Goal: Task Accomplishment & Management: Manage account settings

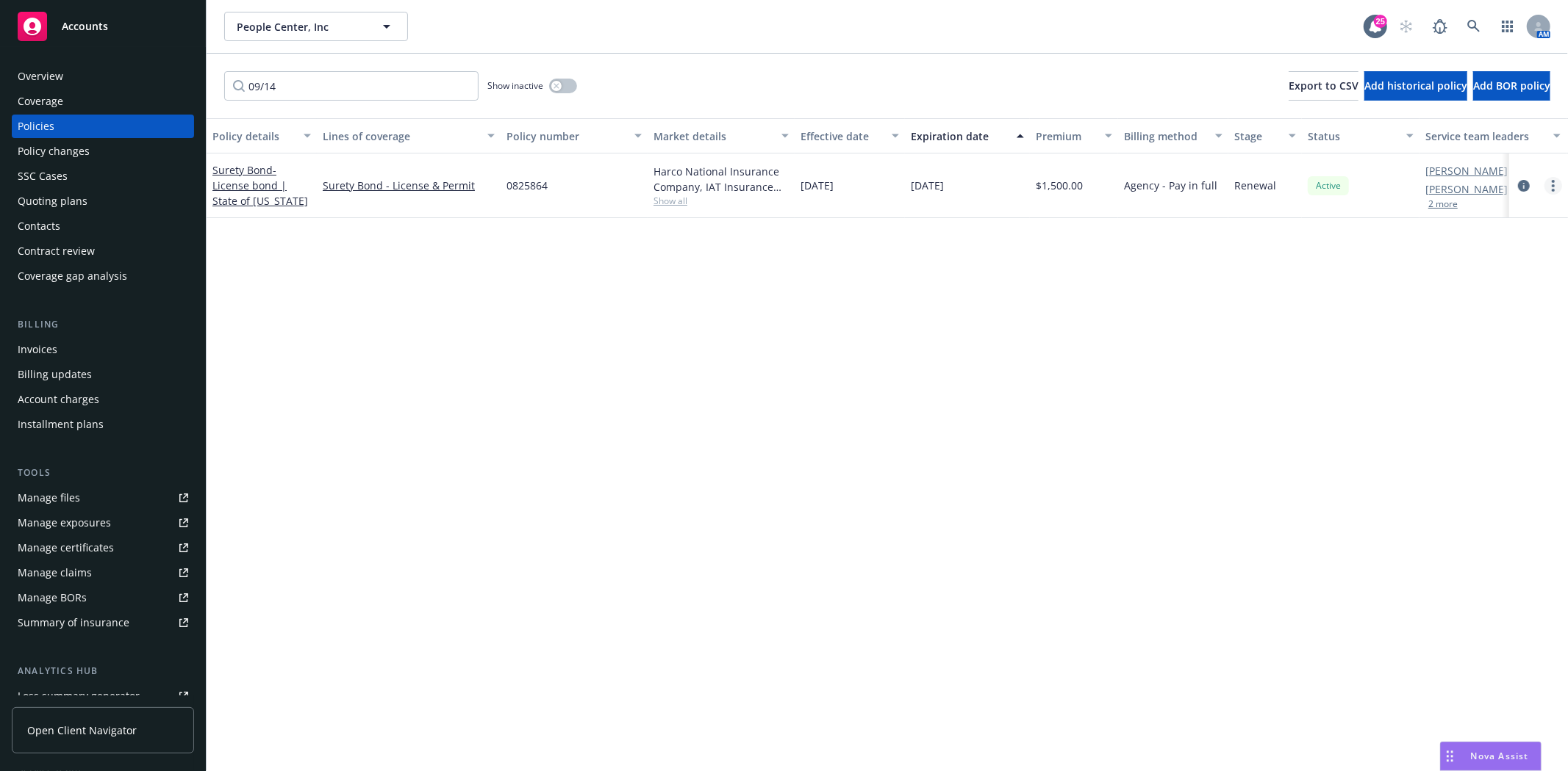
click at [1554, 186] on link "more" at bounding box center [1553, 186] width 18 height 18
click at [1449, 242] on link "Renew with incumbent" at bounding box center [1474, 245] width 173 height 30
select select "12"
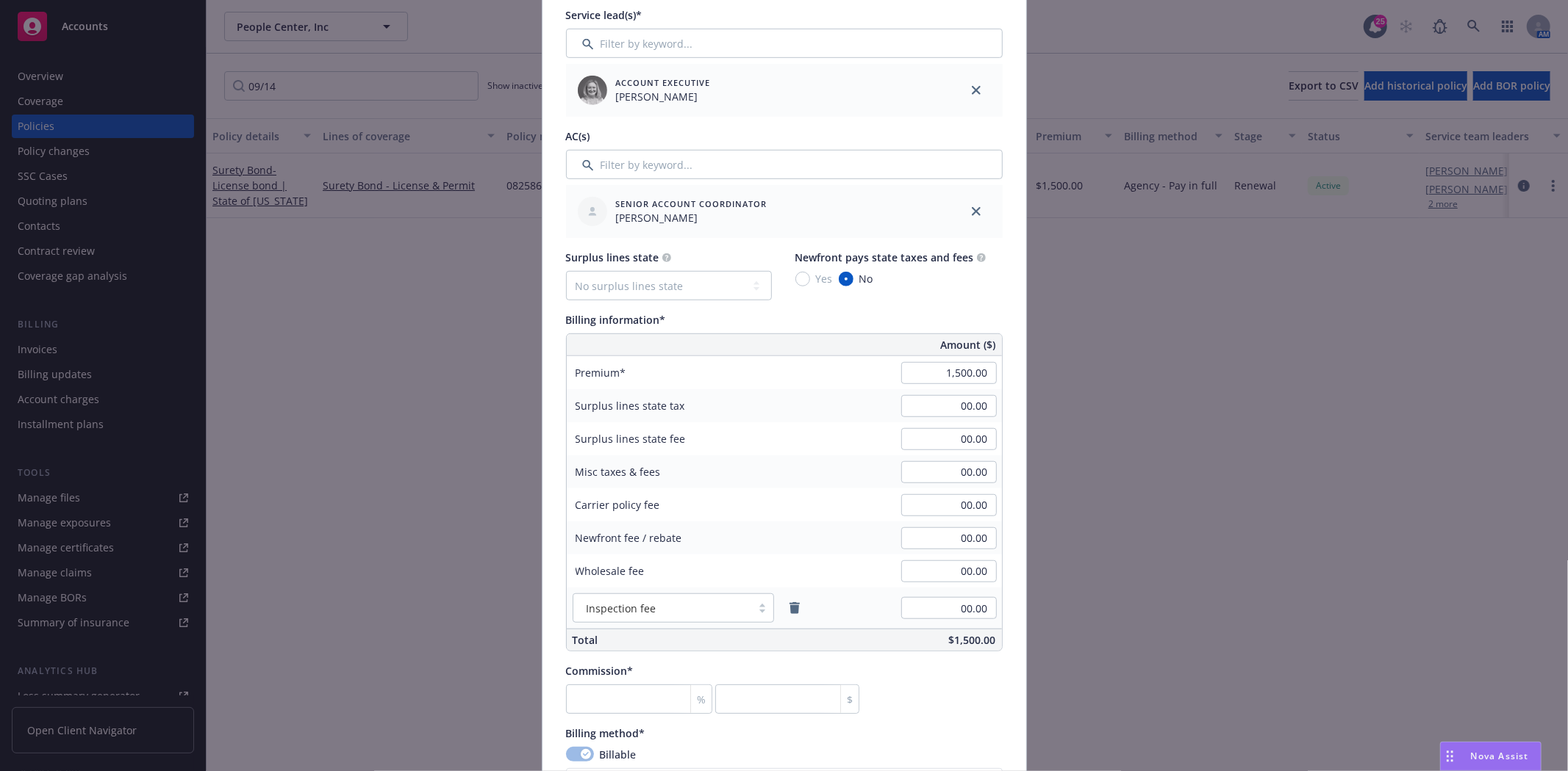
scroll to position [817, 0]
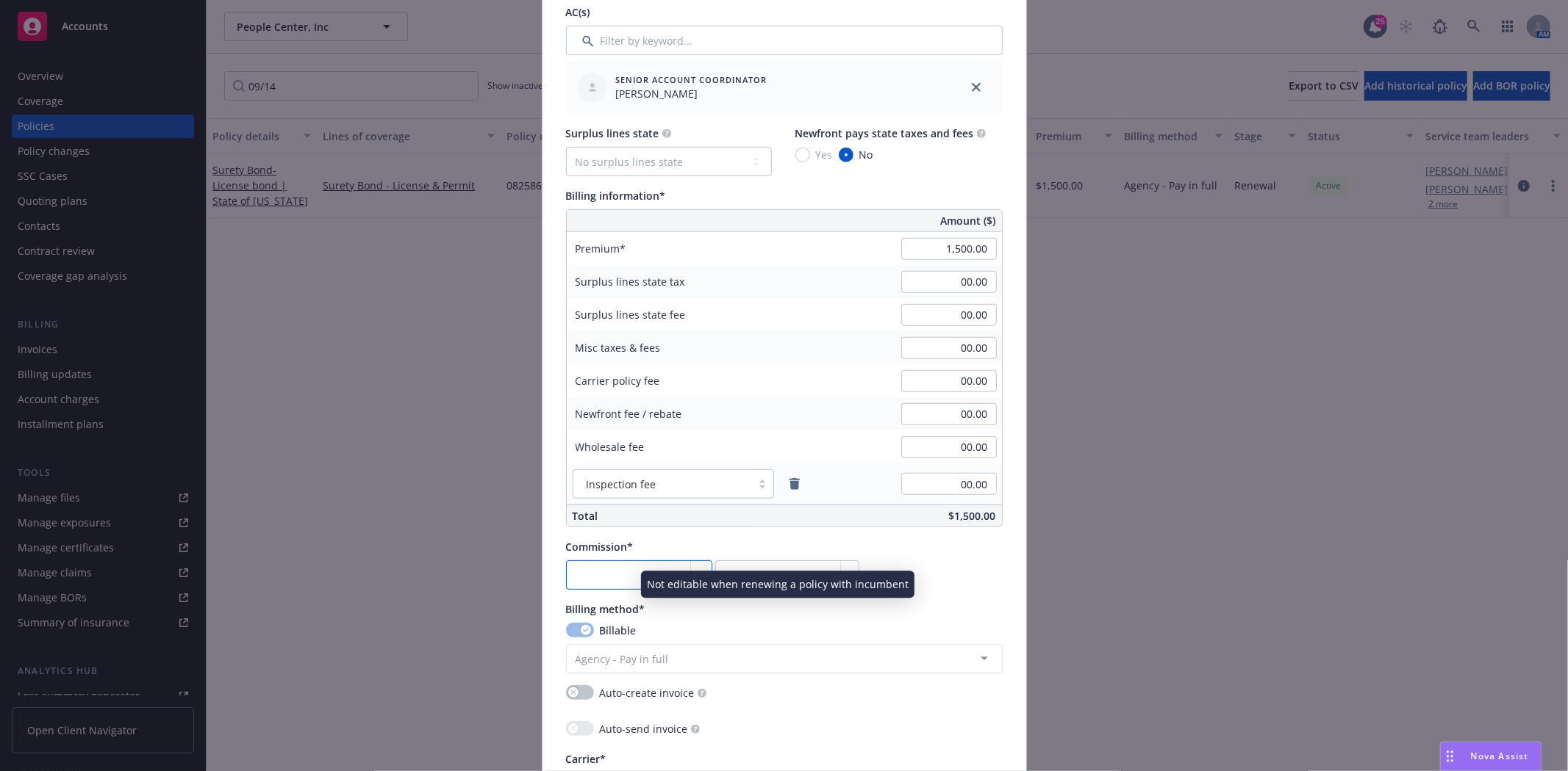
click at [612, 578] on input "number" at bounding box center [640, 574] width 147 height 30
type input "3"
type input "45"
type input "30"
type input "450"
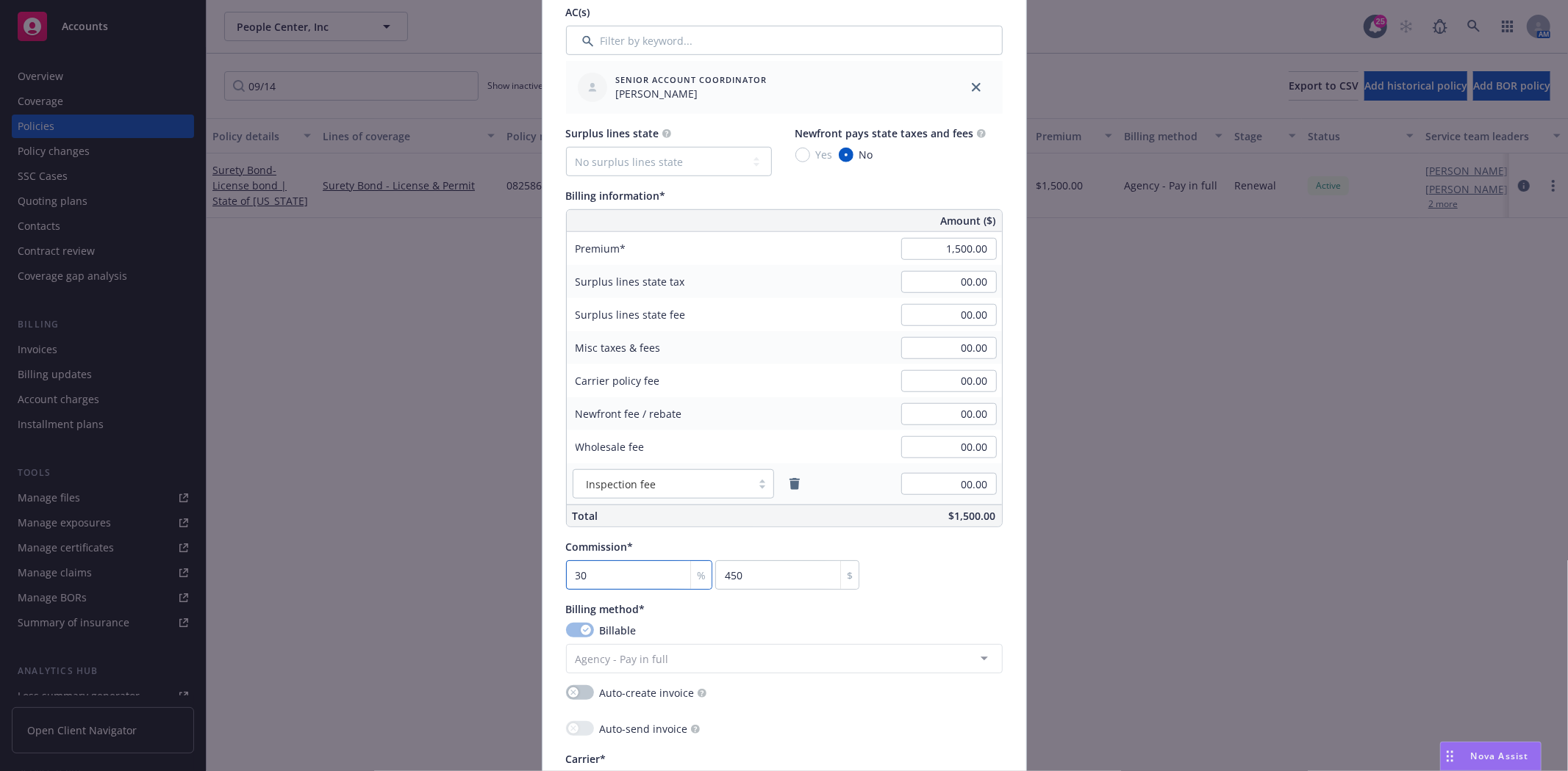
type input "30"
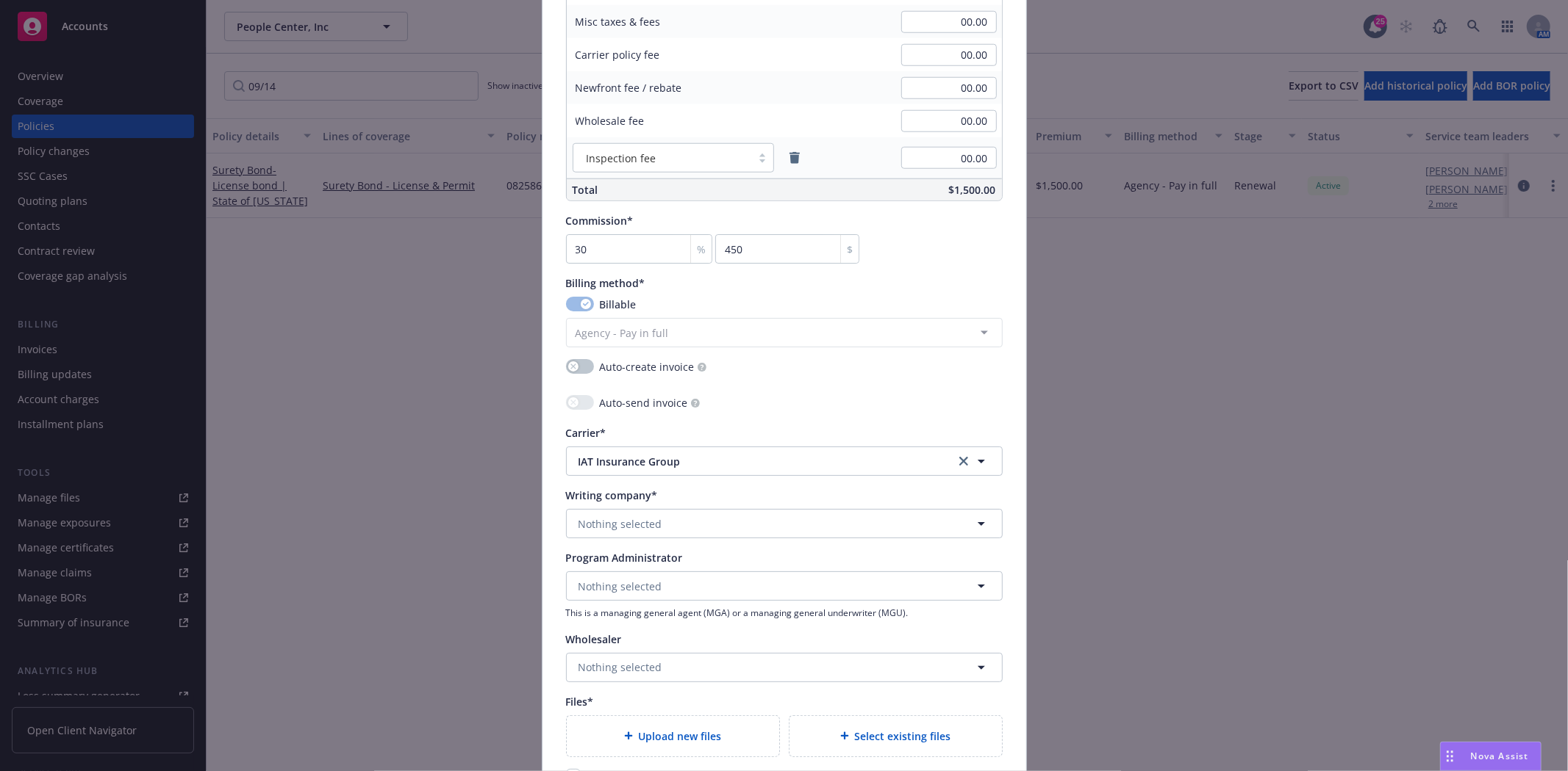
click at [614, 530] on span "Nothing selected" at bounding box center [619, 524] width 84 height 15
type input "Harco"
click at [629, 575] on span "Domestic - 26433" at bounding box center [672, 580] width 180 height 15
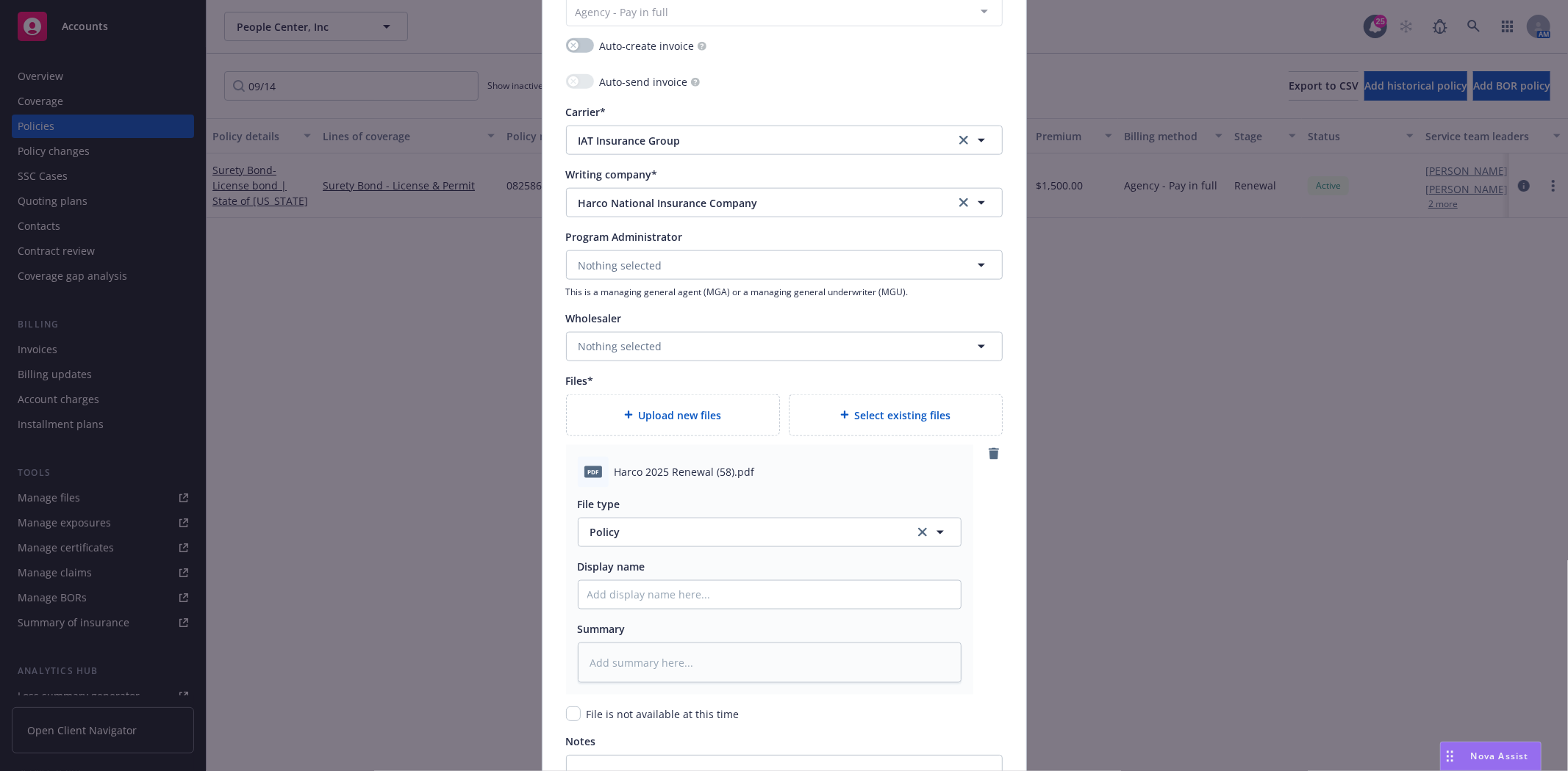
scroll to position [1469, 0]
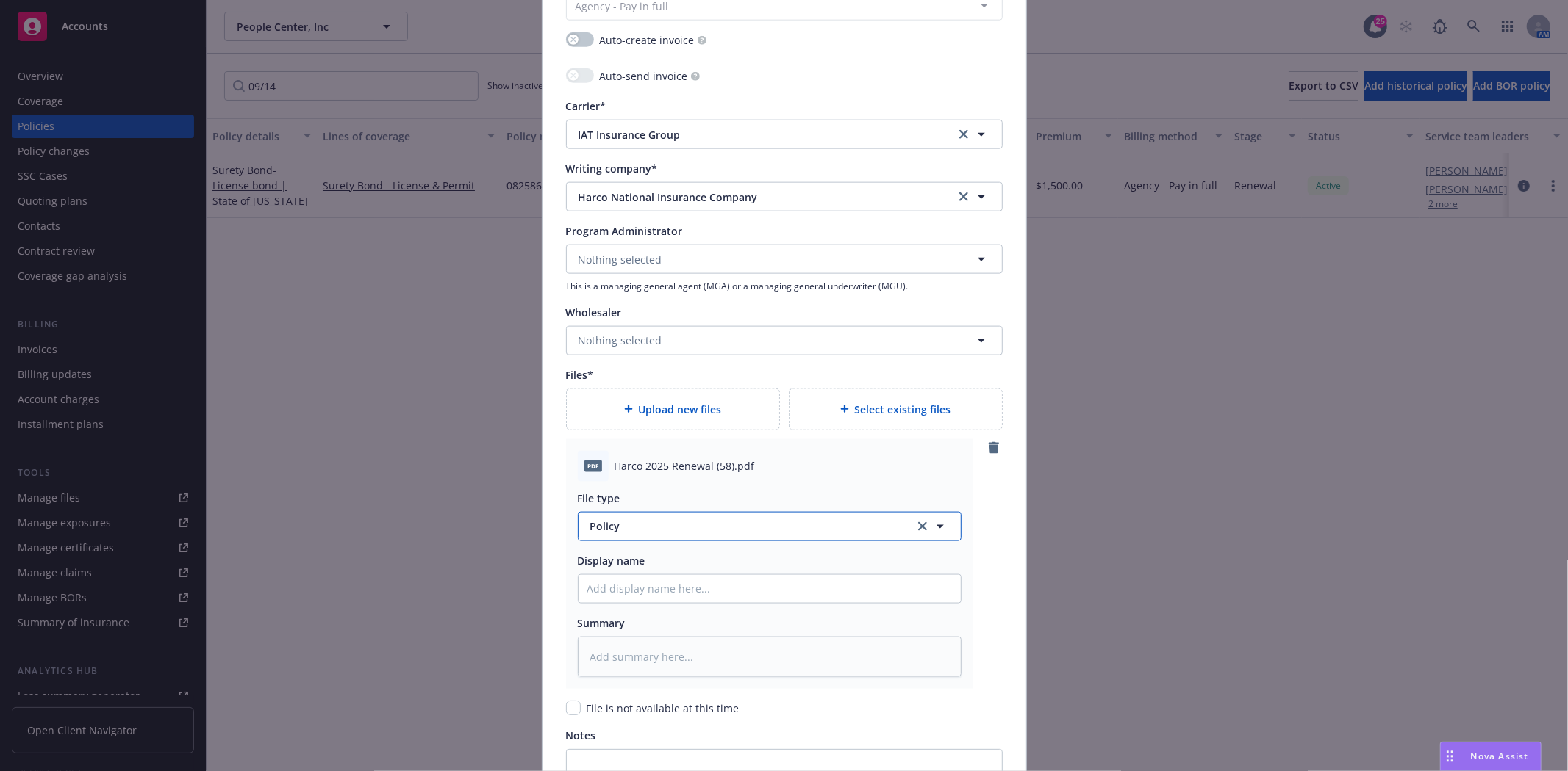
click at [621, 523] on span "Policy" at bounding box center [743, 526] width 307 height 15
type input "Invoic"
click at [652, 483] on span "Invoice - Third Party" at bounding box center [644, 486] width 101 height 15
click at [643, 469] on span "Harco 2025 Renewal (58).pdf" at bounding box center [684, 466] width 140 height 15
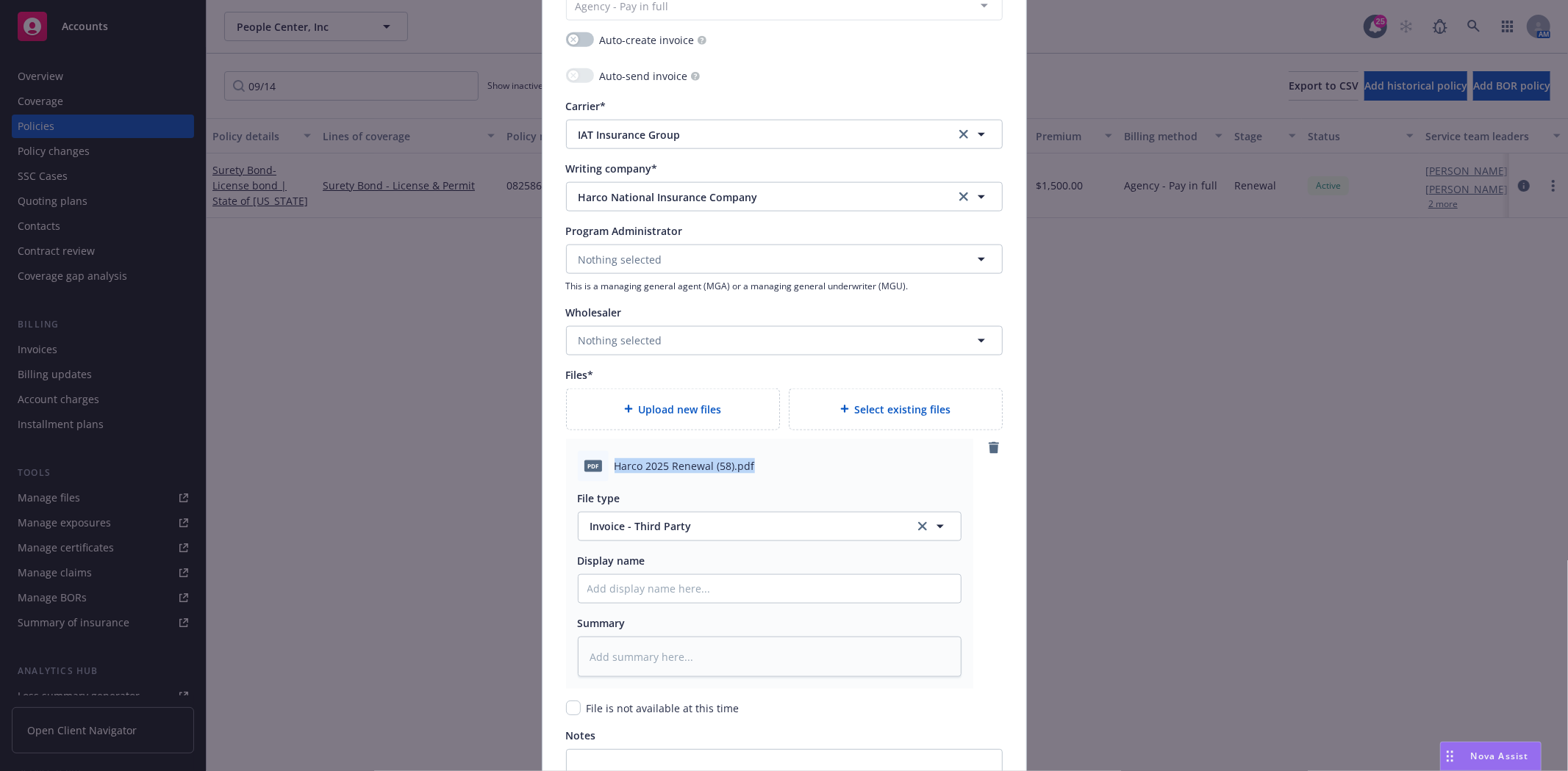
click at [643, 469] on span "Harco 2025 Renewal (58).pdf" at bounding box center [684, 466] width 140 height 15
copy span "Harco 2025 Renewal (58).pdf"
click at [613, 574] on div "Display name" at bounding box center [770, 579] width 384 height 51
click at [613, 583] on input "Policy display name" at bounding box center [769, 589] width 382 height 28
paste input "Harco 2025 Renewal (58).pdf"
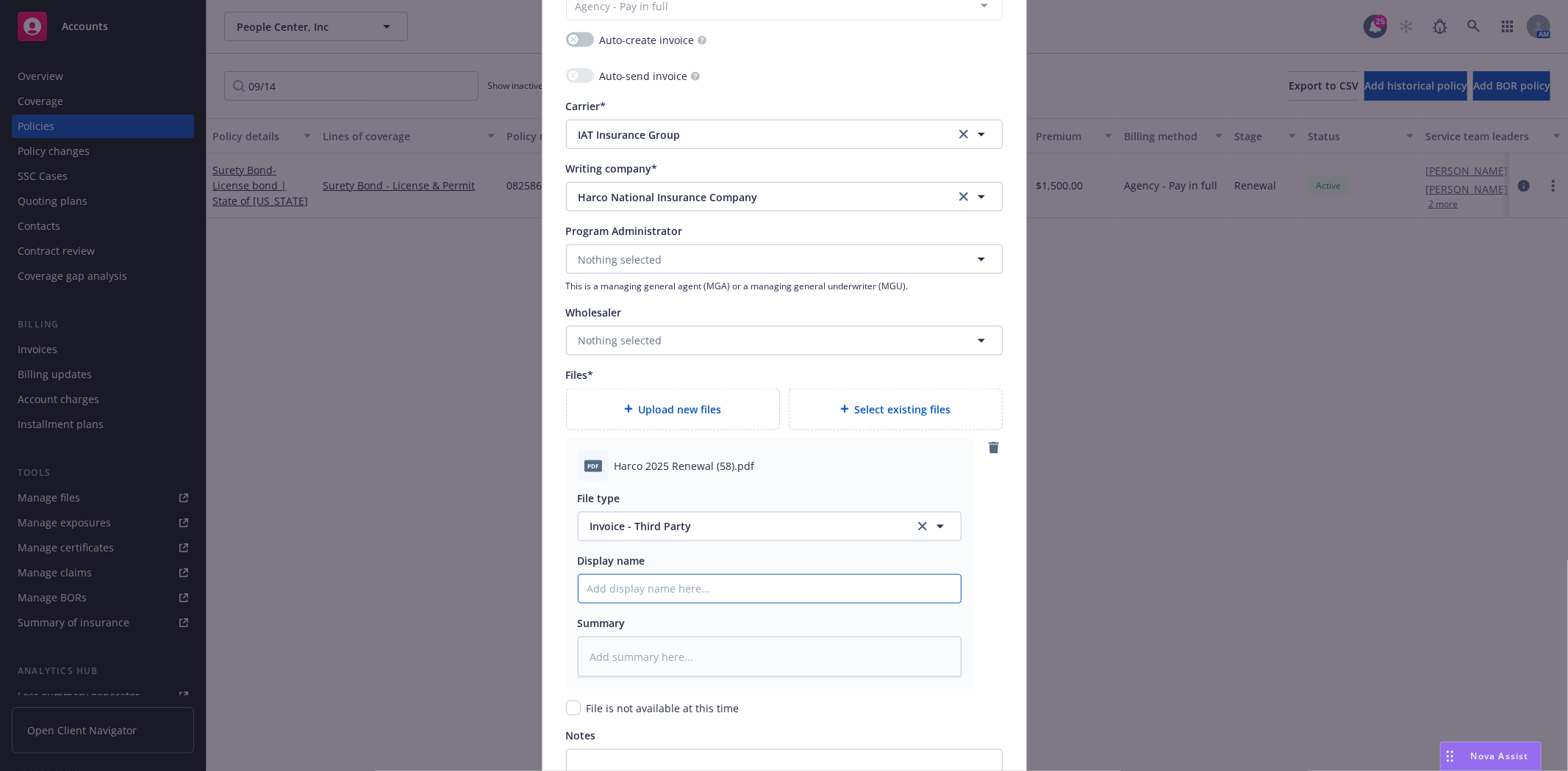
type textarea "x"
type input "Harco 2025 Renewal (58).pdf"
type textarea "x"
type input "Harco 2025 Renewal (58).pd"
type textarea "x"
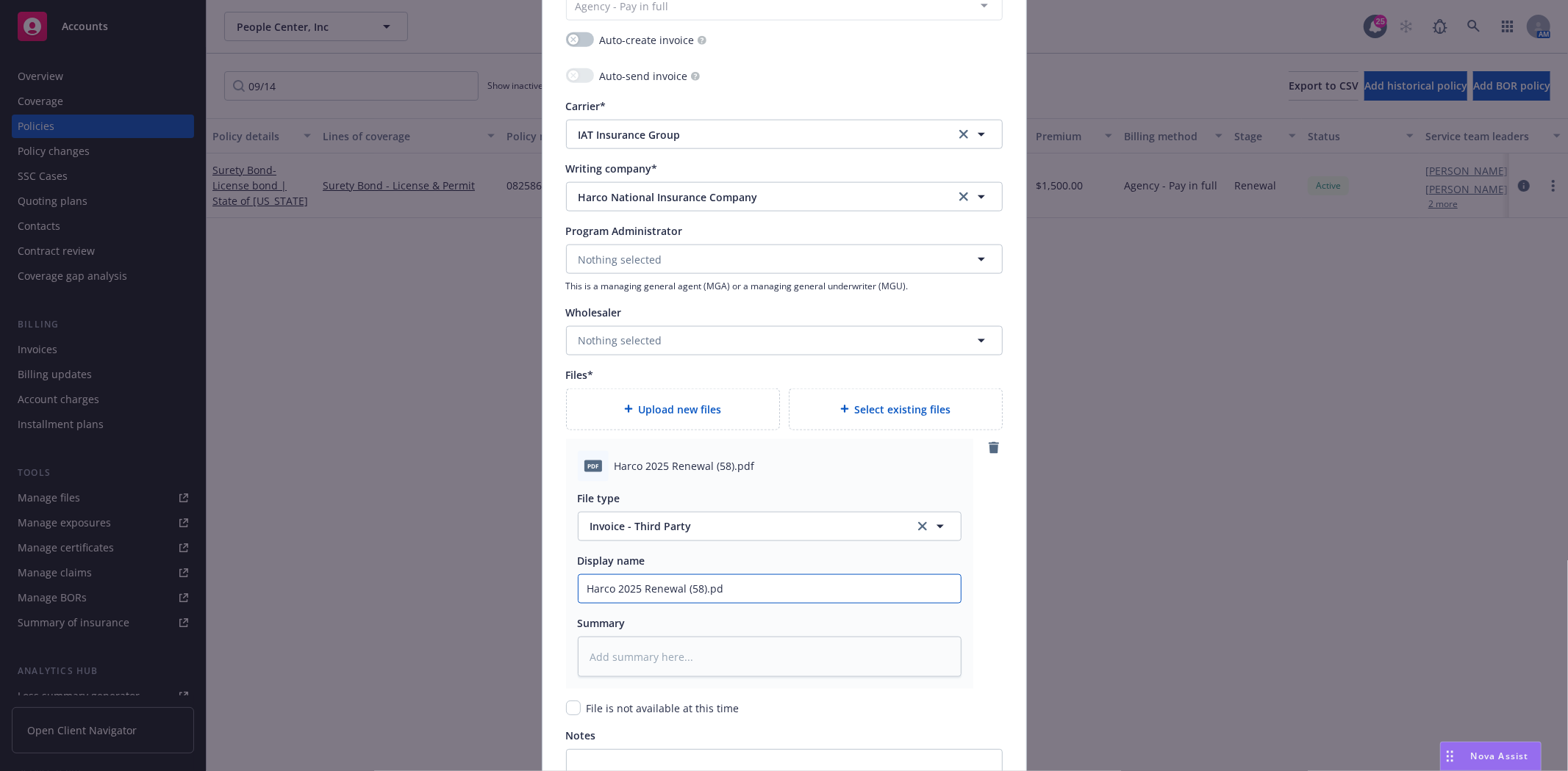
type input "Harco 2025 Renewal (58).p"
type textarea "x"
type input "Harco 2025 Renewal (58)."
type textarea "x"
type input "Harco 2025 Renewal (58)"
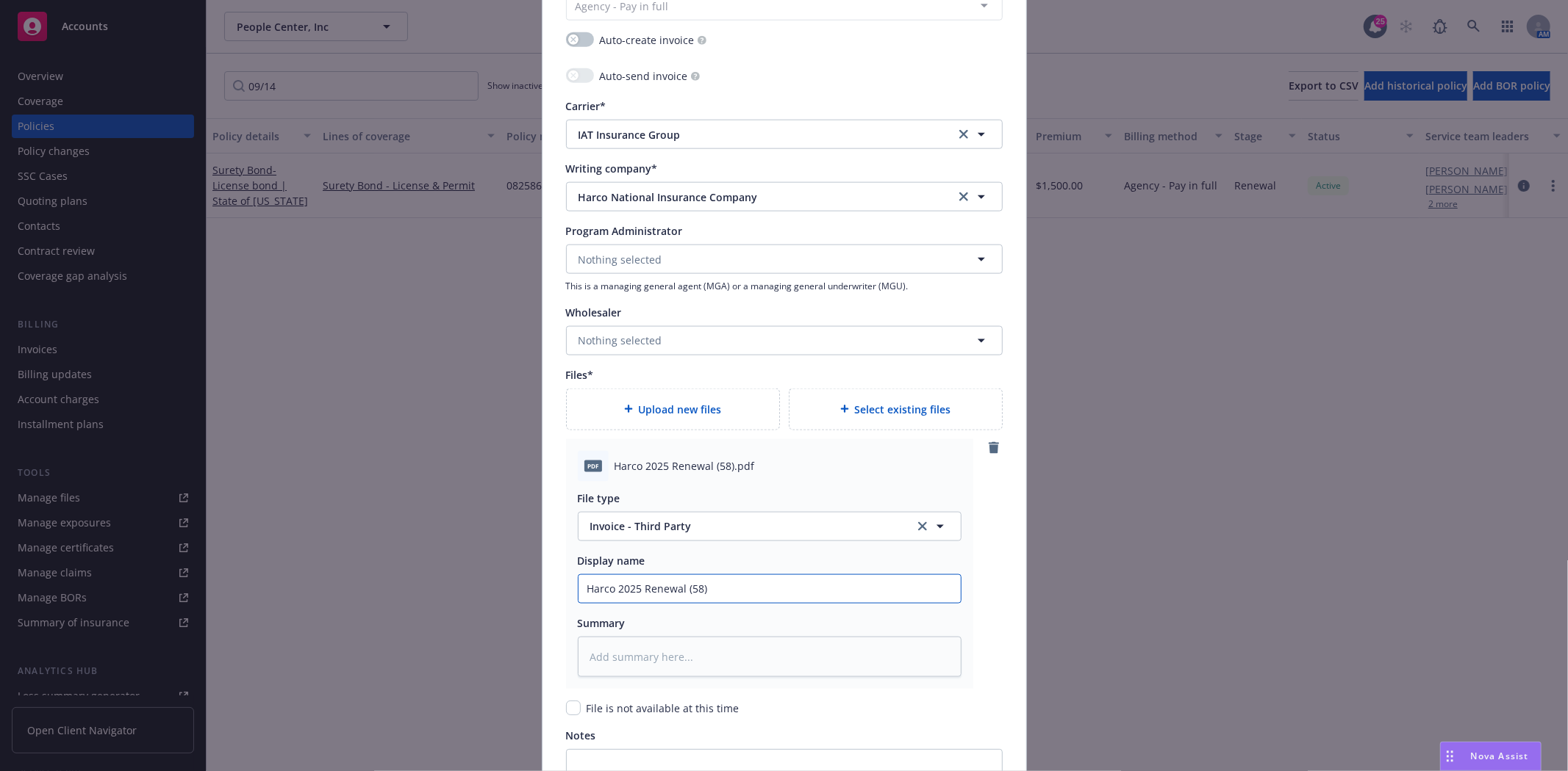
type textarea "x"
type input "Harco 2025 Renewal (58"
type textarea "x"
type input "Harco 2025 Renewal (5"
type textarea "x"
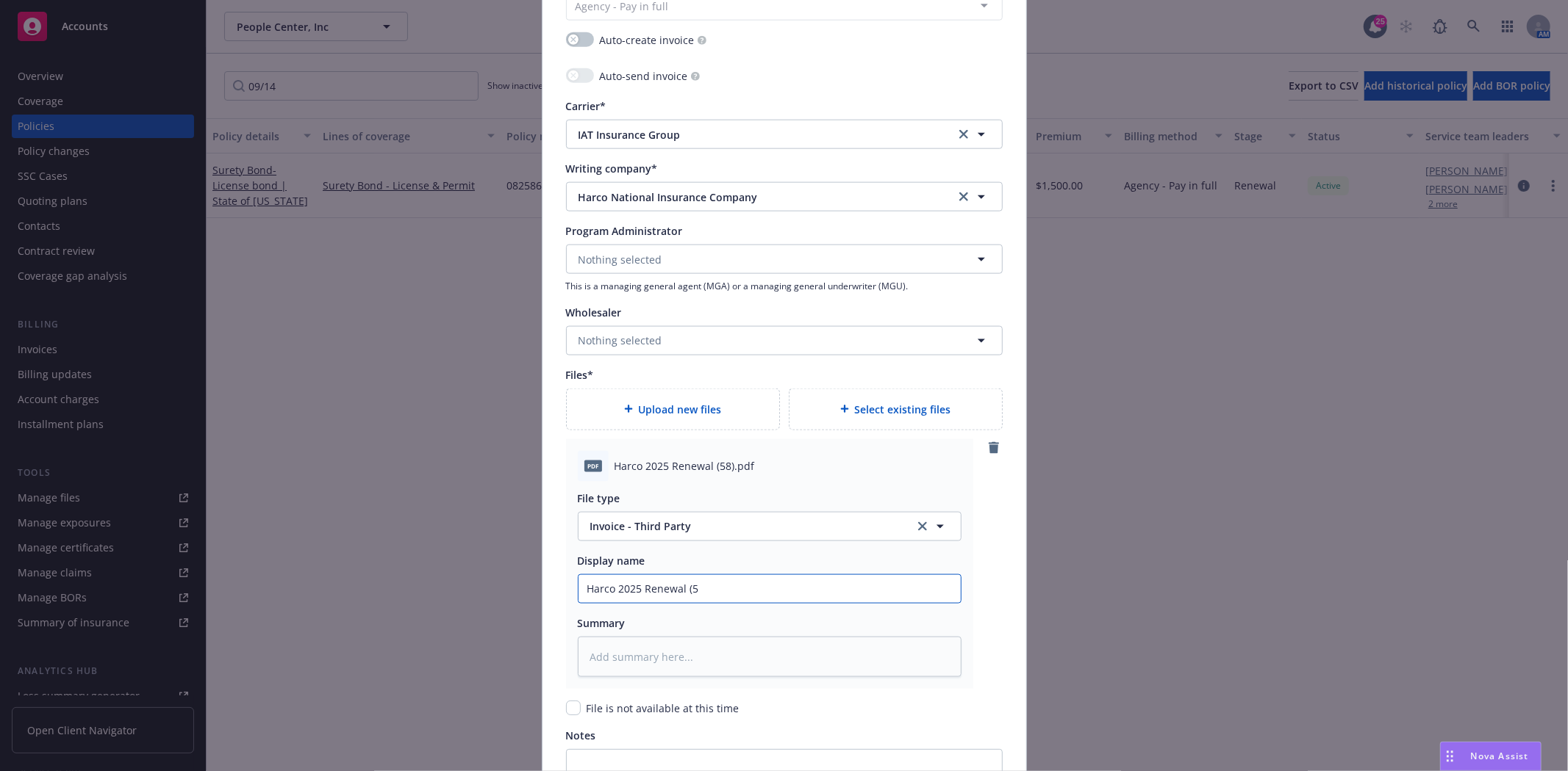
type input "Harco 2025 Renewal ("
type textarea "x"
type input "Harco 2025 Renewal"
type textarea "x"
type input "Harco 2025 Renewal B"
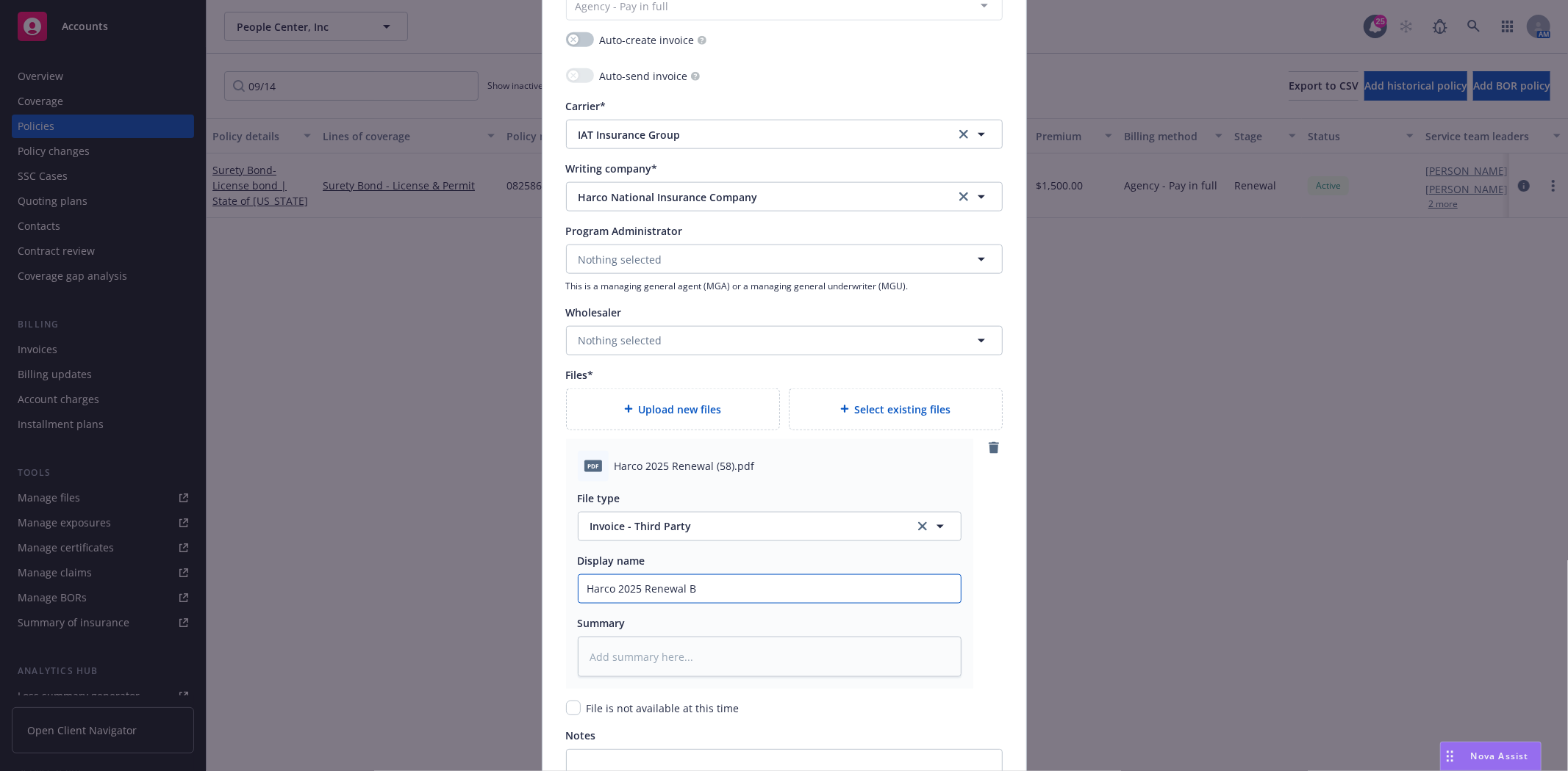
type textarea "x"
type input "Harco 2025 Renewal Bo"
type textarea "x"
type input "Harco 2025 Renewal Bon"
type textarea "x"
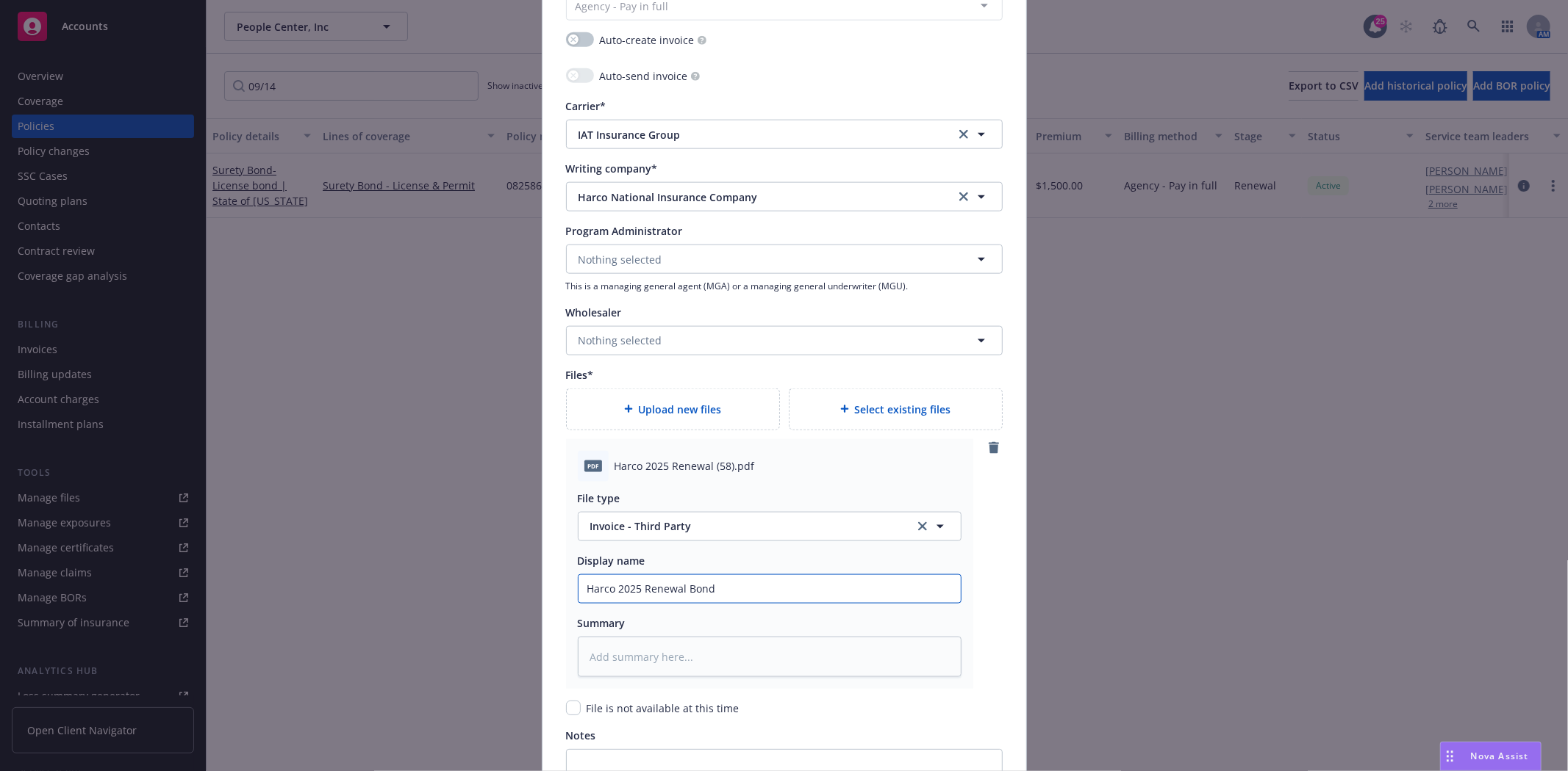
type input "Harco 2025 Renewal Bond"
type textarea "x"
type input "Harco 2025 Renewal Bond #"
type textarea "x"
type input "Harco 2025 Renewal Bond #0"
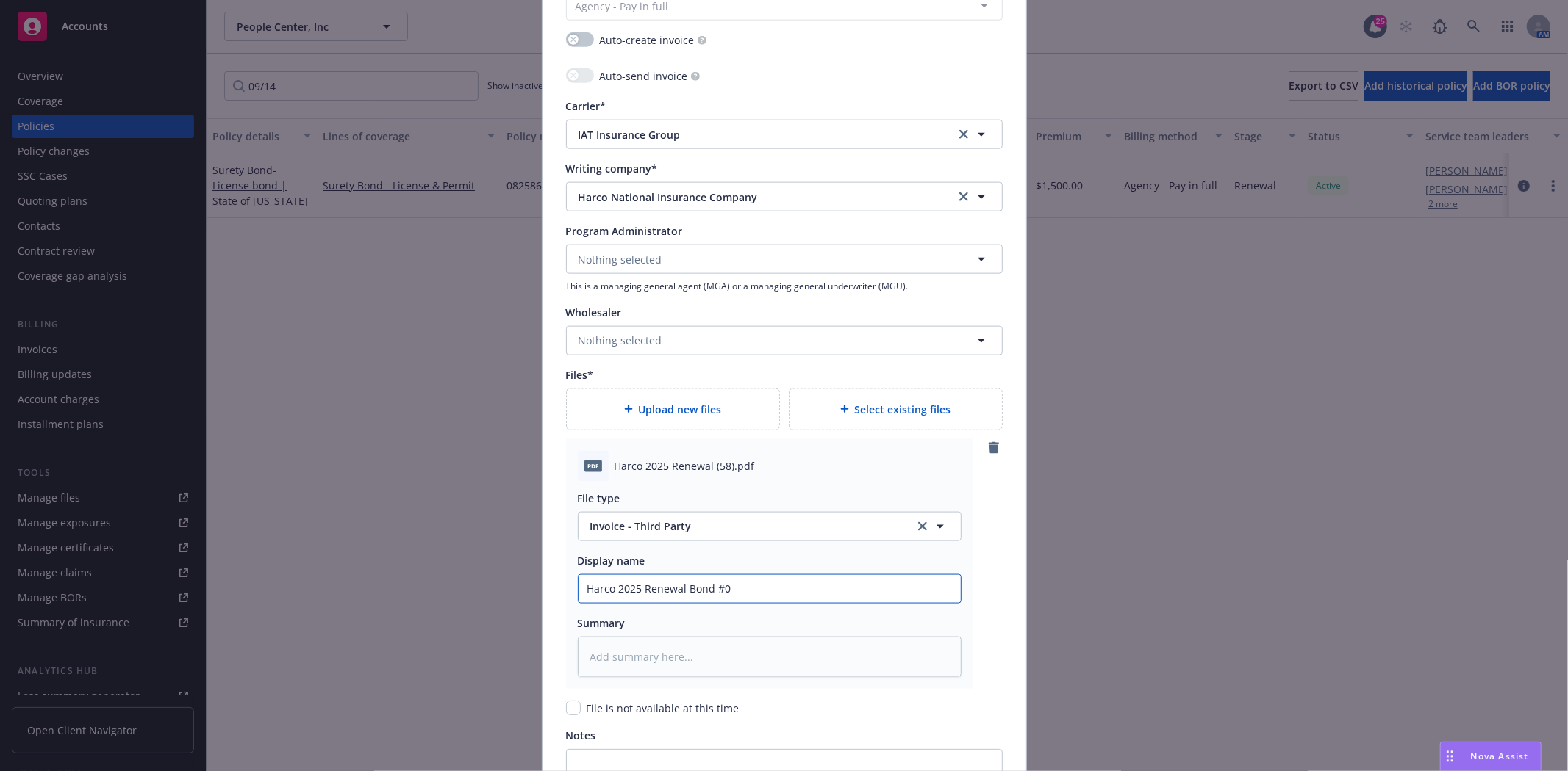
type textarea "x"
type input "Harco 2025 Renewal Bond #08"
type textarea "x"
type input "Harco 2025 Renewal Bond #082"
type textarea "x"
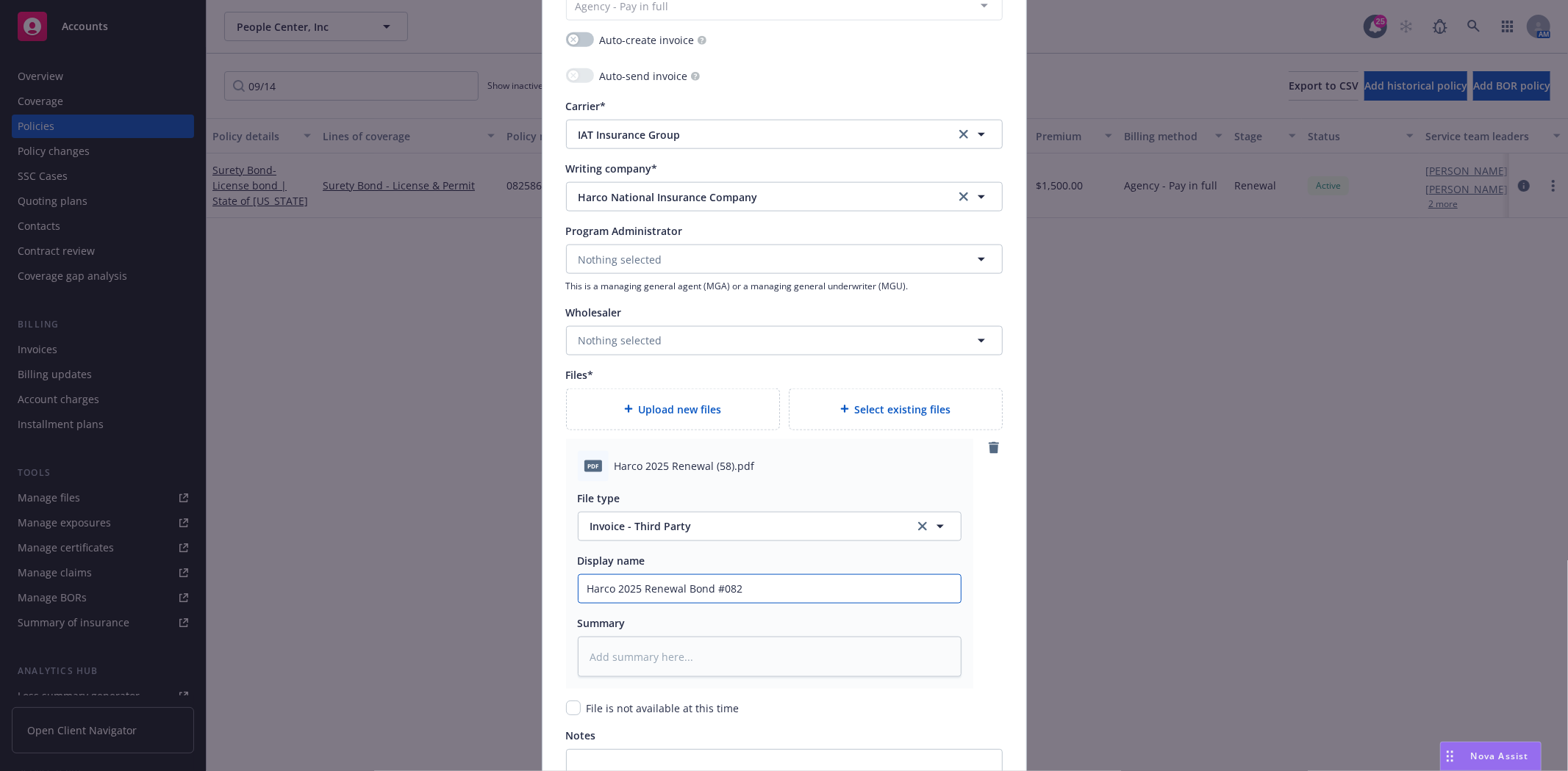
type input "Harco 2025 Renewal Bond #0825"
type textarea "x"
type input "Harco 2025 Renewal Bond #08258"
type textarea "x"
type input "Harco 2025 Renewal Bond #082586"
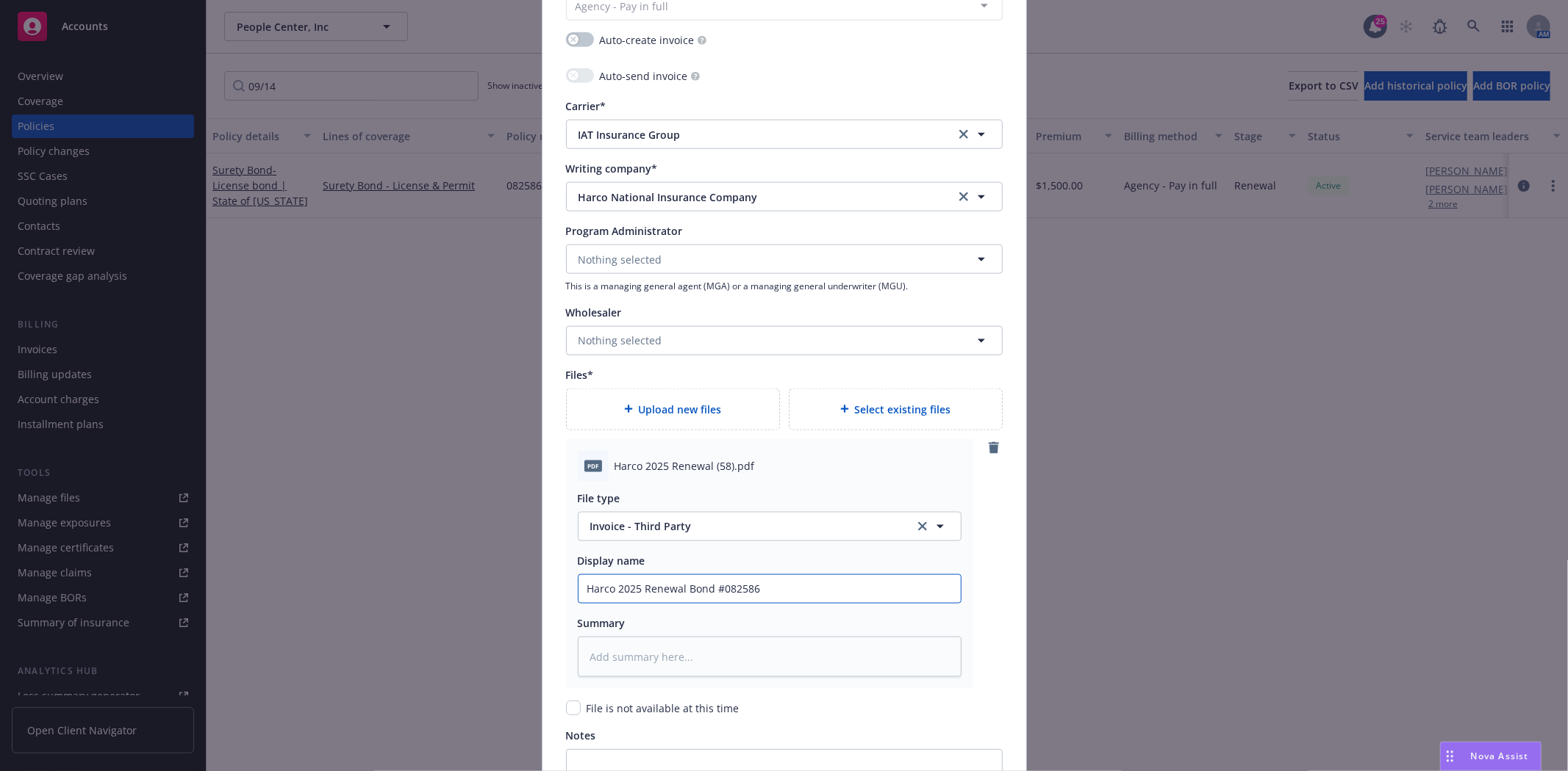
type textarea "x"
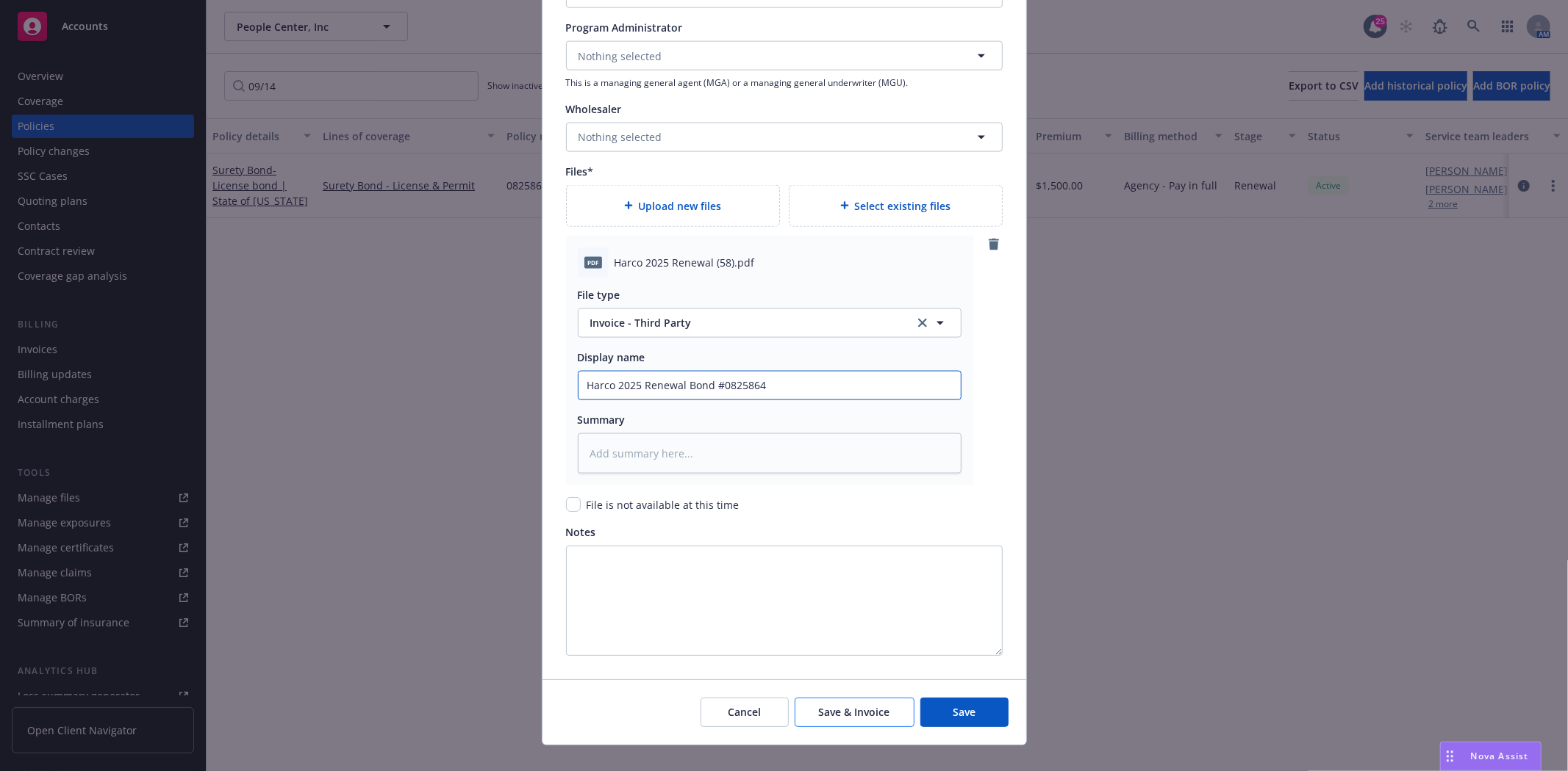
scroll to position [1696, 0]
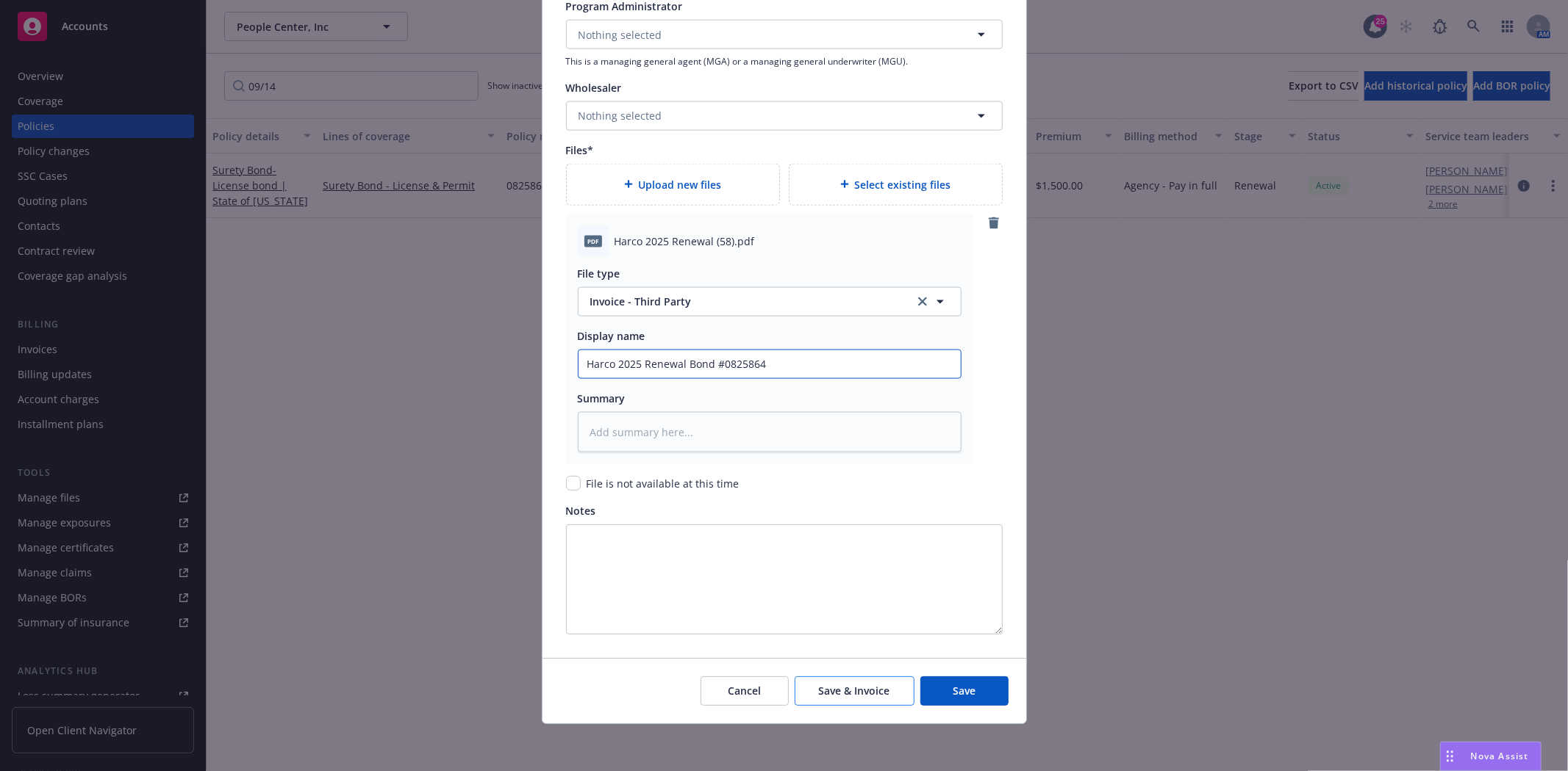
type input "Harco 2025 Renewal Bond #0825864"
click at [834, 699] on button "Save & Invoice" at bounding box center [854, 691] width 120 height 30
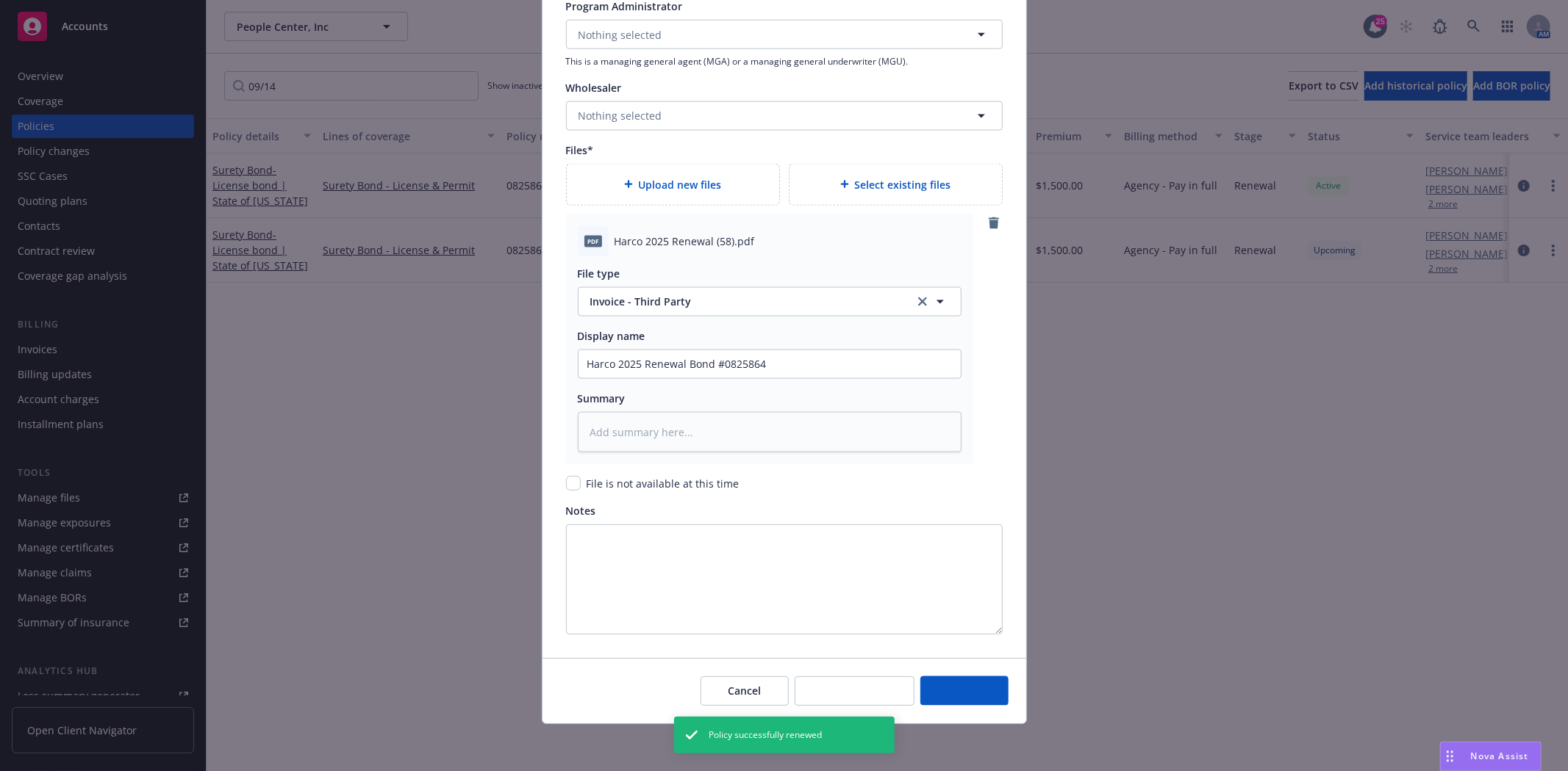
type textarea "x"
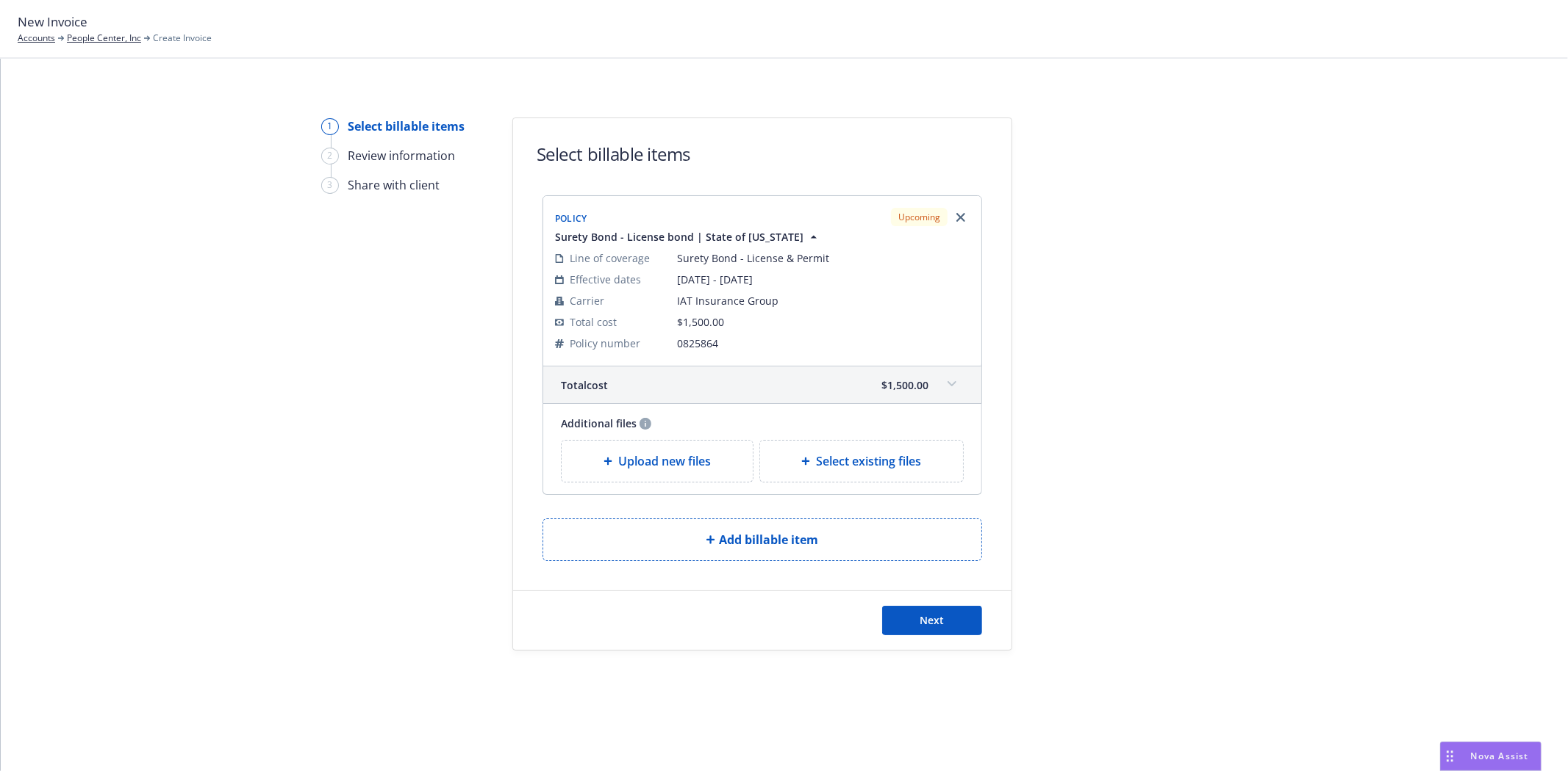
click at [960, 606] on div "Next" at bounding box center [762, 621] width 498 height 59
click at [949, 613] on button "Next" at bounding box center [932, 620] width 100 height 30
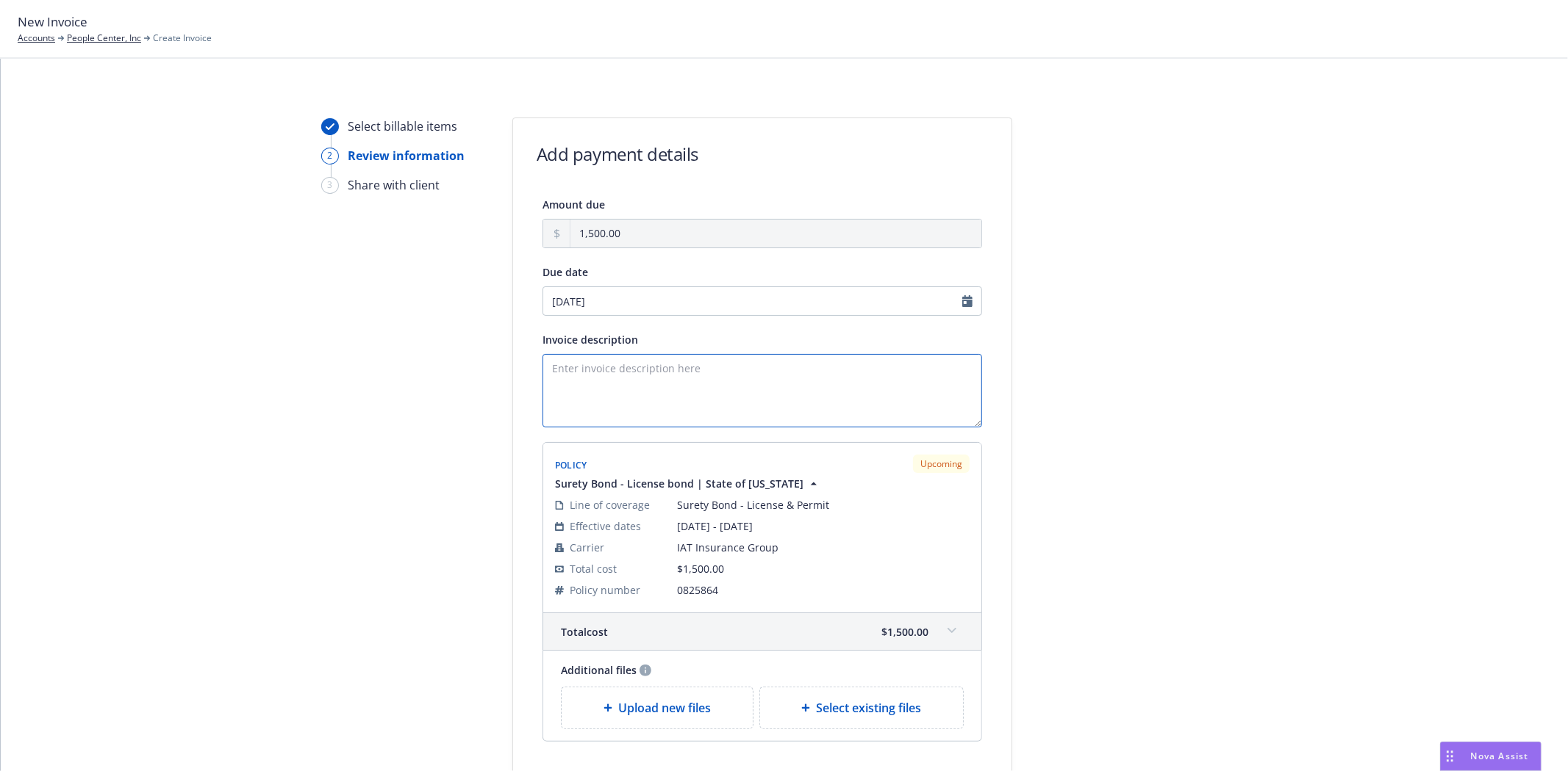
click at [583, 388] on textarea "Invoice description" at bounding box center [762, 391] width 440 height 73
paste textarea "Principal: Rippling Travel LLC Obligee: State of Illinois Bond Amount: $100,000…"
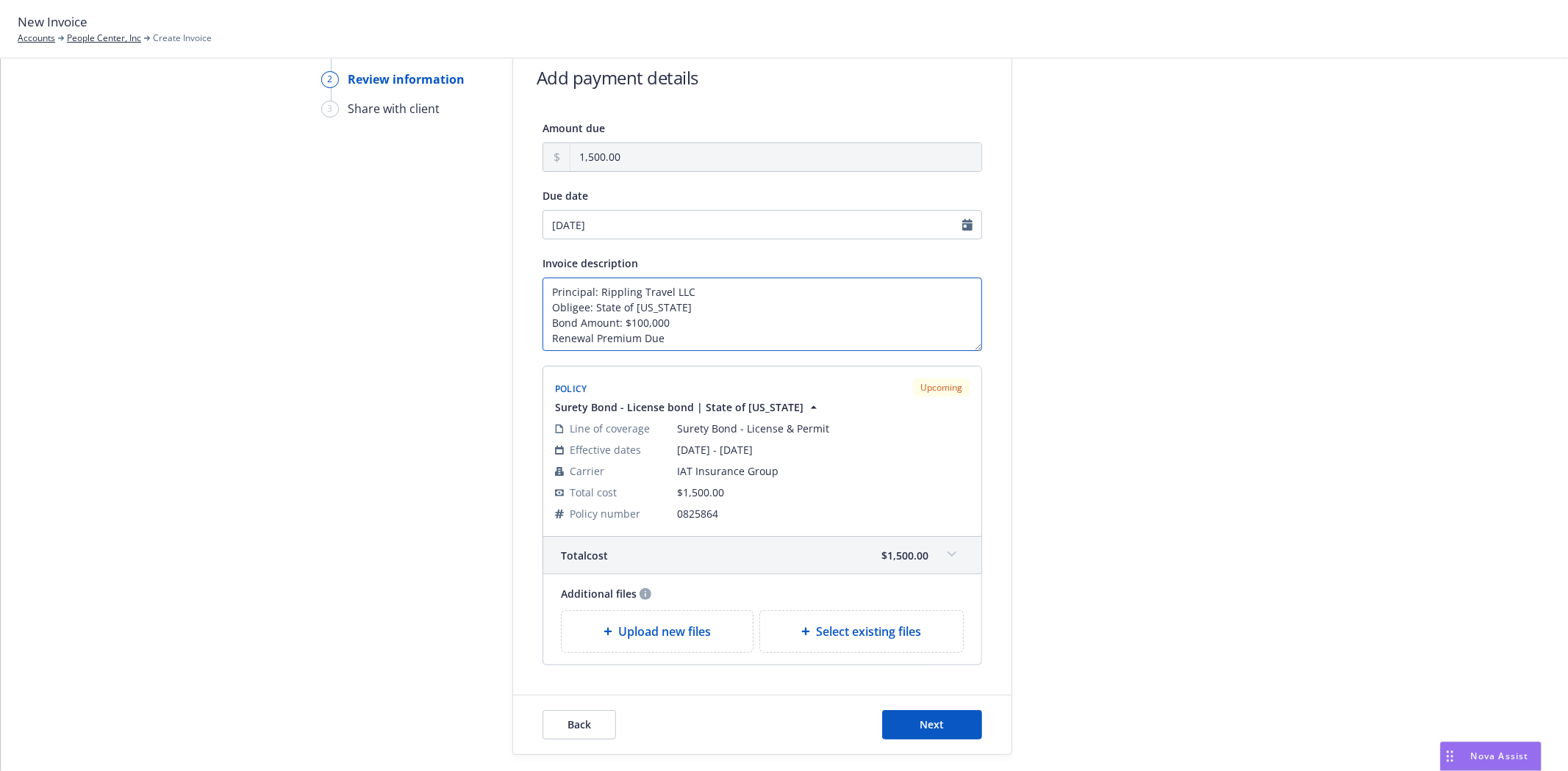
scroll to position [156, 0]
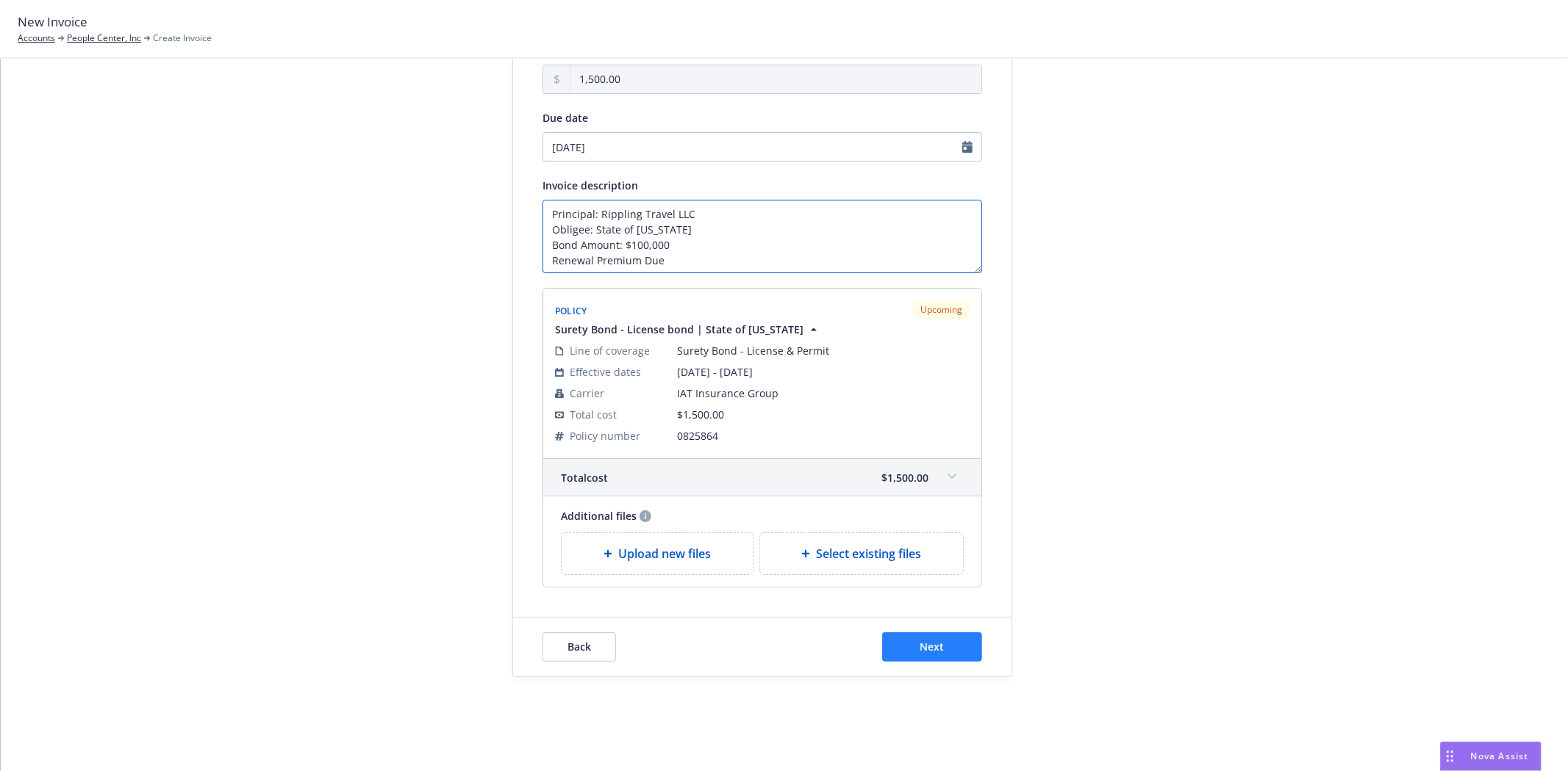
type textarea "Principal: Rippling Travel LLC Obligee: State of Illinois Bond Amount: $100,000…"
click at [967, 650] on button "Next" at bounding box center [932, 647] width 100 height 30
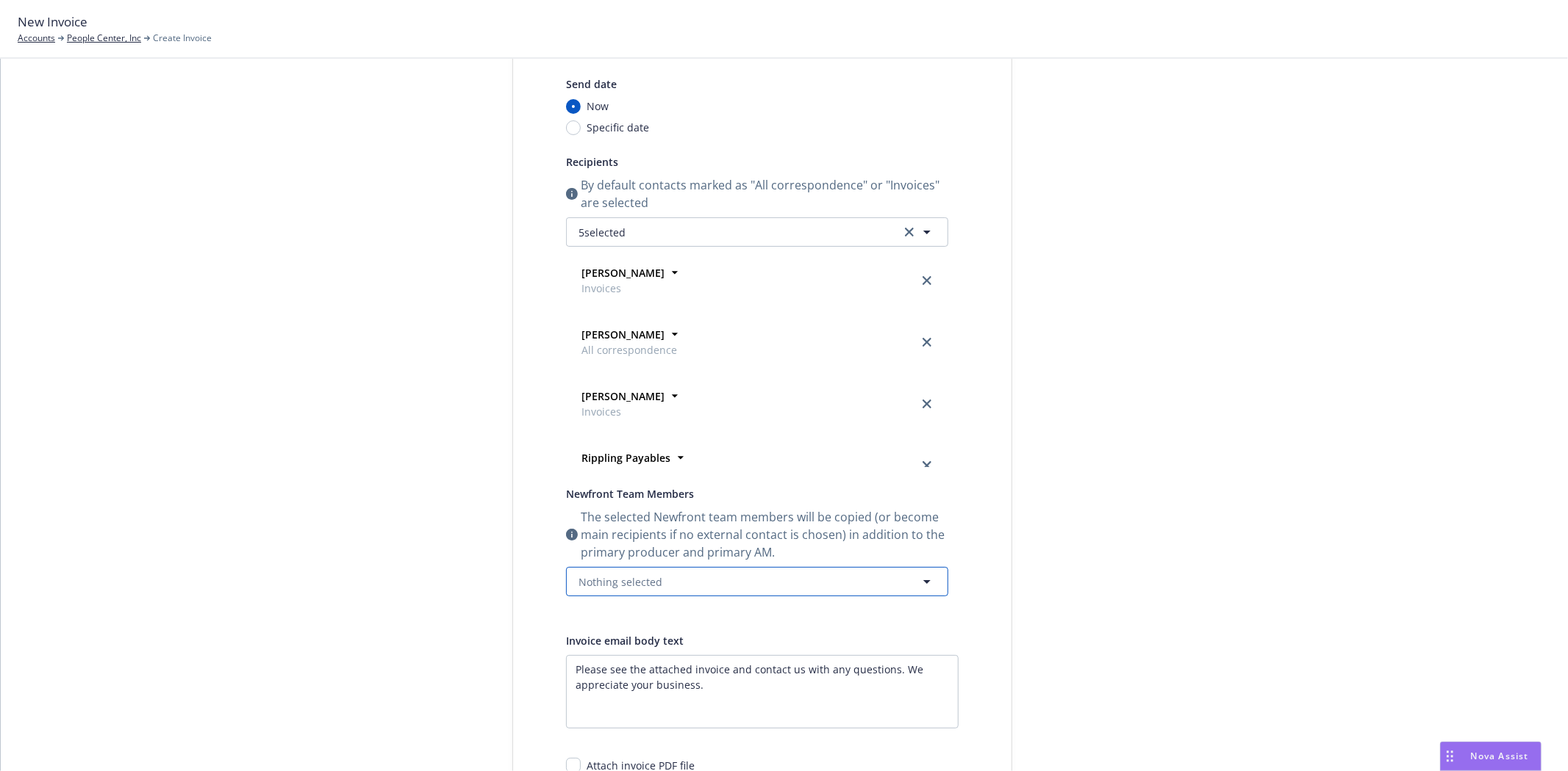
click at [659, 585] on button "Nothing selected" at bounding box center [757, 581] width 382 height 30
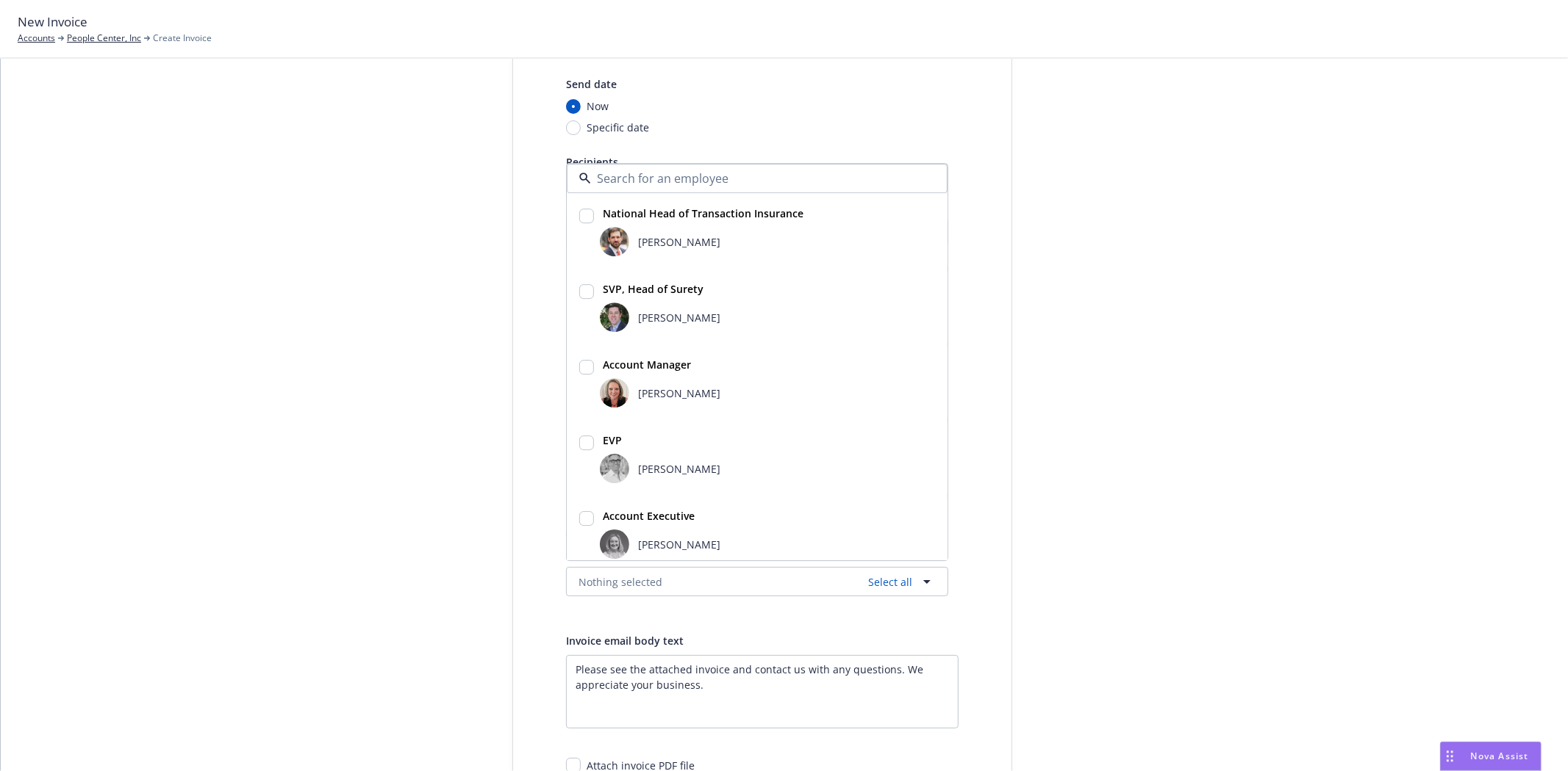
click at [663, 313] on span "[PERSON_NAME]" at bounding box center [679, 318] width 83 height 15
checkbox input "true"
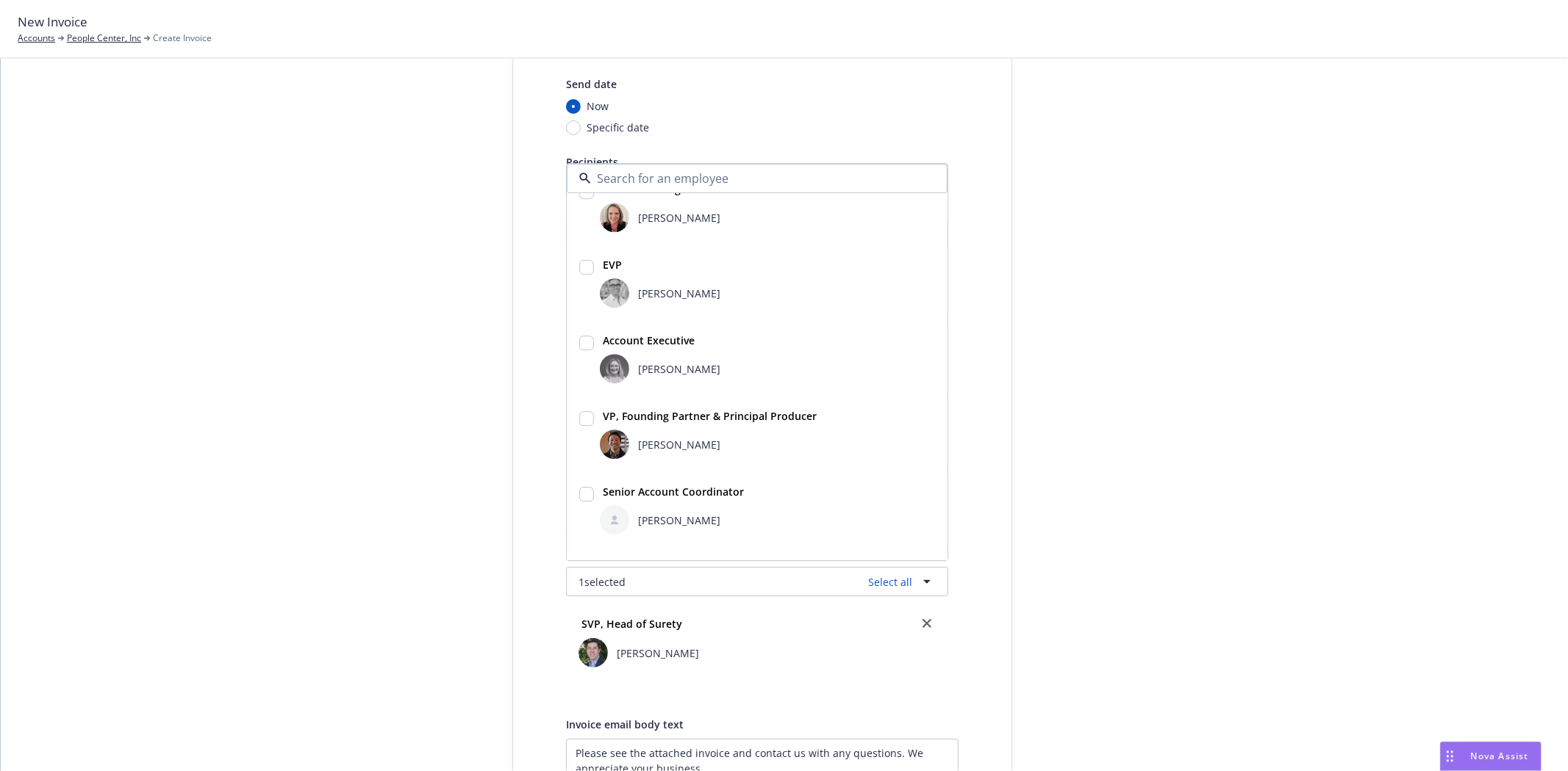
scroll to position [82, 0]
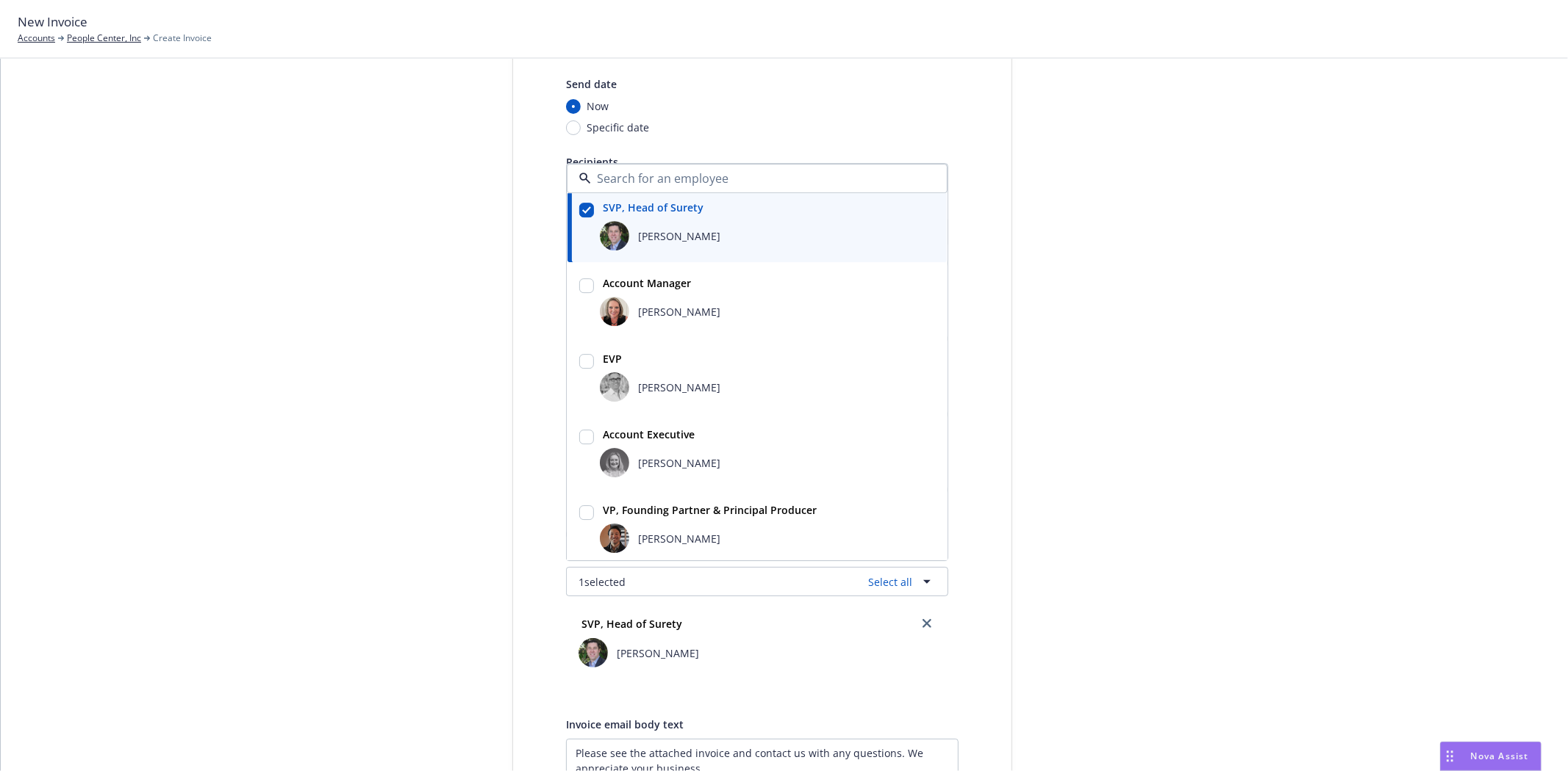
click at [652, 439] on strong "Account Executive" at bounding box center [648, 434] width 92 height 14
checkbox input "true"
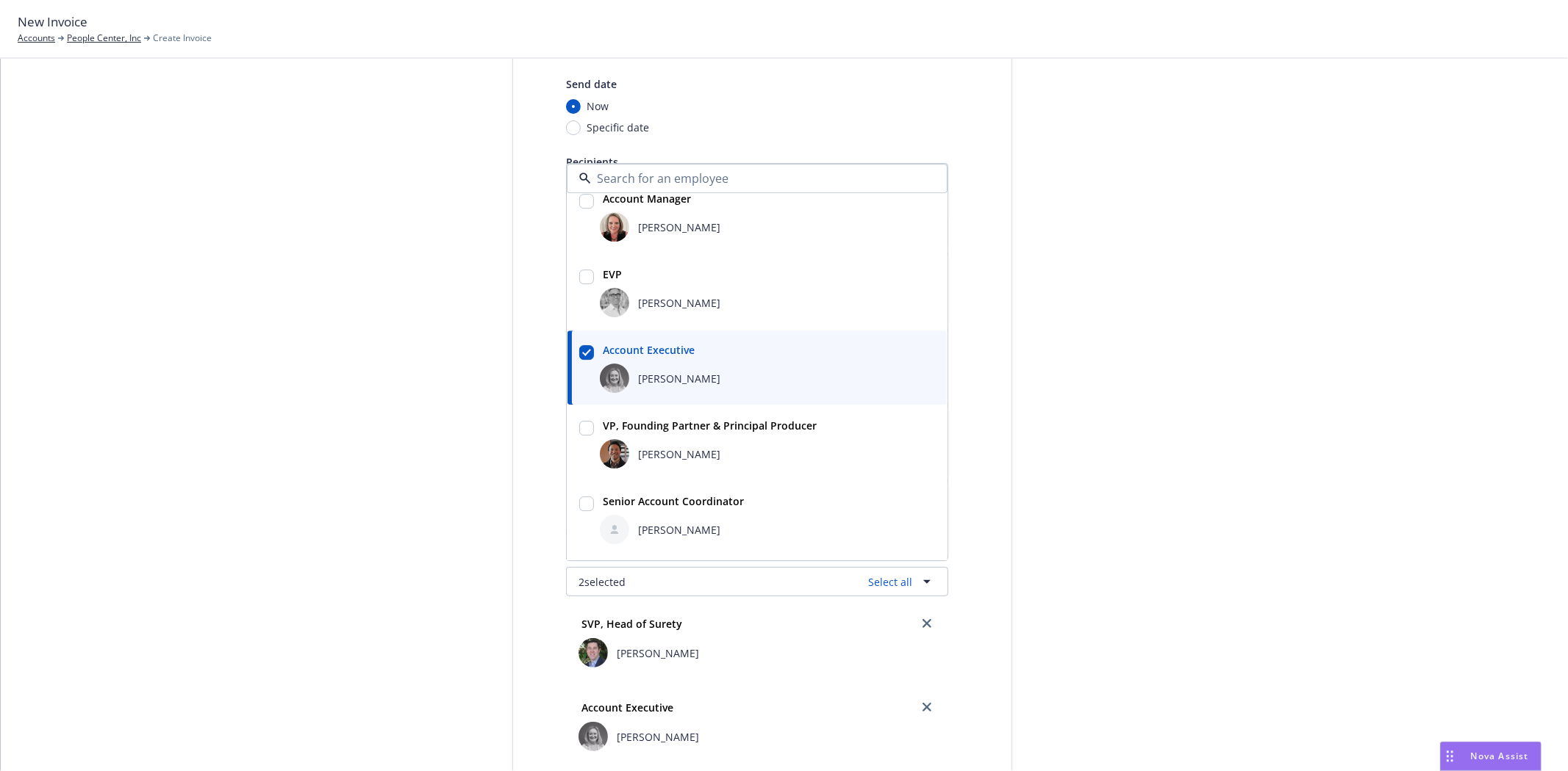
scroll to position [245, 0]
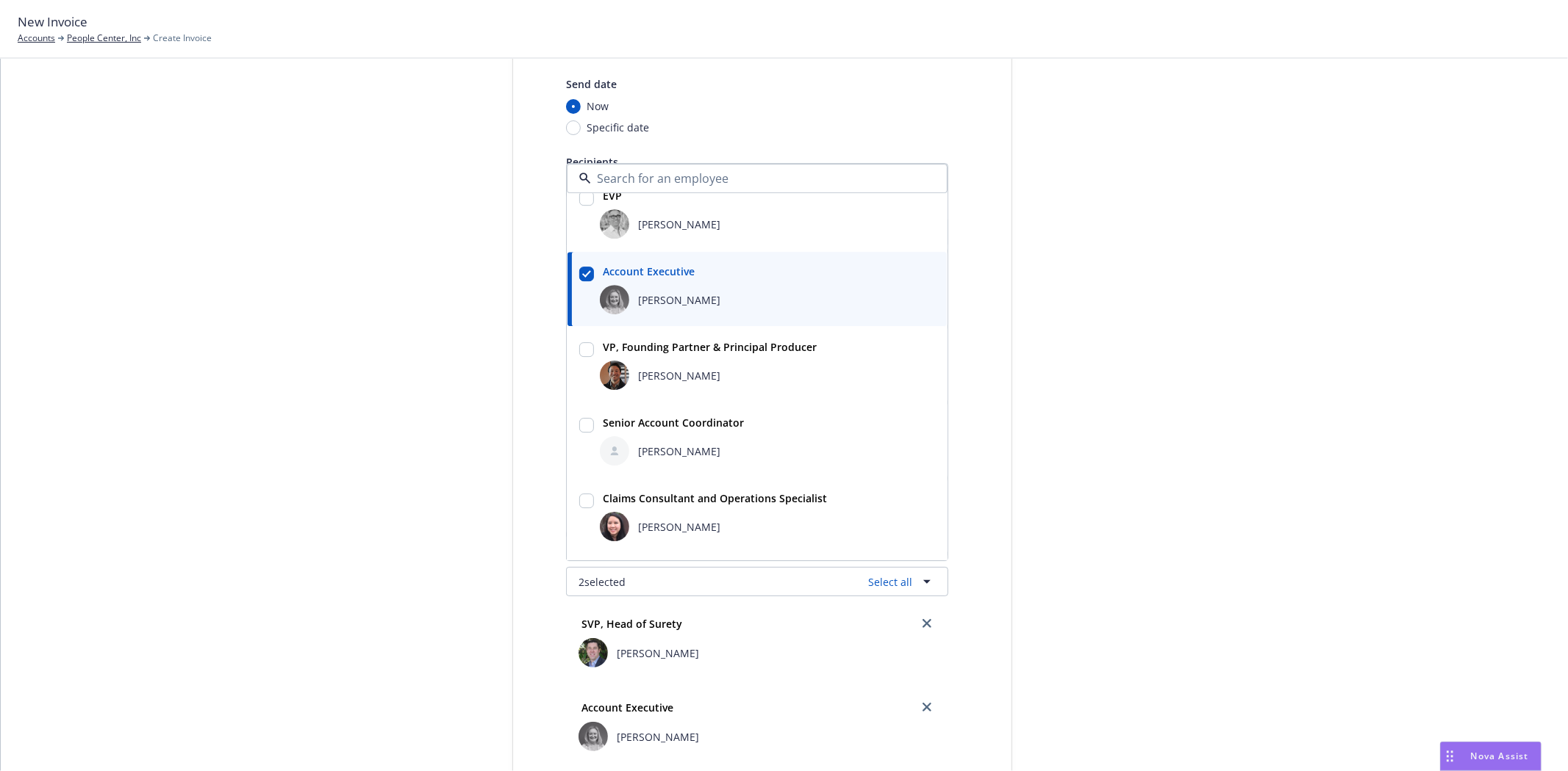
click at [652, 447] on span "Halle Bautista" at bounding box center [679, 451] width 83 height 15
checkbox input "true"
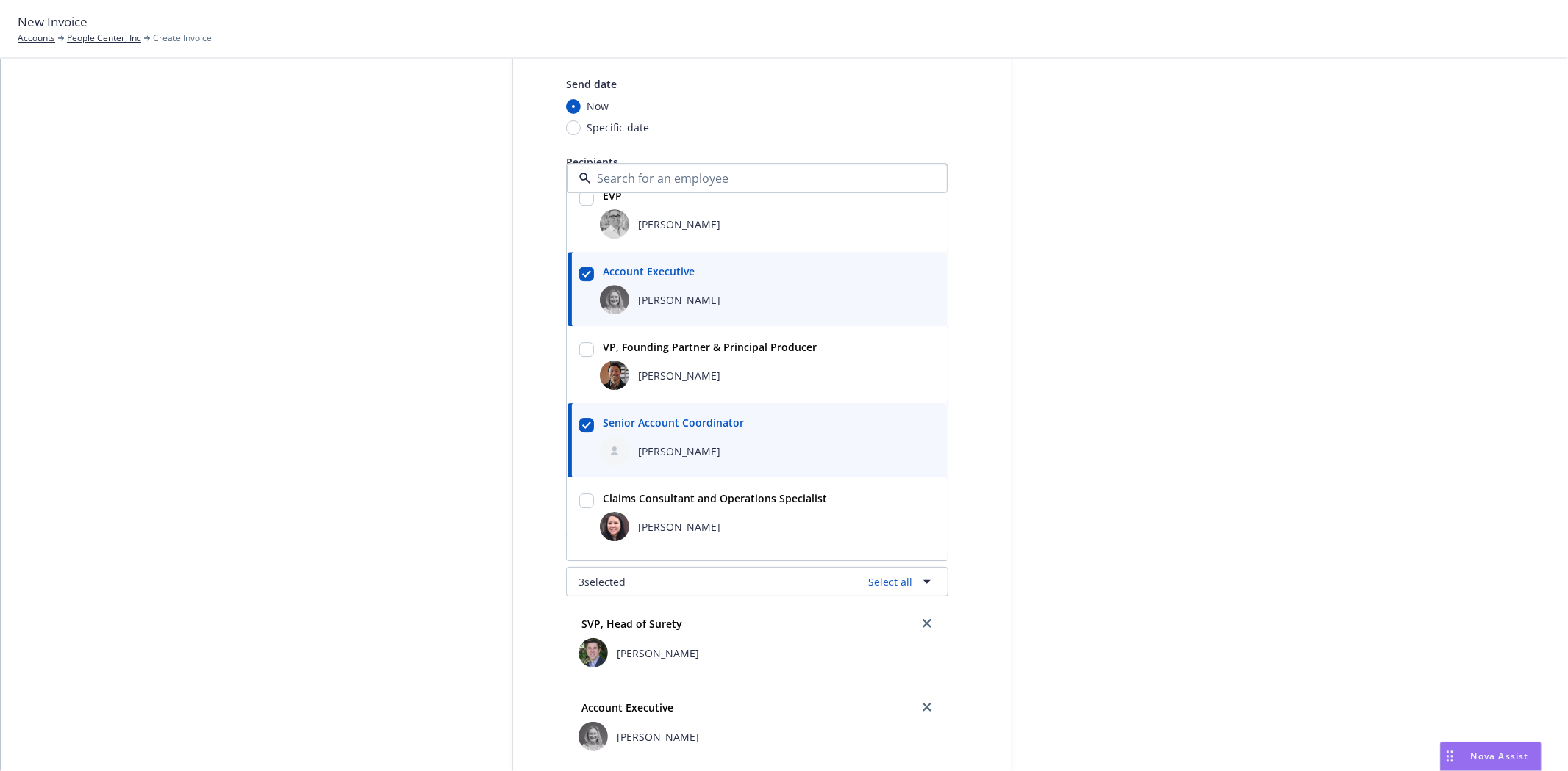
click at [347, 434] on div "Select billable items Review information 3 Share with client" at bounding box center [403, 564] width 162 height 1205
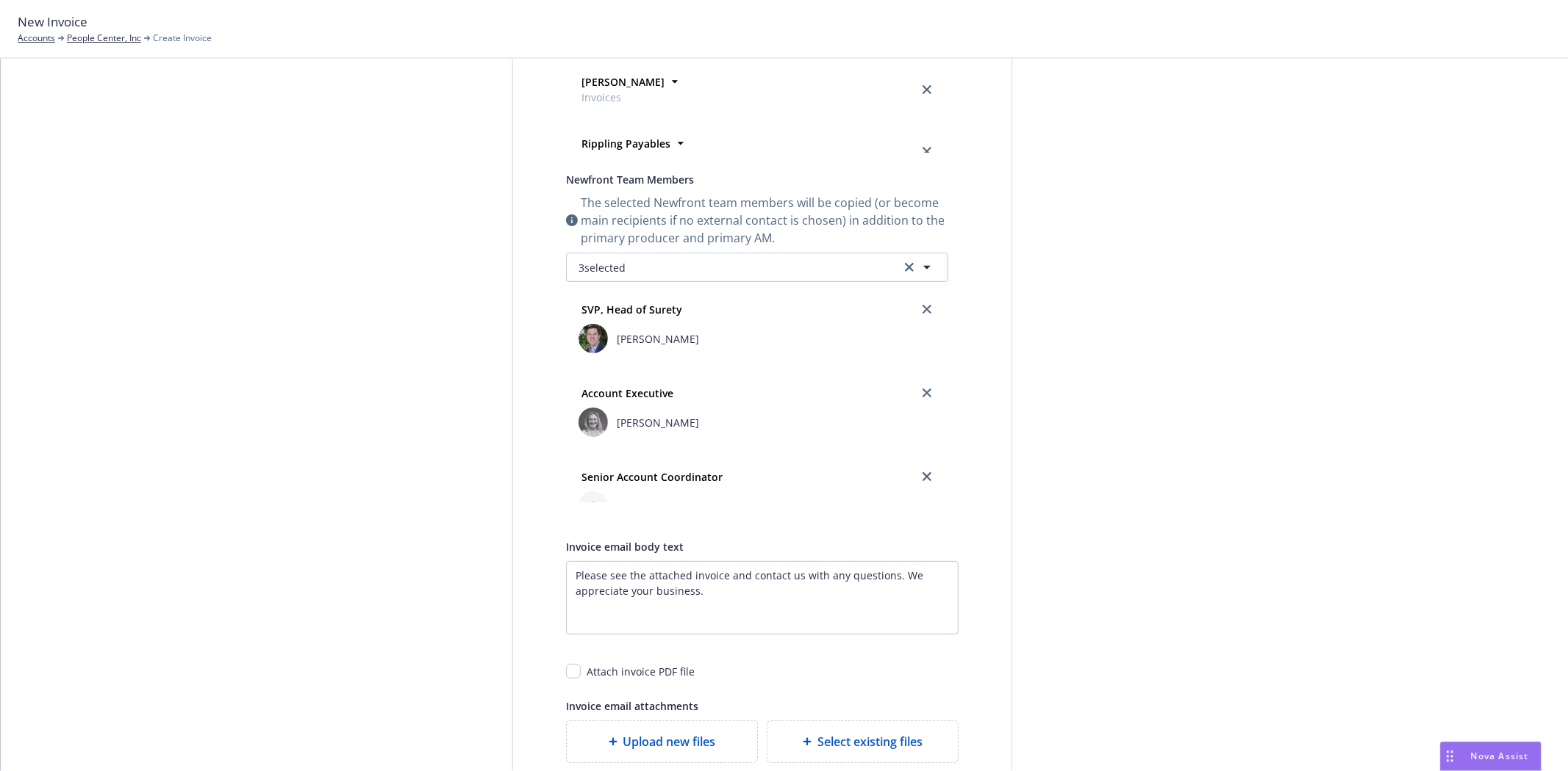
scroll to position [482, 0]
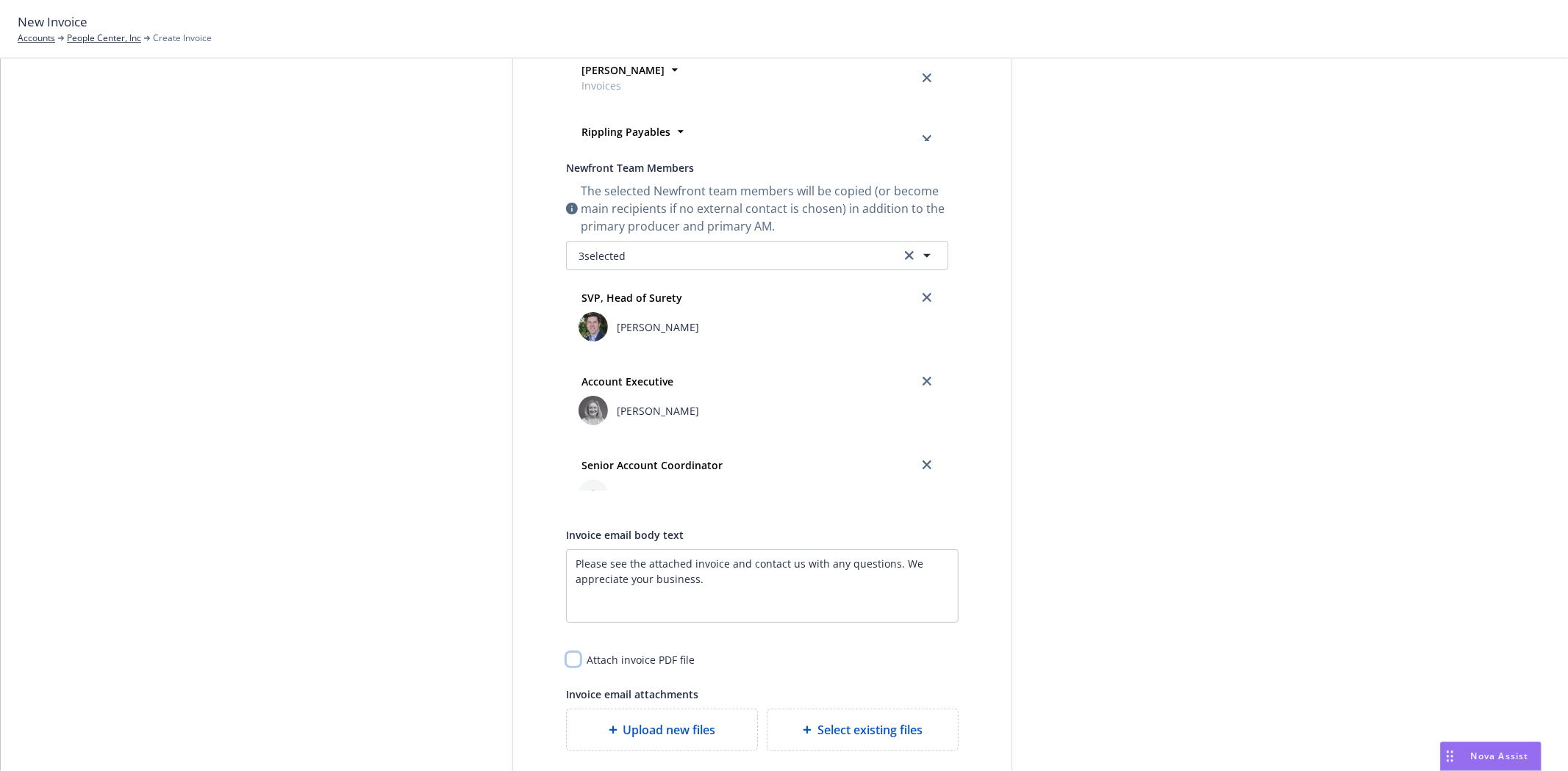
drag, startPoint x: 570, startPoint y: 659, endPoint x: 1097, endPoint y: 487, distance: 554.4
click at [572, 657] on input "checkbox" at bounding box center [573, 659] width 14 height 14
checkbox input "true"
click at [1106, 485] on div at bounding box center [1144, 238] width 206 height 1205
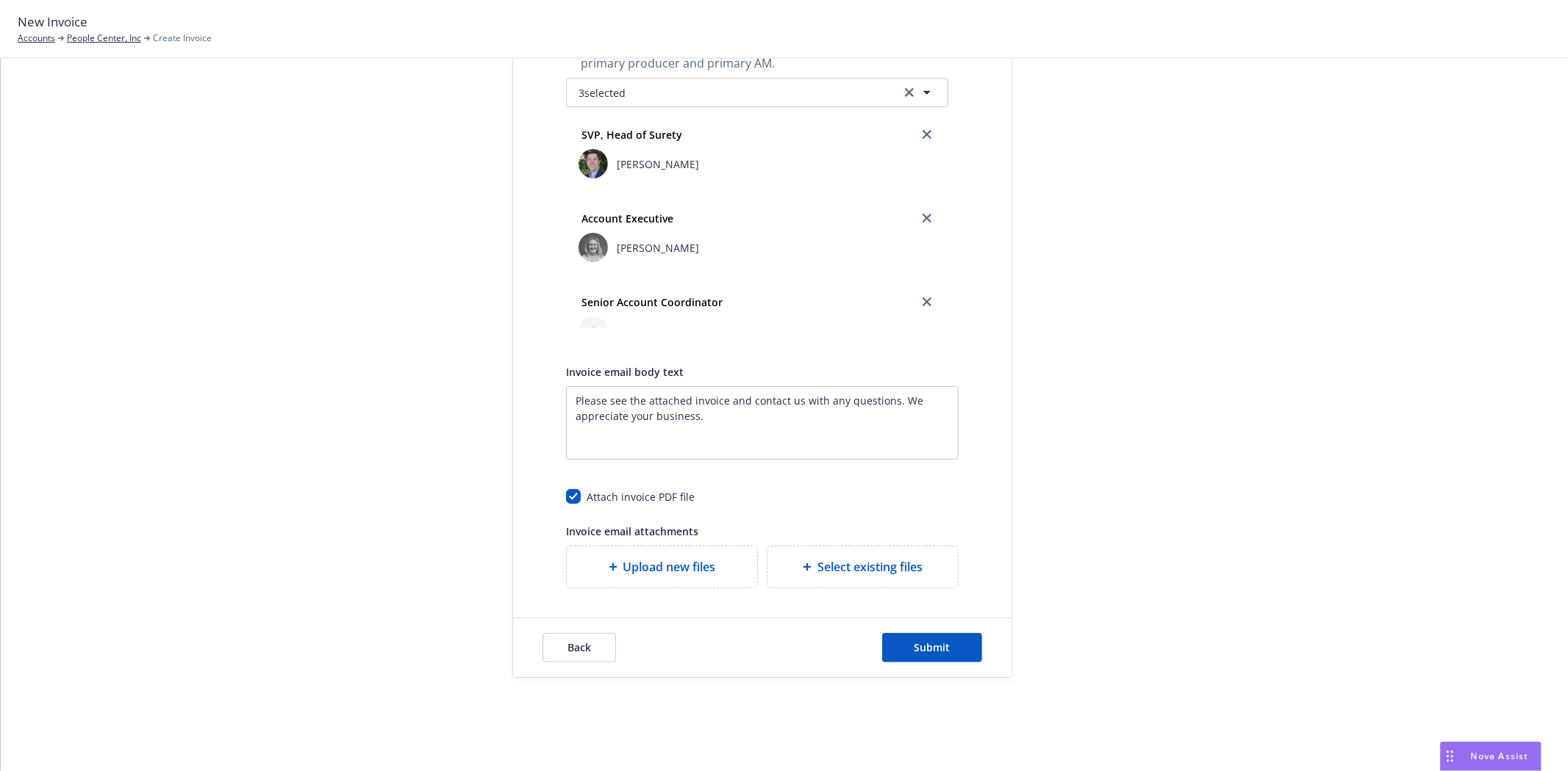
scroll to position [647, 0]
click at [933, 648] on span "Submit" at bounding box center [932, 647] width 36 height 14
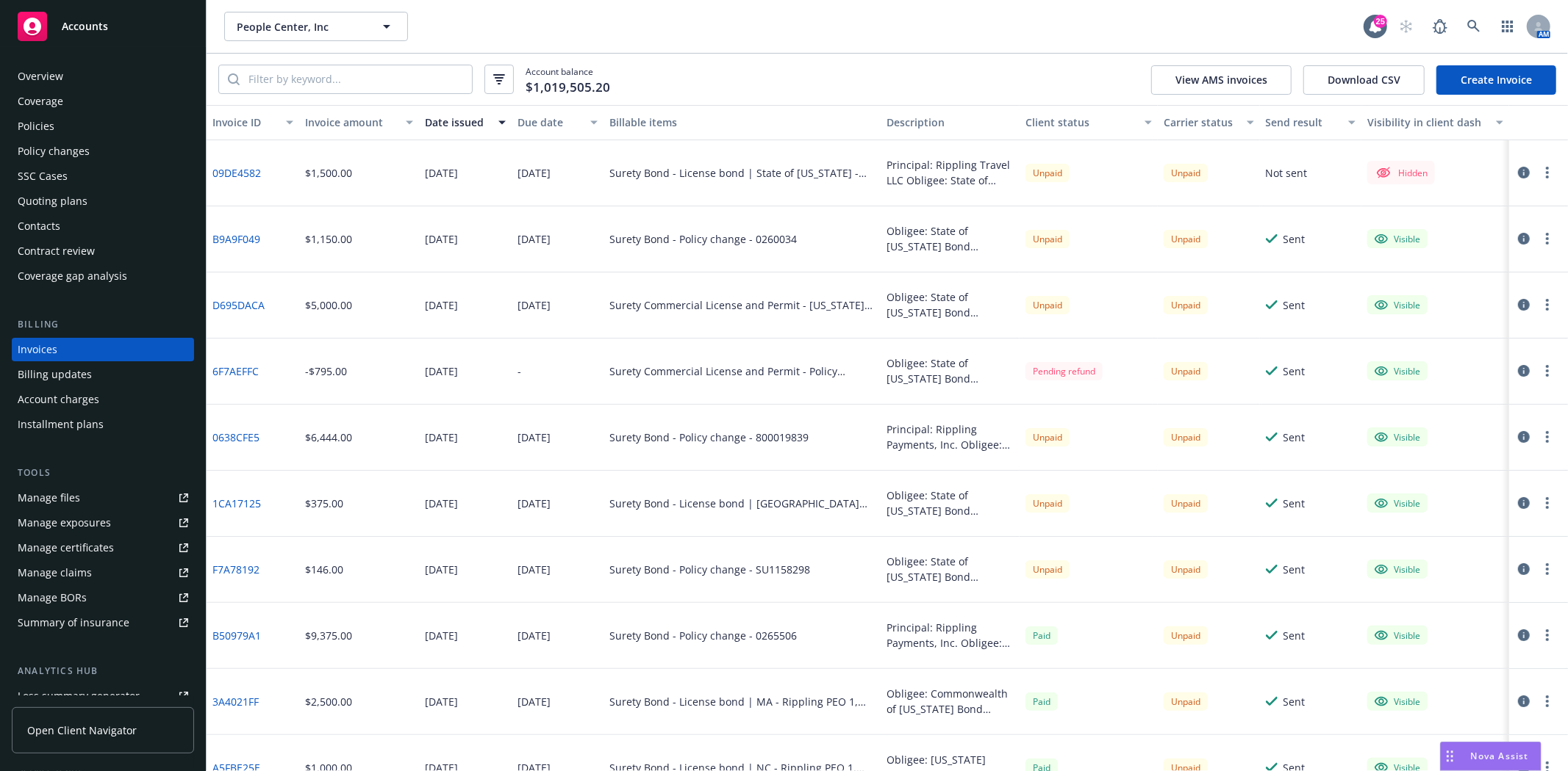
click at [1538, 176] on button "button" at bounding box center [1547, 172] width 18 height 18
click at [1420, 291] on link "Make it visible in client dash" at bounding box center [1450, 291] width 187 height 30
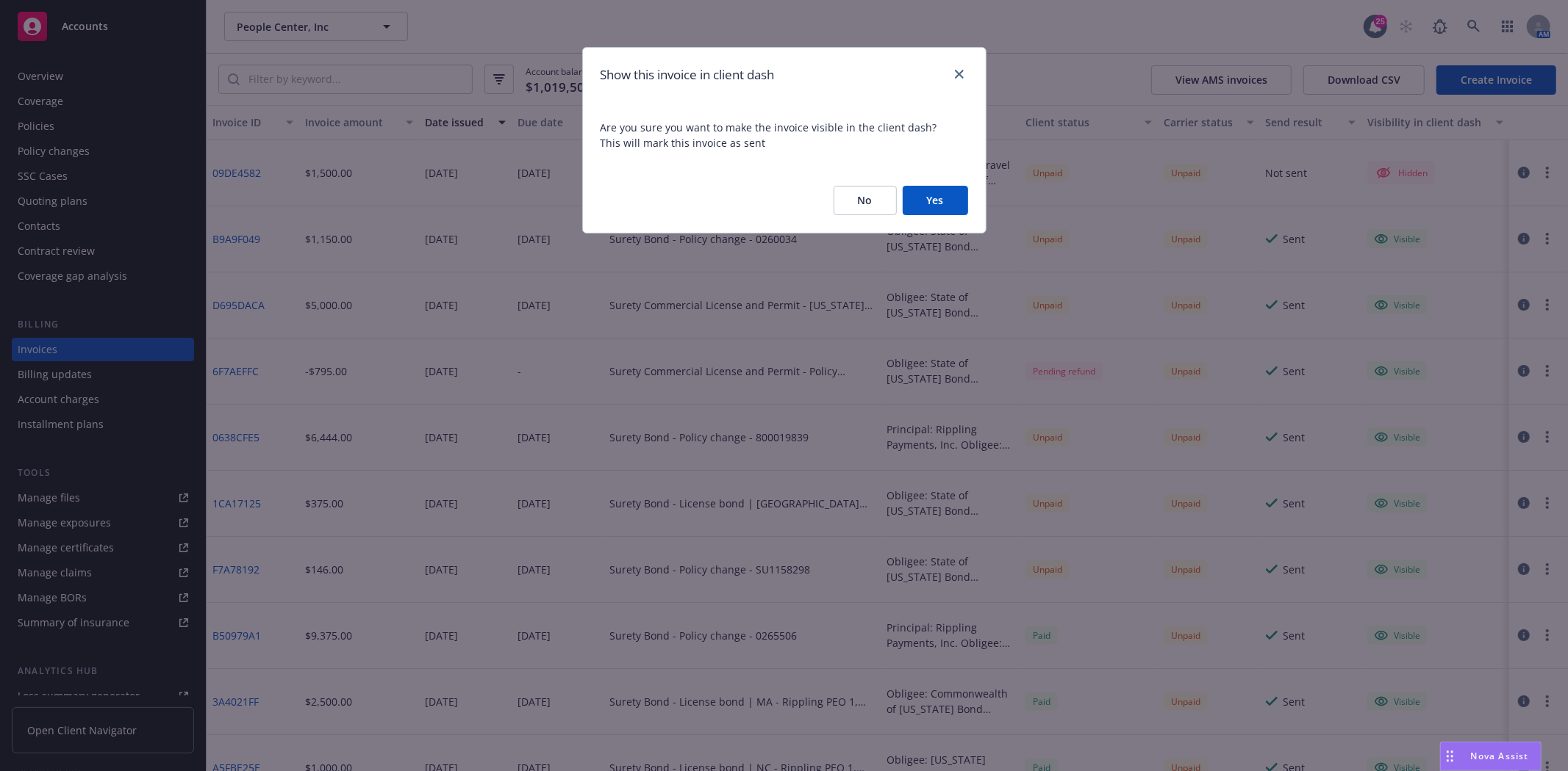
click at [934, 202] on button "Yes" at bounding box center [935, 200] width 66 height 30
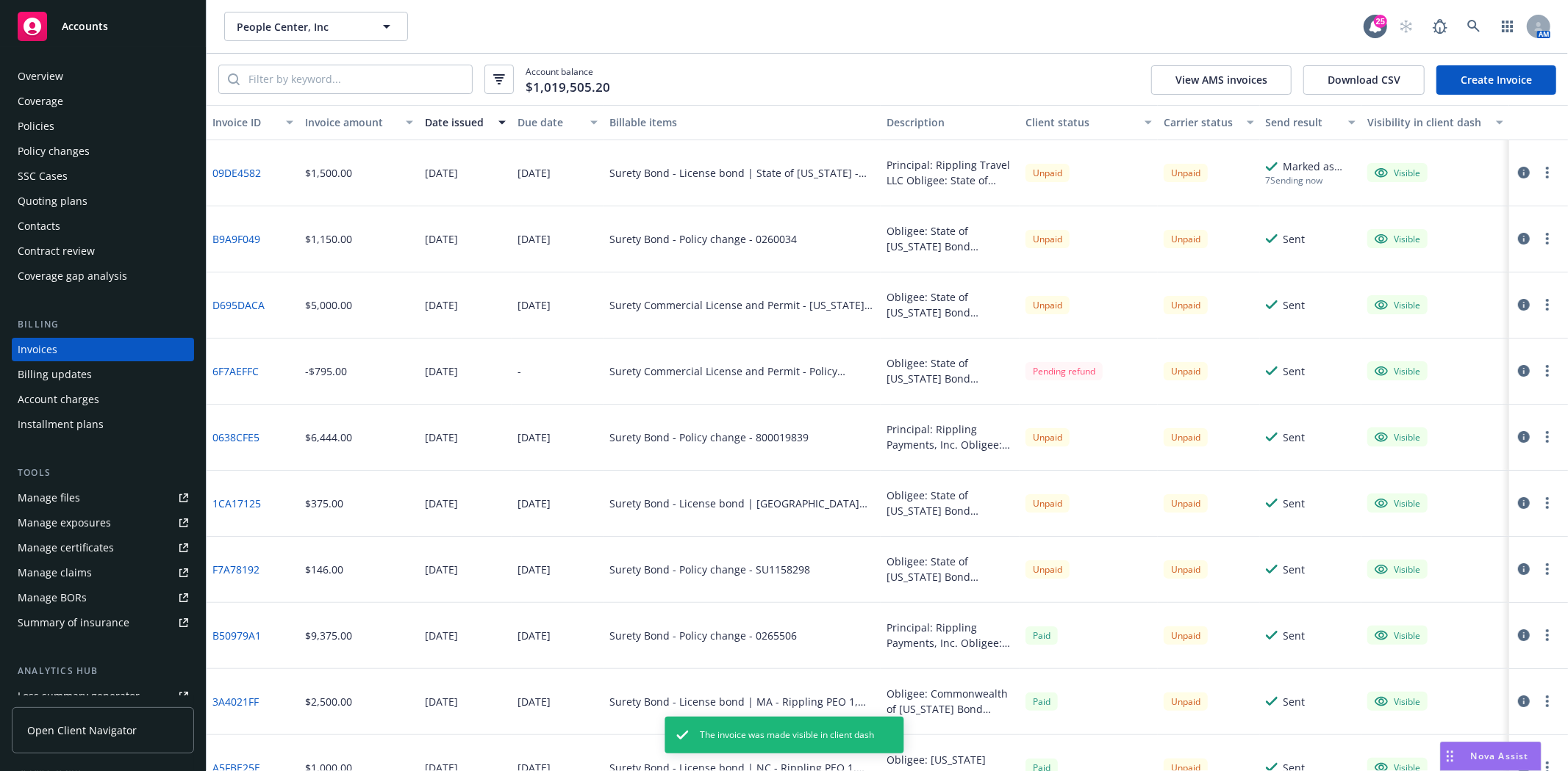
click at [1546, 175] on icon "button" at bounding box center [1547, 173] width 3 height 12
click at [1392, 357] on link "Generate invoice PDF" at bounding box center [1450, 350] width 187 height 30
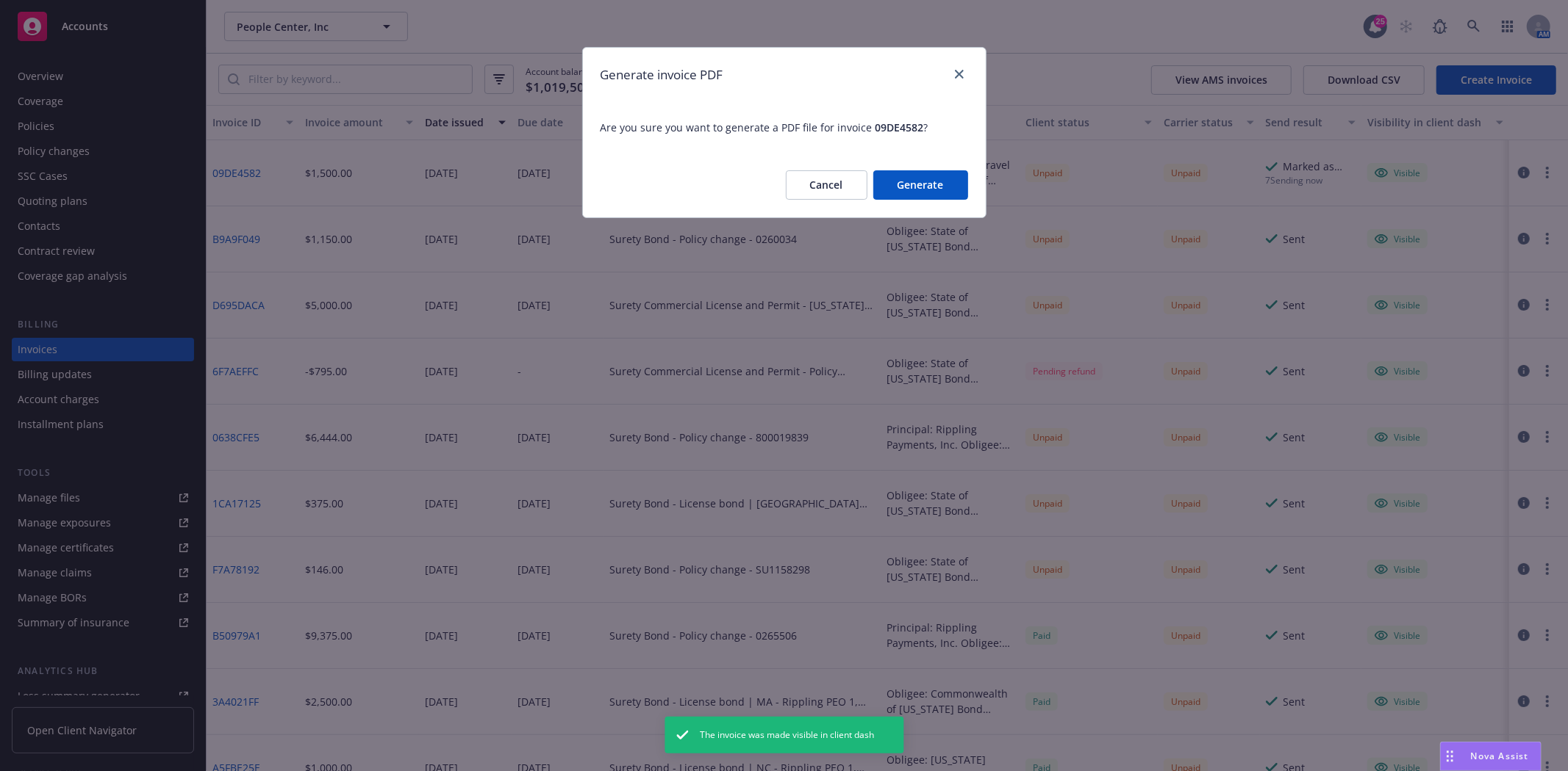
click at [909, 192] on button "Generate" at bounding box center [921, 185] width 95 height 30
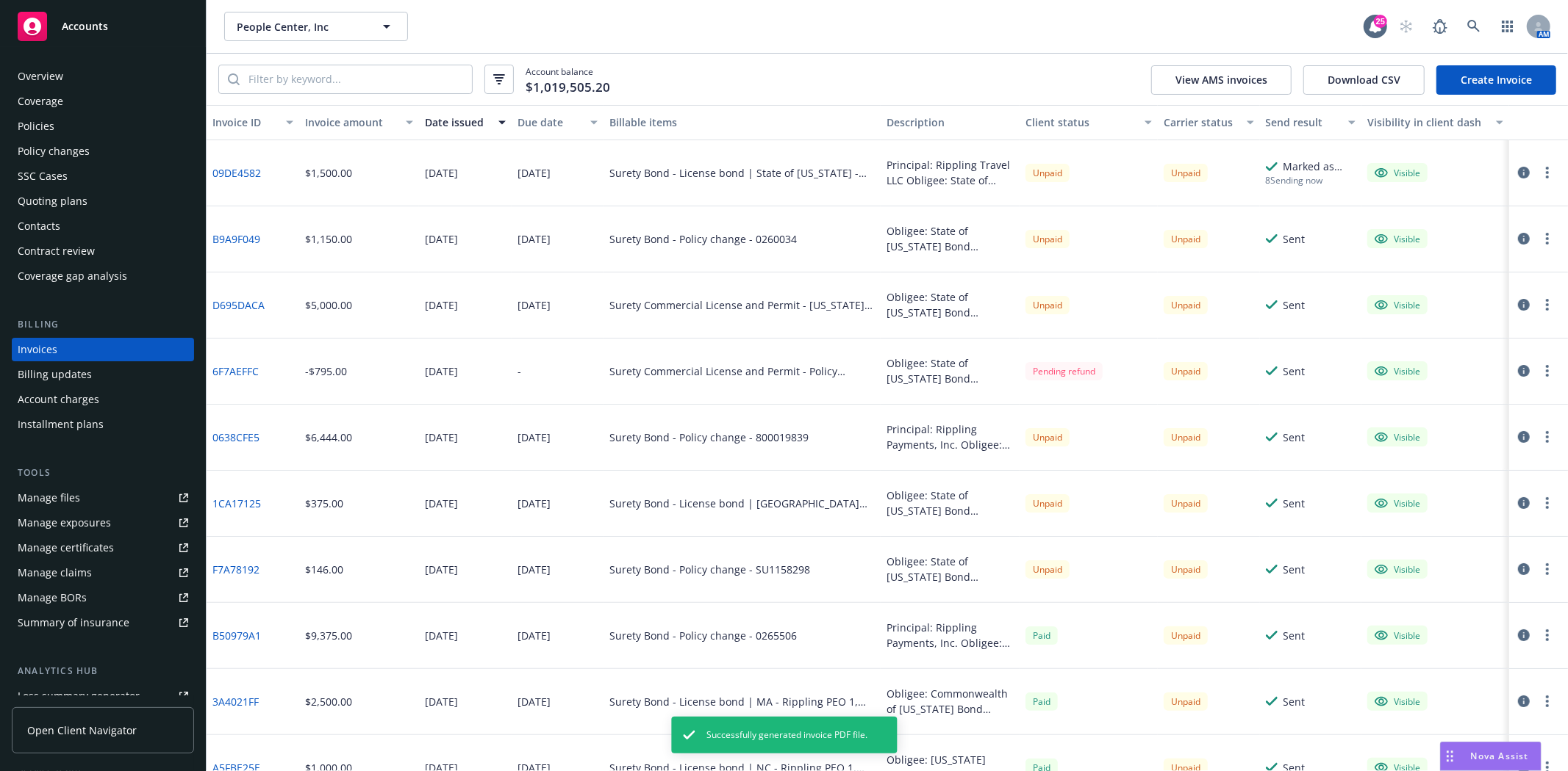
click at [1546, 177] on circle "button" at bounding box center [1547, 176] width 3 height 3
click at [1429, 353] on link "Download invoice PDF" at bounding box center [1450, 350] width 187 height 30
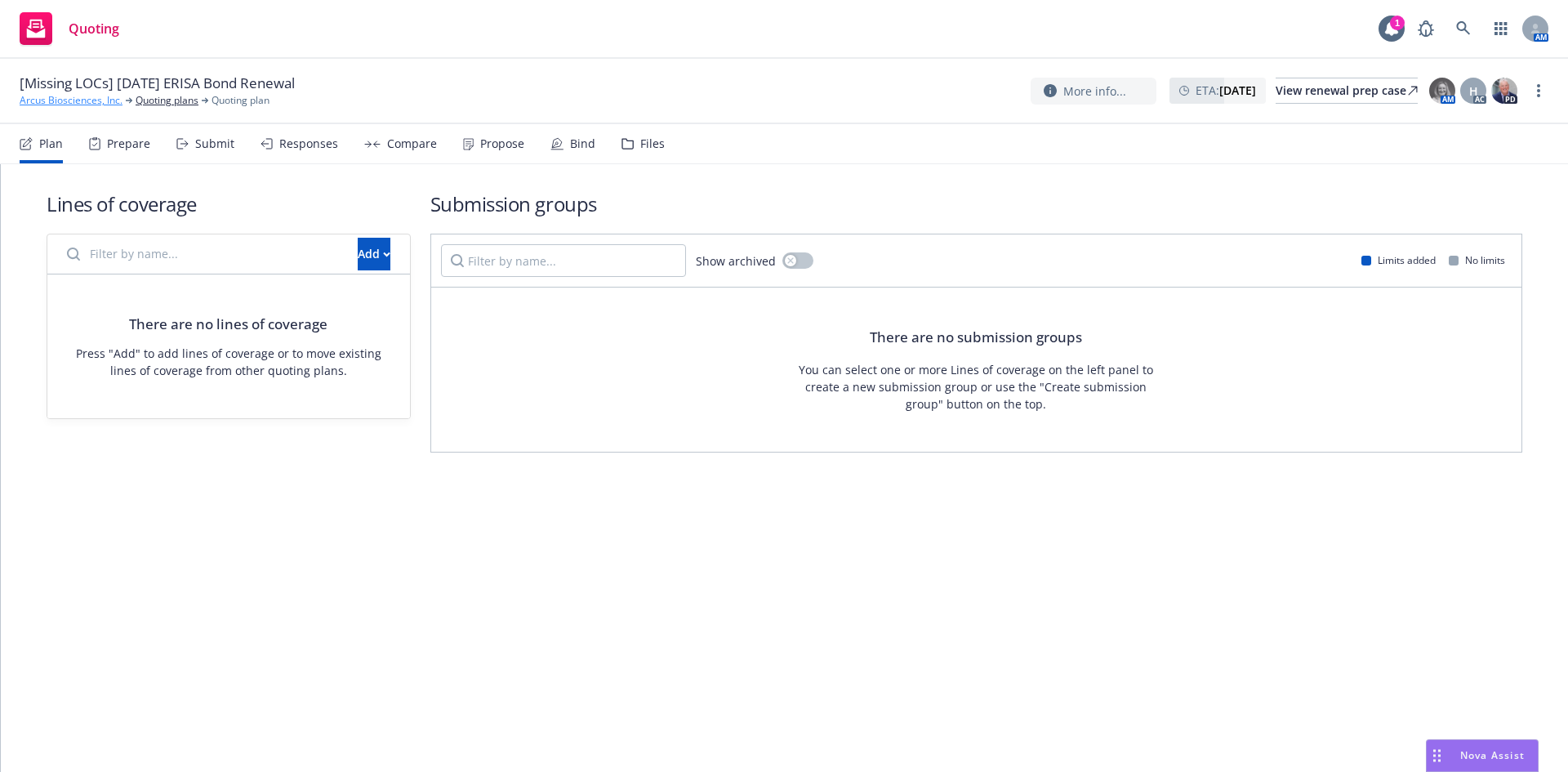
click at [98, 103] on link "Arcus Biosciences, Inc." at bounding box center [71, 100] width 103 height 15
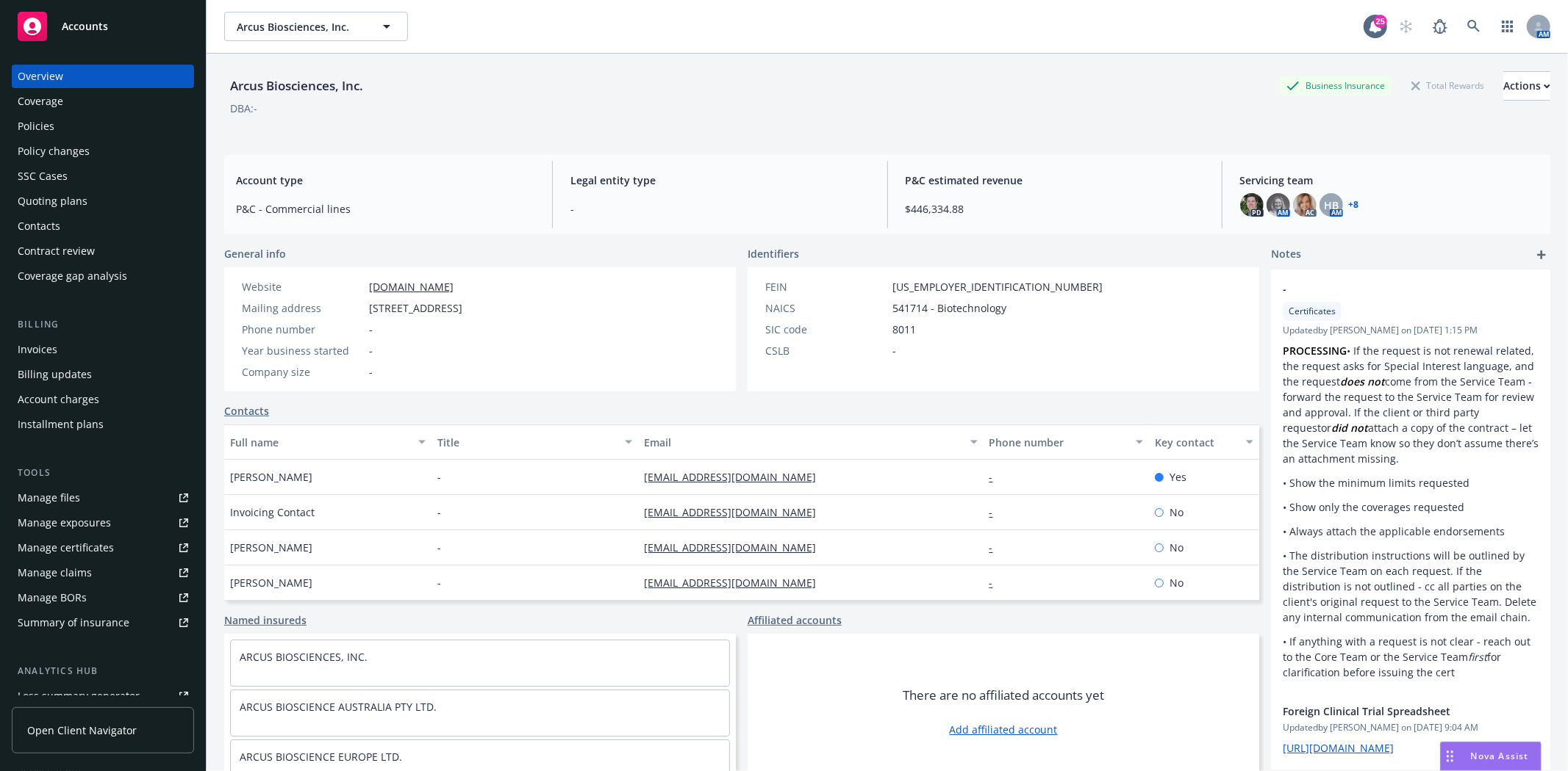
click at [57, 127] on div "Policies" at bounding box center [103, 127] width 170 height 24
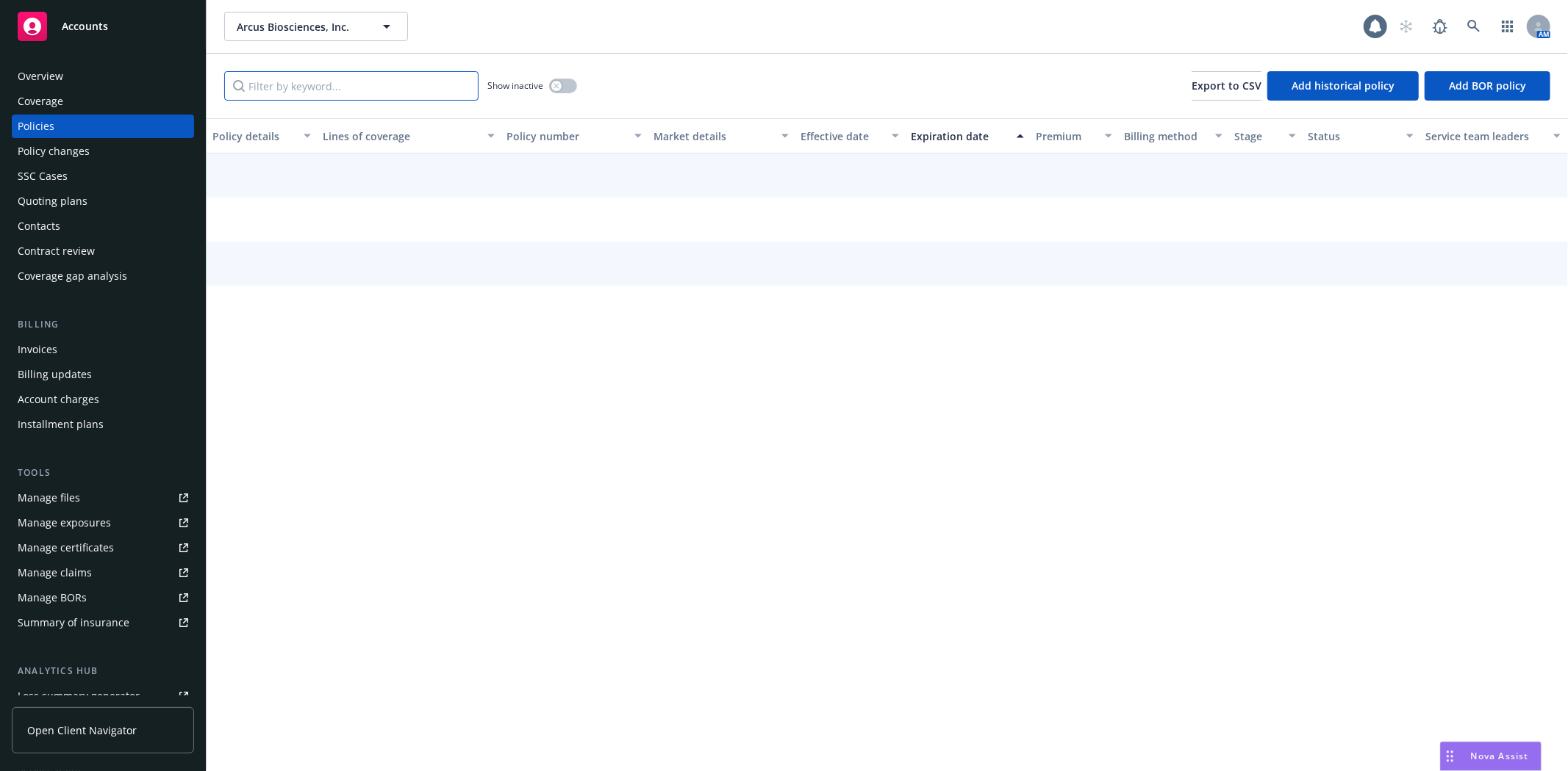
click at [283, 89] on input "Filter by keyword..." at bounding box center [351, 85] width 254 height 30
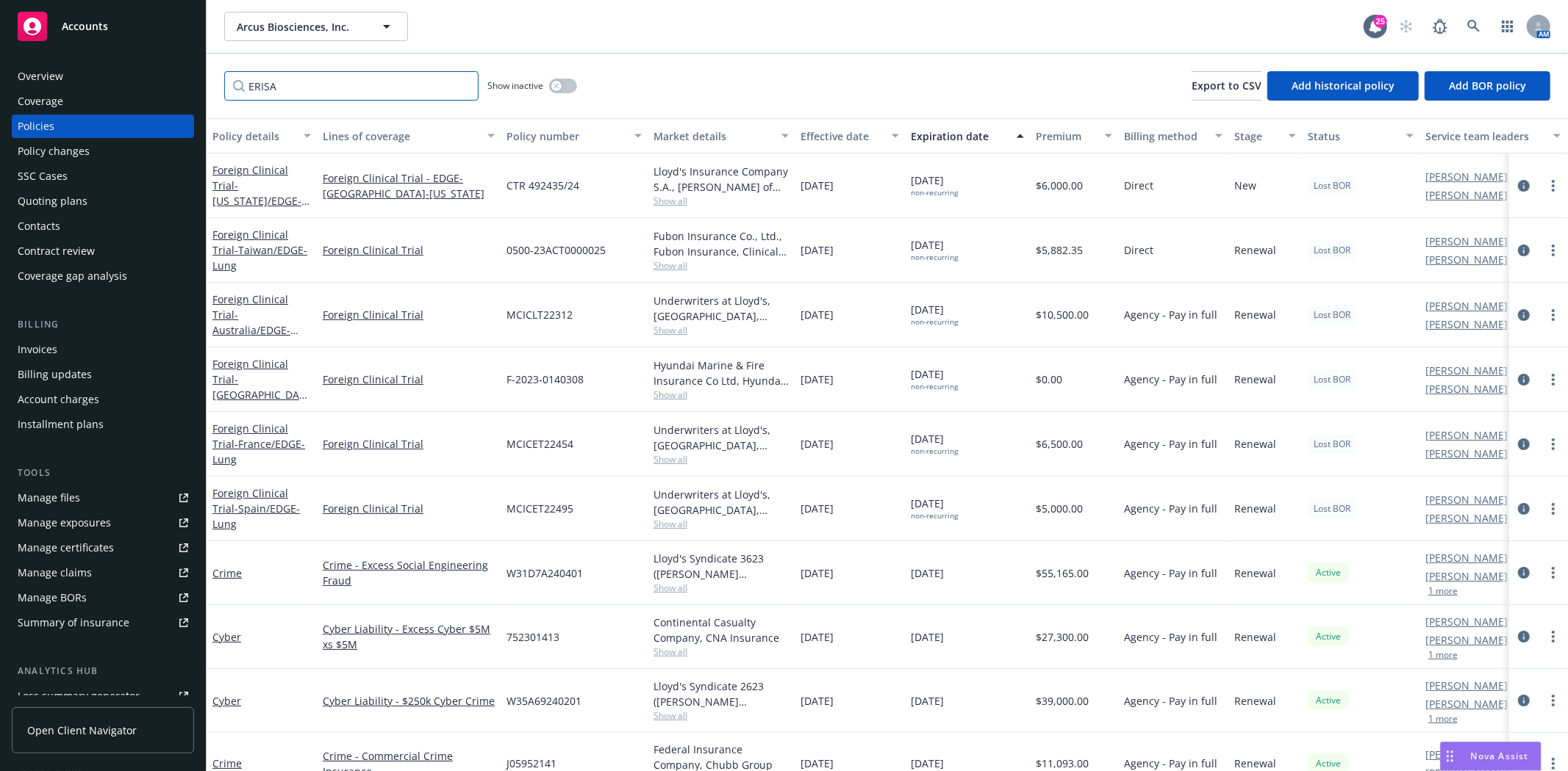
type input "ERISA"
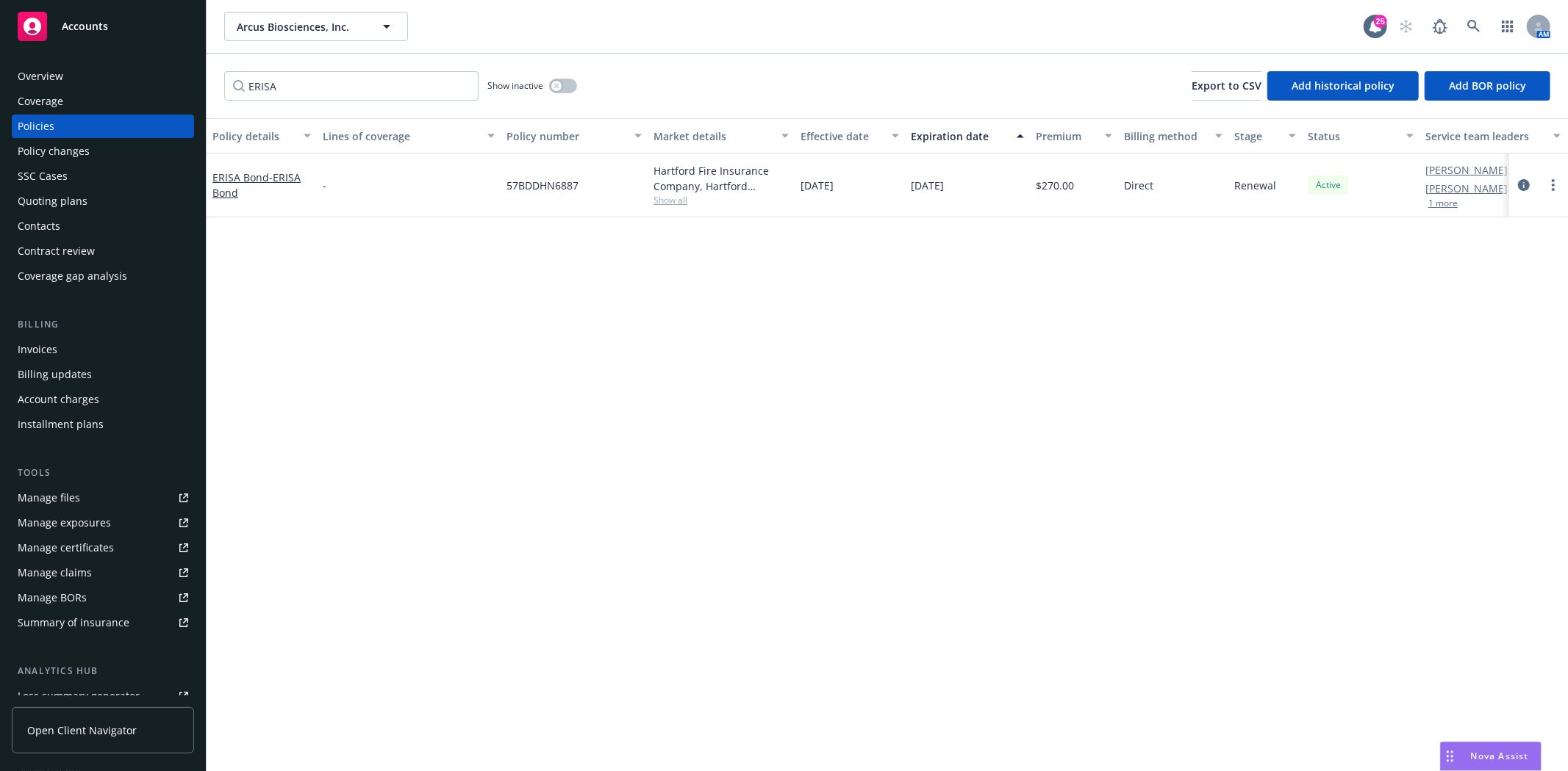
click at [555, 185] on span "57BDDHN6887" at bounding box center [542, 186] width 72 height 15
copy span "57BDDHN6887"
click at [1553, 185] on circle "more" at bounding box center [1552, 185] width 3 height 3
click at [1503, 222] on link "Manage lines of coverage" at bounding box center [1474, 215] width 173 height 30
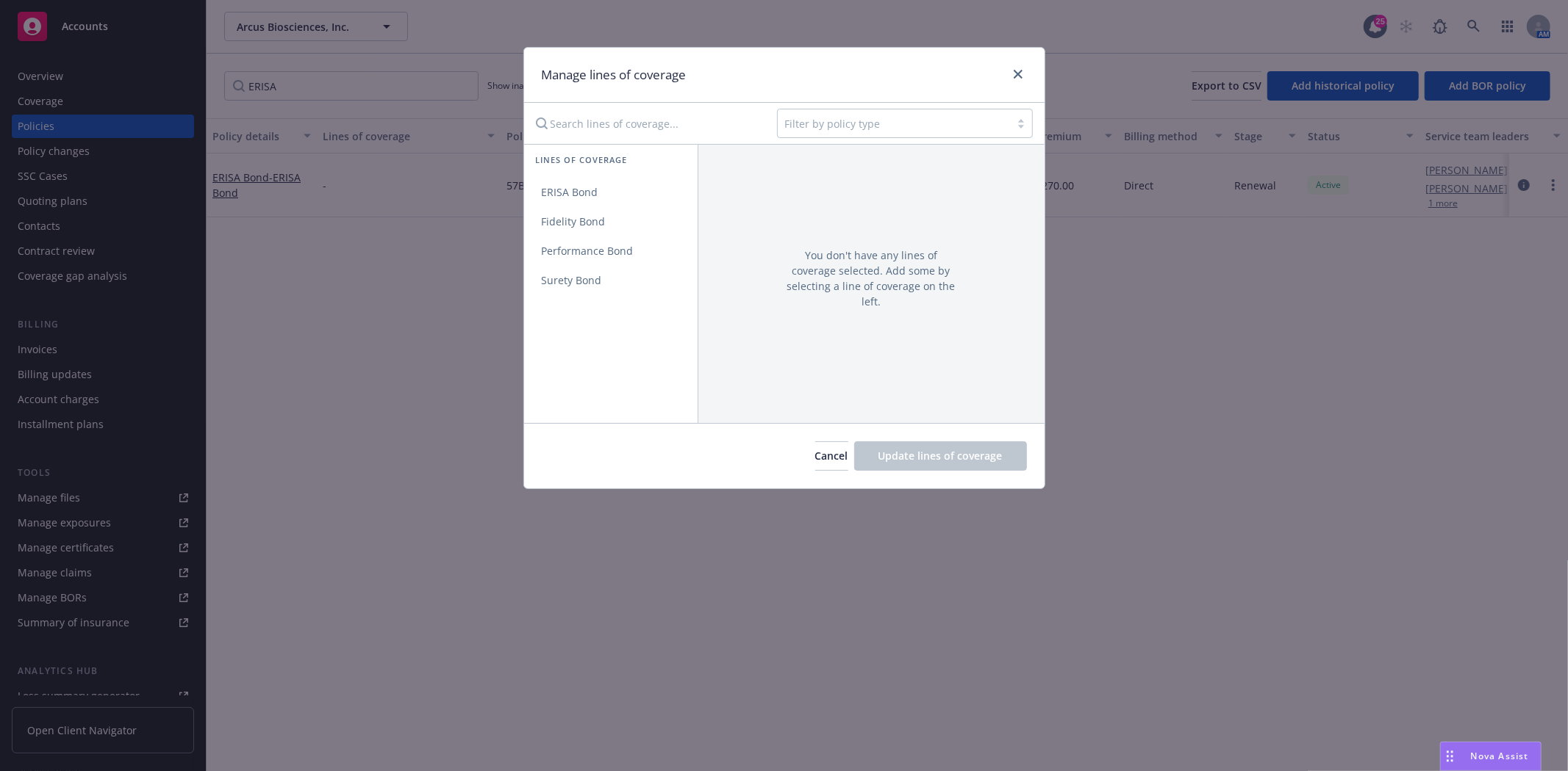
click at [923, 127] on div at bounding box center [894, 123] width 218 height 18
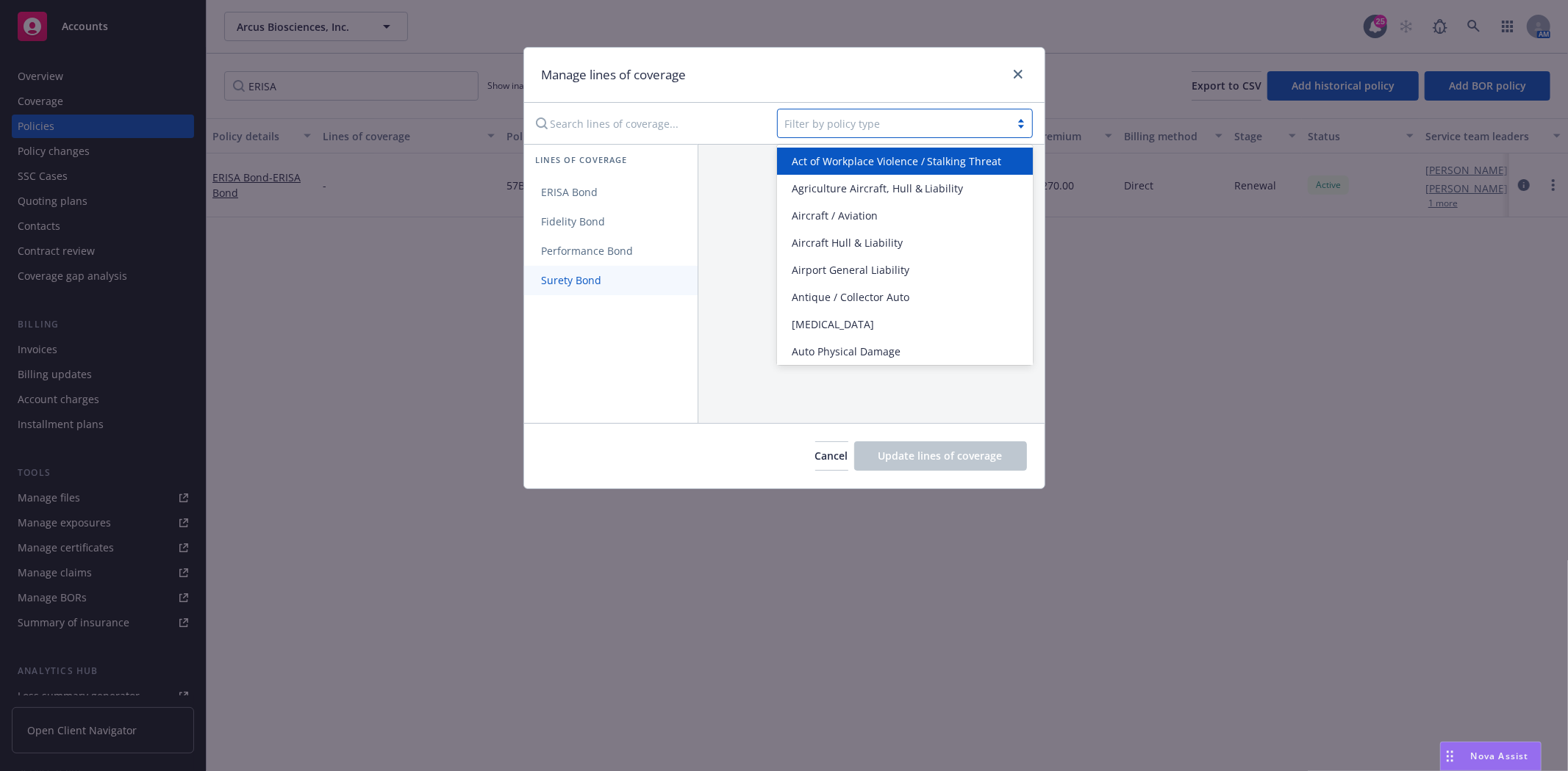
click at [620, 270] on link "Surety Bond" at bounding box center [611, 280] width 174 height 30
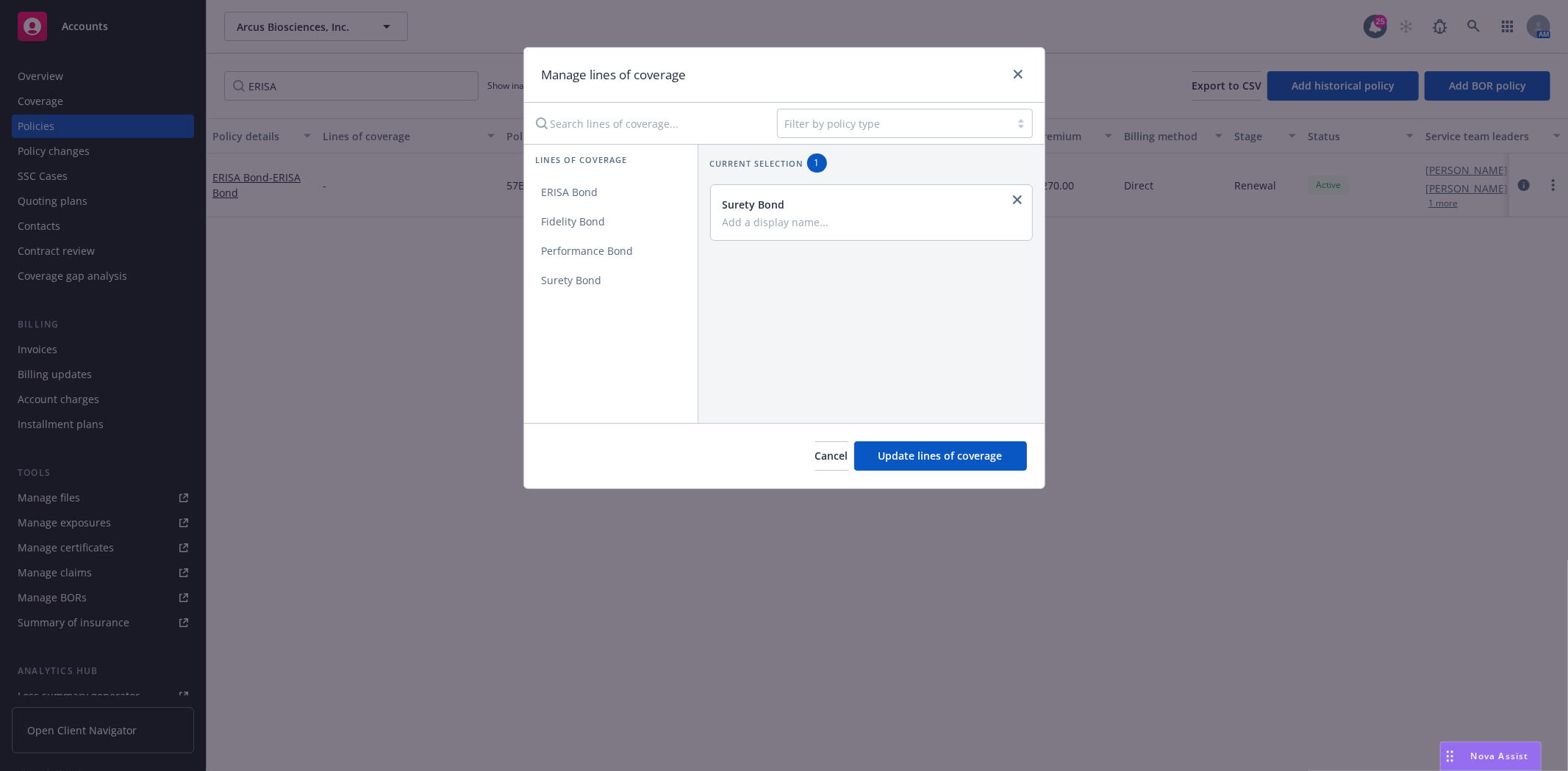
click at [768, 224] on input "Add a display name..." at bounding box center [869, 222] width 295 height 13
type input "ERISA"
click at [925, 453] on span "Update lines of coverage" at bounding box center [940, 456] width 124 height 14
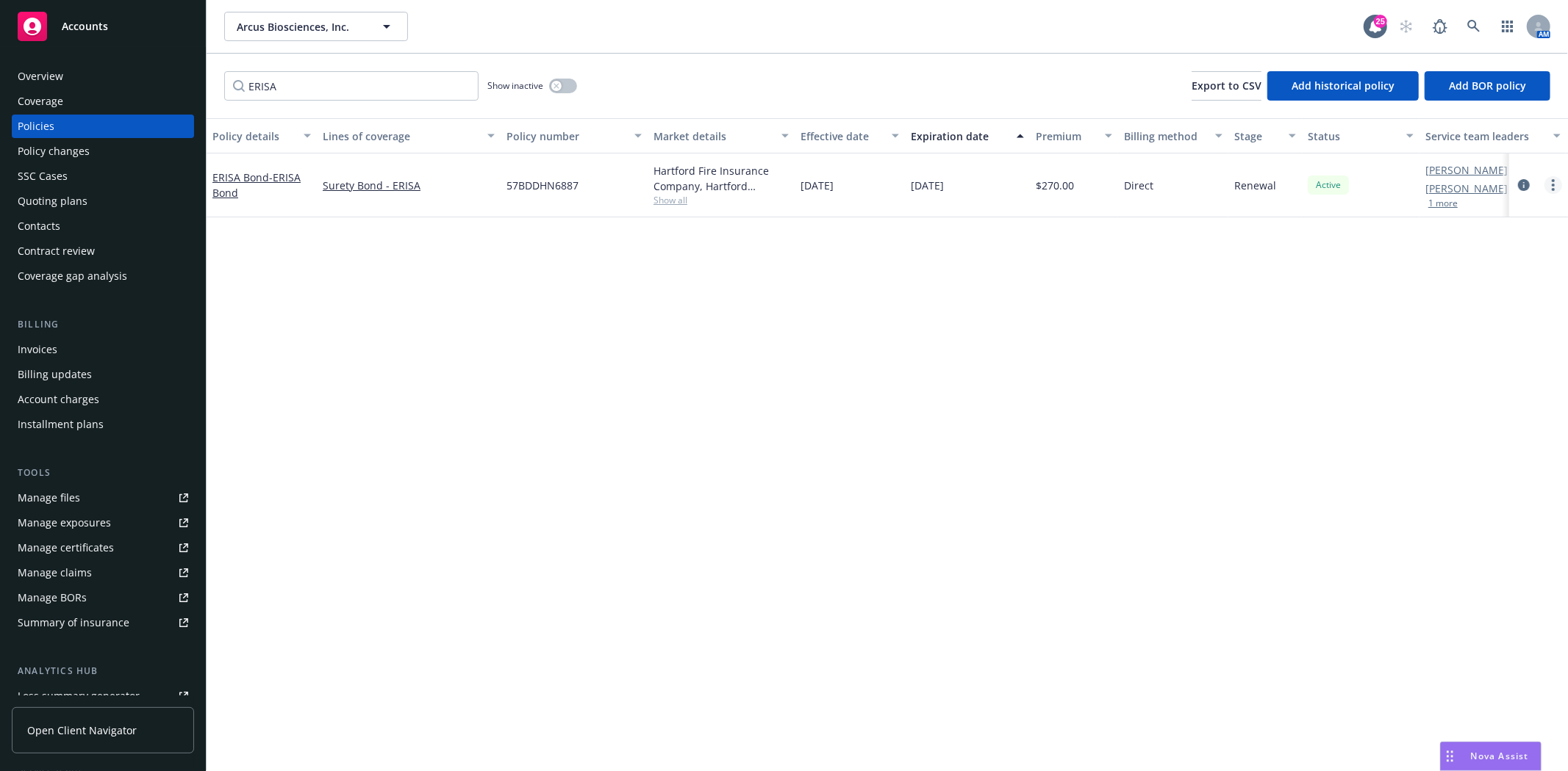
click at [1554, 187] on link "more" at bounding box center [1553, 185] width 18 height 18
click at [1490, 235] on link "Renew with incumbent" at bounding box center [1474, 245] width 173 height 30
select select "36"
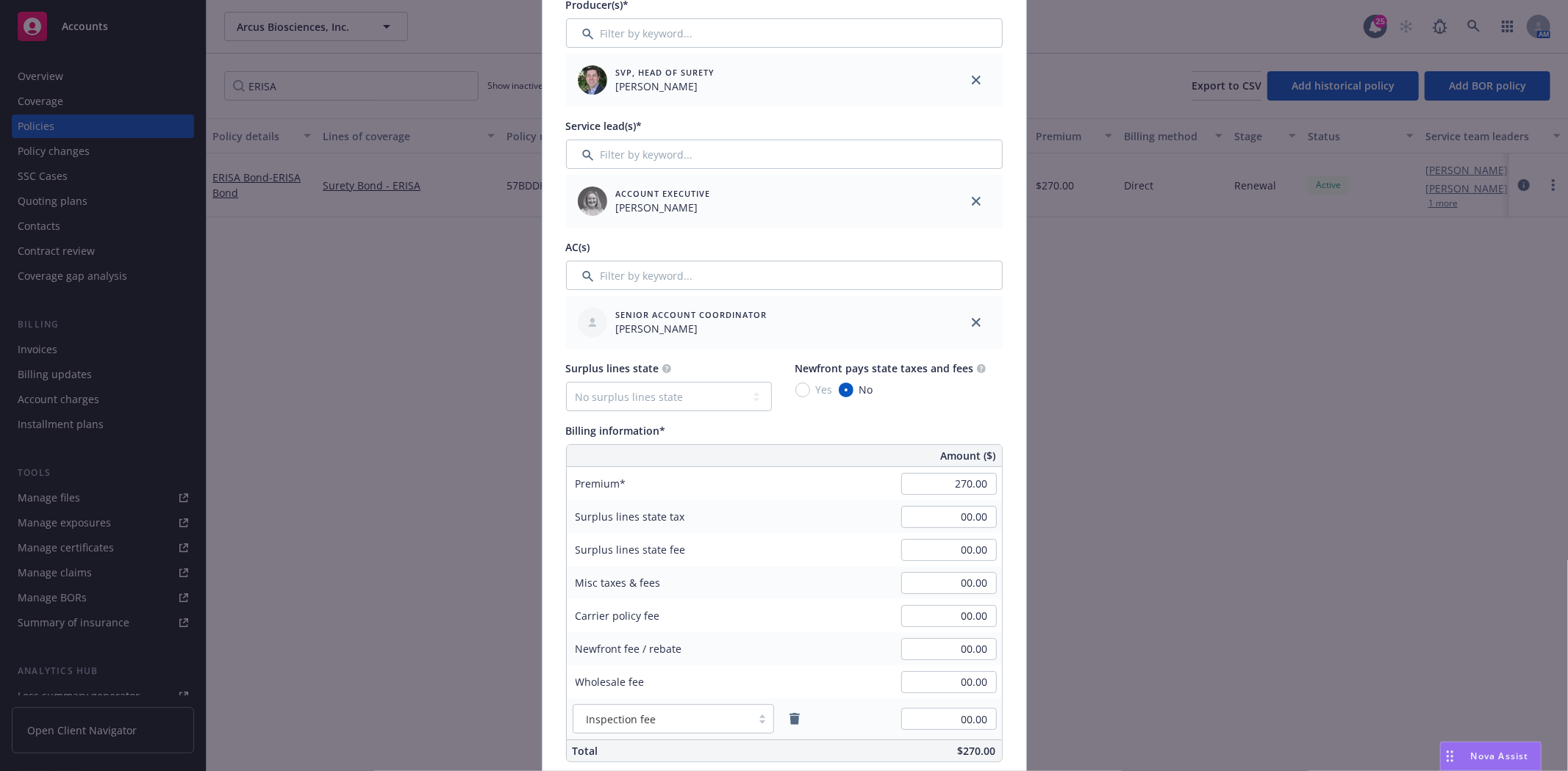
scroll to position [571, 0]
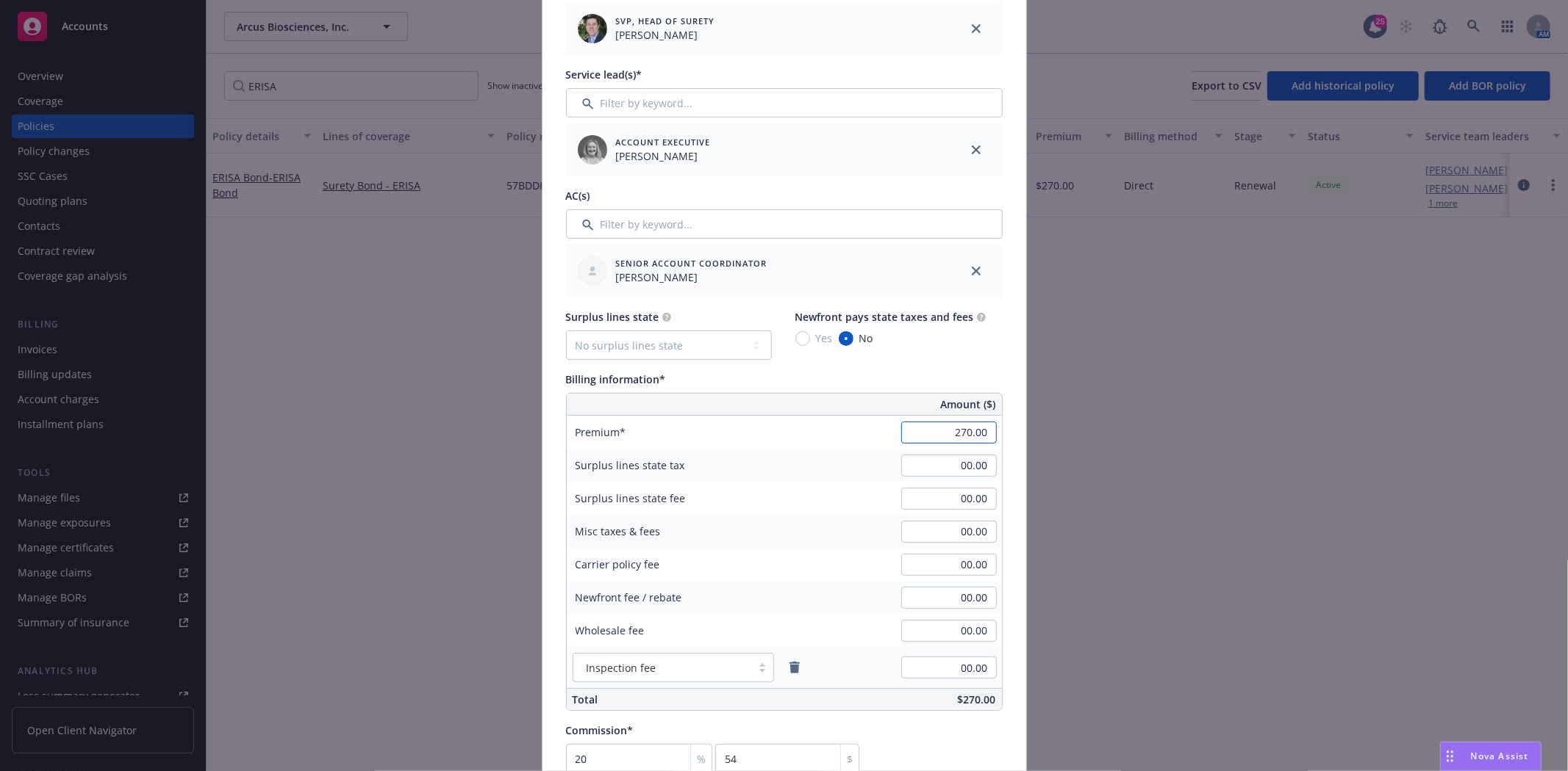
click at [942, 432] on input "270.00" at bounding box center [949, 433] width 95 height 22
type input "308.00"
type input "61.6"
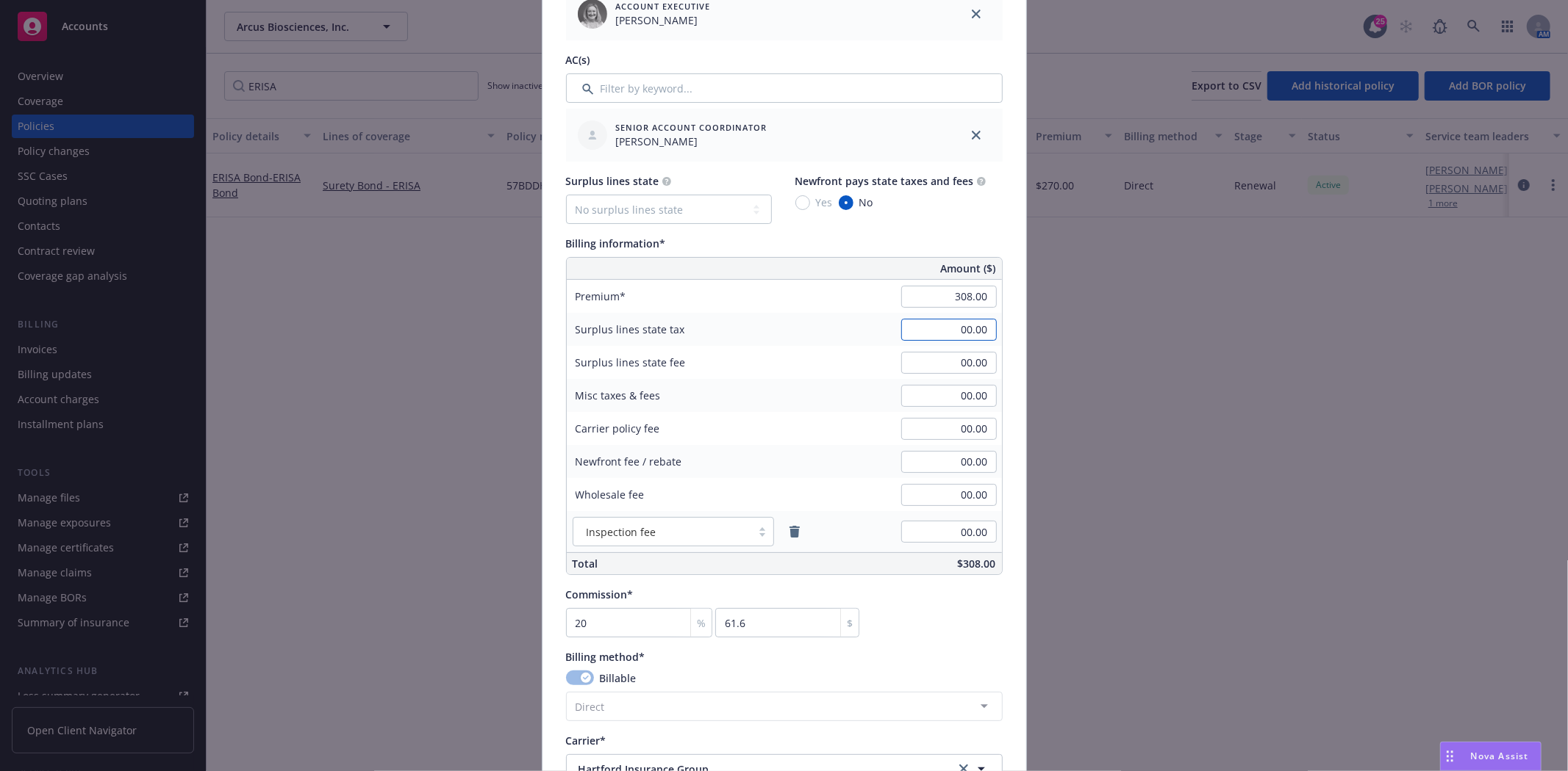
scroll to position [898, 0]
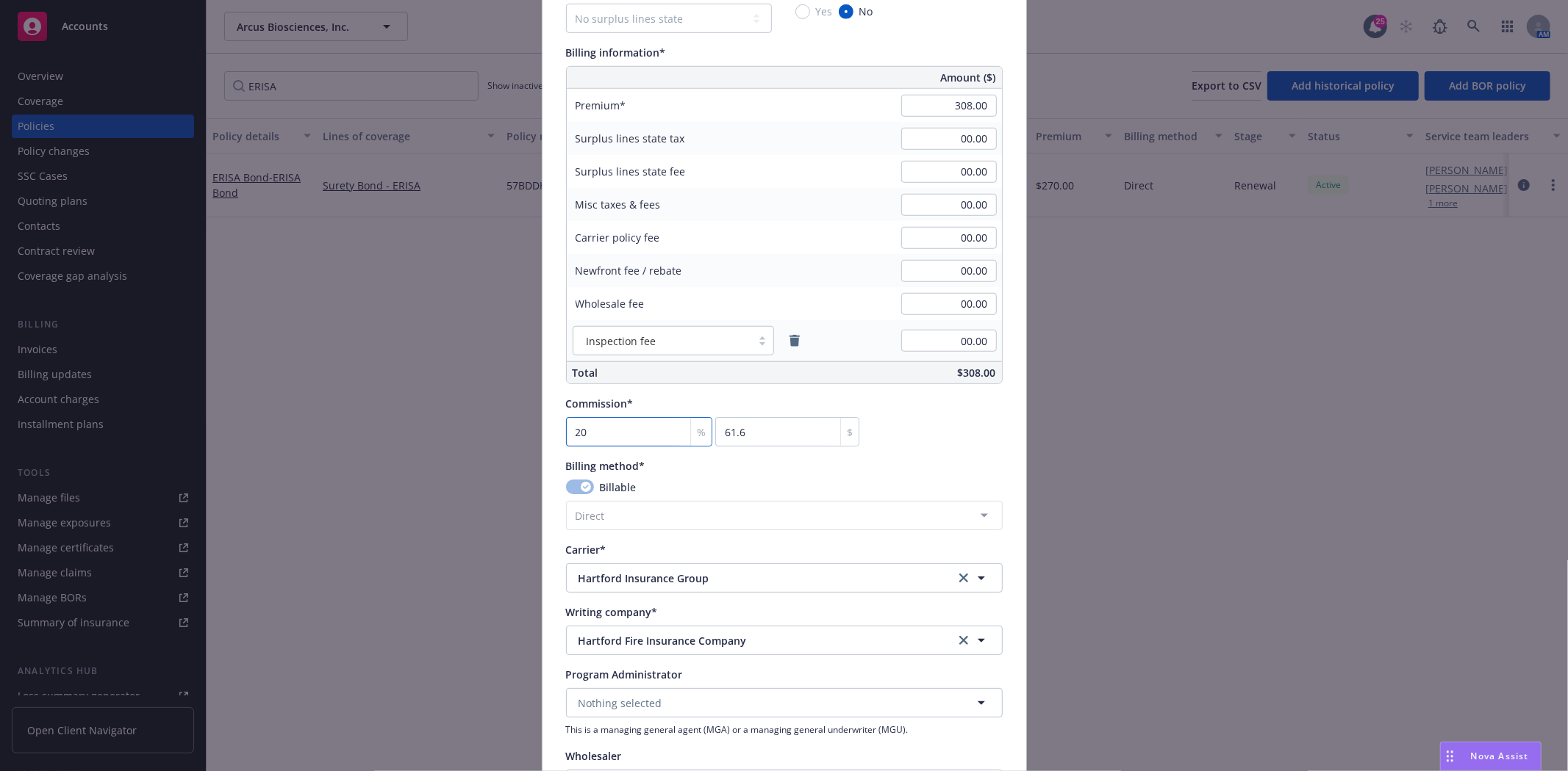
click at [615, 435] on input "20" at bounding box center [640, 432] width 147 height 30
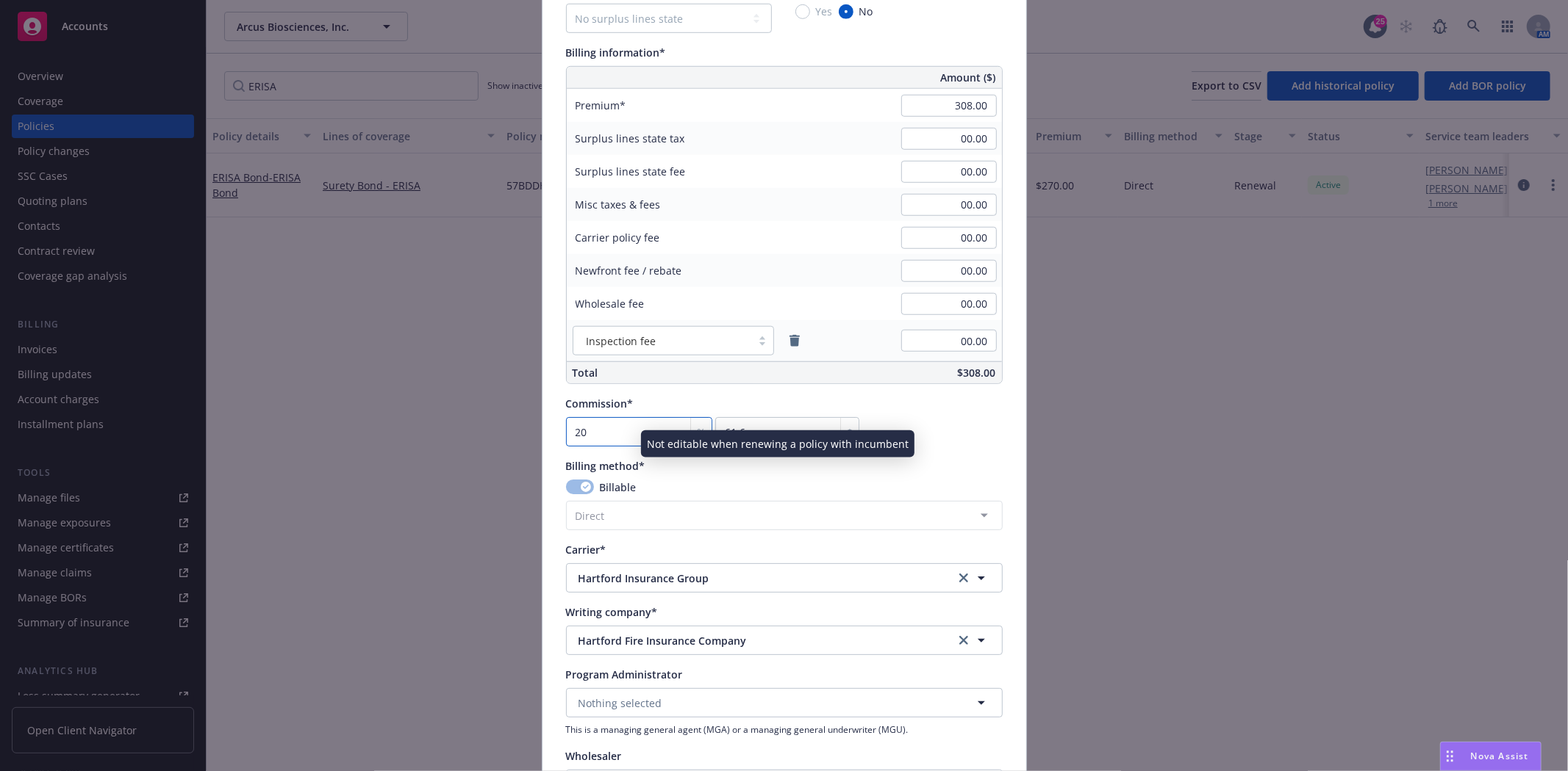
click at [615, 435] on input "20" at bounding box center [640, 432] width 147 height 30
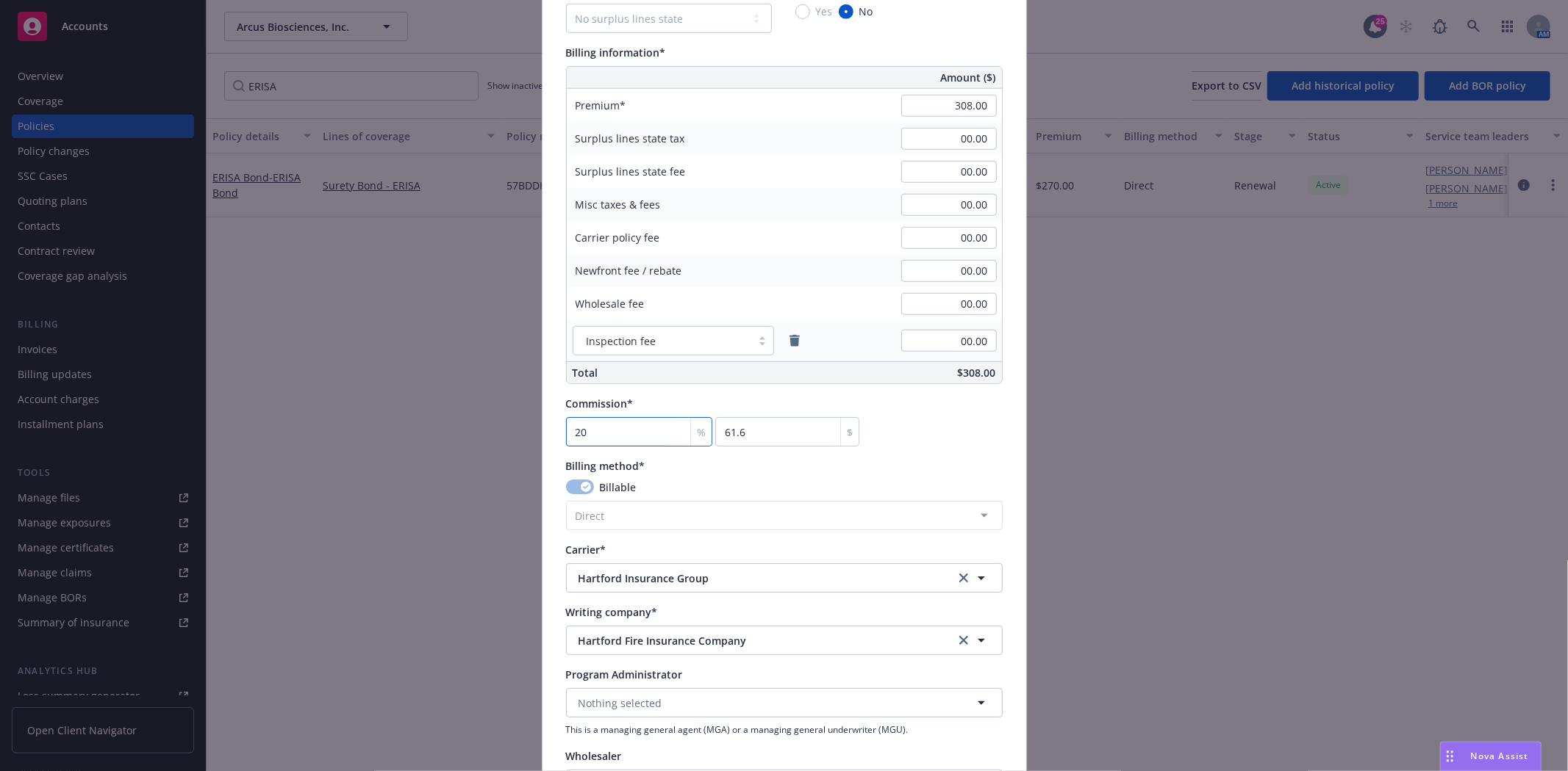
type input "3"
type input "9.24"
type input "30"
type input "92.4"
type input "30"
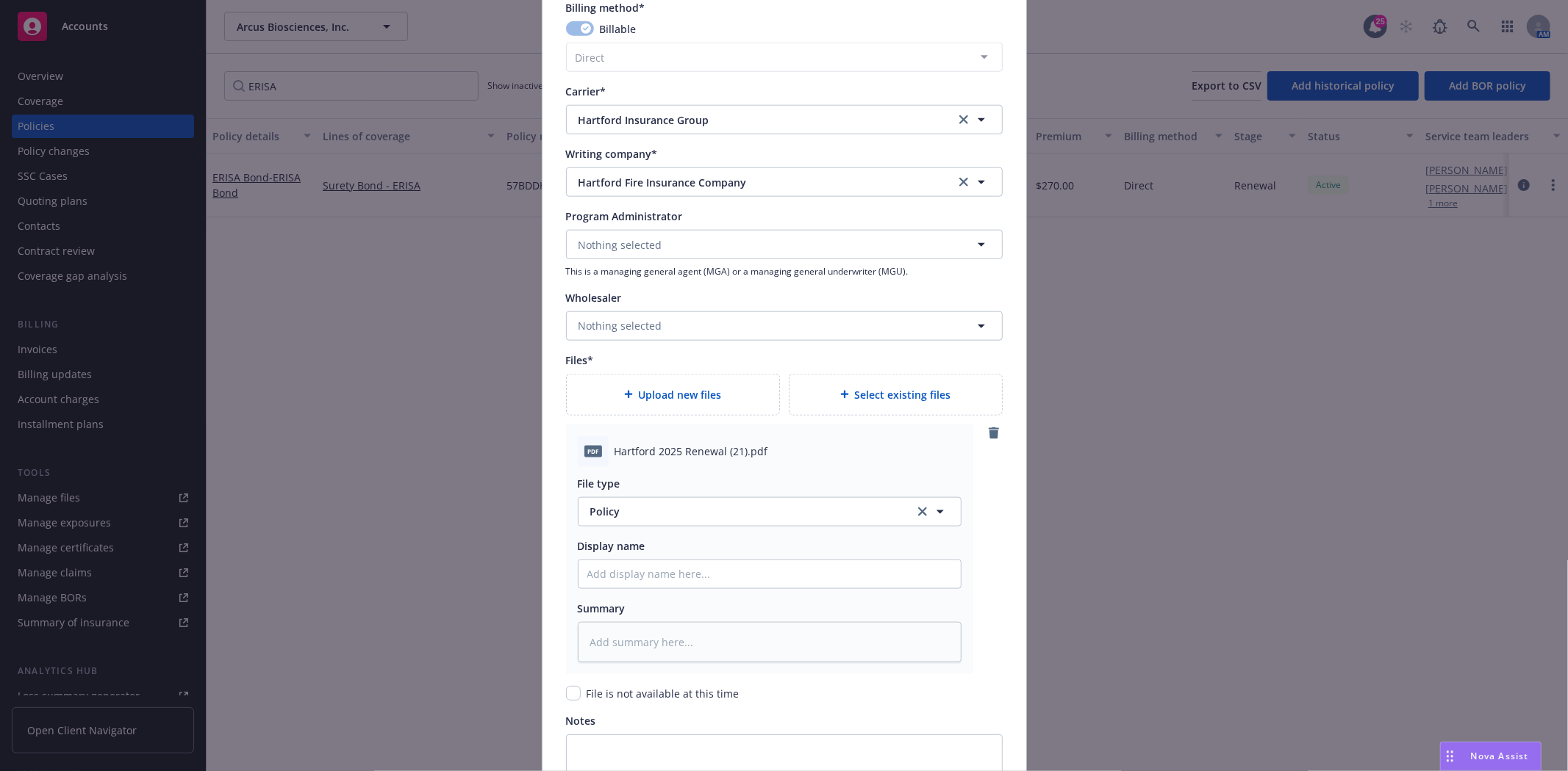
scroll to position [1387, 0]
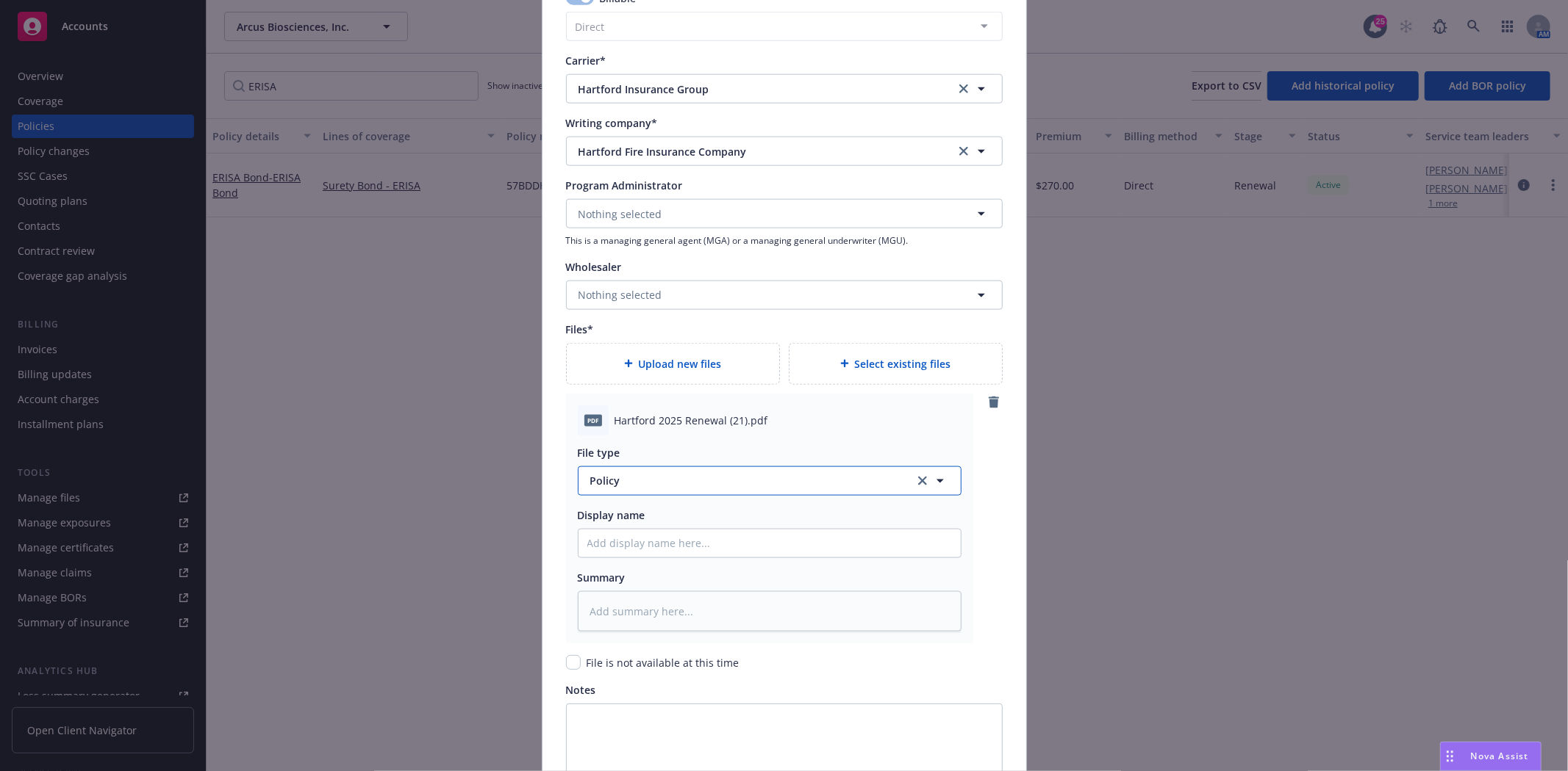
click at [615, 485] on span "Policy" at bounding box center [743, 481] width 307 height 15
type input "Invoic"
click at [621, 439] on span "Invoice - Third Party" at bounding box center [644, 440] width 101 height 15
click at [630, 421] on span "Hartford 2025 Renewal (21).pdf" at bounding box center [691, 420] width 154 height 15
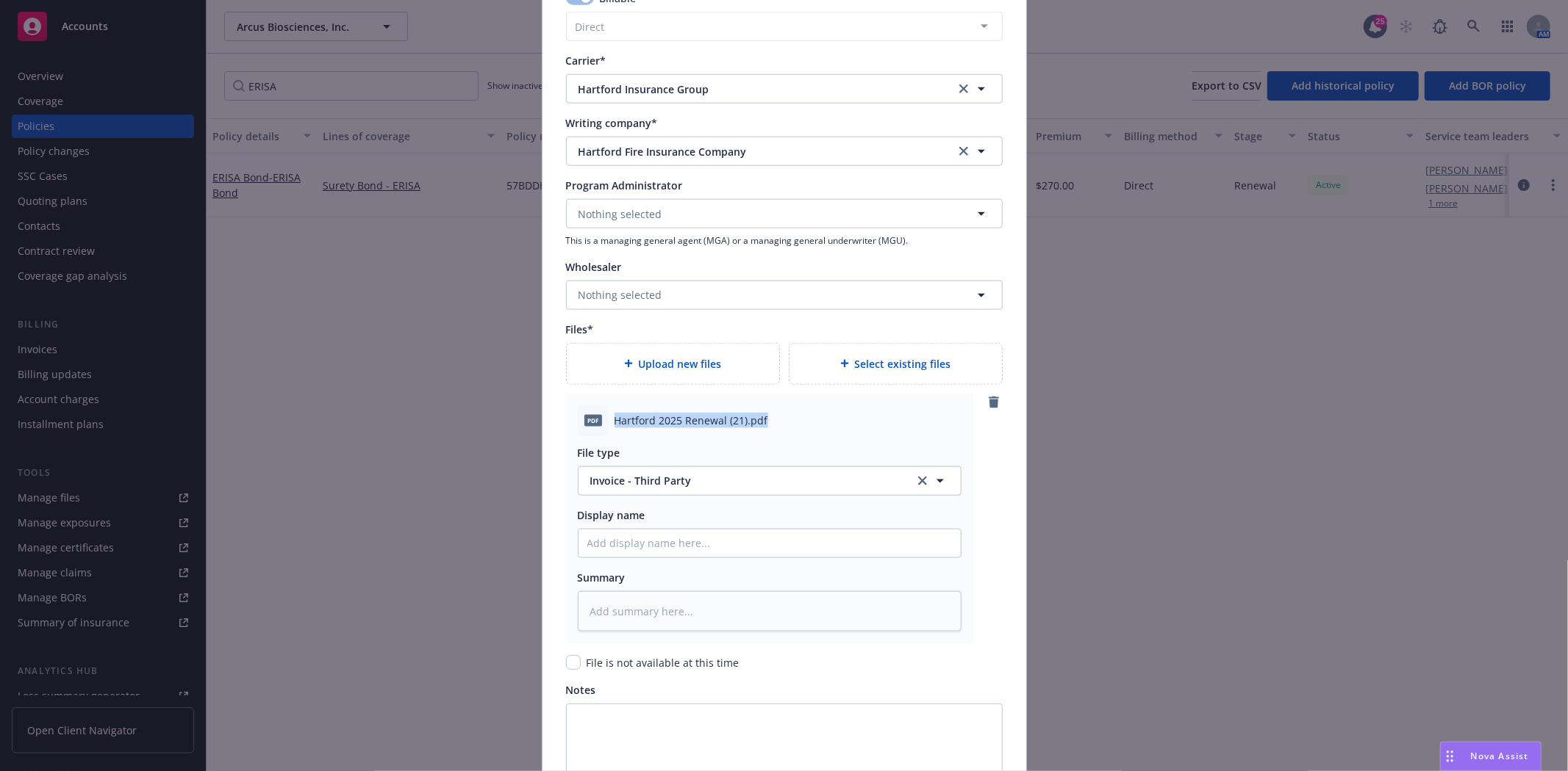
click at [630, 421] on span "Hartford 2025 Renewal (21).pdf" at bounding box center [691, 420] width 154 height 15
copy span "Hartford 2025 Renewal (21).pdf"
click at [614, 547] on input "Policy display name" at bounding box center [769, 543] width 382 height 28
paste input "Hartford 2025 Renewal (21).pdf"
type textarea "x"
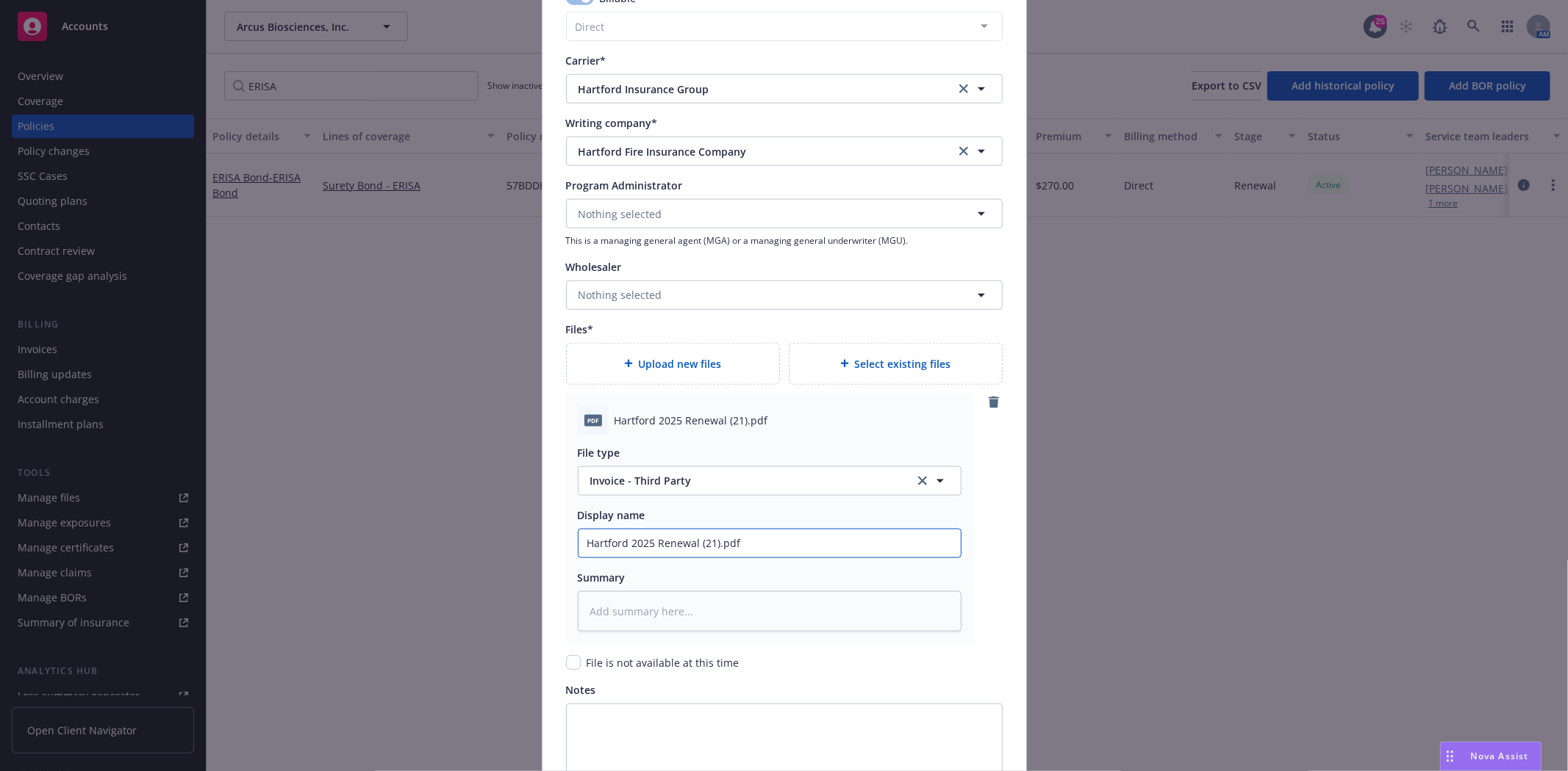
type input "Hartford 2025 Renewal (21).pd"
type textarea "x"
type input "Hartford 2025 Renewal (21).pd\"
type textarea "x"
type input "Hartford 2025 Renewal (21).pd"
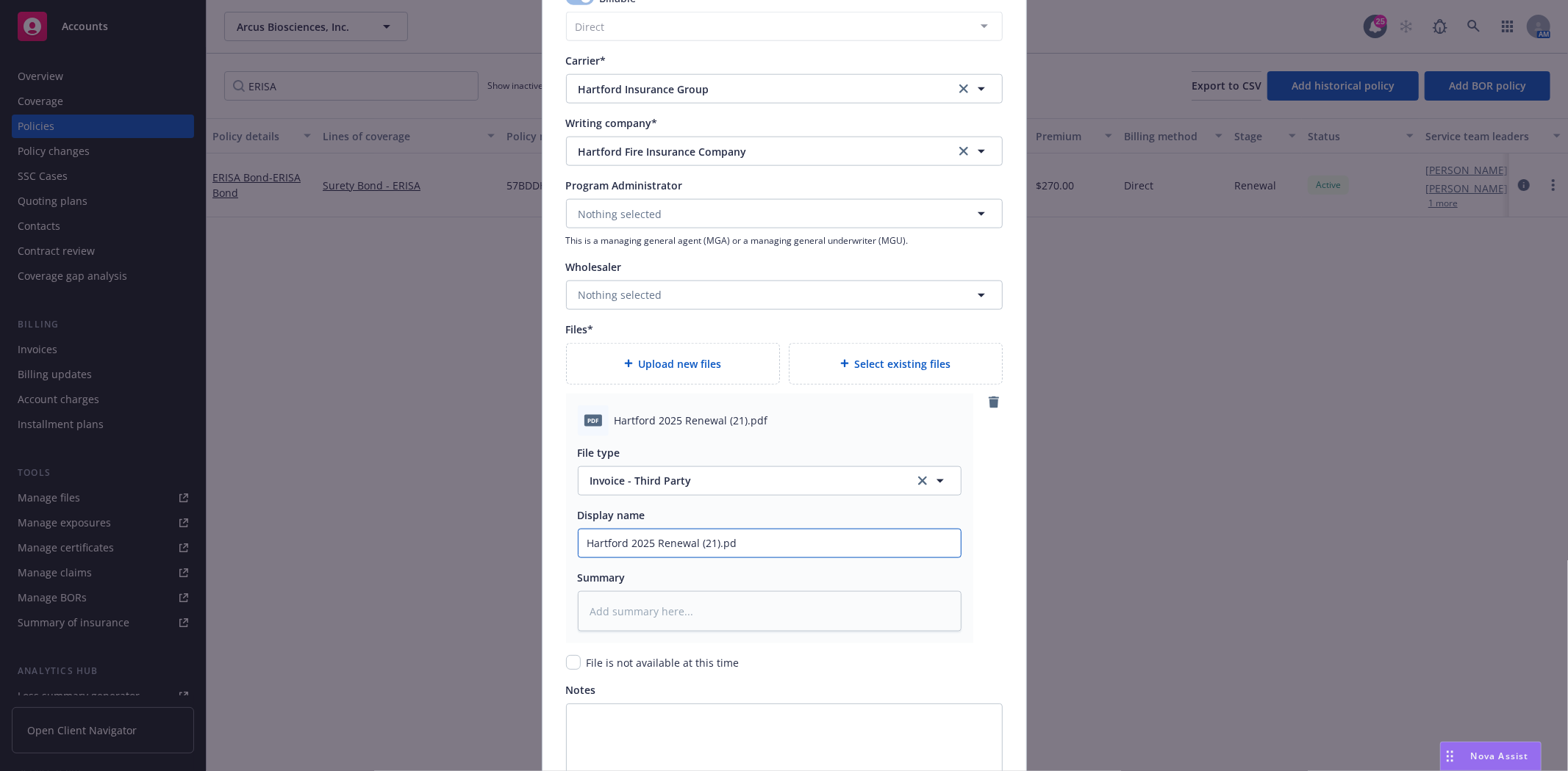
type textarea "x"
type input "Hartford 2025 Renewal (21).p"
type textarea "x"
type input "Hartford 2025 Renewal (21)."
type textarea "x"
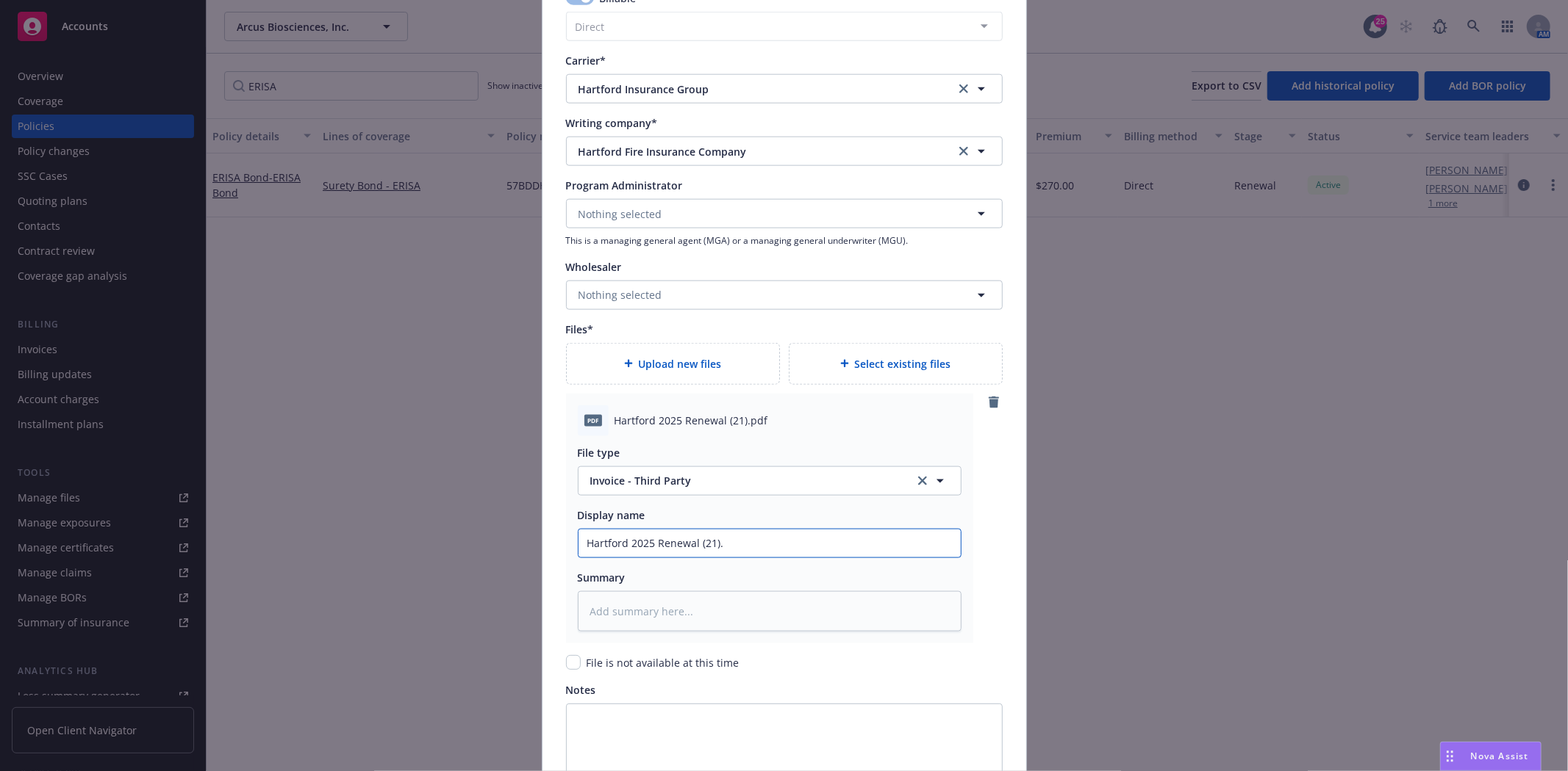
type input "Hartford 2025 Renewal (21)"
type textarea "x"
type input "Hartford 2025 Renewal (21"
type textarea "x"
type input "Hartford 2025 Renewal (2"
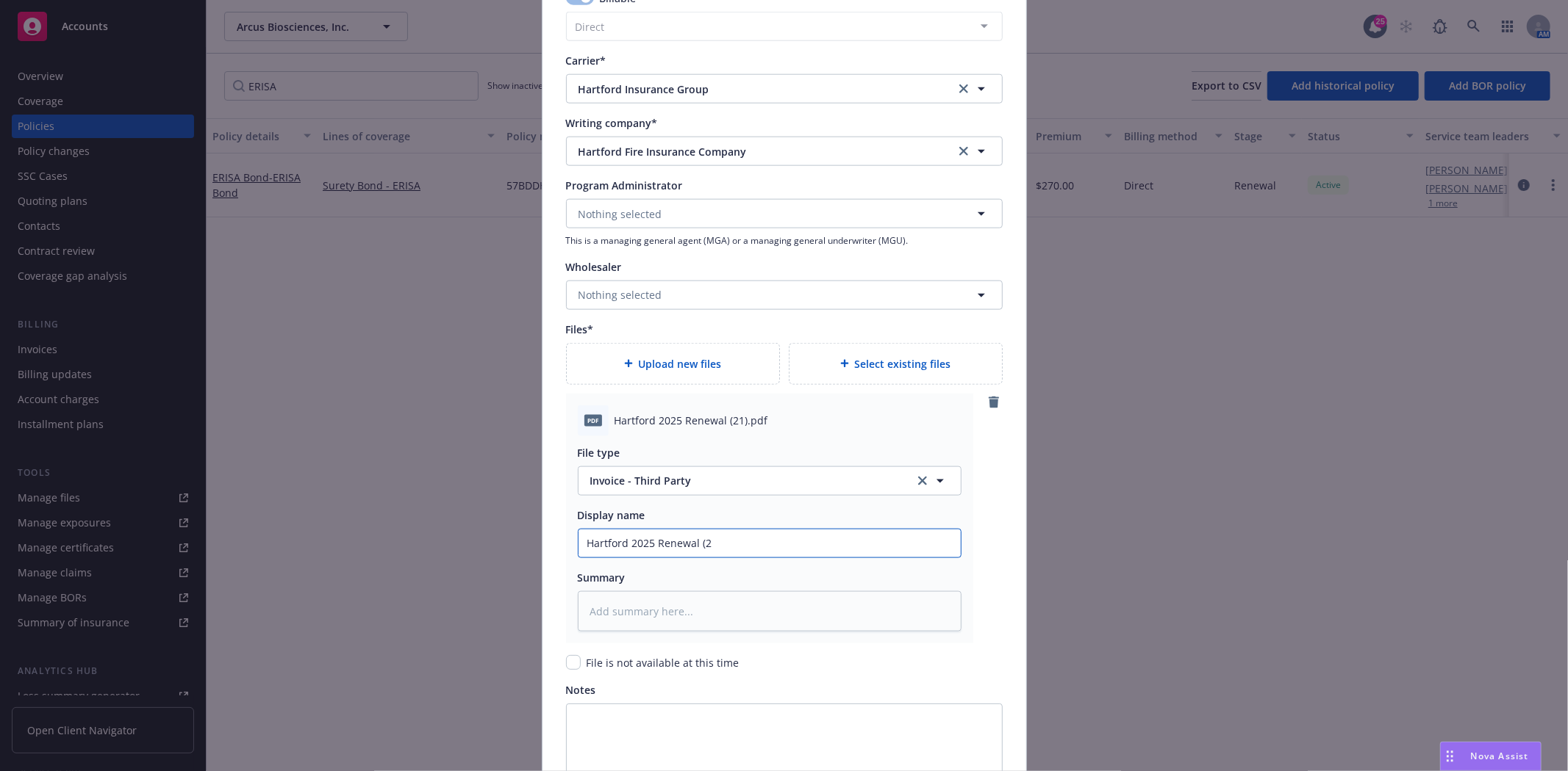
type textarea "x"
type input "Hartford 2025 Renewal ("
type textarea "x"
type input "Hartford 2025 Renewal"
type textarea "x"
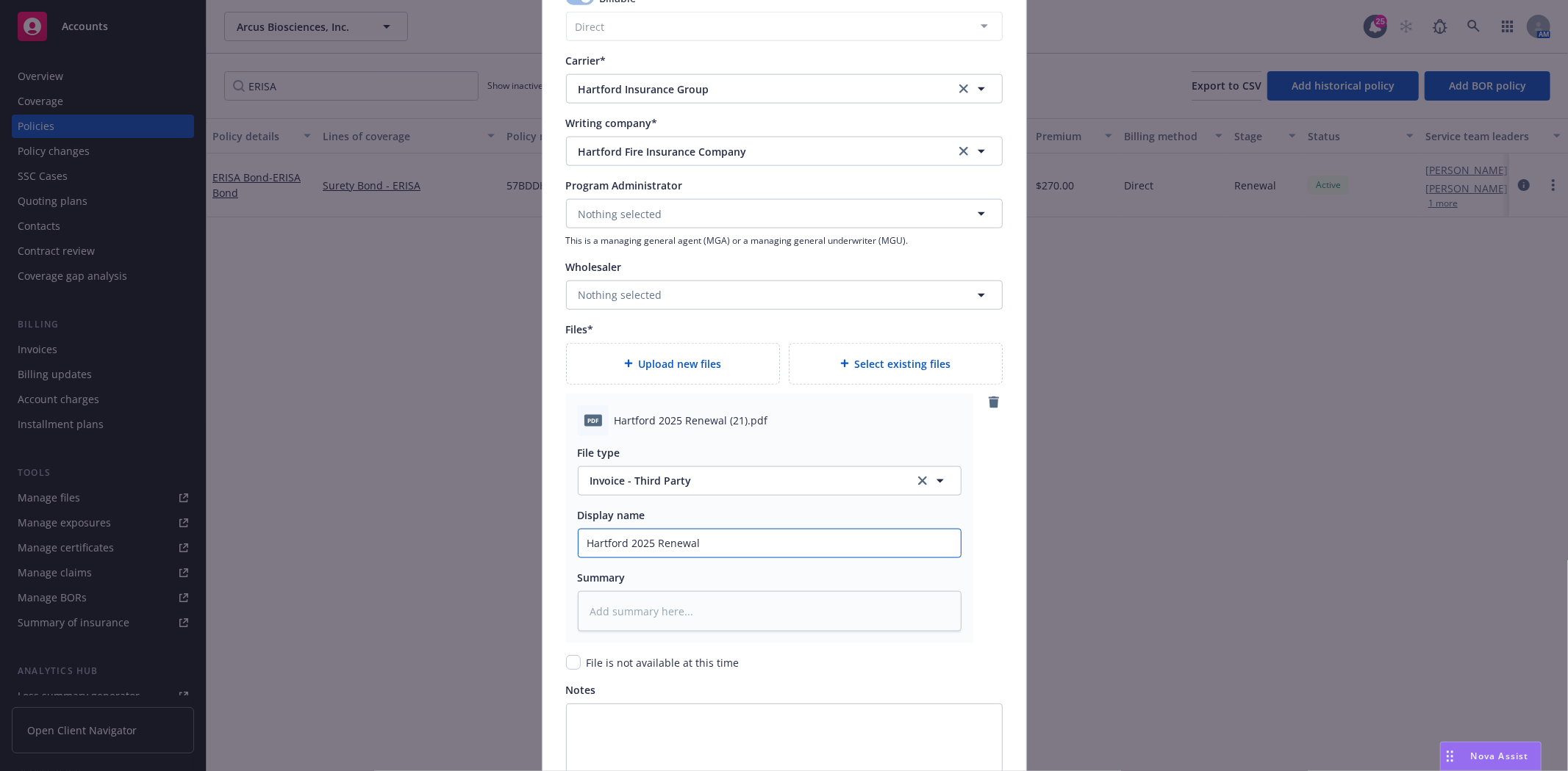
type input "Hartford 2025 Renewal B"
type textarea "x"
type input "Hartford 2025 Renewal Bo"
type textarea "x"
type input "Hartford 2025 Renewal Bon"
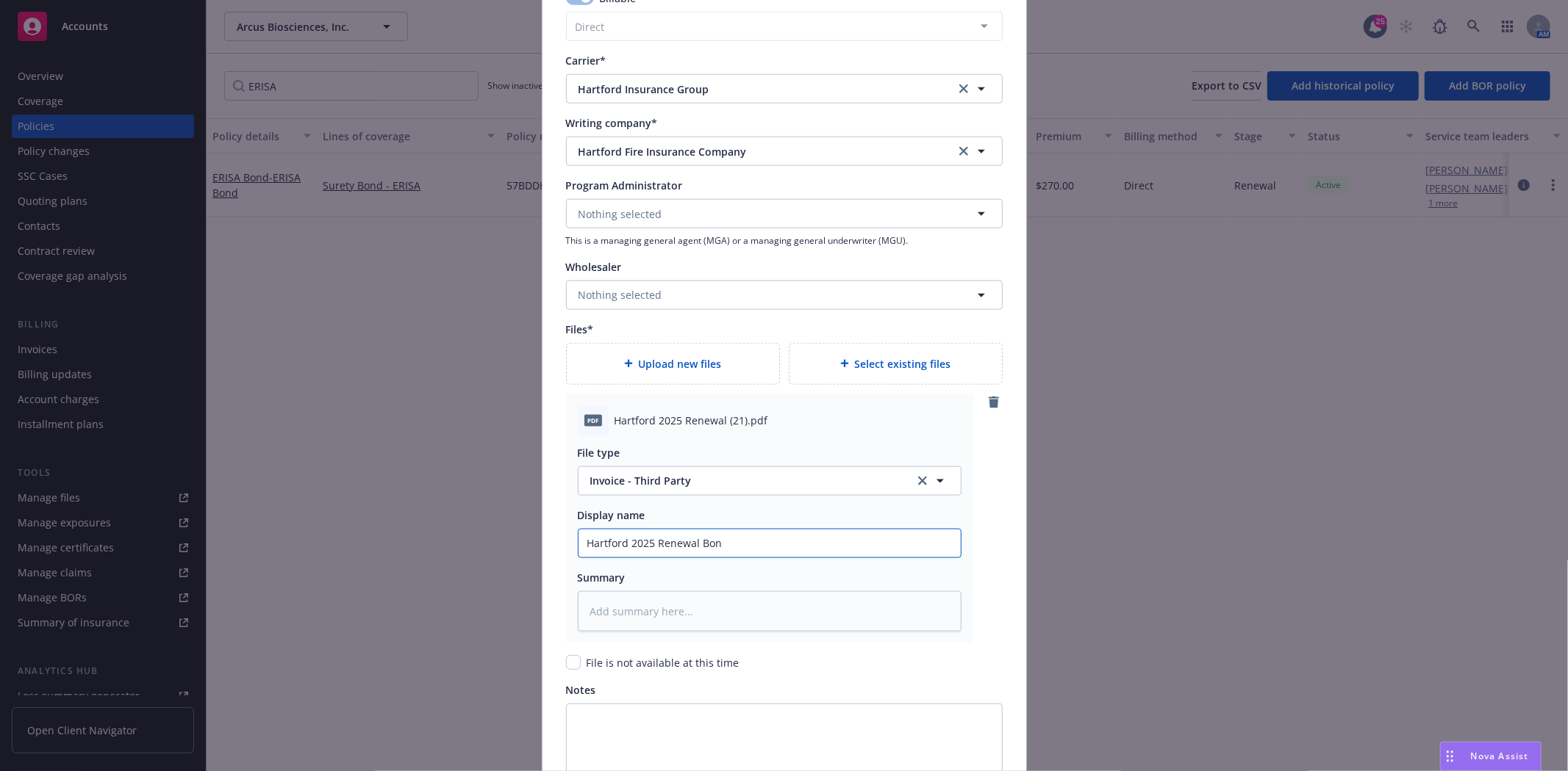
type textarea "x"
type input "Hartford 2025 Renewal Bond"
type textarea "x"
type input "Hartford 2025 Renewal Bond"
type textarea "x"
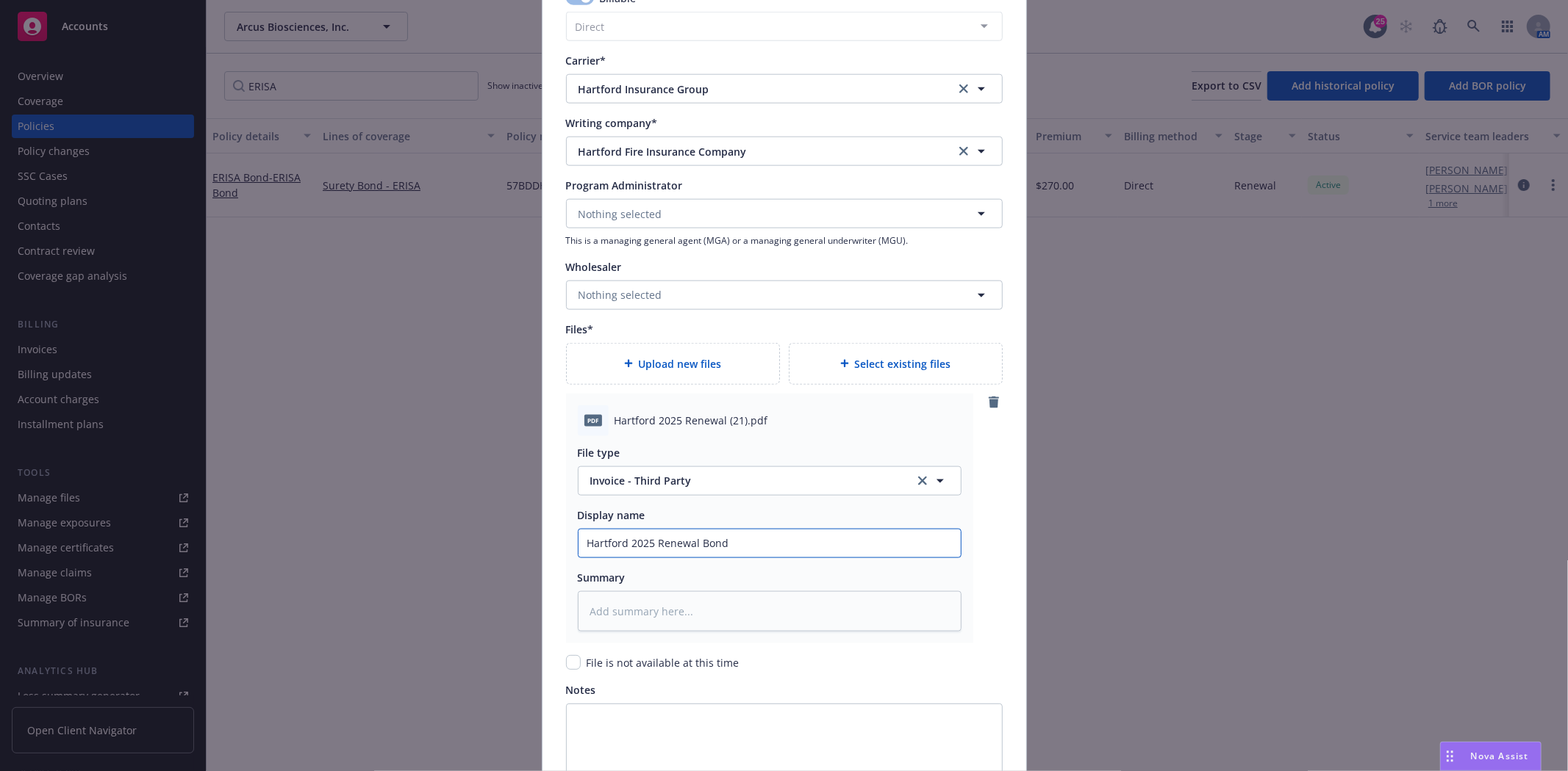
type input "Hartford 2025 Renewal Bond #"
paste input "Hartford 2025 Renewal (21).pdf"
type textarea "x"
type input "Hartford 2025 Renewal Bond #Hartford 2025 Renewal (21).pdf"
type textarea "x"
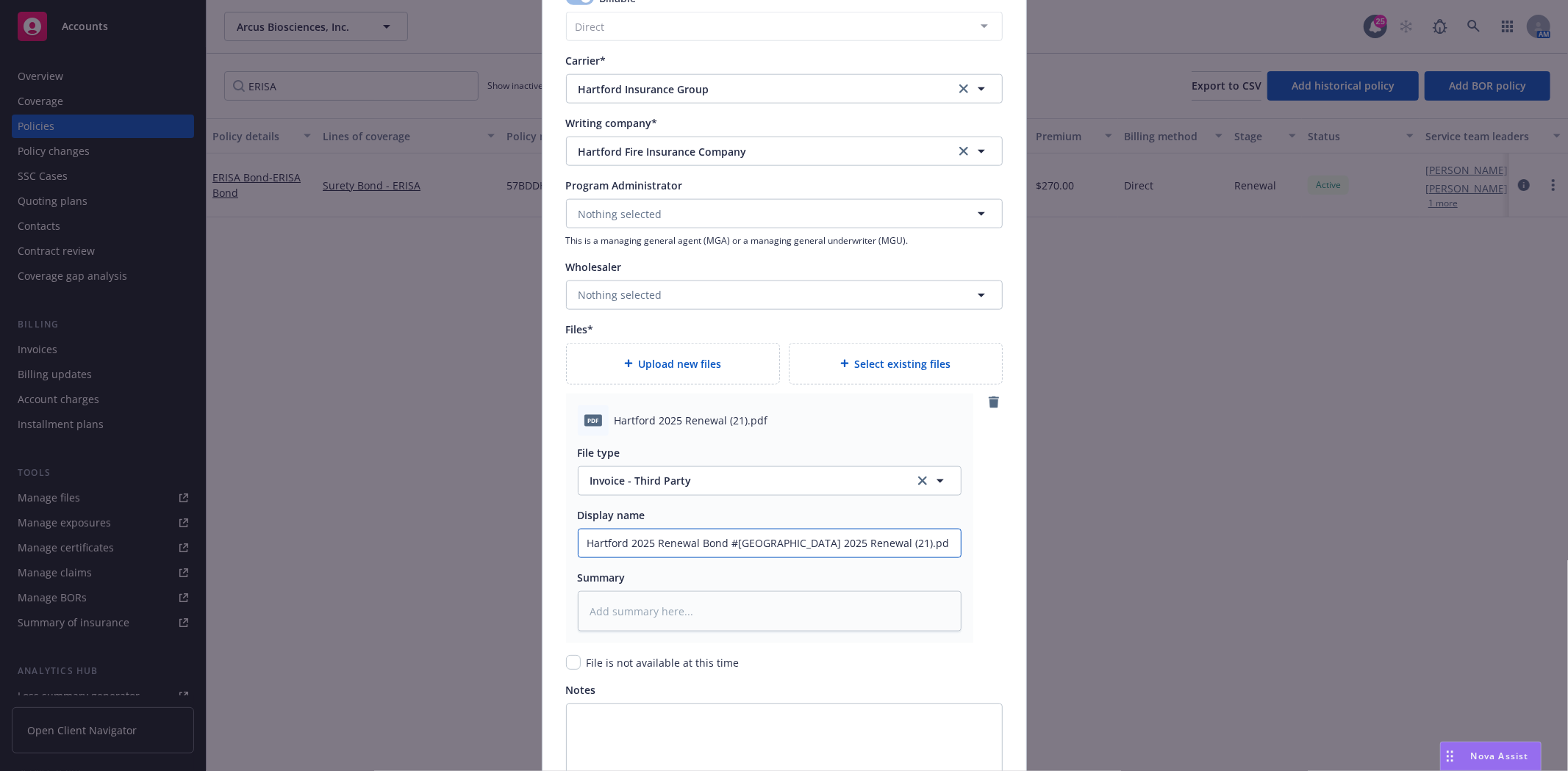
type input "Hartford 2025 Renewal Bond #Hartford 2025 Renewal (21).p"
type textarea "x"
type input "Hartford 2025 Renewal Bond #Hartford 2025 Renewal (21)."
type textarea "x"
type input "Hartford 2025 Renewal Bond #Hartford 2025 Renewal (21)"
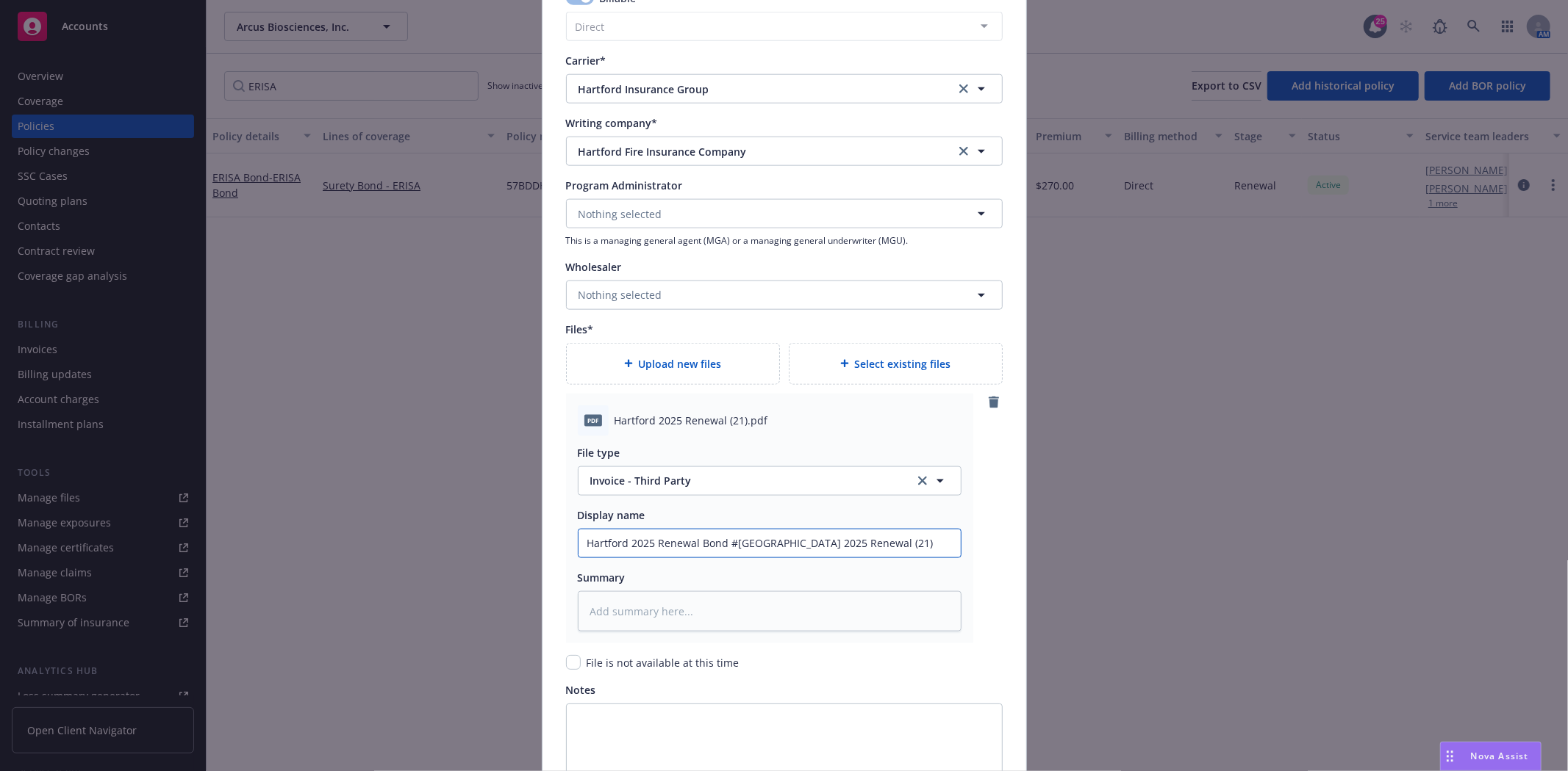
type textarea "x"
type input "Hartford 2025 Renewal Bond #Hartford 2025 Renewal (21"
type textarea "x"
type input "Hartford 2025 Renewal Bond #Hartford 2025 Renewal (2"
type textarea "x"
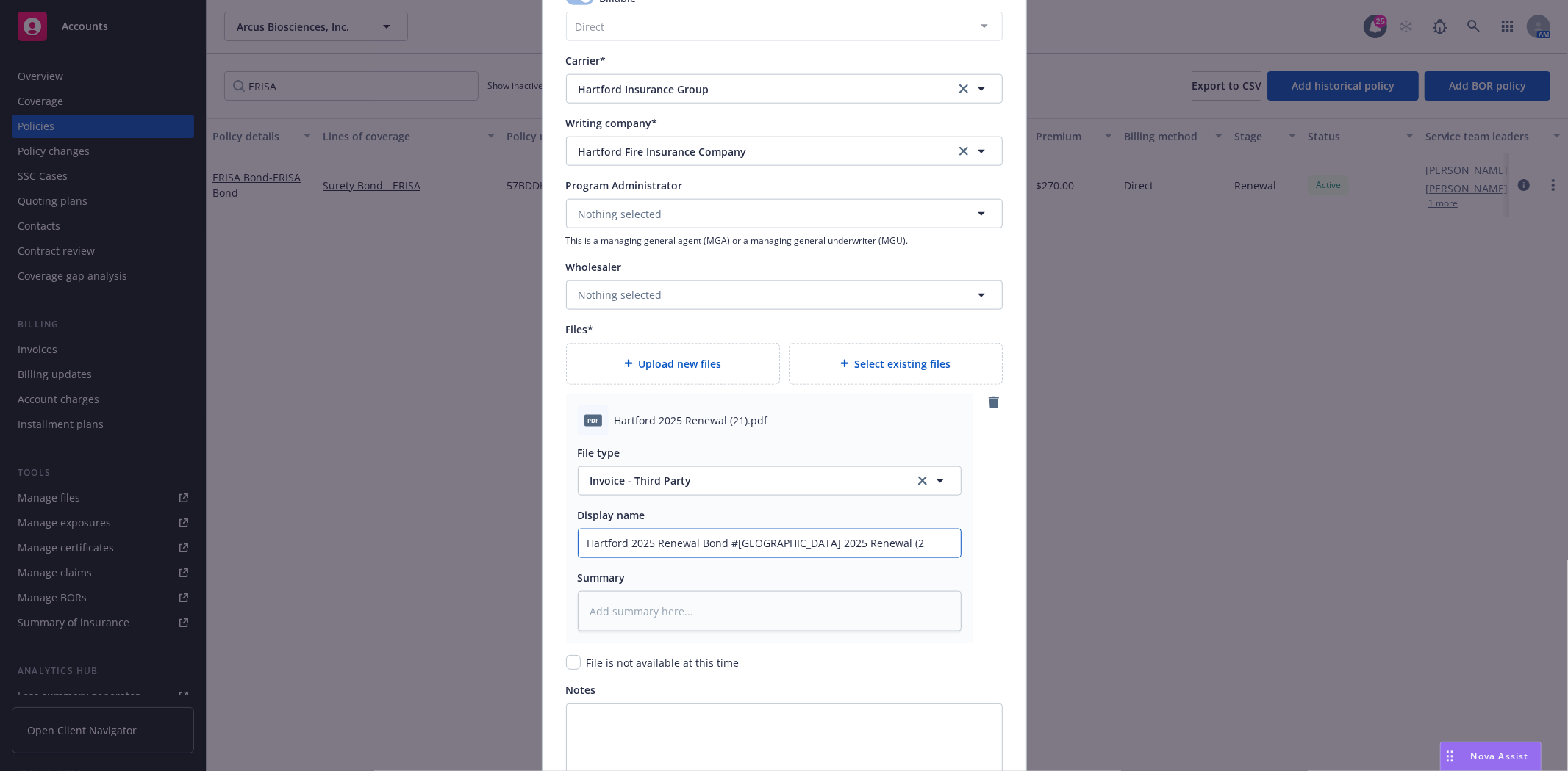
type input "Hartford 2025 Renewal Bond #Hartford 2025 Renewal ("
type textarea "x"
type input "Hartford 2025 Renewal Bond #Hartford 2025 Renewal"
type textarea "x"
type input "Hartford 2025 Renewal Bond #Hartford 2025 Renewal"
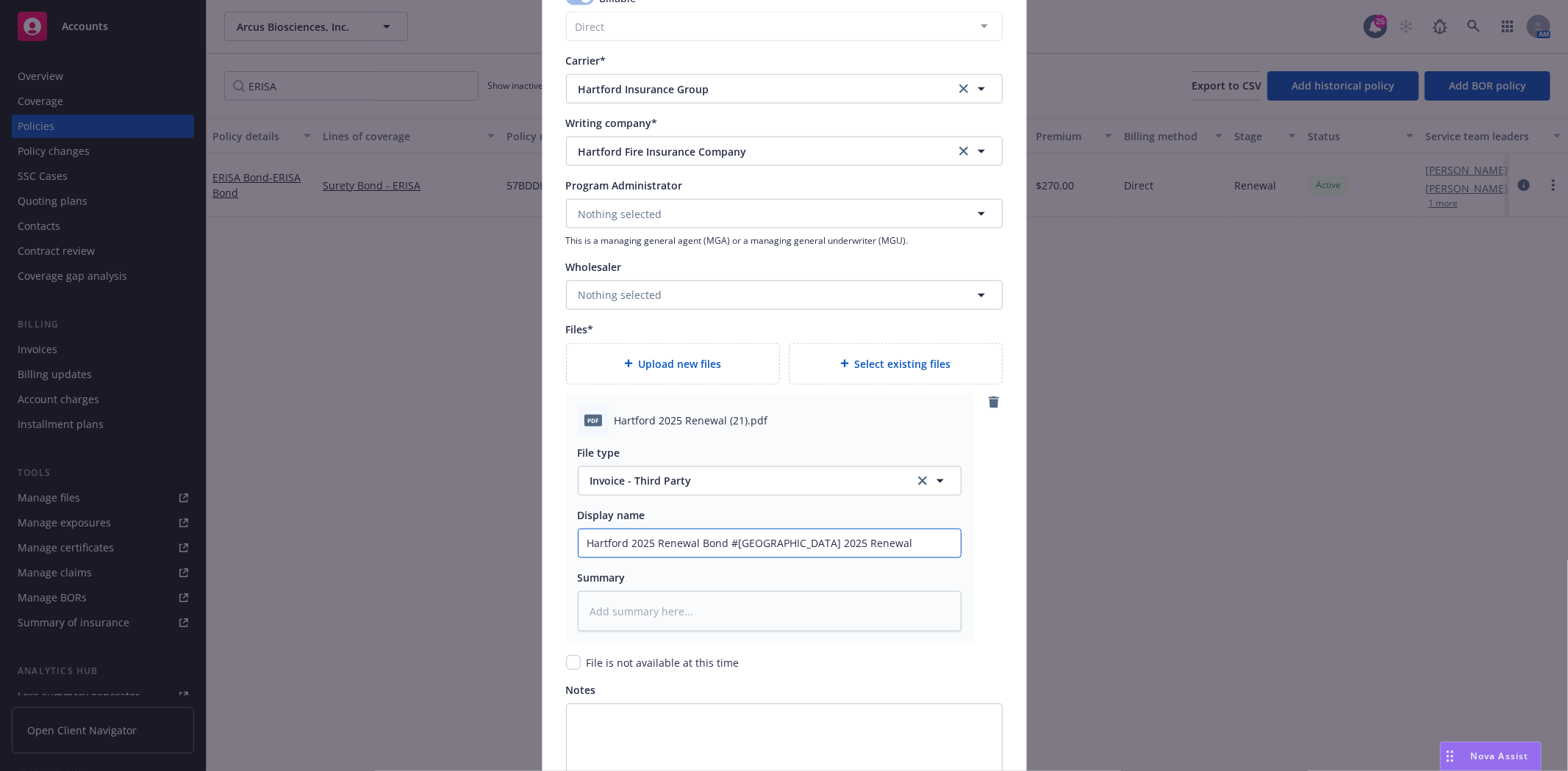
type textarea "x"
type input "Hartford 2025 Renewal Bond #Hartford 2025 Renewa"
type textarea "x"
type input "Hartford 2025 Renewal Bond #Hartford 2025 Renew"
type textarea "x"
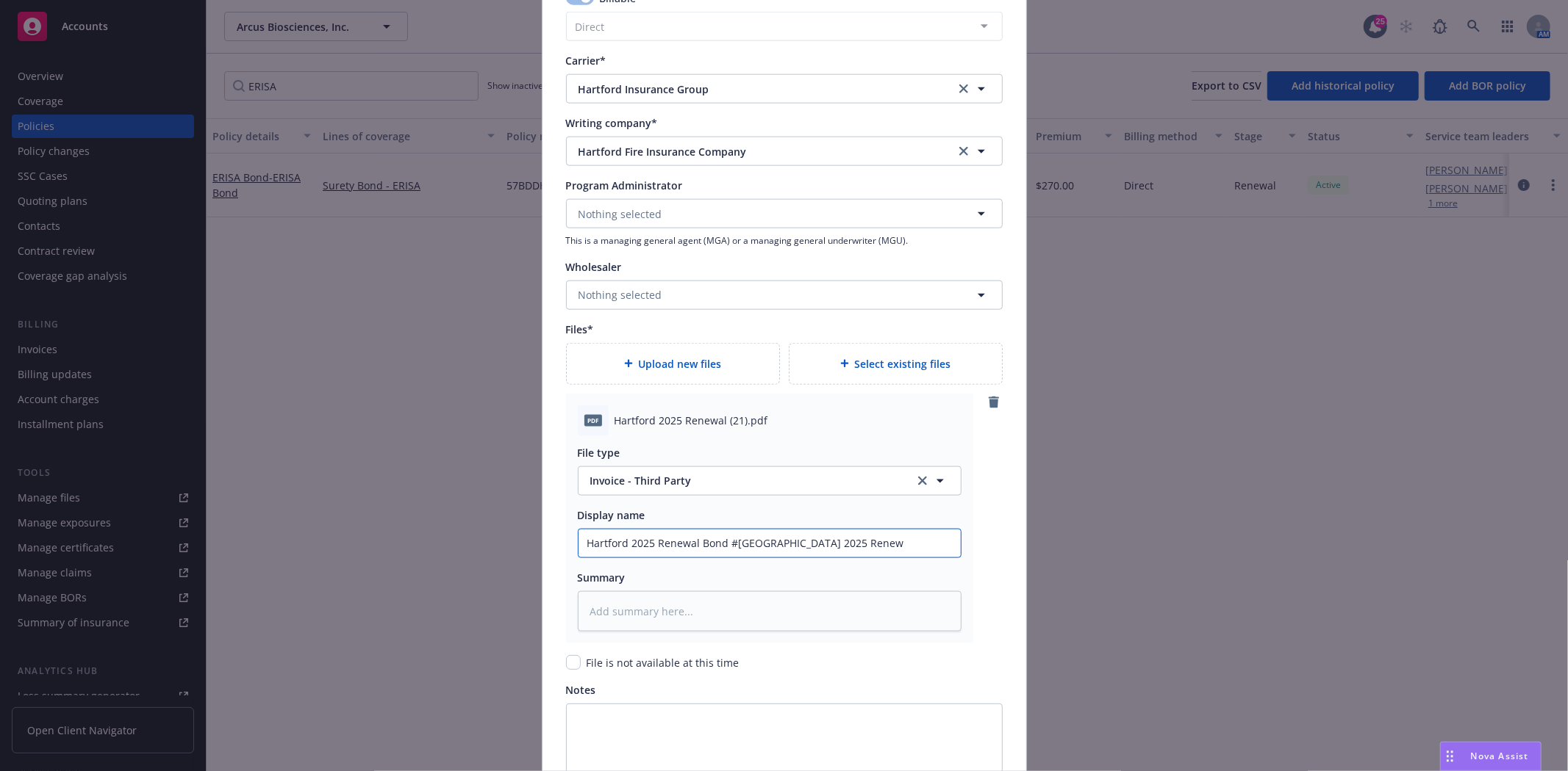
type input "Hartford 2025 Renewal Bond #Hartford 2025 Rene"
type textarea "x"
type input "Hartford 2025 Renewal Bond #Hartford 2025 Ren"
type textarea "x"
type input "Hartford 2025 Renewal Bond #Hartford 2025 Re"
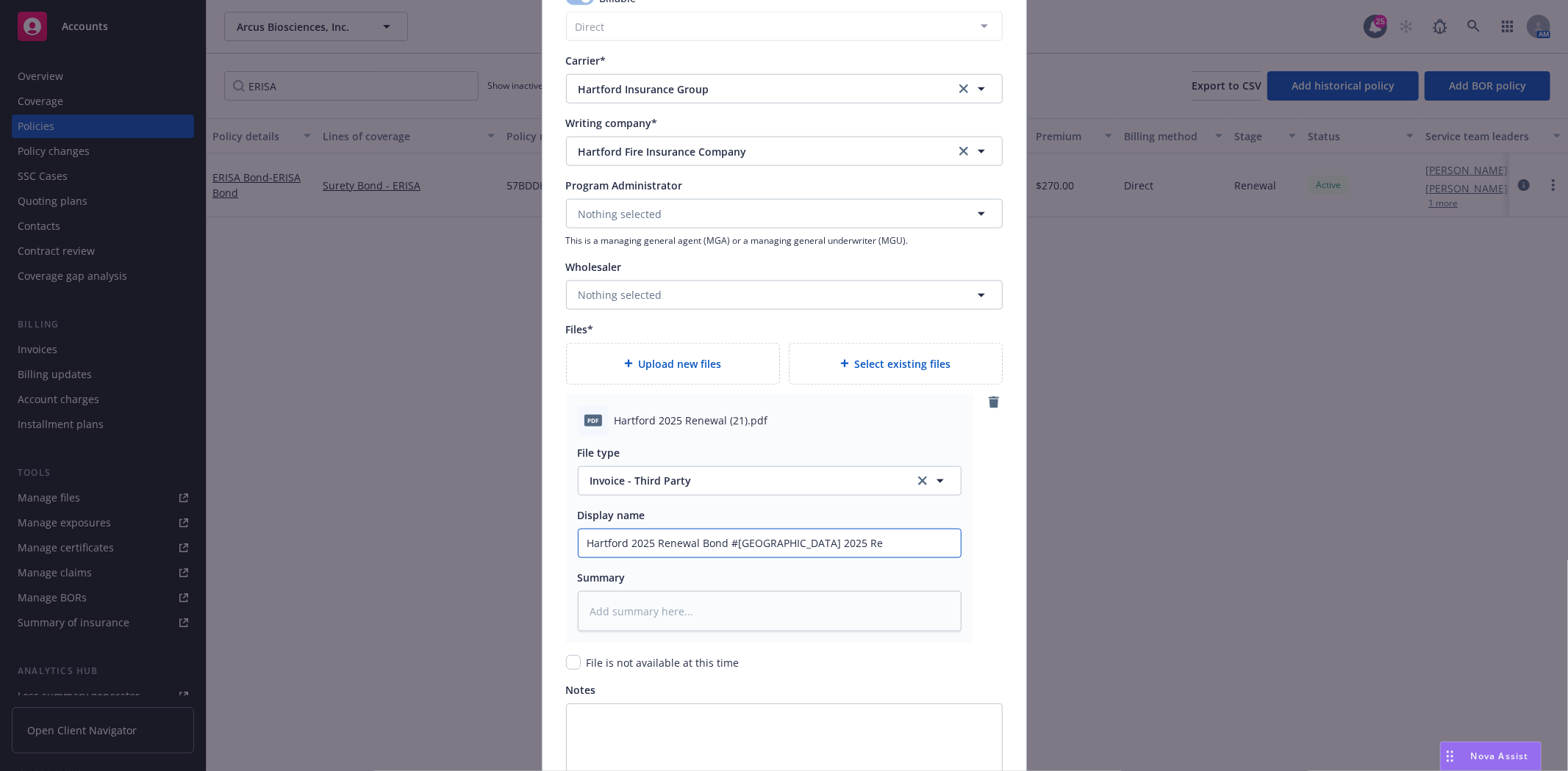
type textarea "x"
type input "Hartford 2025 Renewal Bond #Hartford 2025"
type textarea "x"
type input "Hartford 2025 Renewal Bond #Hartford 2025"
type textarea "x"
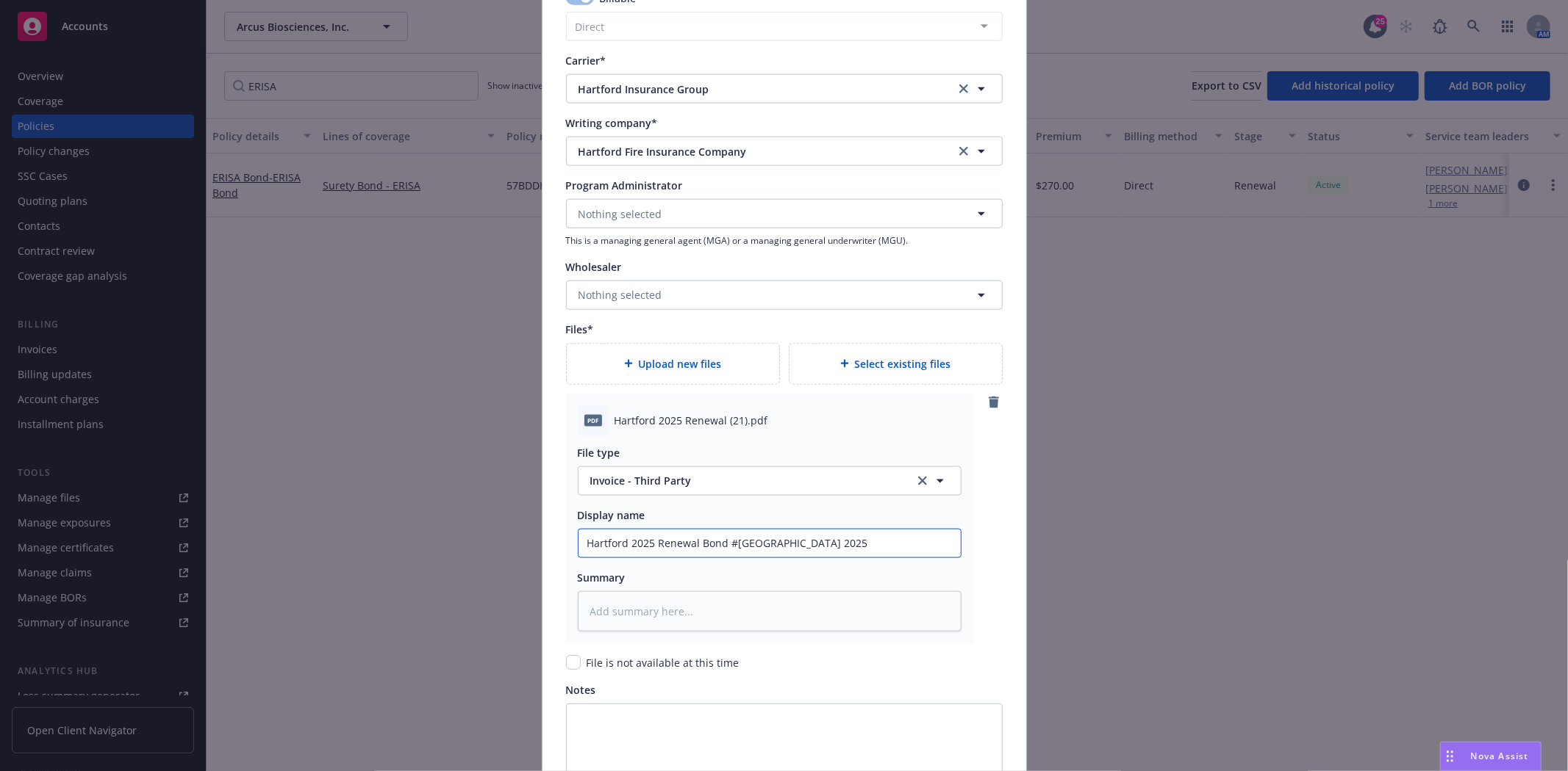
type input "Hartford 2025 Renewal Bond #Hartford 202"
type textarea "x"
type input "Hartford 2025 Renewal Bond #Hartford 20"
type textarea "x"
type input "Hartford 2025 Renewal Bond #Hartford 2"
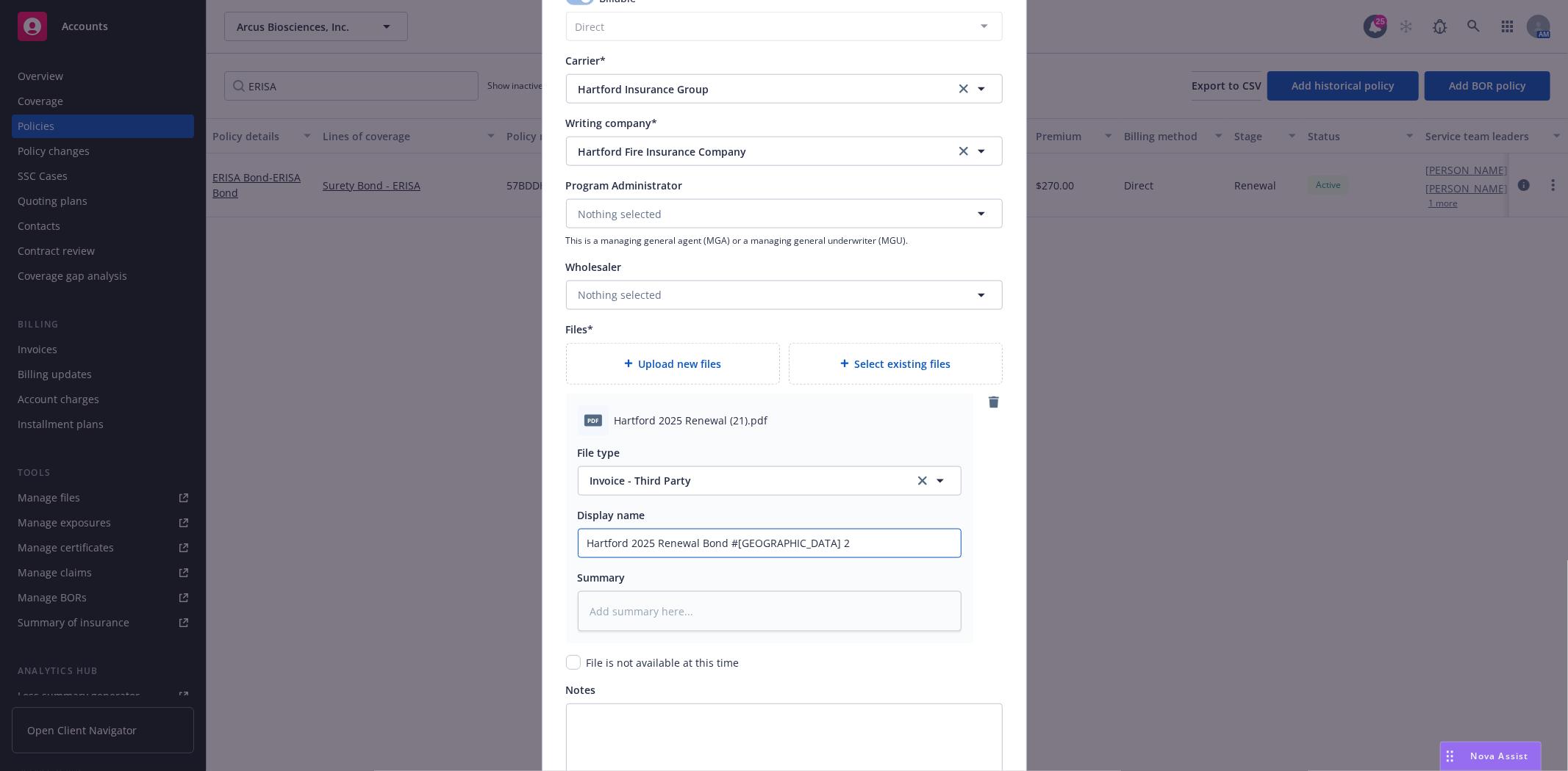
type textarea "x"
type input "Hartford 2025 Renewal Bond #Hartford"
type textarea "x"
type input "Hartford 2025 Renewal Bond #Hartfor"
type textarea "x"
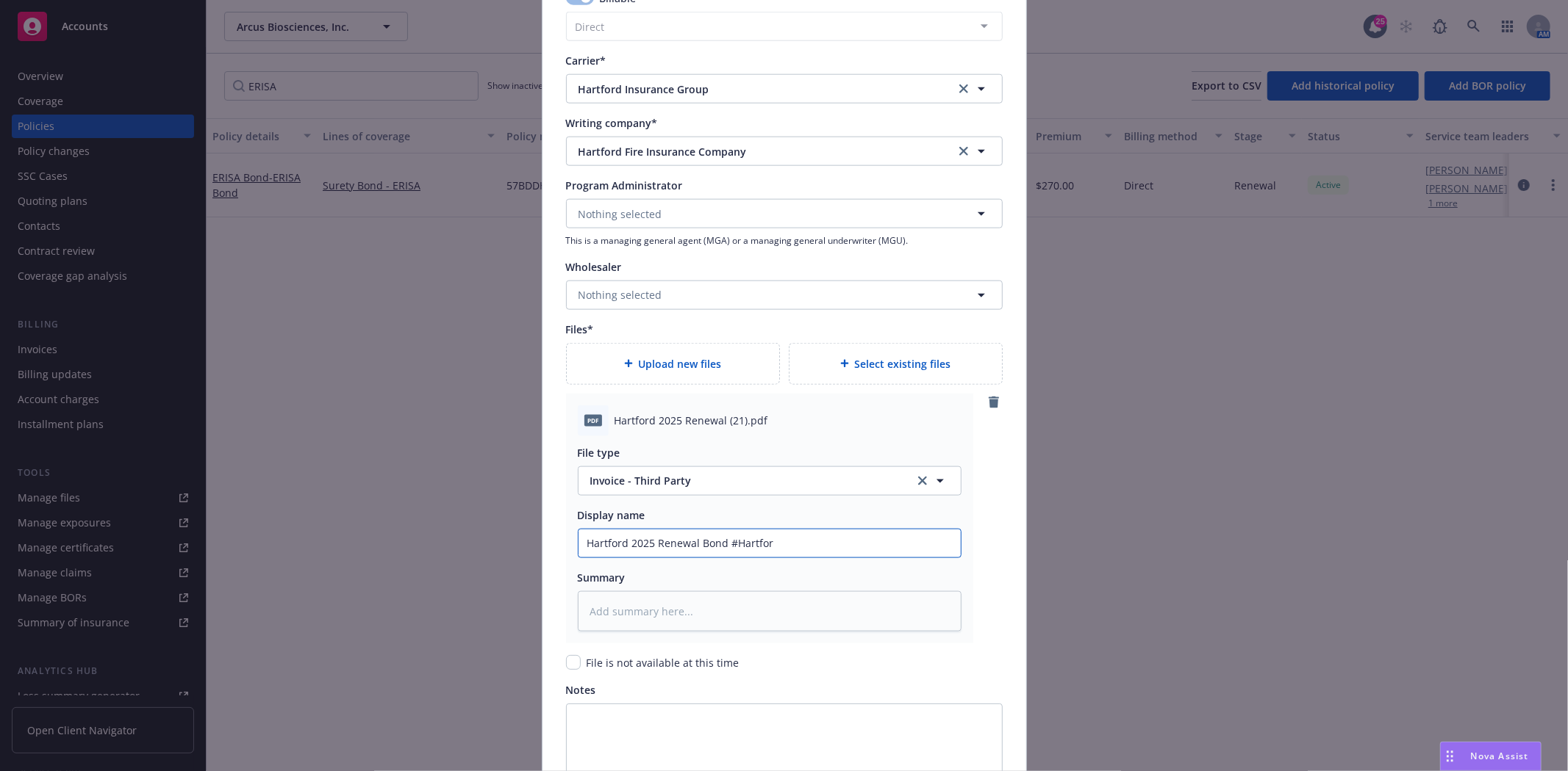
type input "Hartford 2025 Renewal Bond #Hartfo"
type textarea "x"
type input "Hartford 2025 Renewal Bond #Hartf"
type textarea "x"
type input "Hartford 2025 Renewal Bond #Har"
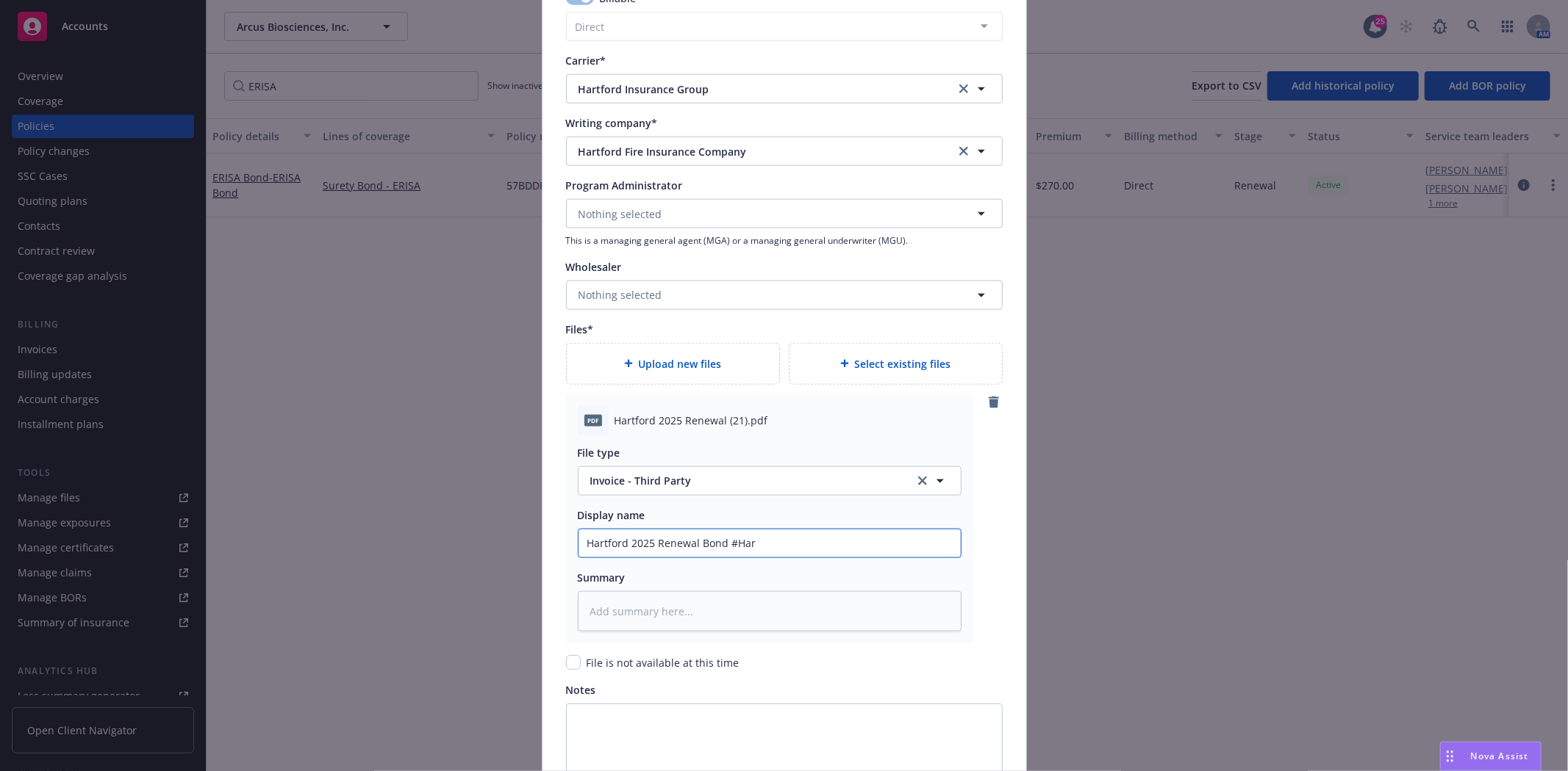
type textarea "x"
type input "Hartford 2025 Renewal Bond #Ha"
type textarea "x"
type input "Hartford 2025 Renewal Bond #H"
type textarea "x"
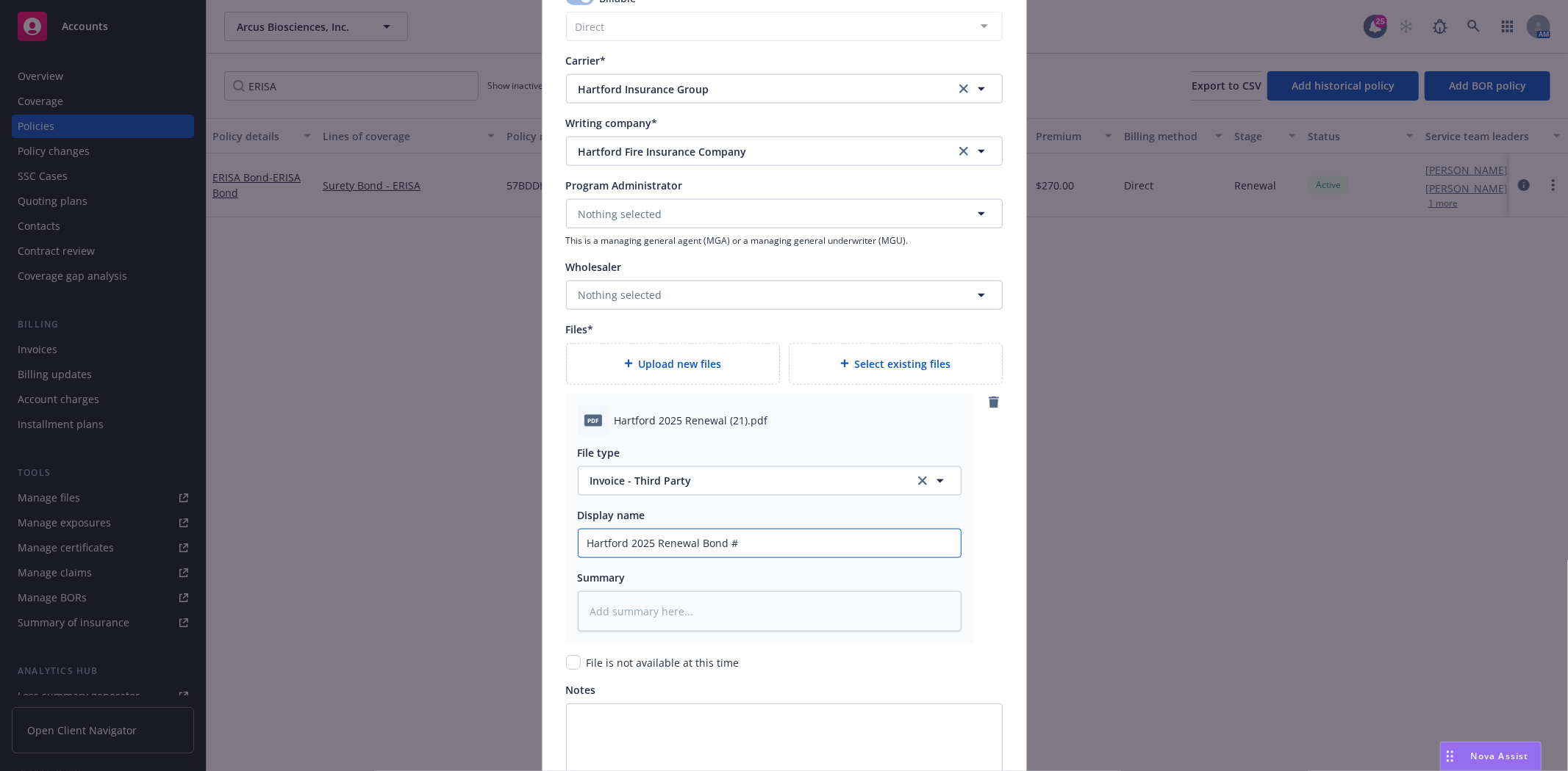
type input "Hartford 2025 Renewal Bond #"
click at [787, 530] on input "Hartford 2025 Renewal Bond #" at bounding box center [769, 543] width 382 height 28
type textarea "x"
type input "Hartford 2025 Renewal Bond #5"
type textarea "x"
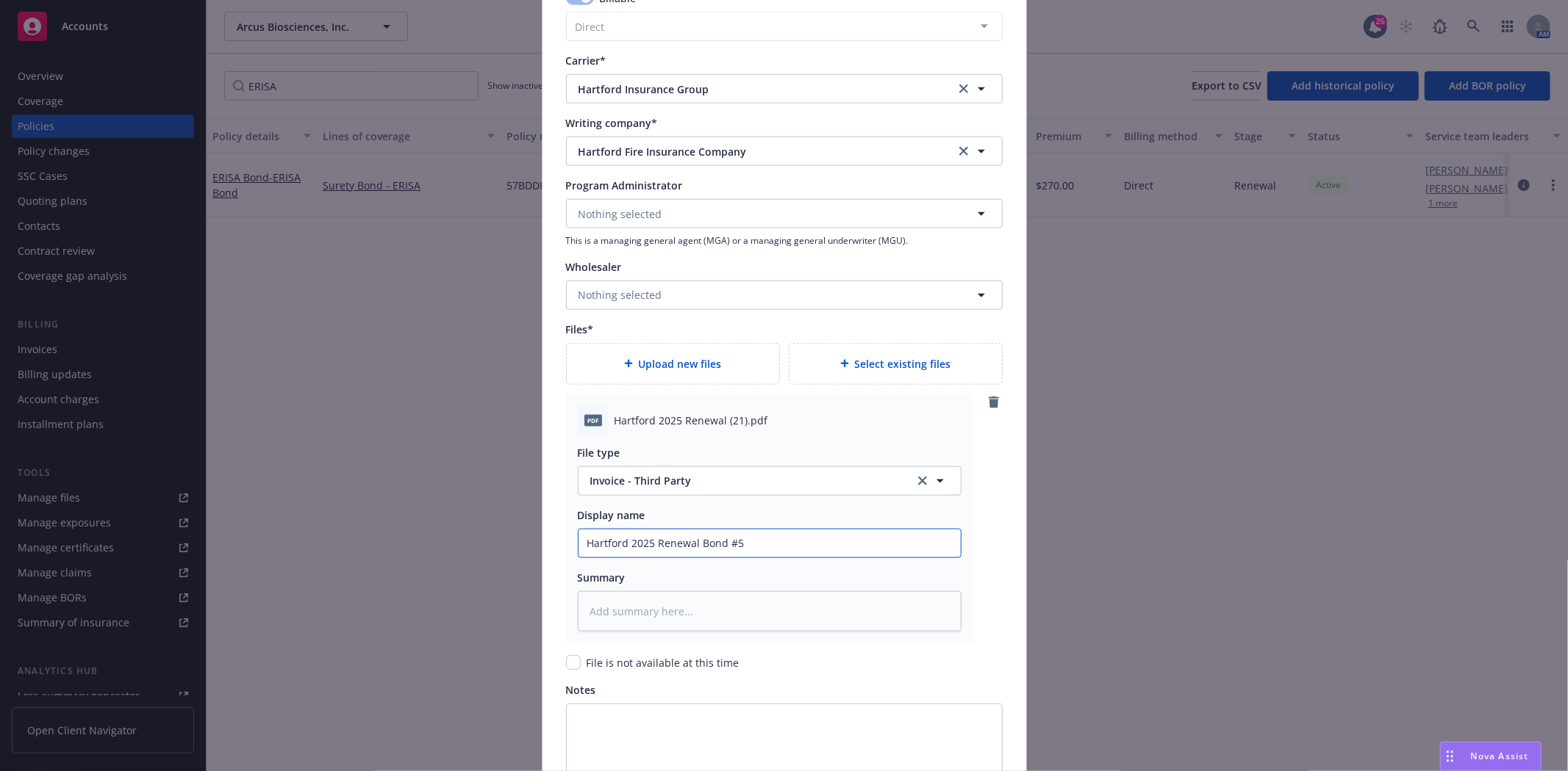
type input "Hartford 2025 Renewal Bond #57"
type textarea "x"
type input "Hartford 2025 Renewal Bond #57B"
type textarea "x"
type input "Hartford 2025 Renewal Bond #57BS"
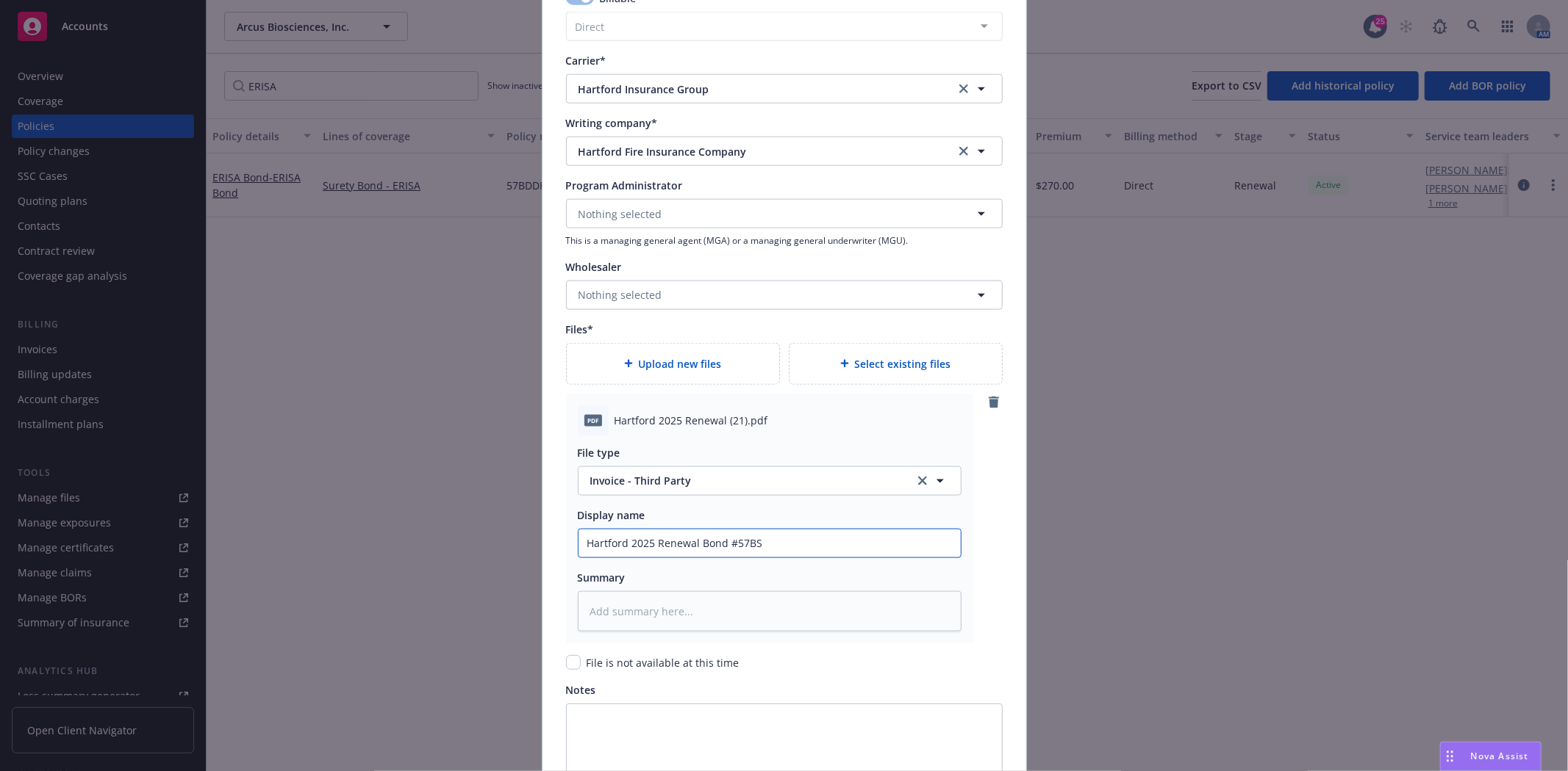
type textarea "x"
type input "Hartford 2025 Renewal Bond #57B"
type textarea "x"
type input "Hartford 2025 Renewal Bond #57BD"
type textarea "x"
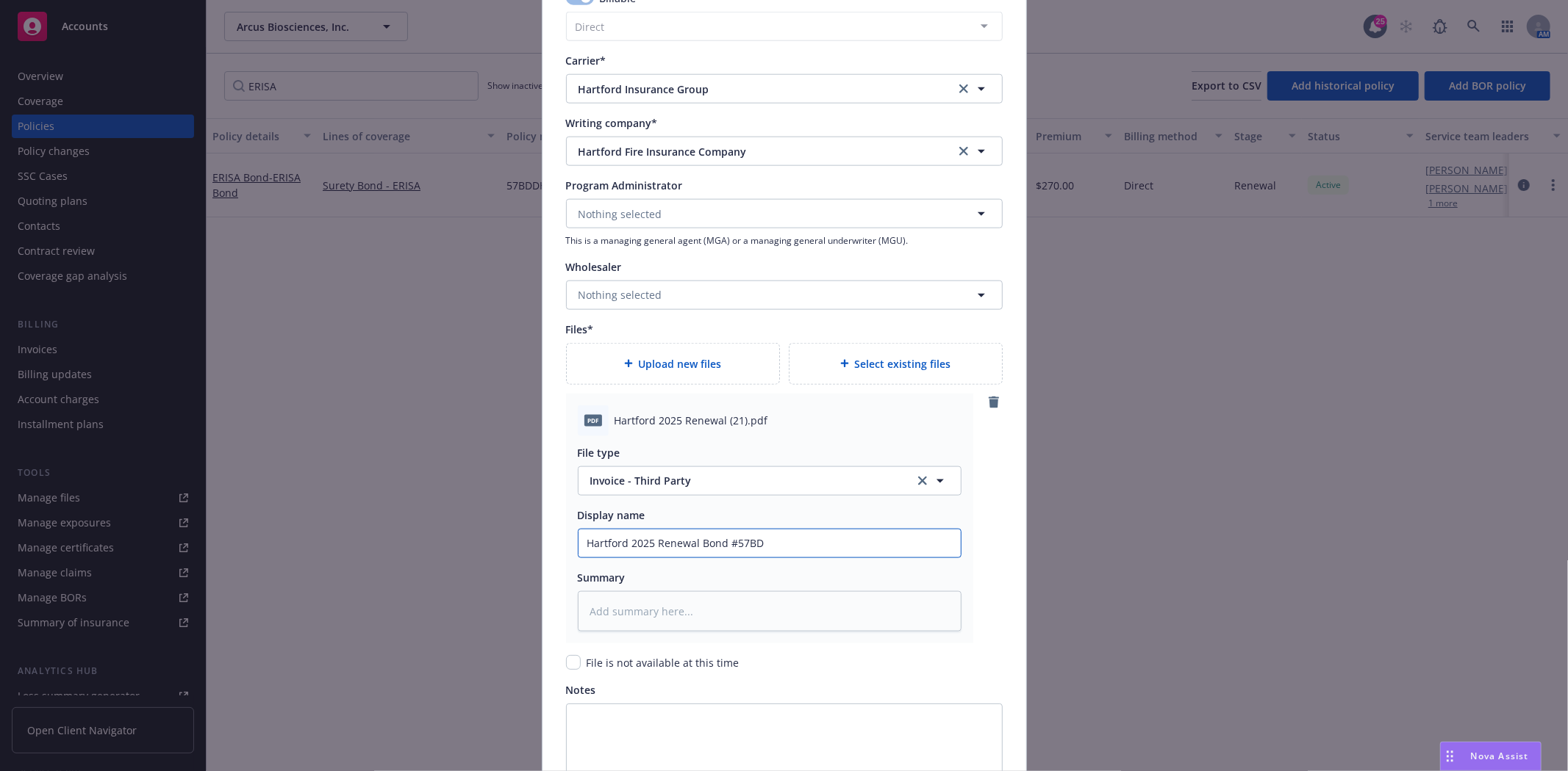
type input "Hartford 2025 Renewal Bond #57BDD"
type textarea "x"
type input "Hartford 2025 Renewal Bond #57BDDH"
type textarea "x"
type input "Hartford 2025 Renewal Bond #57BDDHN"
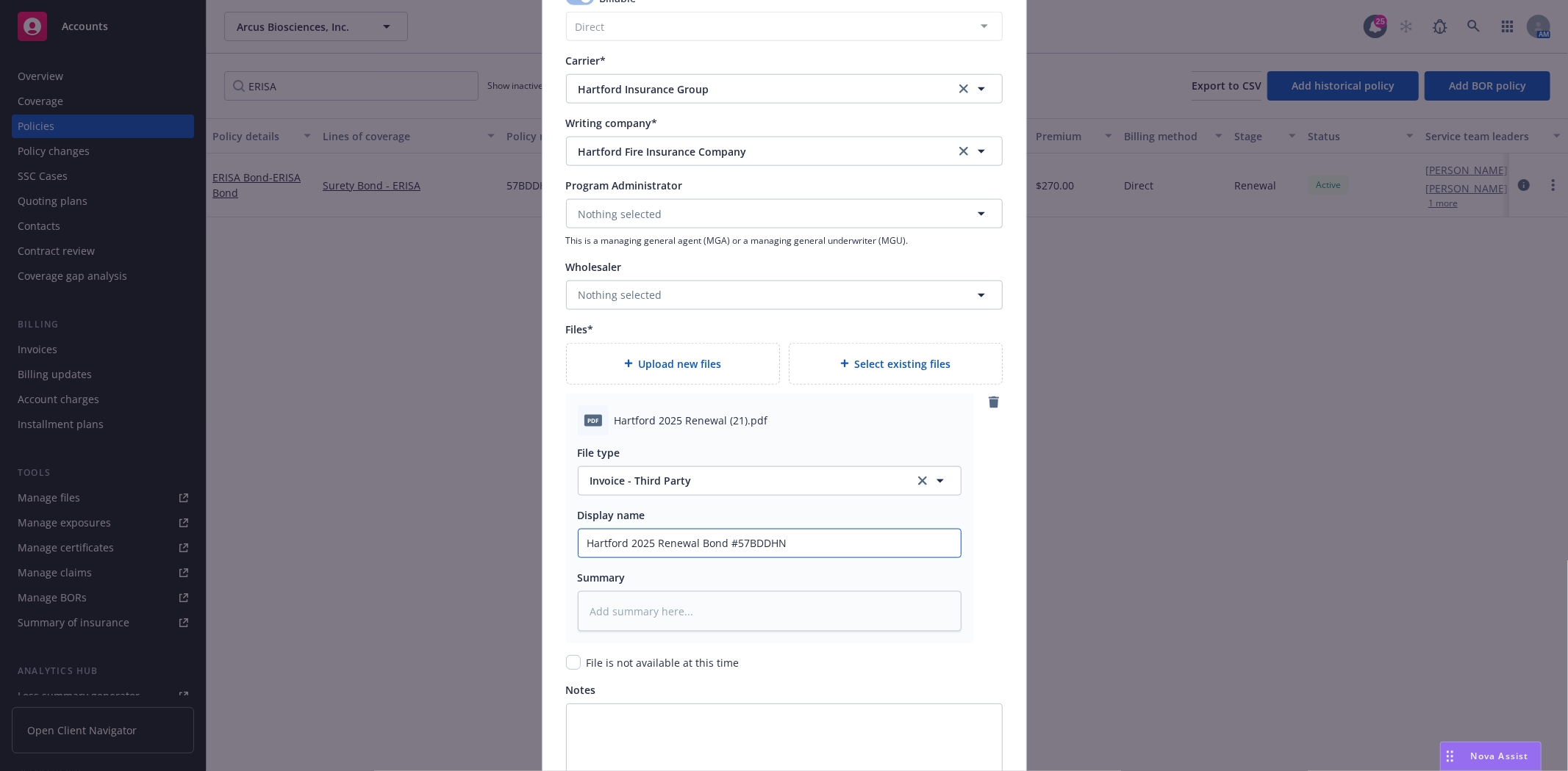
type textarea "x"
type input "Hartford 2025 Renewal Bond #57BDDHN6"
type textarea "x"
type input "Hartford 2025 Renewal Bond #57BDDHN68"
type textarea "x"
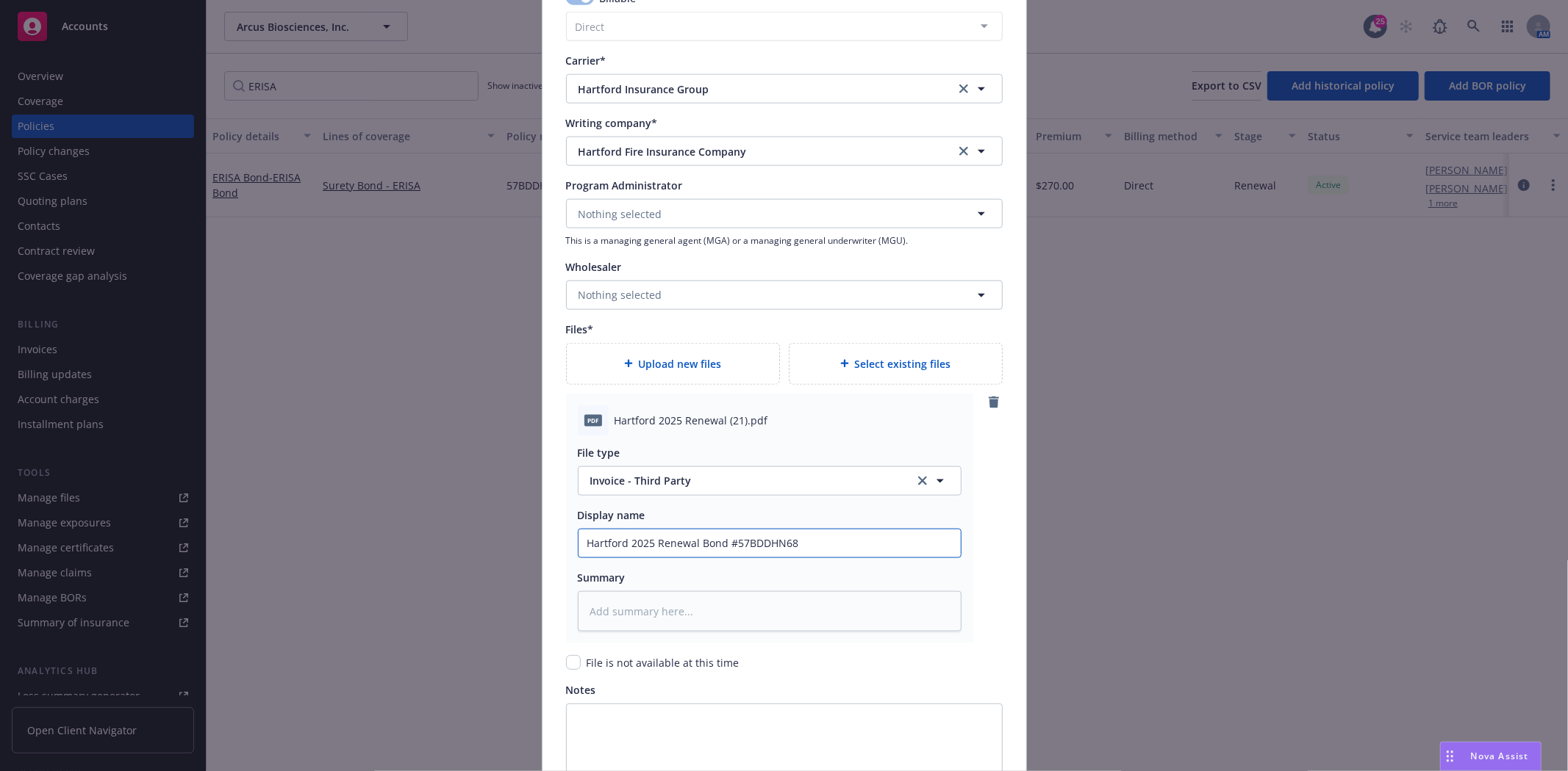
type input "Hartford 2025 Renewal Bond #57BDDHN688"
type textarea "x"
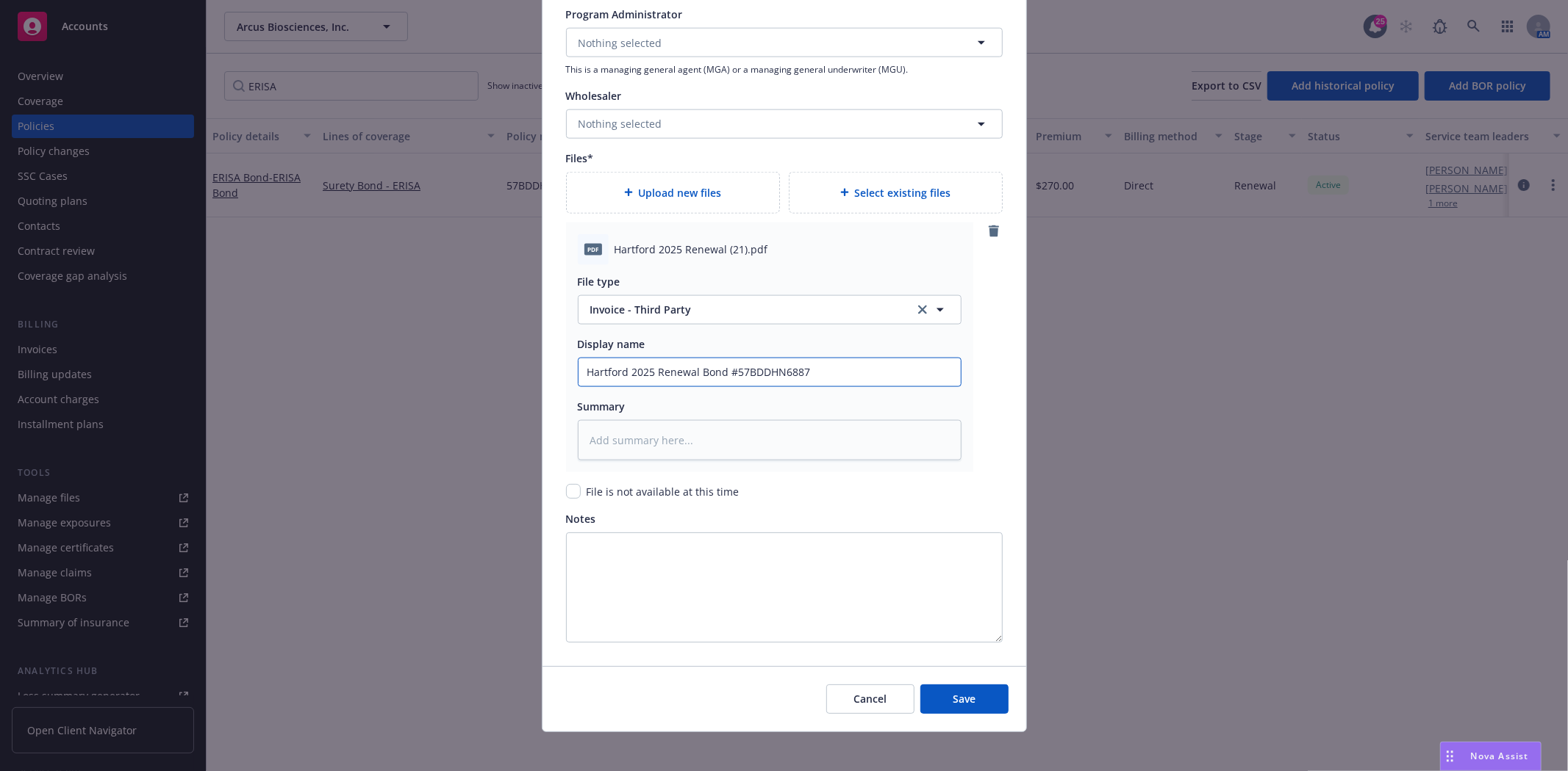
scroll to position [1566, 0]
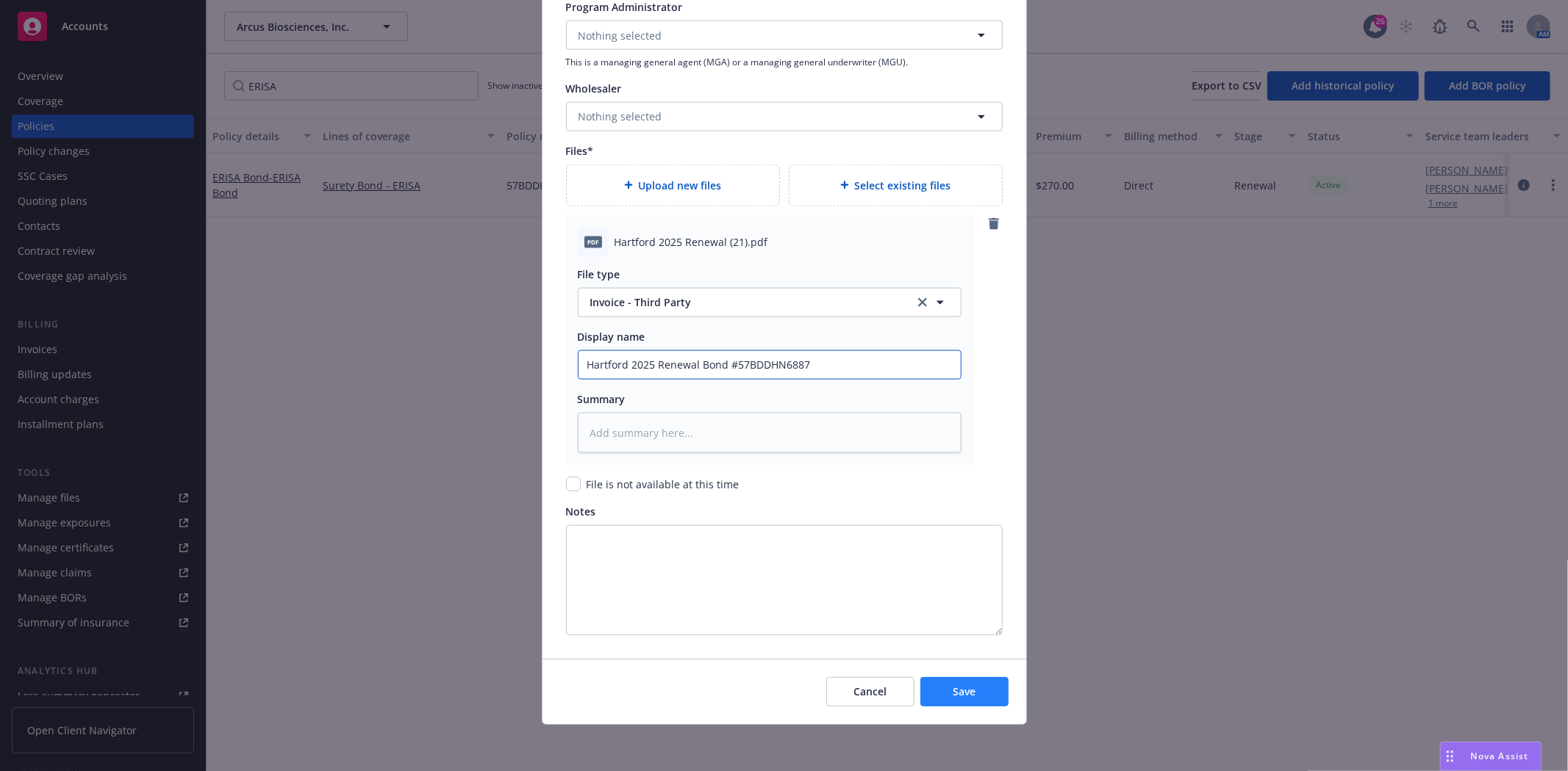
type input "Hartford 2025 Renewal Bond #57BDDHN6887"
click at [961, 689] on span "Save" at bounding box center [964, 692] width 23 height 14
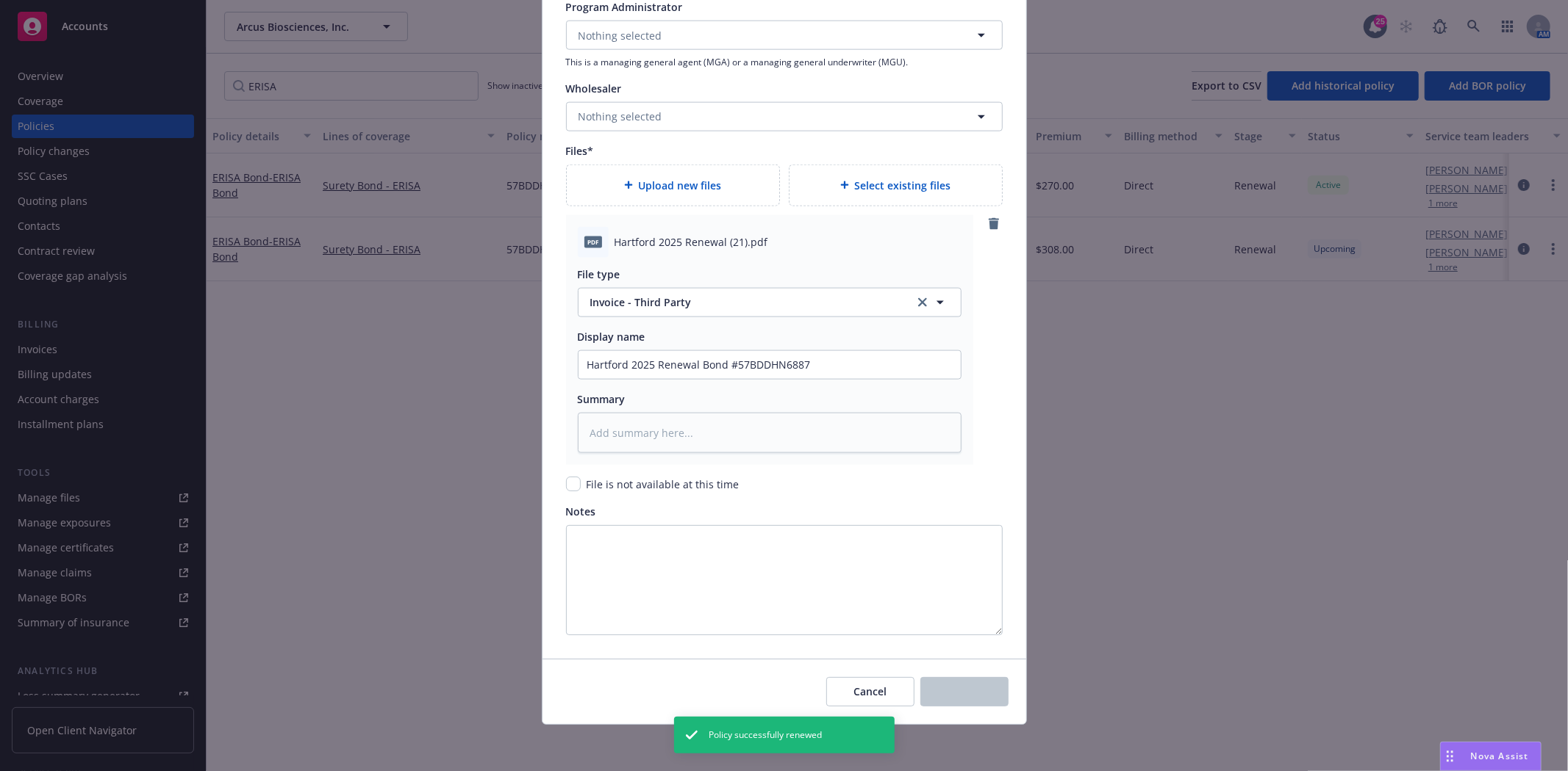
type textarea "x"
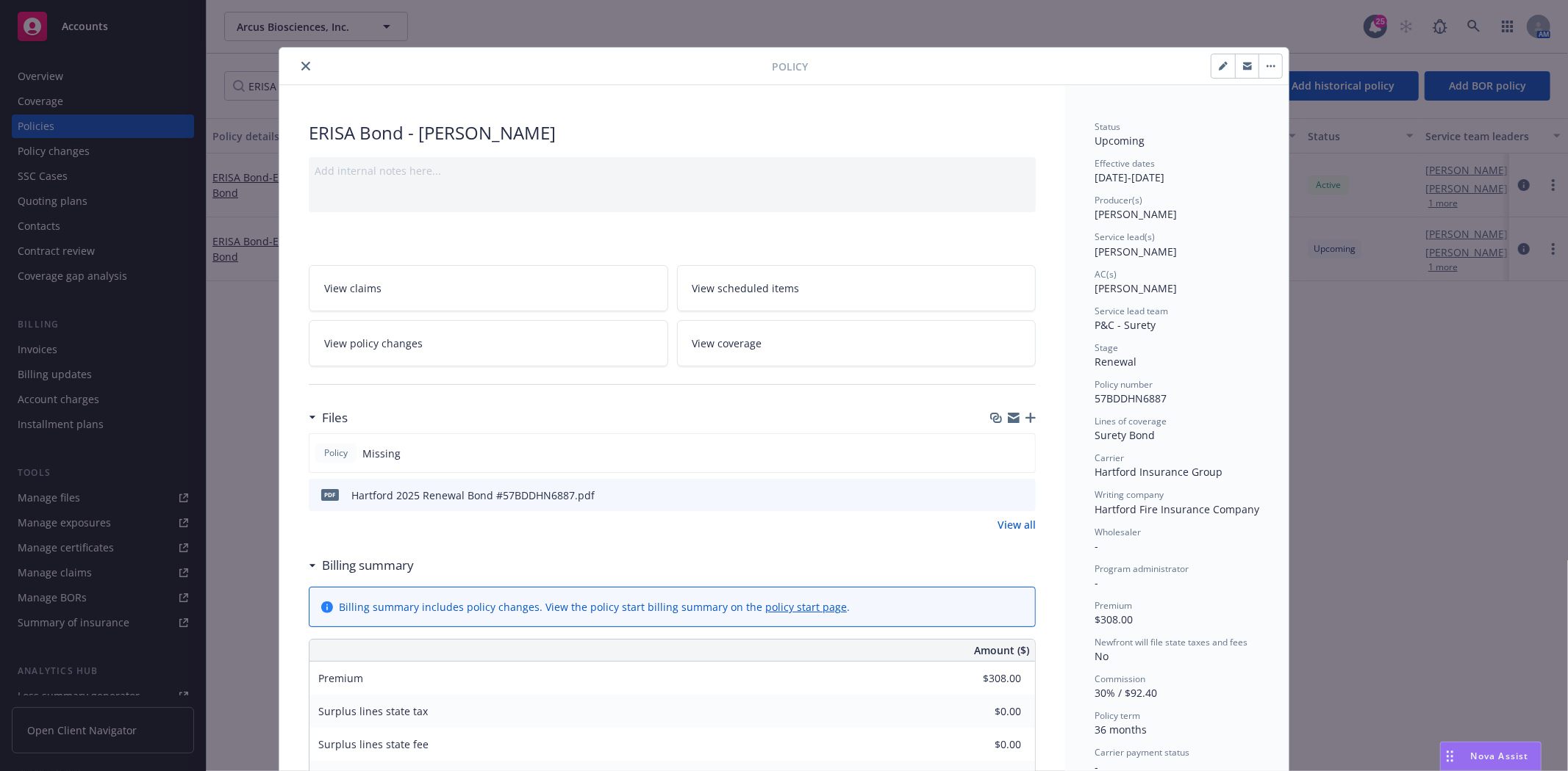
click at [301, 64] on icon "close" at bounding box center [305, 66] width 8 height 8
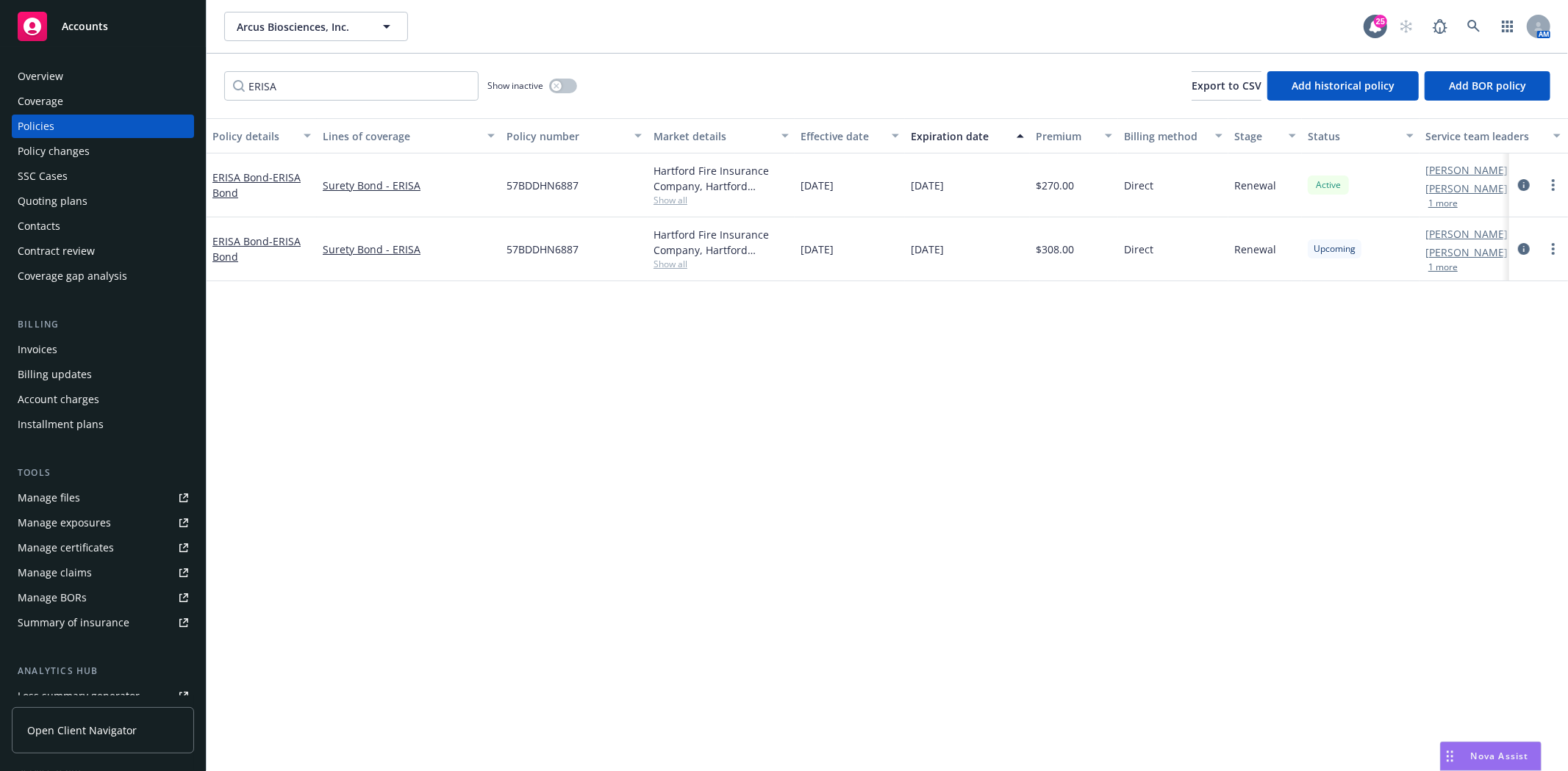
click at [61, 198] on div "Quoting plans" at bounding box center [52, 202] width 70 height 24
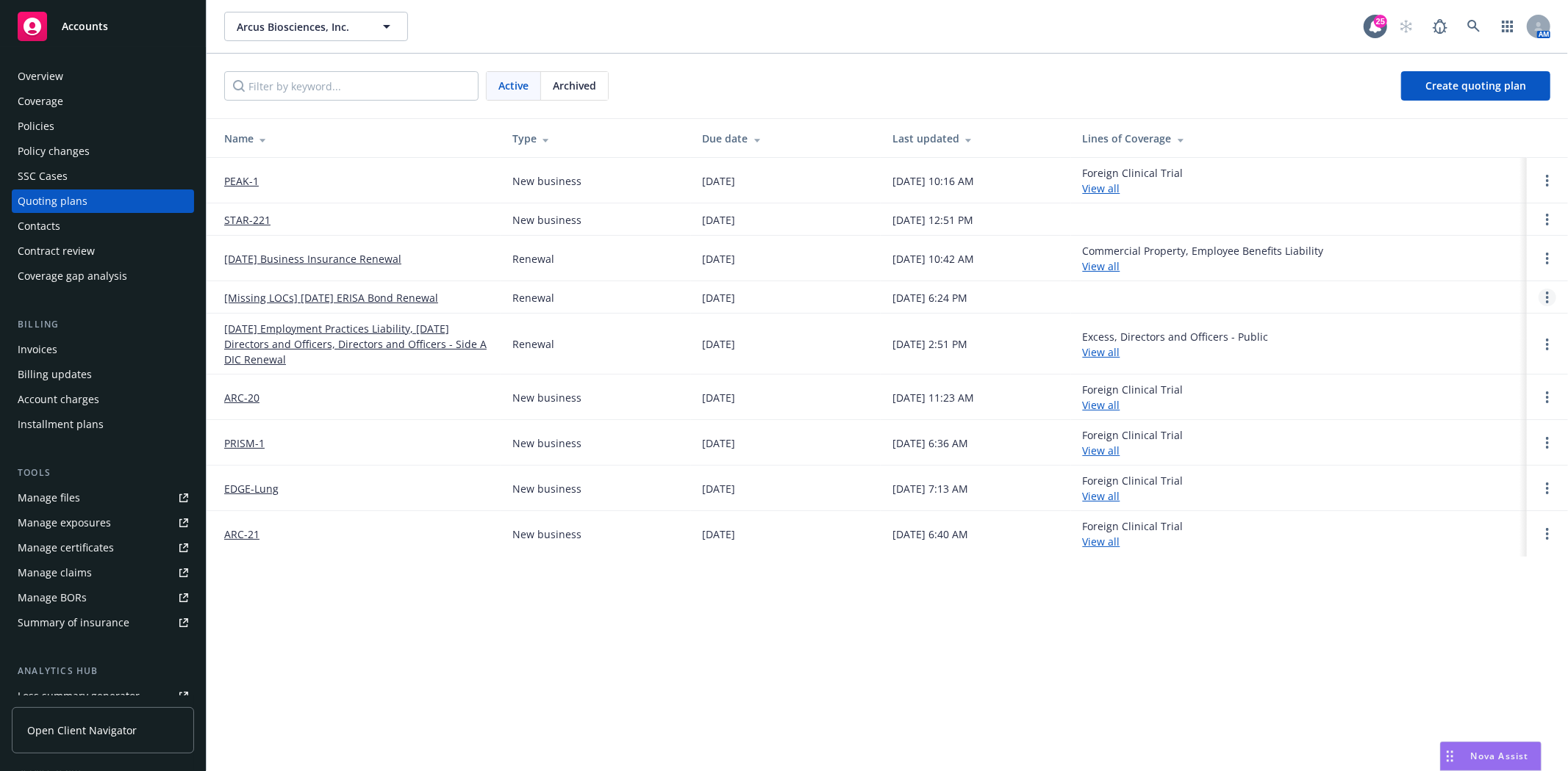
click at [1548, 296] on icon "Open options" at bounding box center [1547, 298] width 3 height 12
click at [1471, 298] on link "Archive" at bounding box center [1472, 286] width 128 height 30
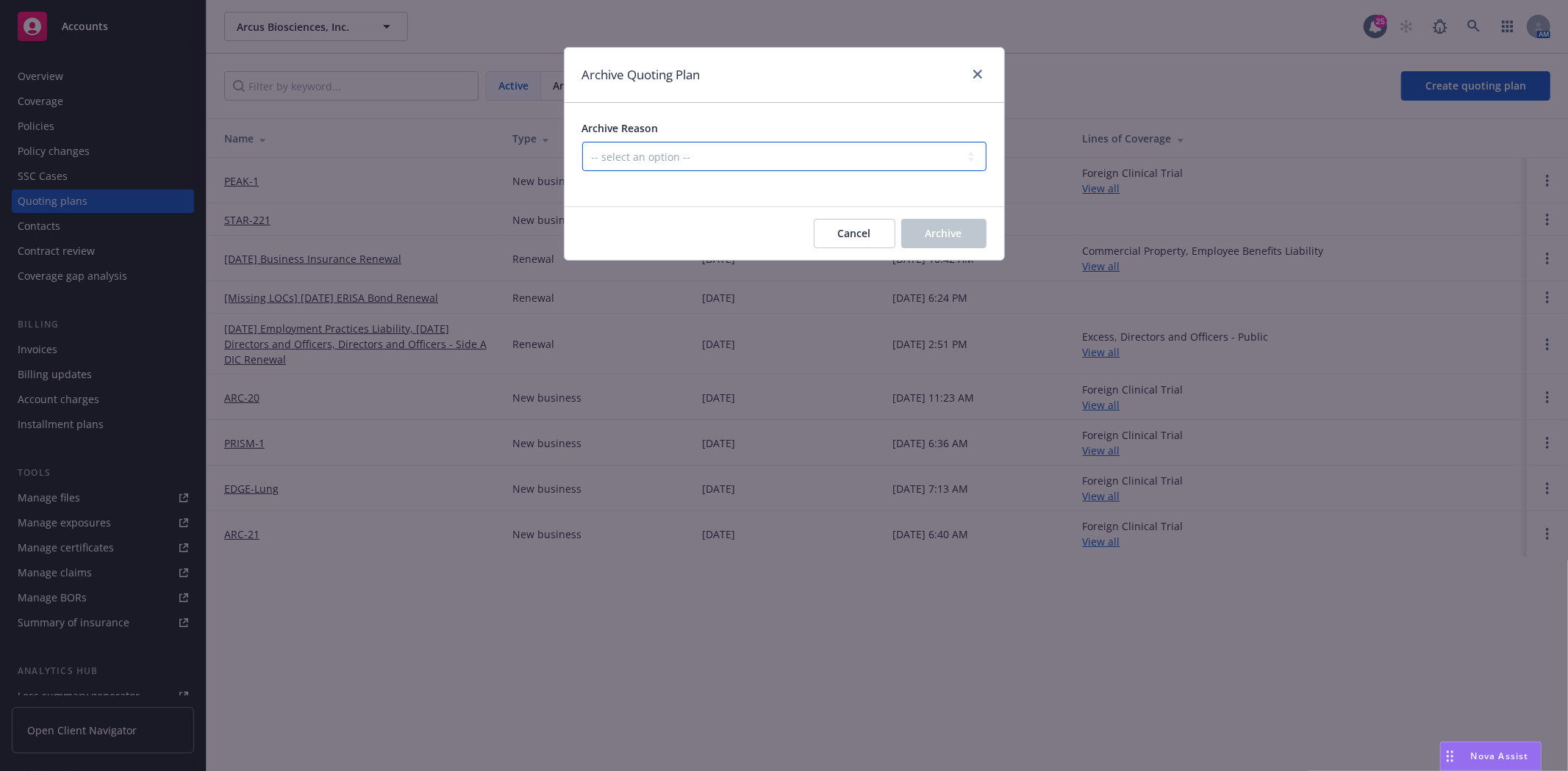
click at [765, 155] on select "-- select an option -- All policies in this renewal plan are auto-renewed Creat…" at bounding box center [784, 156] width 404 height 30
select select "ARCHIVED_RENEWAL_POLICY_AUTO_RENEWED"
click at [582, 142] on select "-- select an option -- All policies in this renewal plan are auto-renewed Creat…" at bounding box center [784, 156] width 404 height 30
click at [943, 233] on span "Archive" at bounding box center [944, 233] width 37 height 14
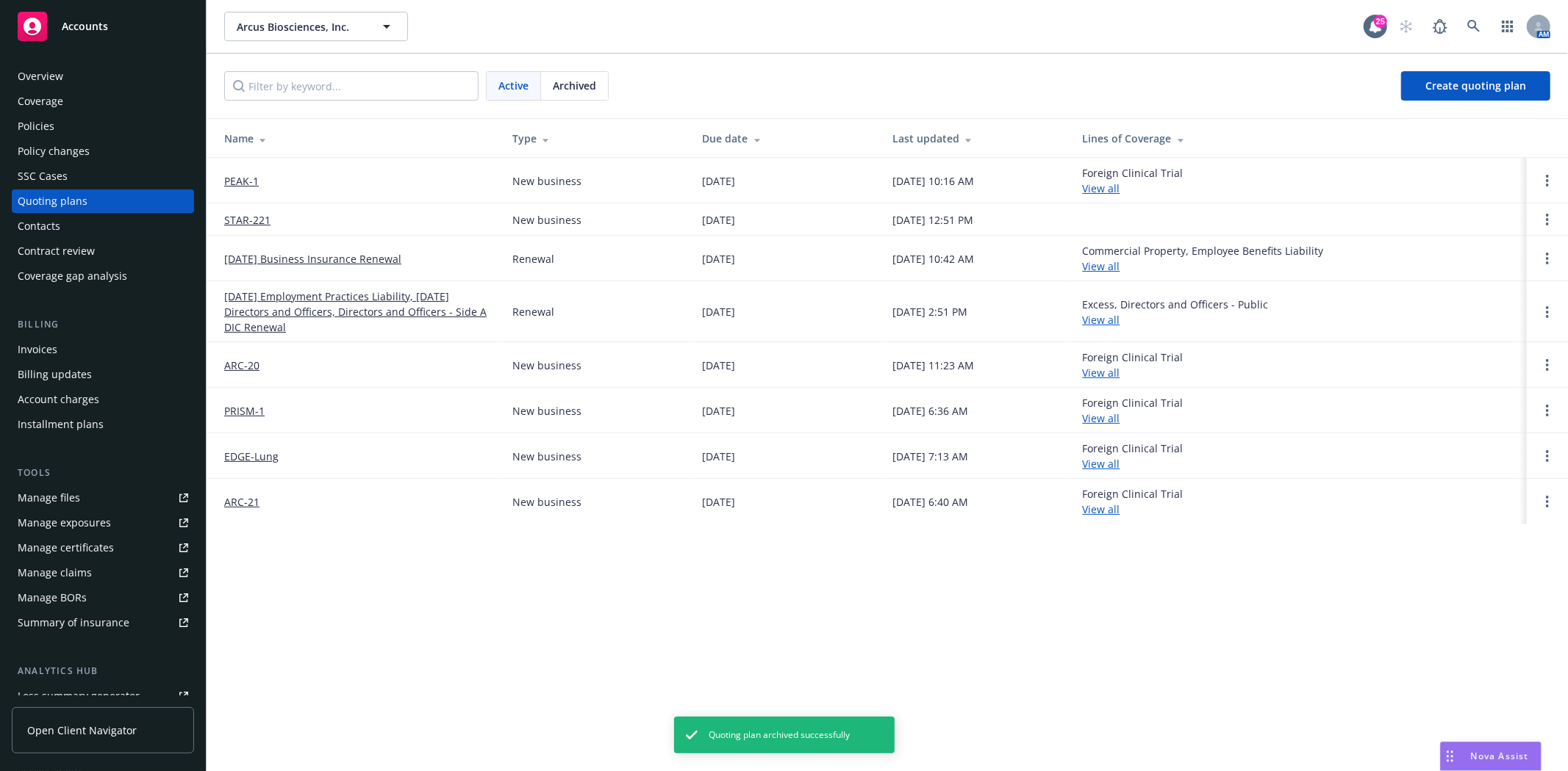
click at [85, 39] on div "Accounts" at bounding box center [103, 26] width 170 height 30
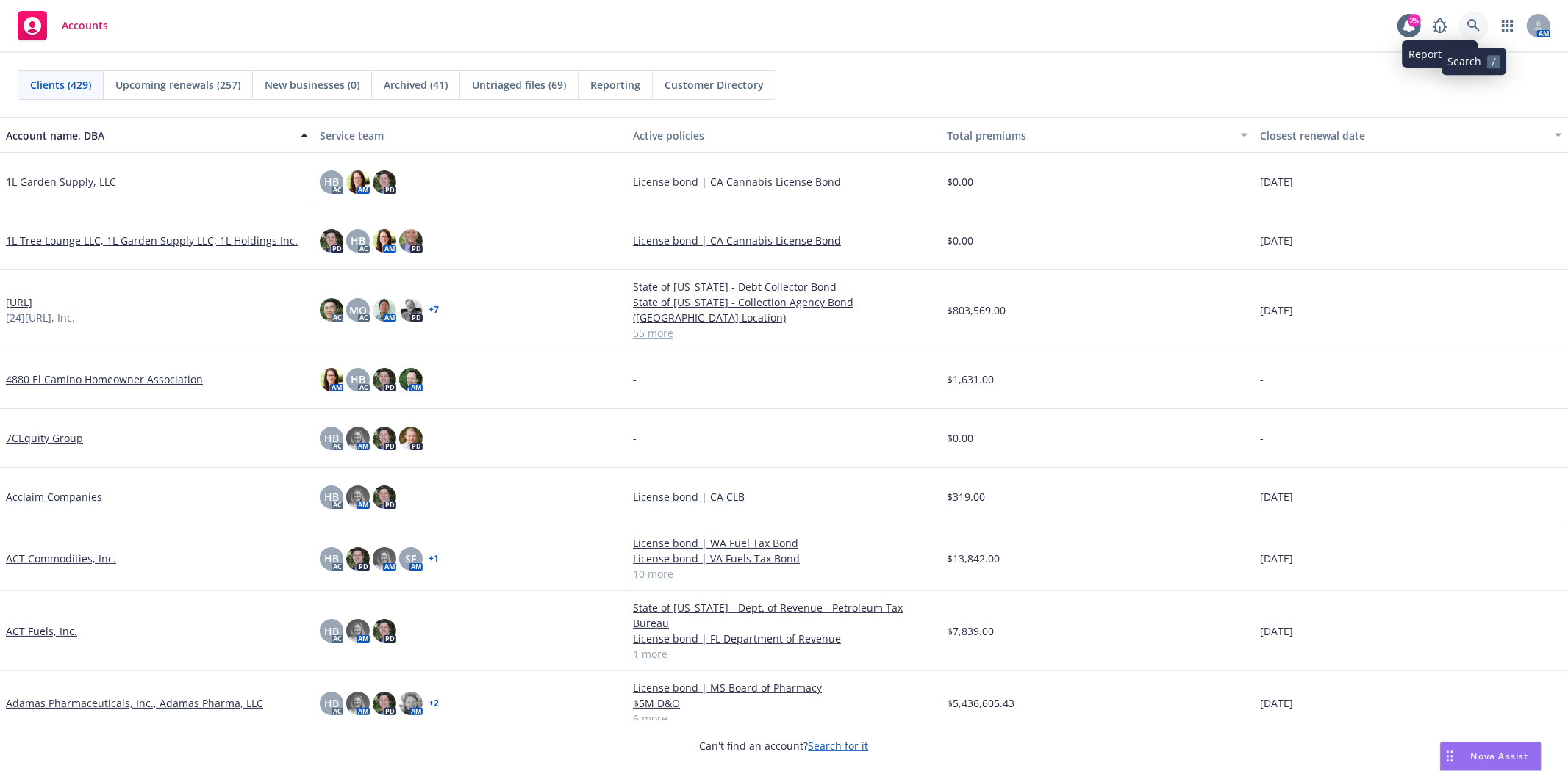
click at [1473, 25] on icon at bounding box center [1473, 26] width 14 height 13
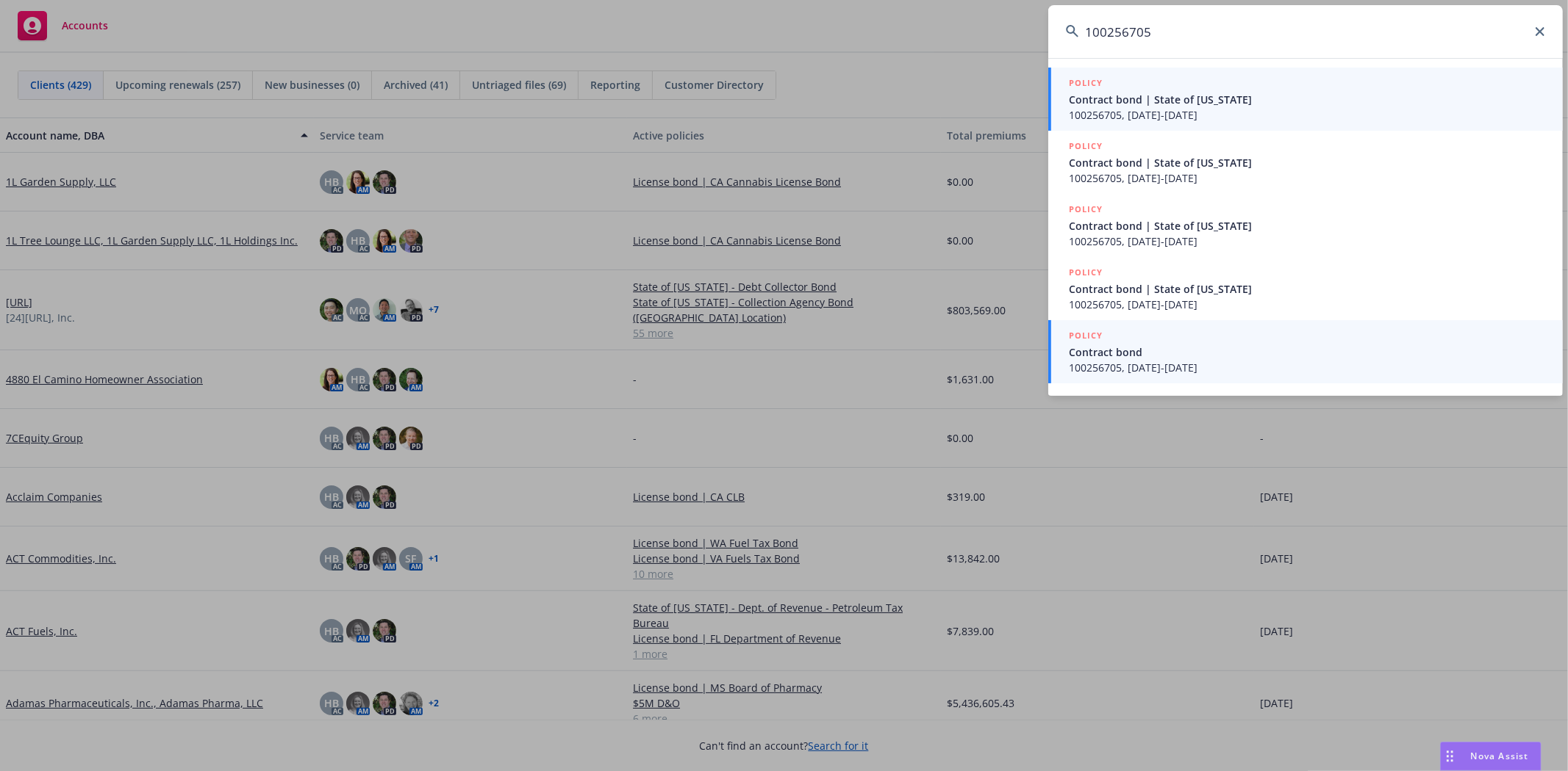
type input "100256705"
click at [1193, 353] on span "Contract bond" at bounding box center [1306, 352] width 476 height 15
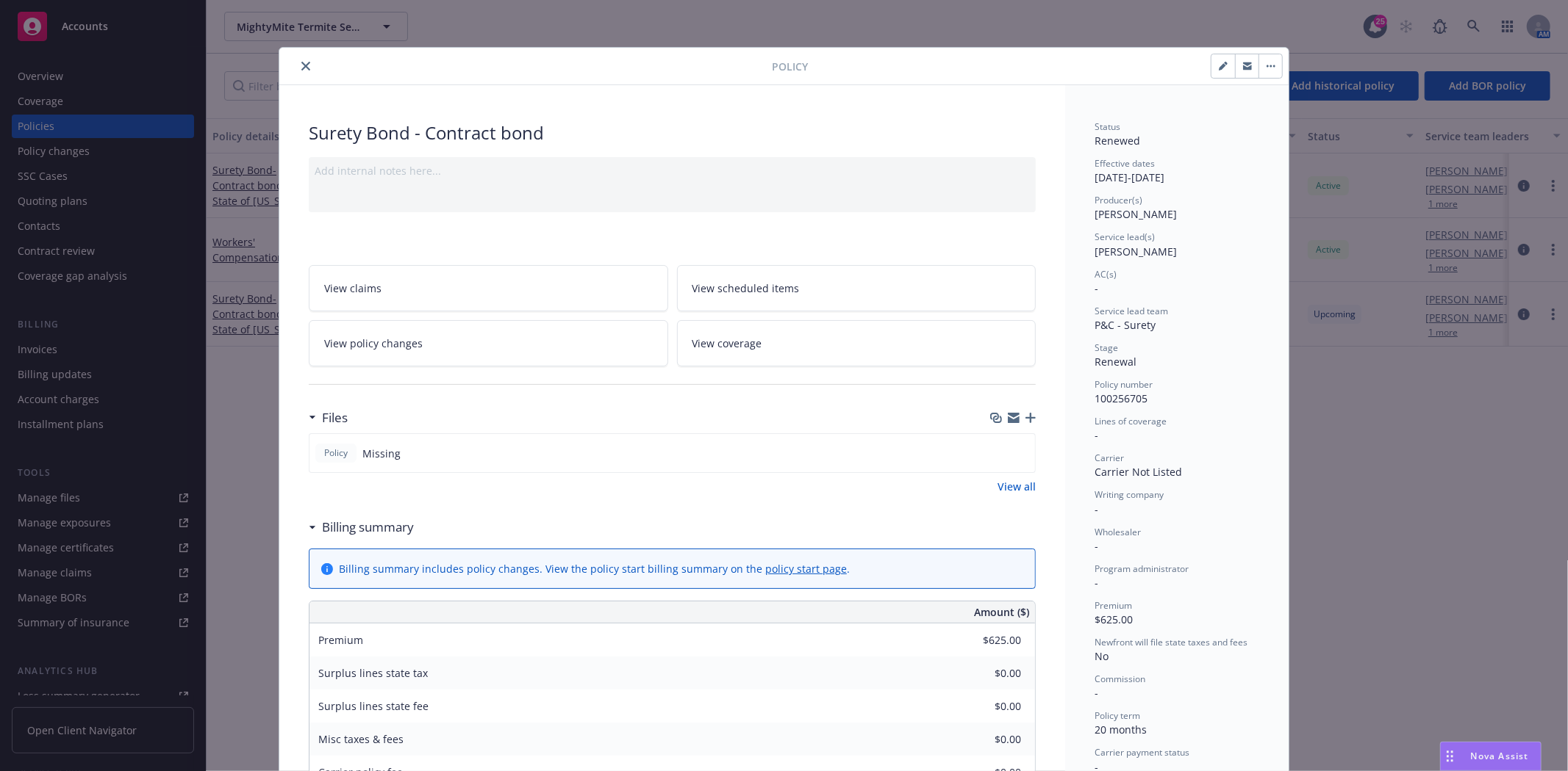
click at [297, 66] on button "close" at bounding box center [305, 66] width 18 height 18
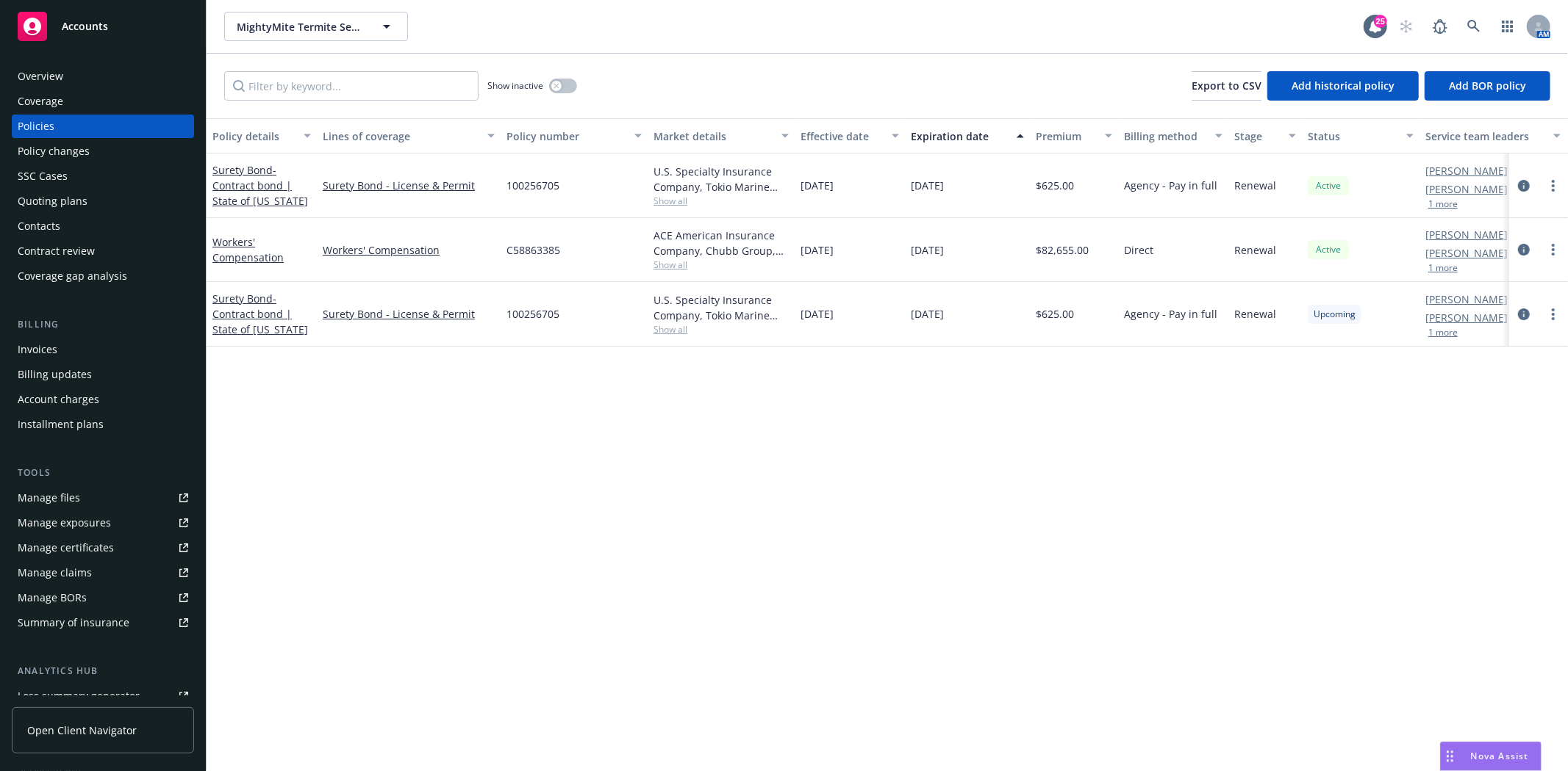
click at [24, 355] on div "Invoices" at bounding box center [37, 350] width 40 height 24
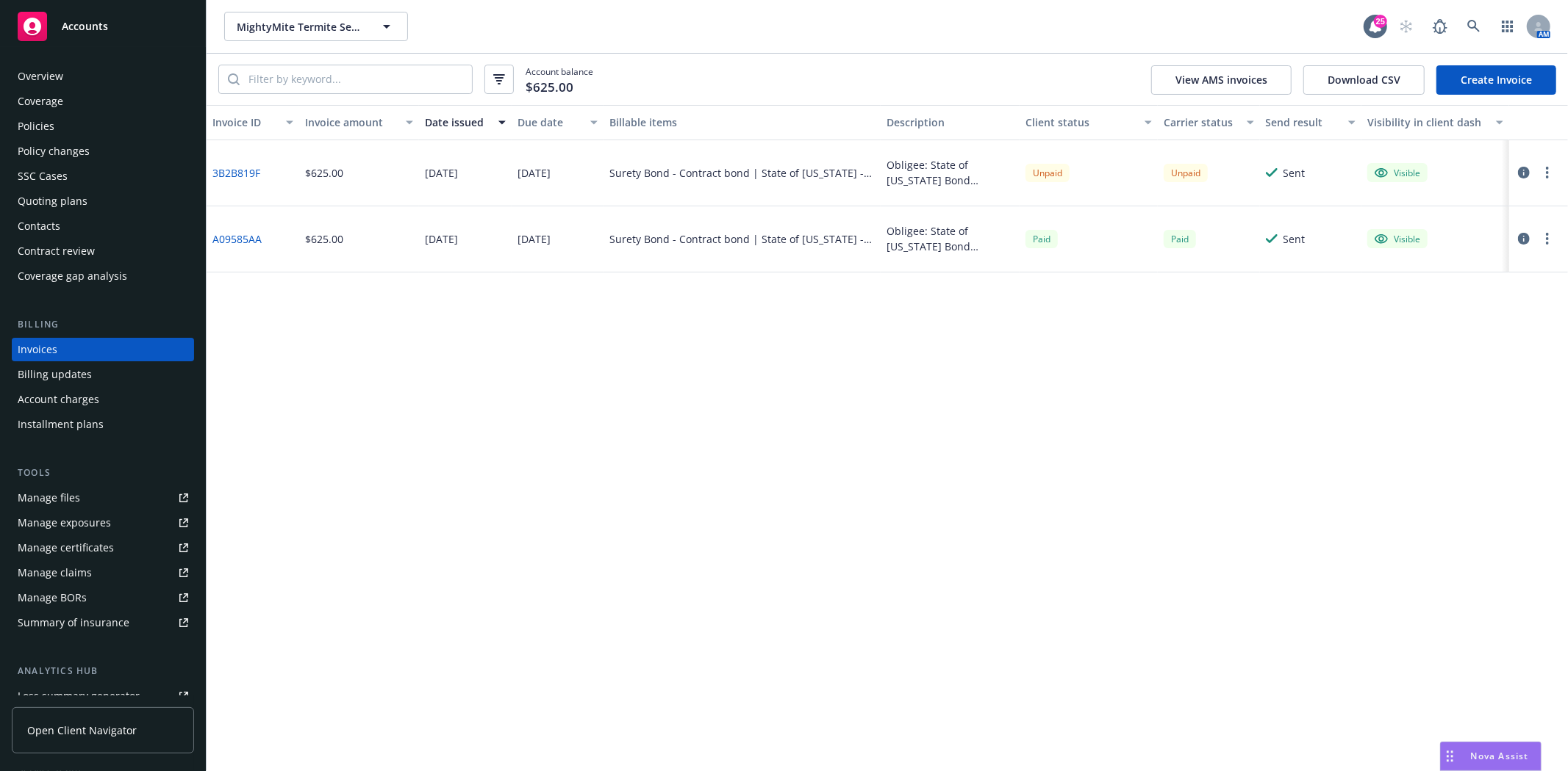
click at [1186, 187] on div "Unpaid" at bounding box center [1208, 173] width 101 height 66
click at [67, 128] on div "Policies" at bounding box center [103, 127] width 170 height 24
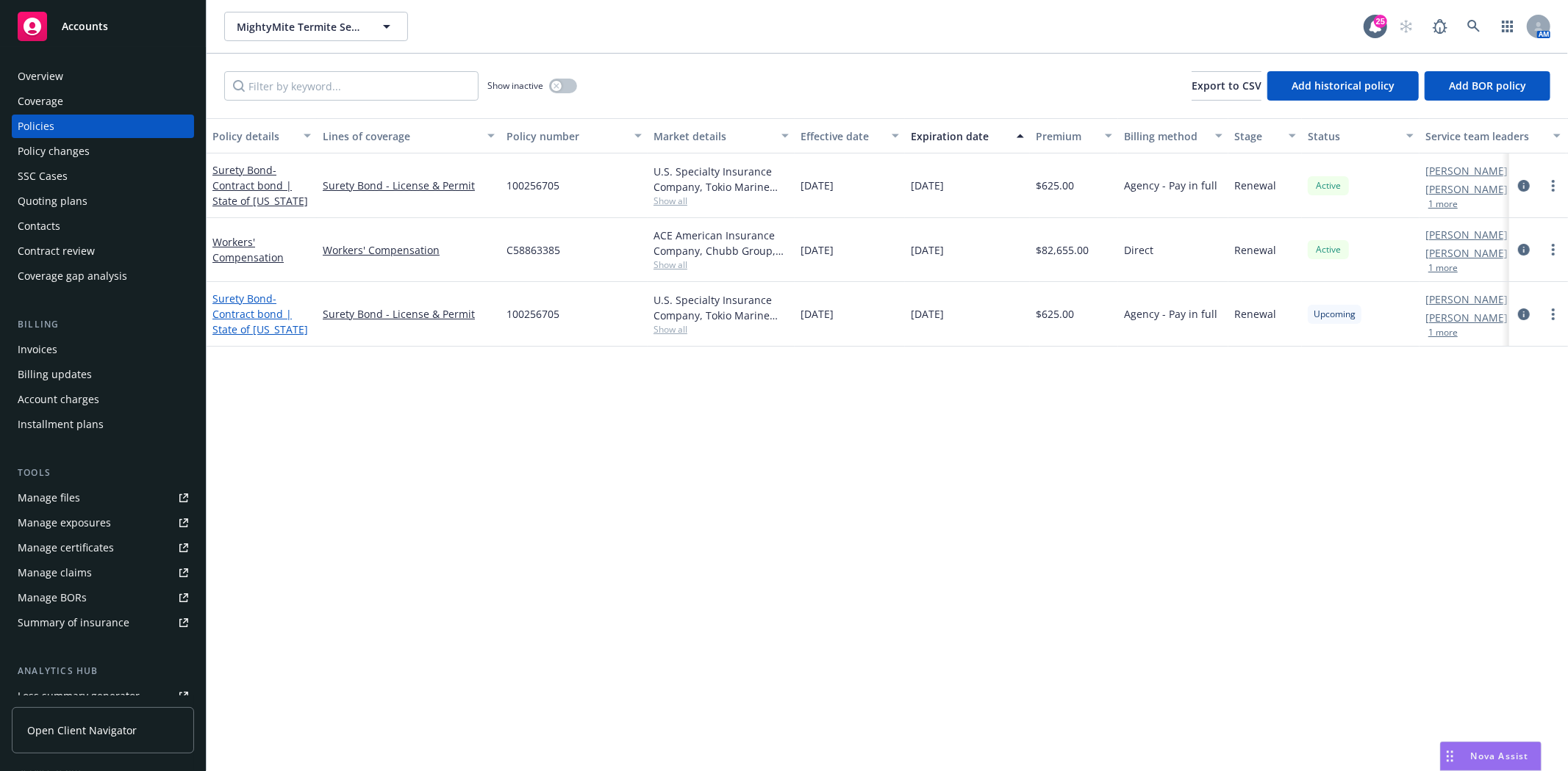
click at [236, 318] on span "- Contract bond | State of California" at bounding box center [260, 314] width 95 height 45
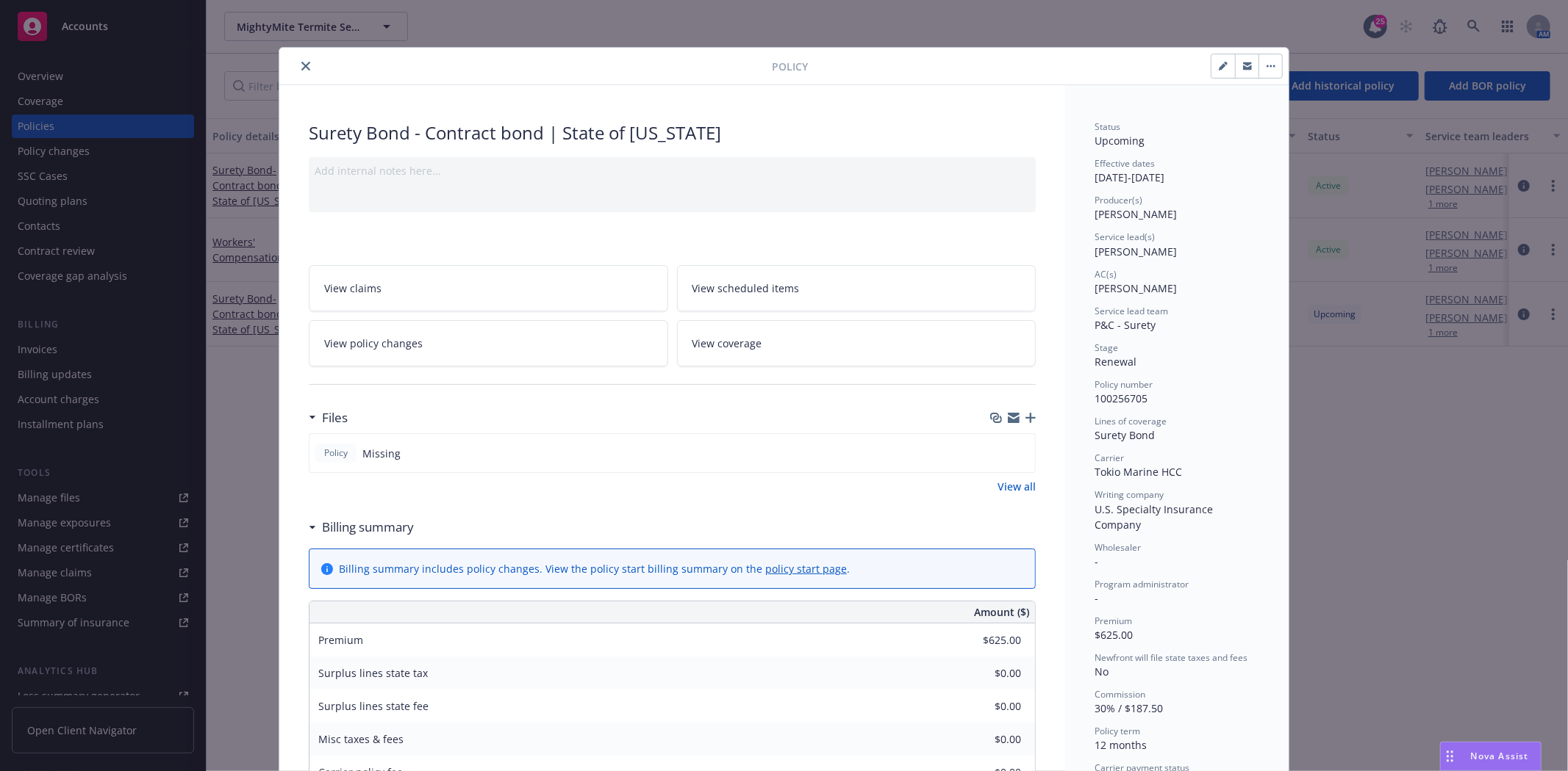
click at [1211, 71] on button "button" at bounding box center [1223, 66] width 24 height 24
select select "RENEWAL"
select select "12"
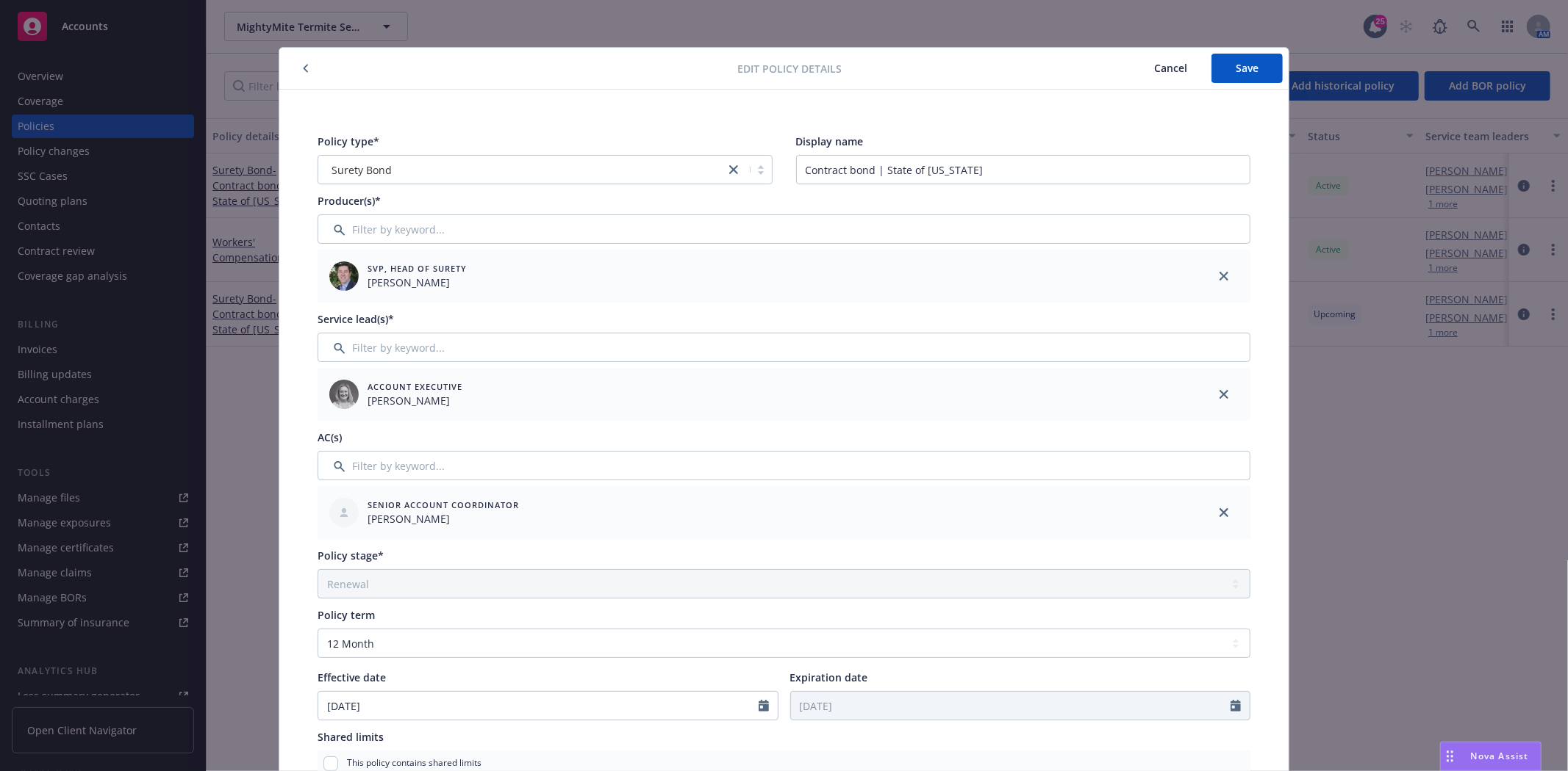
click at [297, 65] on button "button" at bounding box center [305, 68] width 18 height 18
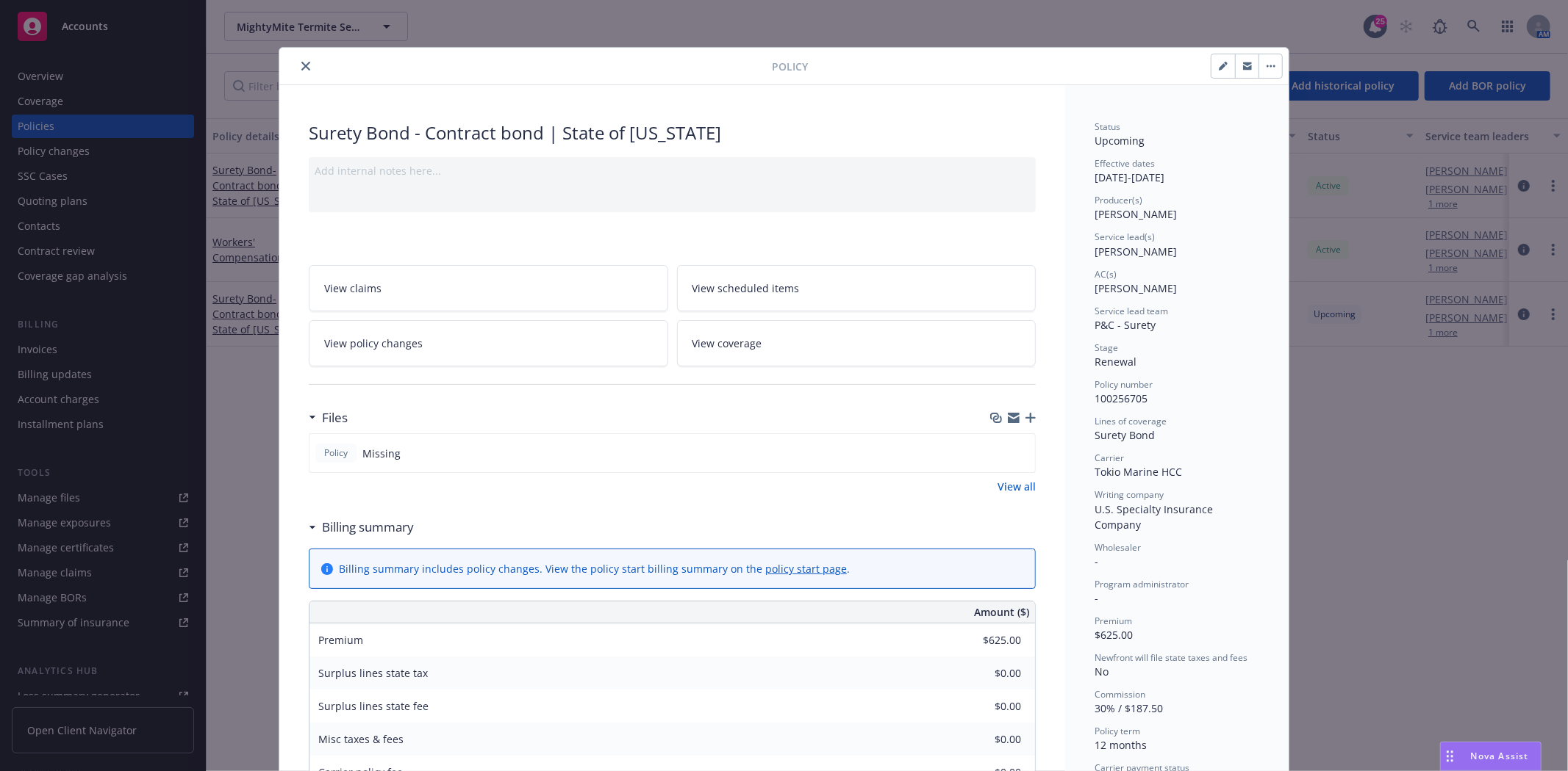
click at [1027, 421] on icon "button" at bounding box center [1030, 418] width 10 height 10
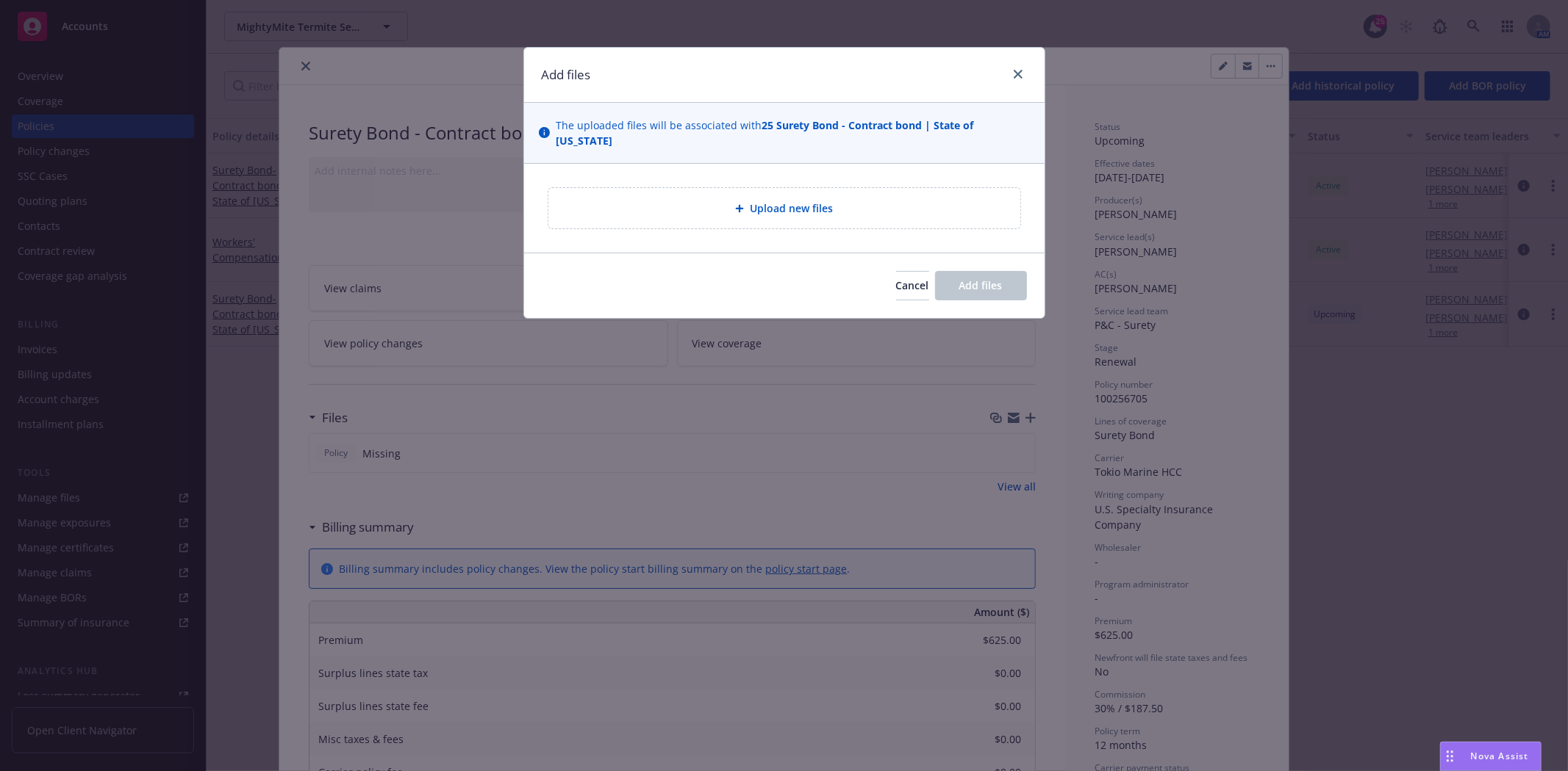
type textarea "x"
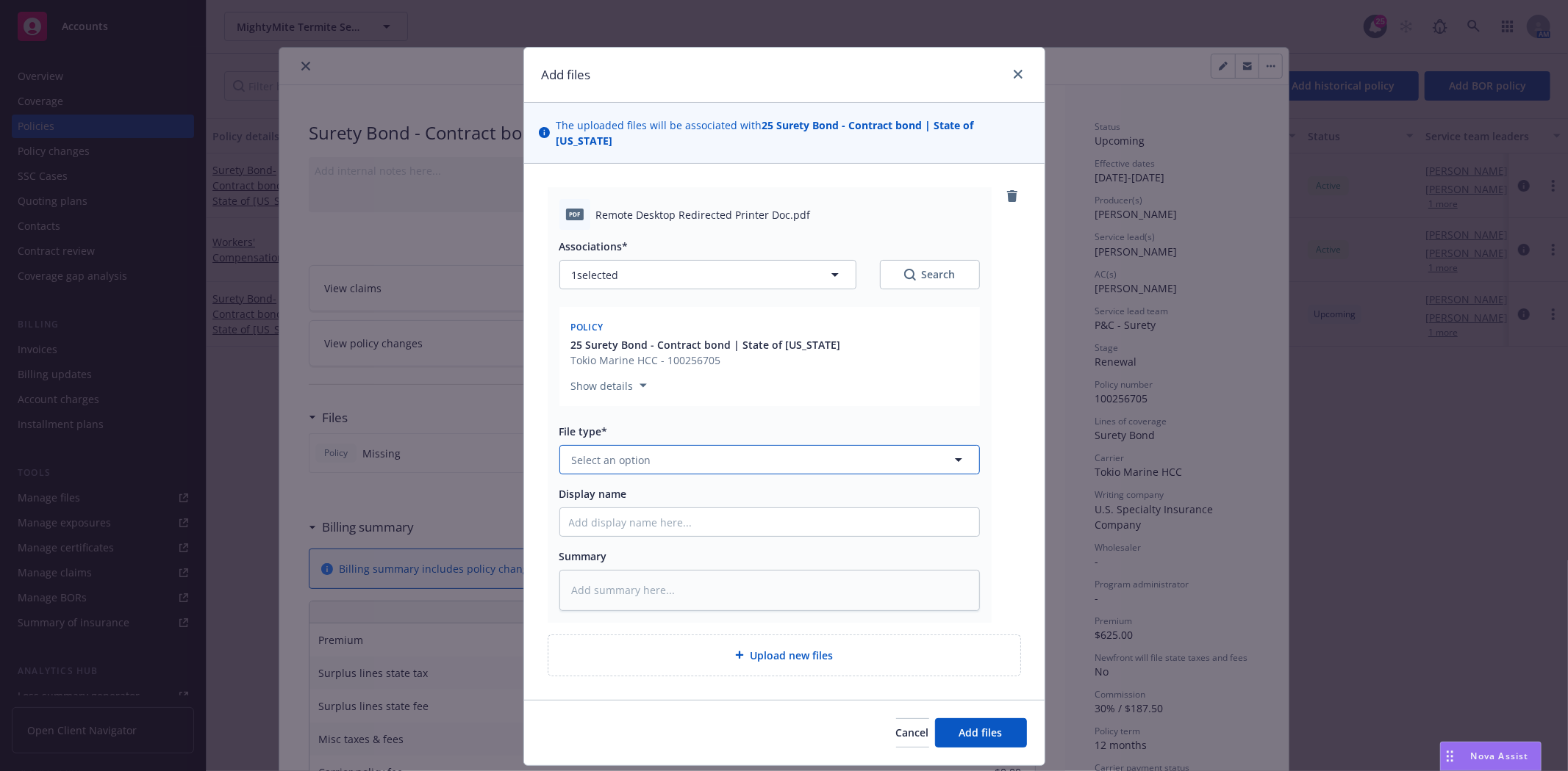
click at [620, 452] on span "Select an option" at bounding box center [612, 460] width 79 height 15
type input "Invoic"
click at [605, 532] on span "Invoice - Third Party" at bounding box center [625, 540] width 101 height 15
click at [633, 515] on input "Display name" at bounding box center [770, 522] width 419 height 28
type textarea "x"
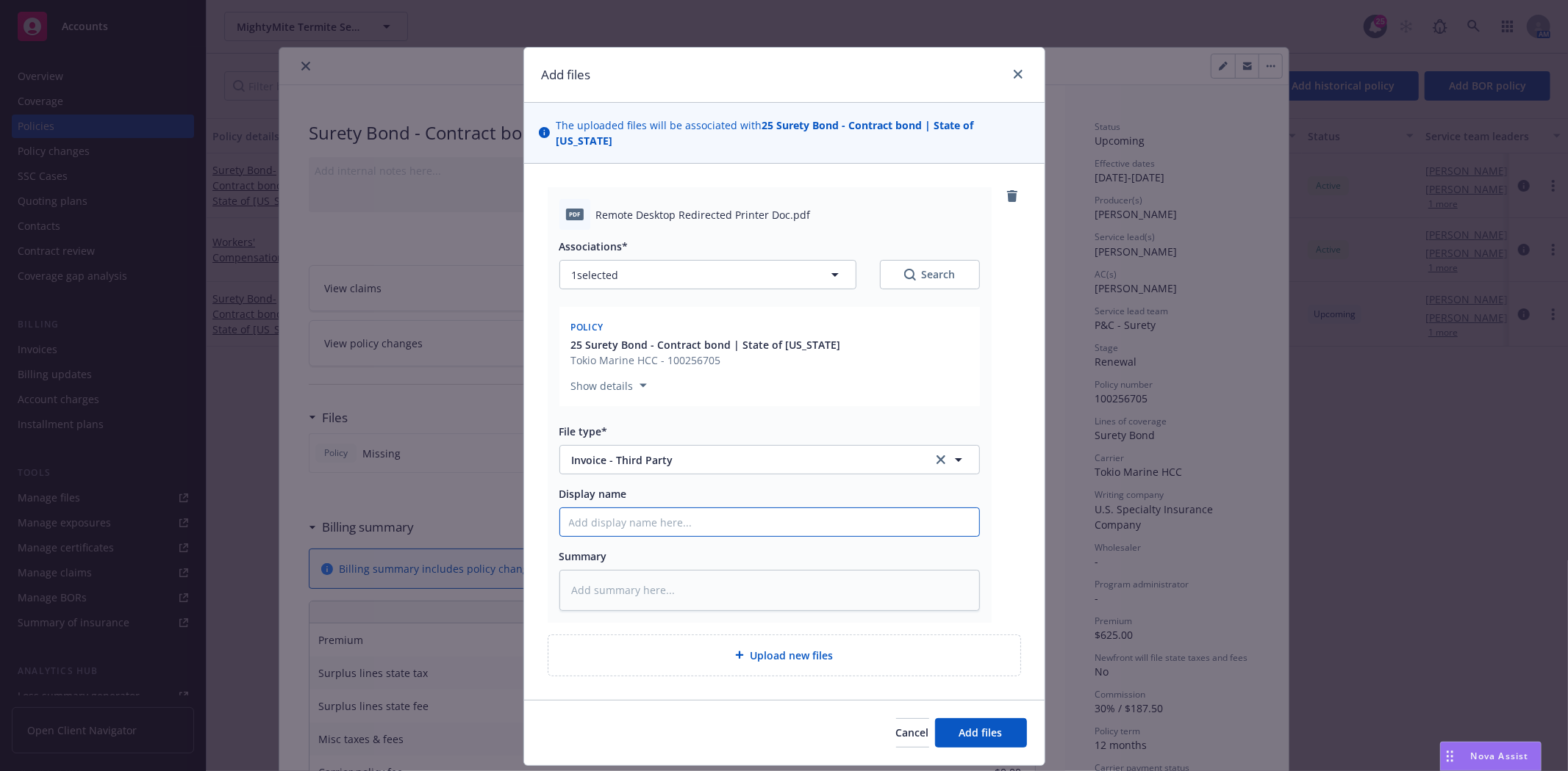
type input "B"
type textarea "x"
type input "Bo"
type textarea "x"
type input "Bon"
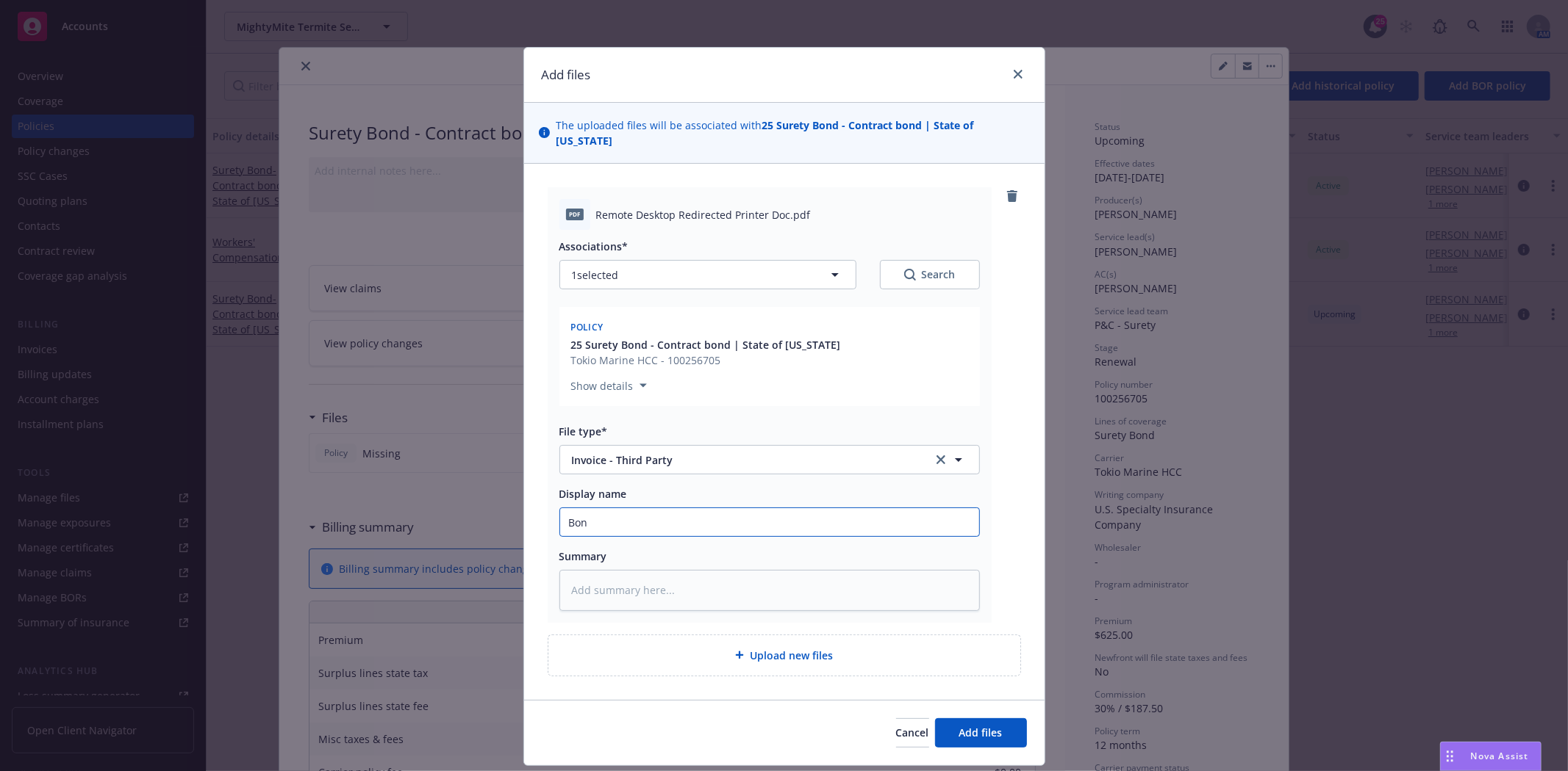
type textarea "x"
type input "Bond"
type textarea "x"
type input "Bond"
type textarea "x"
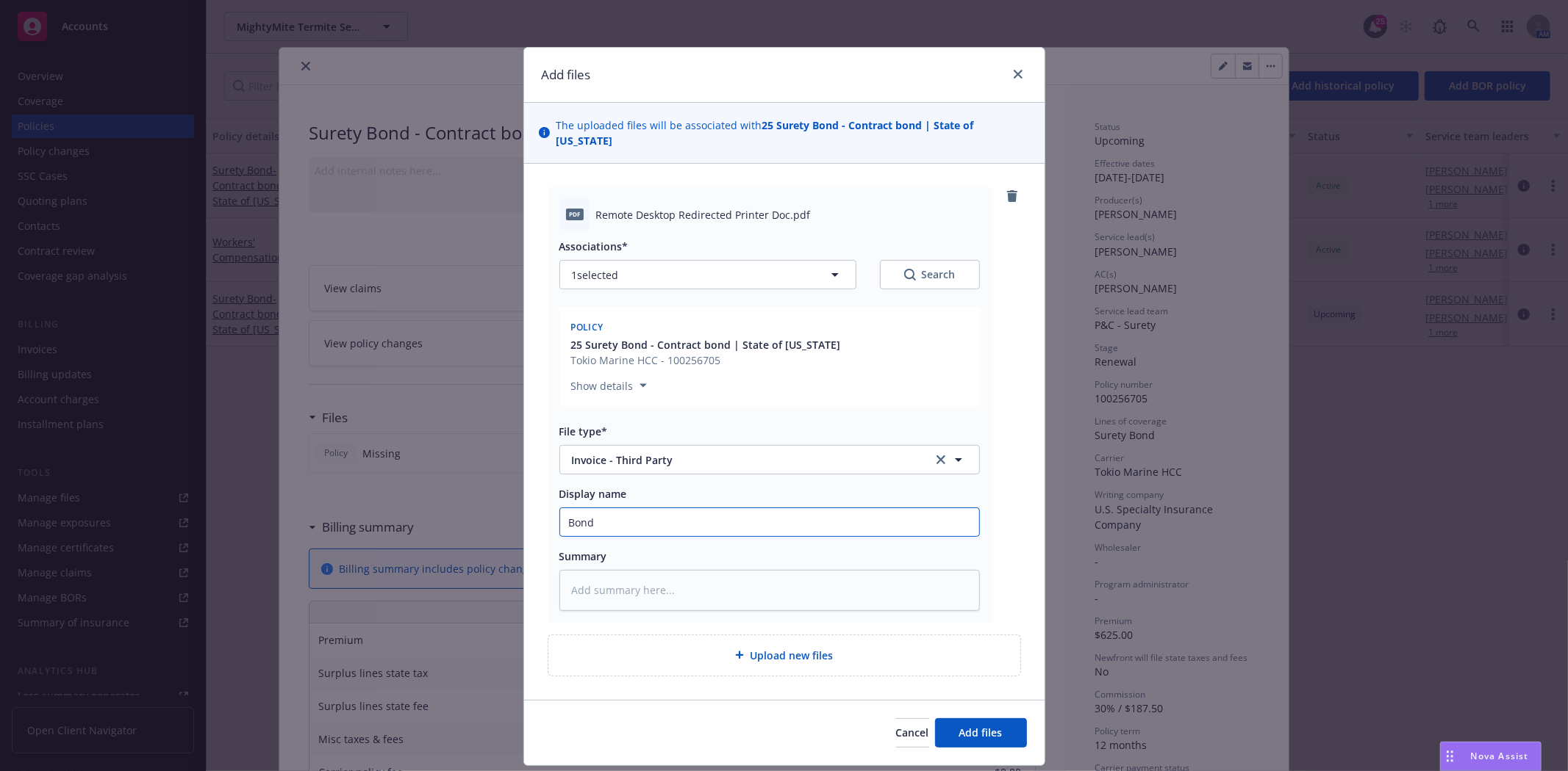
type input "Bond D"
type textarea "x"
type input "Bond"
type textarea "x"
type input "Bond S"
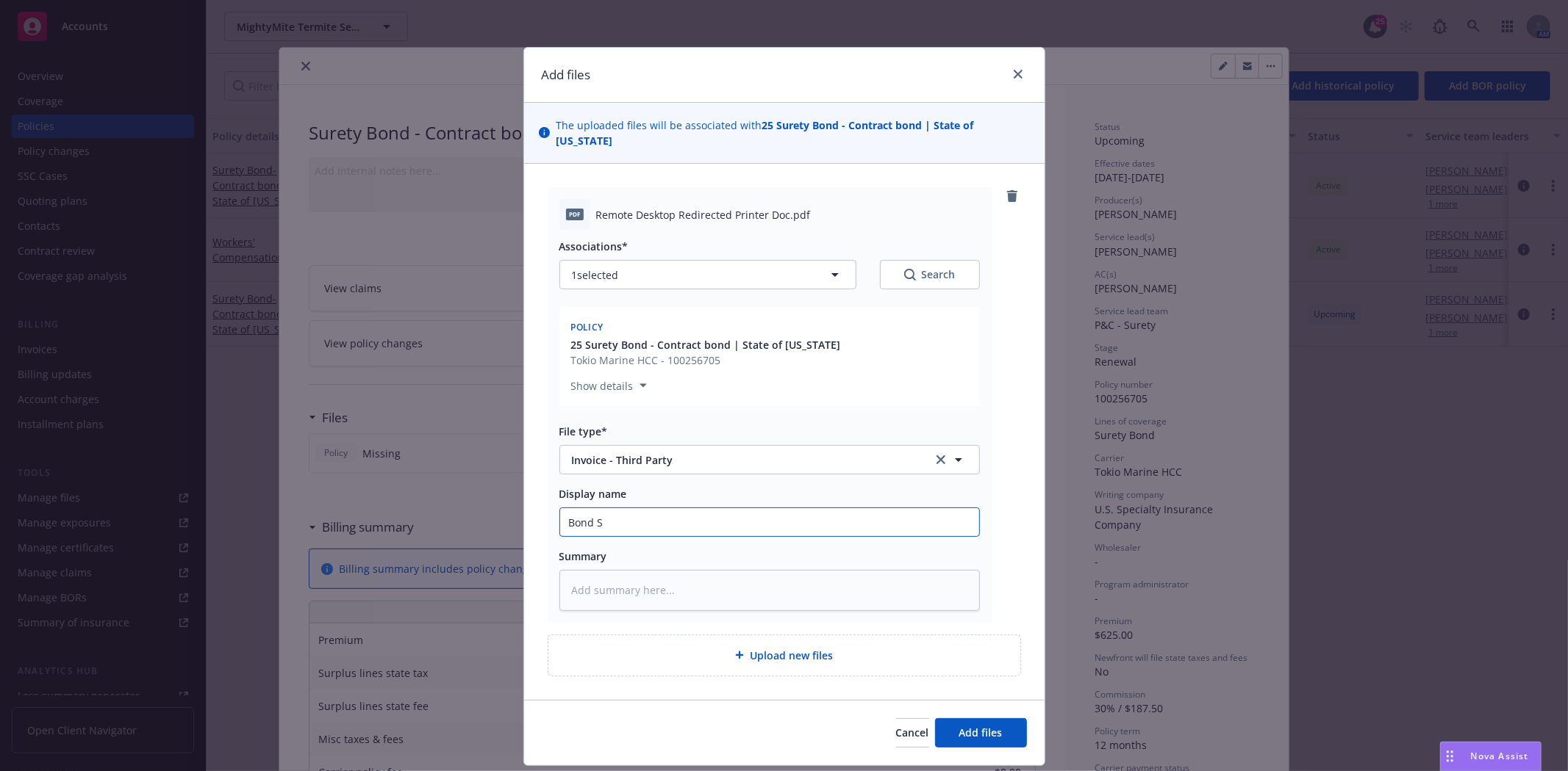
type textarea "x"
type input "Bond Se"
type textarea "x"
type input "Bond Ser"
type textarea "x"
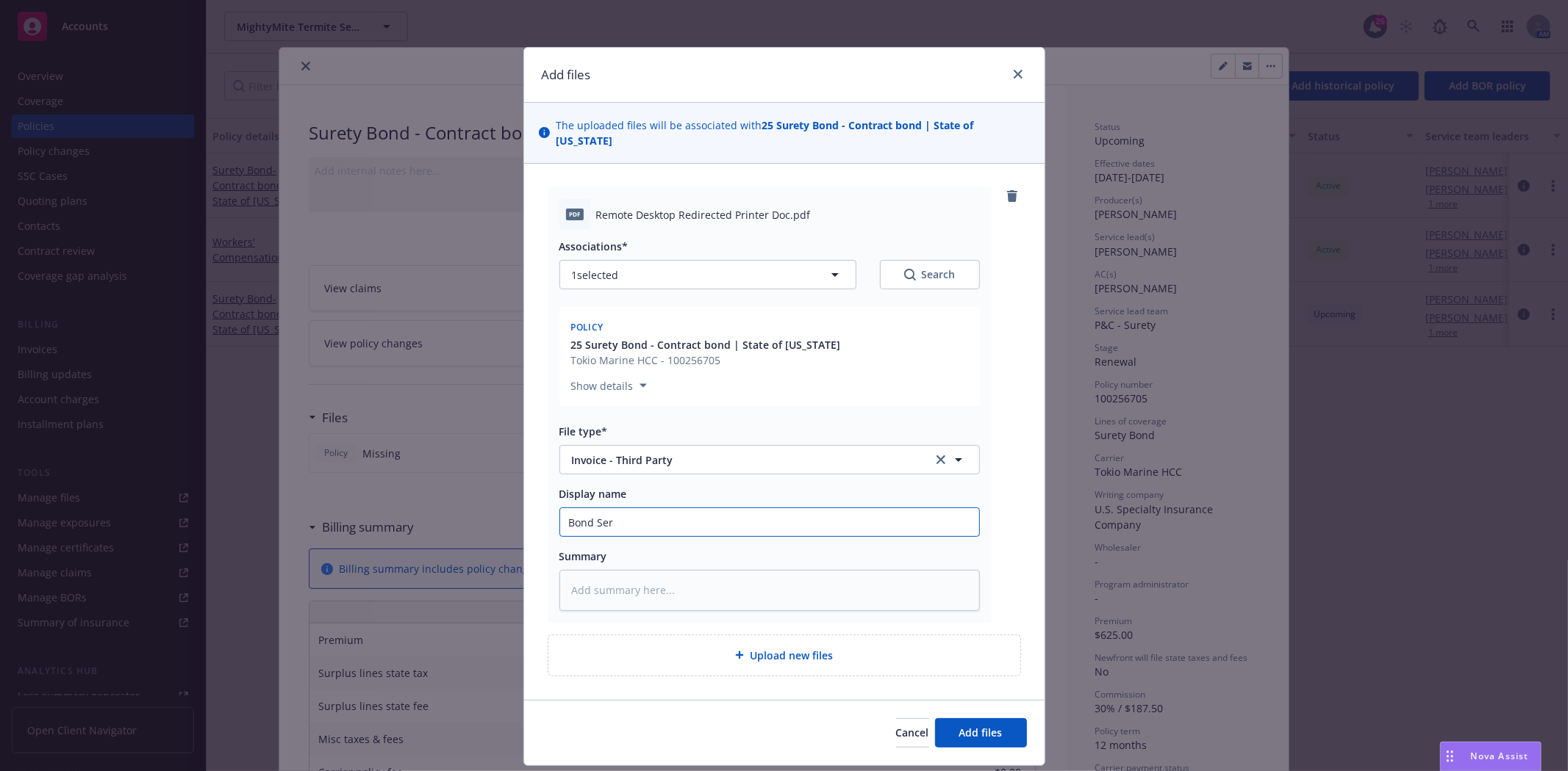
type input "Bond Serv"
type textarea "x"
type input "Bond Servi"
type textarea "x"
type input "Bond Servic"
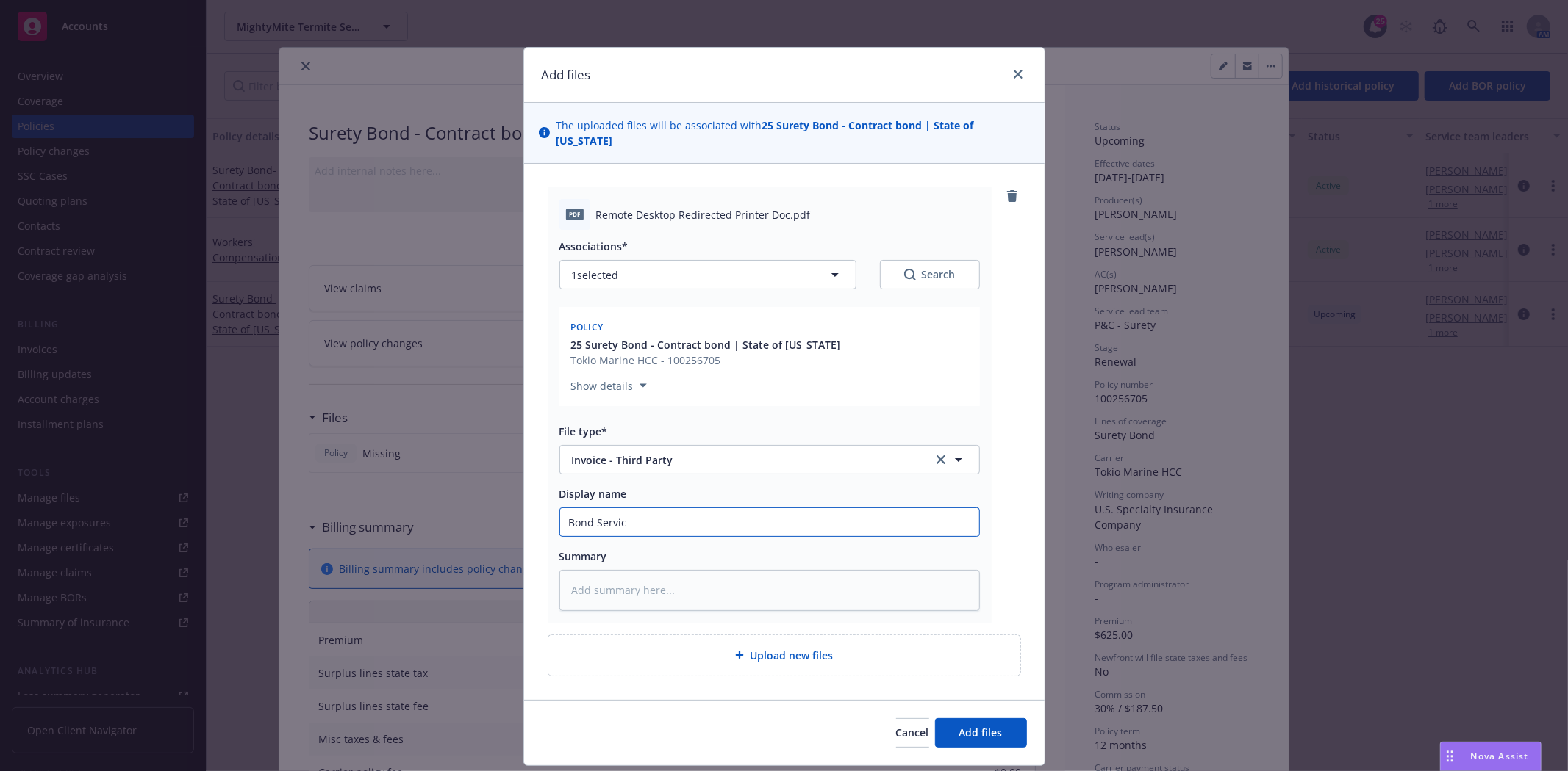
type textarea "x"
type input "Bond Service"
type textarea "x"
type input "Bond Services"
type textarea "x"
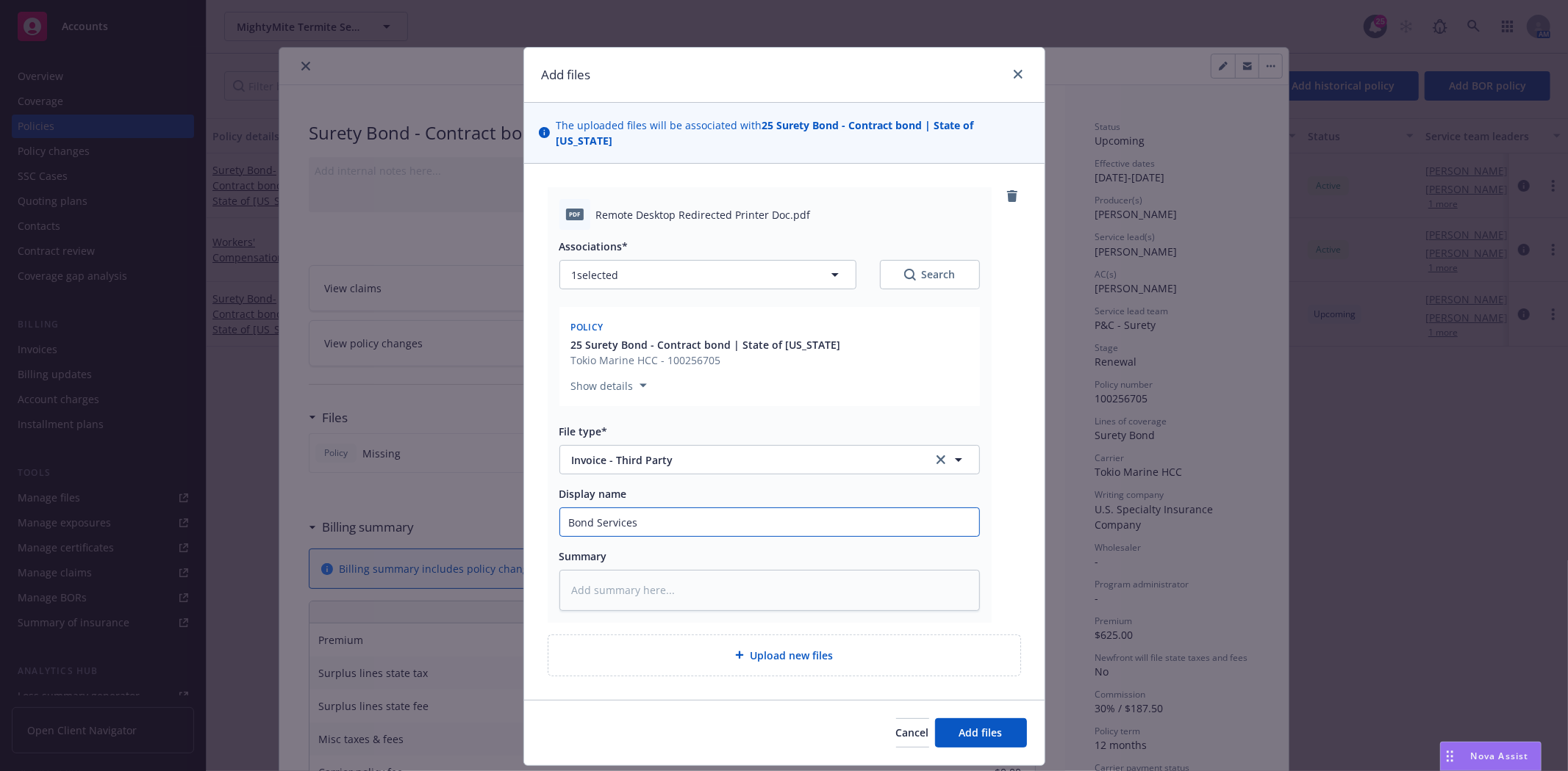
type input "Bond Services"
type textarea "x"
type input "Bond Services I"
type textarea "x"
type input "Bond Services In"
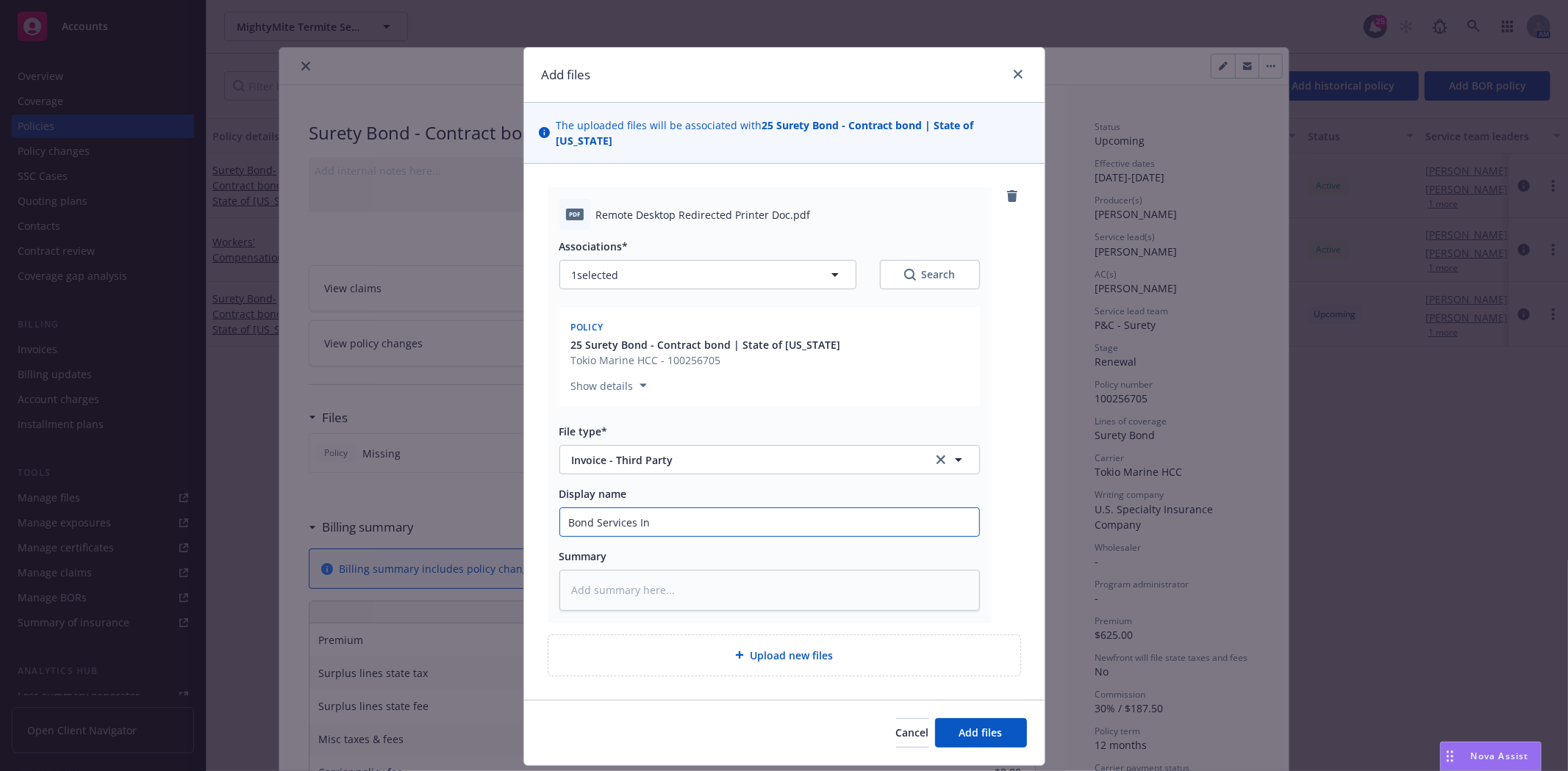
type textarea "x"
type input "Bond Services Inv"
type textarea "x"
type input "Bond Services Invo"
type textarea "x"
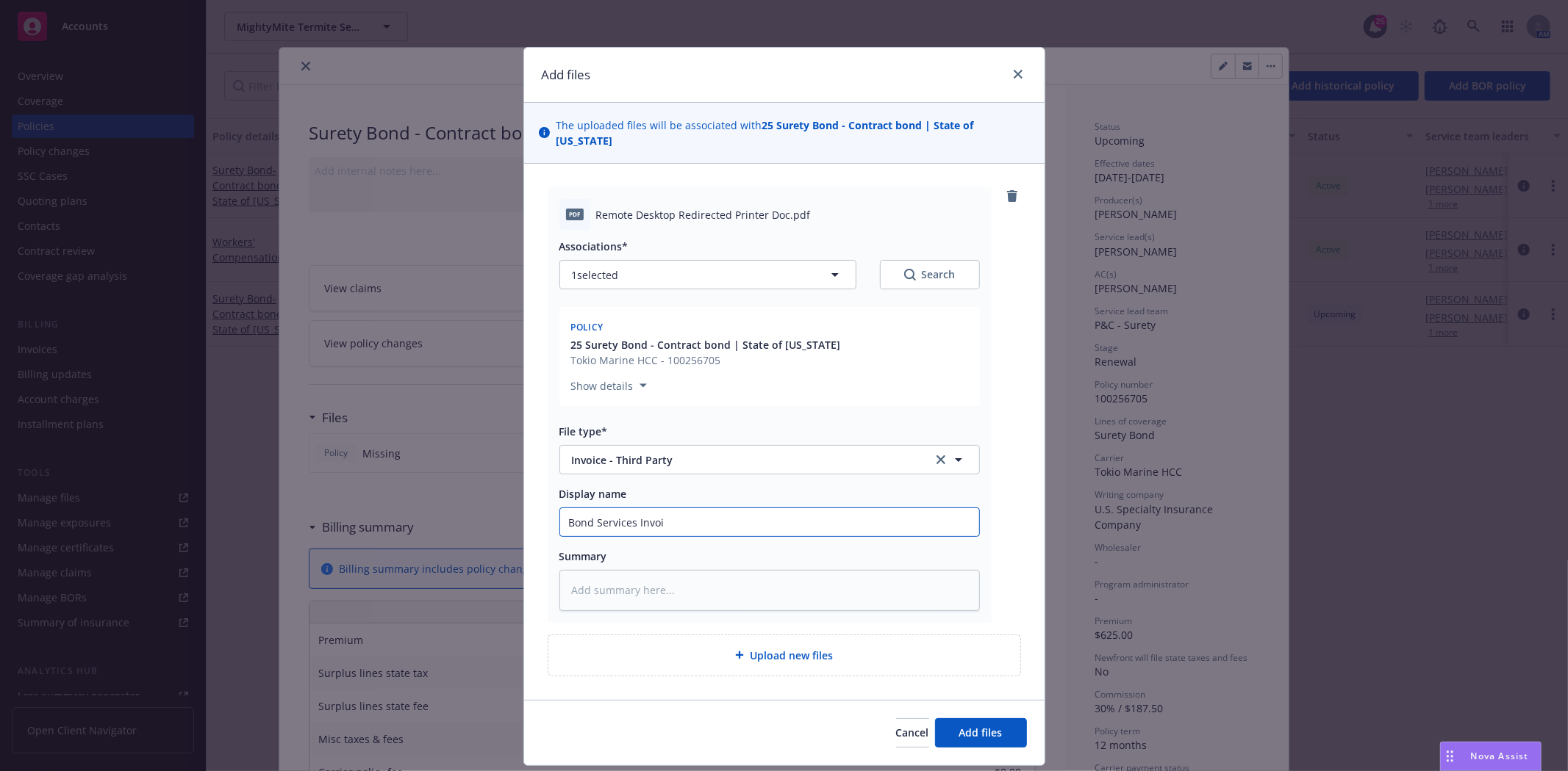
type input "Bond Services Invoic"
type textarea "x"
type input "Bond Services Invoice"
type textarea "x"
type input "Bond Services Invoic"
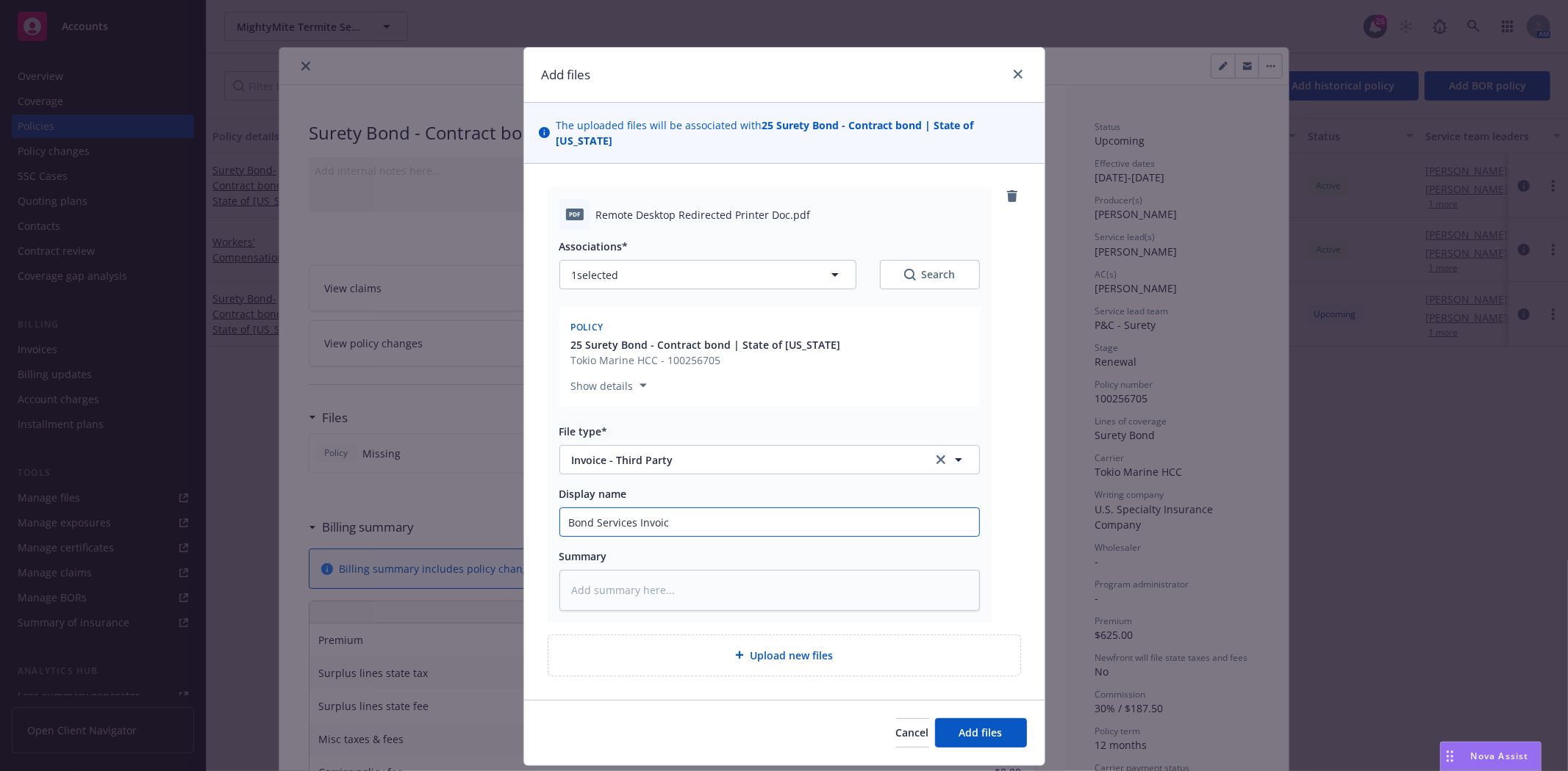
type textarea "x"
type input "Bond Services Invoi"
type textarea "x"
type input "Bond Services Invo"
type textarea "x"
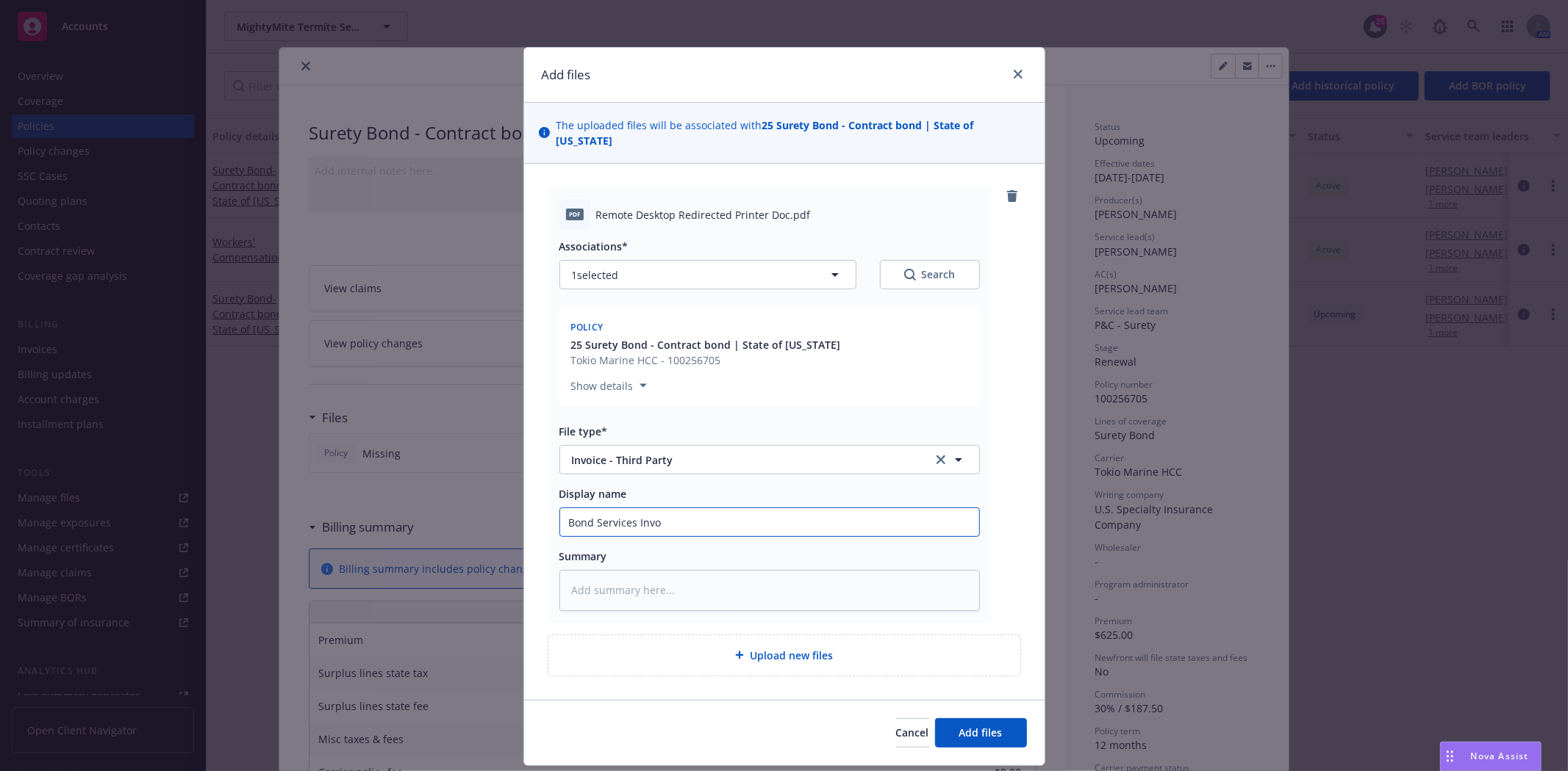
type input "Bond Services Inv"
type textarea "x"
type input "Bond Services In"
type textarea "x"
type input "Bond Services I"
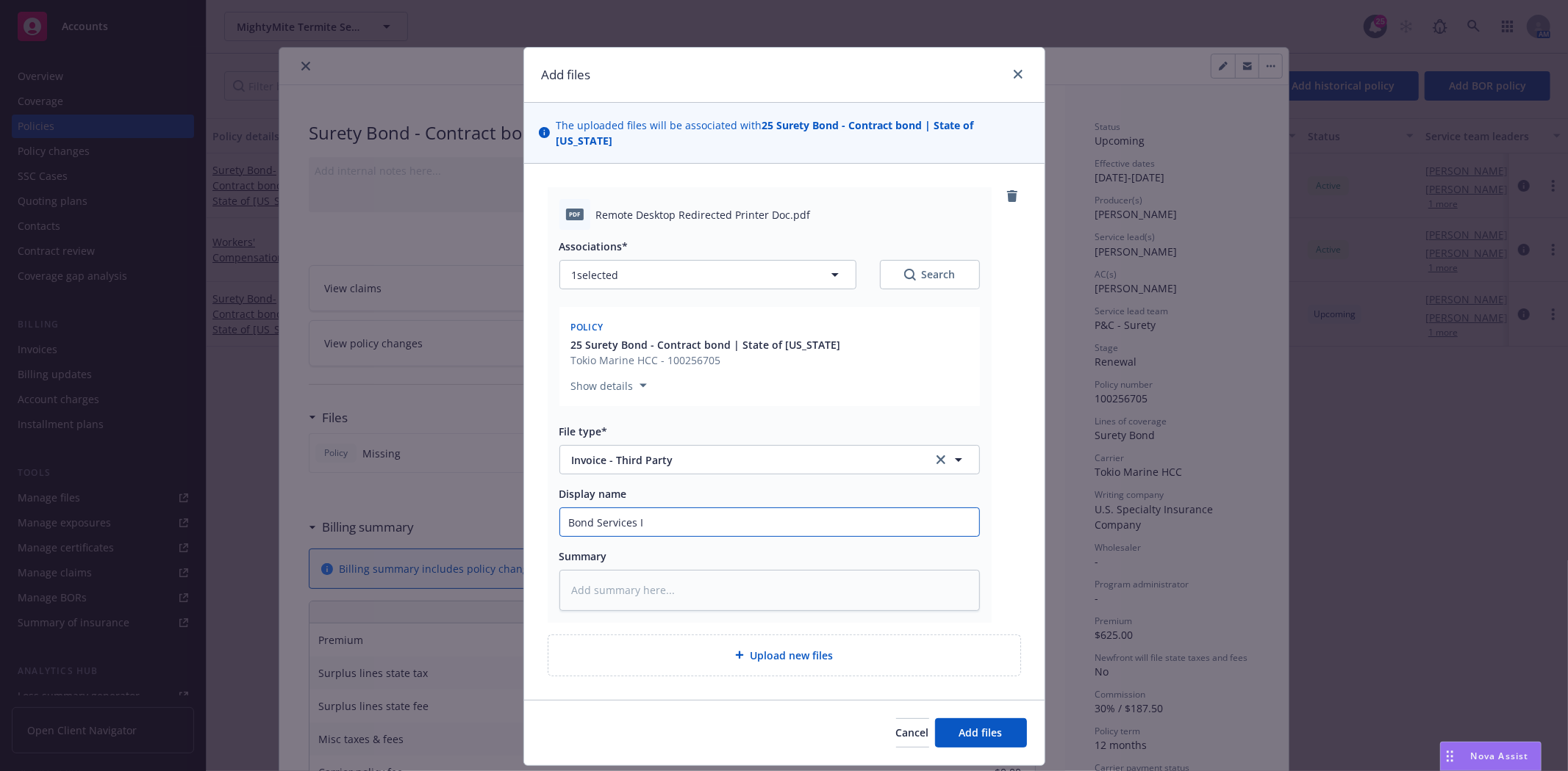
type textarea "x"
type input "Bond Services"
type textarea "x"
type input "Bond Services 2"
type textarea "x"
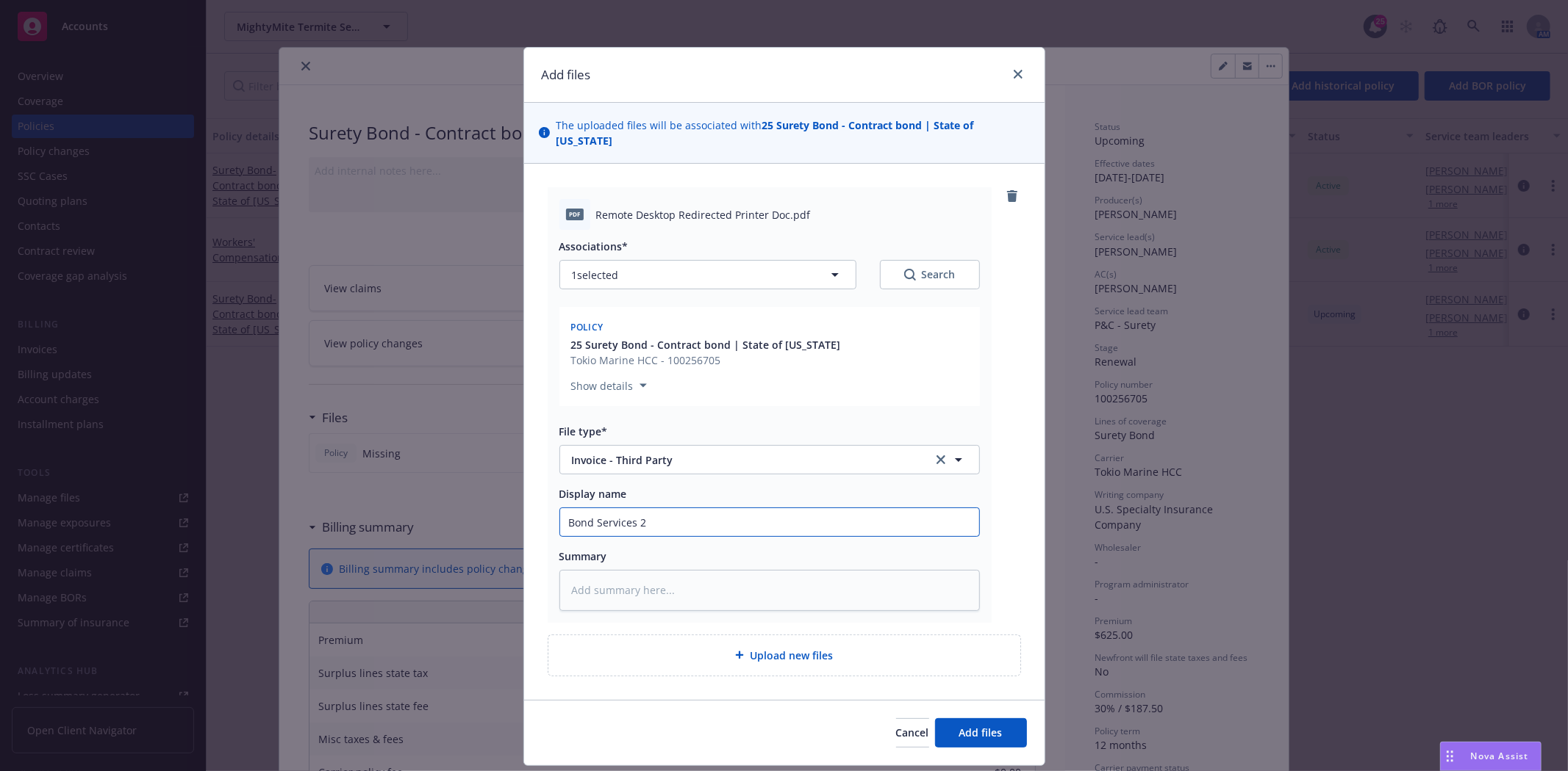
type input "Bond Services 20"
type textarea "x"
type input "Bond Services 202"
type textarea "x"
type input "Bond Services 2025"
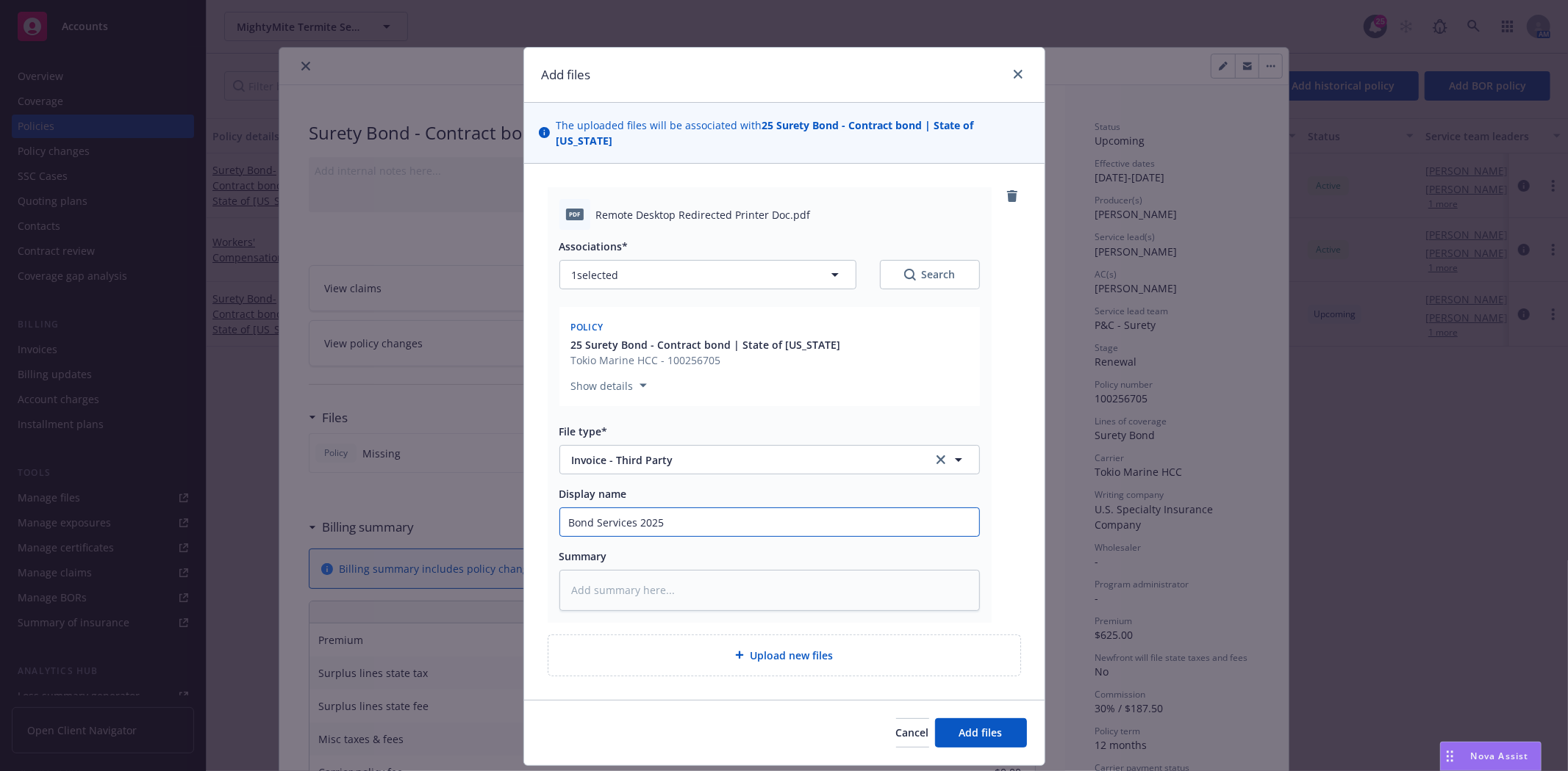
type textarea "x"
type input "Bond Services 2025"
type textarea "x"
type input "Bond Services 2025 R"
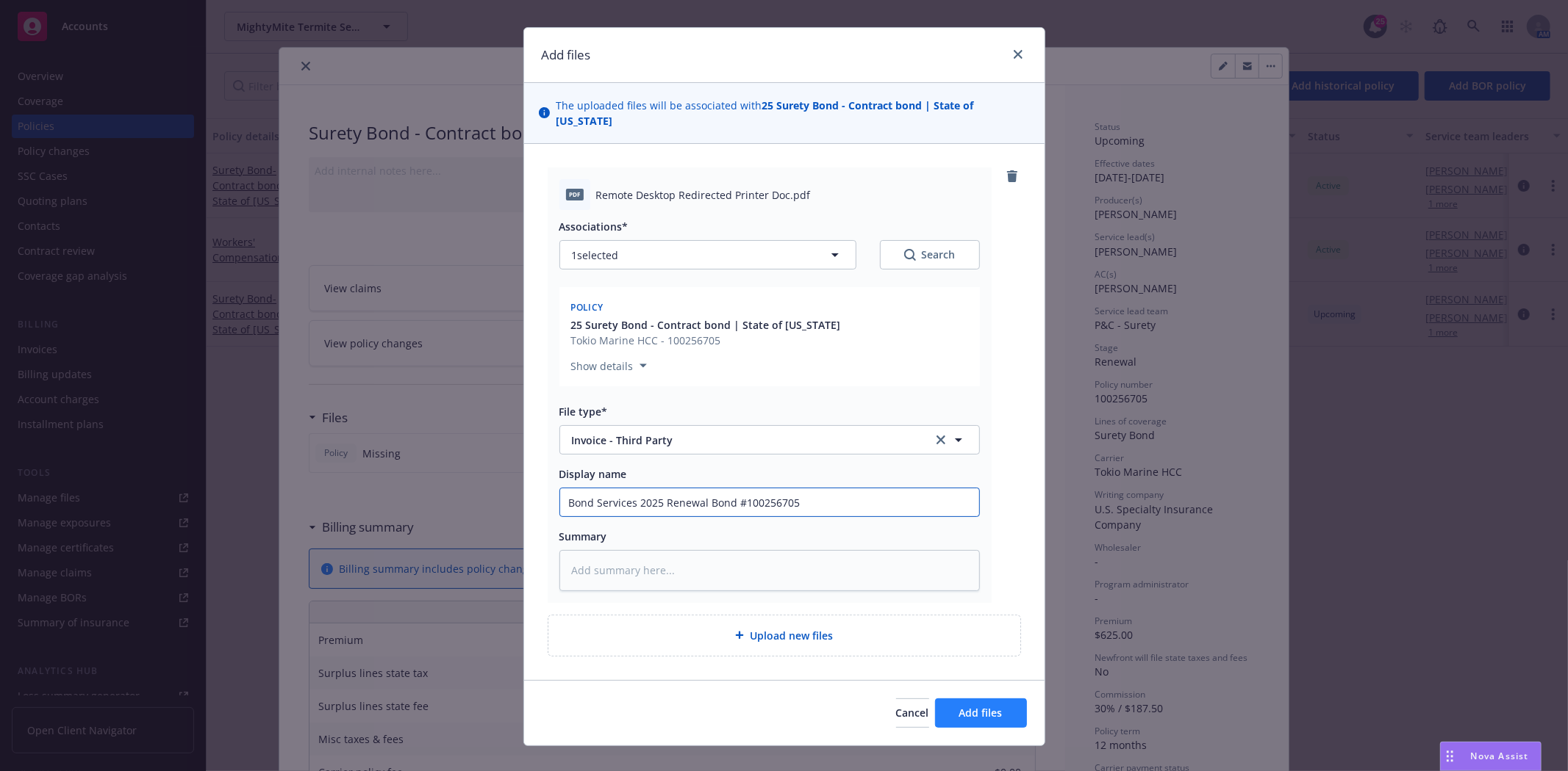
scroll to position [25, 0]
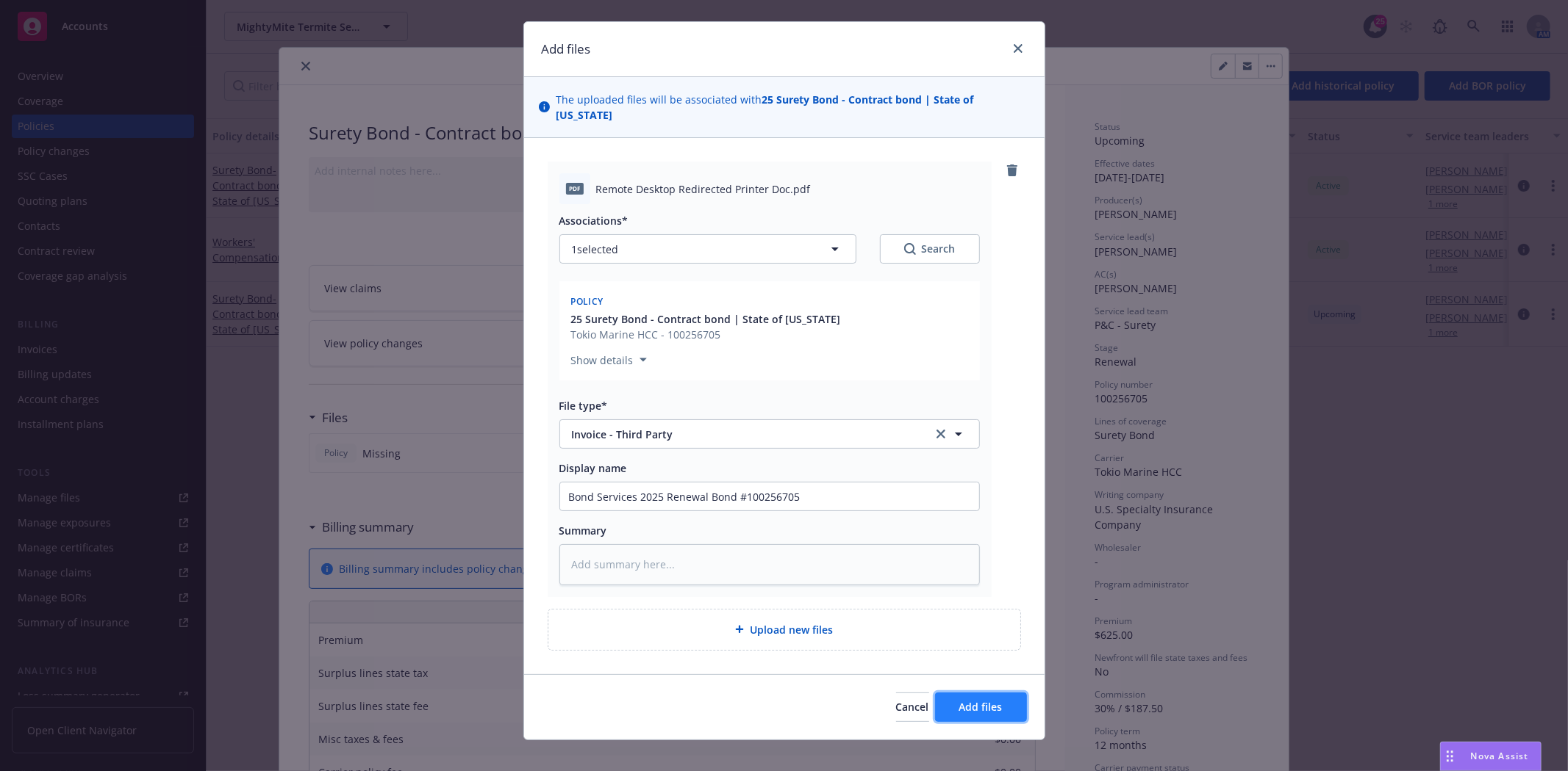
click at [961, 700] on span "Add files" at bounding box center [981, 707] width 43 height 14
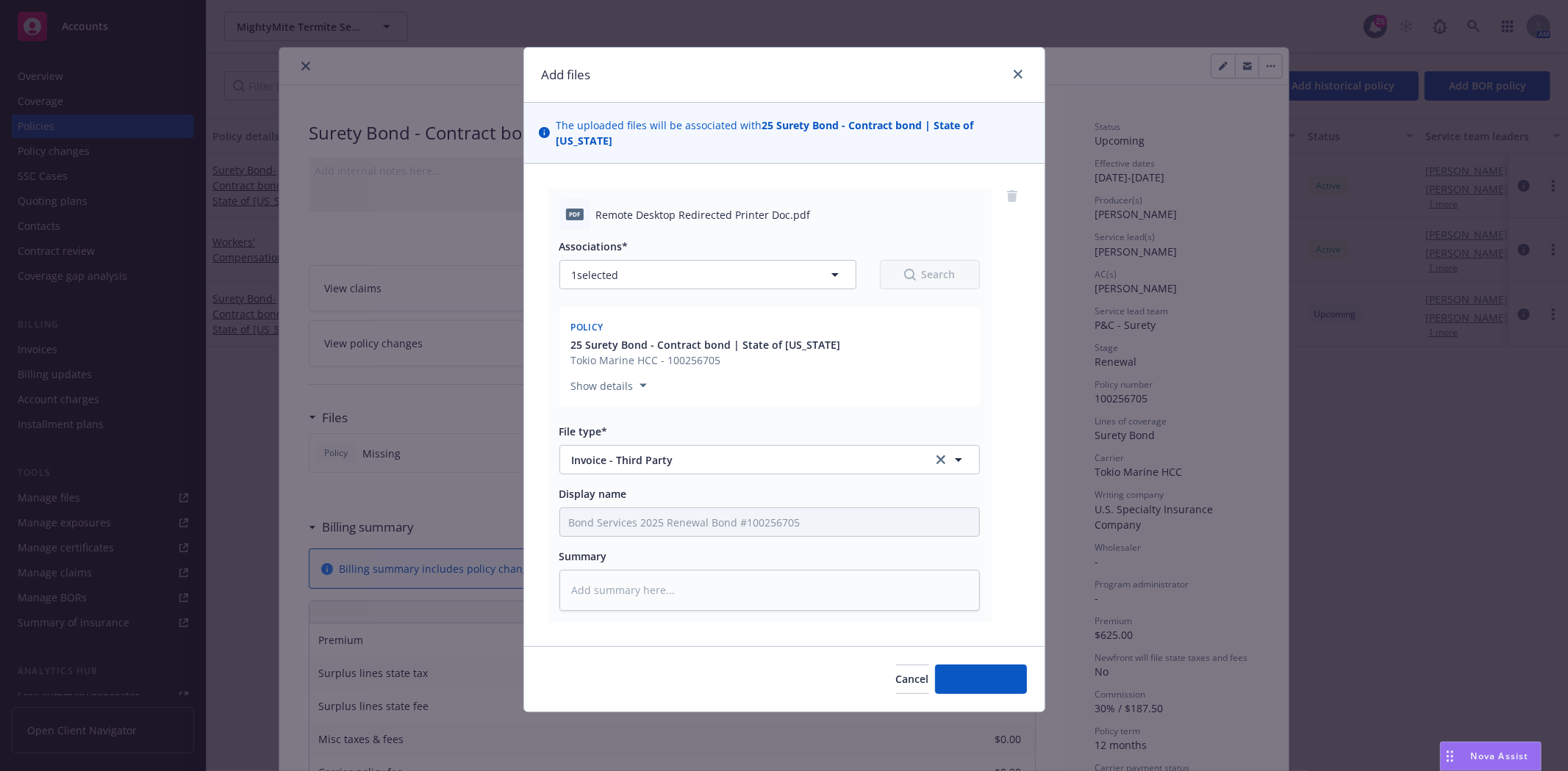
scroll to position [0, 0]
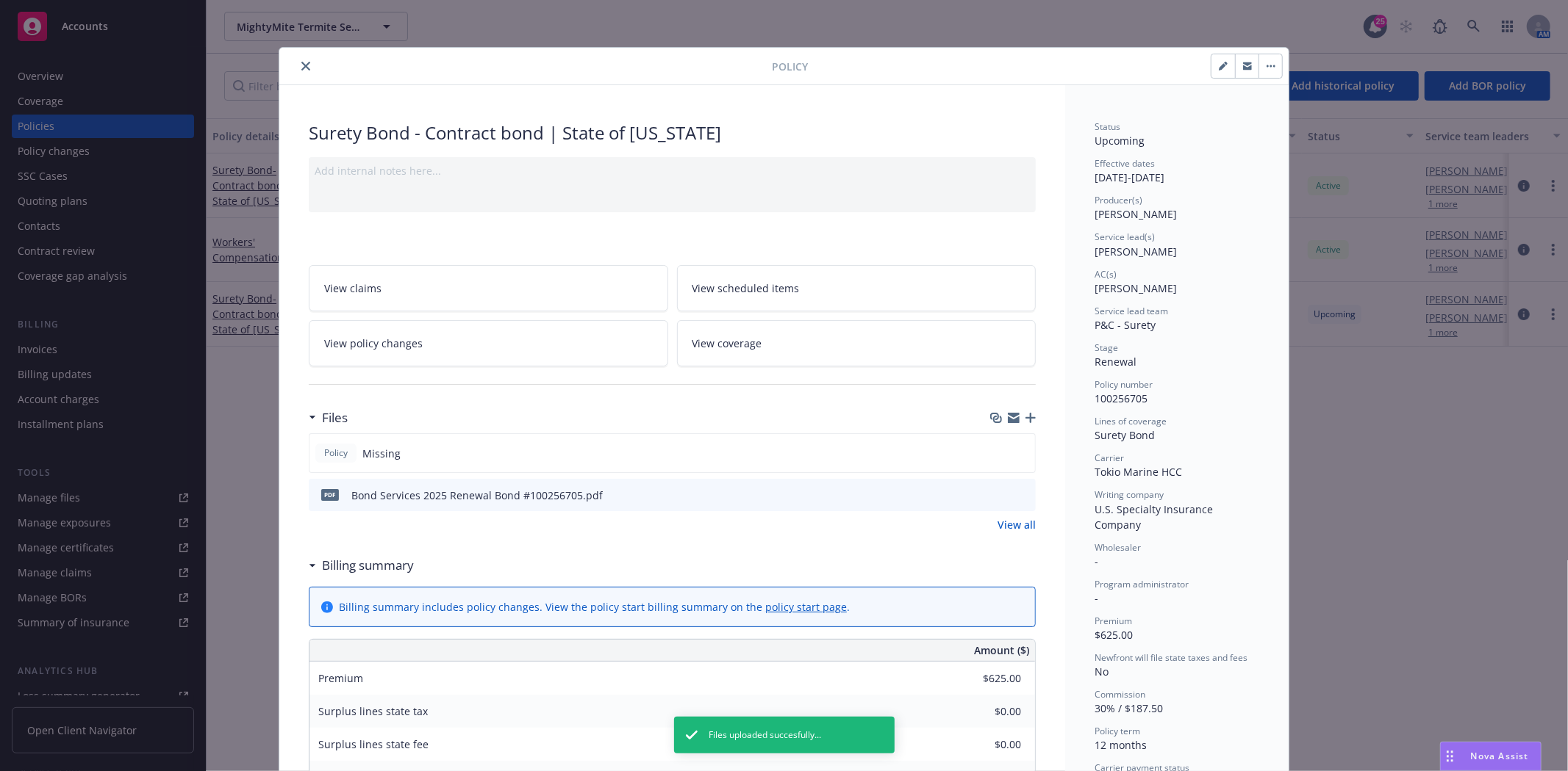
click at [297, 68] on button "close" at bounding box center [305, 66] width 18 height 18
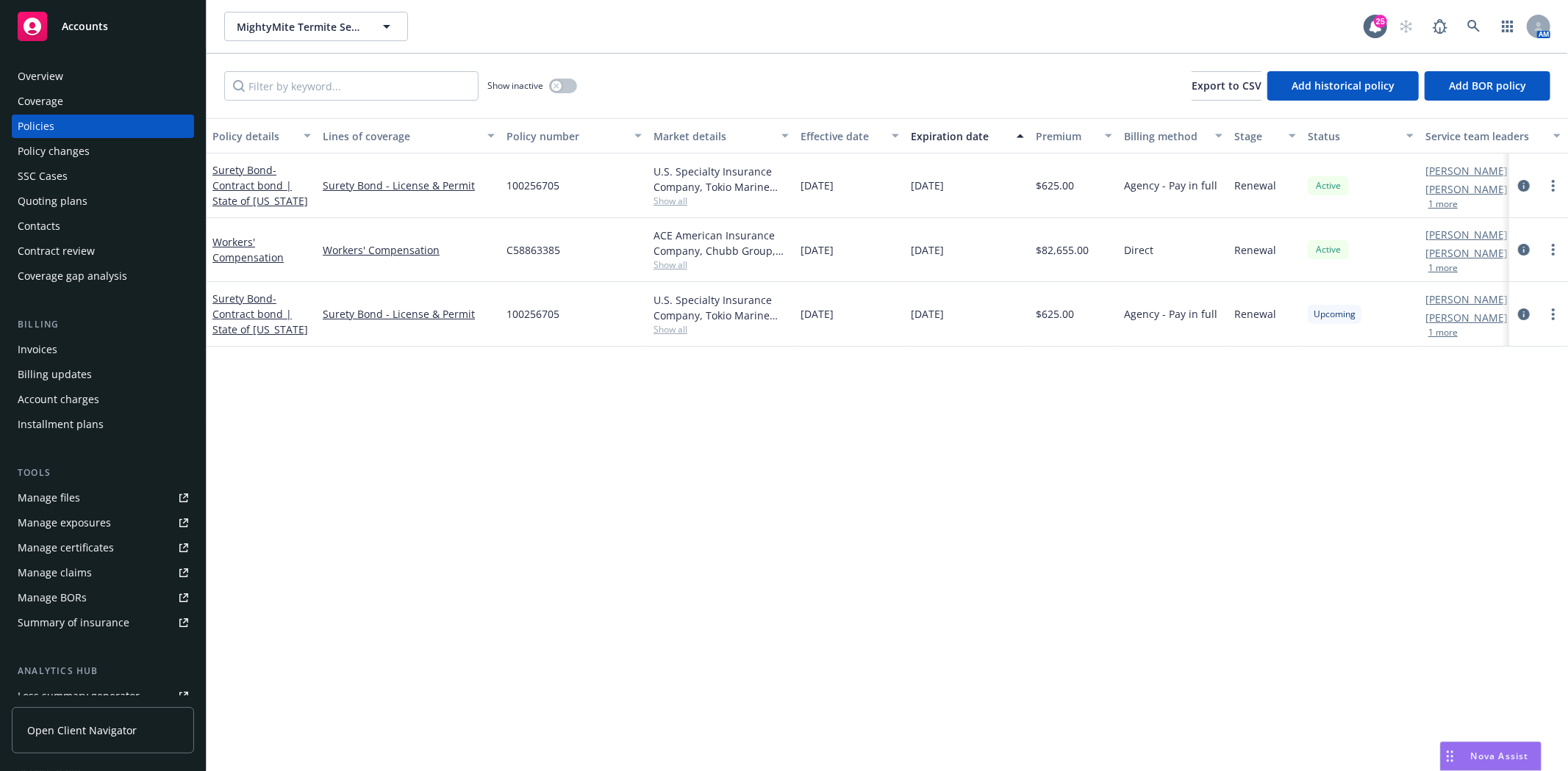
click at [74, 351] on div "Invoices" at bounding box center [103, 350] width 170 height 24
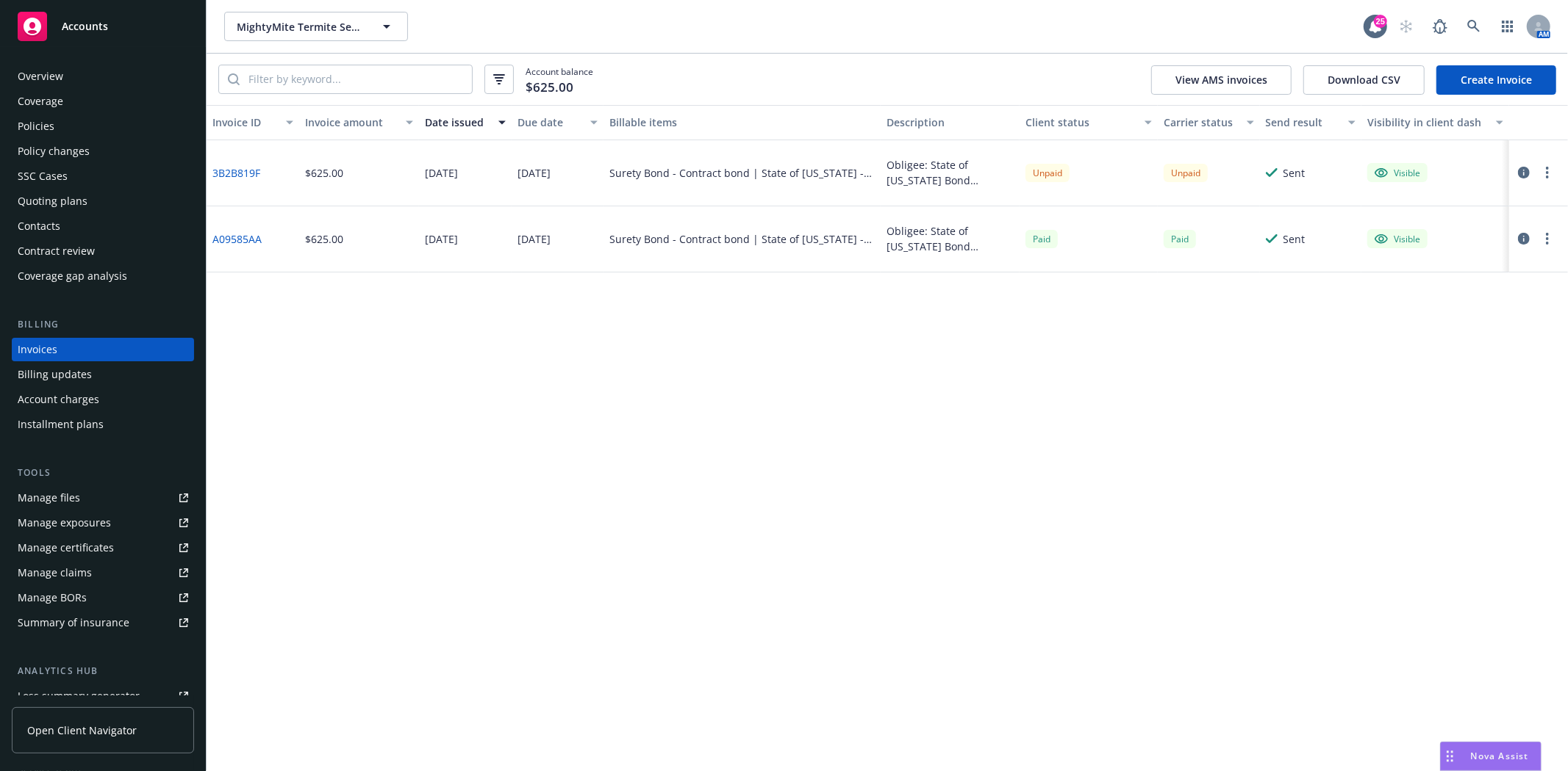
drag, startPoint x: 127, startPoint y: 25, endPoint x: 140, endPoint y: 25, distance: 13.0
click at [127, 25] on div "Accounts" at bounding box center [103, 26] width 170 height 30
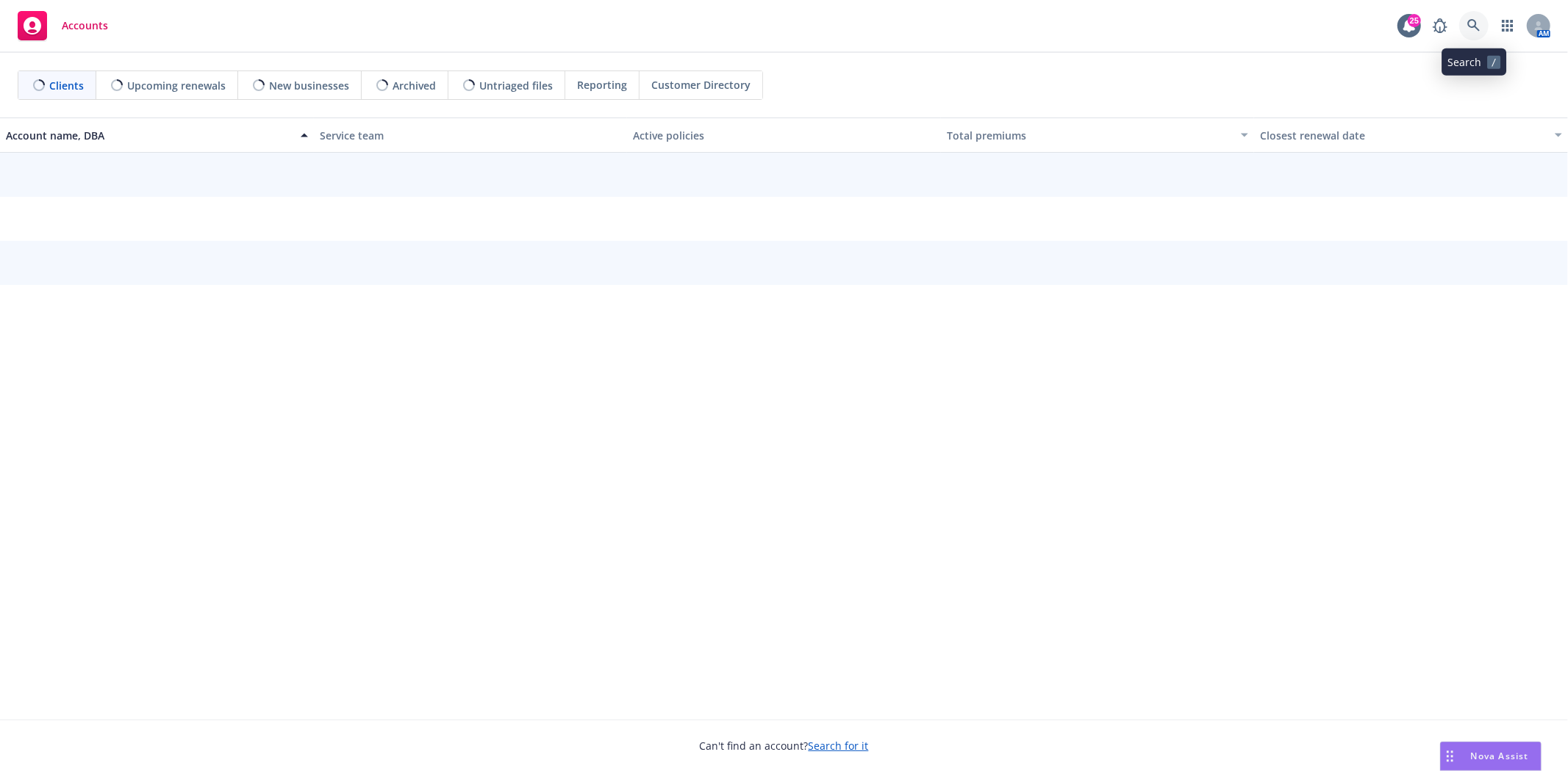
click at [1480, 30] on link at bounding box center [1473, 25] width 30 height 30
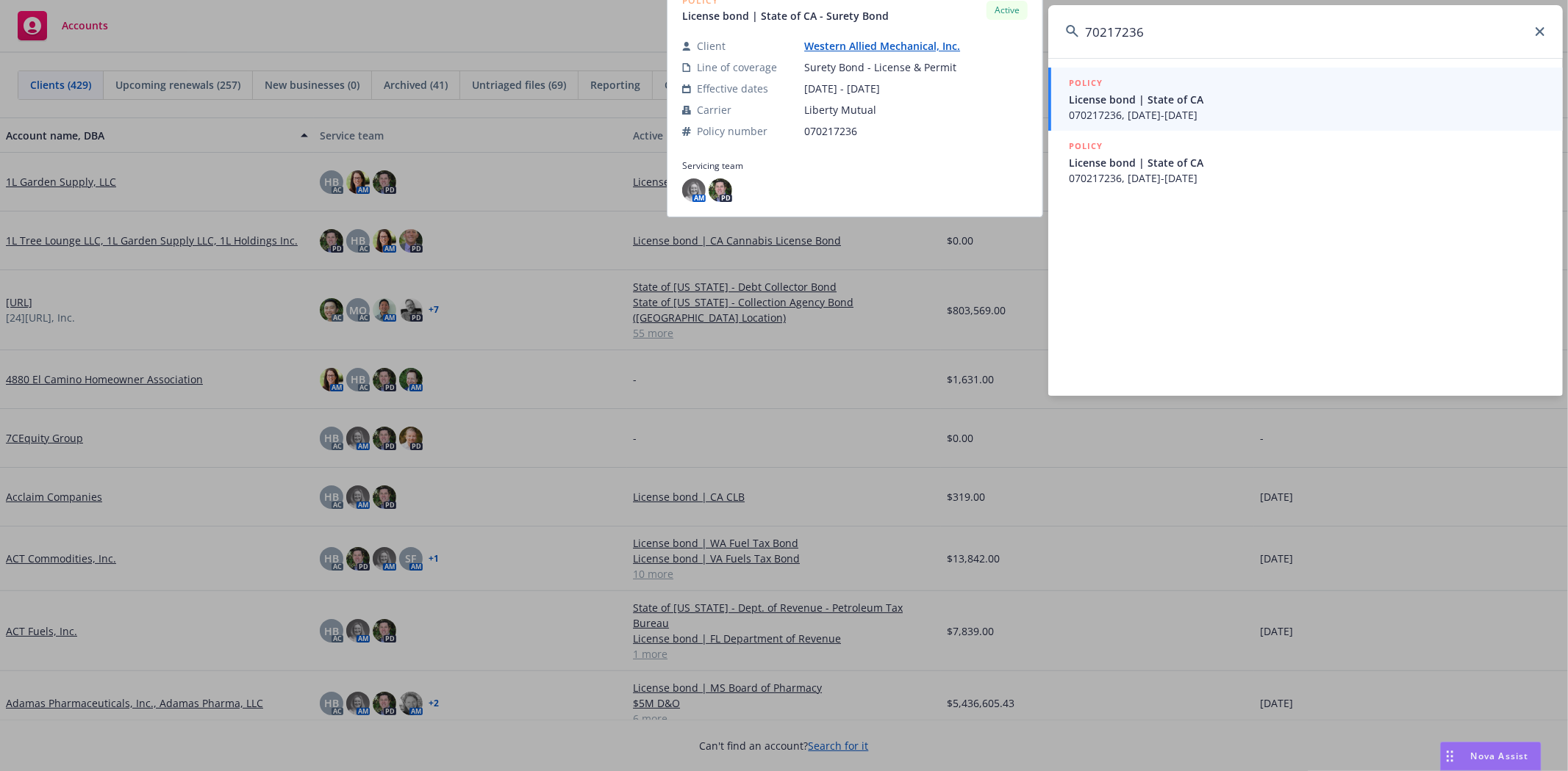
click at [1126, 99] on span "License bond | State of CA" at bounding box center [1306, 100] width 476 height 15
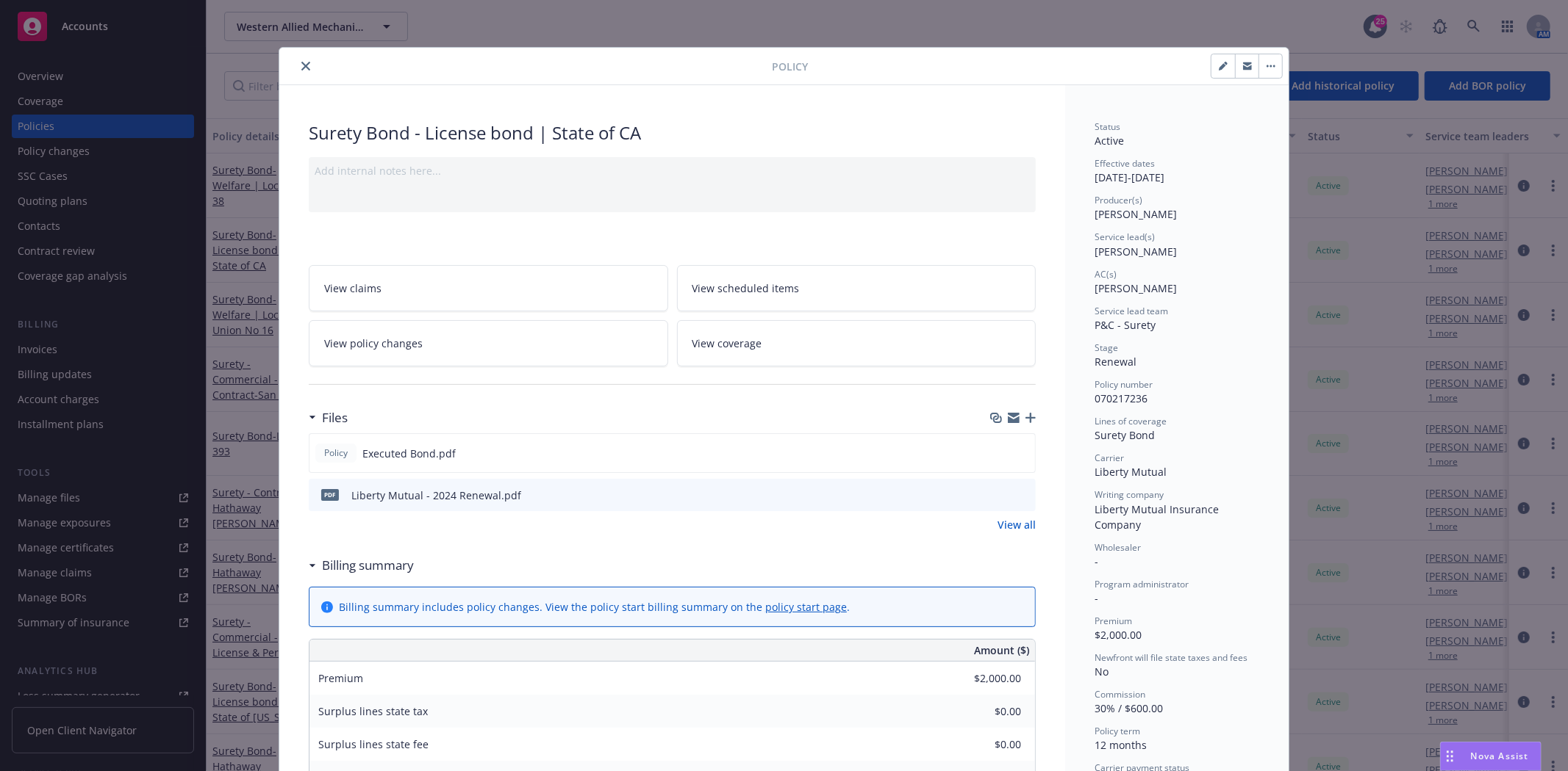
click at [301, 60] on button "close" at bounding box center [305, 66] width 18 height 18
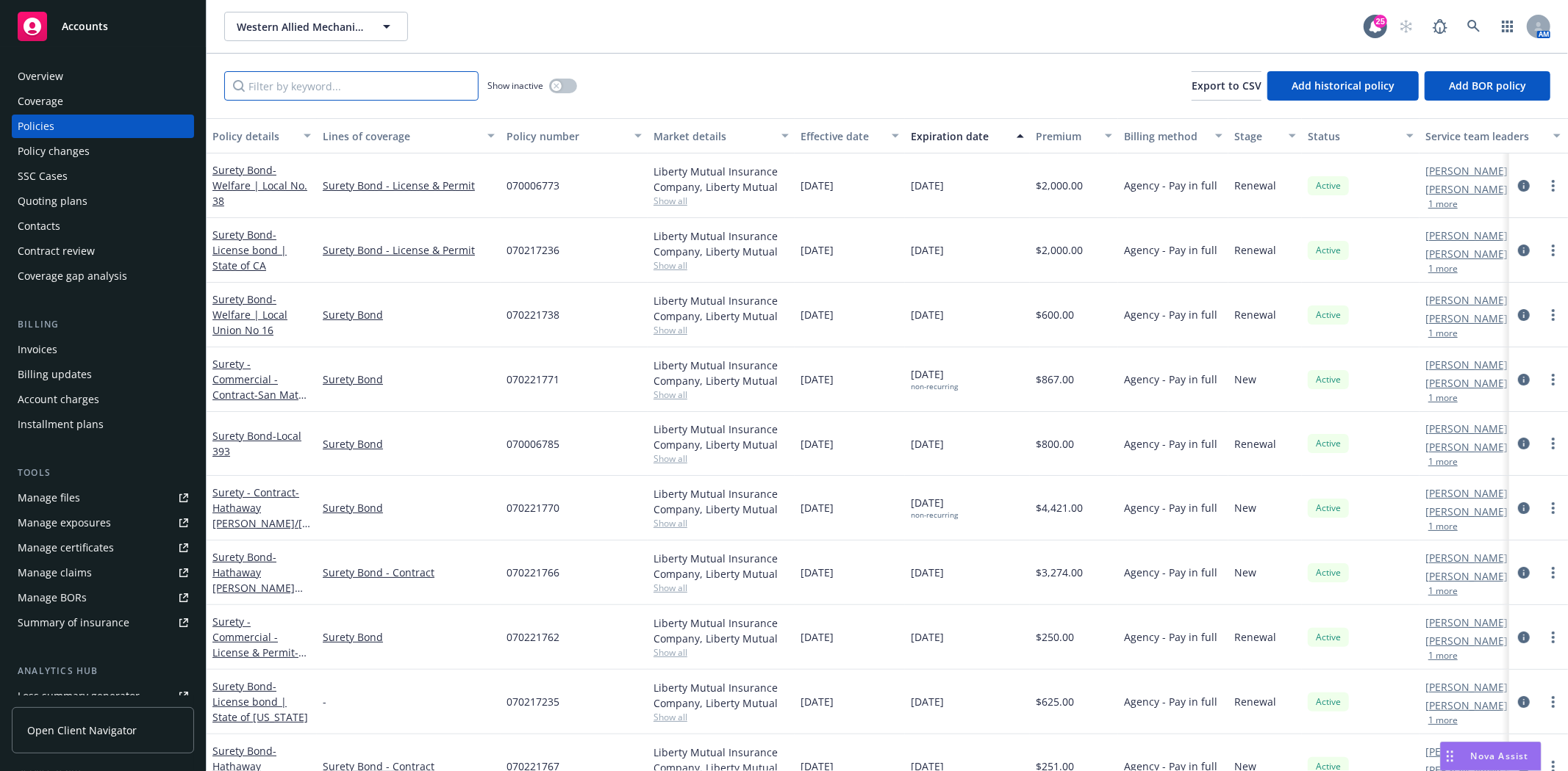
click at [289, 87] on input "Filter by keyword..." at bounding box center [351, 85] width 254 height 30
paste input "70217236"
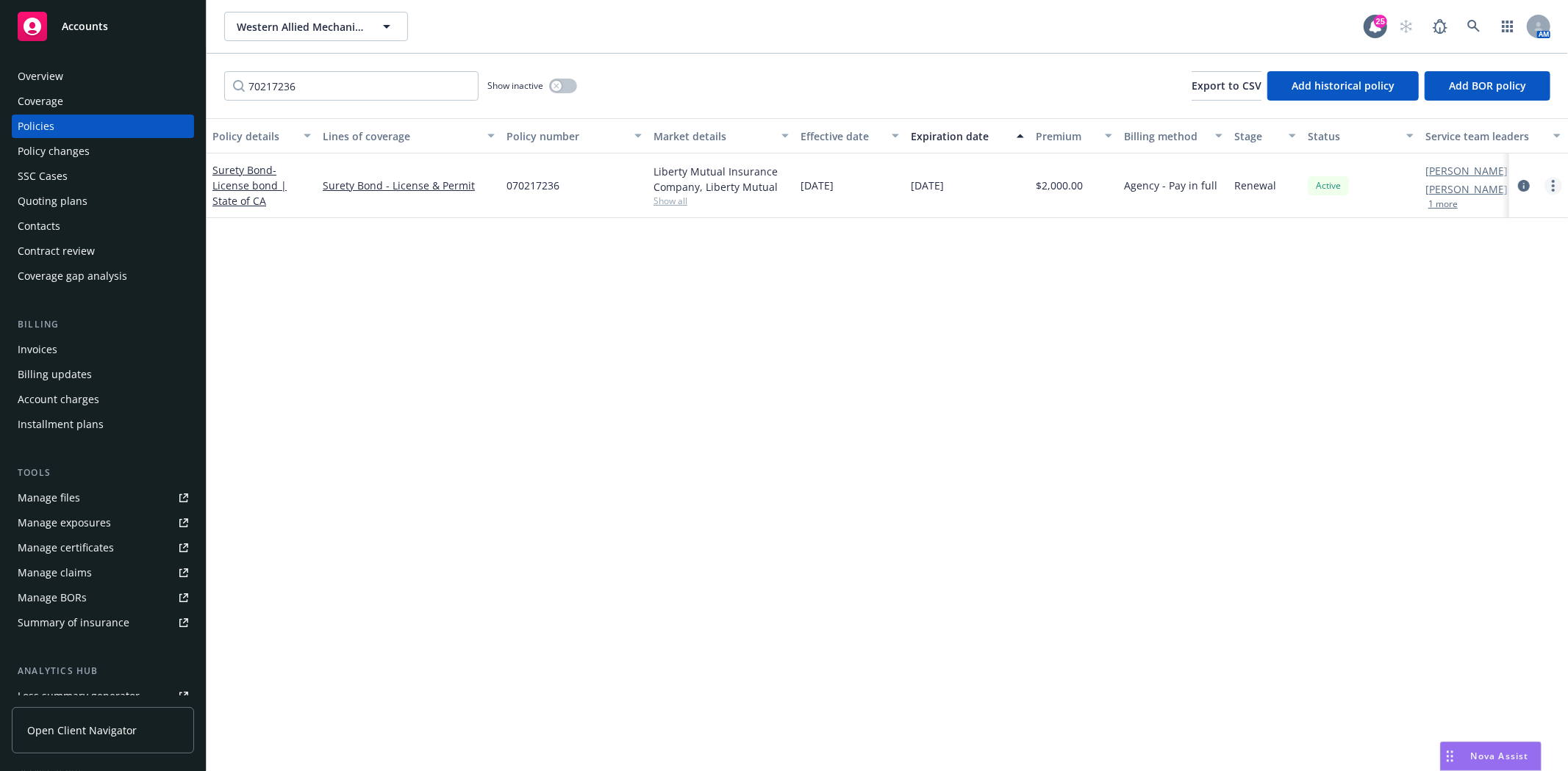
click at [1559, 185] on link "more" at bounding box center [1553, 186] width 18 height 18
click at [1509, 251] on link "Renew with incumbent" at bounding box center [1474, 245] width 173 height 30
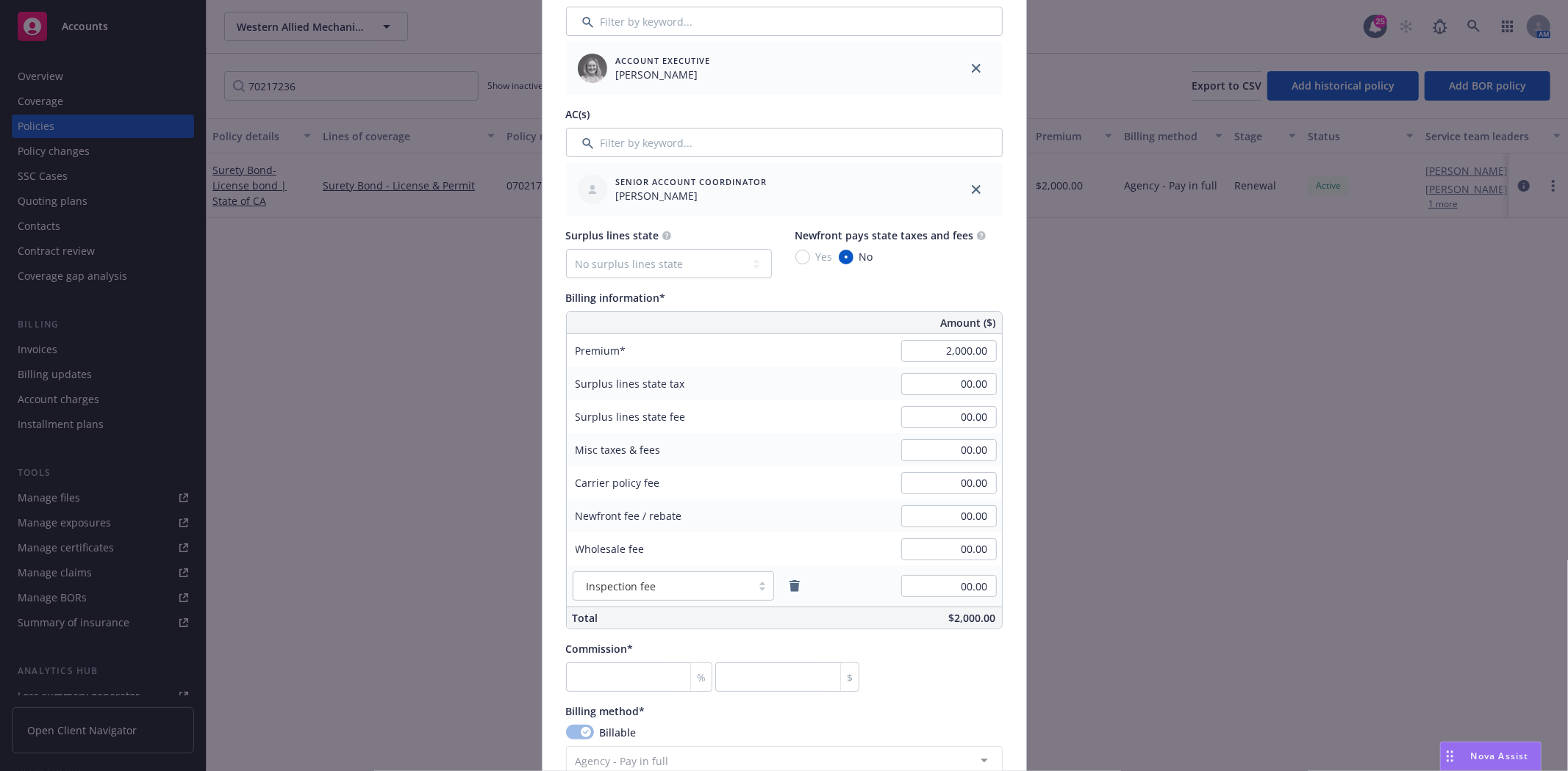
scroll to position [735, 0]
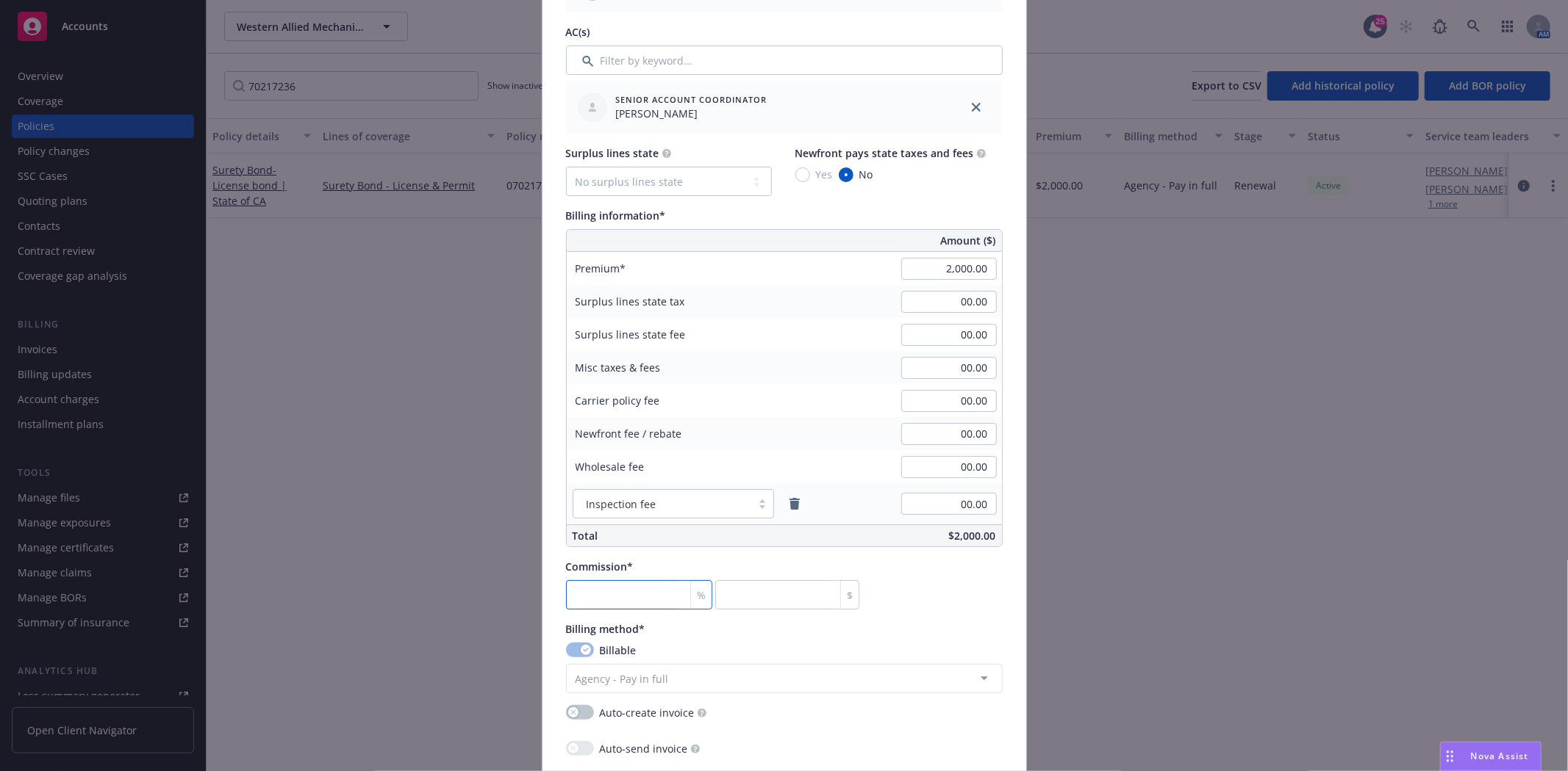
click at [664, 604] on input "number" at bounding box center [640, 595] width 147 height 30
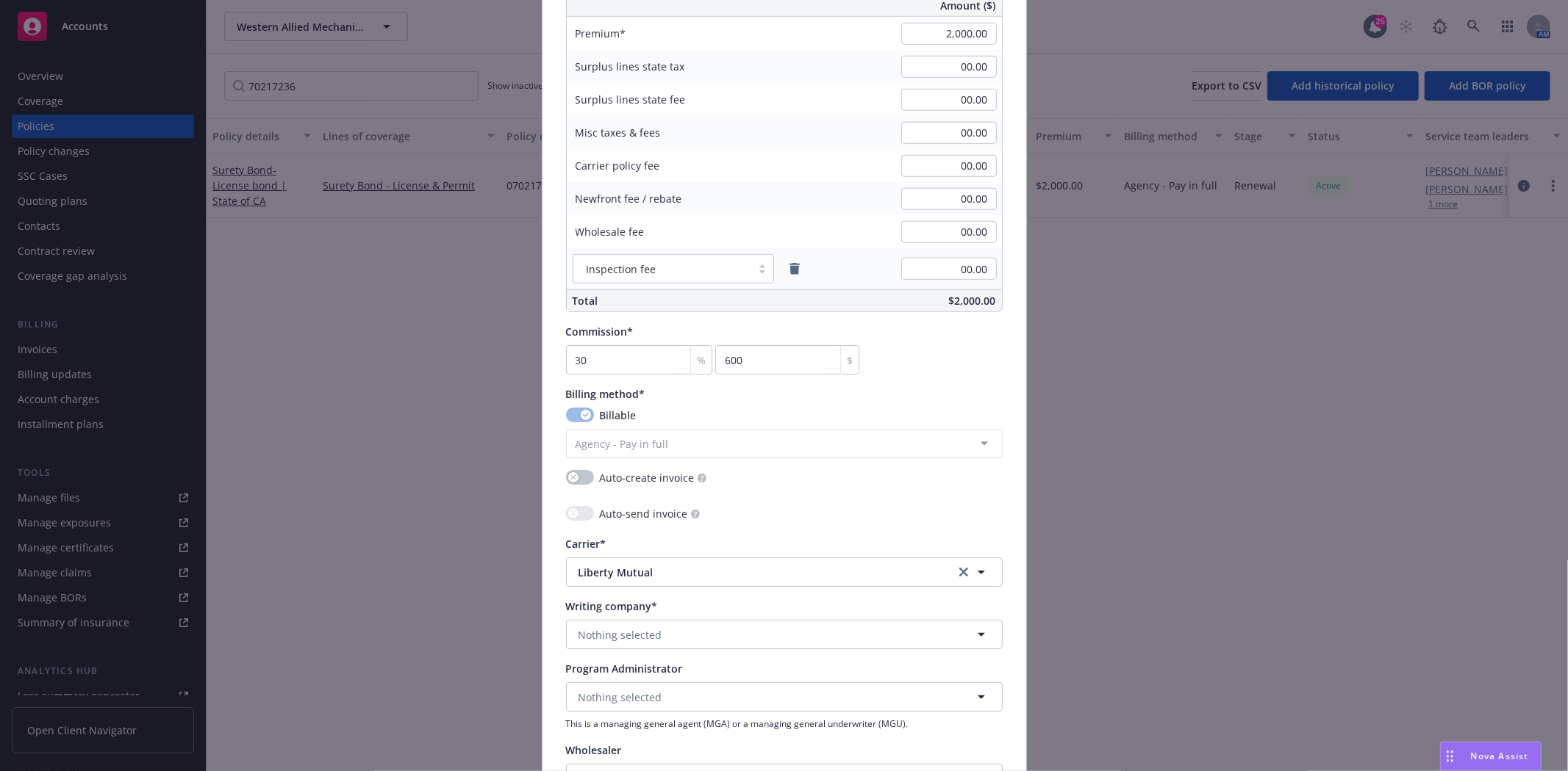
scroll to position [979, 0]
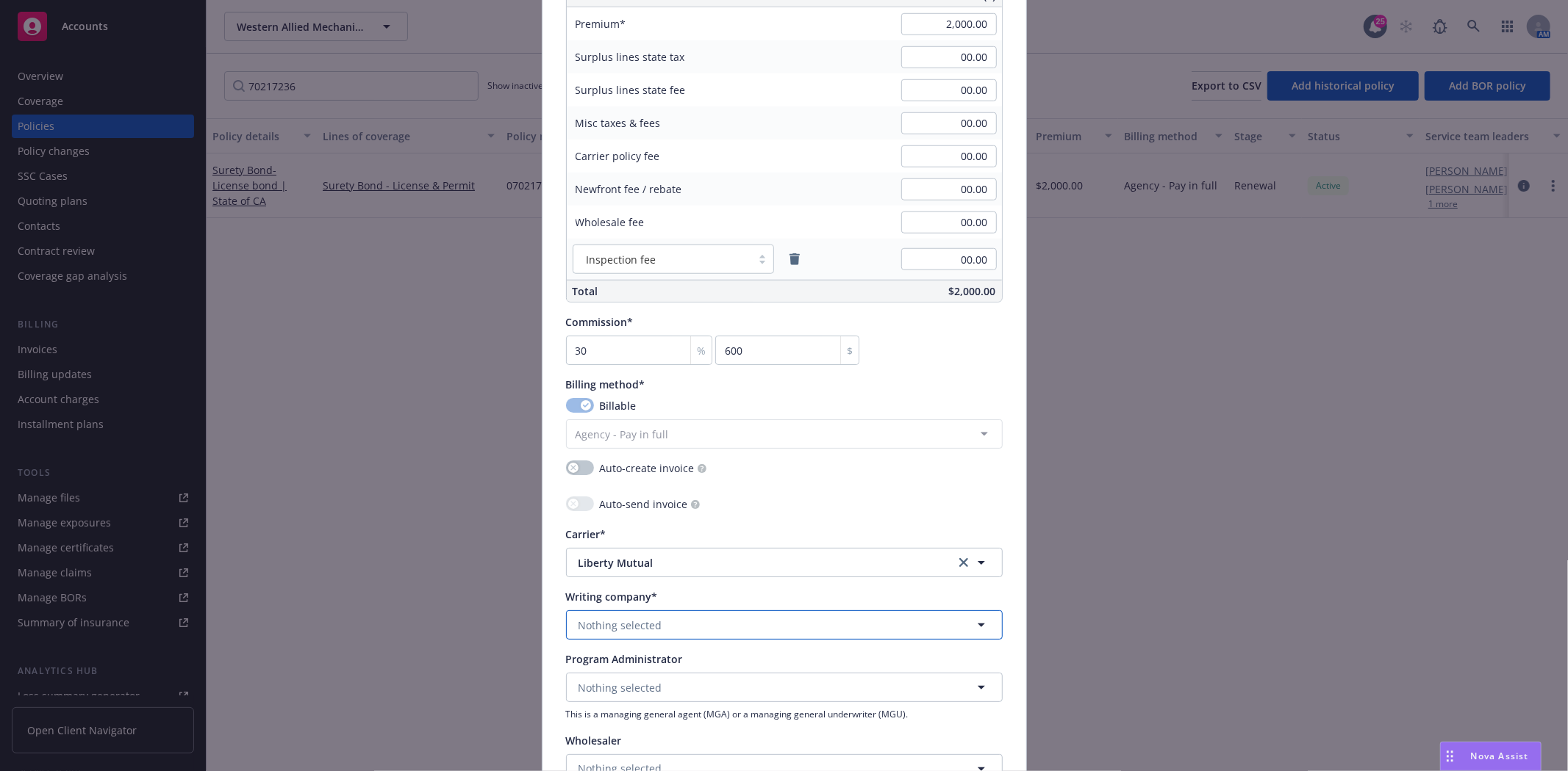
click at [621, 629] on span "Nothing selected" at bounding box center [619, 625] width 84 height 15
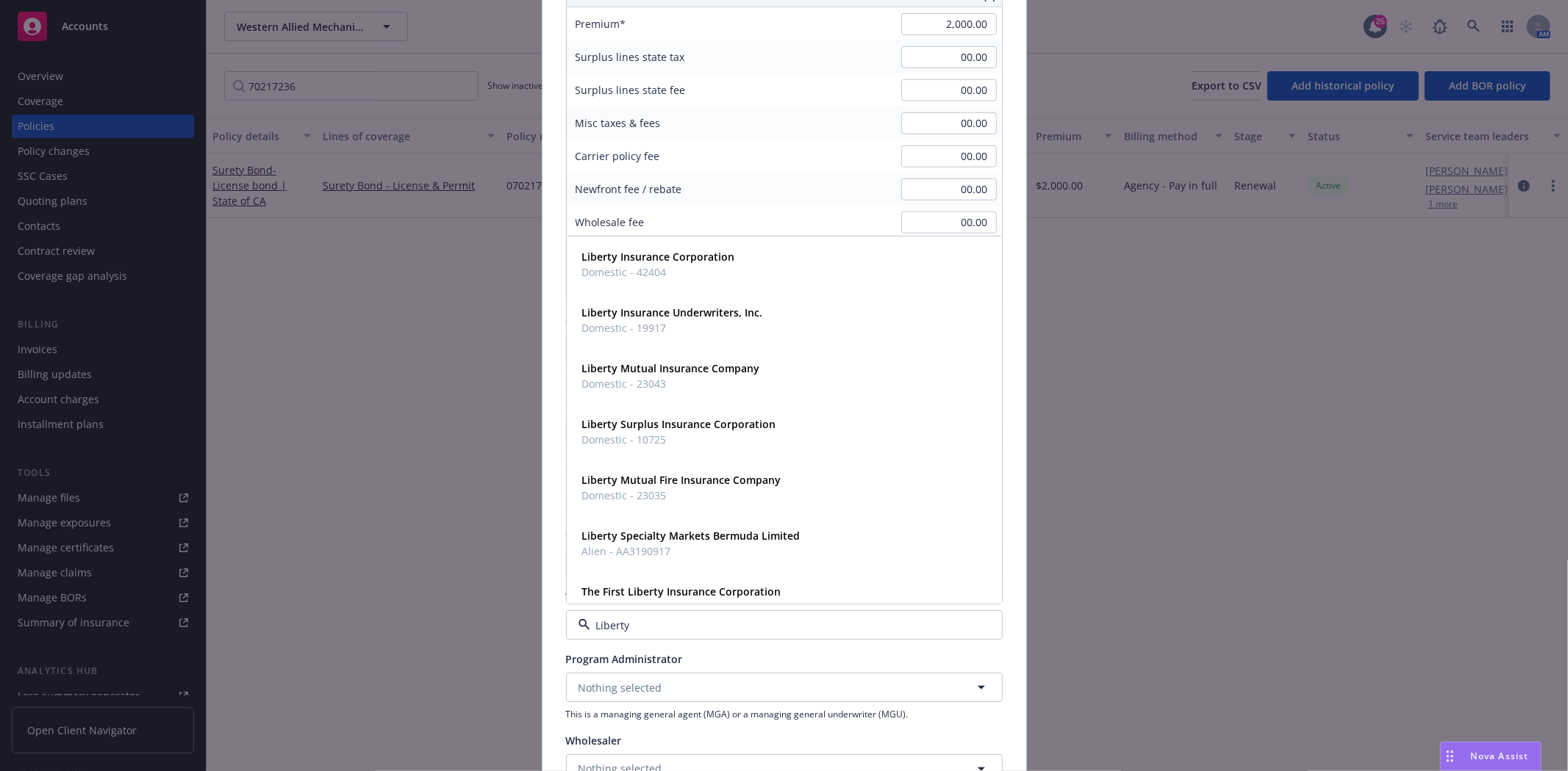
click at [694, 185] on div "Newfront fee / rebate" at bounding box center [676, 189] width 220 height 33
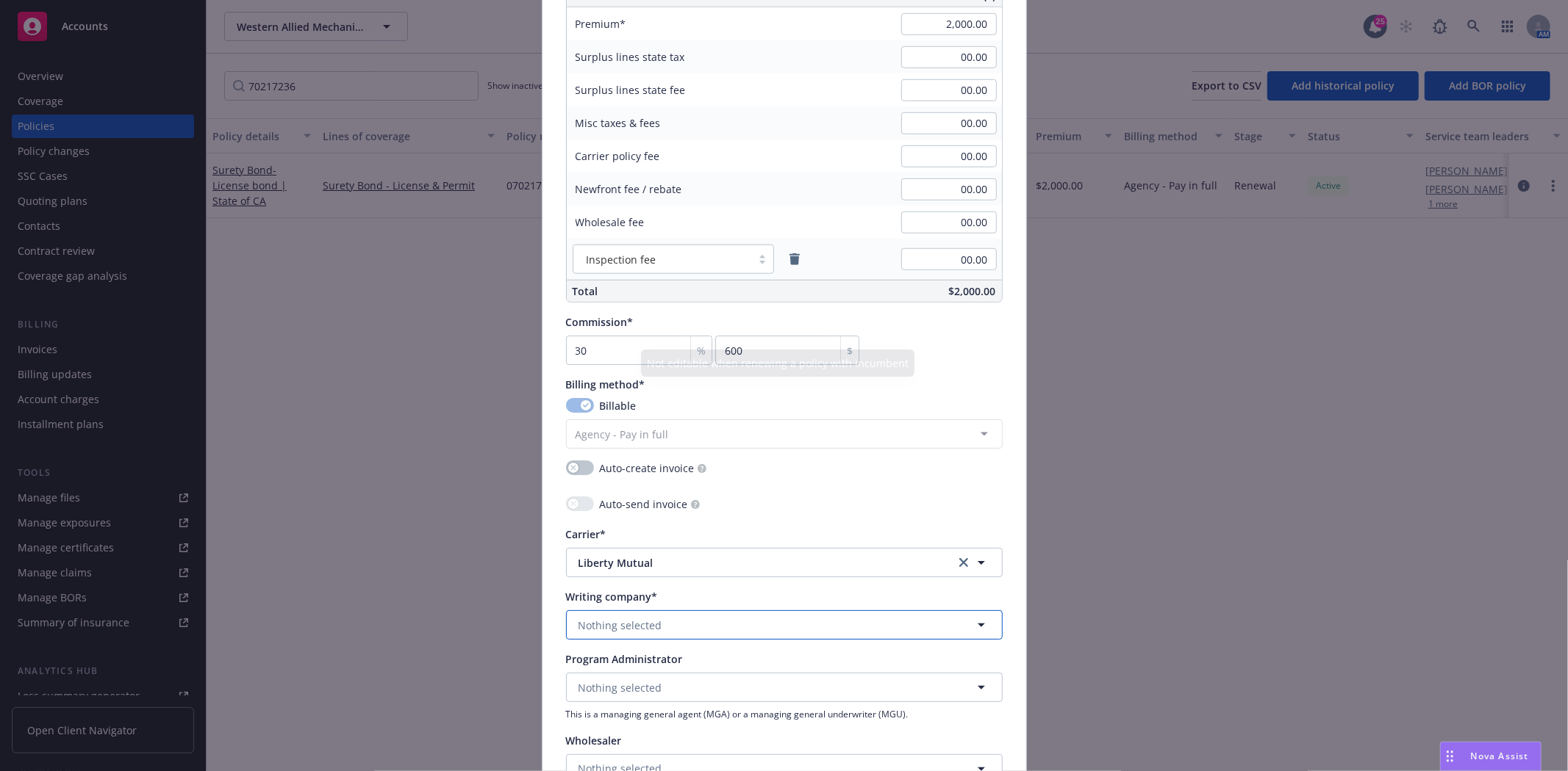
click at [612, 628] on span "Nothing selected" at bounding box center [619, 625] width 84 height 15
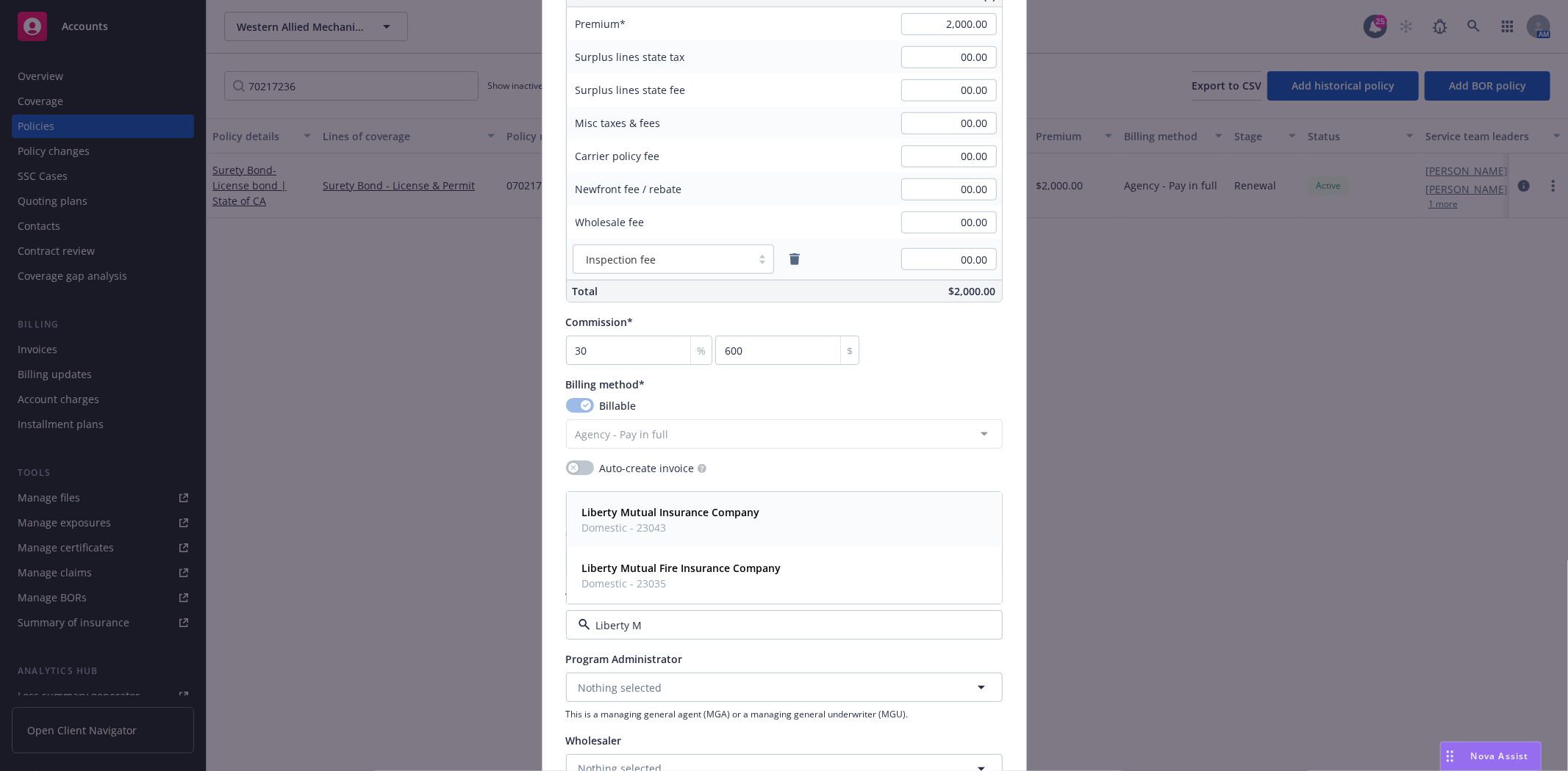
click at [709, 527] on span "Domestic - 23043" at bounding box center [671, 528] width 178 height 15
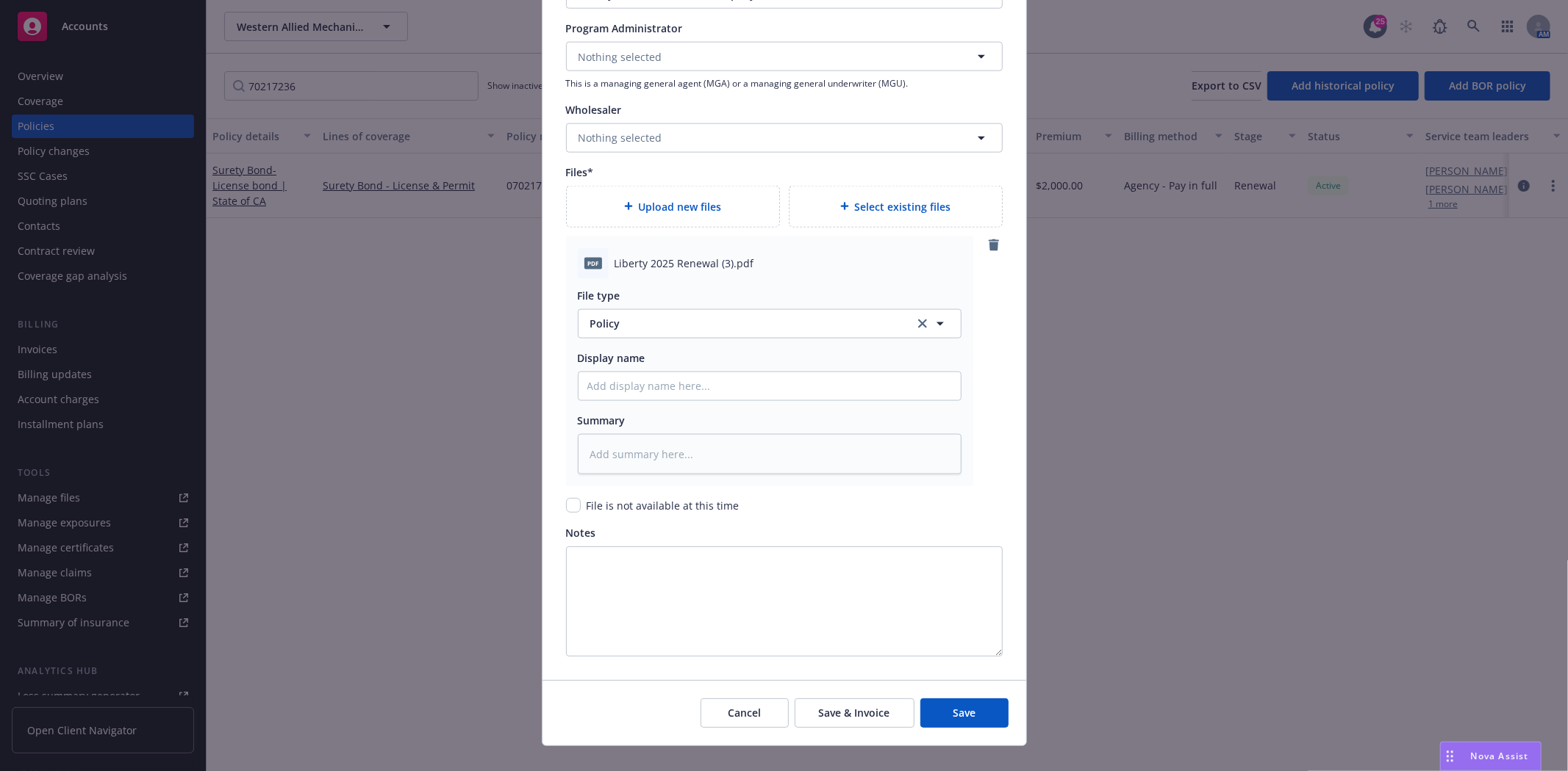
scroll to position [1620, 0]
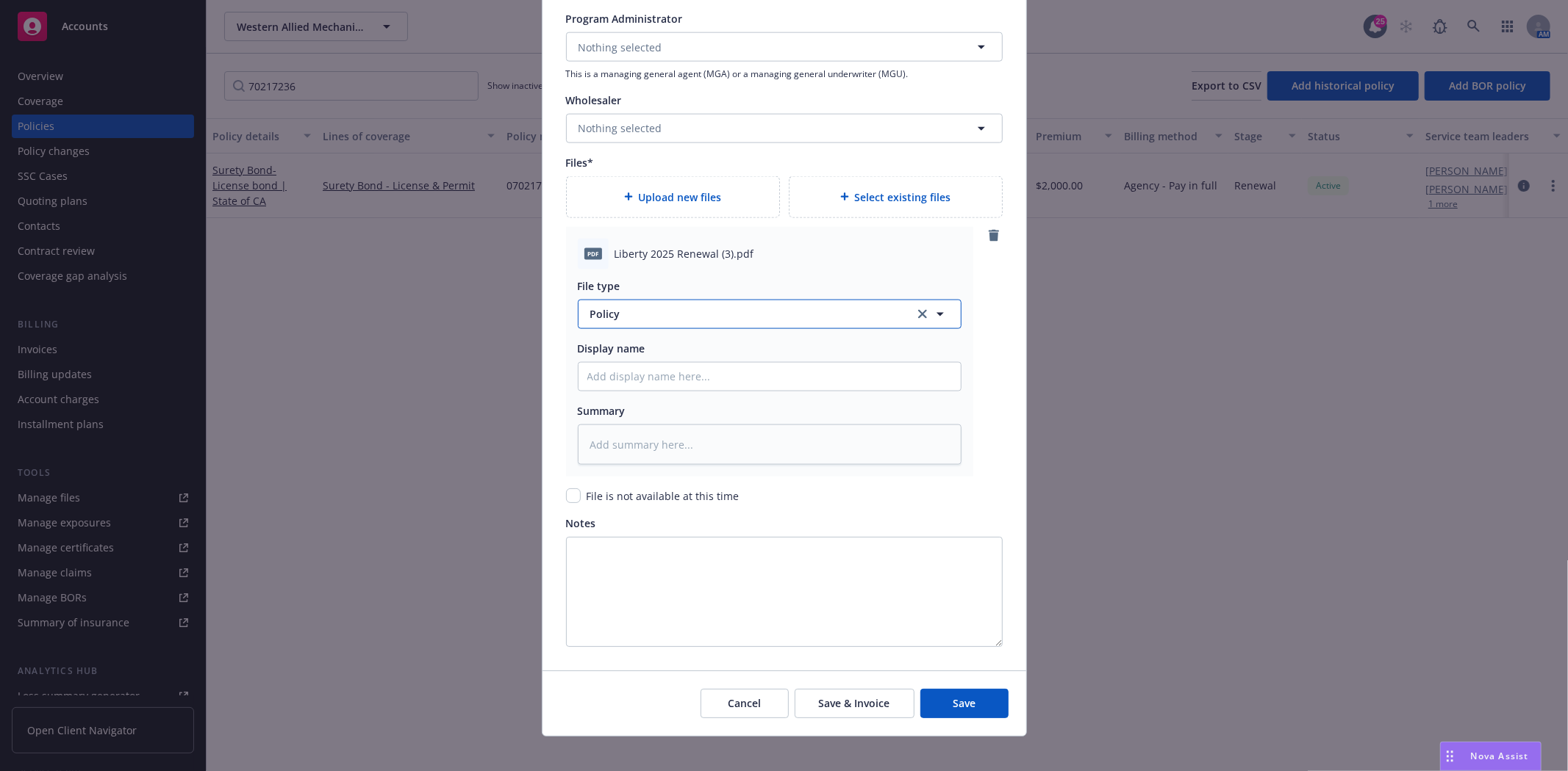
click at [657, 312] on span "Policy" at bounding box center [743, 314] width 307 height 15
click at [646, 400] on span "Invoice - Third Party" at bounding box center [644, 393] width 101 height 15
click at [641, 373] on input "Policy display name" at bounding box center [769, 376] width 382 height 28
click at [883, 700] on span "Save & Invoice" at bounding box center [854, 704] width 71 height 14
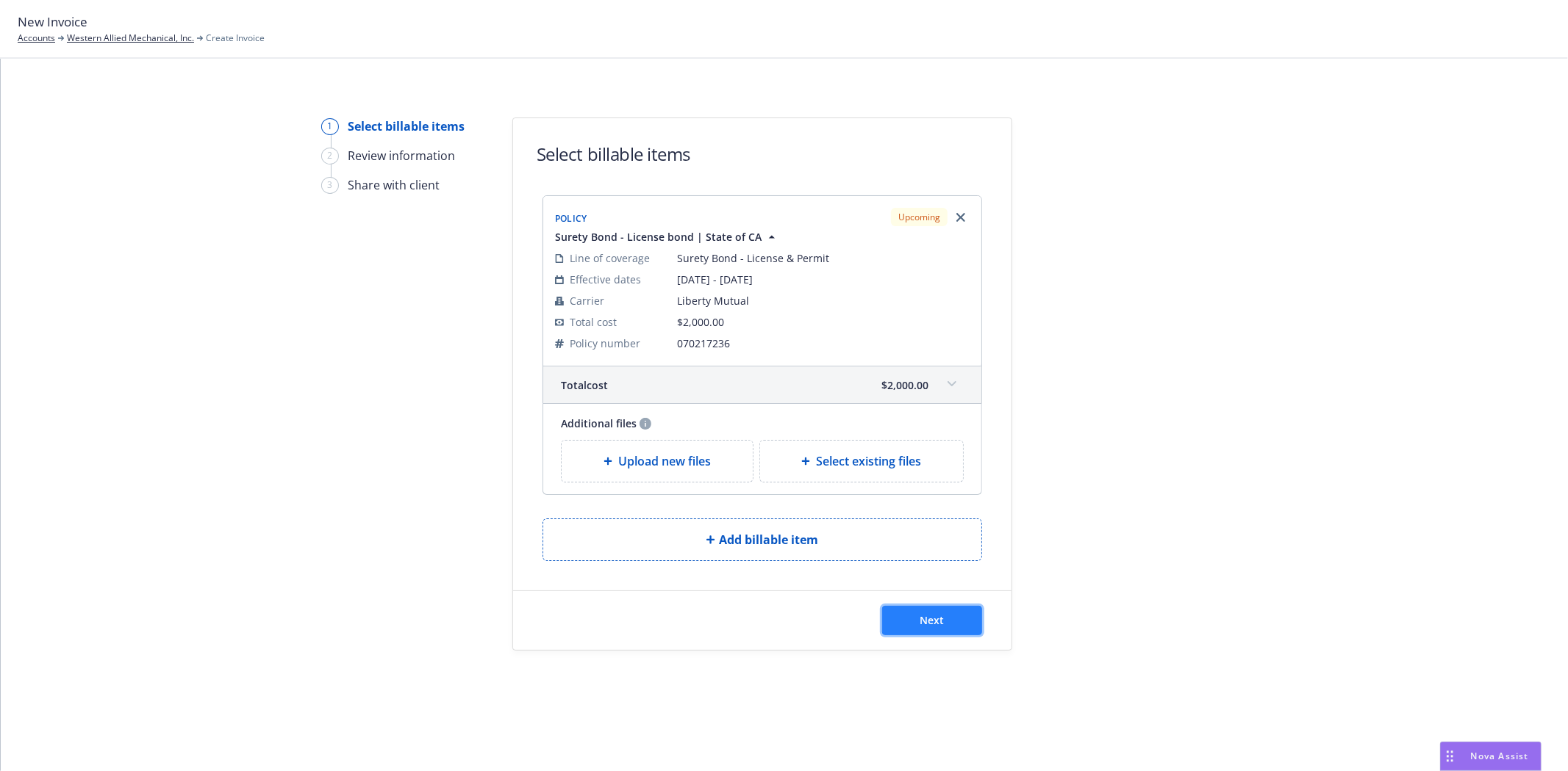
click at [938, 615] on span "Next" at bounding box center [932, 620] width 24 height 14
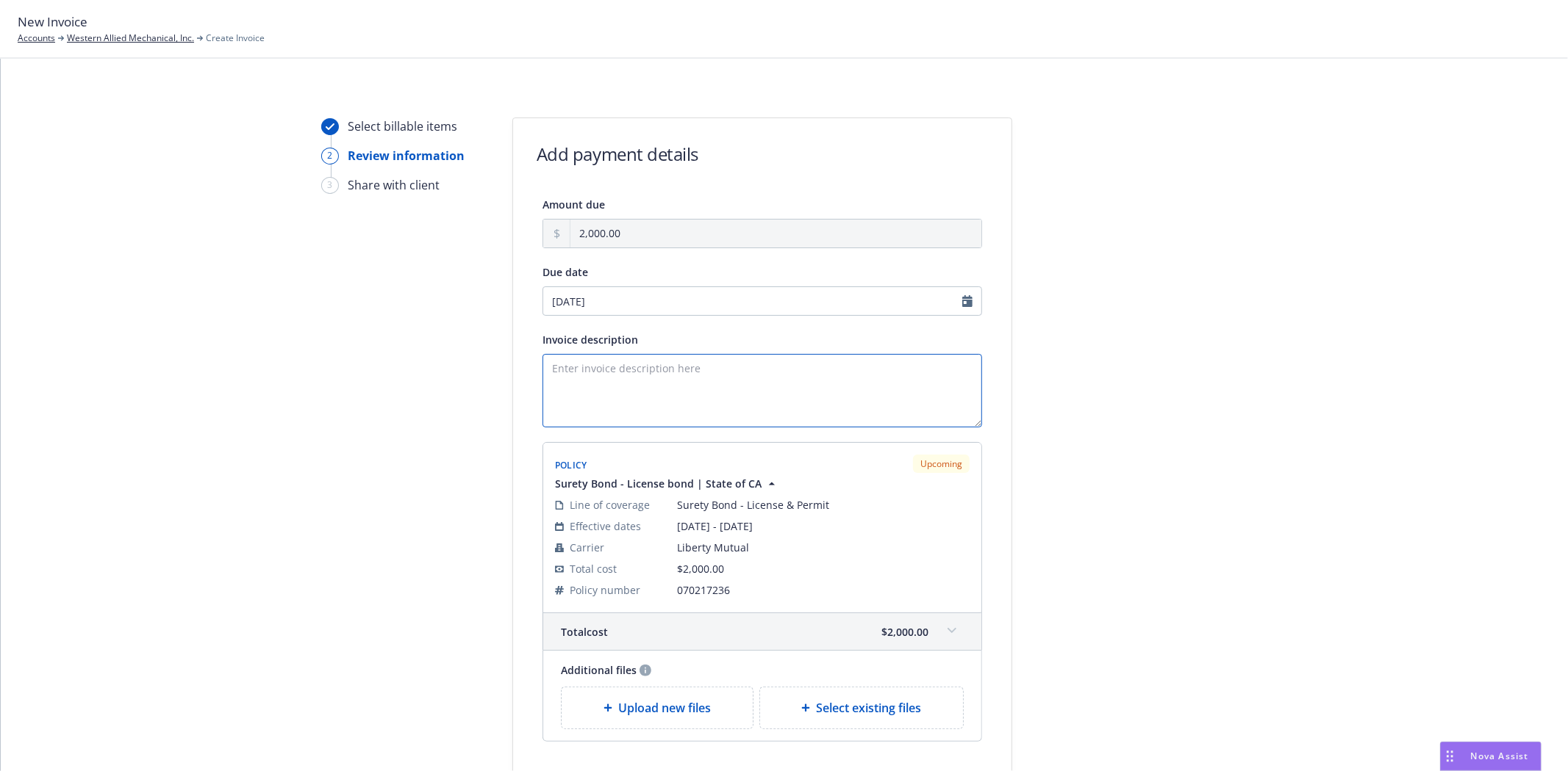
click at [627, 384] on textarea "Invoice description" at bounding box center [762, 391] width 440 height 73
paste textarea "Principal: Insultech Contracting LLC Obligee: State of [US_STATE] Bond Amount: …"
click at [1054, 491] on div at bounding box center [1144, 474] width 206 height 714
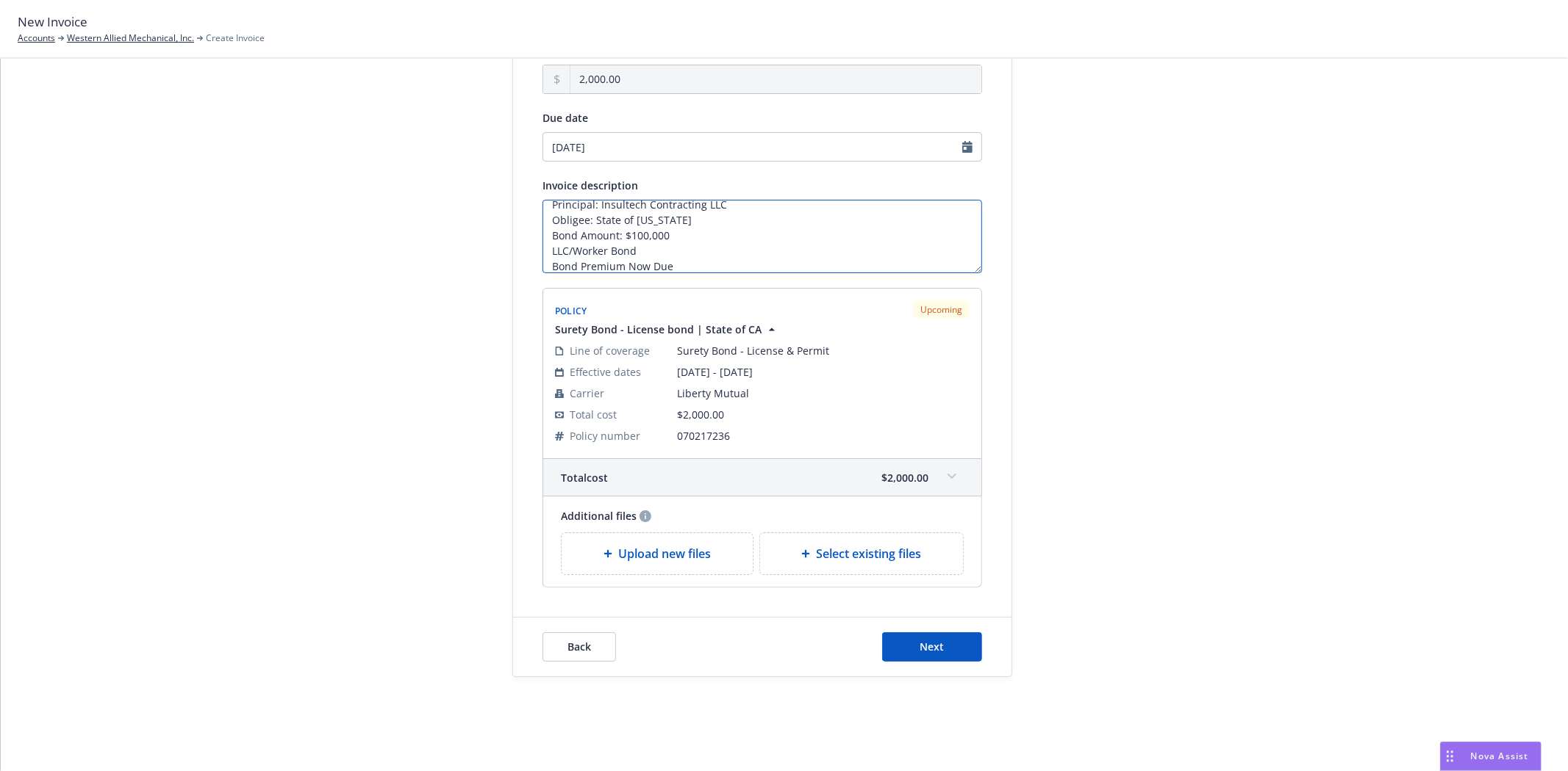
scroll to position [17, 0]
drag, startPoint x: 549, startPoint y: 263, endPoint x: 447, endPoint y: 268, distance: 102.1
click at [447, 268] on div "Select billable items 2 Review information 3 Share with client Add payment deta…" at bounding box center [784, 320] width 1532 height 714
type textarea "Principal: Insultech Contracting LLC Obligee: State of California Bond Amount: …"
click at [966, 643] on button "Next" at bounding box center [932, 647] width 100 height 30
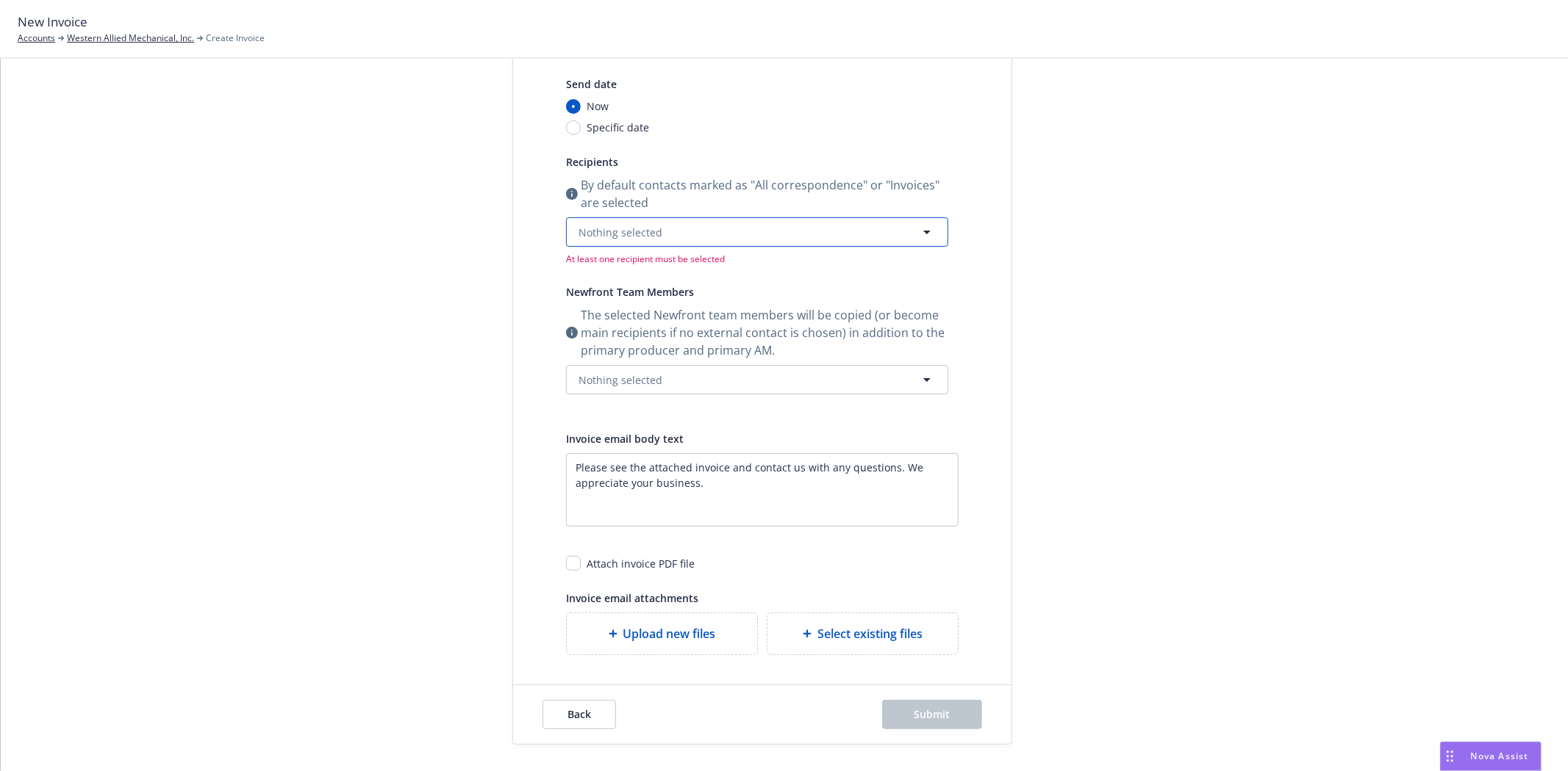
click at [604, 238] on span "Nothing selected" at bounding box center [619, 232] width 84 height 15
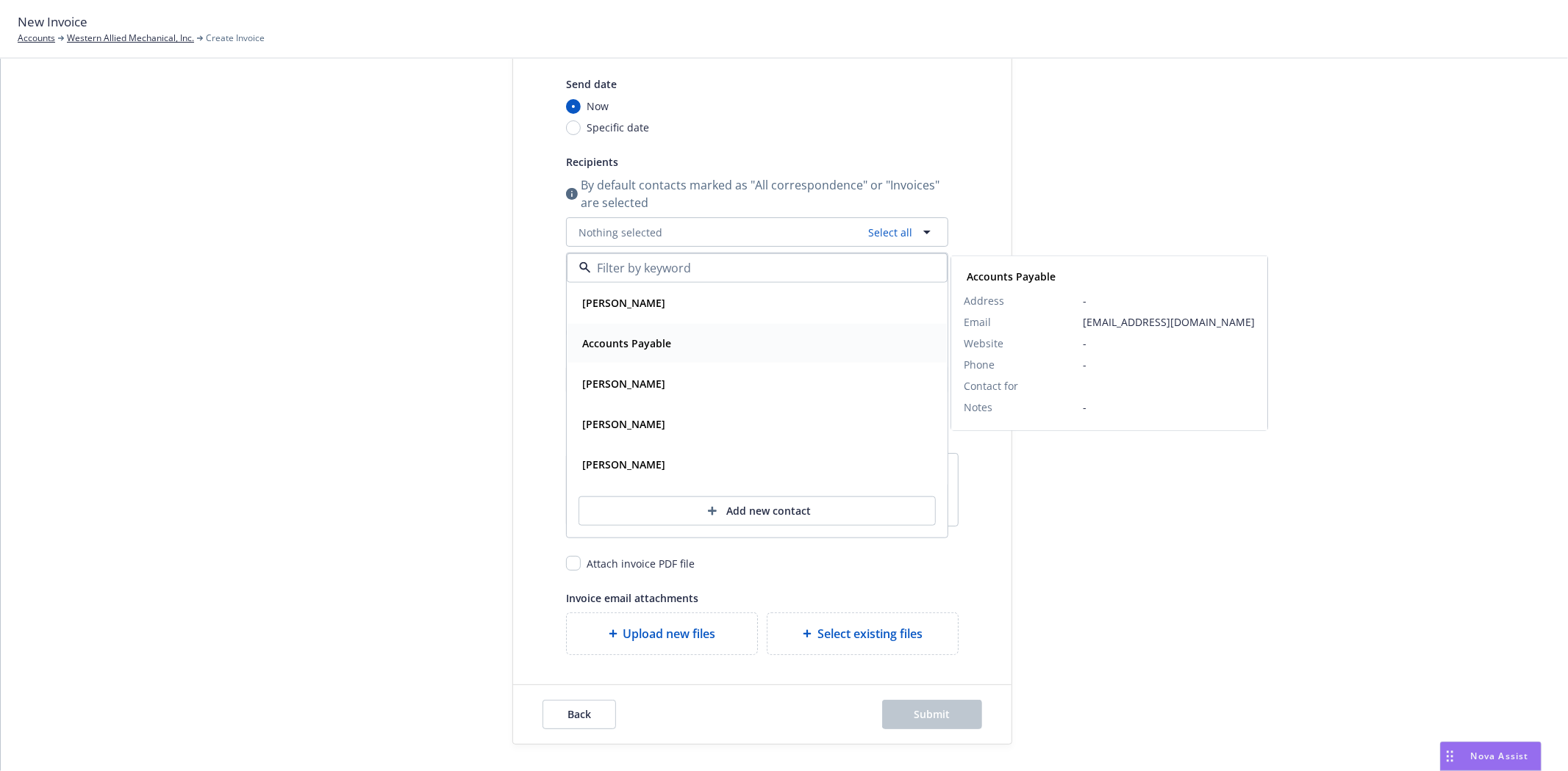
click at [615, 356] on div "Accounts Payable" at bounding box center [756, 343] width 379 height 39
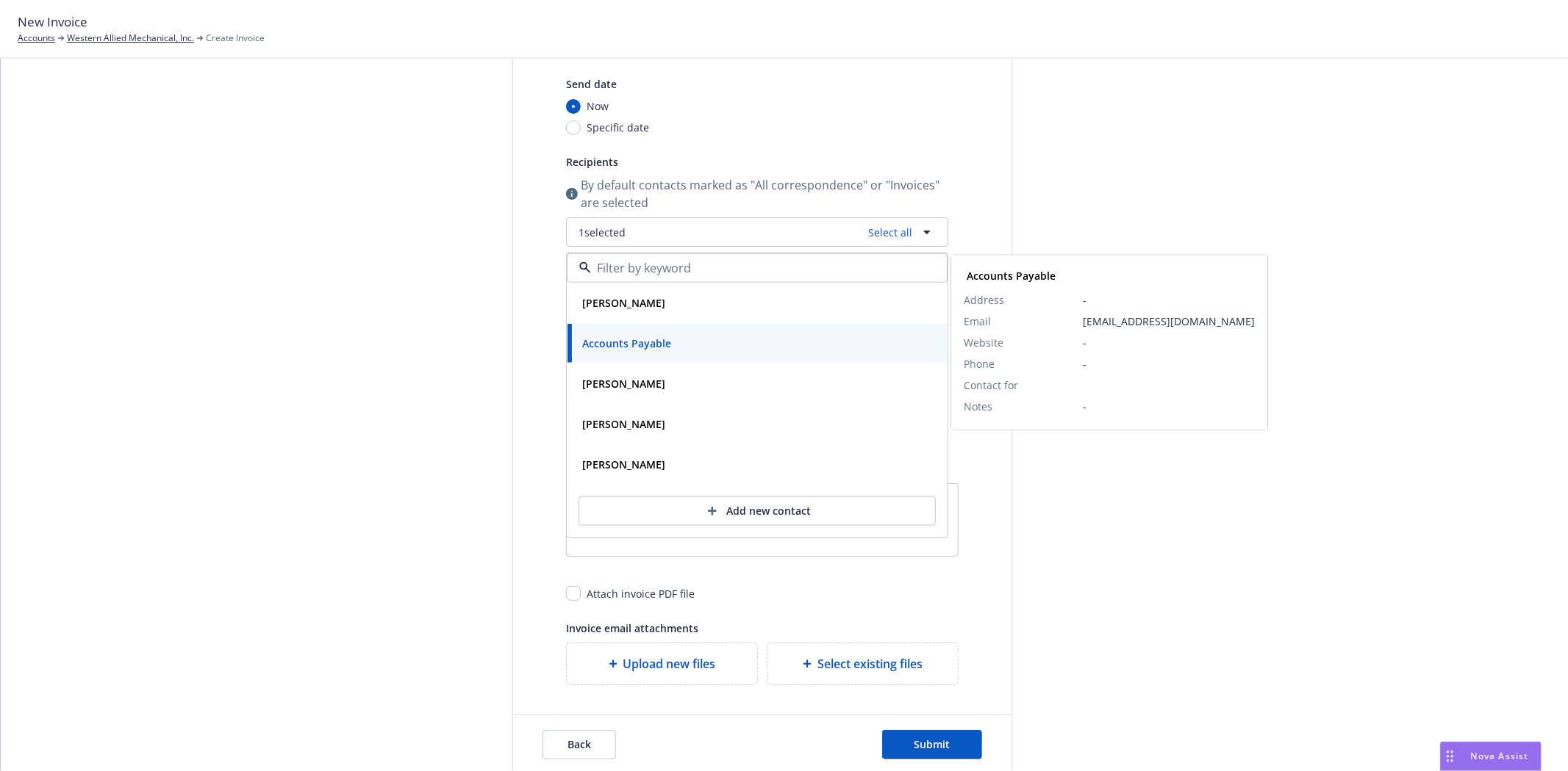
scroll to position [237, 0]
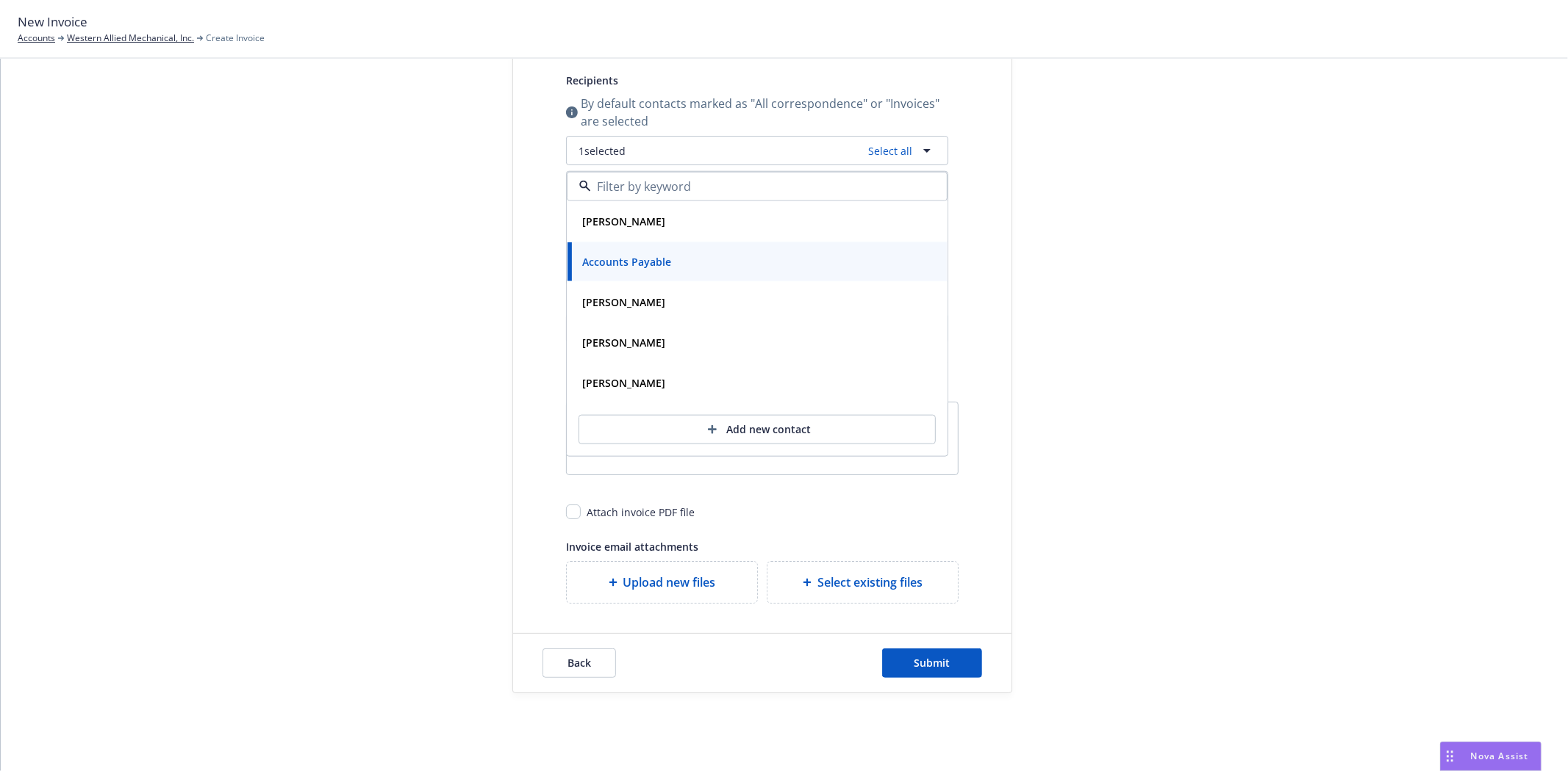
click at [441, 399] on div "Select billable items Review information 3 Share with client" at bounding box center [403, 287] width 162 height 813
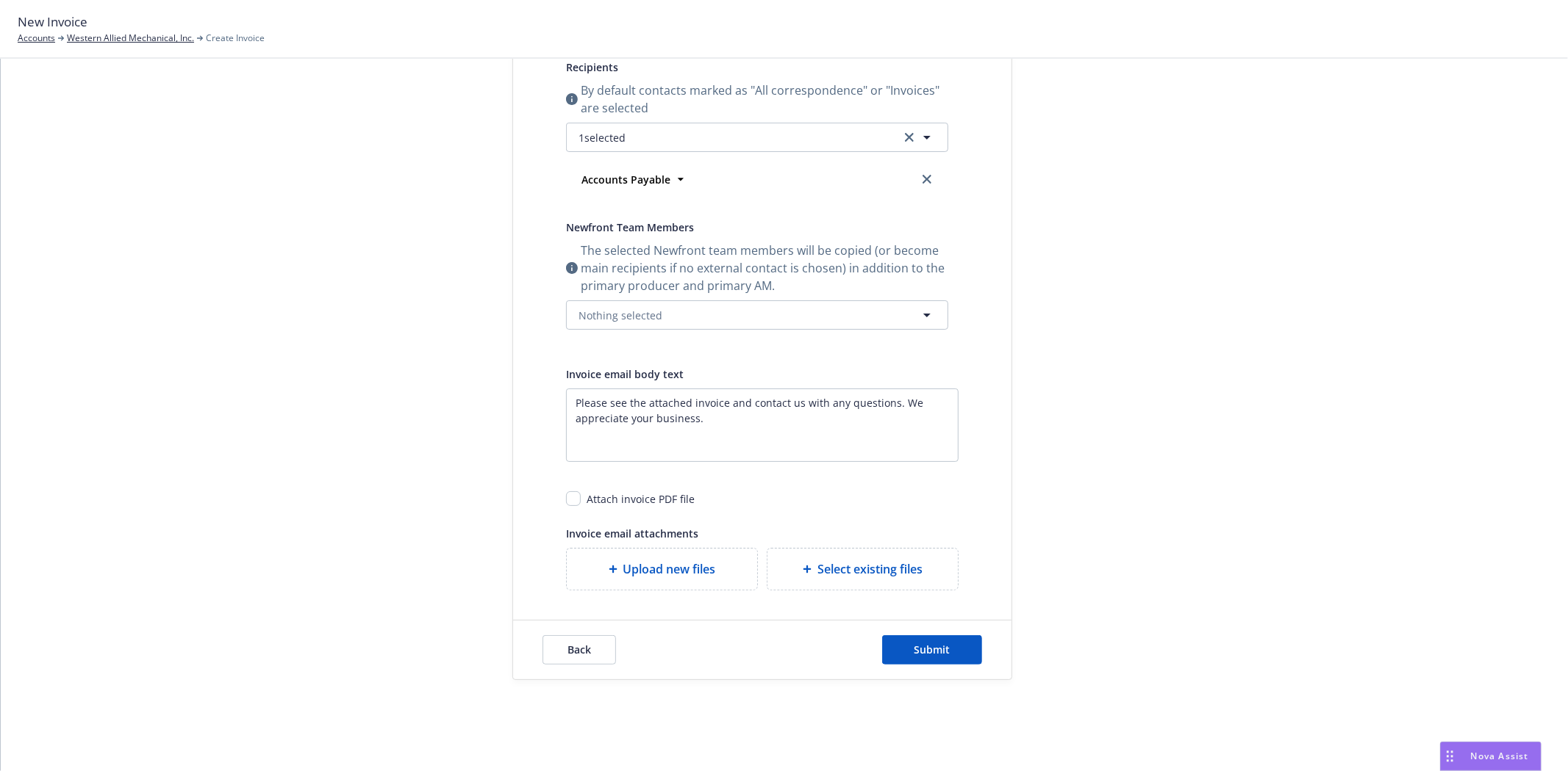
scroll to position [254, 0]
click at [608, 310] on span "Nothing selected" at bounding box center [619, 312] width 84 height 15
click at [619, 410] on img at bounding box center [614, 411] width 30 height 30
checkbox input "true"
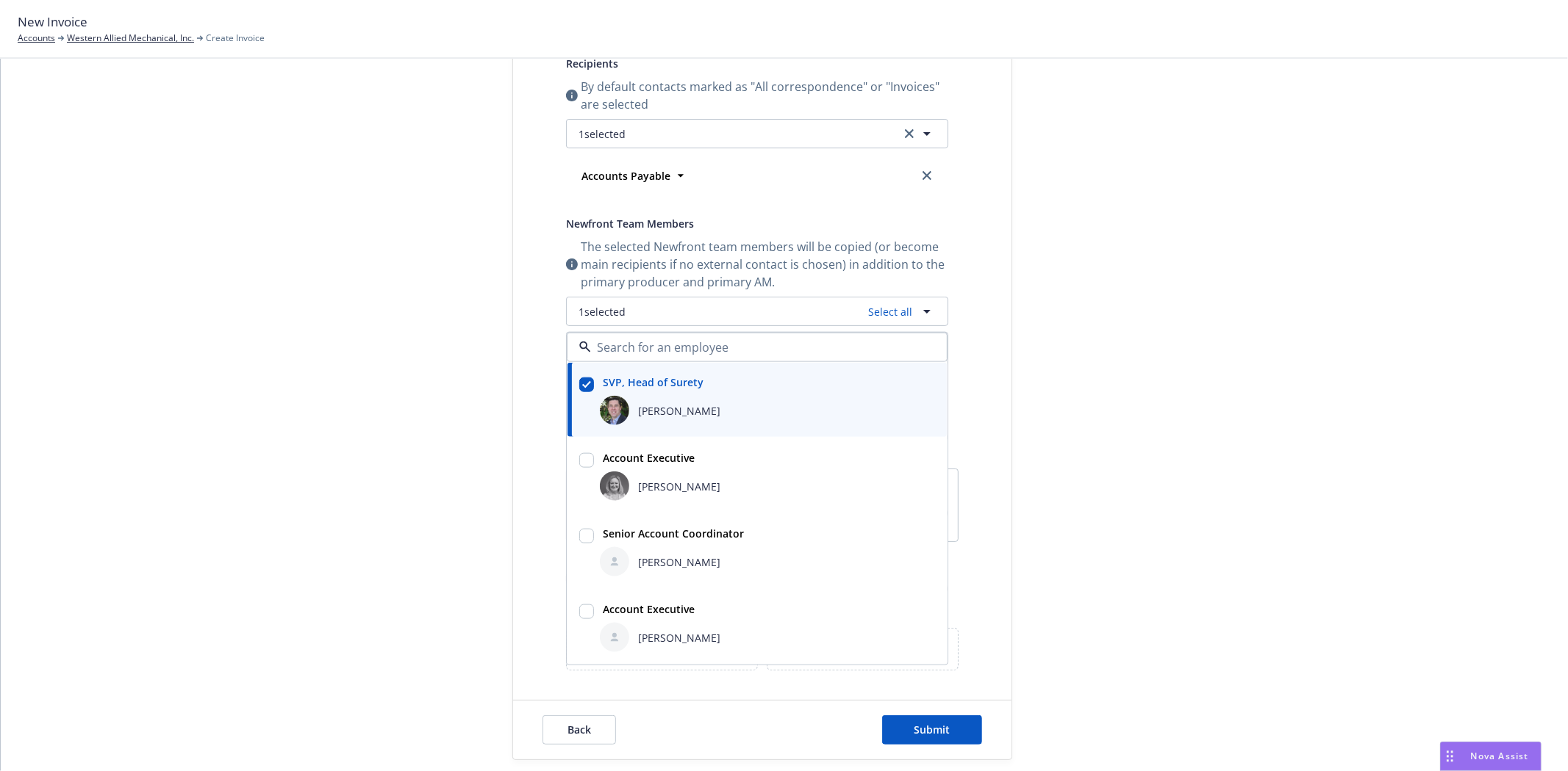
click at [619, 464] on strong "Account Executive" at bounding box center [648, 458] width 92 height 14
checkbox input "true"
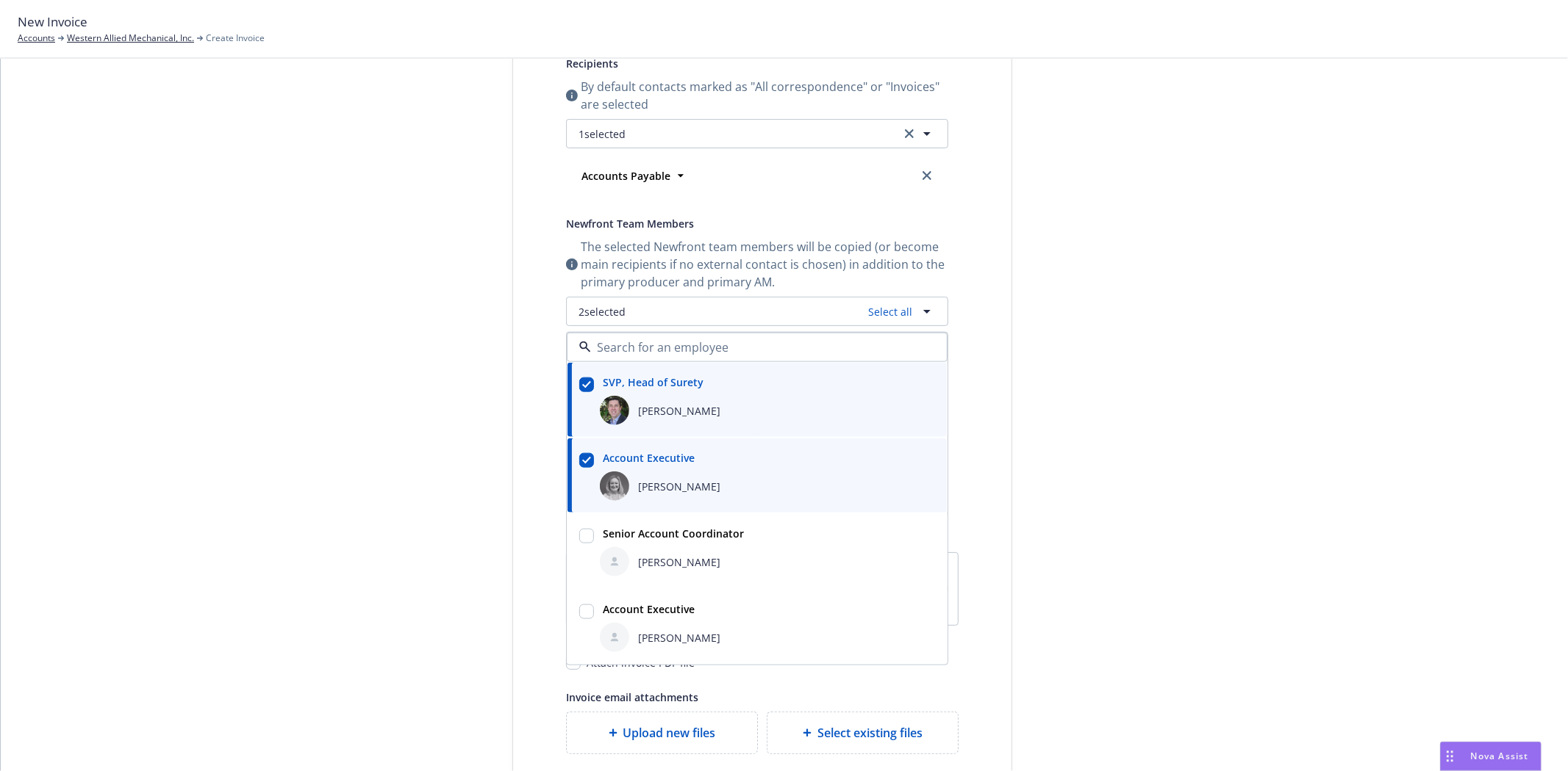
click at [629, 553] on div "[PERSON_NAME]" at bounding box center [767, 562] width 335 height 30
checkbox input "true"
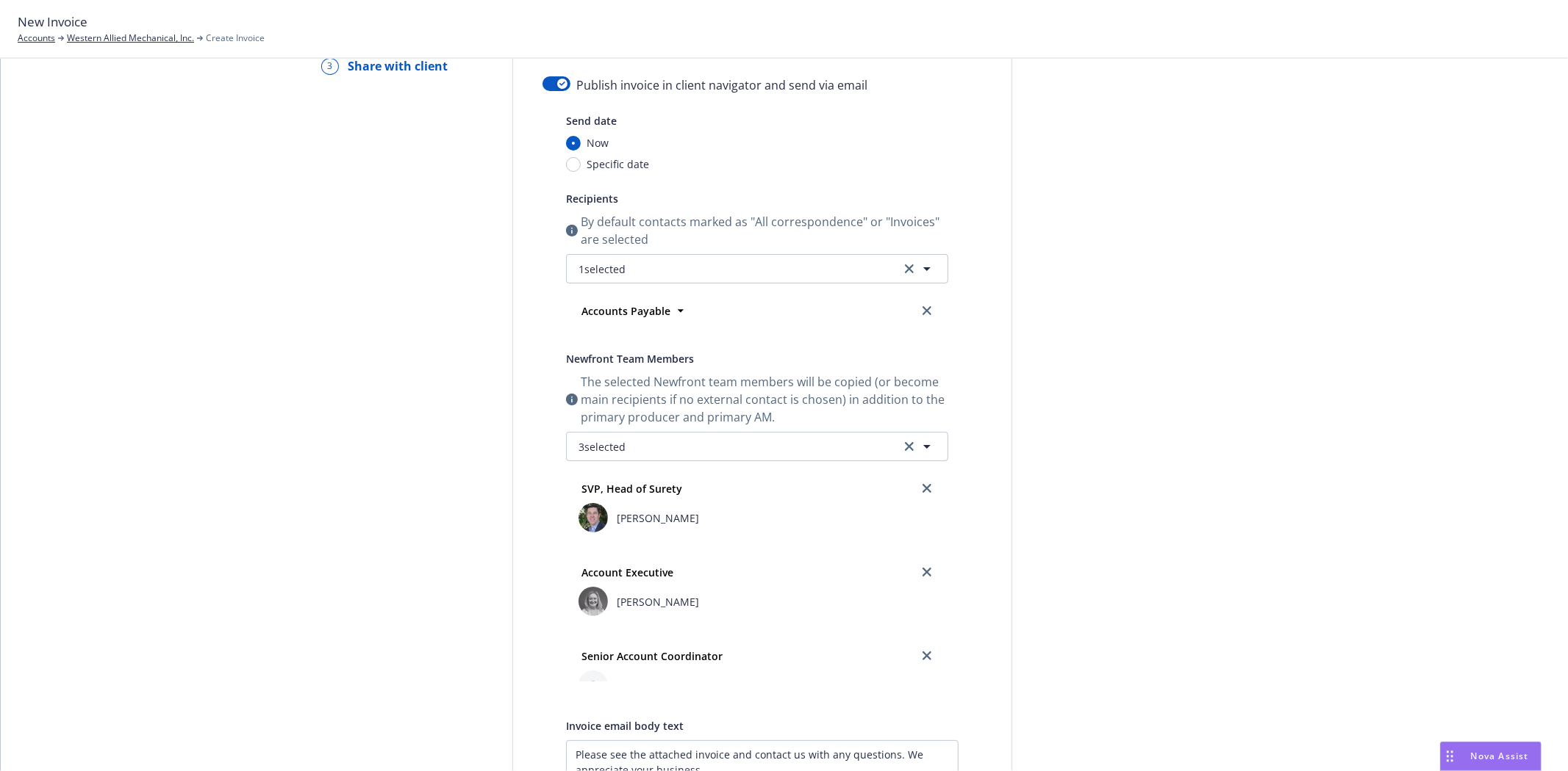
scroll to position [0, 0]
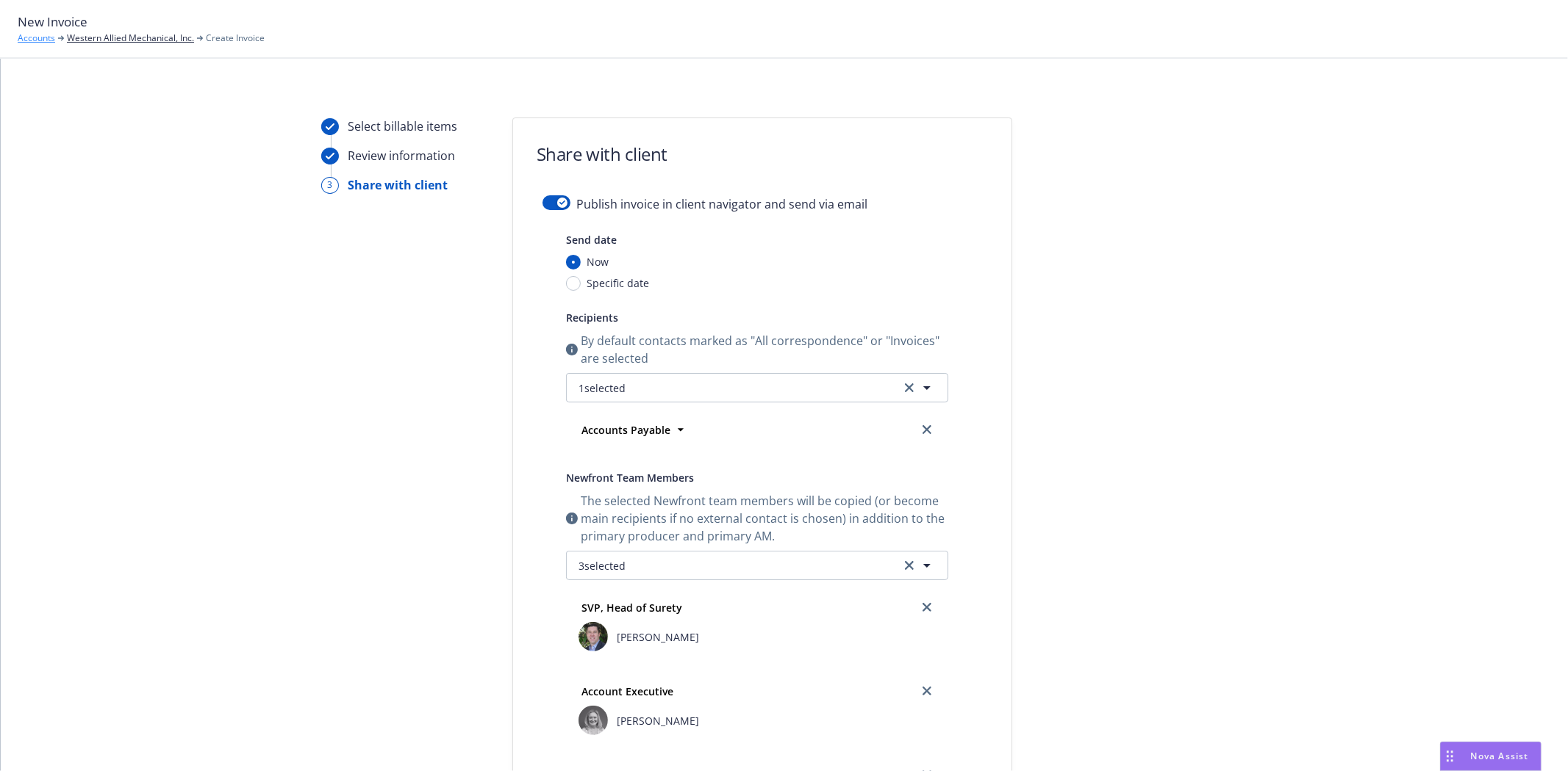
click at [28, 39] on link "Accounts" at bounding box center [36, 38] width 37 height 13
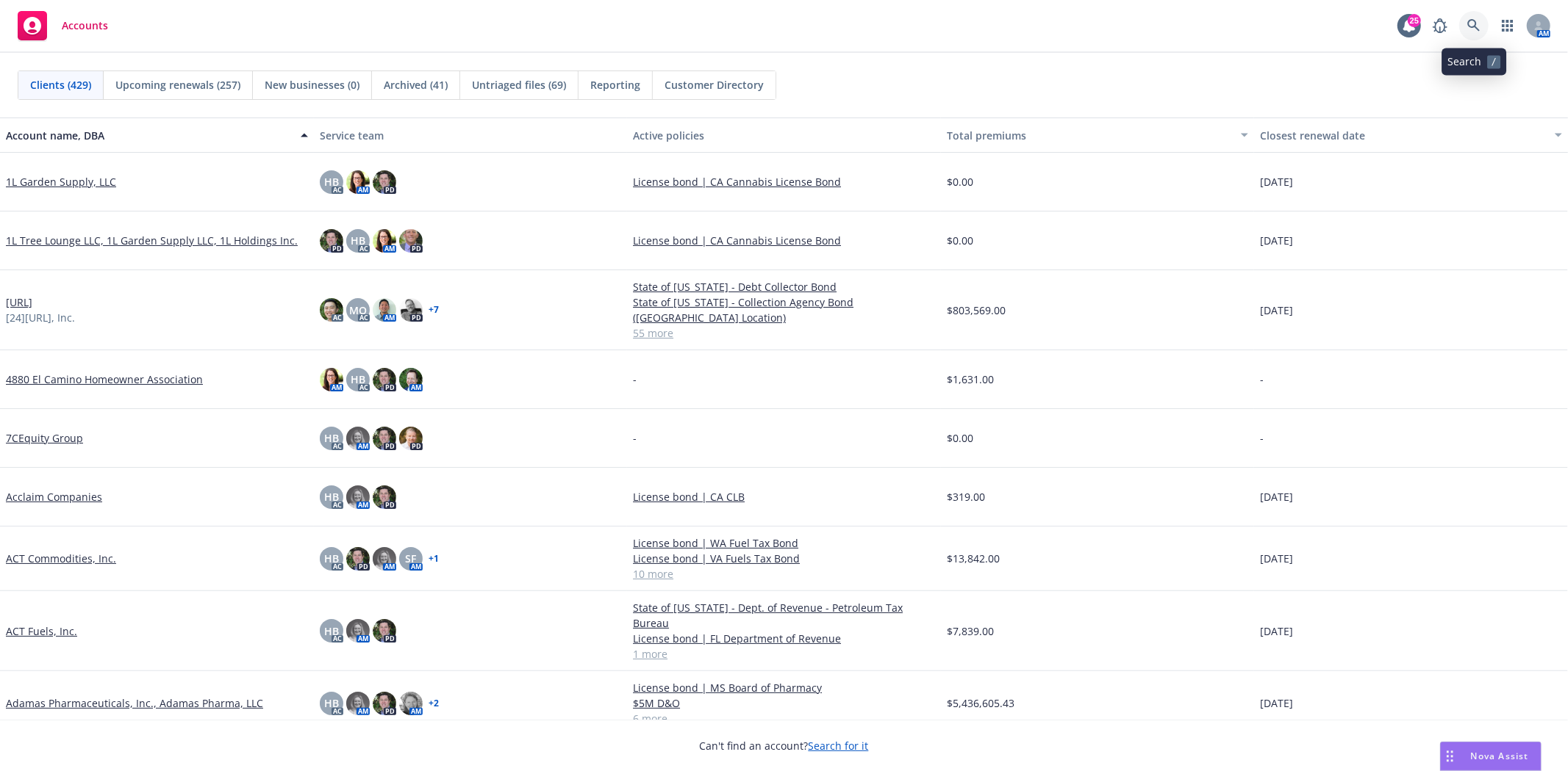
click at [1468, 22] on icon at bounding box center [1473, 25] width 13 height 13
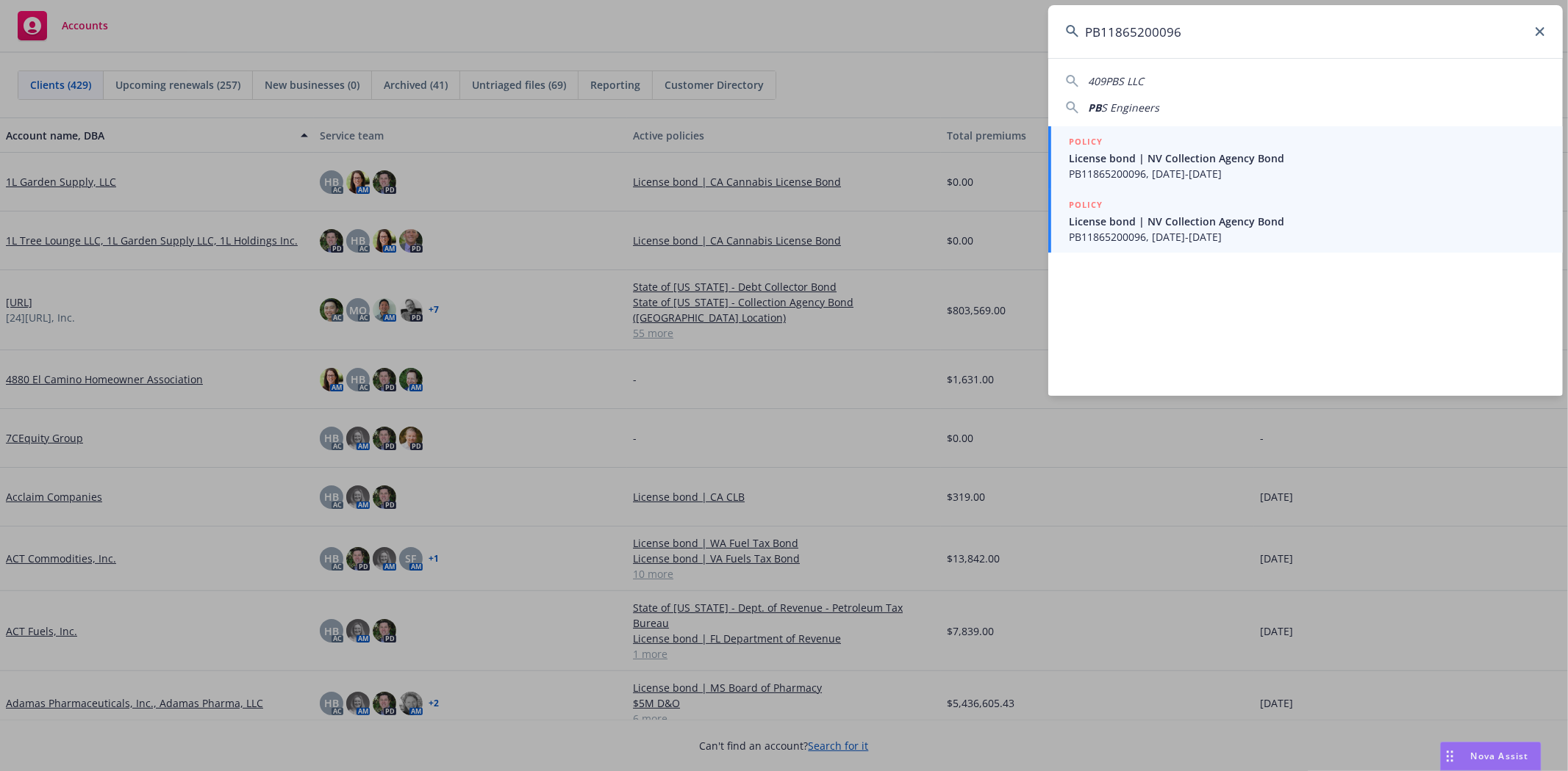
type input "PB11865200096"
click at [1147, 230] on span "PB11865200096, 09/15/2024-09/15/2025" at bounding box center [1306, 237] width 476 height 15
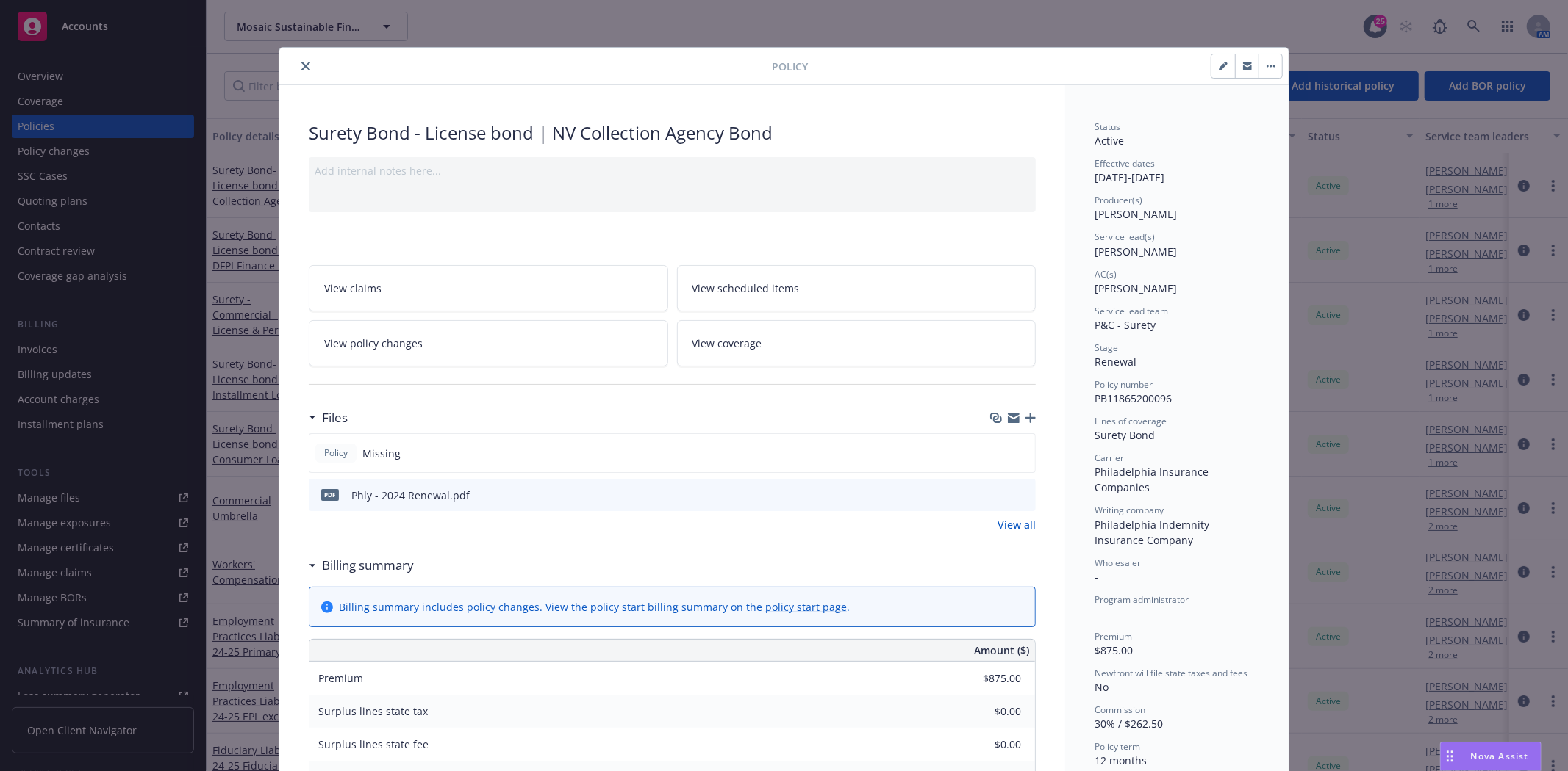
click at [299, 73] on button "close" at bounding box center [305, 66] width 18 height 18
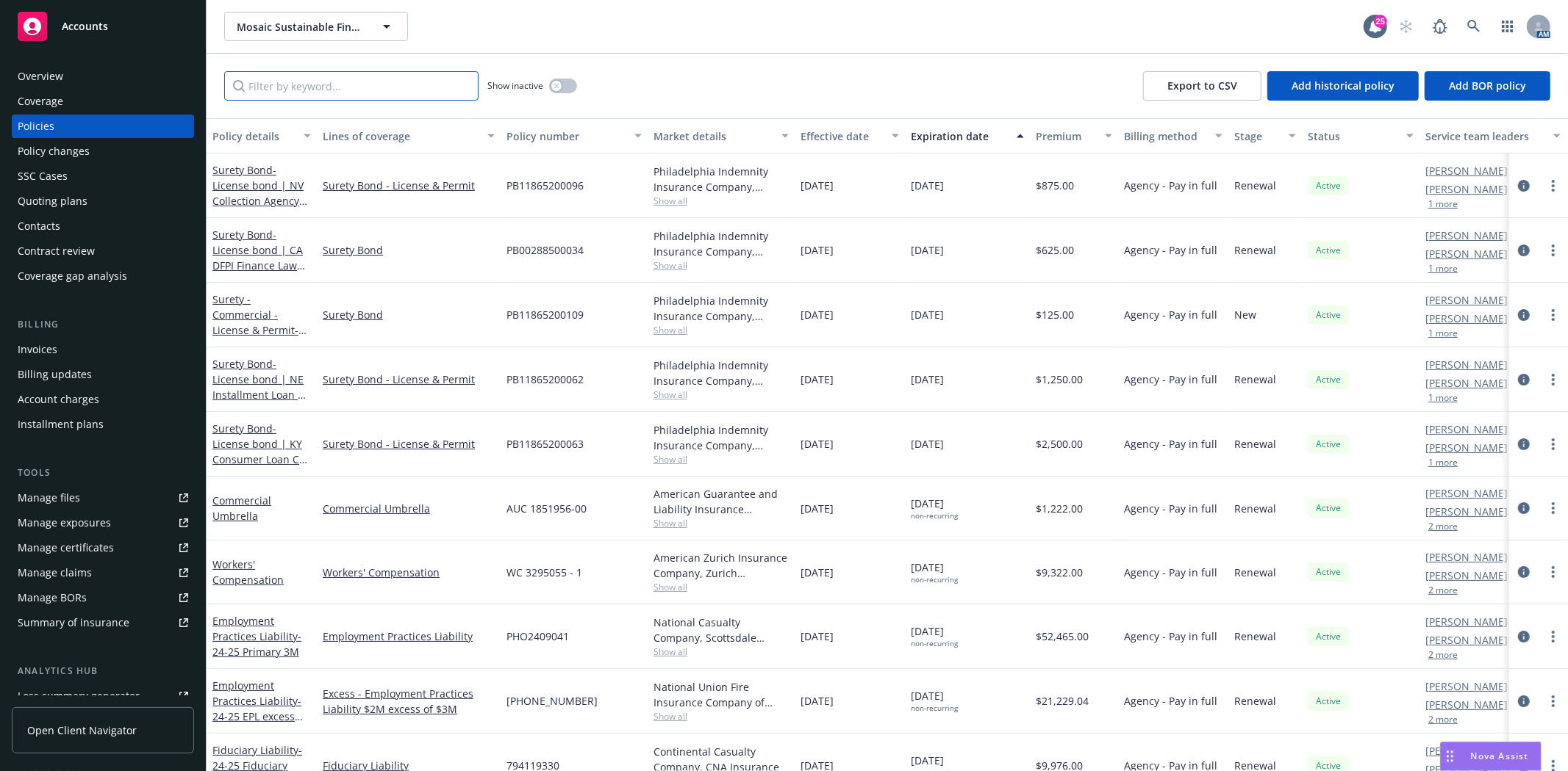
click at [294, 82] on input "Filter by keyword..." at bounding box center [351, 85] width 254 height 30
paste input "PB11865200096"
type input "PB11865200096"
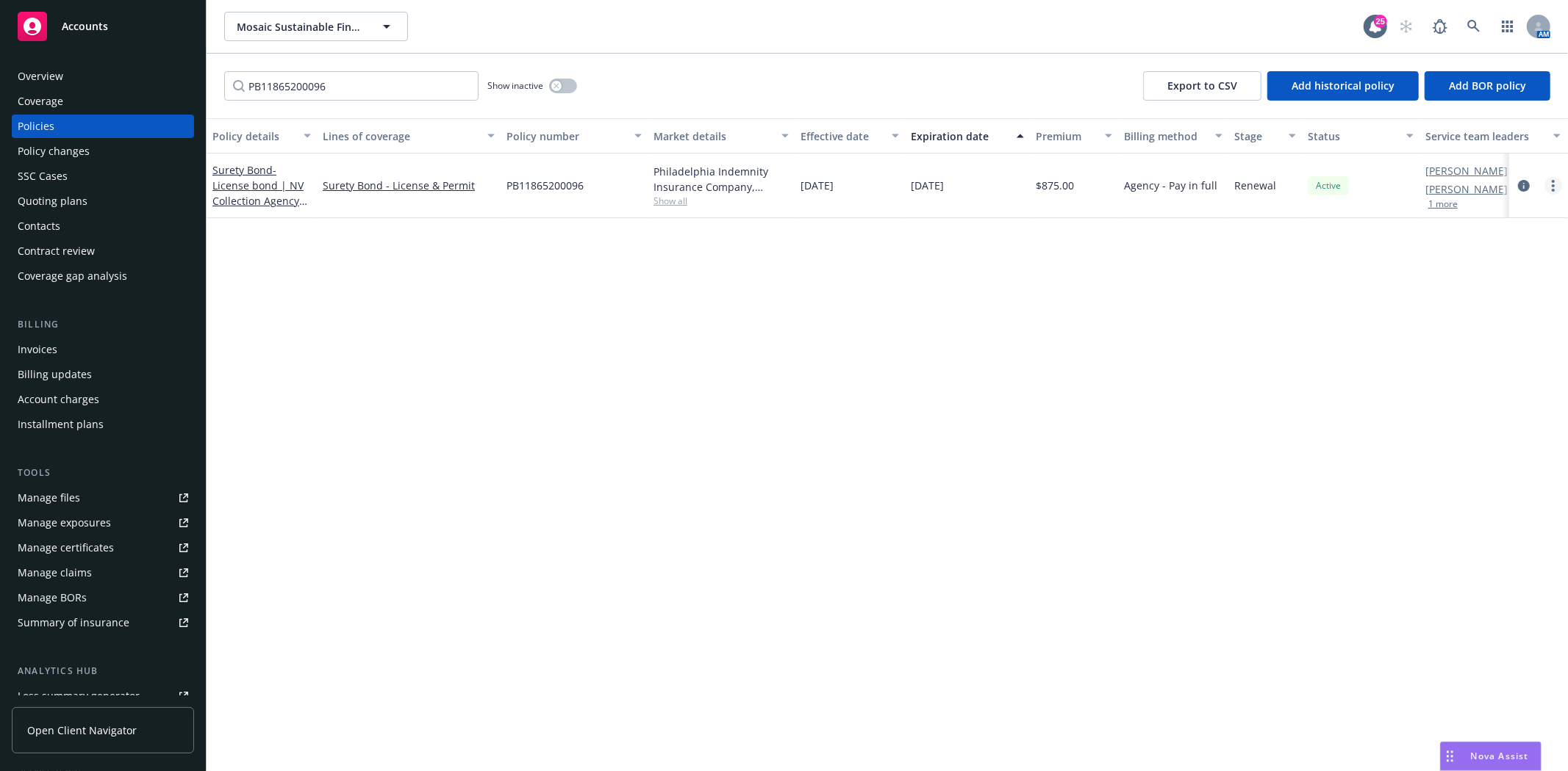
click at [1551, 184] on icon "more" at bounding box center [1552, 186] width 3 height 12
click at [1478, 248] on link "Renew with incumbent" at bounding box center [1474, 245] width 173 height 30
select select "12"
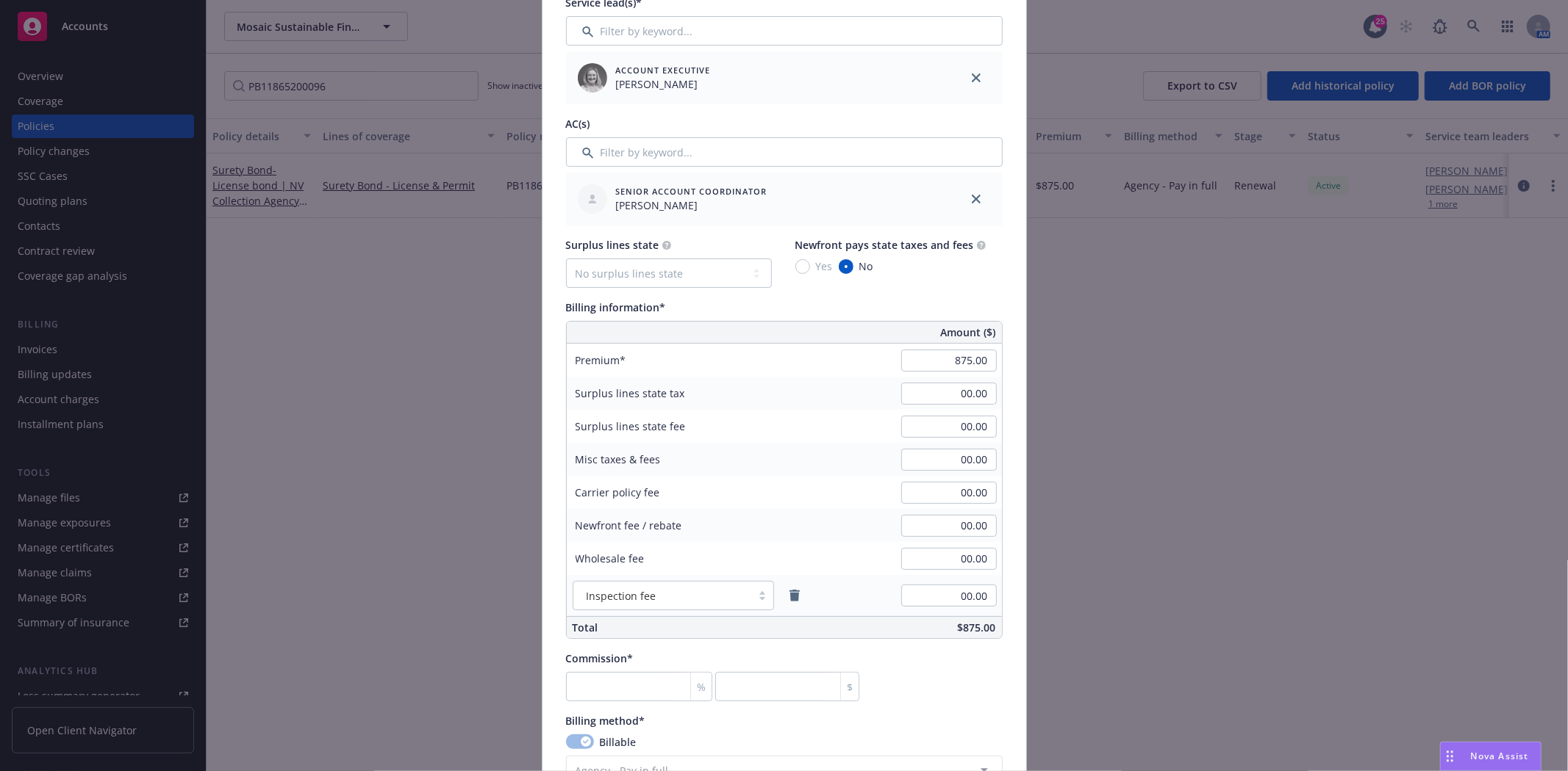
scroll to position [735, 0]
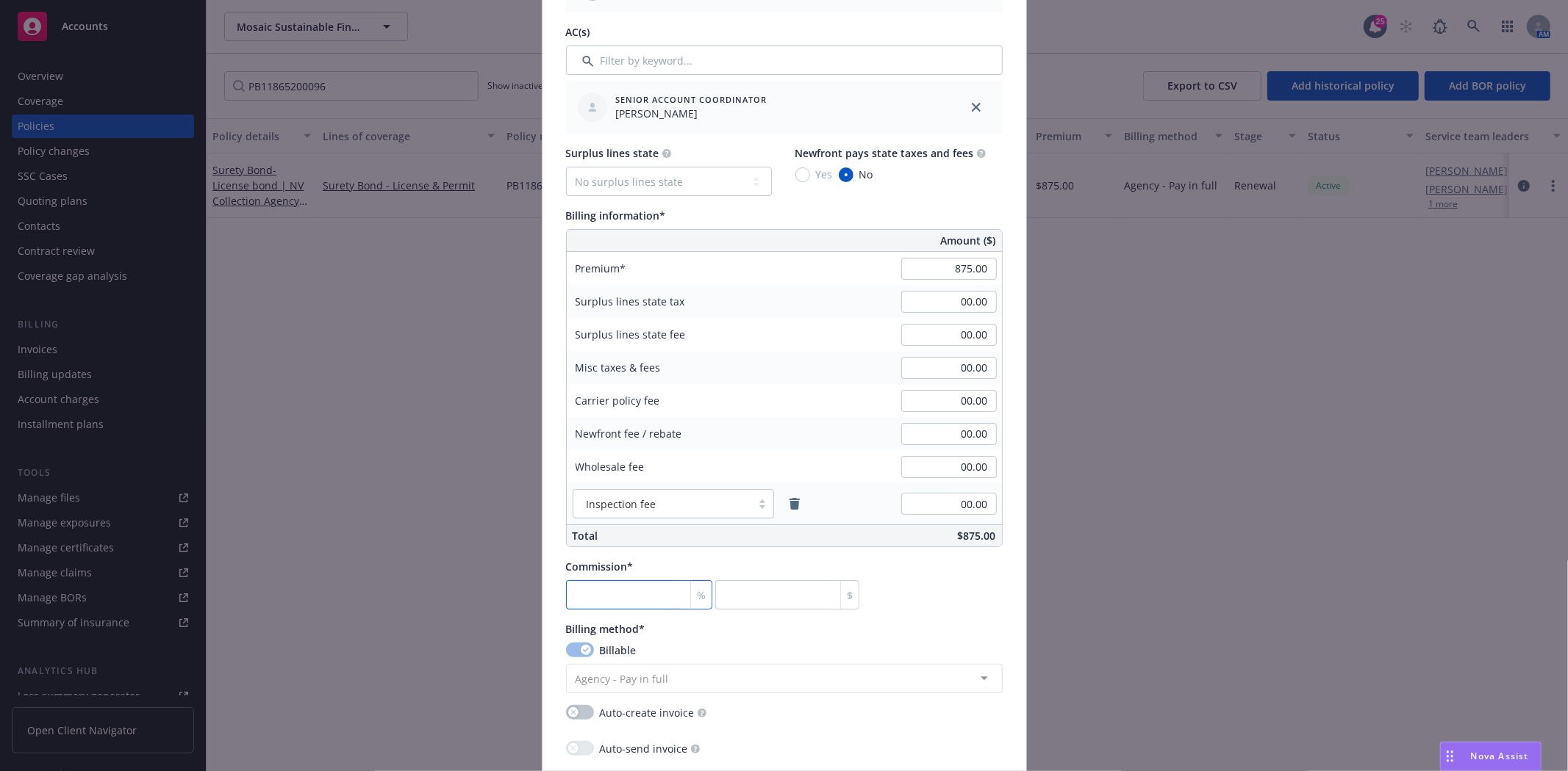
click at [637, 583] on input "number" at bounding box center [640, 595] width 147 height 30
type input "3"
type input "26.25"
type input "30"
type input "262.5"
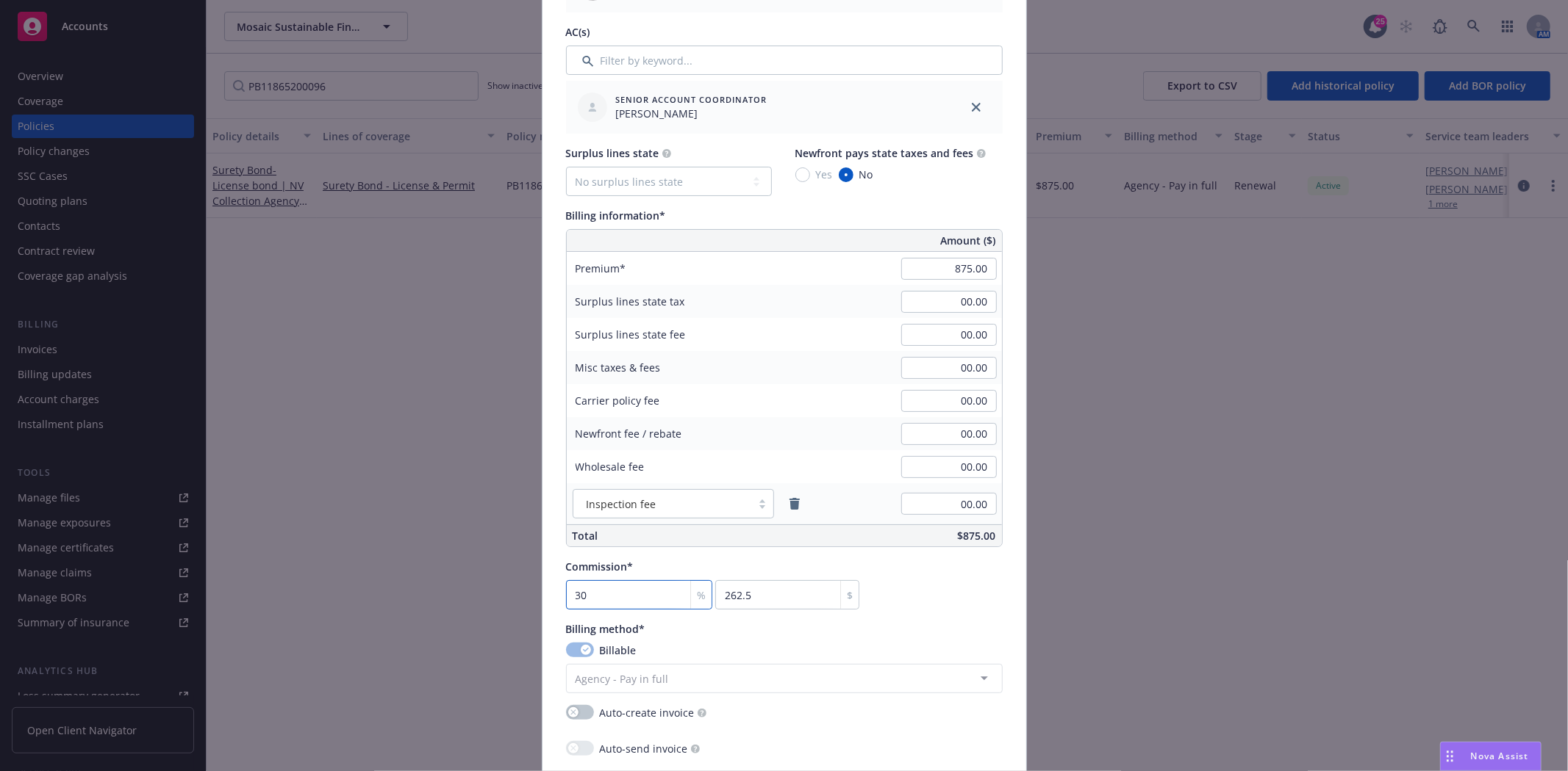
type input "30"
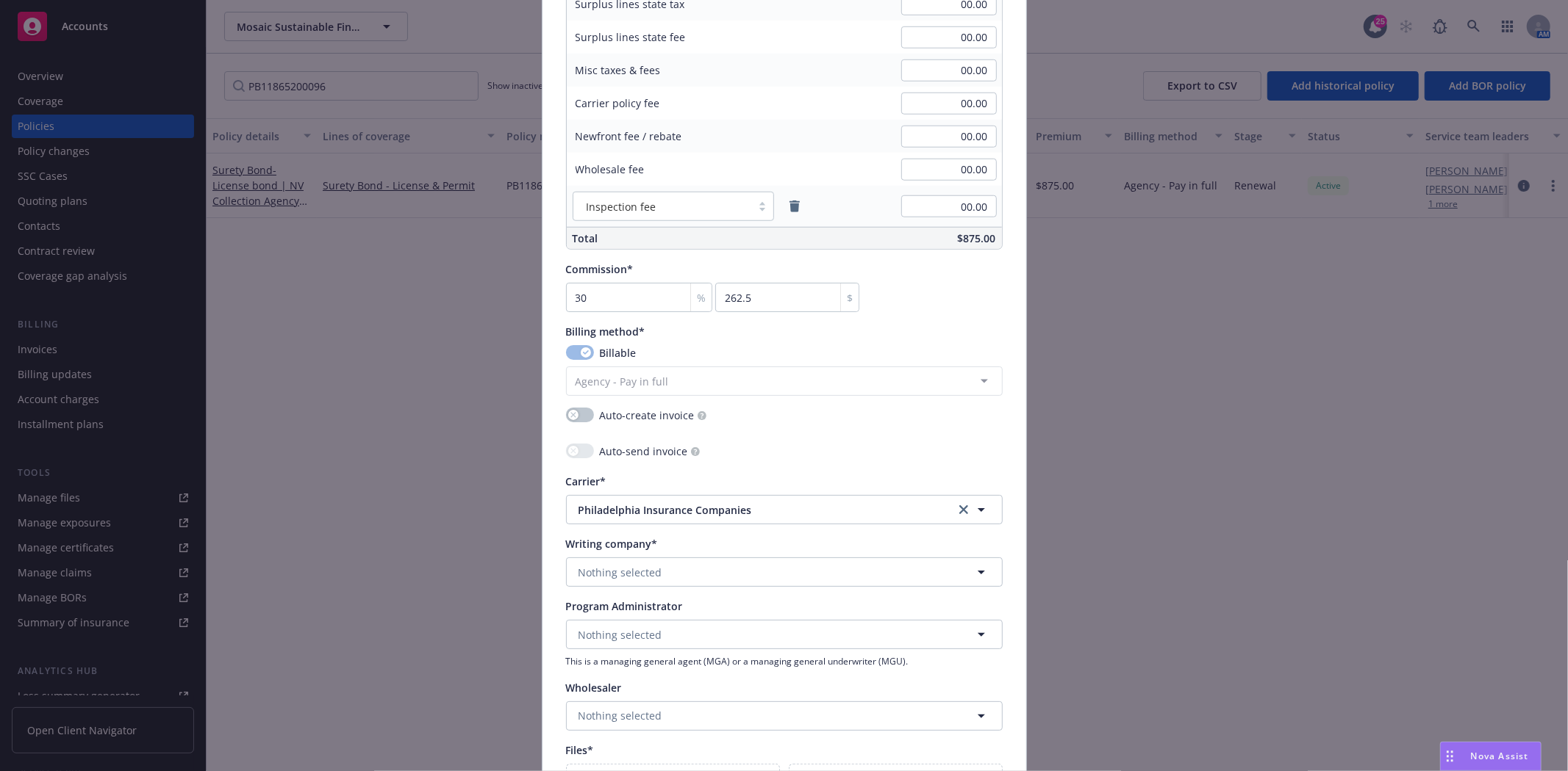
scroll to position [1061, 0]
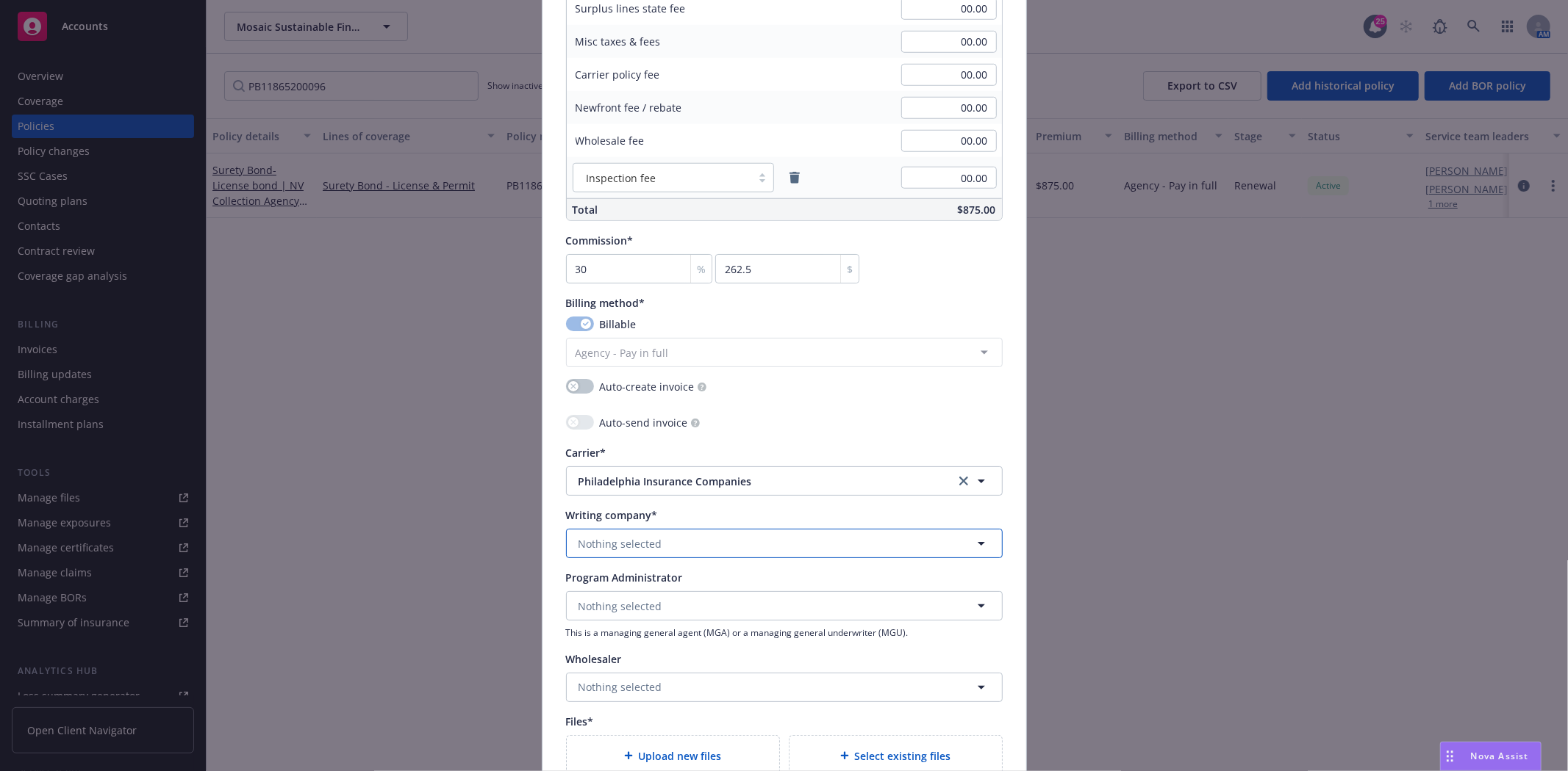
click at [630, 542] on span "Nothing selected" at bounding box center [619, 544] width 84 height 15
type input "Phil"
click at [655, 576] on div "Philadelphia Indemnity Insurance Company Domestic - 18058" at bounding box center [690, 593] width 229 height 37
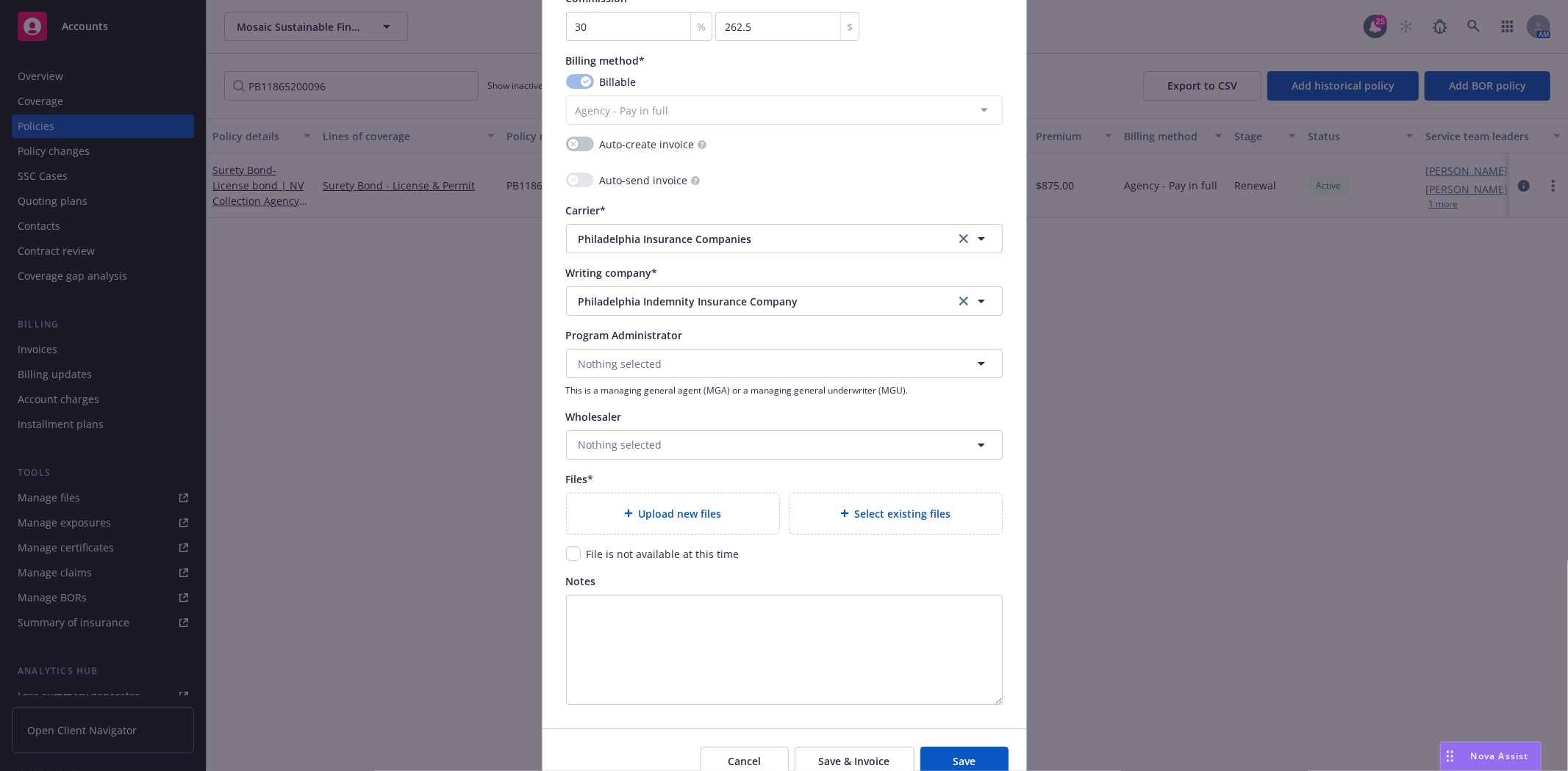
scroll to position [1306, 0]
click at [566, 557] on input "checkbox" at bounding box center [573, 551] width 14 height 14
checkbox input "true"
click at [868, 760] on span "Save & Invoice" at bounding box center [854, 759] width 71 height 14
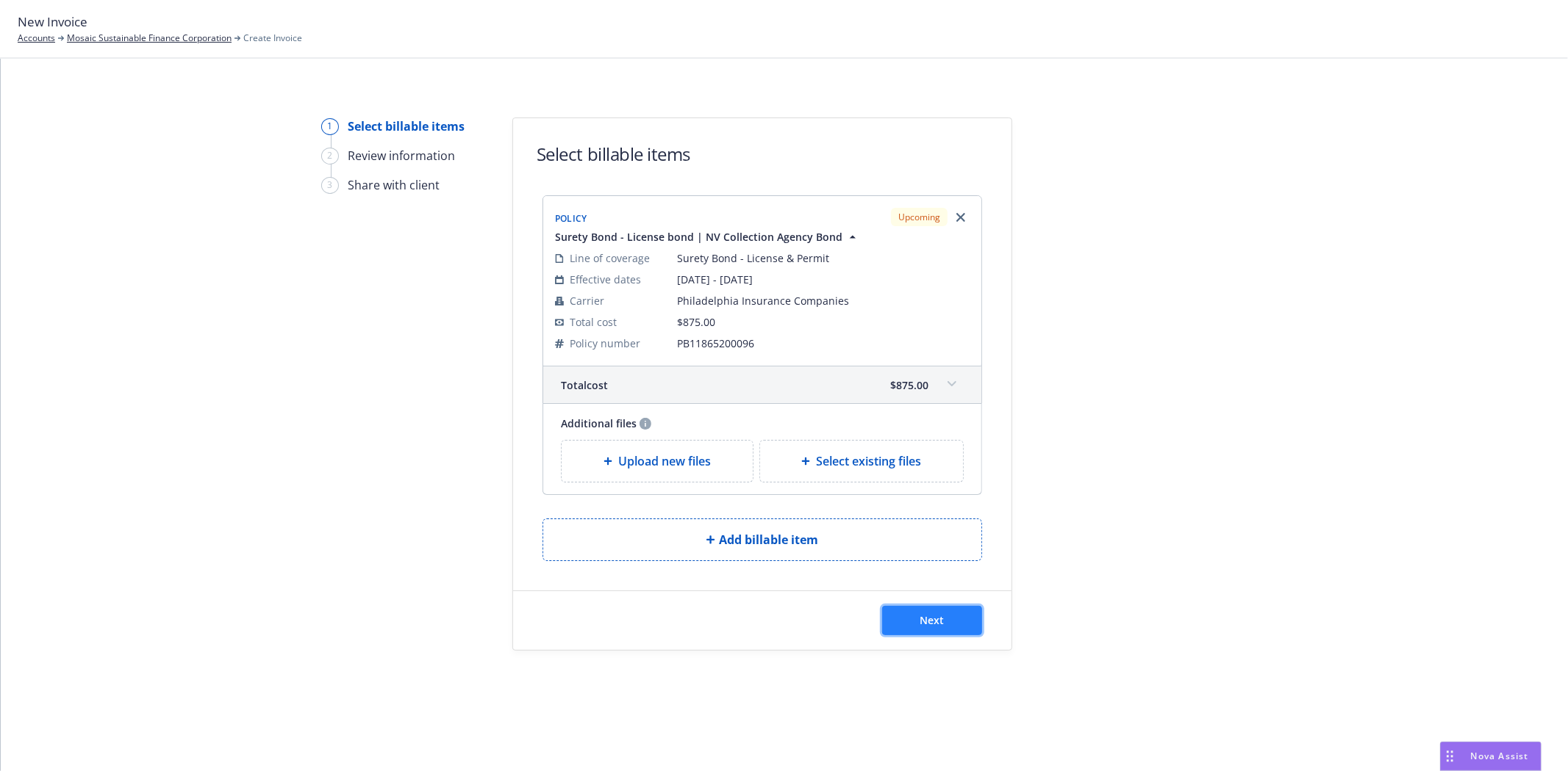
click at [937, 625] on span "Next" at bounding box center [932, 620] width 24 height 14
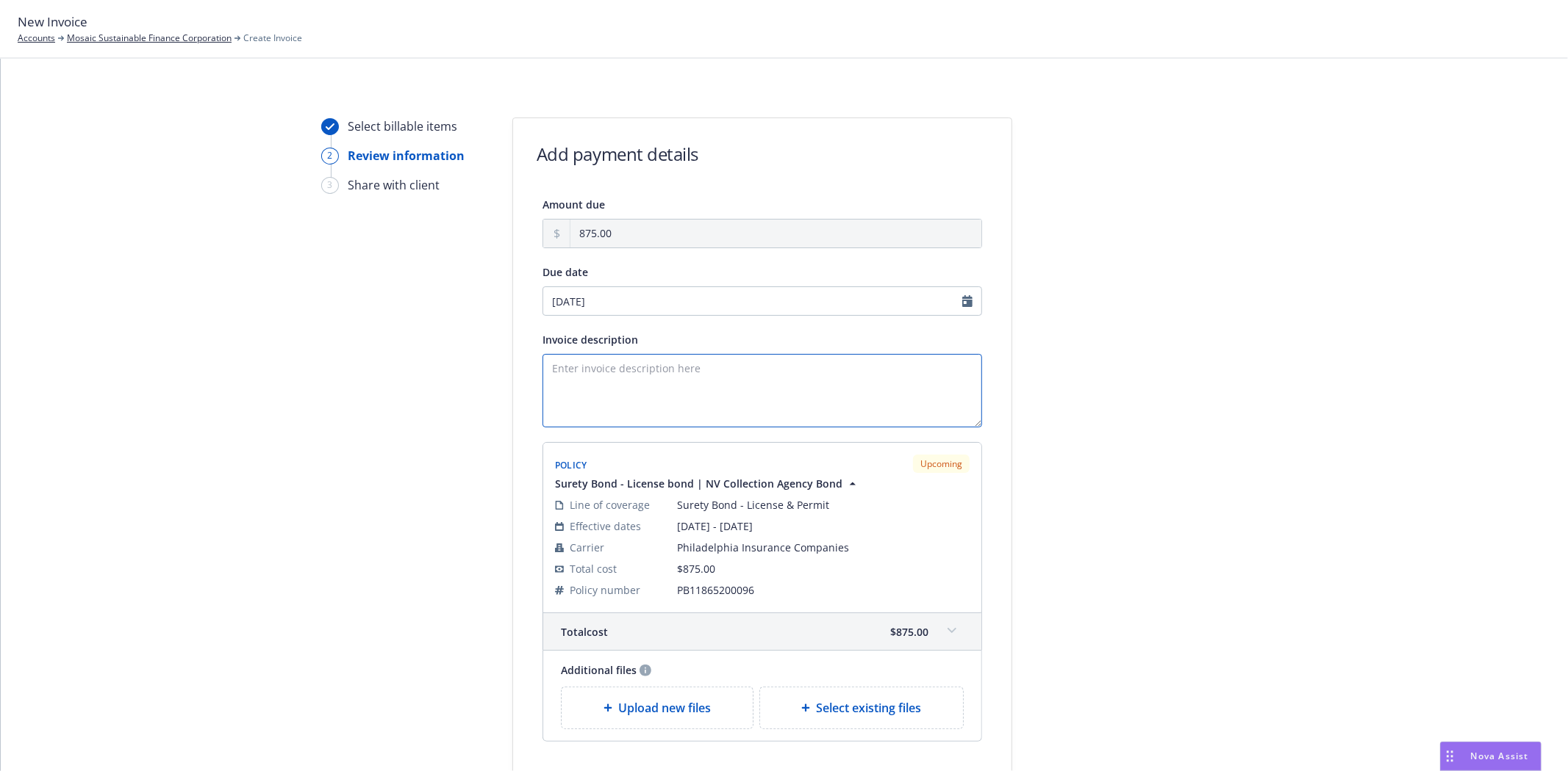
drag, startPoint x: 681, startPoint y: 356, endPoint x: 681, endPoint y: 364, distance: 8.0
click at [681, 357] on textarea "Invoice description" at bounding box center [762, 391] width 440 height 73
paste textarea "Obligee: State of [US_STATE] Bond Amount: $35,000 Collection Agency Bond Princi…"
type textarea "Obligee: State of [US_STATE] Bond Amount: $35,000 Collection Agency Bond Princi…"
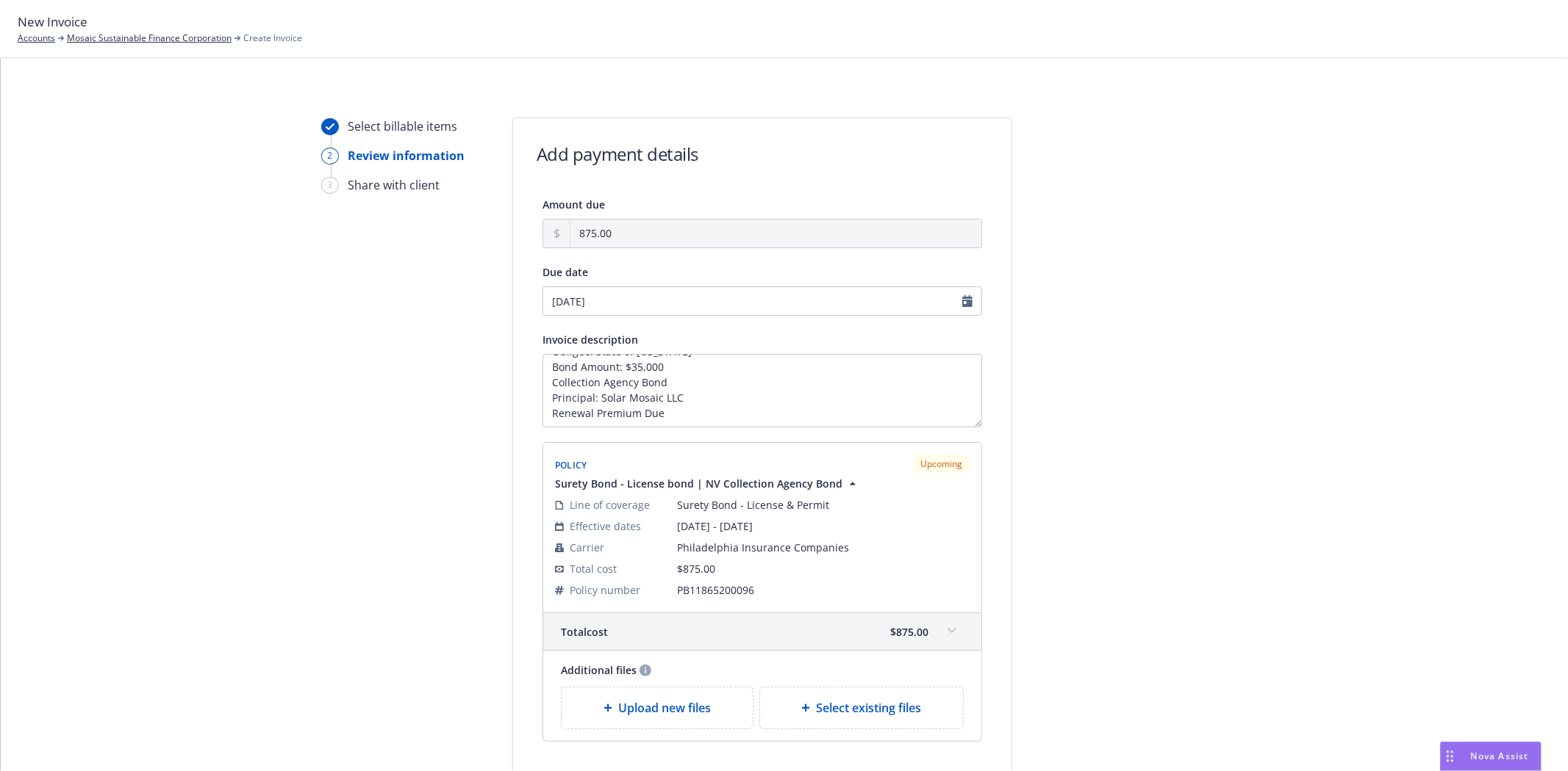
click at [1111, 535] on div at bounding box center [1144, 474] width 206 height 714
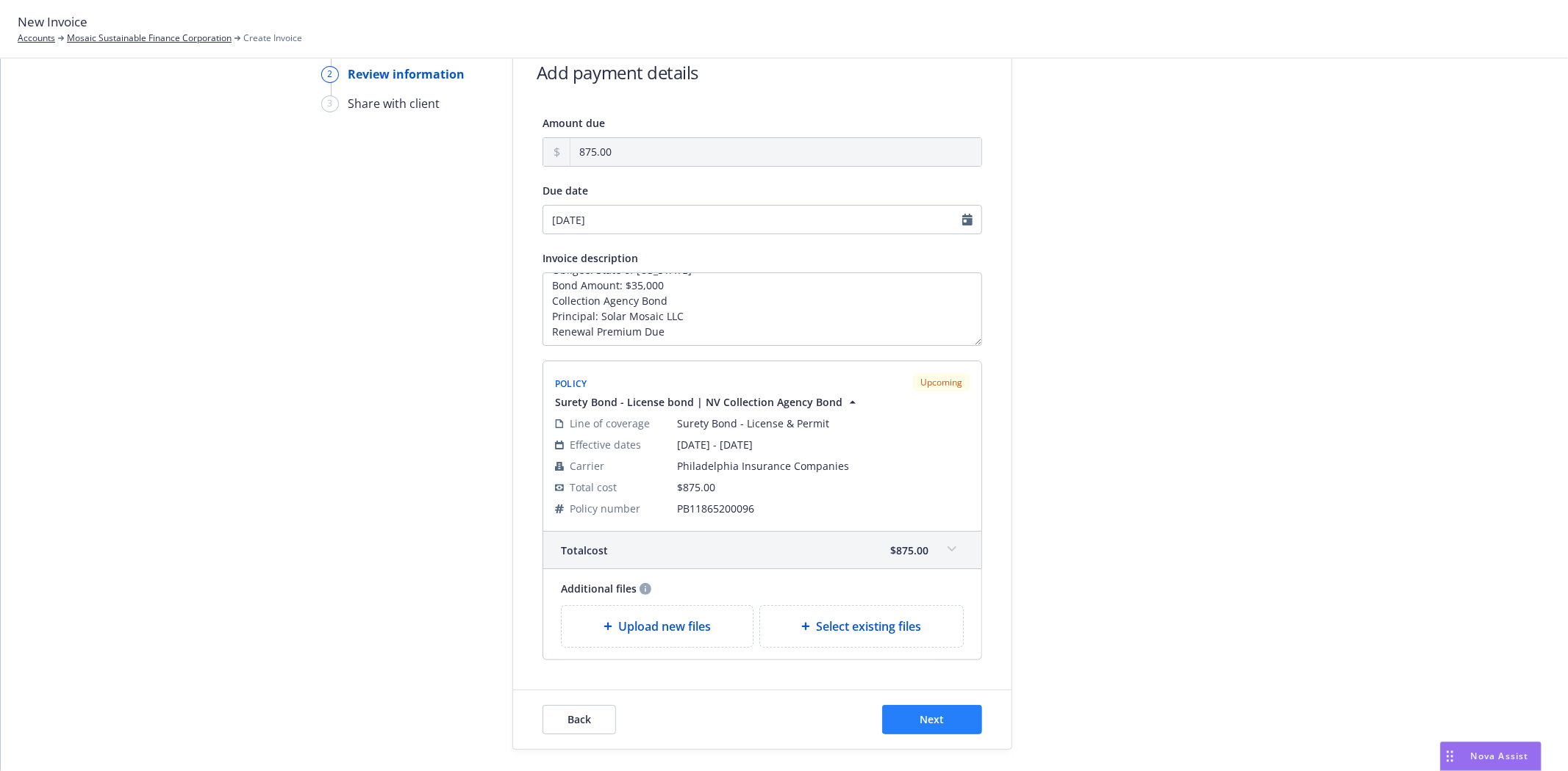
scroll to position [156, 0]
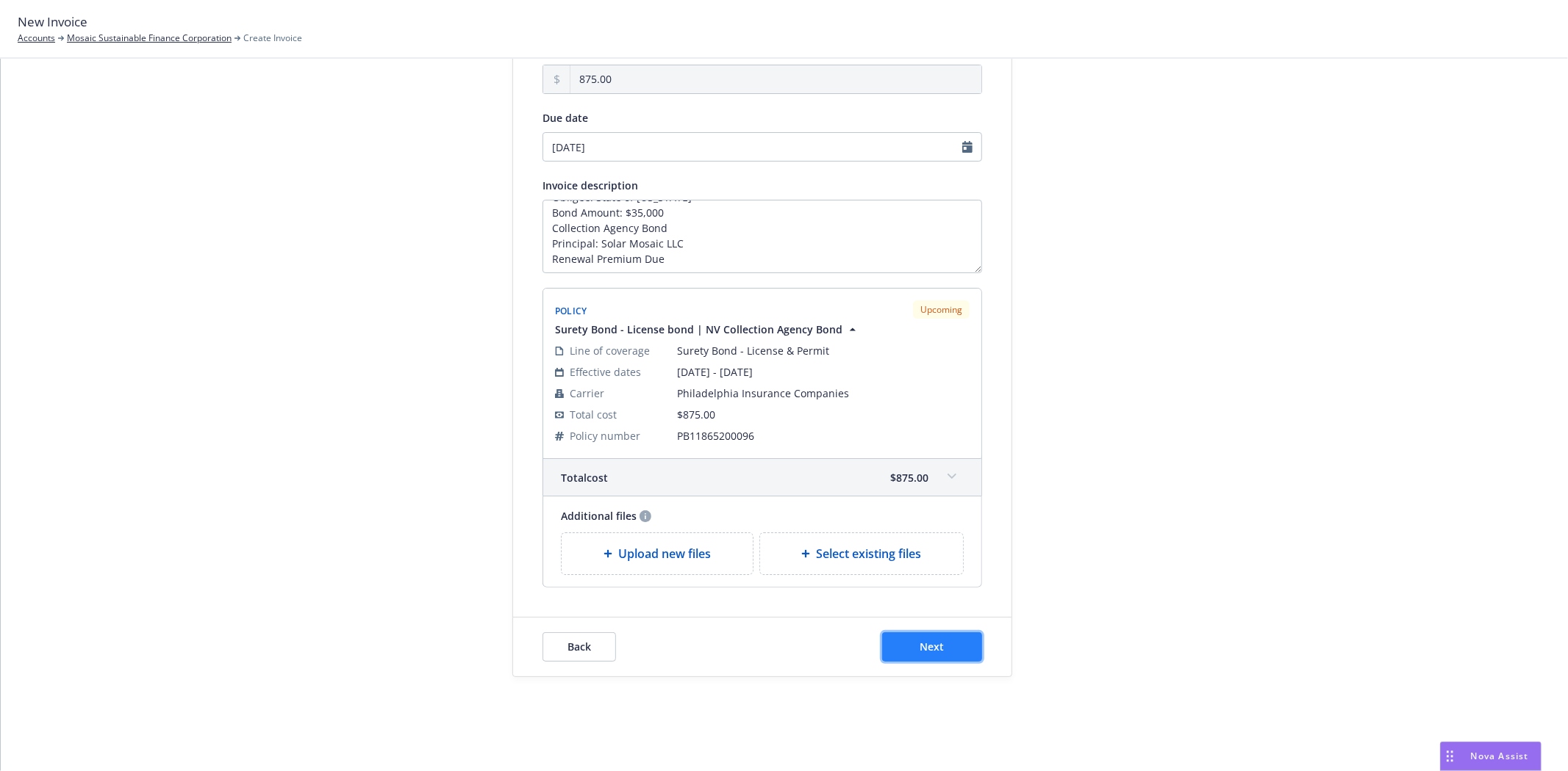
click at [938, 650] on button "Next" at bounding box center [932, 647] width 100 height 30
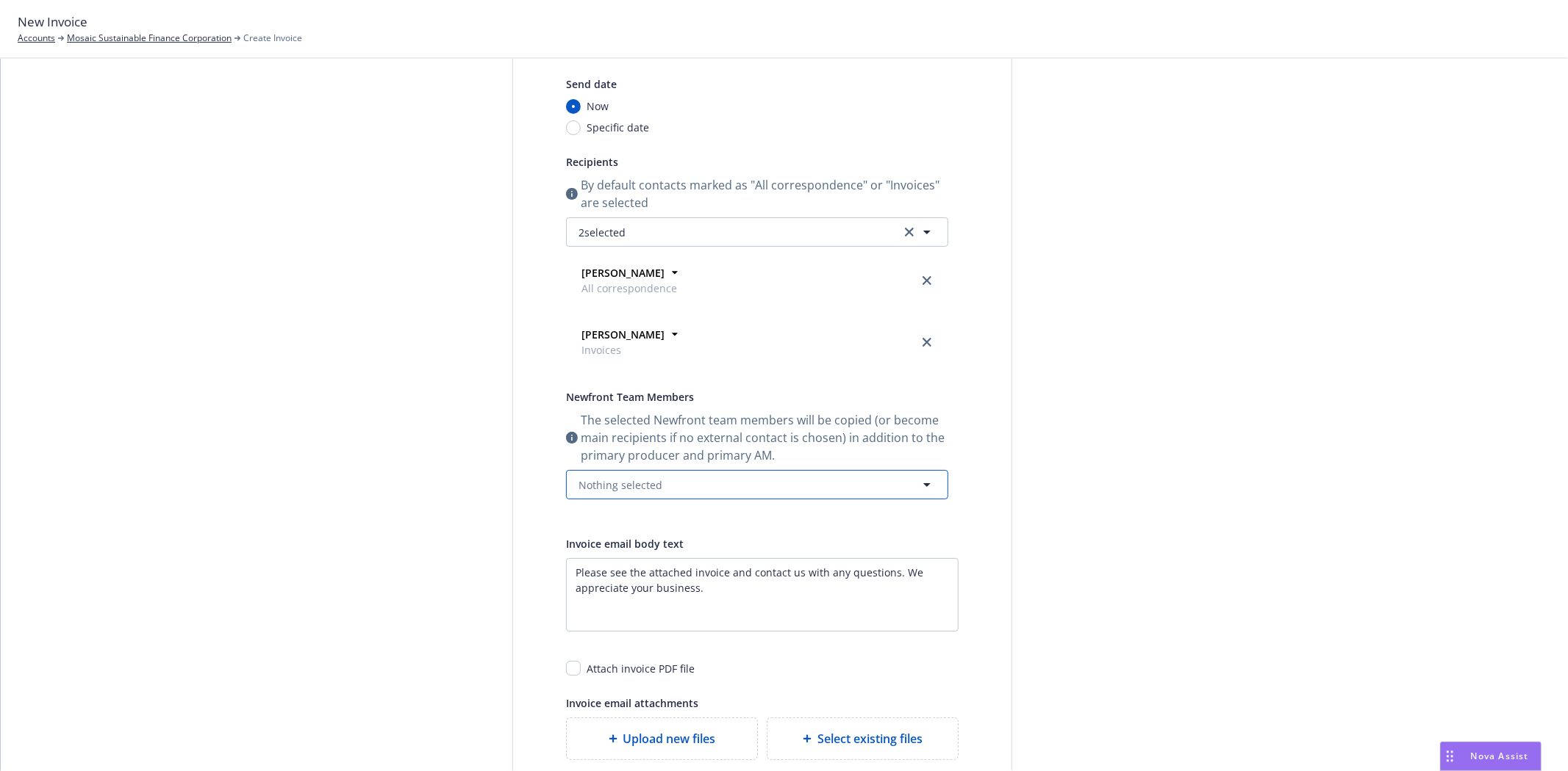
click at [663, 478] on button "Nothing selected" at bounding box center [757, 484] width 382 height 30
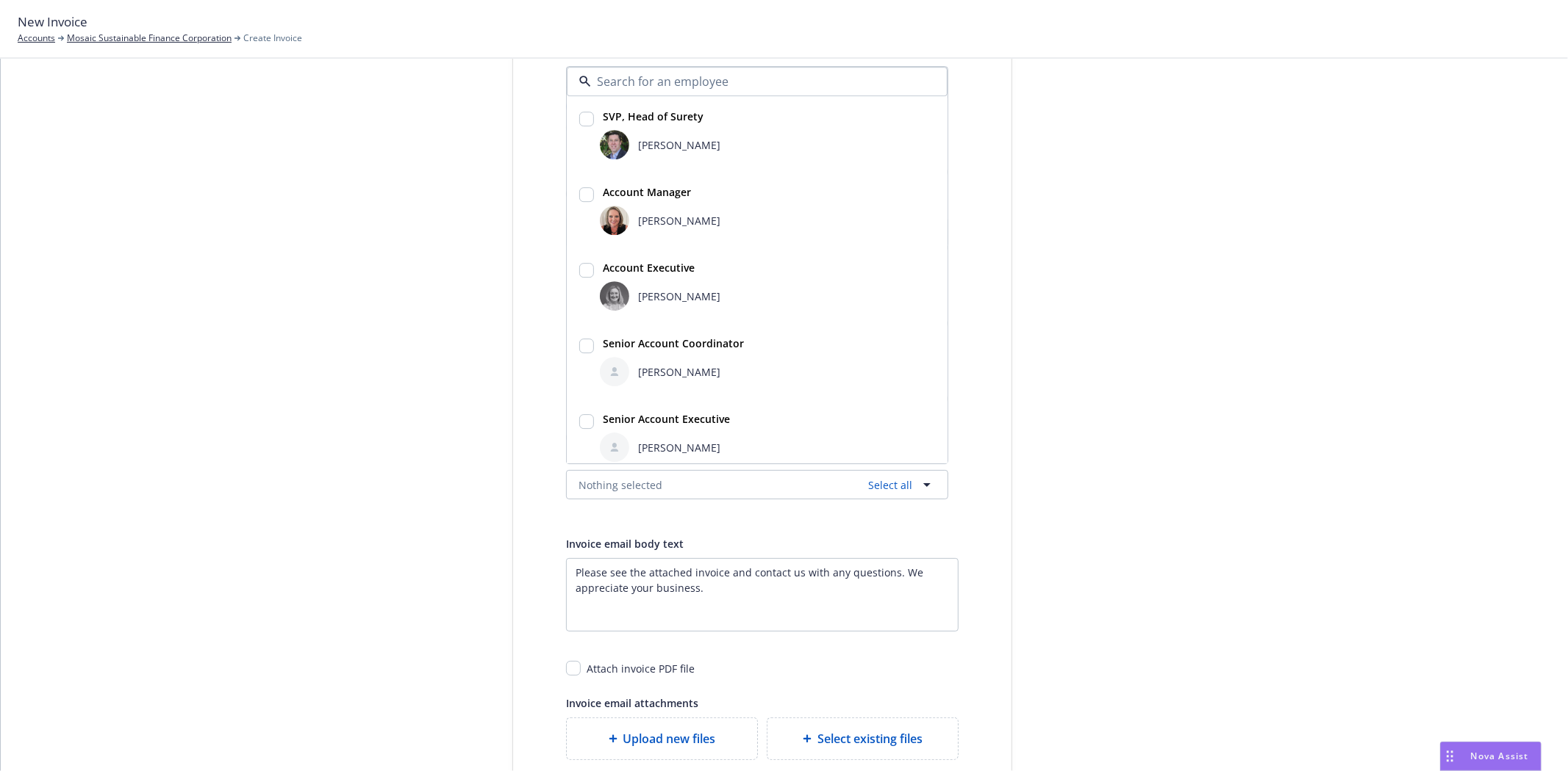
click at [680, 142] on span "[PERSON_NAME]" at bounding box center [679, 145] width 83 height 15
checkbox input "true"
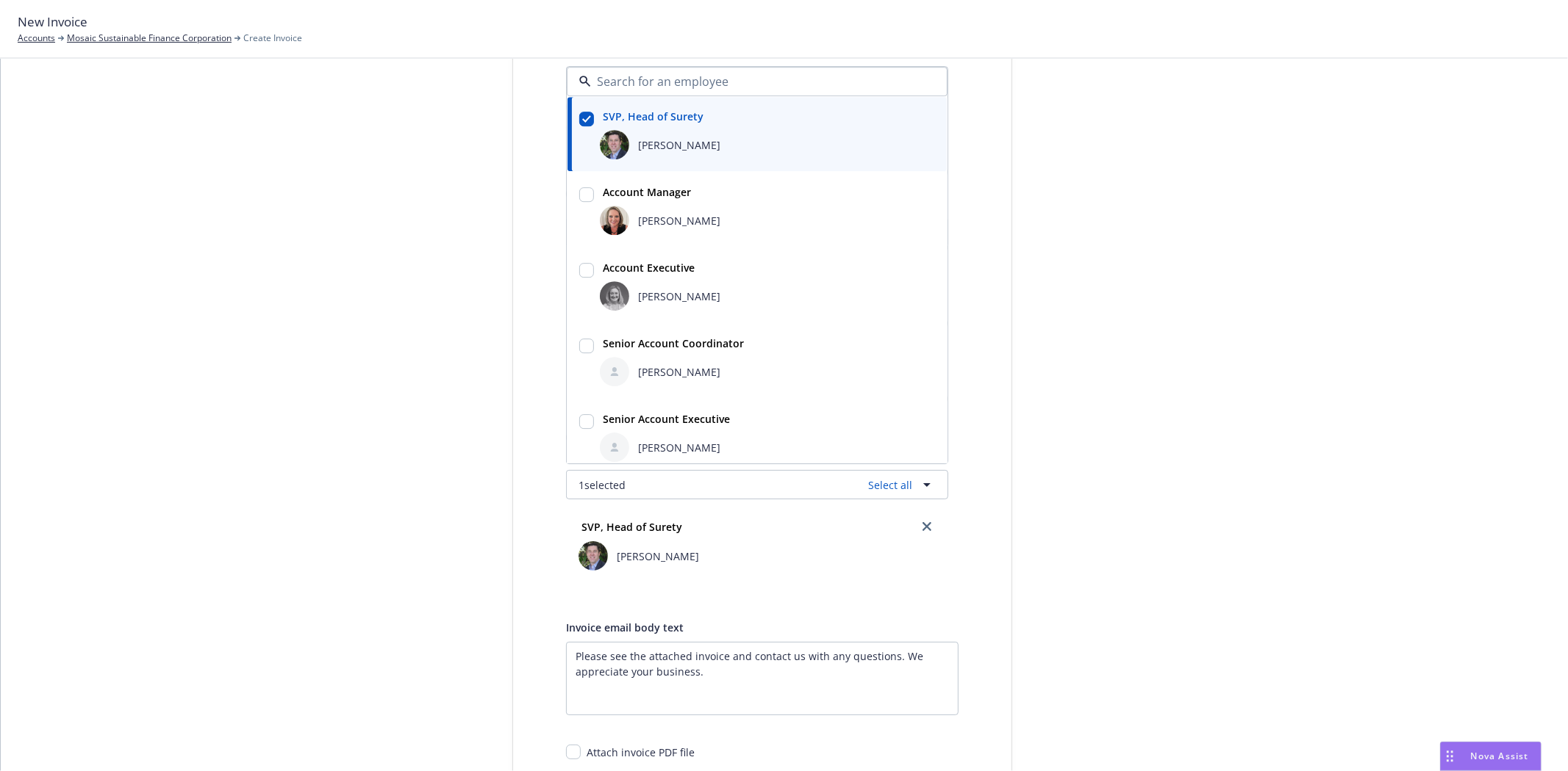
click at [665, 288] on div "[PERSON_NAME]" at bounding box center [767, 296] width 335 height 30
checkbox input "true"
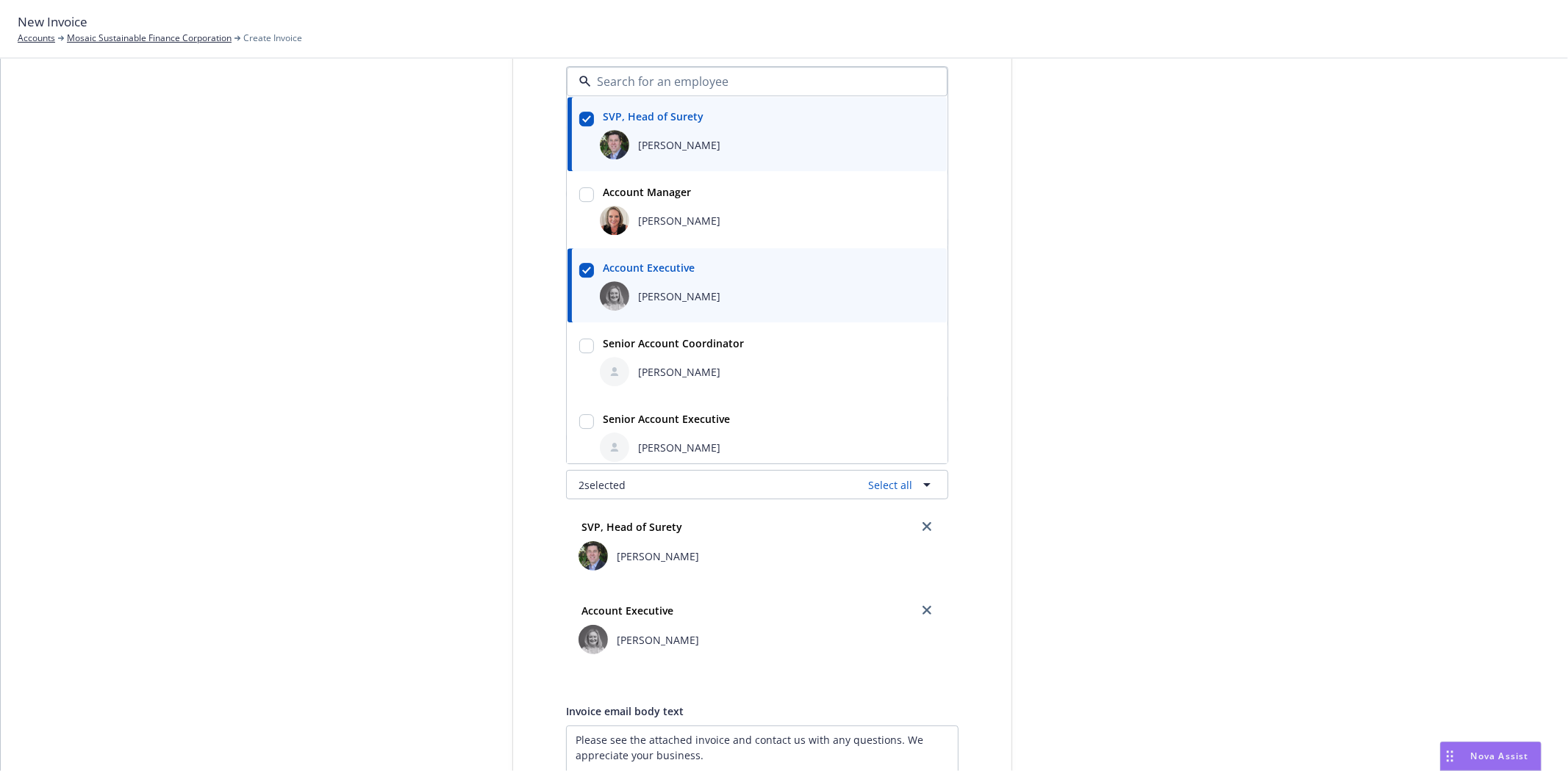
click at [673, 377] on span "[PERSON_NAME]" at bounding box center [679, 372] width 83 height 15
checkbox input "true"
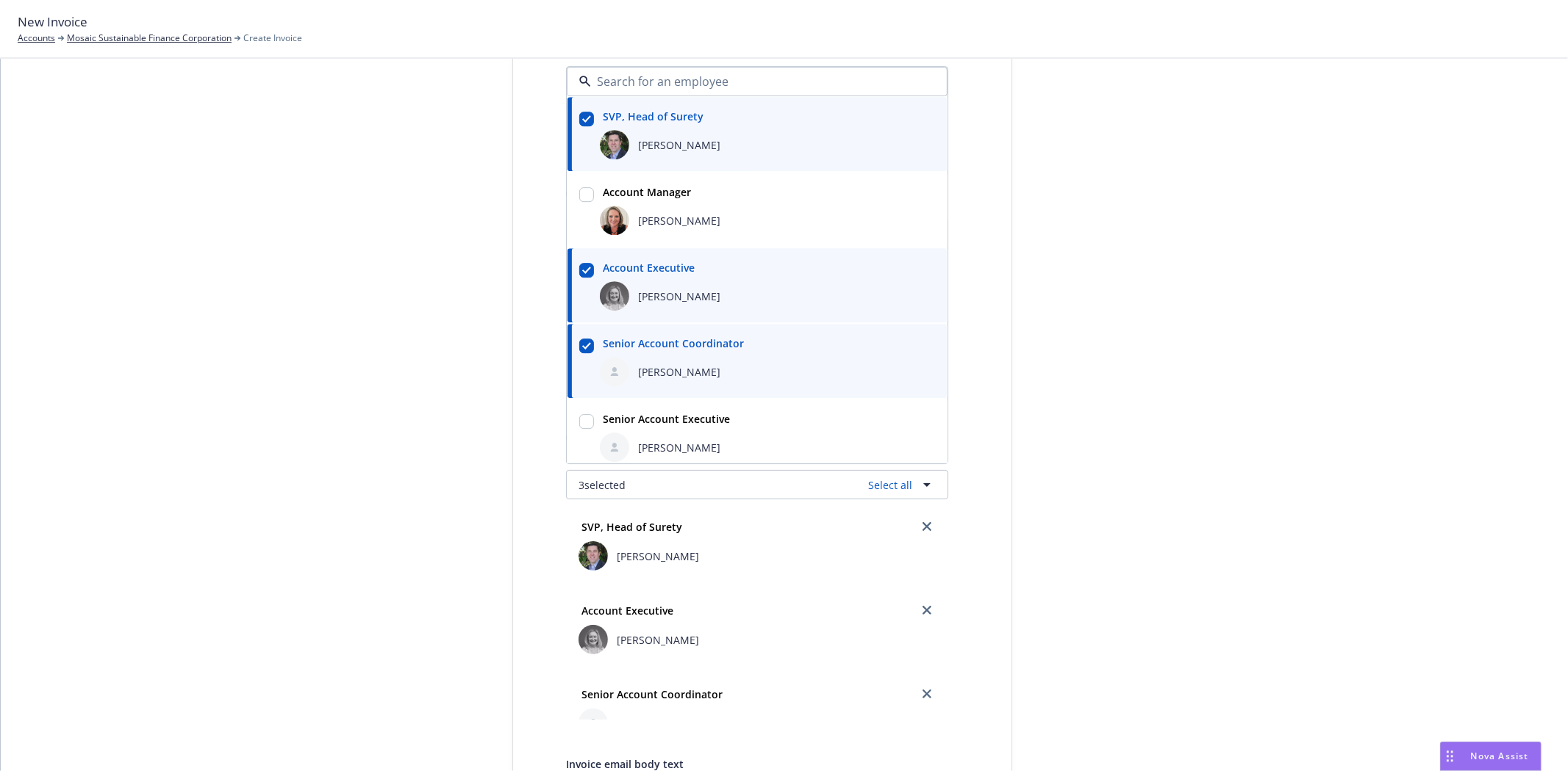
click at [145, 338] on div "Select billable items Review information 3 Share with client Share with client …" at bounding box center [784, 516] width 1532 height 1108
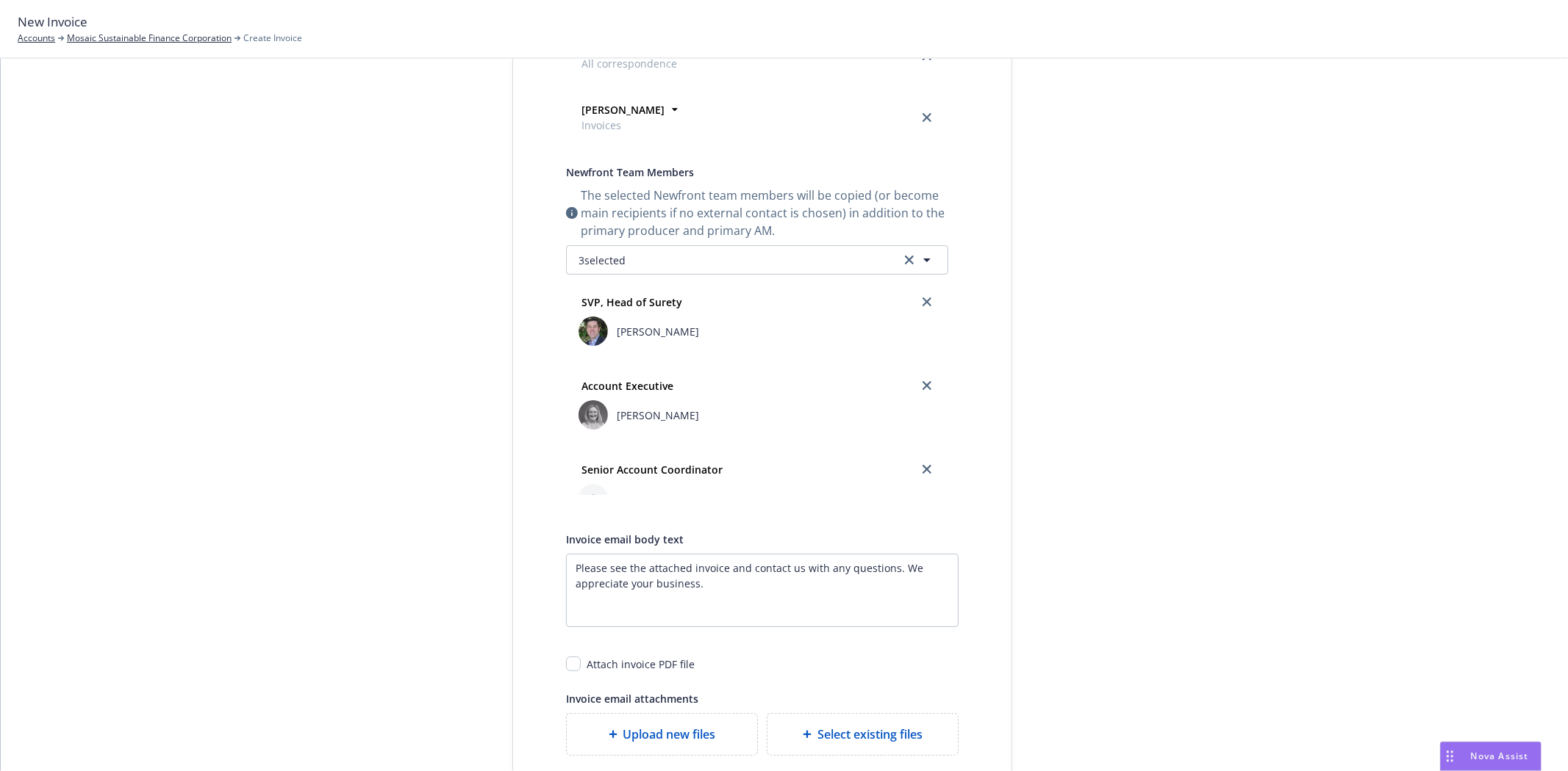
scroll to position [401, 0]
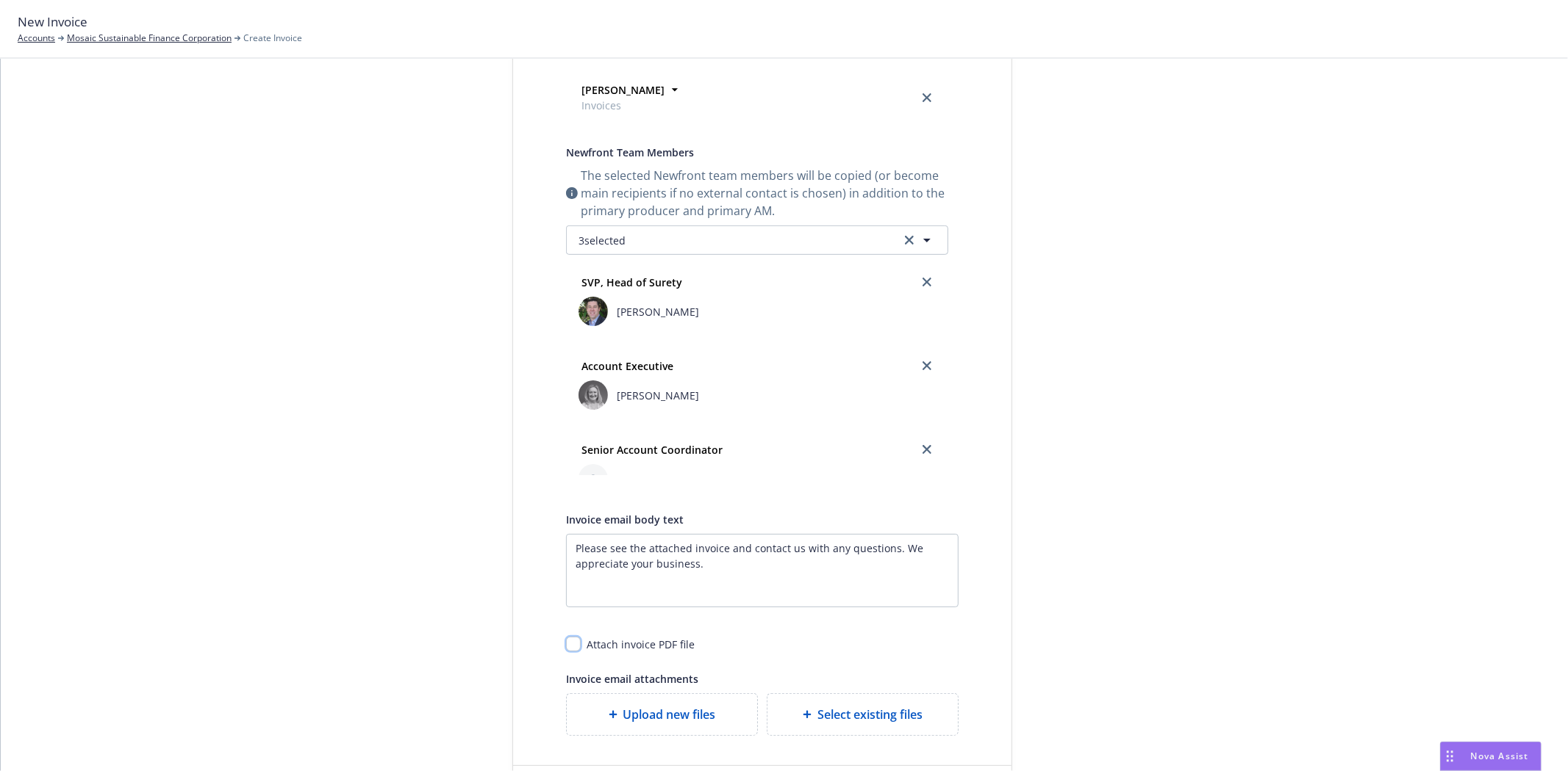
click at [567, 644] on input "checkbox" at bounding box center [573, 644] width 14 height 14
checkbox input "true"
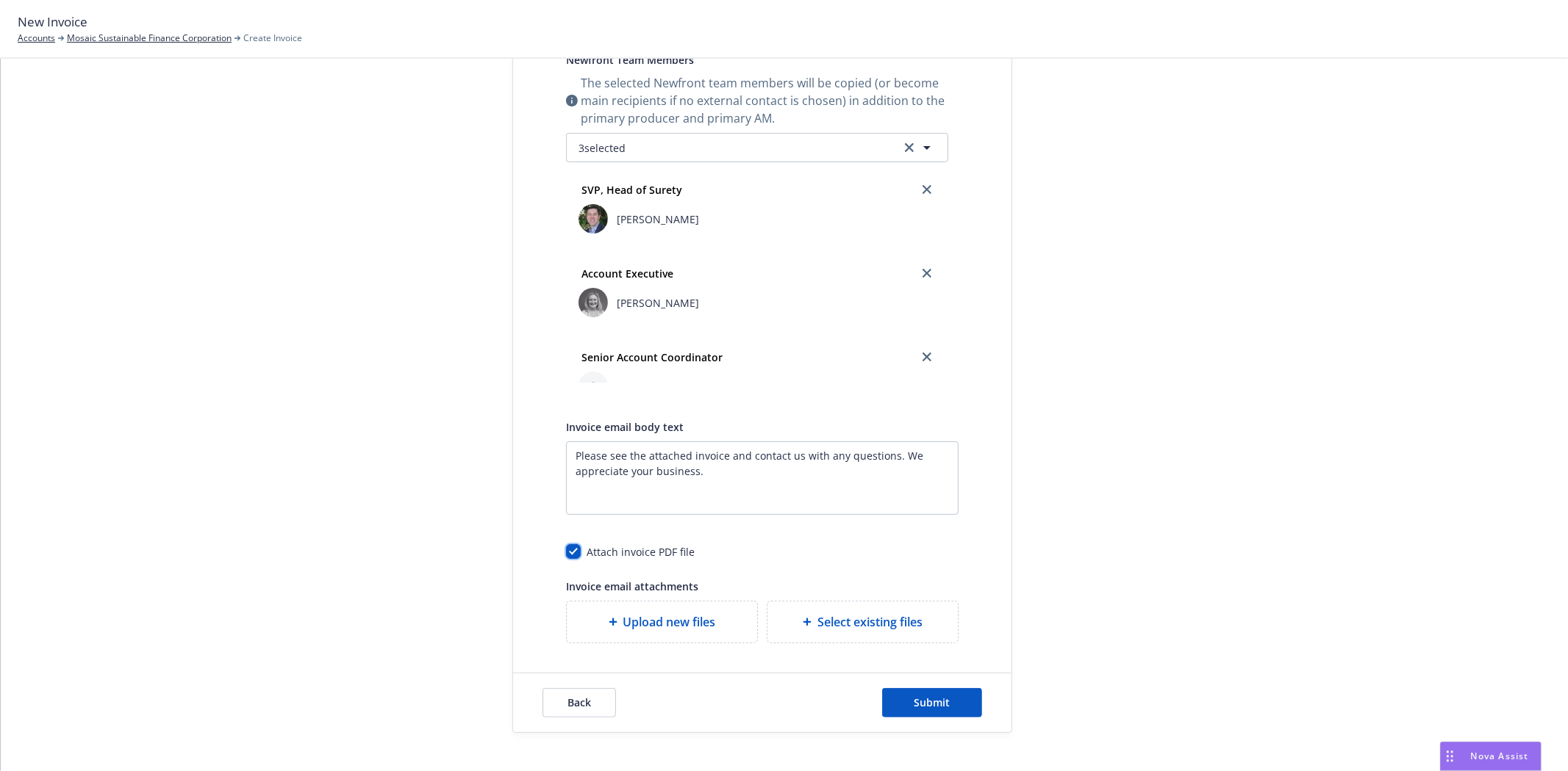
scroll to position [549, 0]
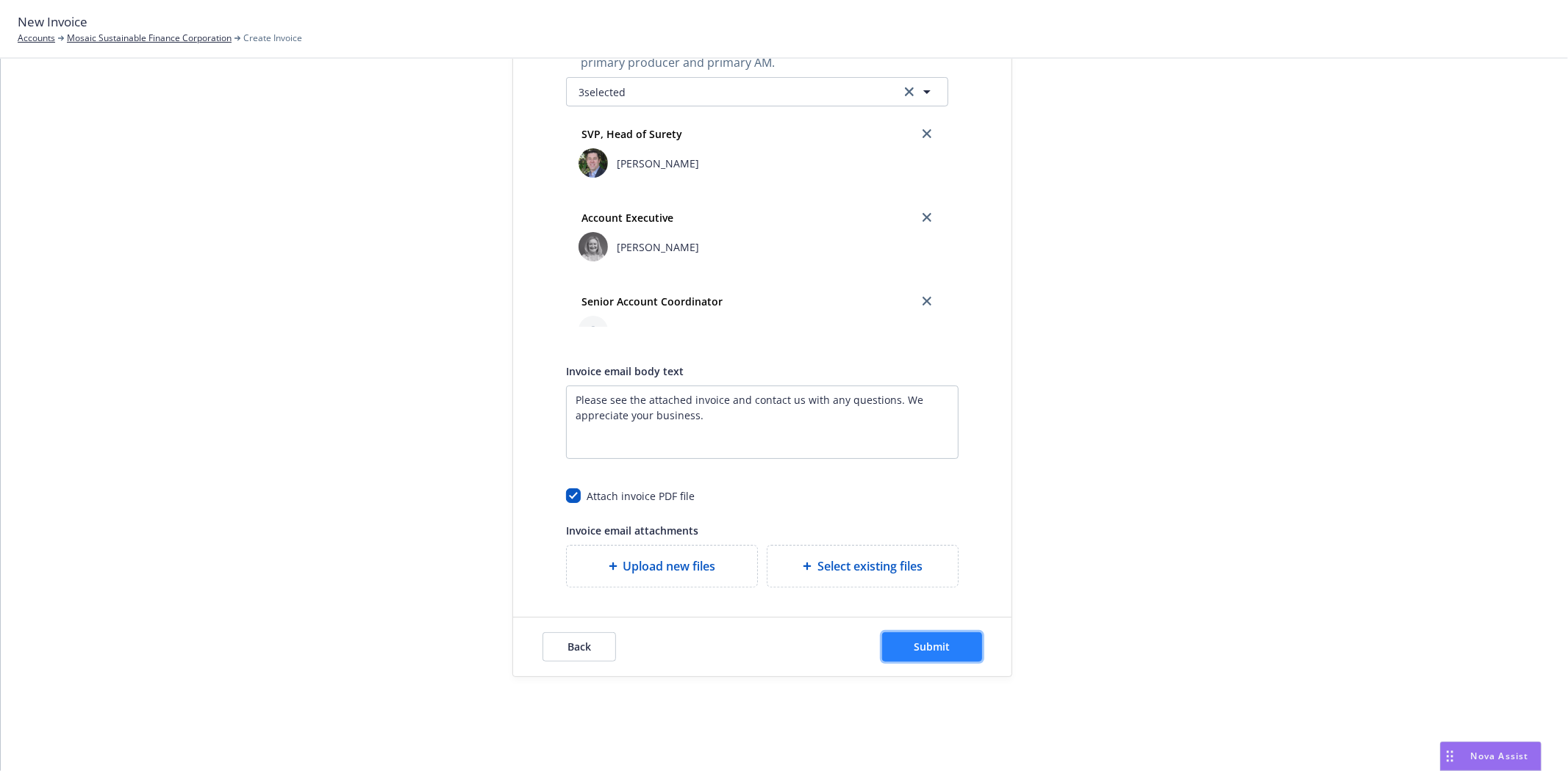
click at [914, 645] on span "Submit" at bounding box center [932, 647] width 36 height 14
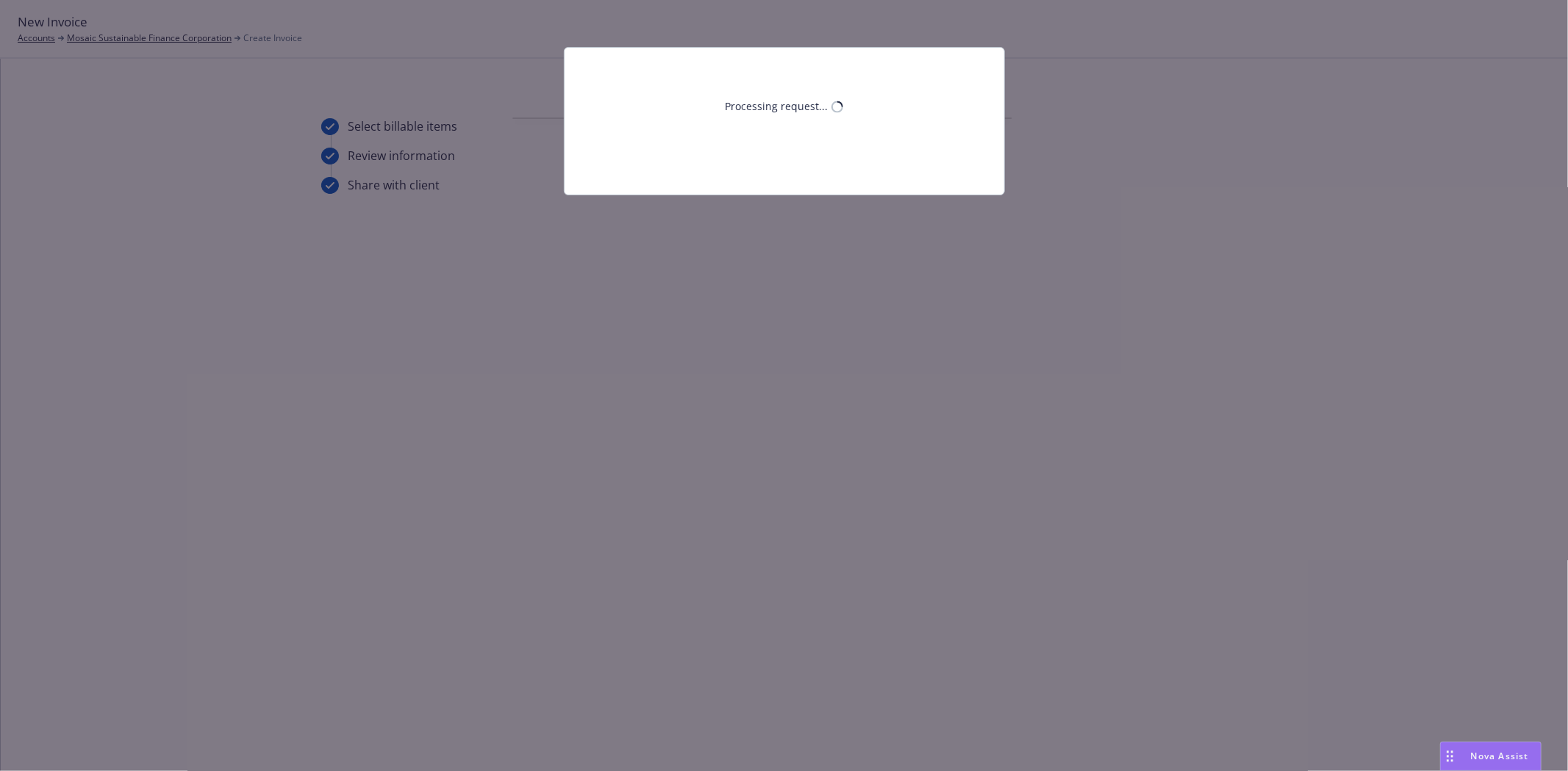
scroll to position [0, 0]
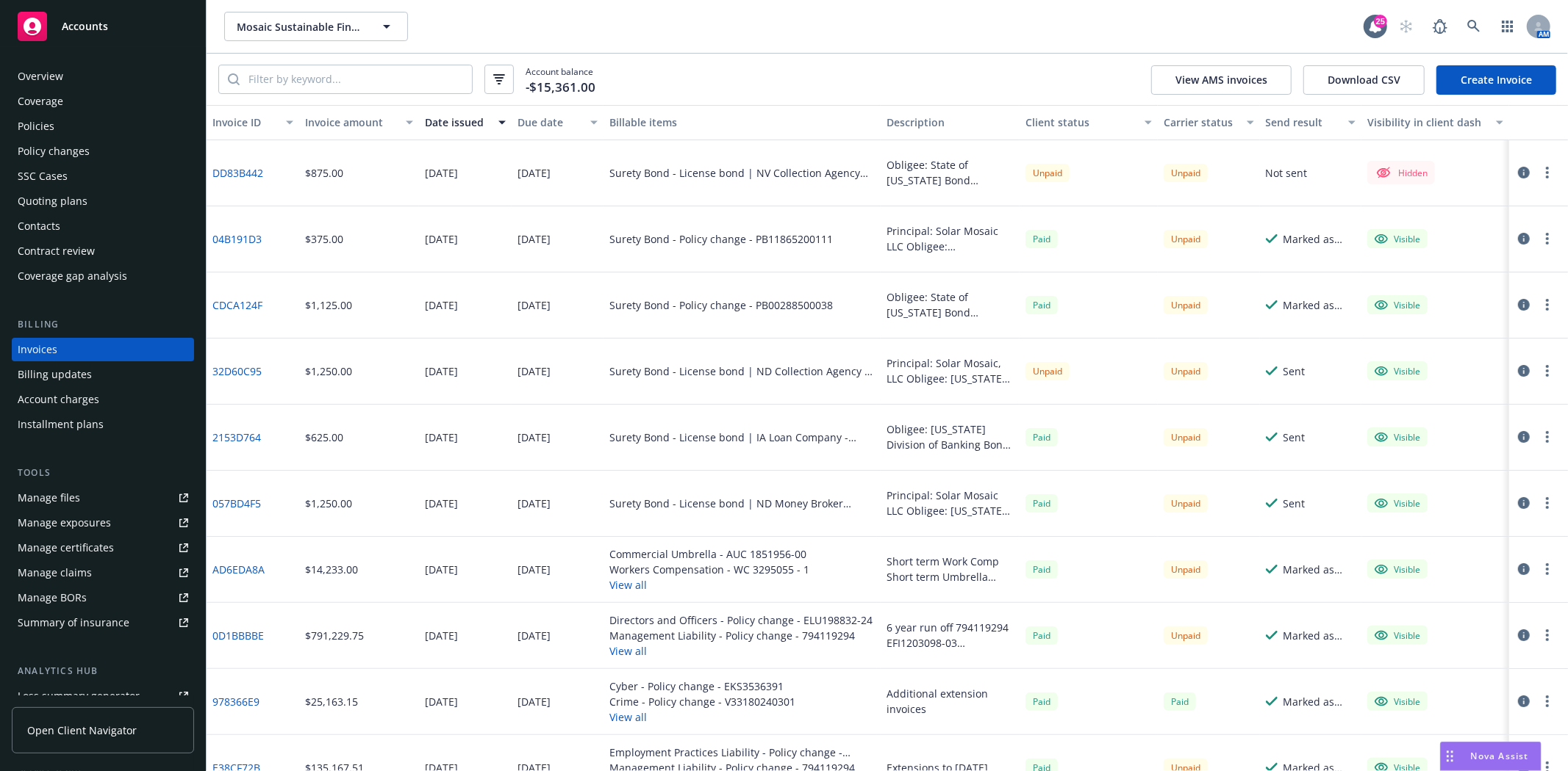
click at [230, 170] on link "DD83B442" at bounding box center [238, 173] width 51 height 15
click at [1538, 168] on button "button" at bounding box center [1547, 172] width 18 height 18
click at [1427, 288] on link "Make it visible in client dash" at bounding box center [1450, 291] width 187 height 30
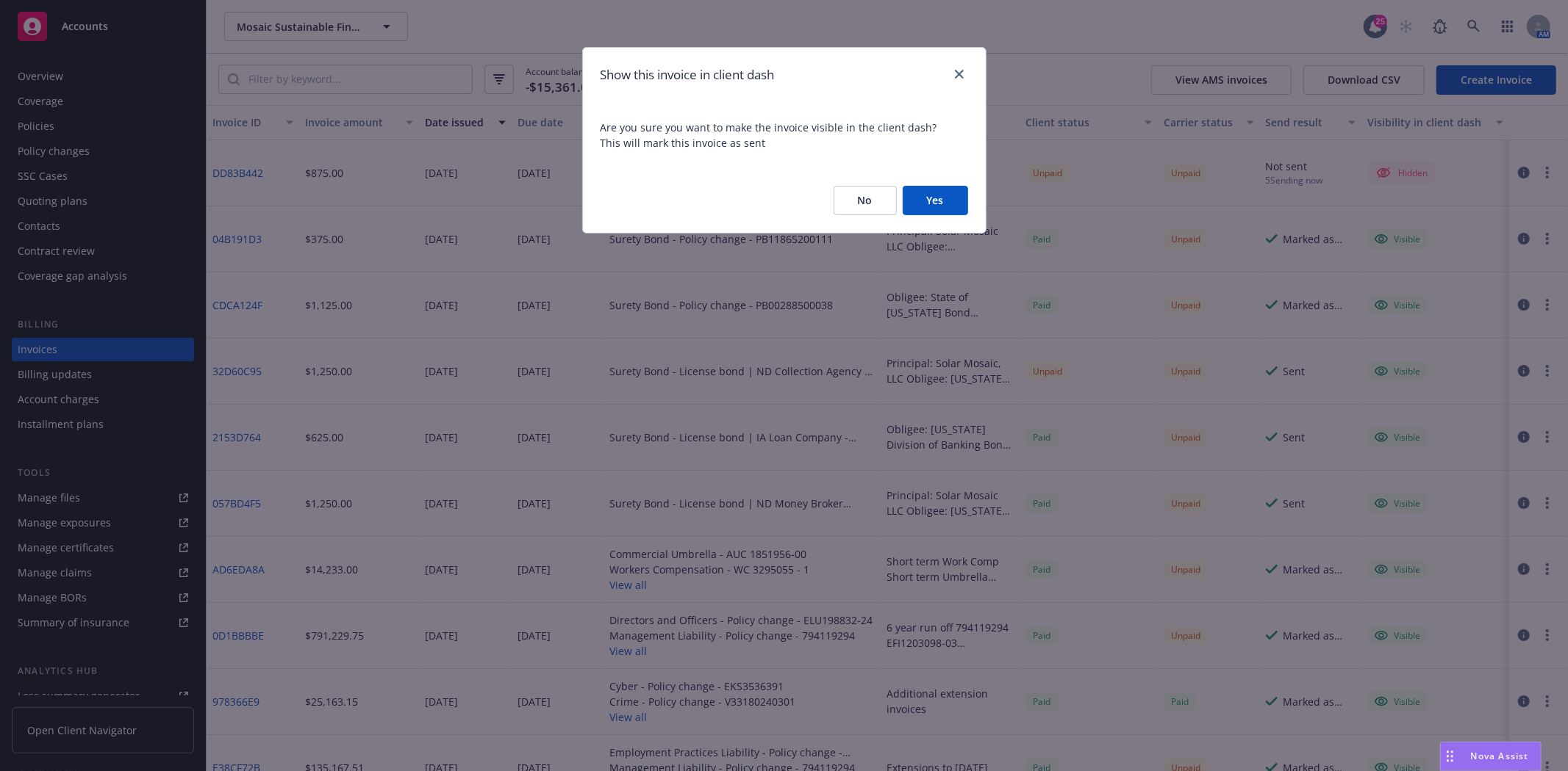
click at [923, 202] on button "Yes" at bounding box center [935, 200] width 66 height 30
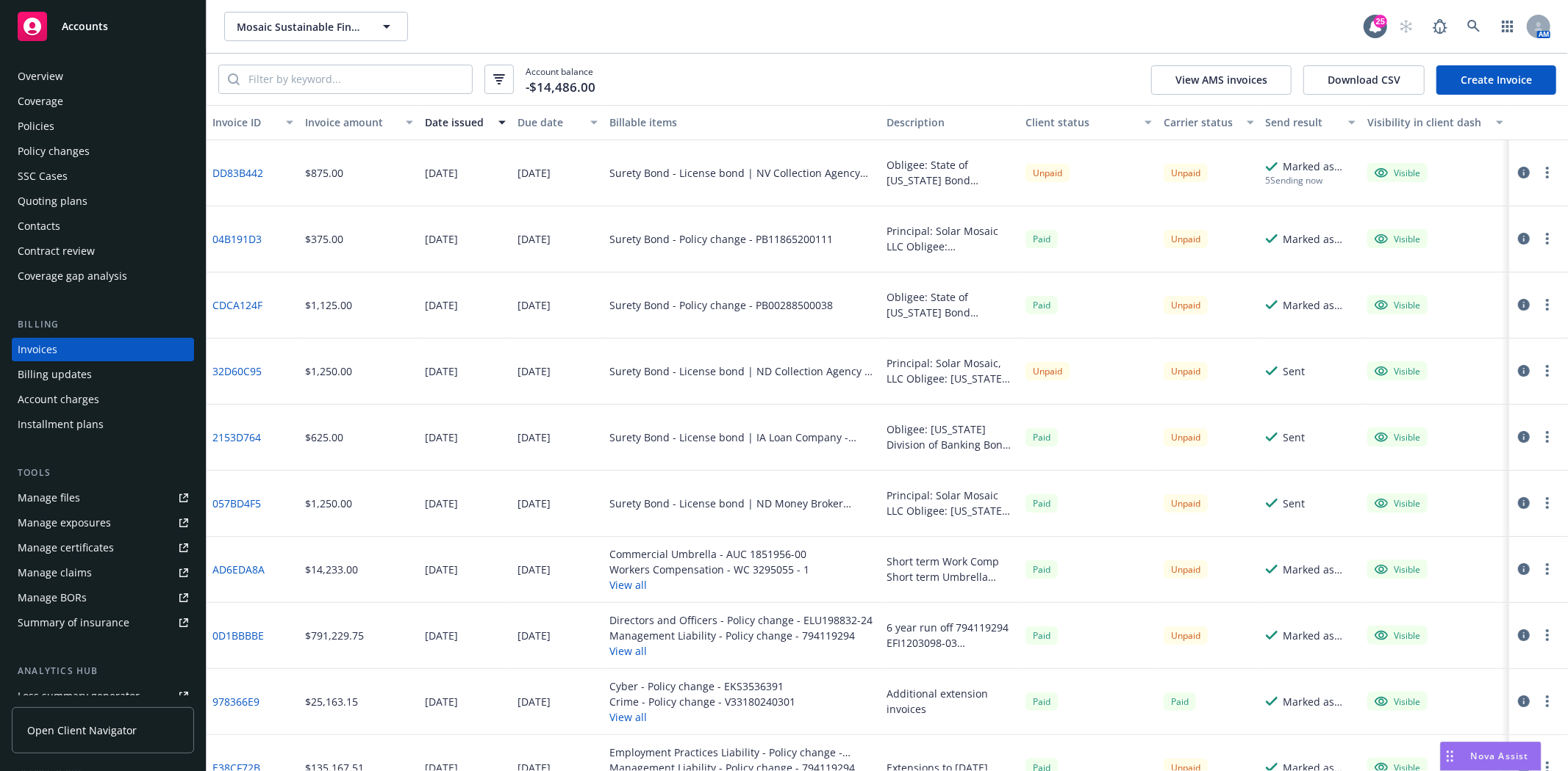
click at [1538, 172] on button "button" at bounding box center [1547, 172] width 18 height 18
click at [1430, 353] on link "Generate invoice PDF" at bounding box center [1450, 350] width 187 height 30
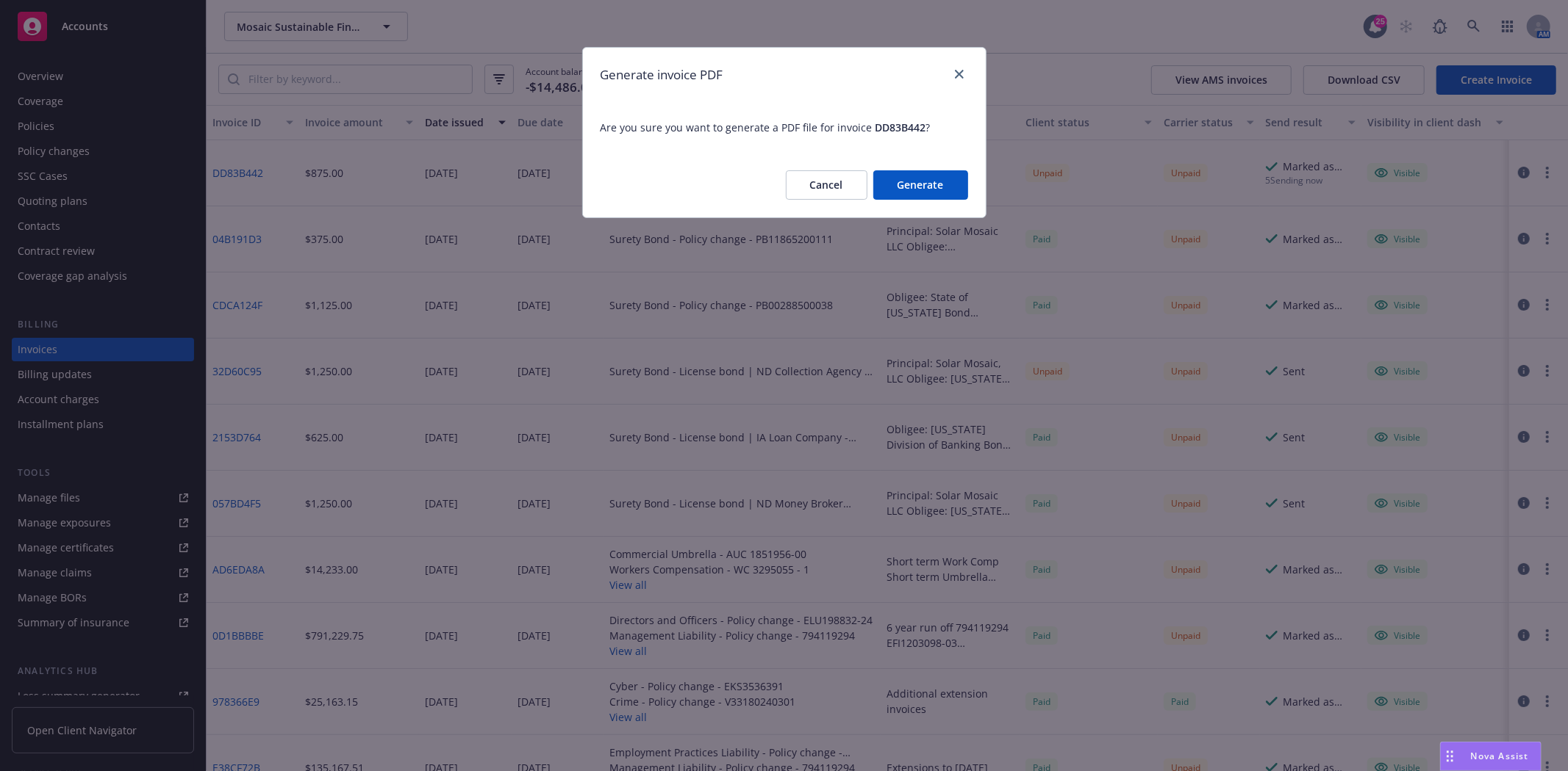
click at [898, 182] on button "Generate" at bounding box center [921, 185] width 95 height 30
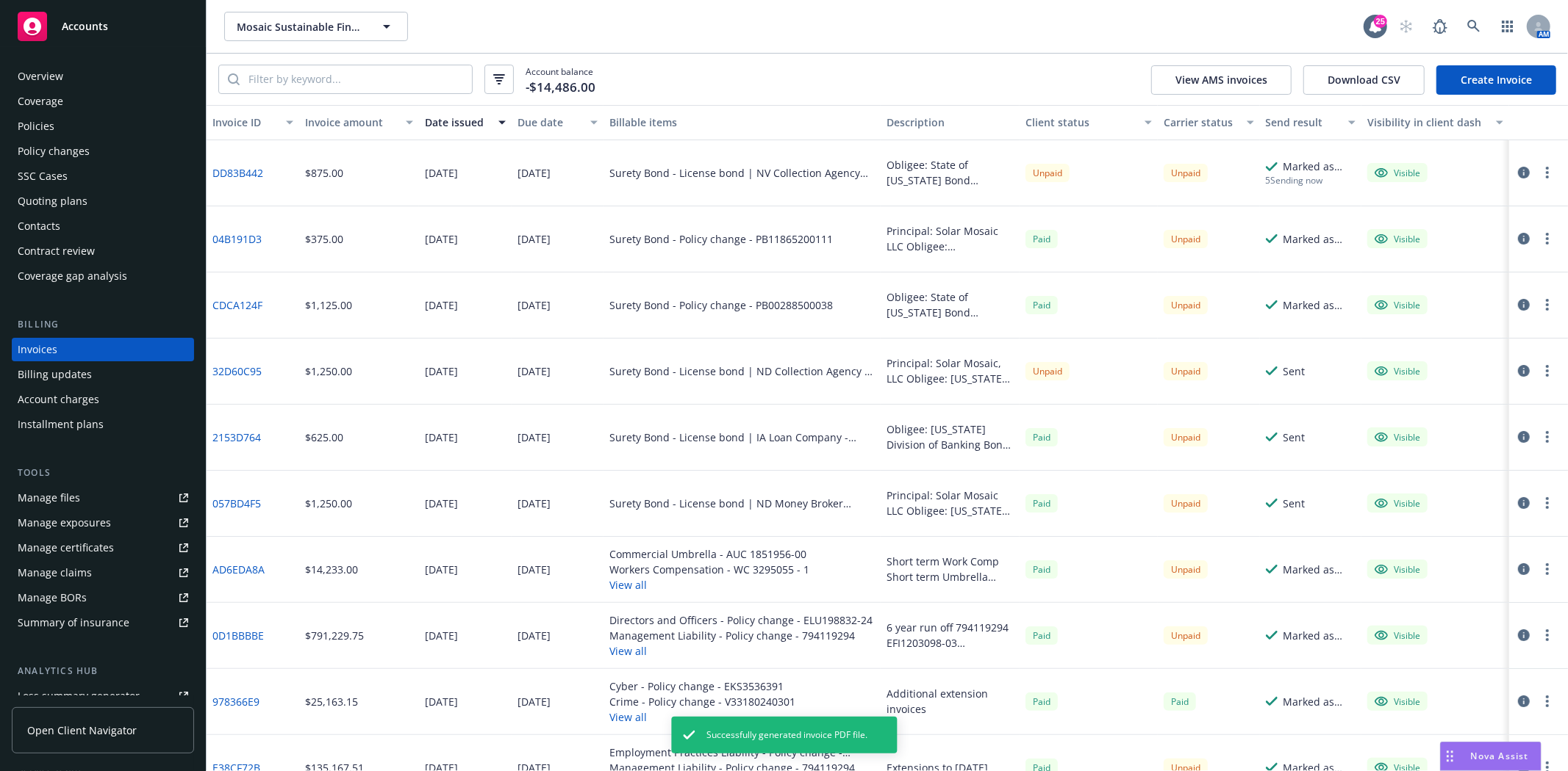
click at [1538, 170] on button "button" at bounding box center [1547, 172] width 18 height 18
click at [1442, 340] on link "Download invoice PDF" at bounding box center [1450, 350] width 187 height 30
click at [74, 126] on div "Policies" at bounding box center [103, 127] width 170 height 24
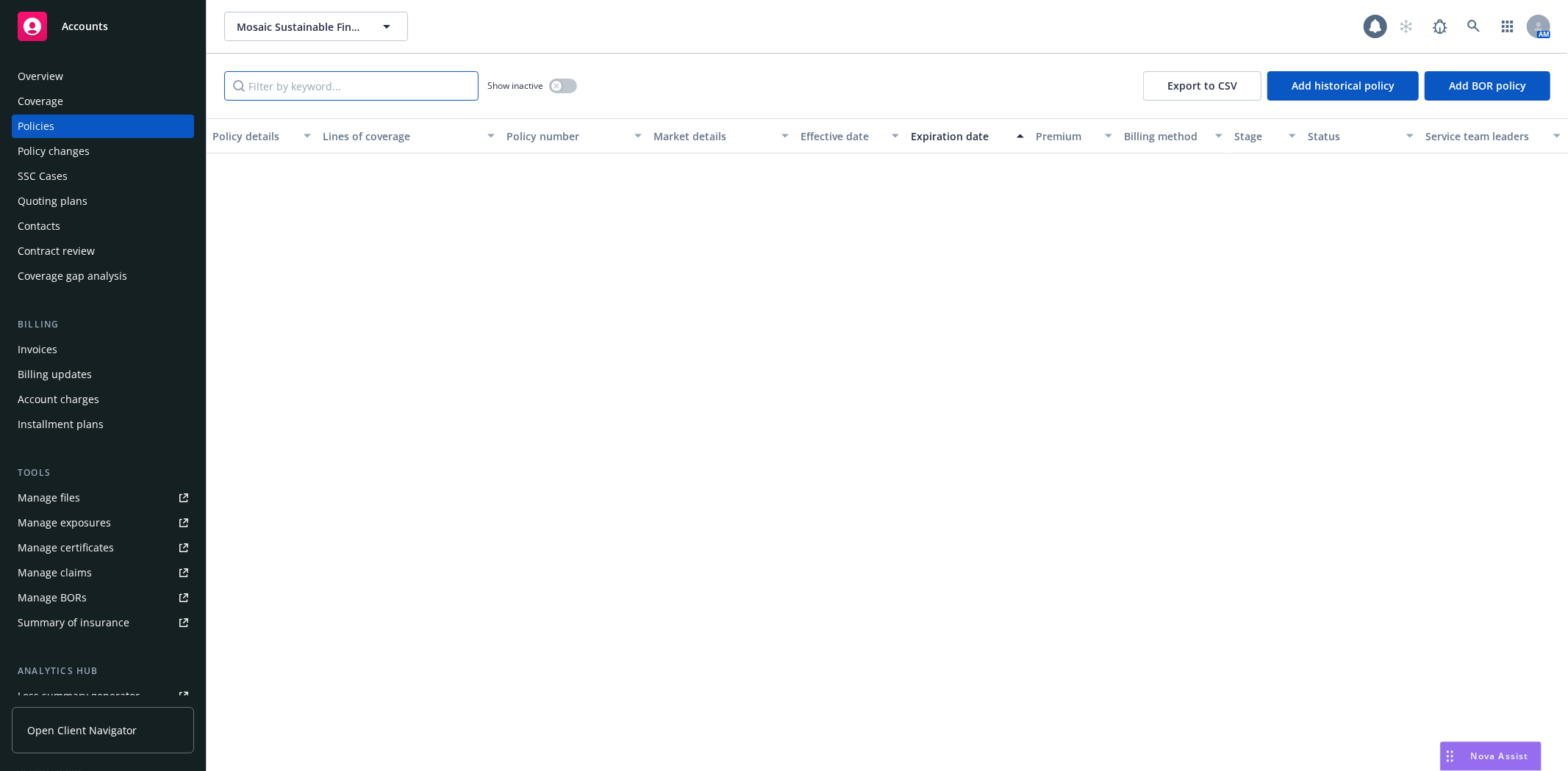
click at [356, 78] on input "Filter by keyword..." at bounding box center [351, 85] width 254 height 30
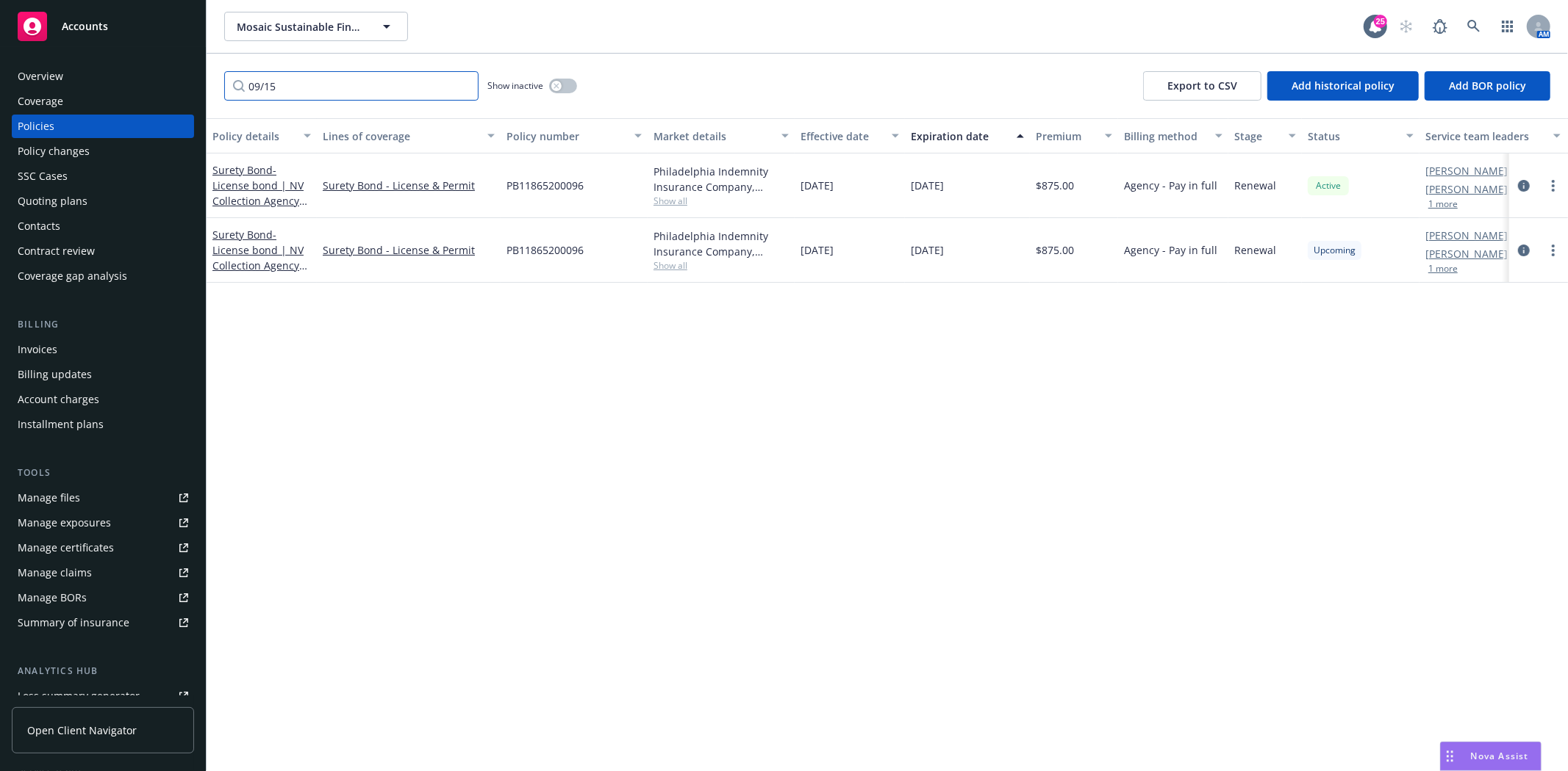
type input "09/15"
click at [92, 195] on div "Quoting plans" at bounding box center [103, 202] width 170 height 24
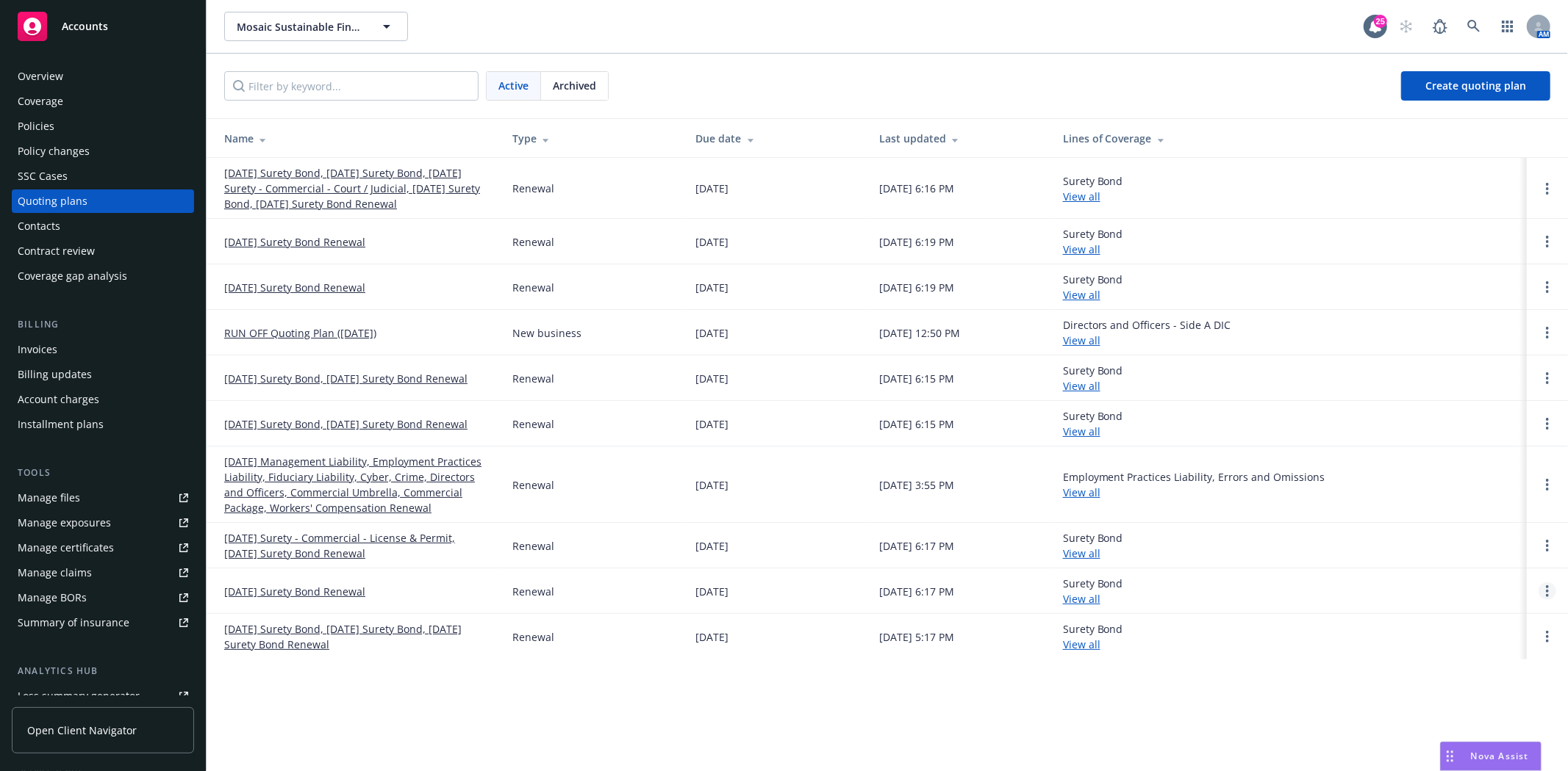
click at [1540, 588] on link "Open options" at bounding box center [1547, 591] width 18 height 18
click at [1483, 575] on link "Archive" at bounding box center [1472, 580] width 128 height 30
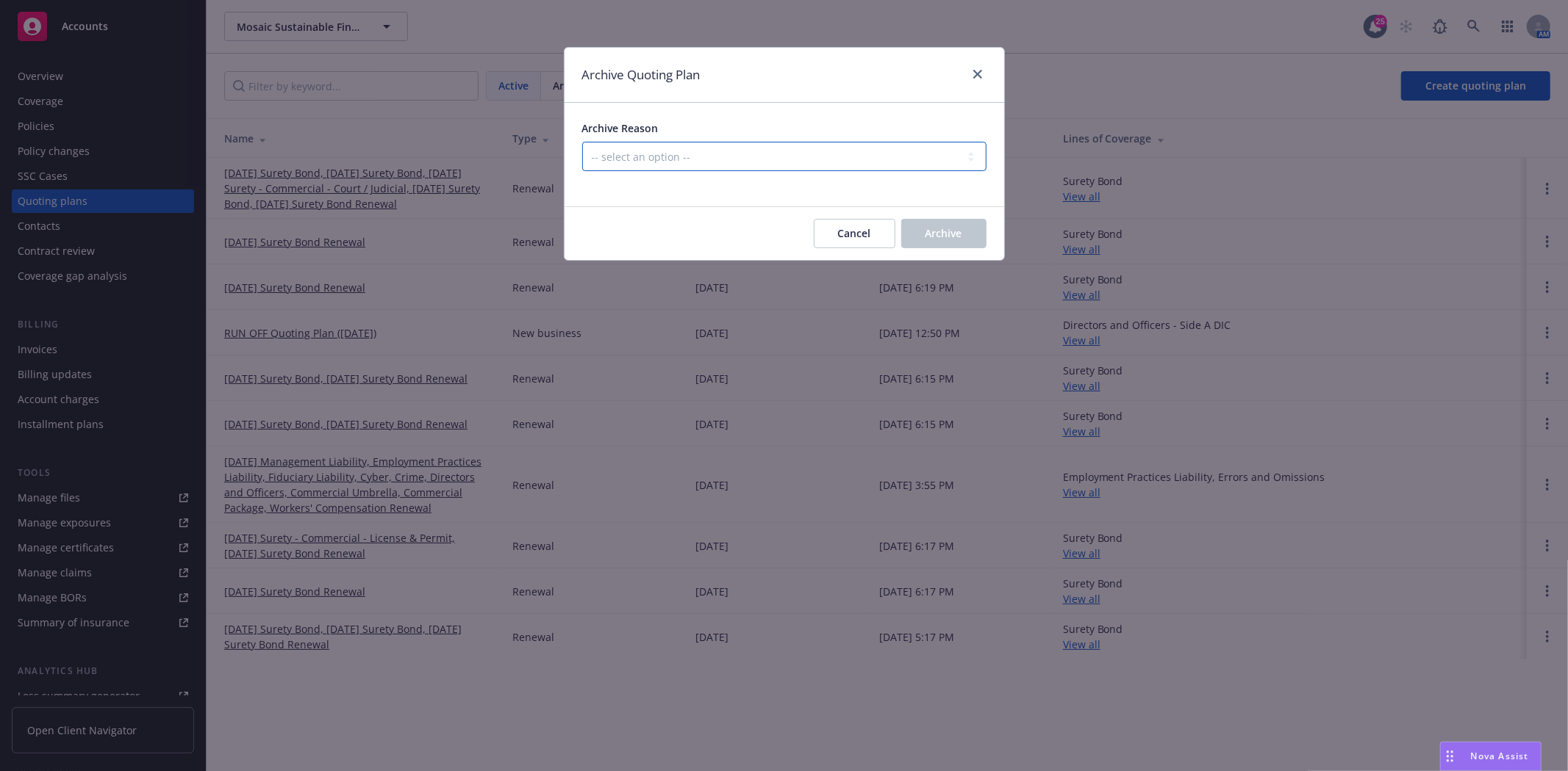
click at [882, 163] on select "-- select an option -- All policies in this renewal plan are auto-renewed Creat…" at bounding box center [784, 156] width 404 height 30
select select "ARCHIVED_RENEWAL_POLICY_AUTO_RENEWED"
click at [582, 142] on select "-- select an option -- All policies in this renewal plan are auto-renewed Creat…" at bounding box center [784, 156] width 404 height 30
click at [914, 230] on button "Archive" at bounding box center [944, 234] width 85 height 30
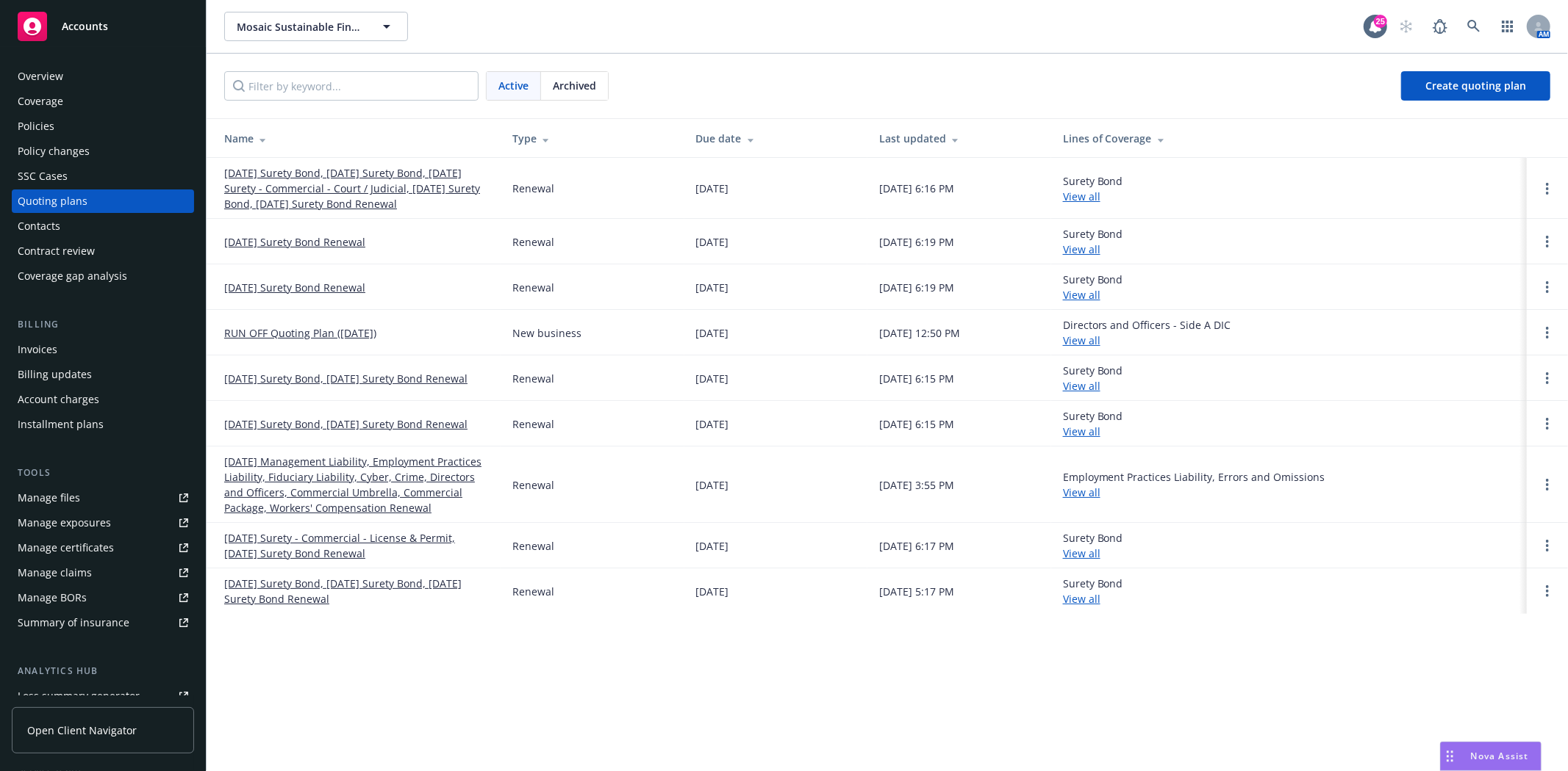
drag, startPoint x: 77, startPoint y: 135, endPoint x: 85, endPoint y: 132, distance: 8.5
click at [77, 135] on div "Policies" at bounding box center [103, 127] width 170 height 24
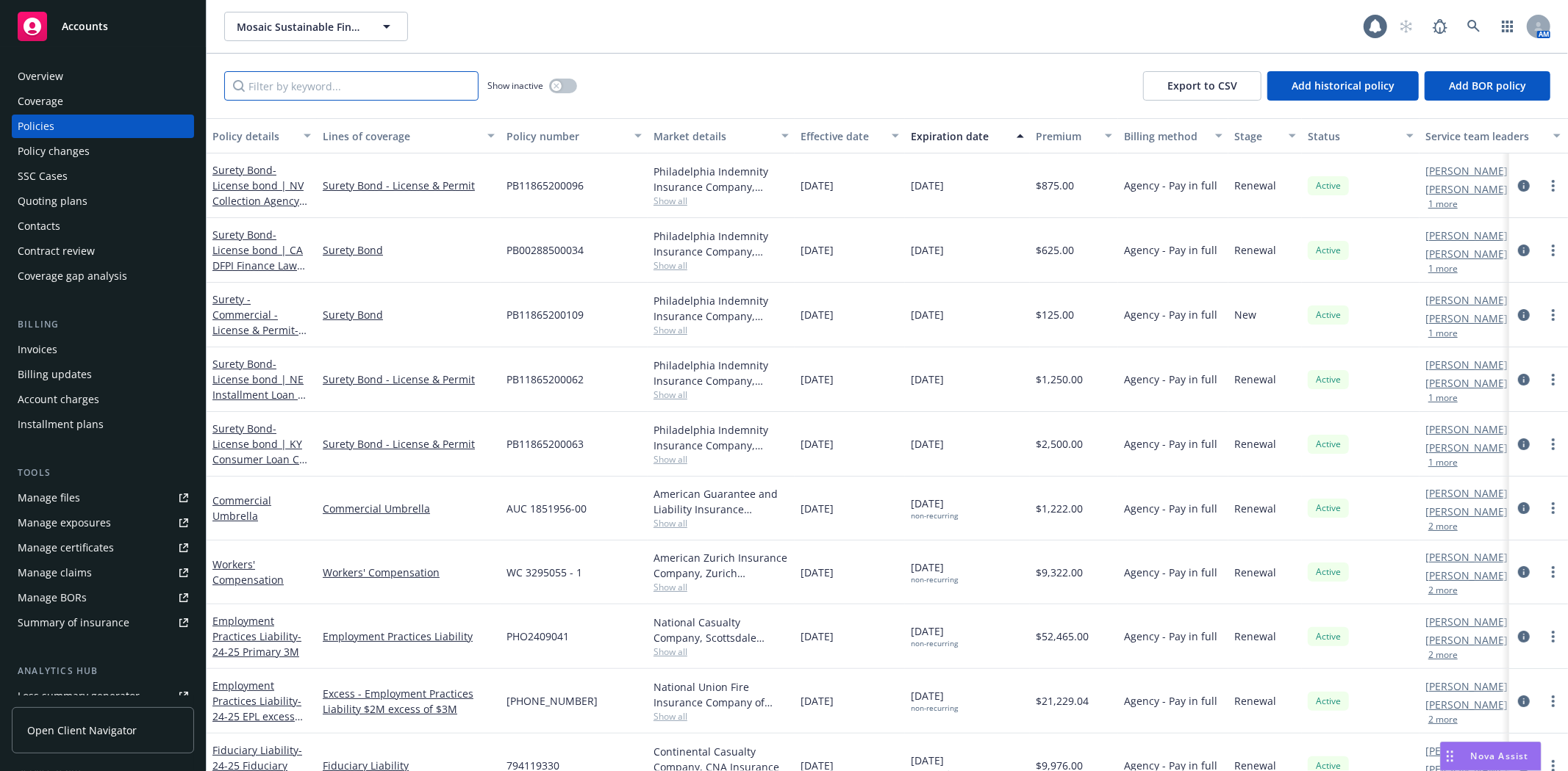
click at [303, 87] on input "Filter by keyword..." at bounding box center [351, 85] width 254 height 30
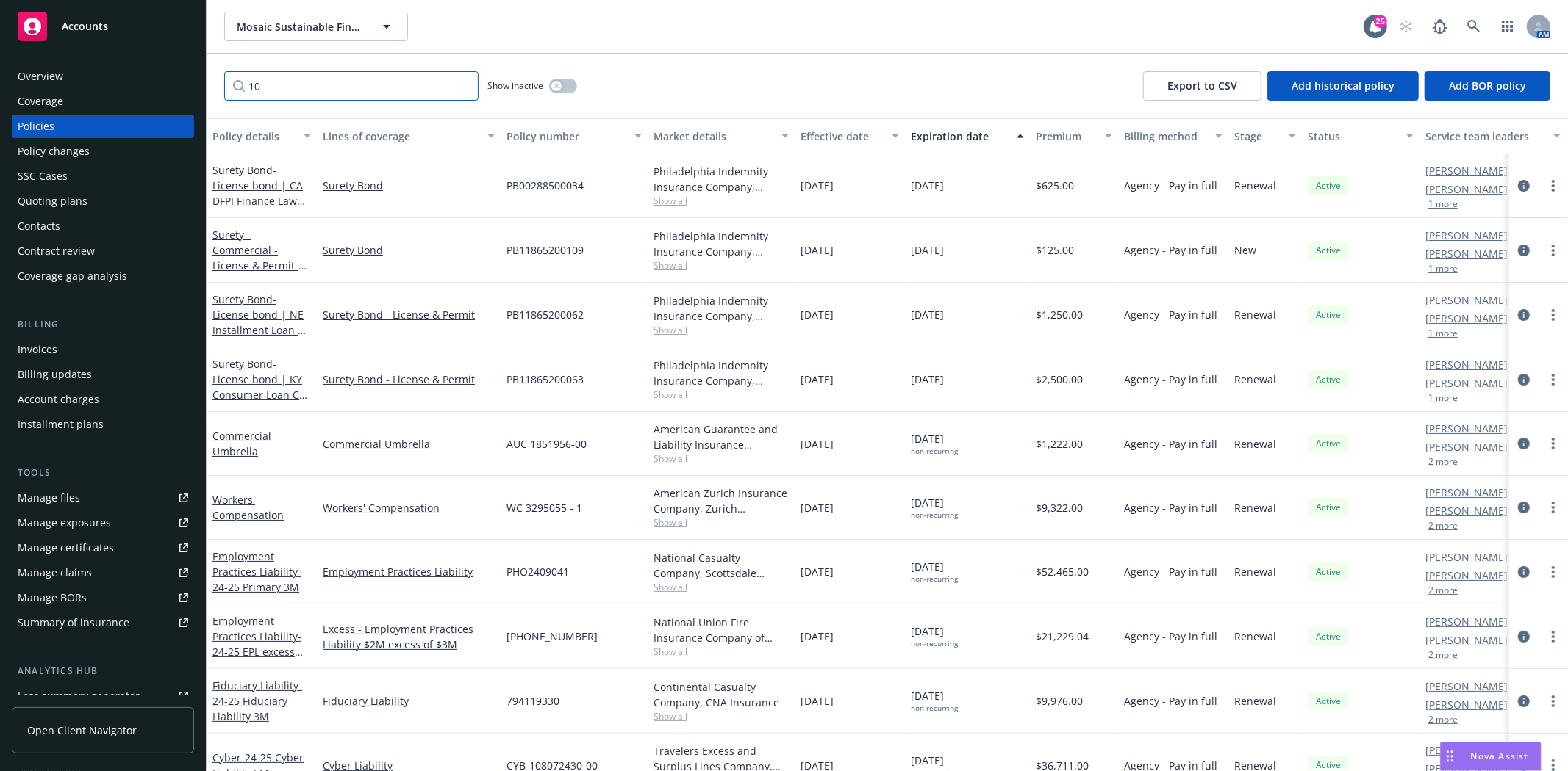
type input "1"
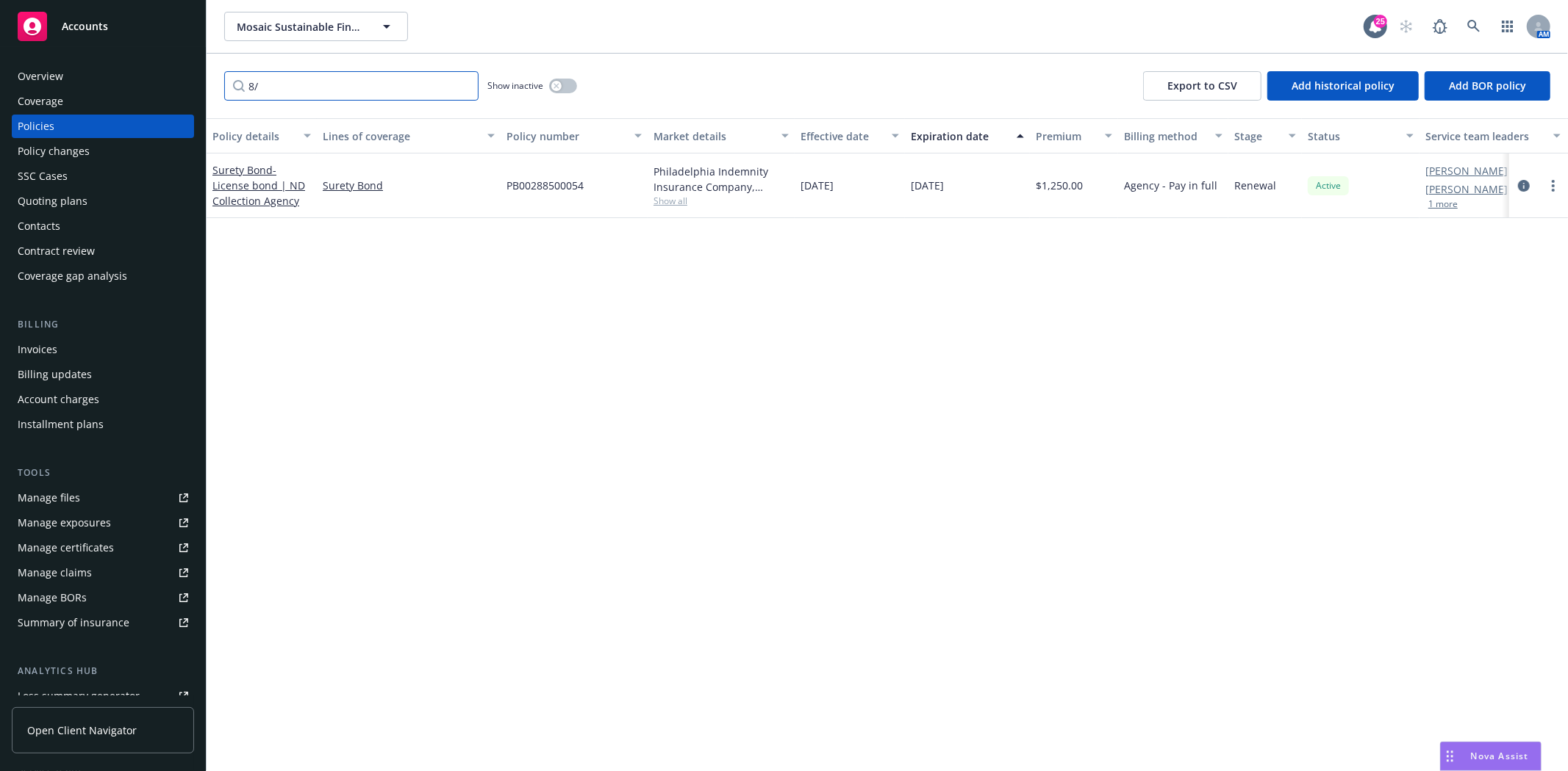
type input "8"
type input "08/03"
click at [96, 40] on div "Accounts" at bounding box center [103, 26] width 170 height 30
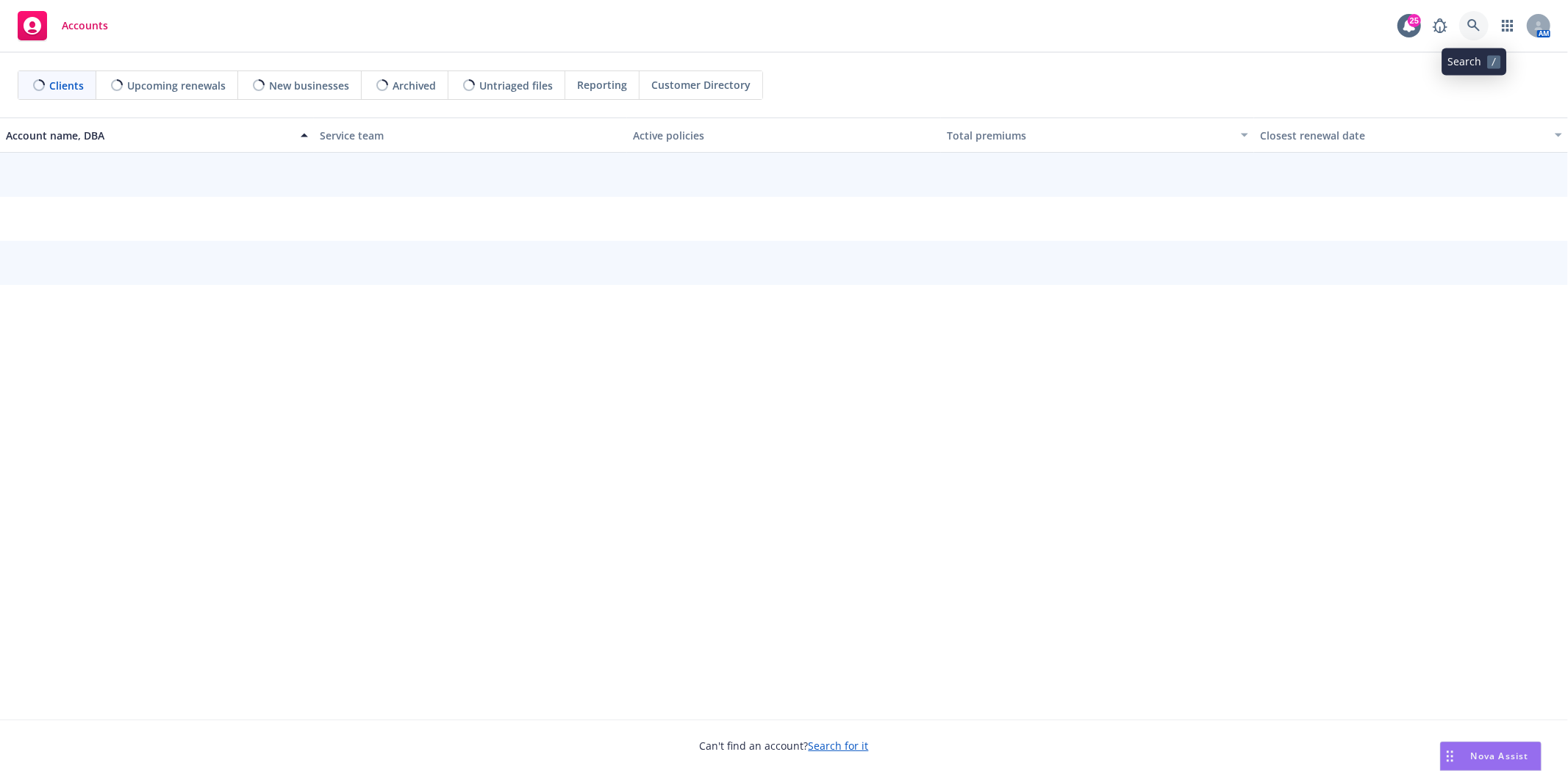
click at [1479, 19] on icon at bounding box center [1473, 26] width 14 height 13
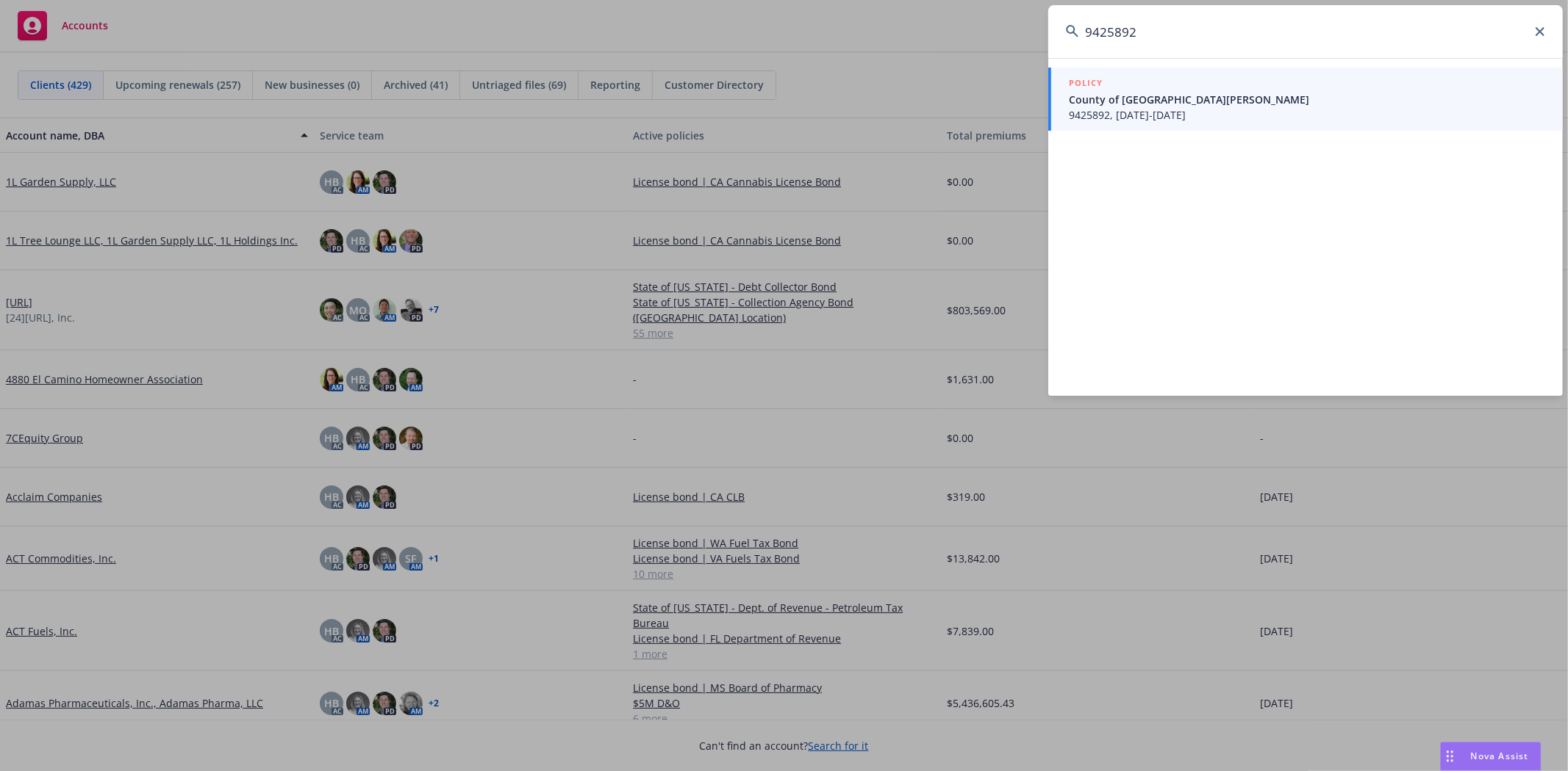
type input "9425892"
click at [1187, 77] on div "POLICY" at bounding box center [1306, 84] width 476 height 16
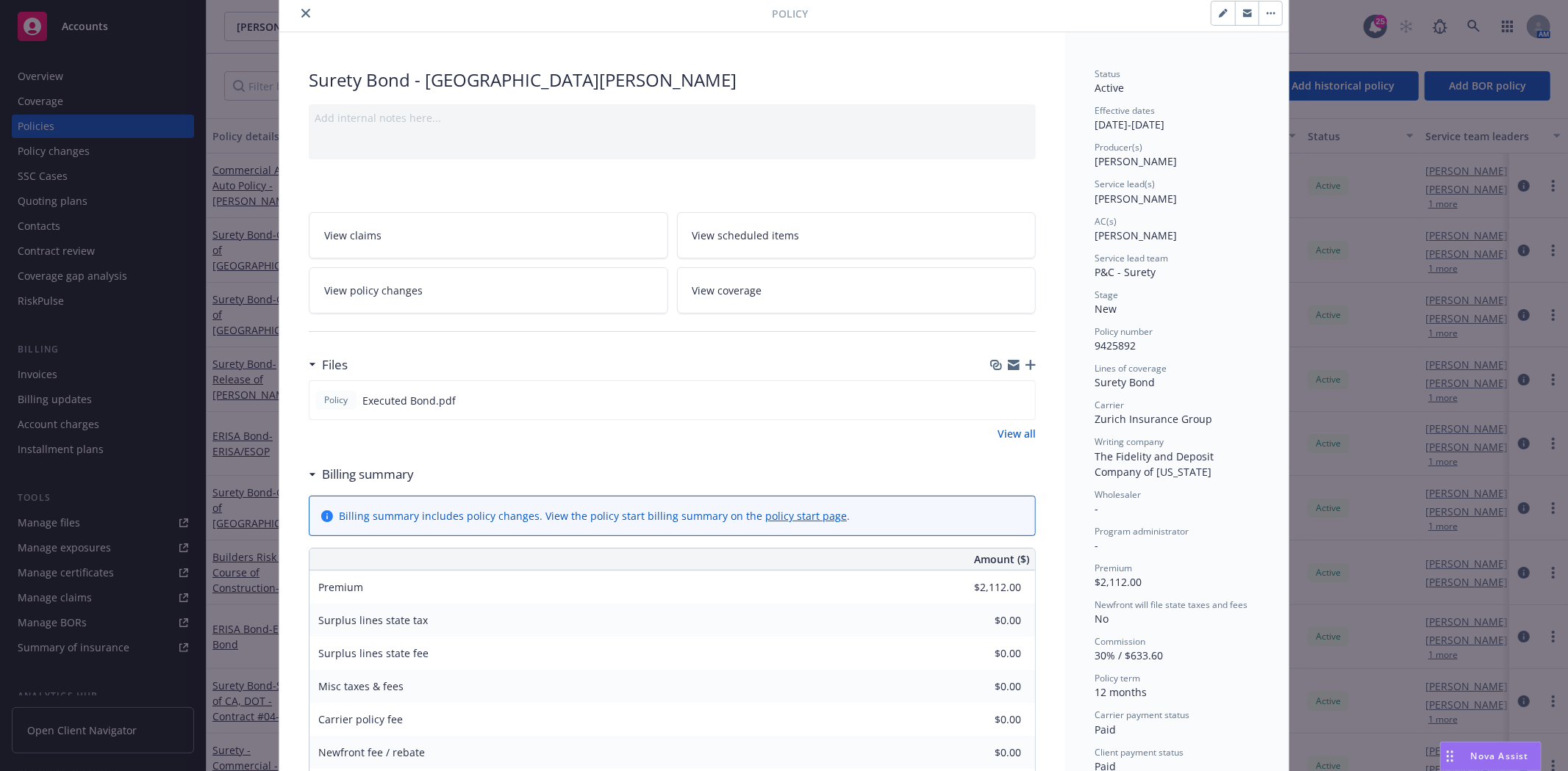
scroll to position [82, 0]
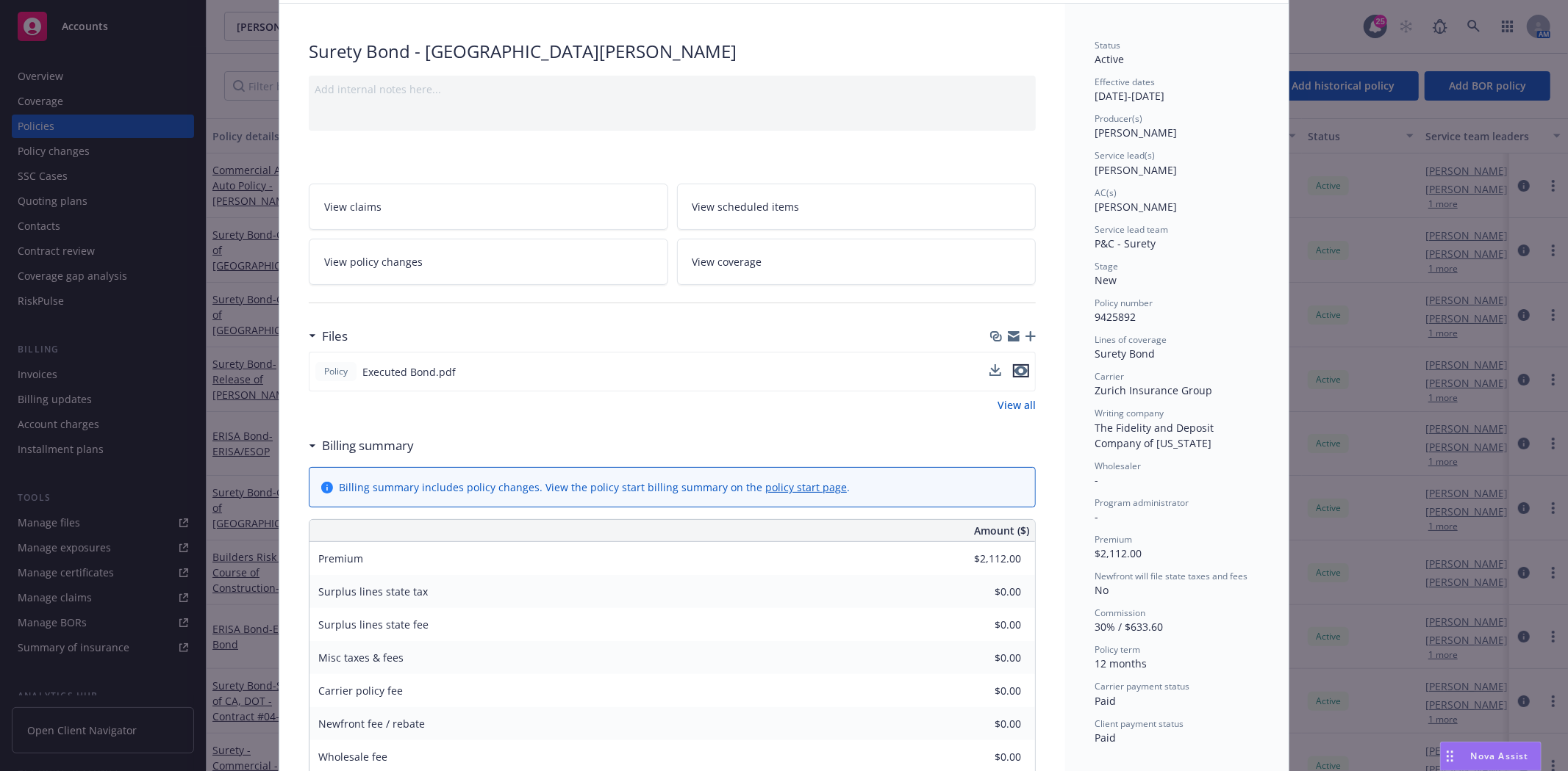
click at [1014, 366] on icon "preview file" at bounding box center [1021, 371] width 14 height 10
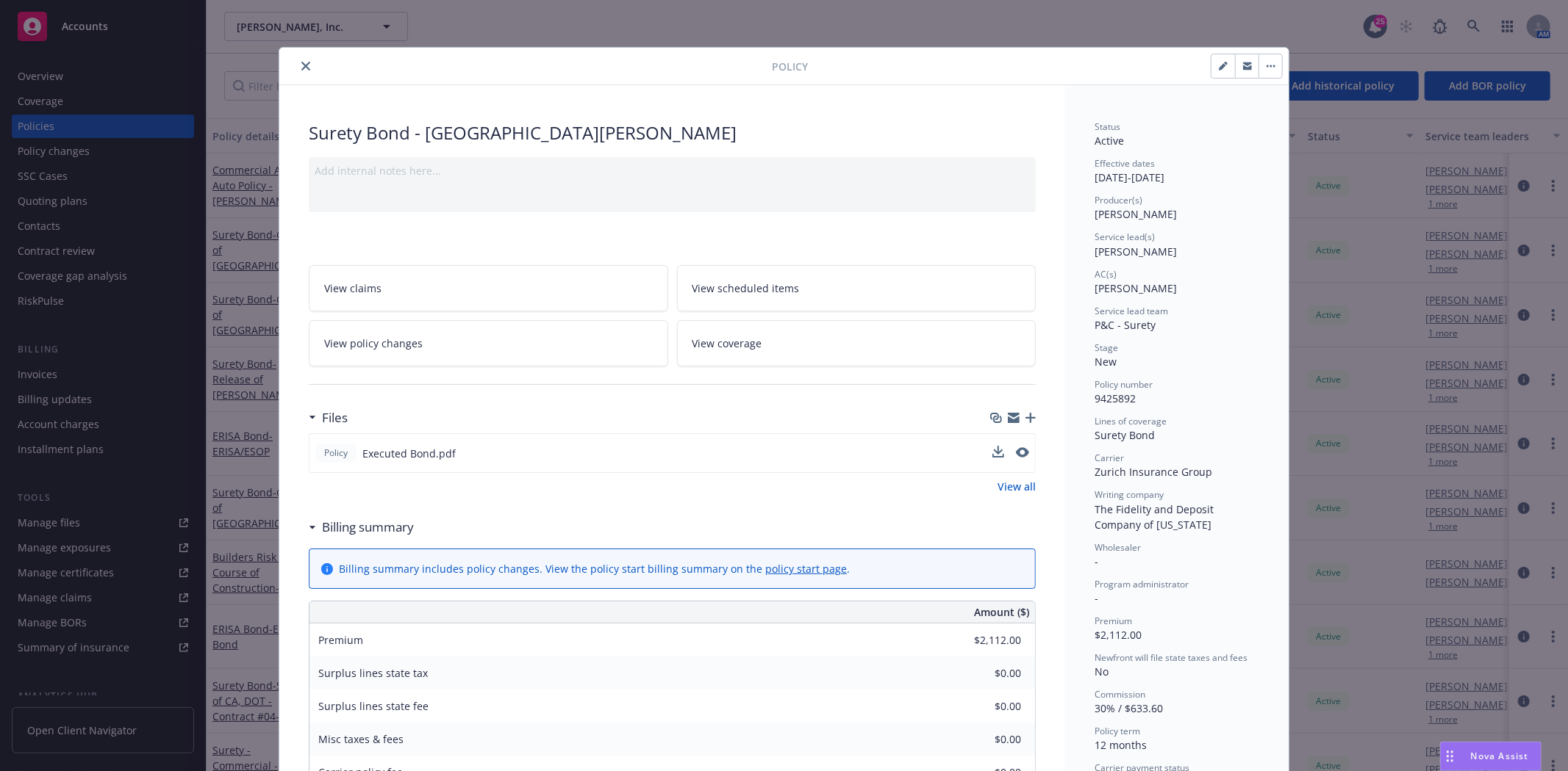
drag, startPoint x: 300, startPoint y: 57, endPoint x: 296, endPoint y: 65, distance: 8.9
click at [299, 57] on button "close" at bounding box center [305, 66] width 18 height 18
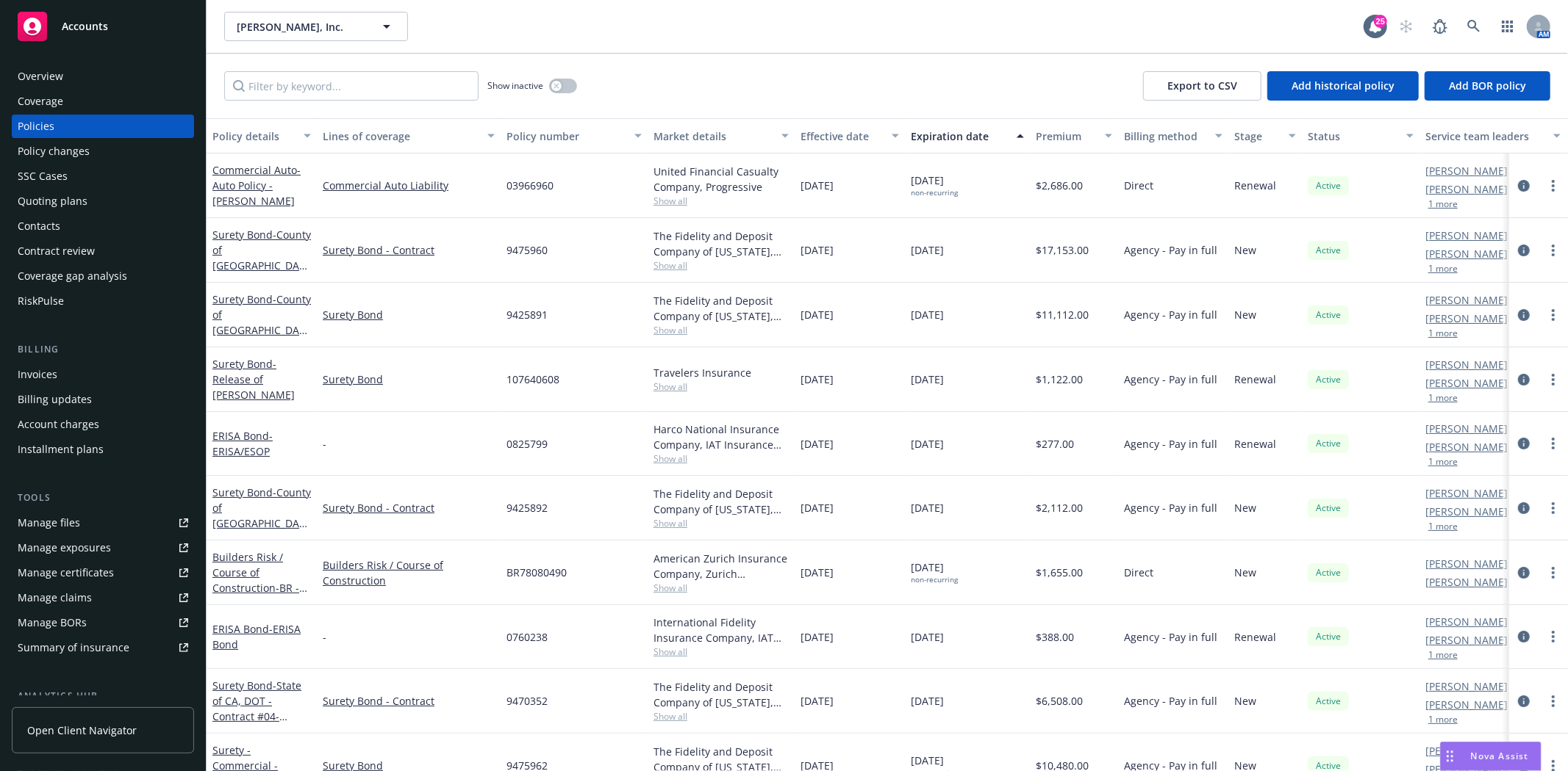
click at [296, 65] on div "Show inactive Export to CSV Add historical policy Add BOR policy" at bounding box center [887, 86] width 1361 height 65
click at [292, 73] on input "Filter by keyword..." at bounding box center [351, 85] width 254 height 30
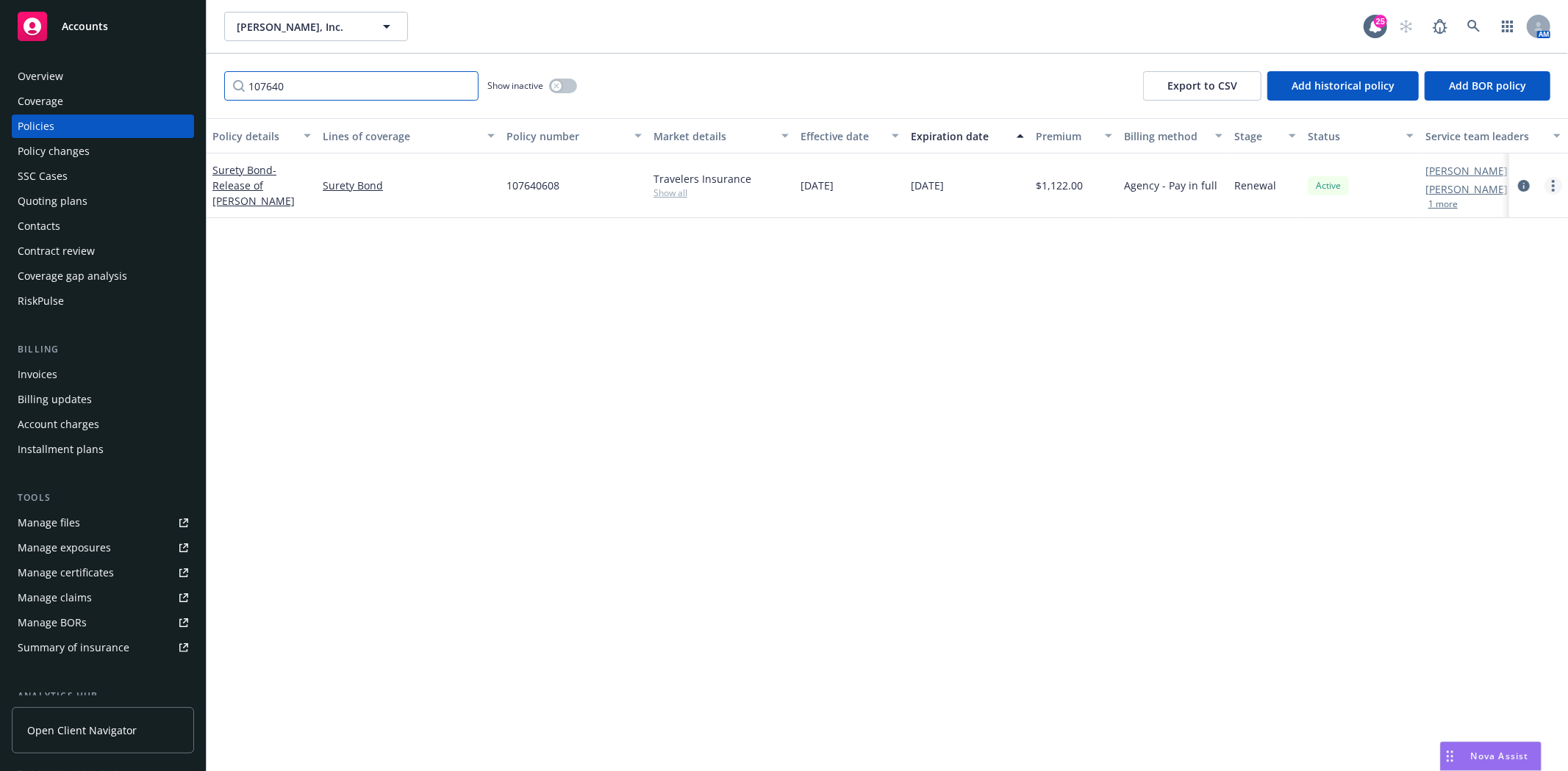
type input "107640"
click at [1558, 187] on link "more" at bounding box center [1553, 186] width 18 height 18
click at [1463, 242] on link "Renew with incumbent" at bounding box center [1474, 245] width 173 height 30
select select "12"
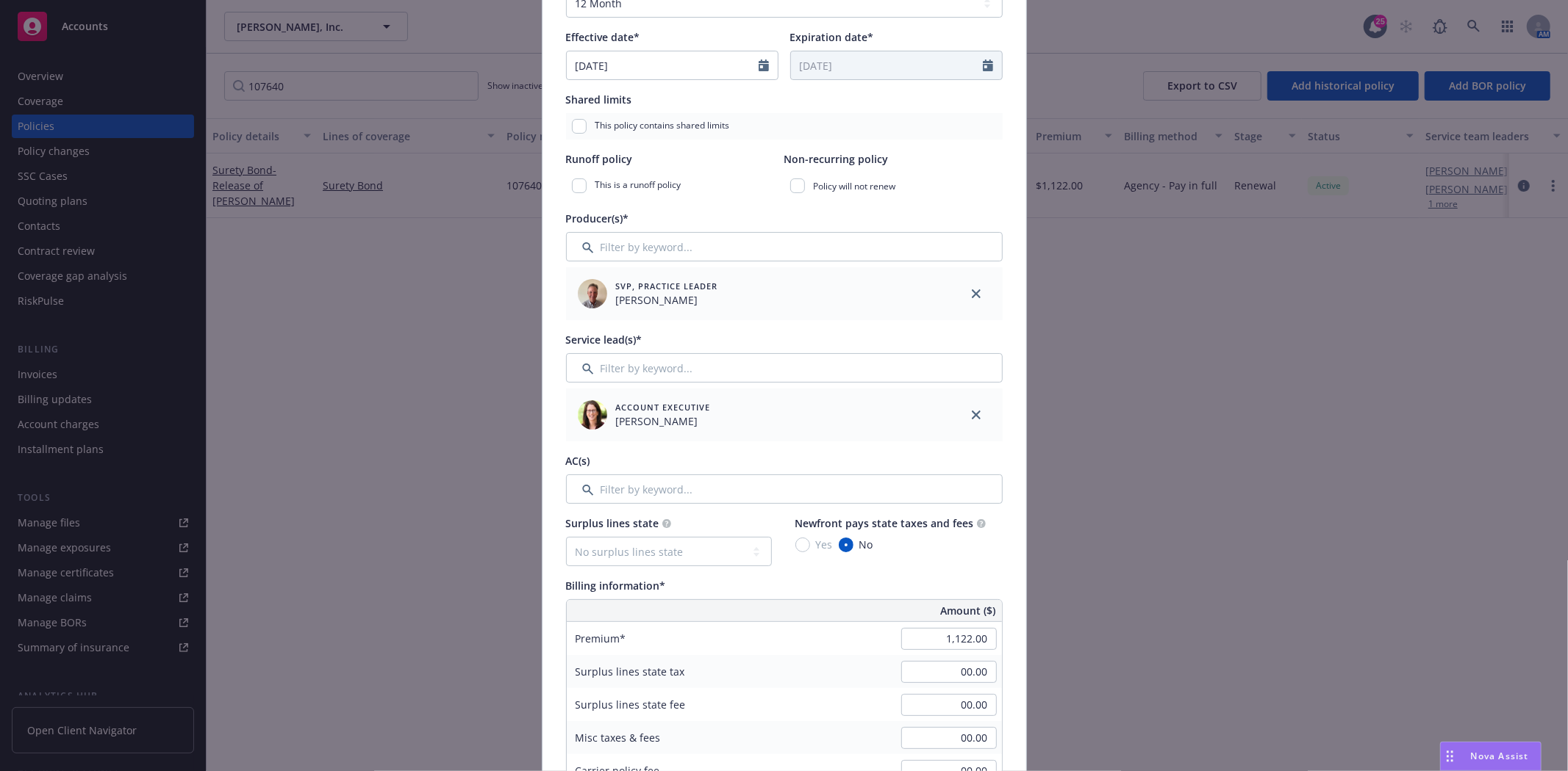
scroll to position [326, 0]
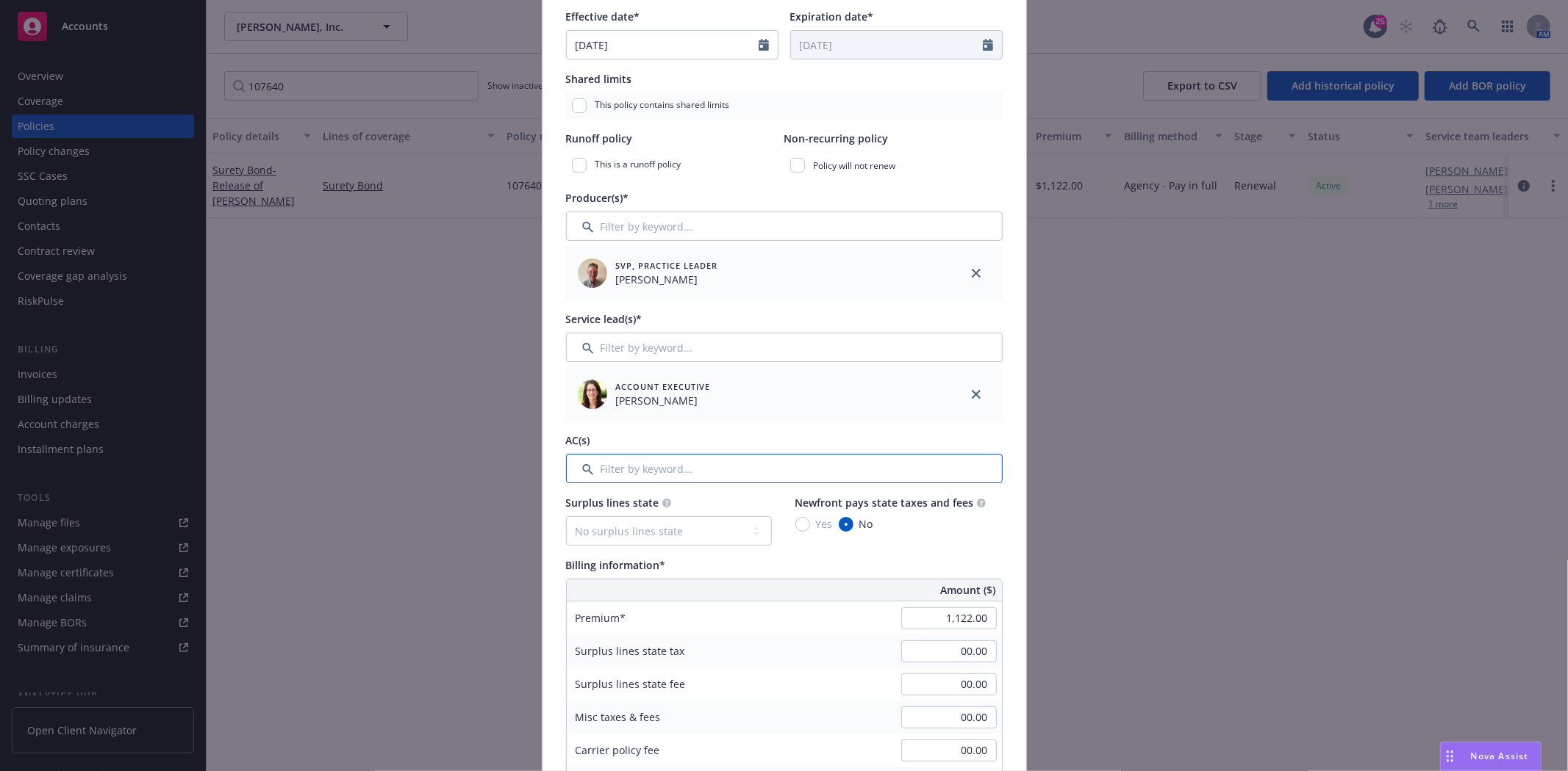
click at [603, 460] on input "Filter by keyword..." at bounding box center [784, 468] width 436 height 30
click at [971, 390] on icon "close" at bounding box center [976, 394] width 8 height 8
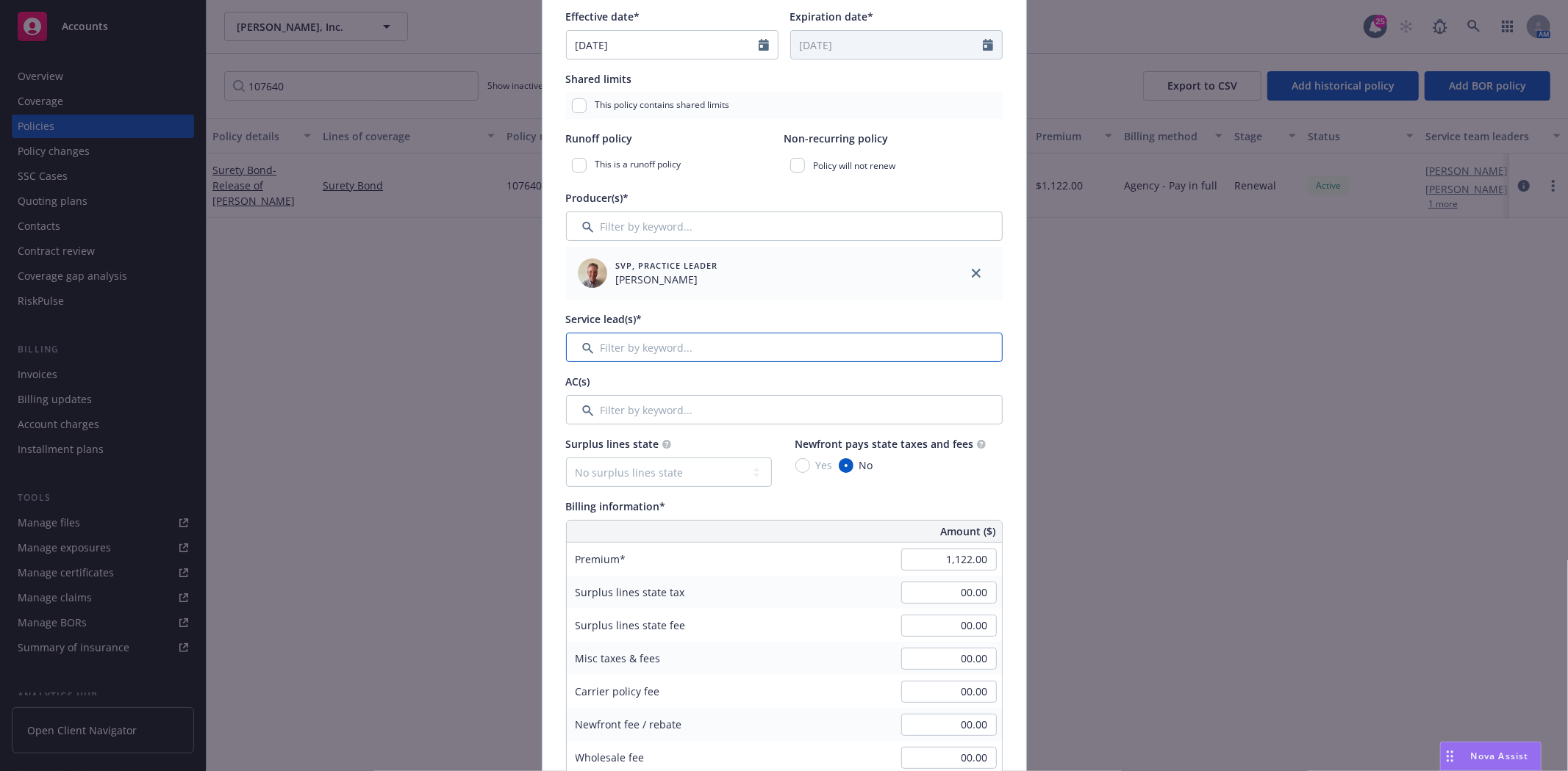
click at [738, 342] on input "Filter by keyword..." at bounding box center [784, 348] width 436 height 30
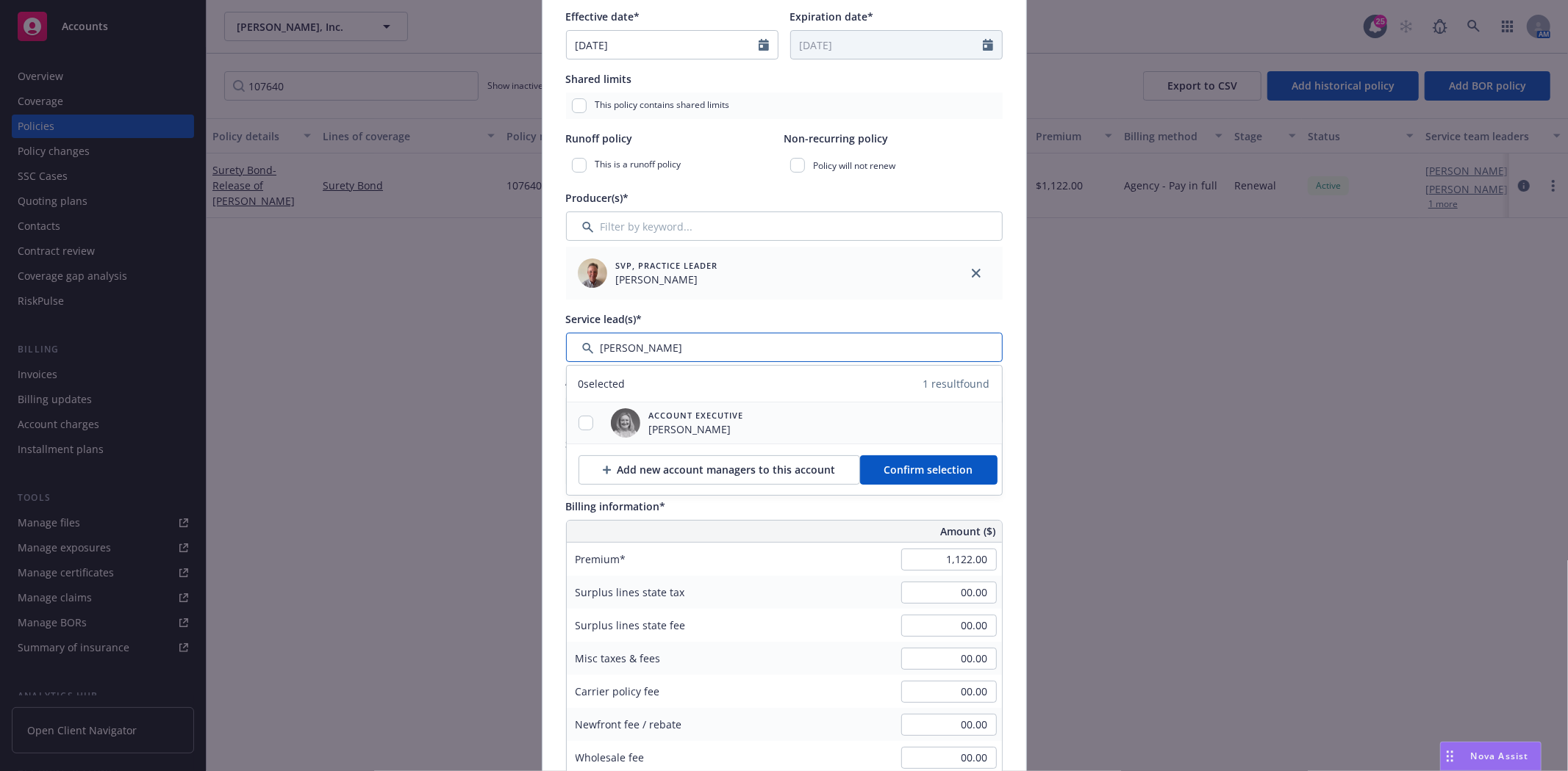
type input "Erin"
click at [578, 417] on input "checkbox" at bounding box center [585, 423] width 14 height 14
checkbox input "true"
click at [907, 475] on span "Confirm selection" at bounding box center [928, 470] width 89 height 14
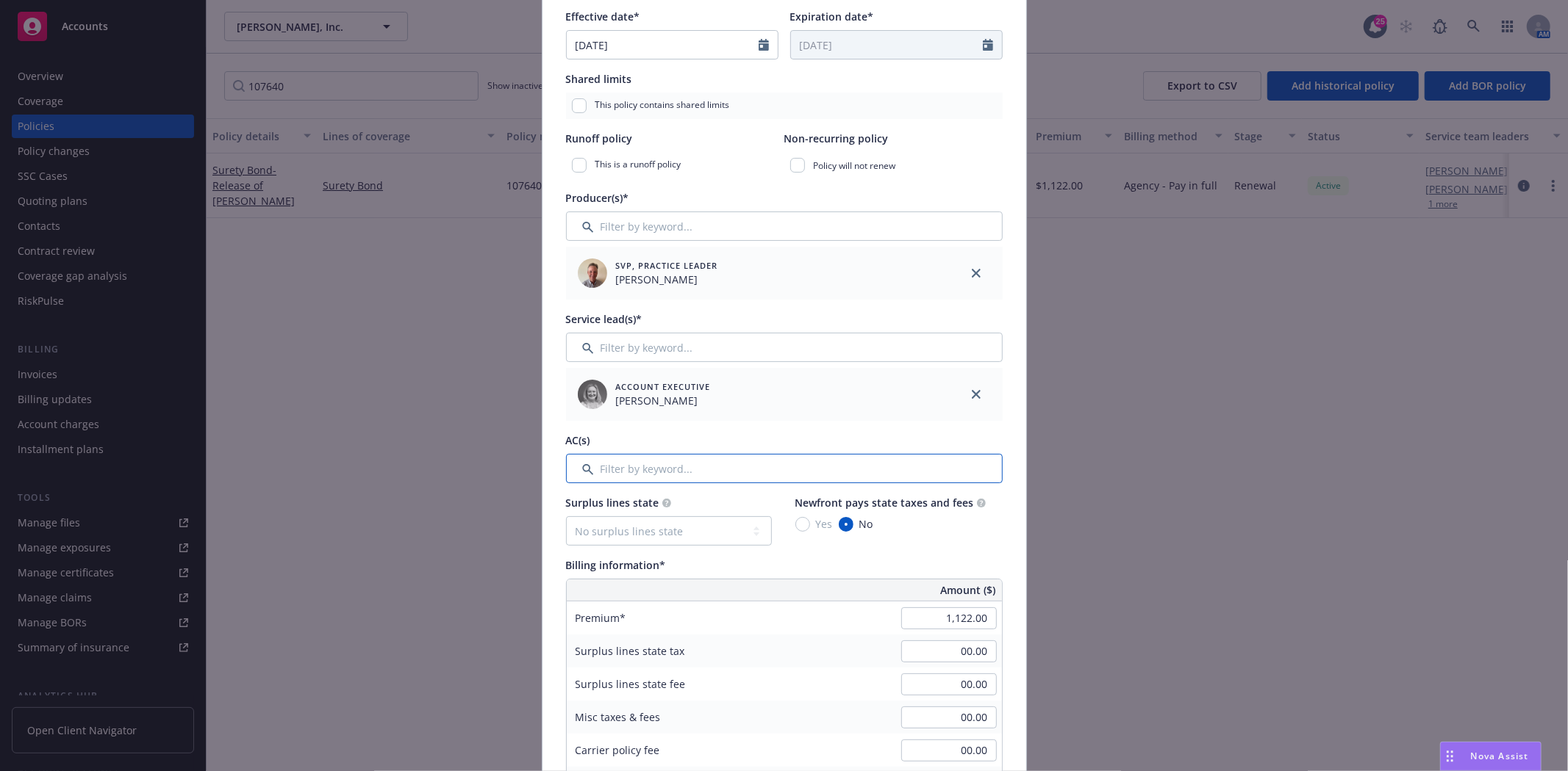
click at [761, 464] on input "Filter by keyword..." at bounding box center [784, 468] width 436 height 30
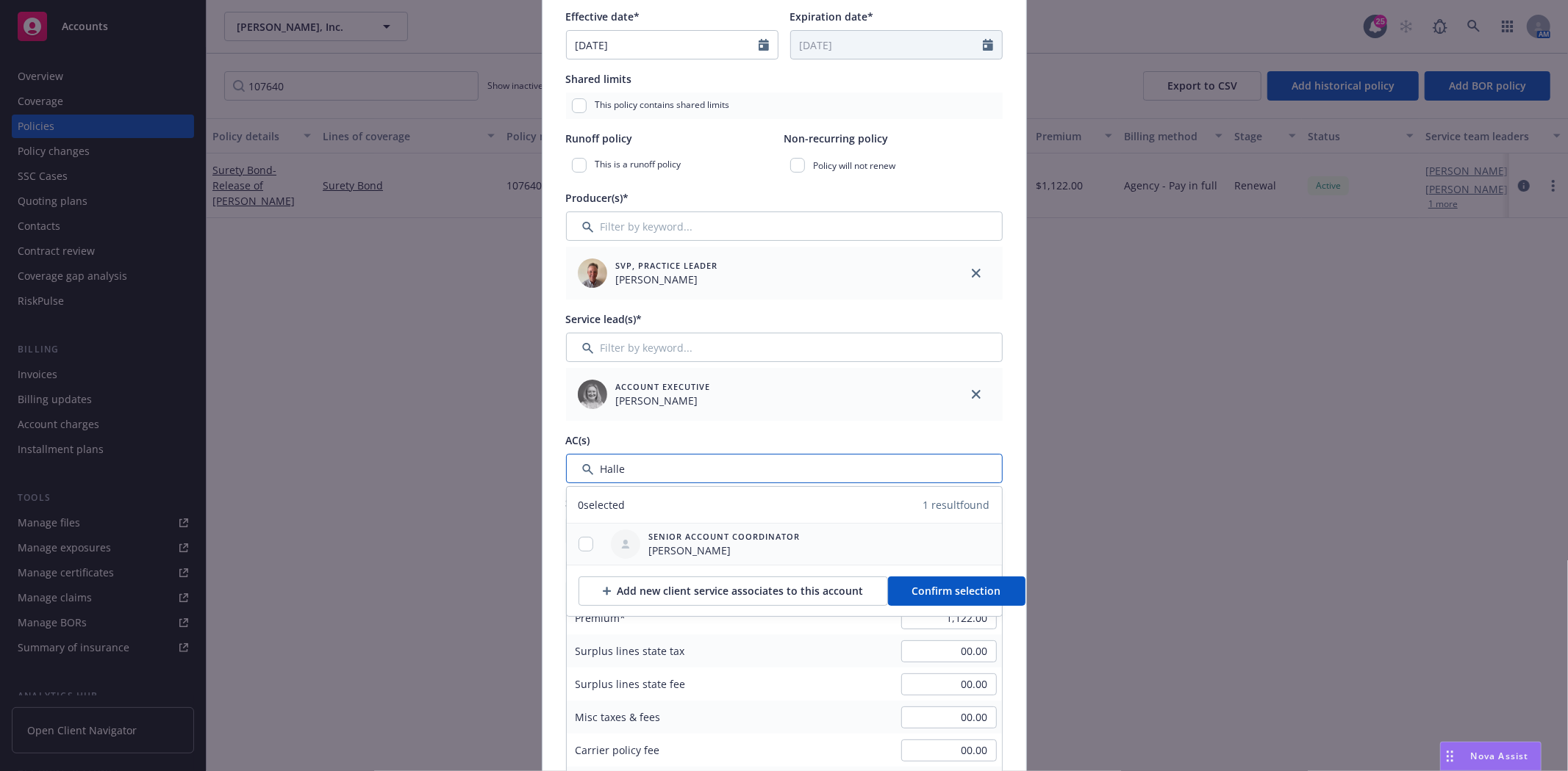
type input "Halle"
click at [584, 540] on input "checkbox" at bounding box center [585, 544] width 14 height 14
checkbox input "true"
drag, startPoint x: 910, startPoint y: 567, endPoint x: 909, endPoint y: 577, distance: 10.0
click at [909, 574] on div "Add new client service associates to this account Confirm selection" at bounding box center [784, 590] width 435 height 51
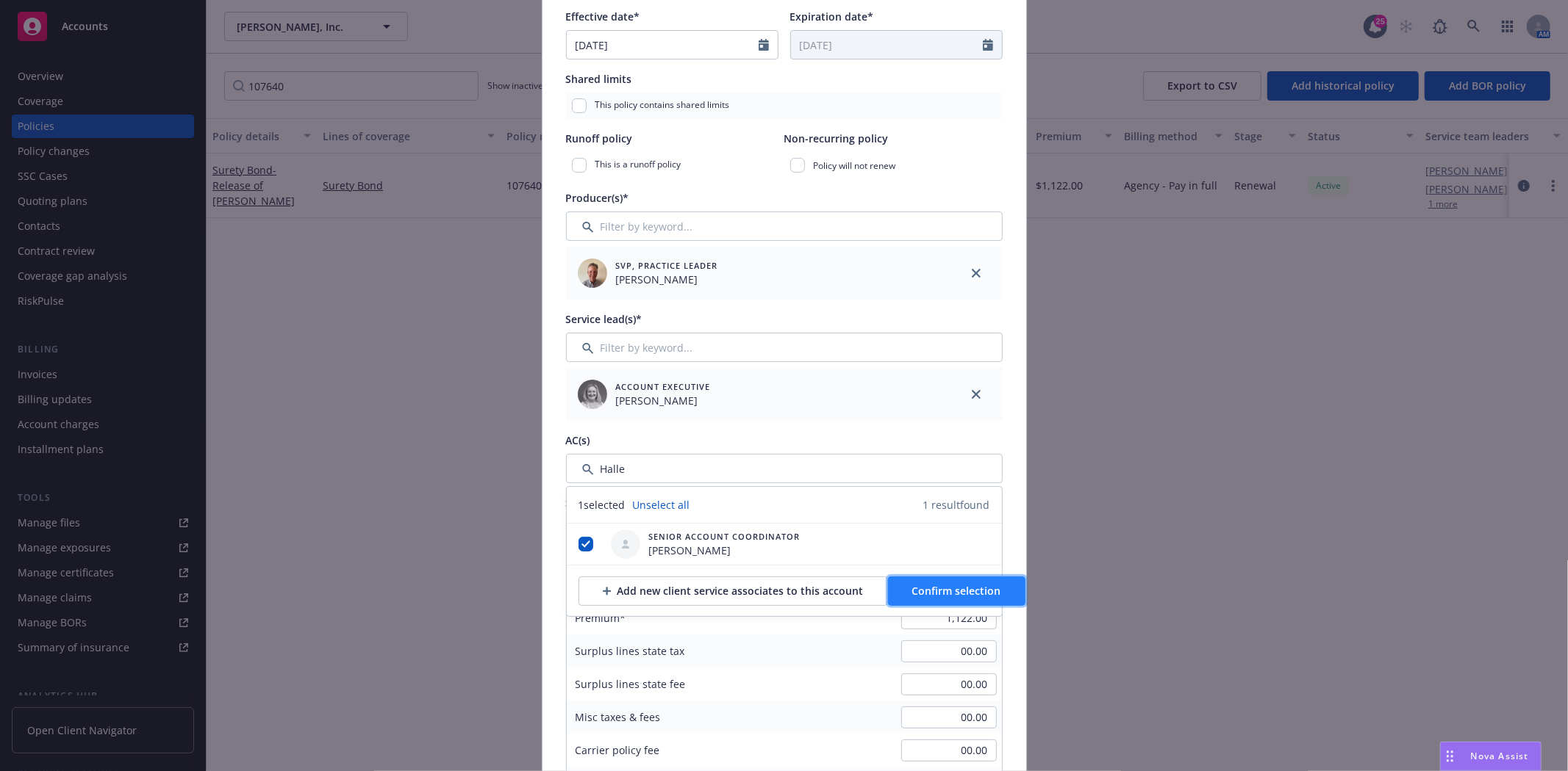
click at [920, 584] on span "Confirm selection" at bounding box center [956, 590] width 89 height 14
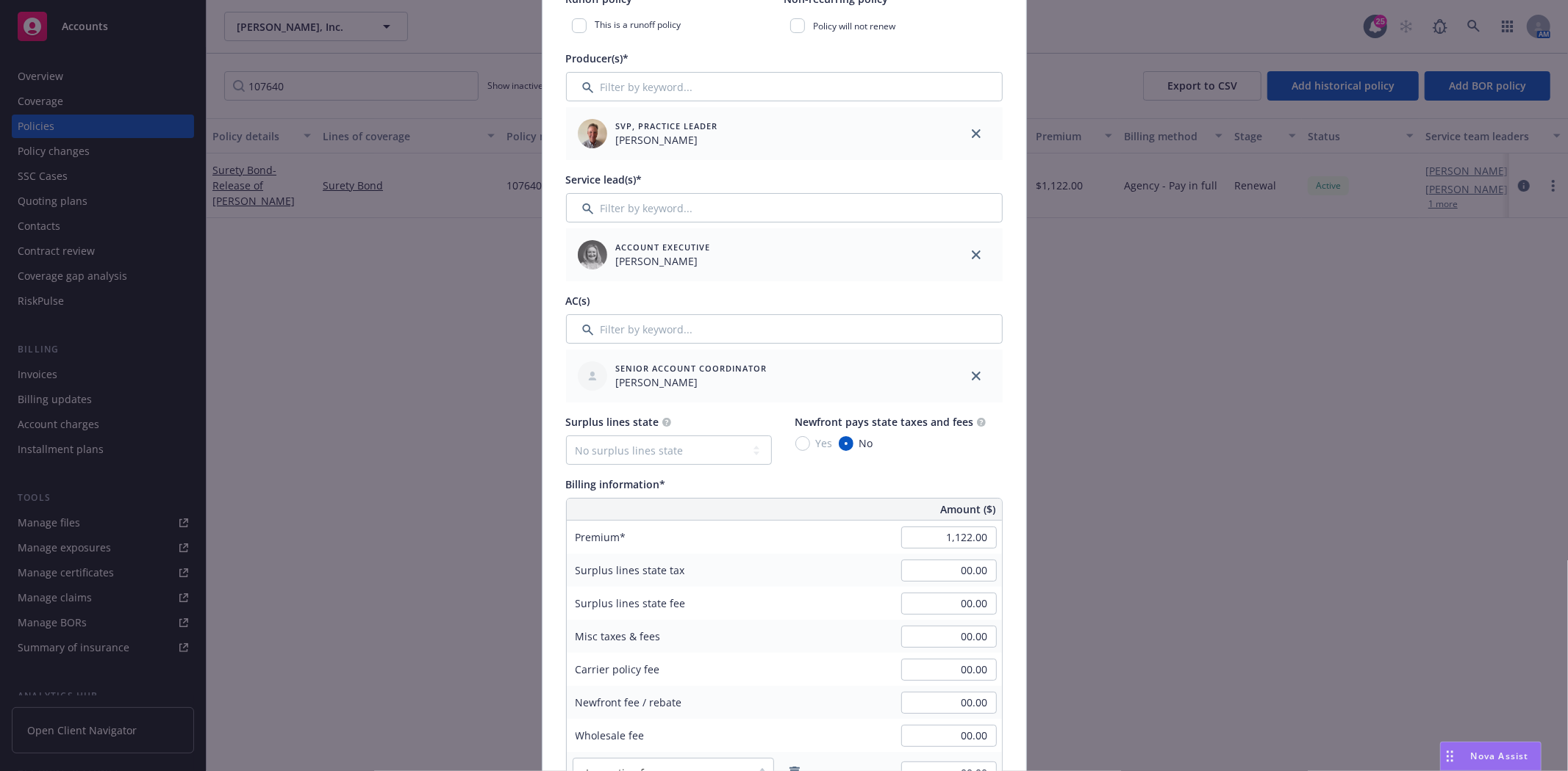
scroll to position [652, 0]
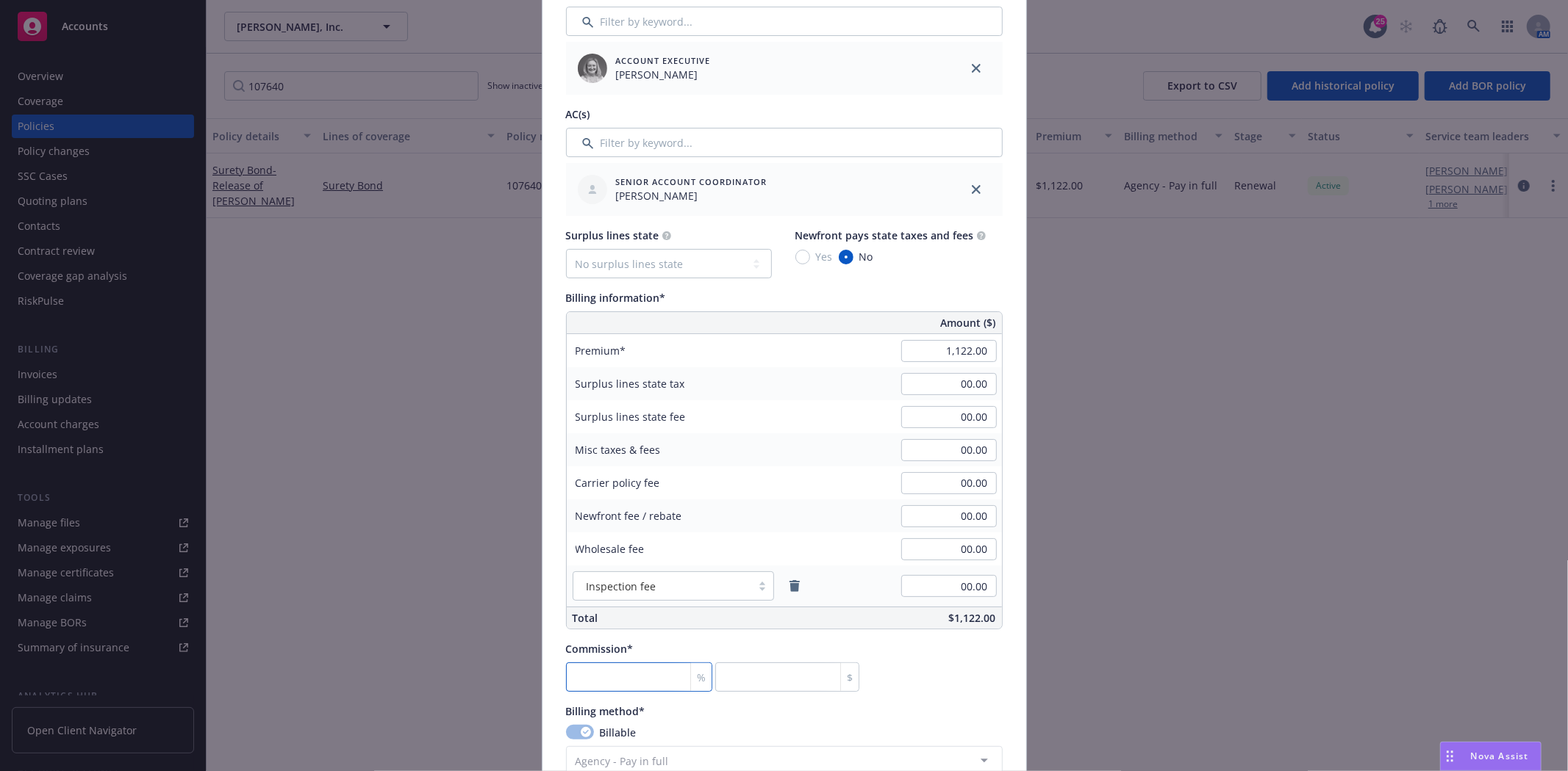
click at [605, 680] on input "number" at bounding box center [640, 677] width 147 height 30
type input "3"
type input "33.66"
type input "30"
type input "336.6"
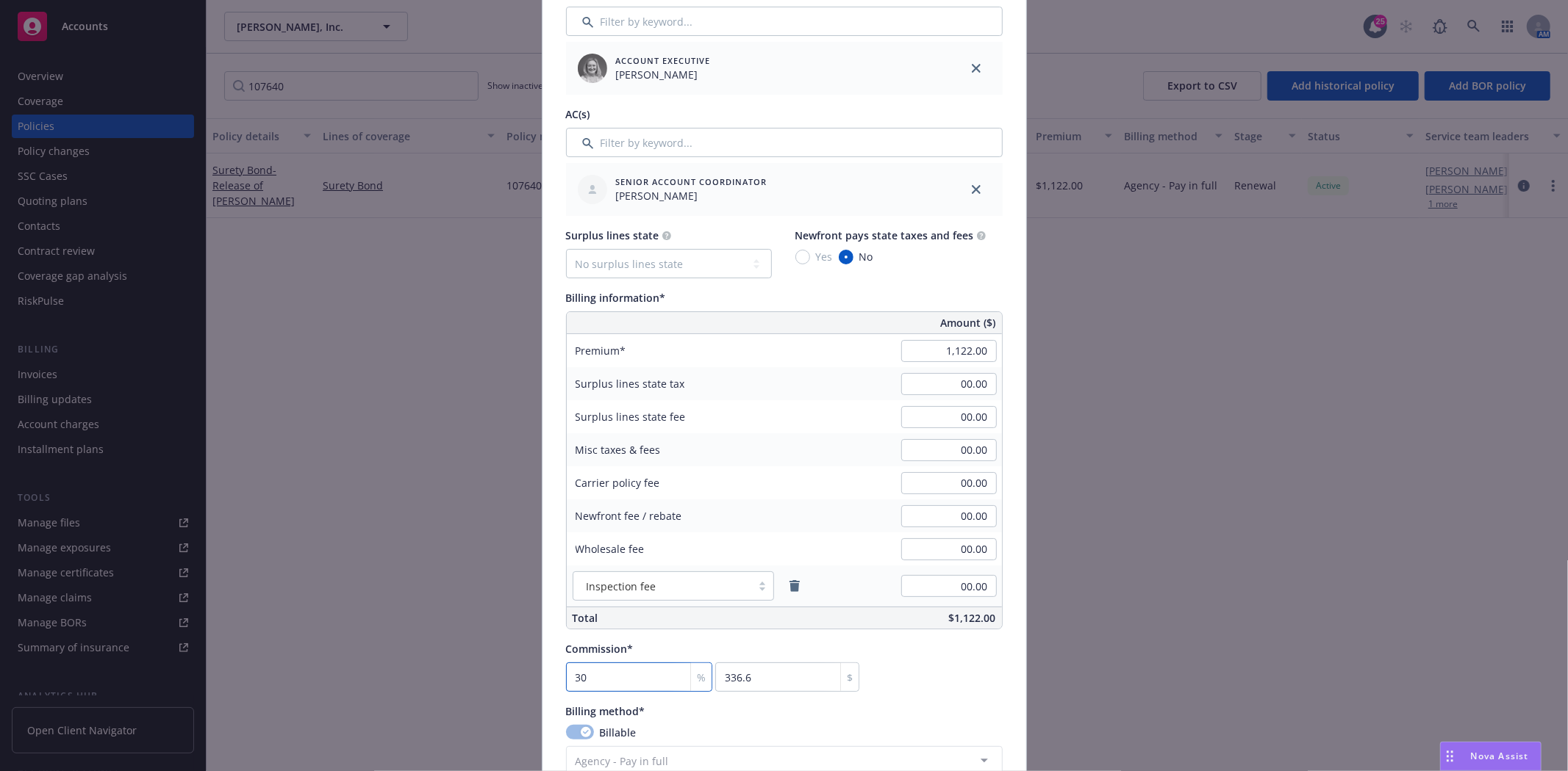
type input "30"
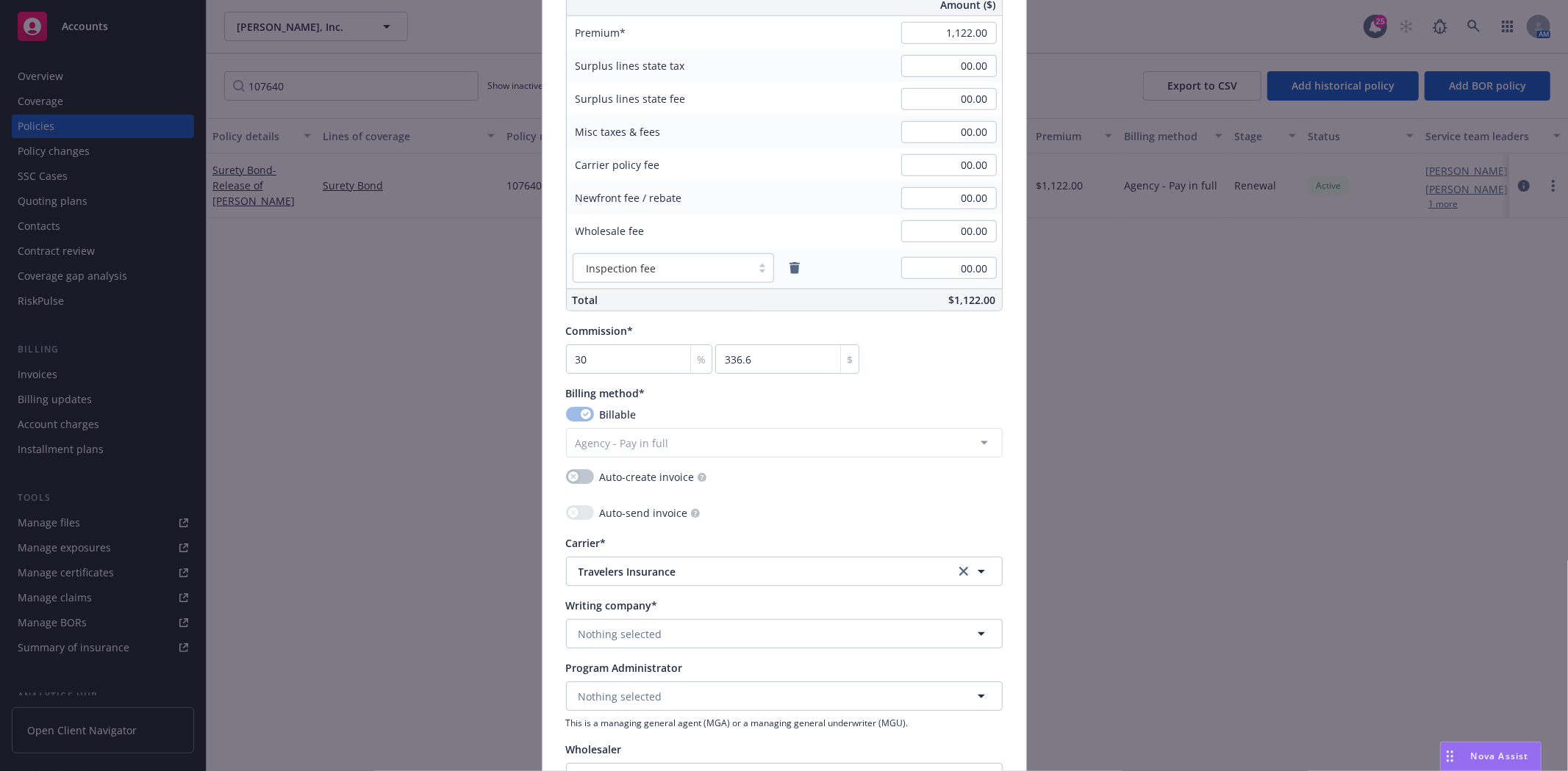
scroll to position [979, 0]
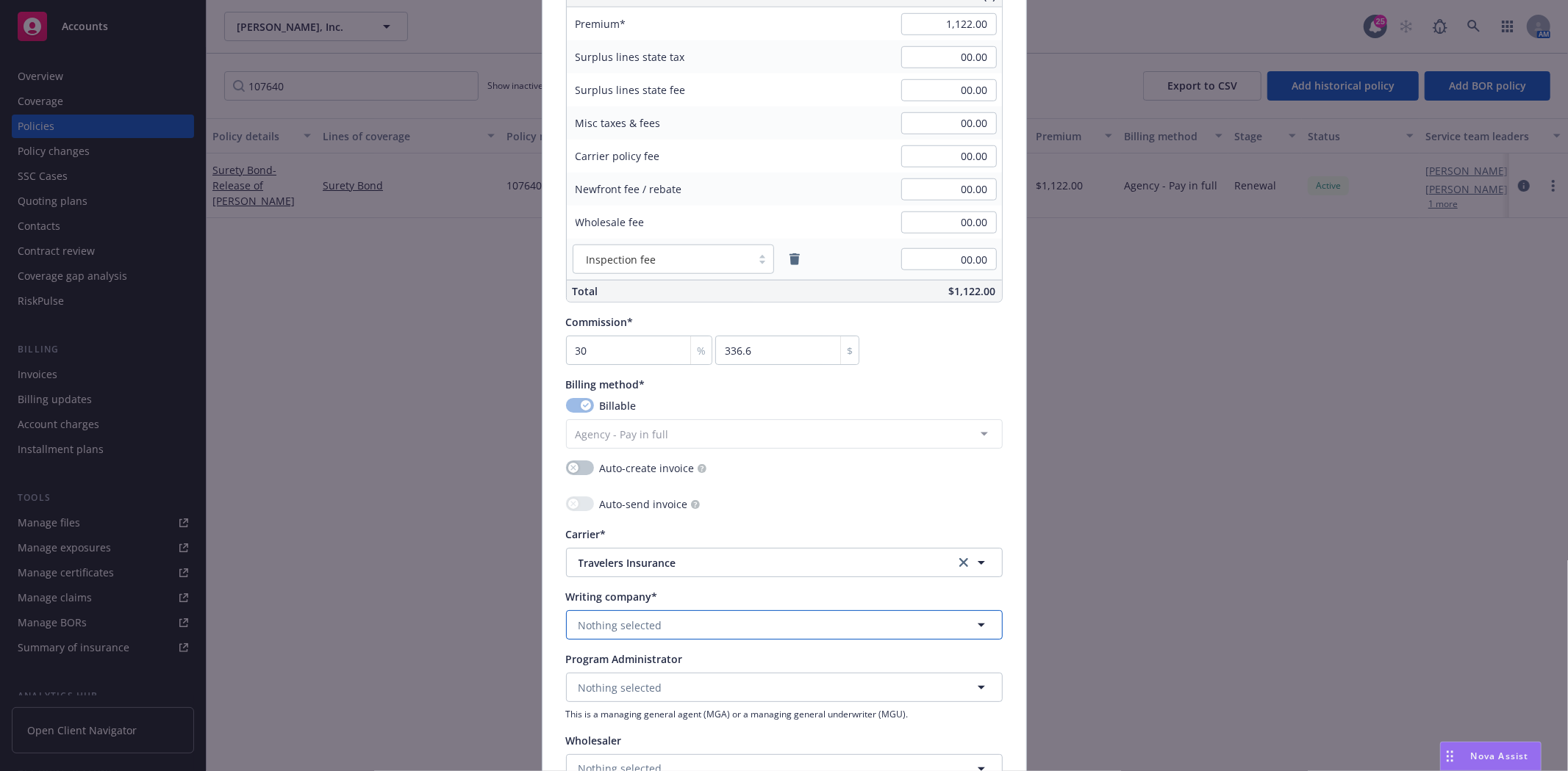
click at [616, 628] on span "Nothing selected" at bounding box center [619, 625] width 84 height 15
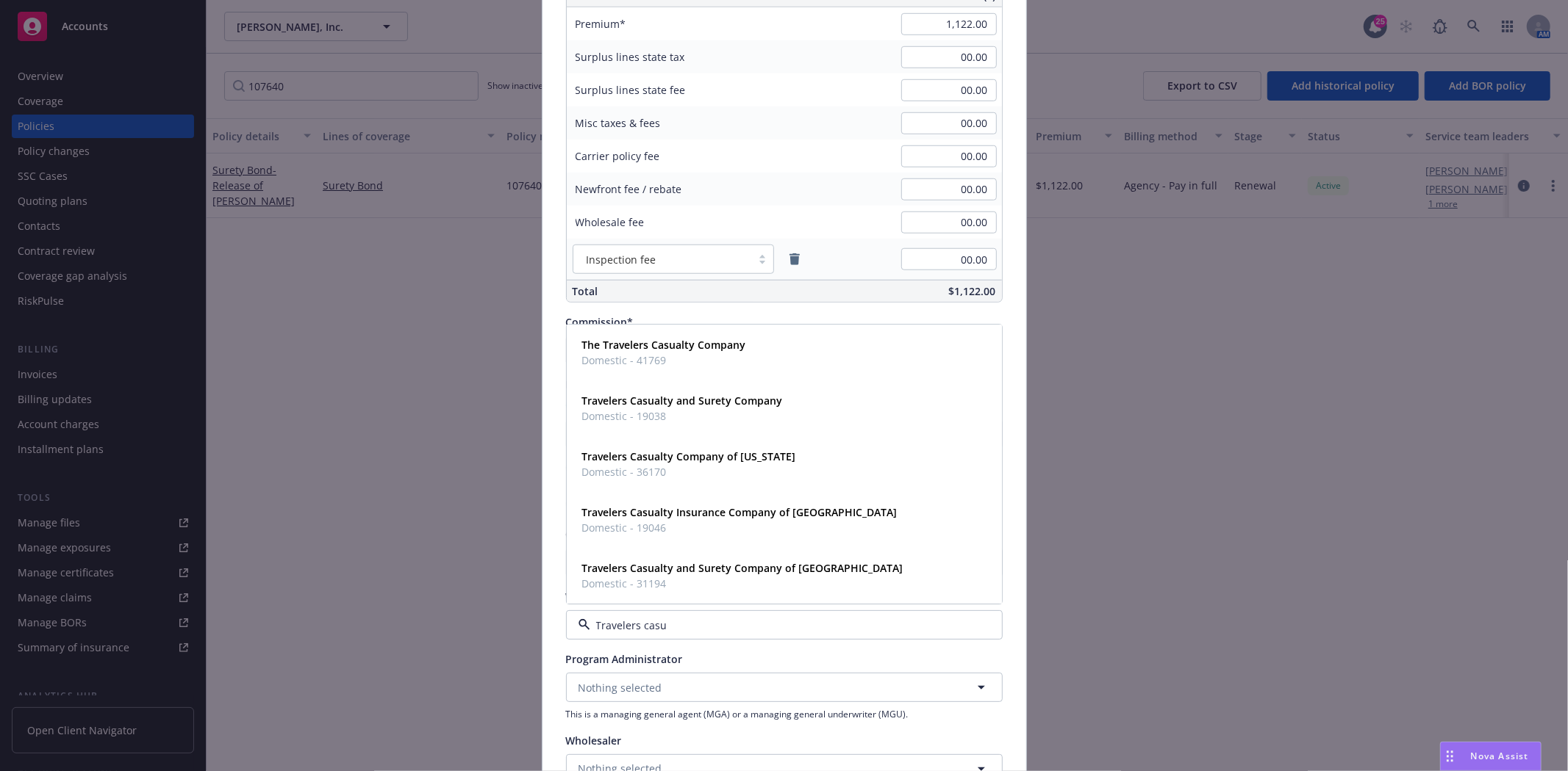
type input "Travelers casua"
click at [668, 566] on strong "Travelers Casualty and Surety Company of America" at bounding box center [743, 569] width 322 height 14
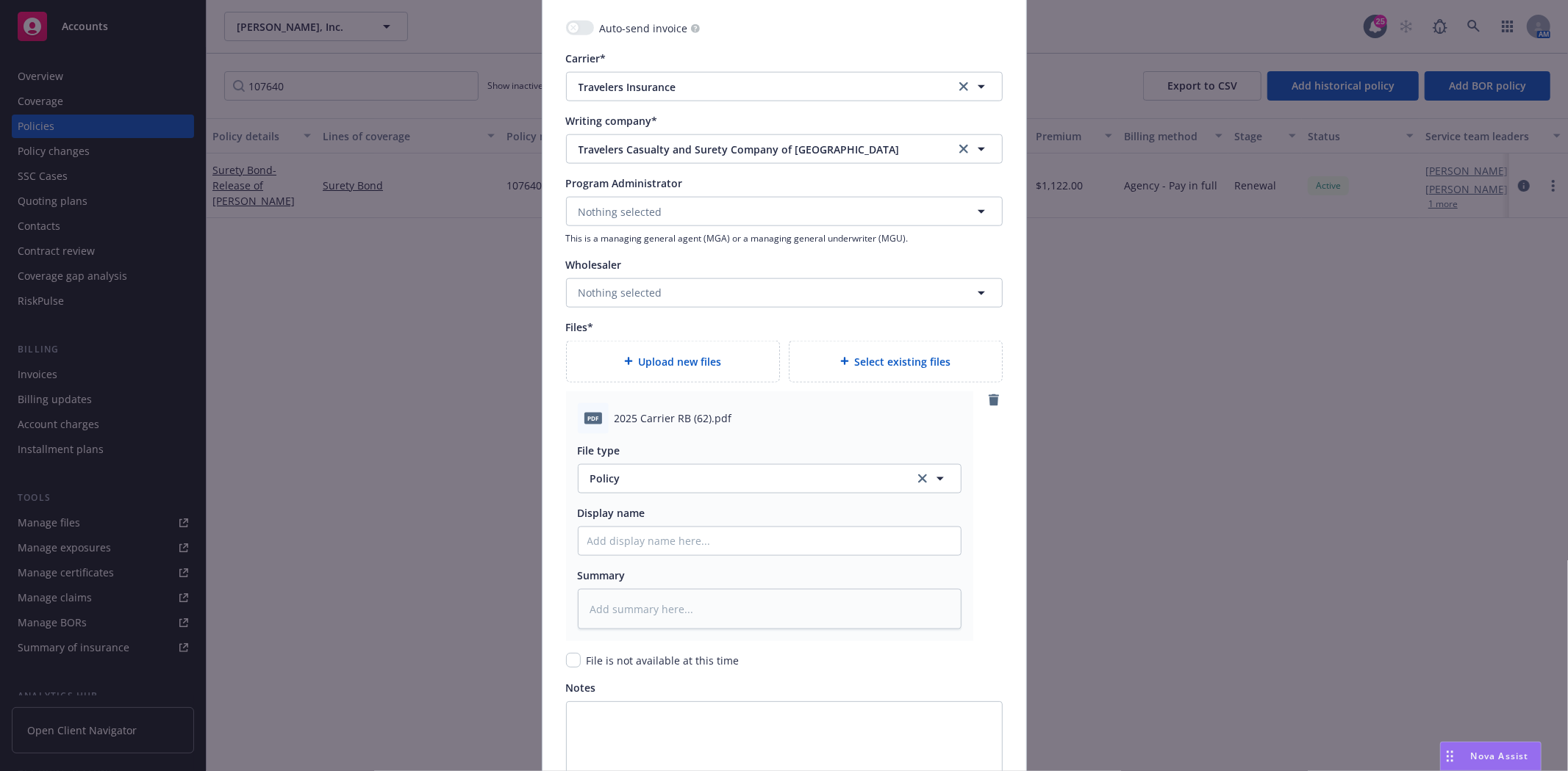
scroll to position [1550, 0]
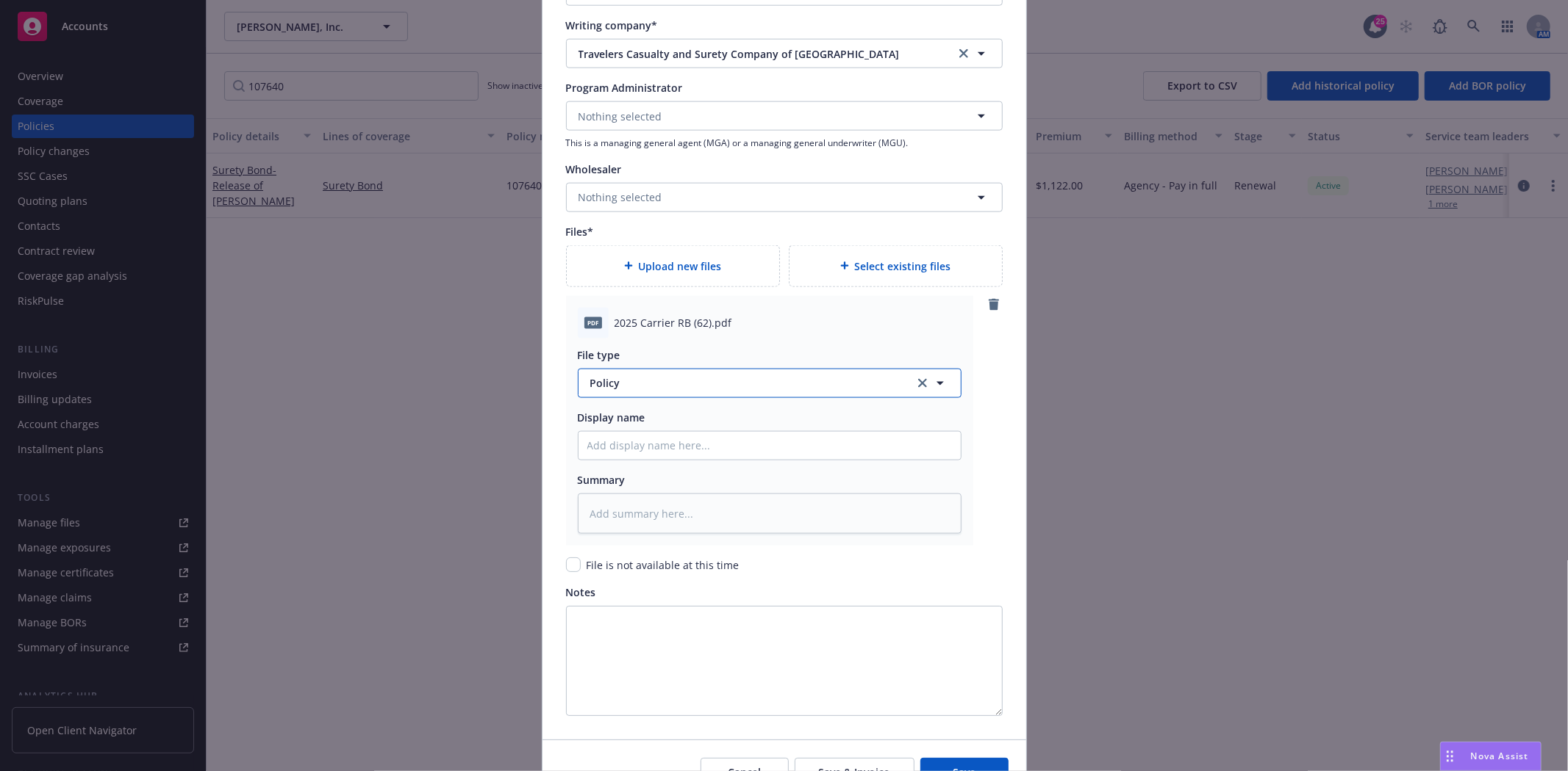
click at [622, 386] on span "Policy" at bounding box center [743, 383] width 307 height 15
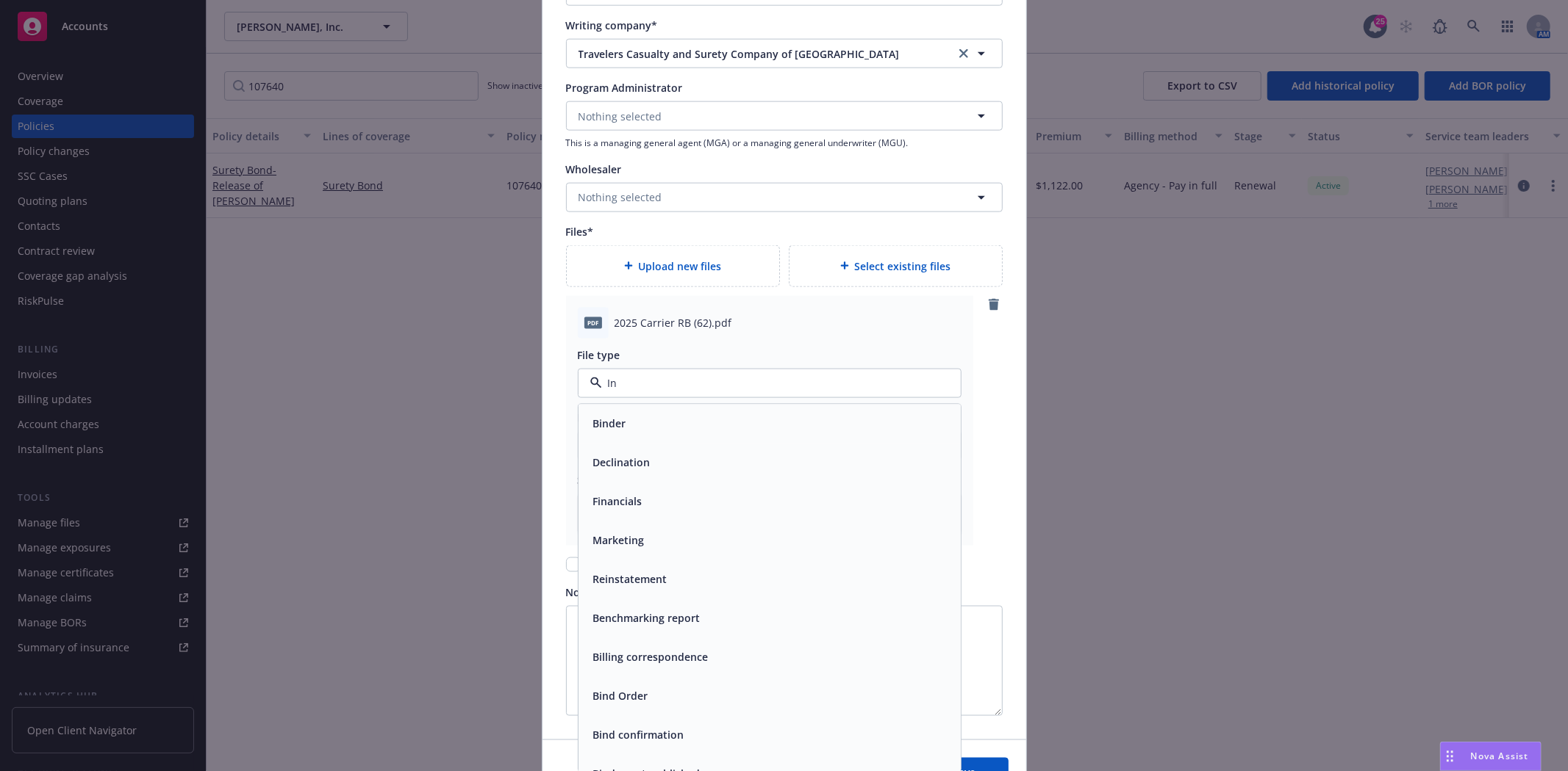
type input "I"
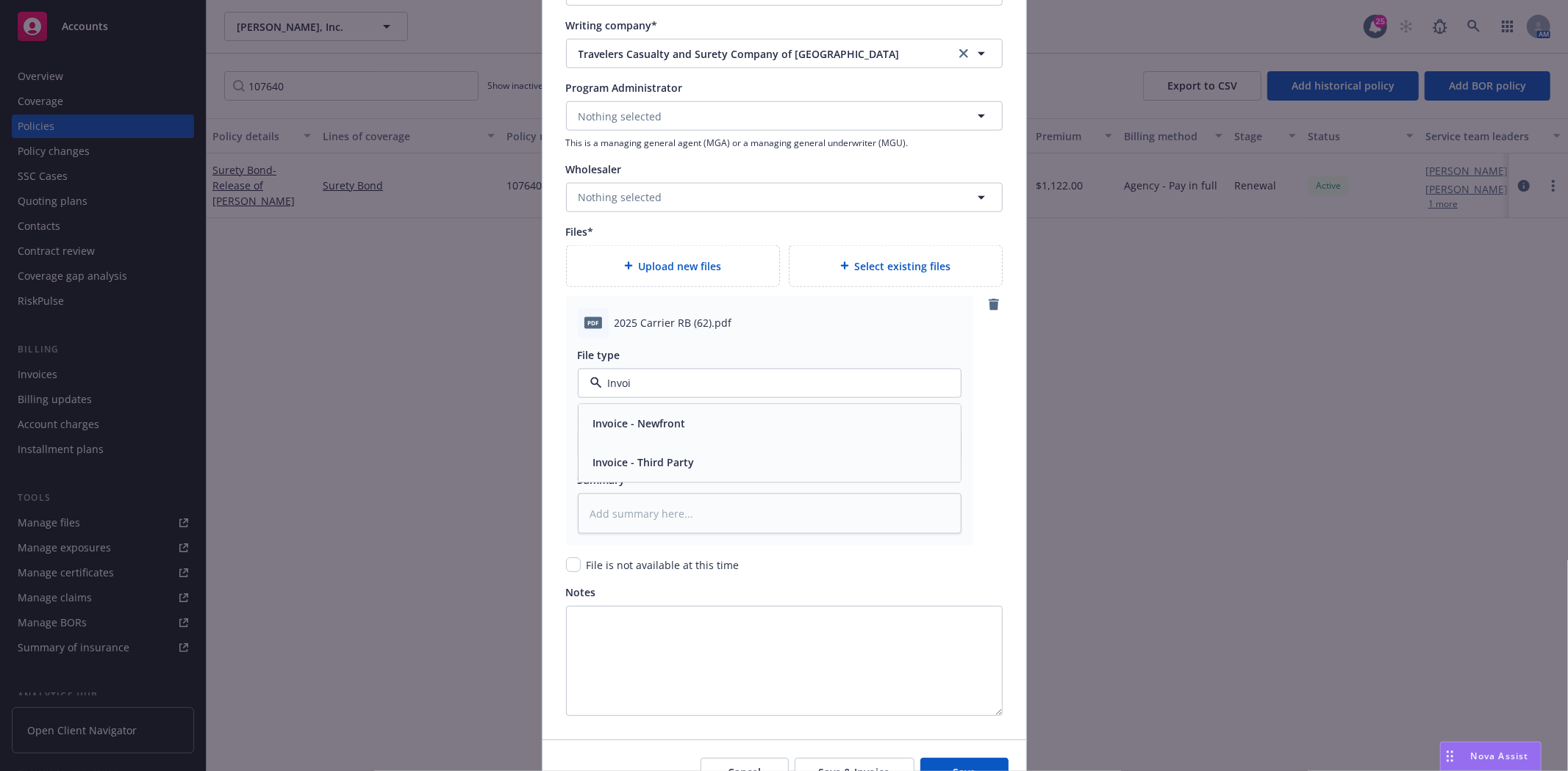
type input "Invoic"
click at [614, 464] on span "Invoice - Third Party" at bounding box center [644, 462] width 101 height 15
click at [619, 324] on span "2025 Carrier RB (62).pdf" at bounding box center [673, 323] width 117 height 15
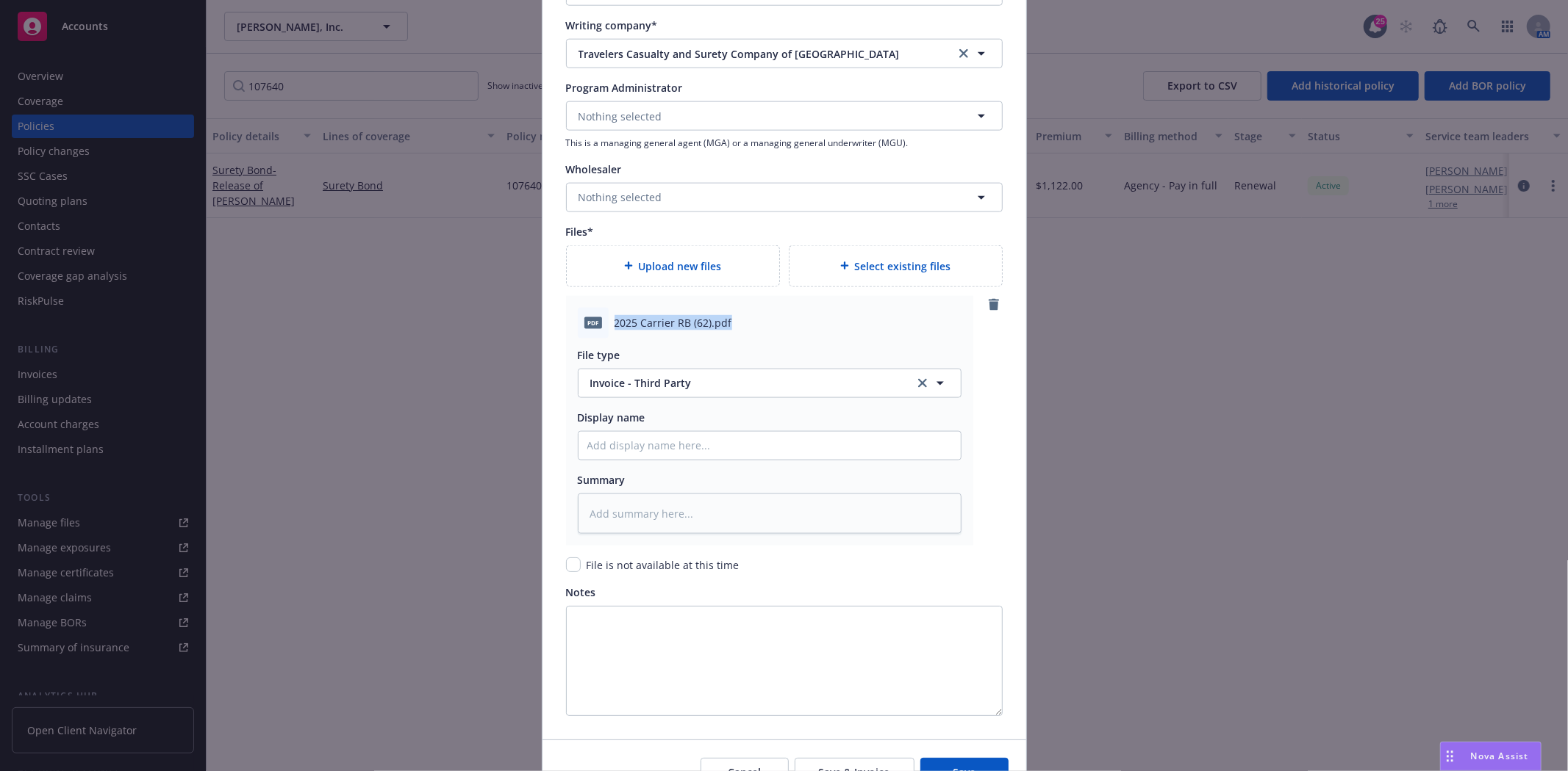
copy span "2025 Carrier RB (62).pdf"
click at [603, 436] on input "Policy display name" at bounding box center [769, 445] width 382 height 28
paste input "2025 Carrier RB (62).pdf"
type textarea "x"
type input "2025 Carrier RB (62).pdf"
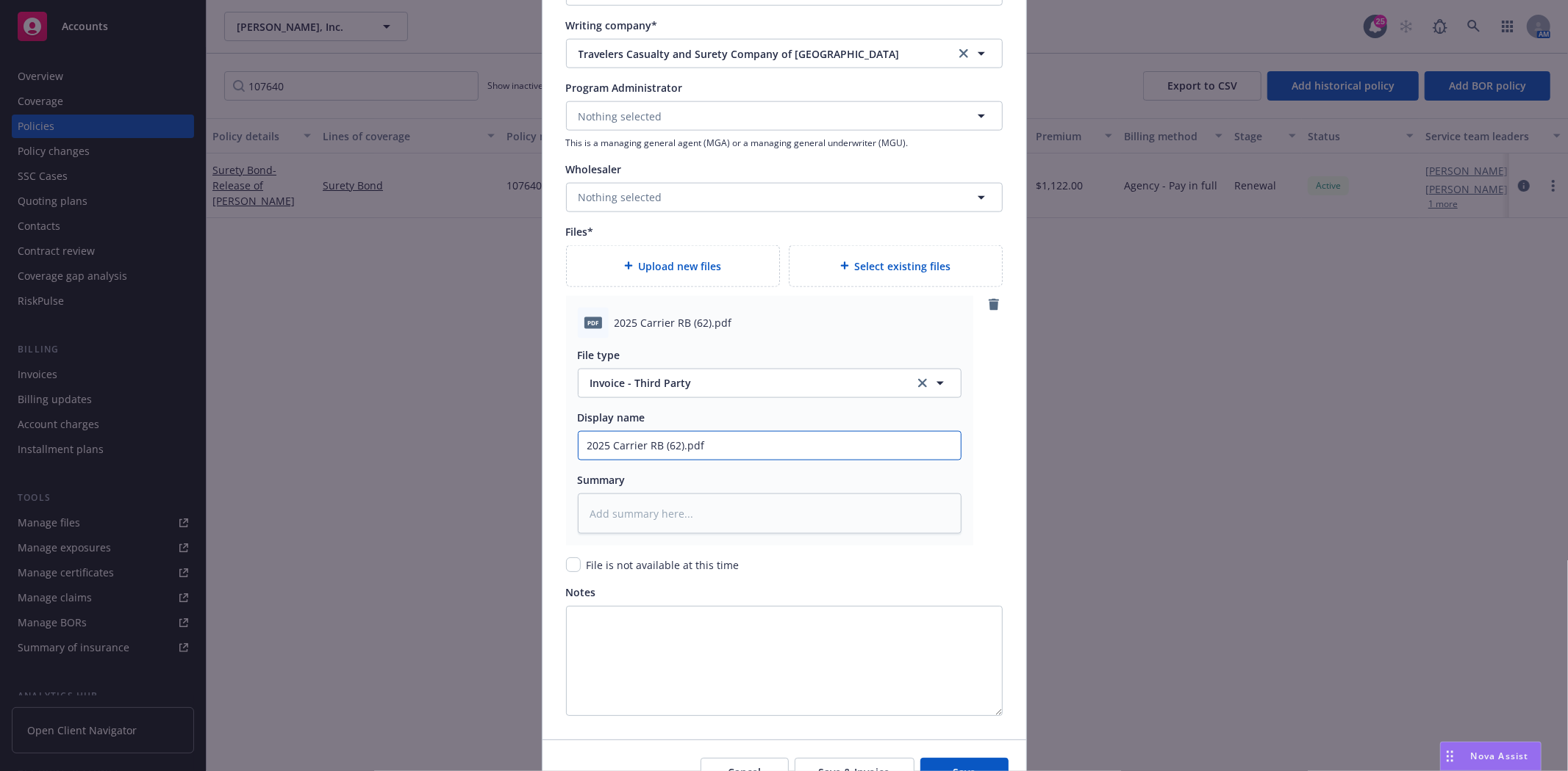
type textarea "x"
type input "2025 Carrier RB (62).p"
type textarea "x"
type input "2025 Carrier RB (62)."
type textarea "x"
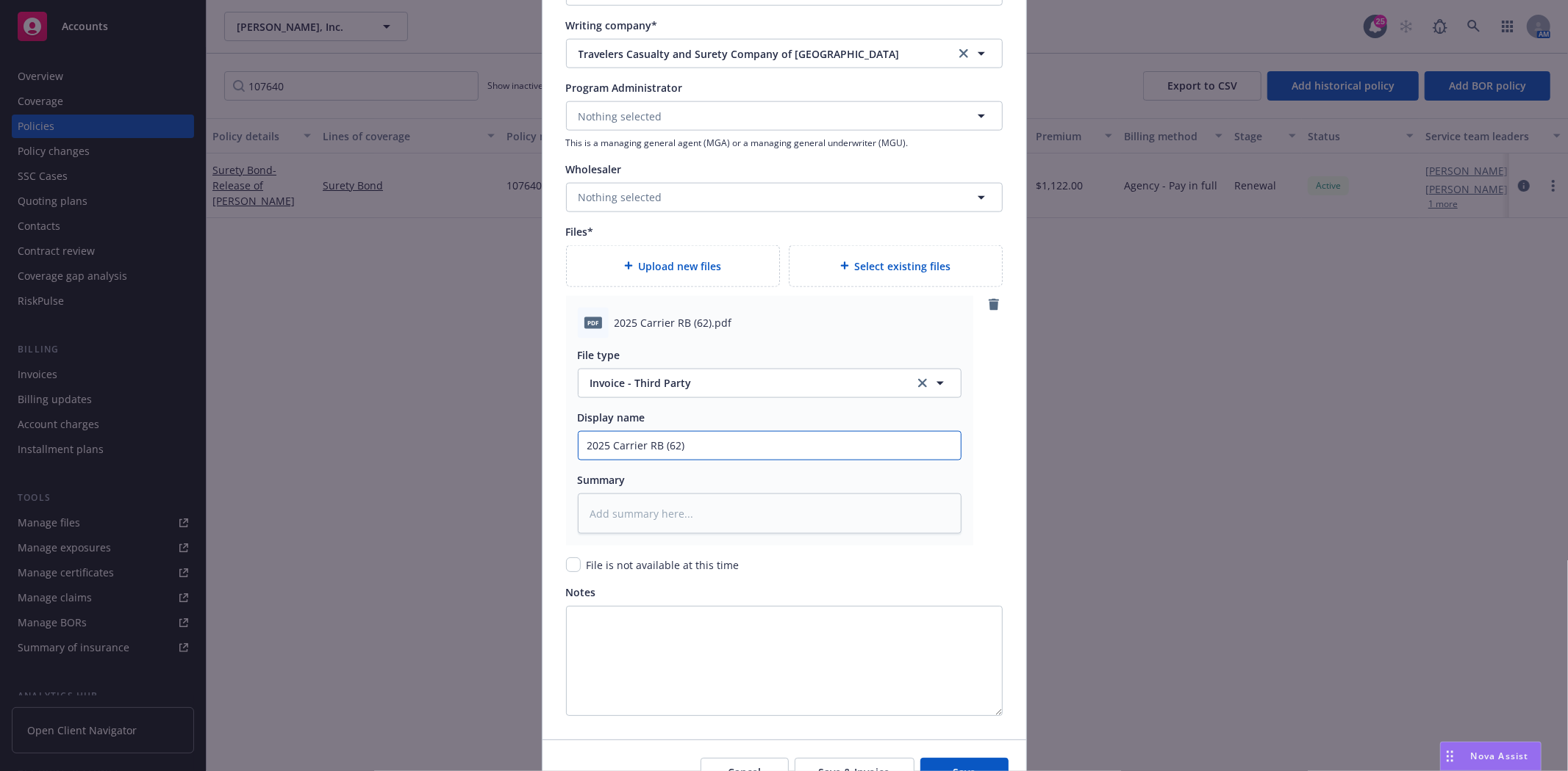
type input "2025 Carrier RB (62"
type textarea "x"
type input "2025 Carrier RB (6"
type textarea "x"
type input "2025 Carrier RB ("
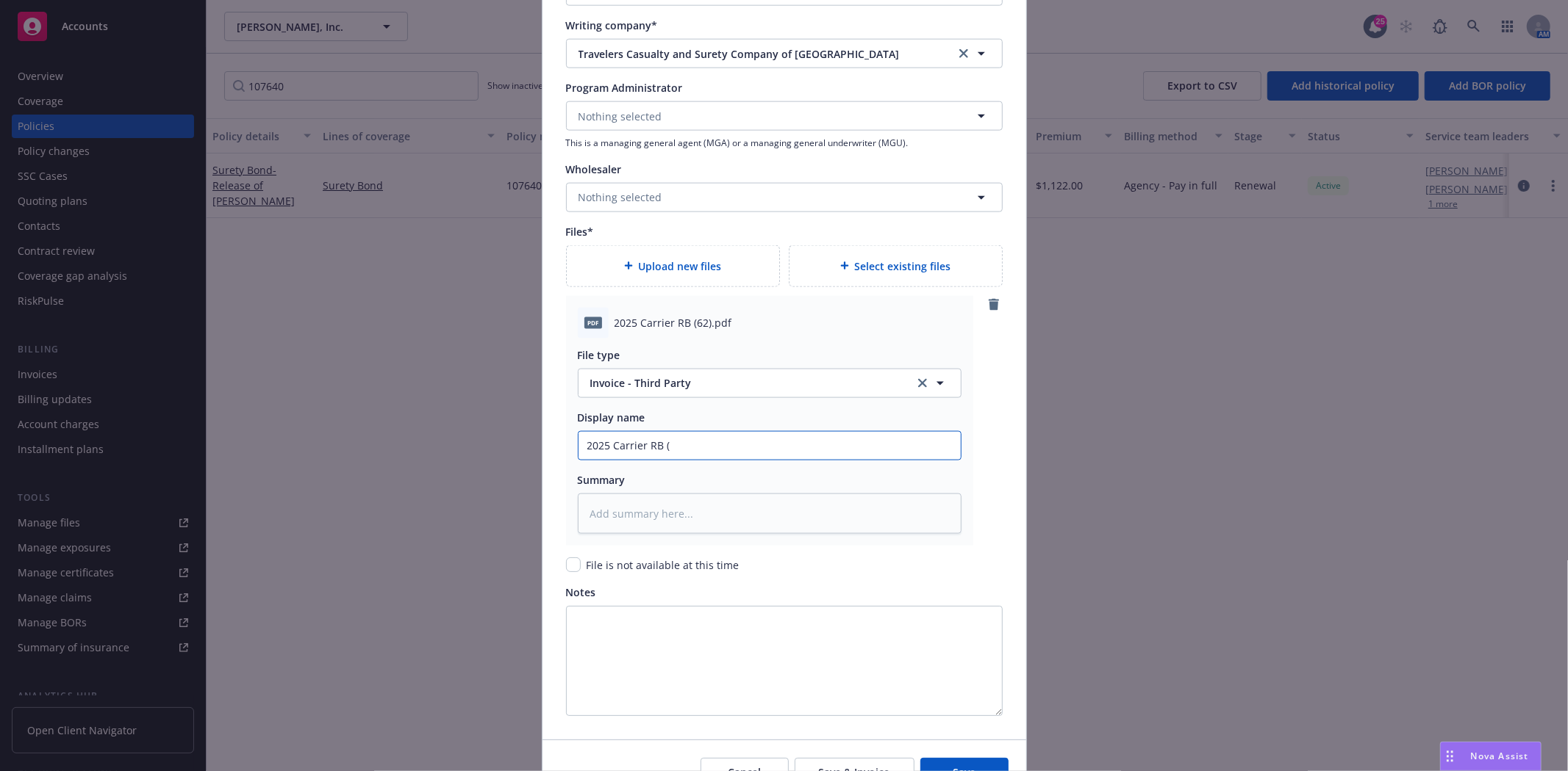
type textarea "x"
type input "2025 Carrier RB"
type textarea "x"
type input "2025 Carrier RB B"
type textarea "x"
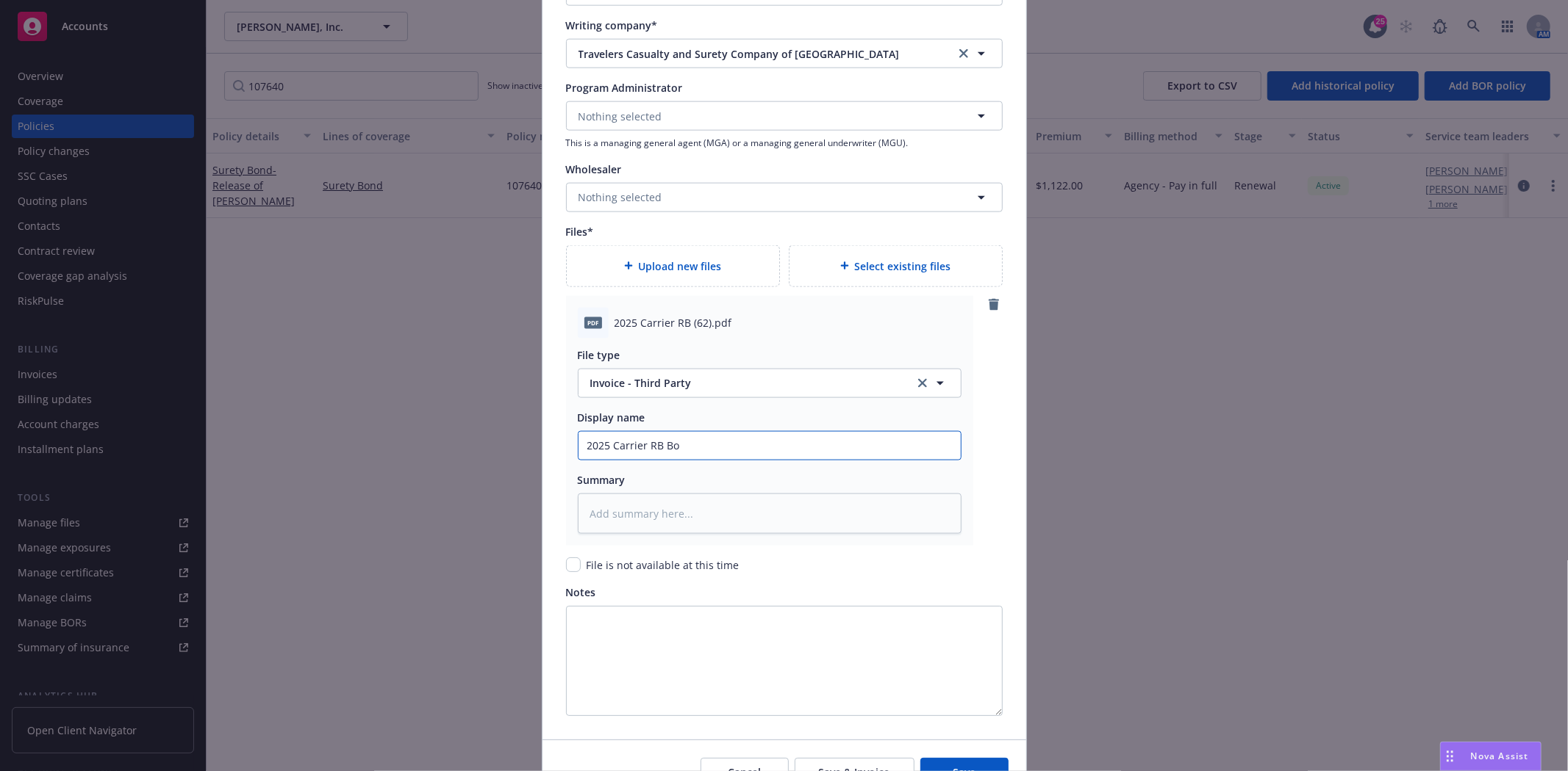
type input "2025 Carrier RB Bon"
type textarea "x"
type input "2025 Carrier RB Bond"
type textarea "x"
type input "2025 Carrier RB Bond"
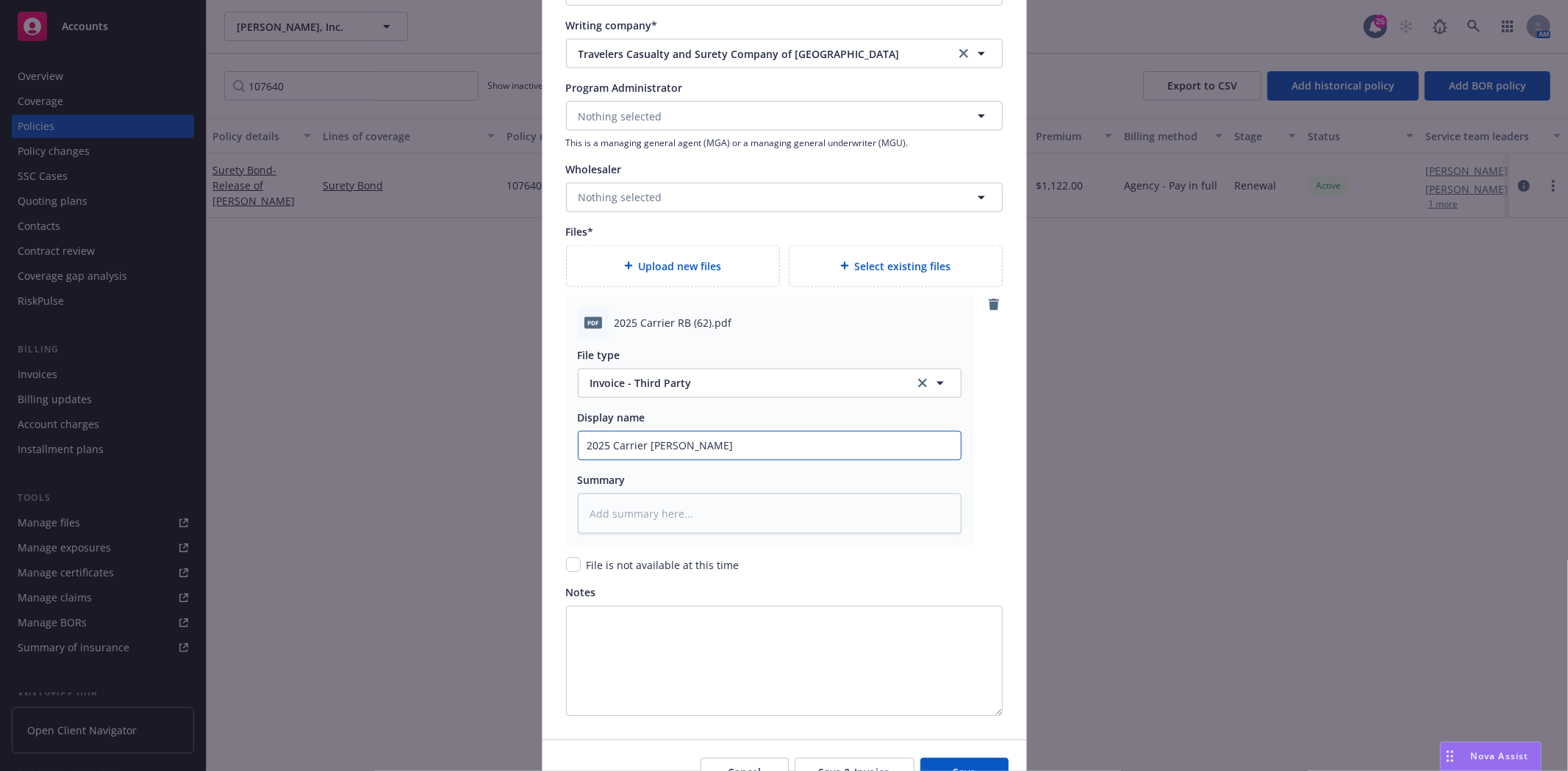
type textarea "x"
type input "2025 Carrier RB Bond #"
type textarea "x"
type input "2025 Carrier RB Bond #1"
type textarea "x"
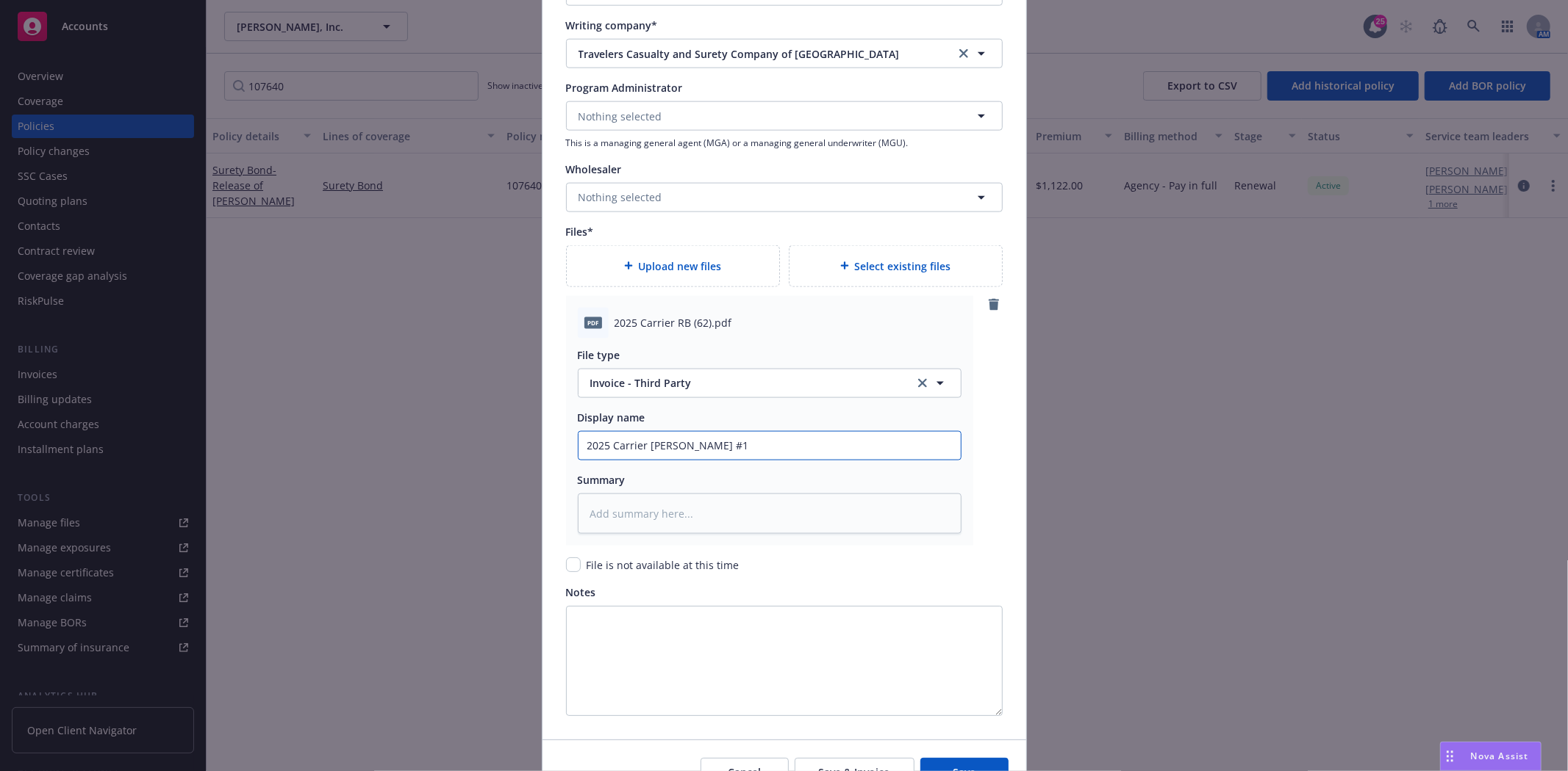
type input "2025 Carrier RB Bond #10"
type textarea "x"
type input "2025 Carrier RB Bond #107"
type textarea "x"
type input "2025 Carrier RB Bond #1076"
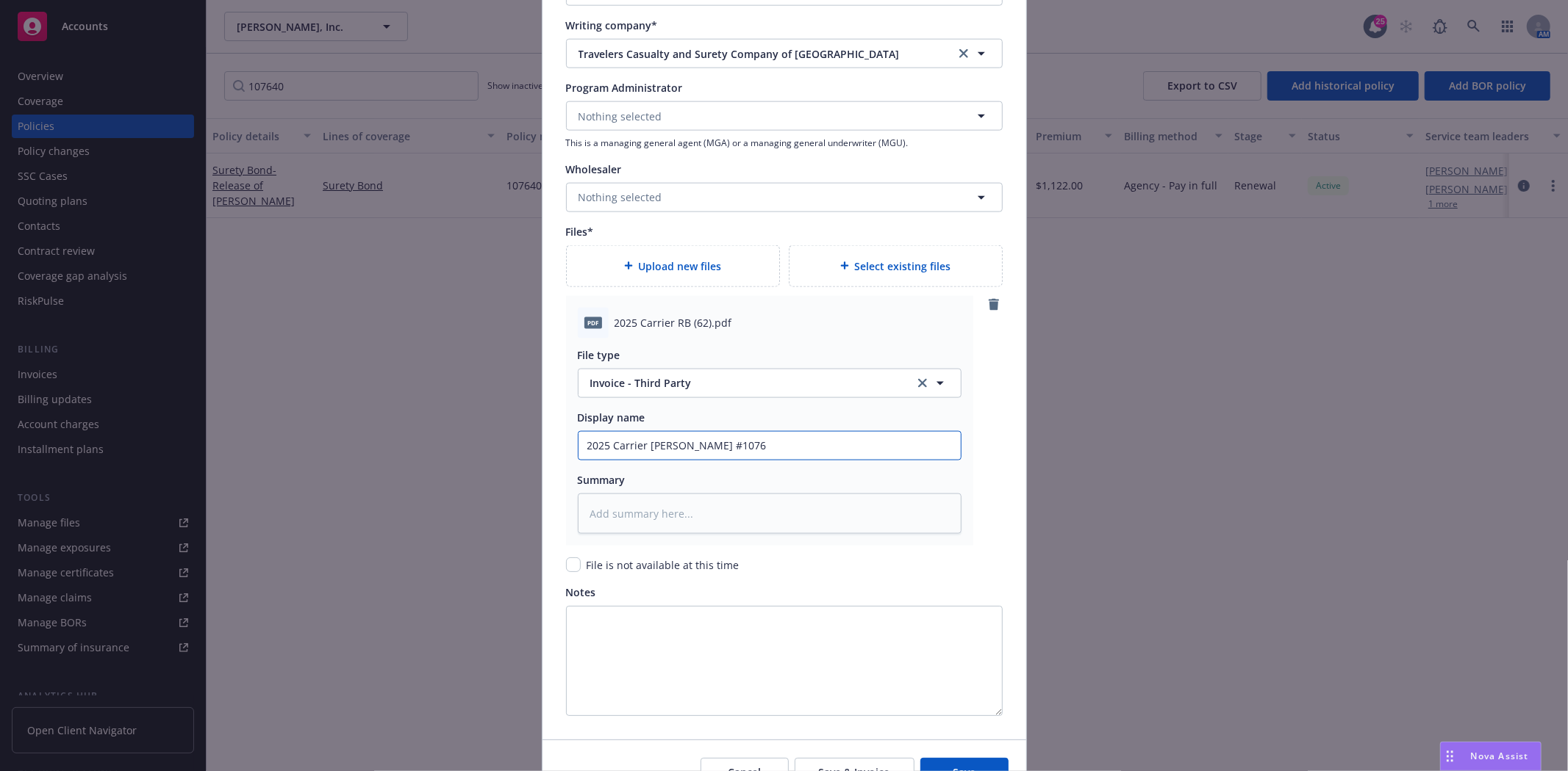
type textarea "x"
type input "2025 Carrier RB Bond #10764"
type textarea "x"
type input "2025 Carrier RB Bond #107640"
type textarea "x"
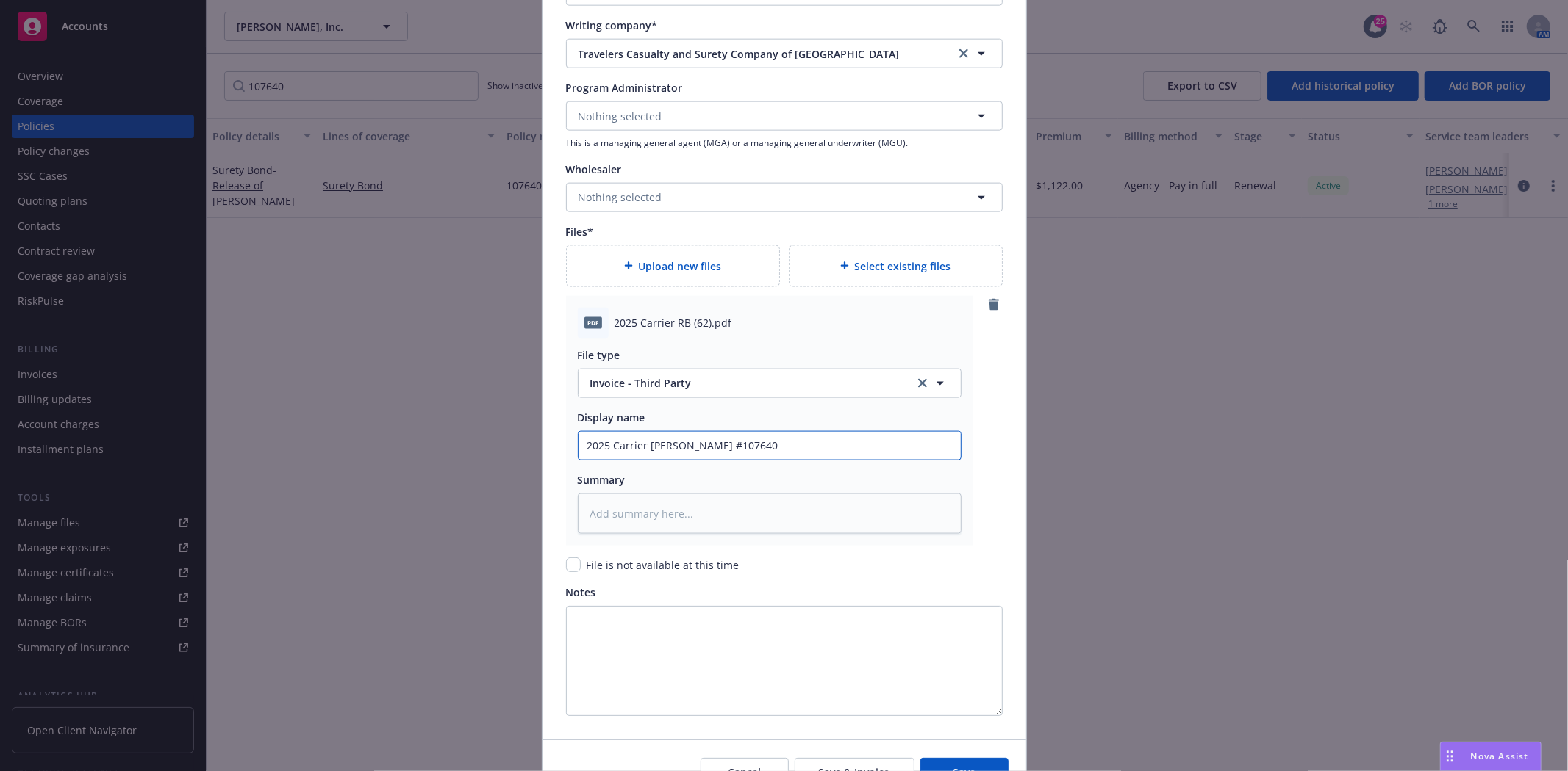
type input "2025 Carrier RB Bond #1076406"
type textarea "x"
type input "2025 Carrier RB Bond #10764060"
type textarea "x"
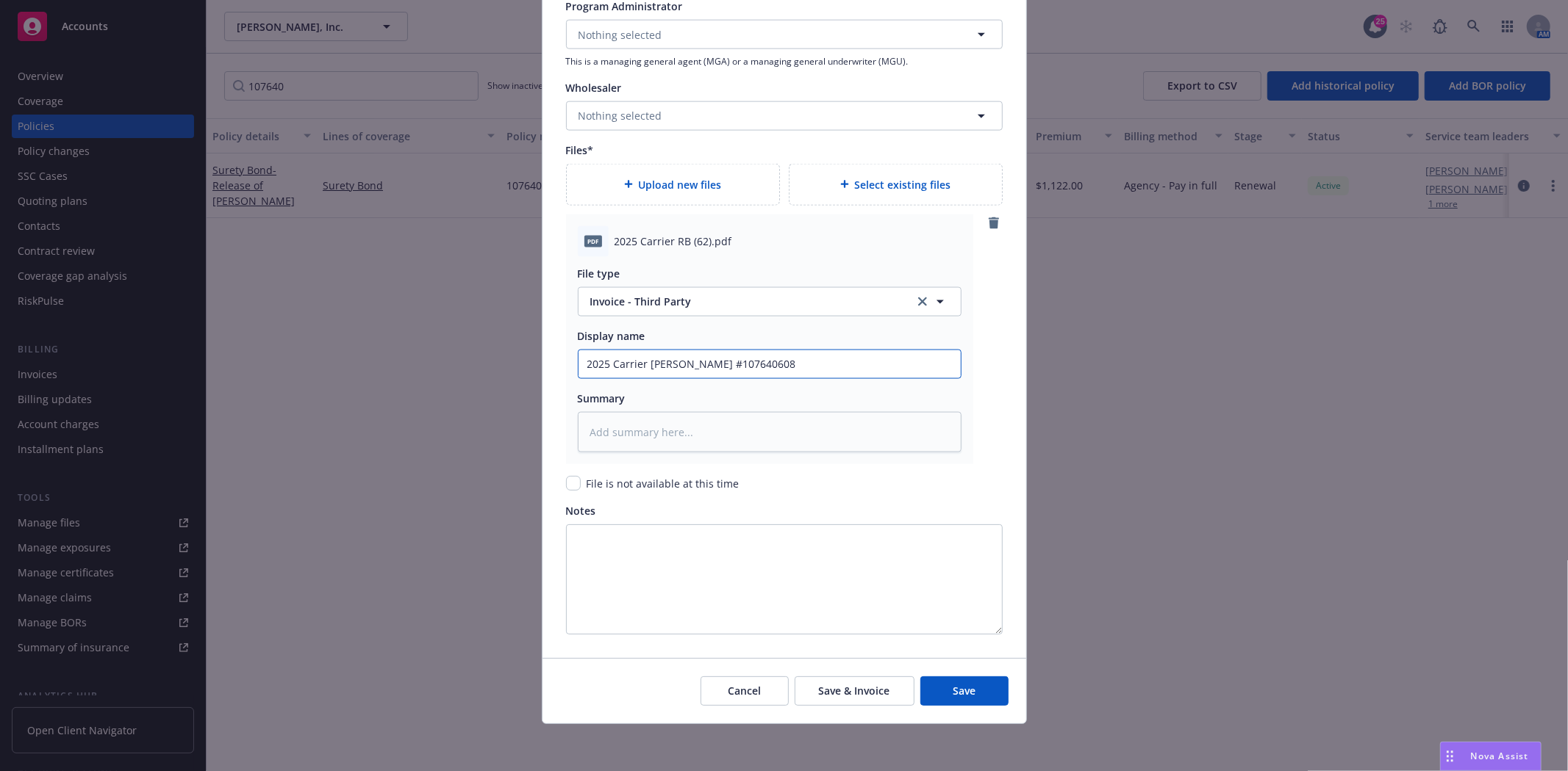
type input "2025 Carrier RB Bond #107640608"
click at [862, 676] on div "Cancel Save & Invoice Save" at bounding box center [784, 691] width 484 height 66
click at [857, 686] on span "Save & Invoice" at bounding box center [854, 691] width 71 height 14
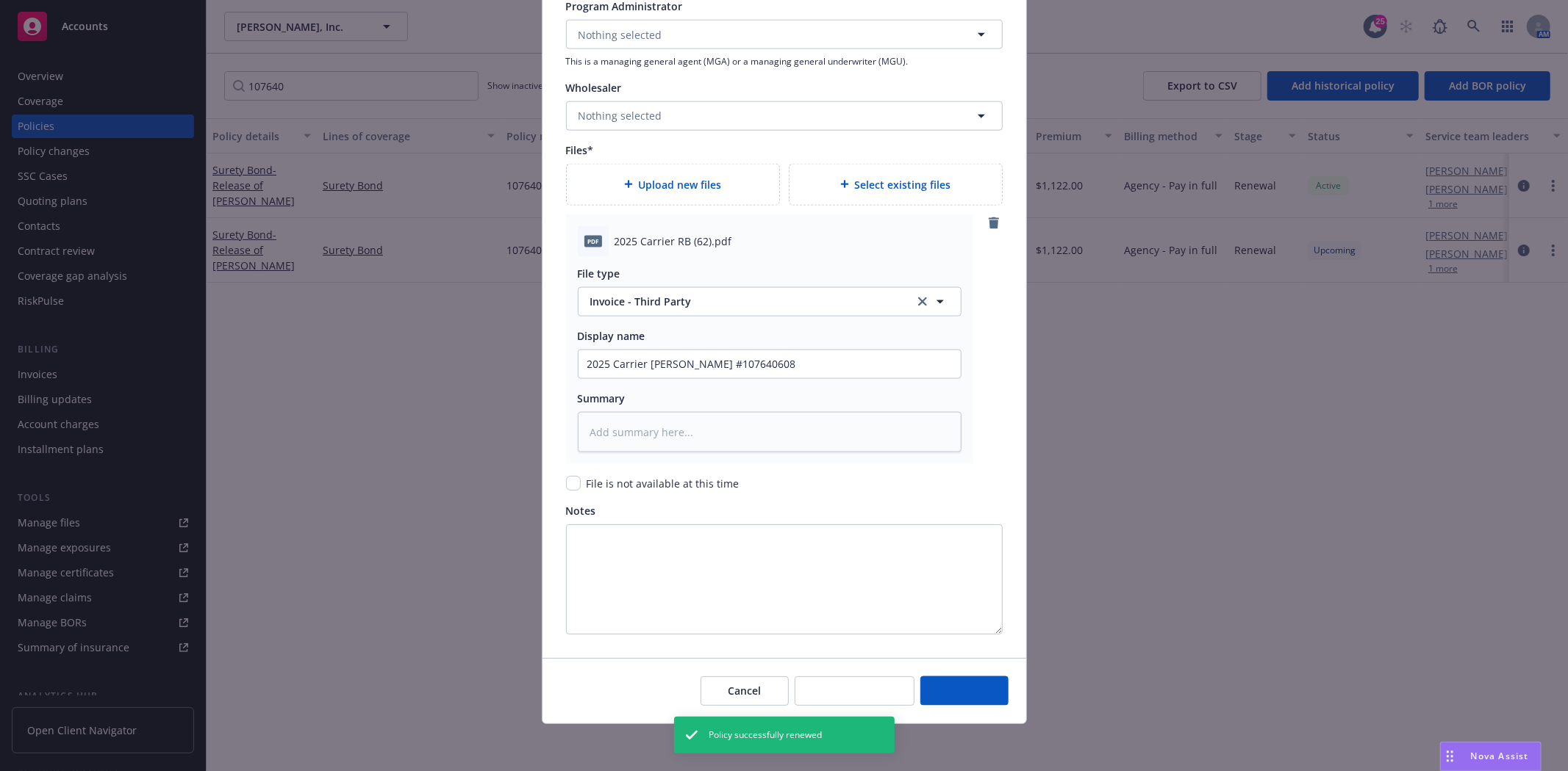
type textarea "x"
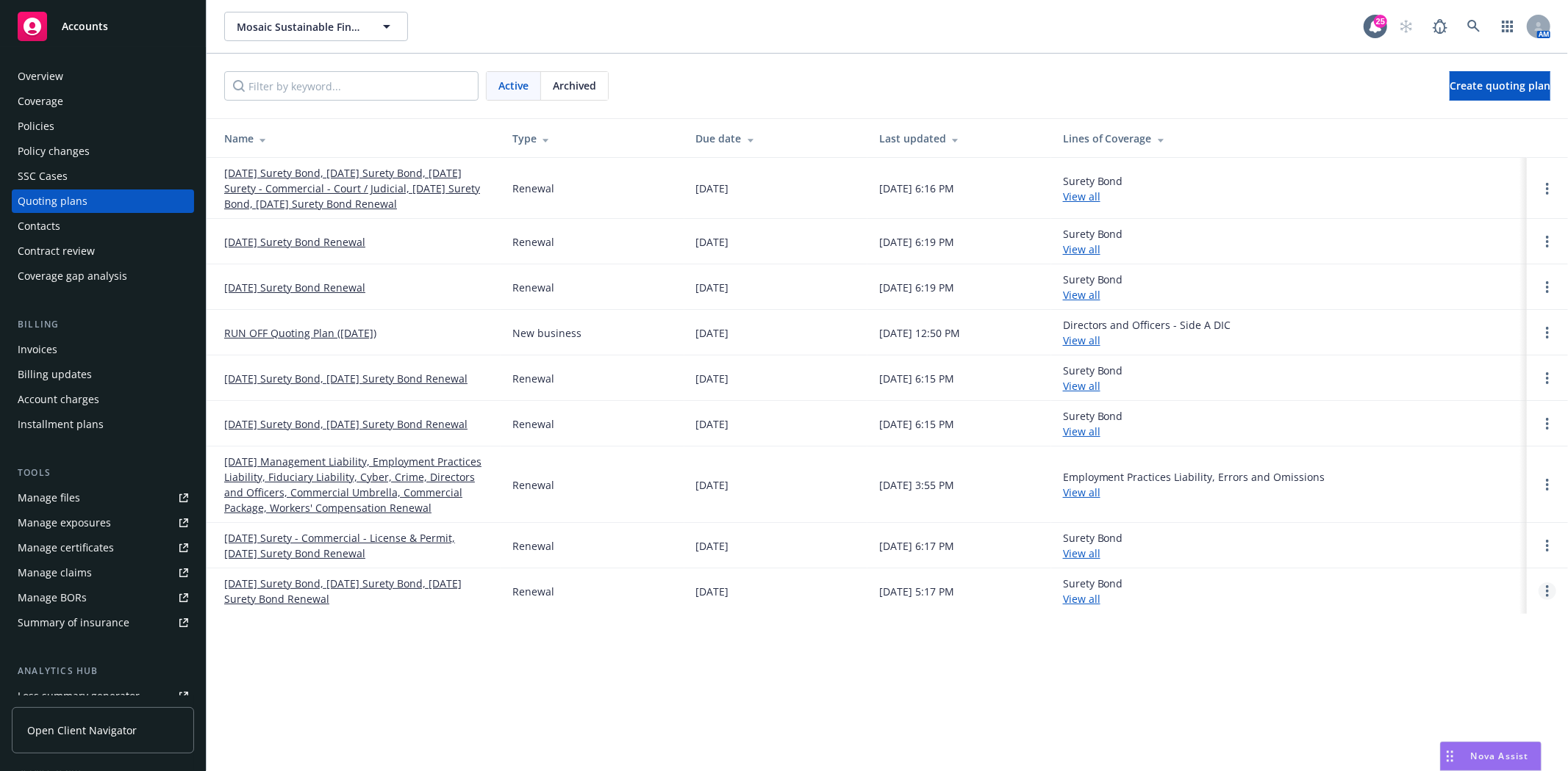
click at [1538, 597] on link "Open options" at bounding box center [1547, 591] width 18 height 18
click at [1466, 583] on span "Archive" at bounding box center [1443, 580] width 72 height 14
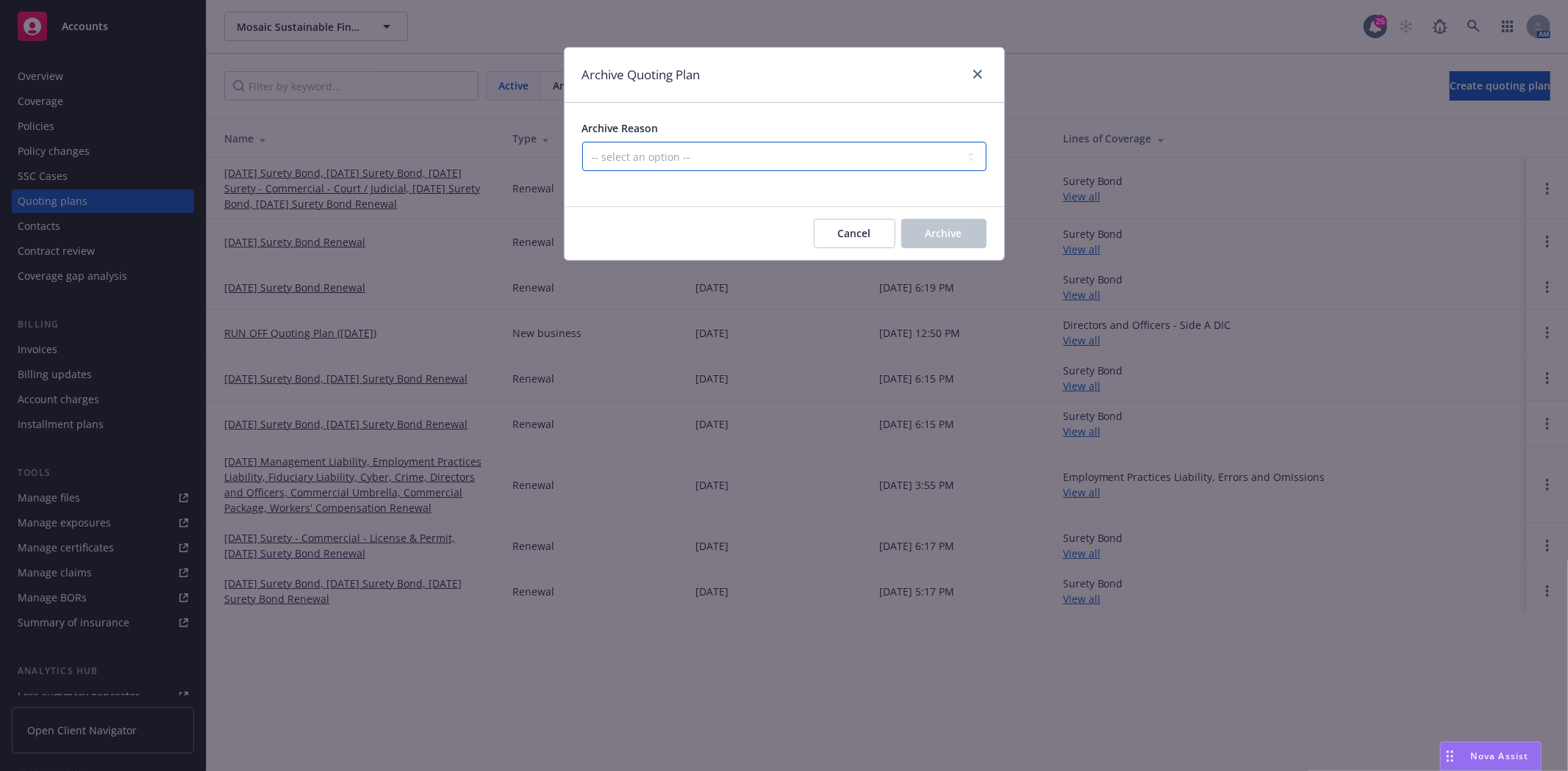
click at [826, 173] on div "Archive Reason -- select an option -- All policies in this renewal plan are aut…" at bounding box center [784, 154] width 440 height 104
select select "ARCHIVED_RENEWAL_POLICY_AUTO_RENEWED"
click at [582, 142] on select "-- select an option -- All policies in this renewal plan are auto-renewed Creat…" at bounding box center [784, 156] width 404 height 30
click at [937, 228] on span "Archive" at bounding box center [944, 233] width 37 height 14
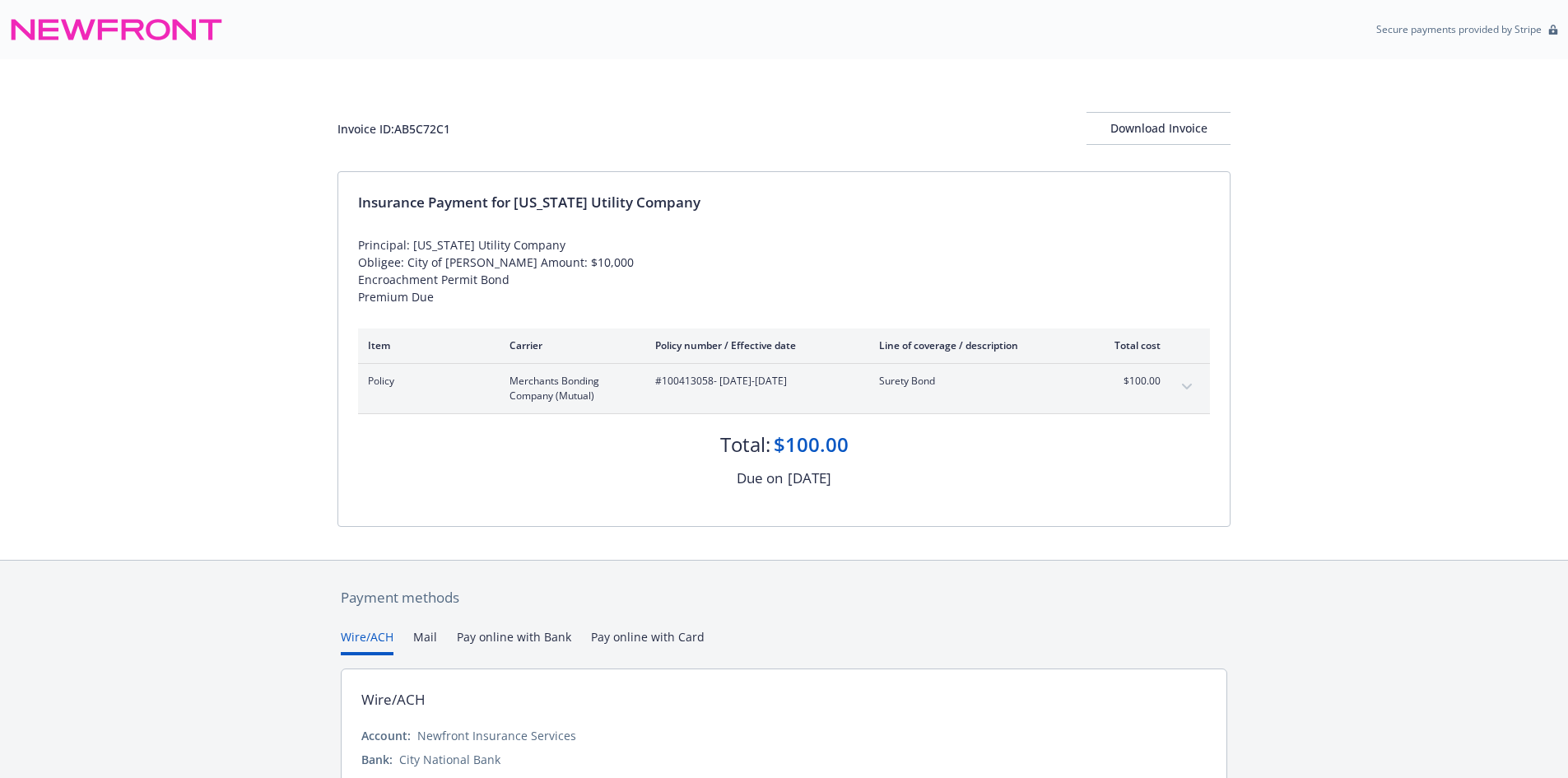
click at [442, 125] on div "Invoice ID: AB5C72C1" at bounding box center [393, 129] width 112 height 17
copy div "AB5C72C1"
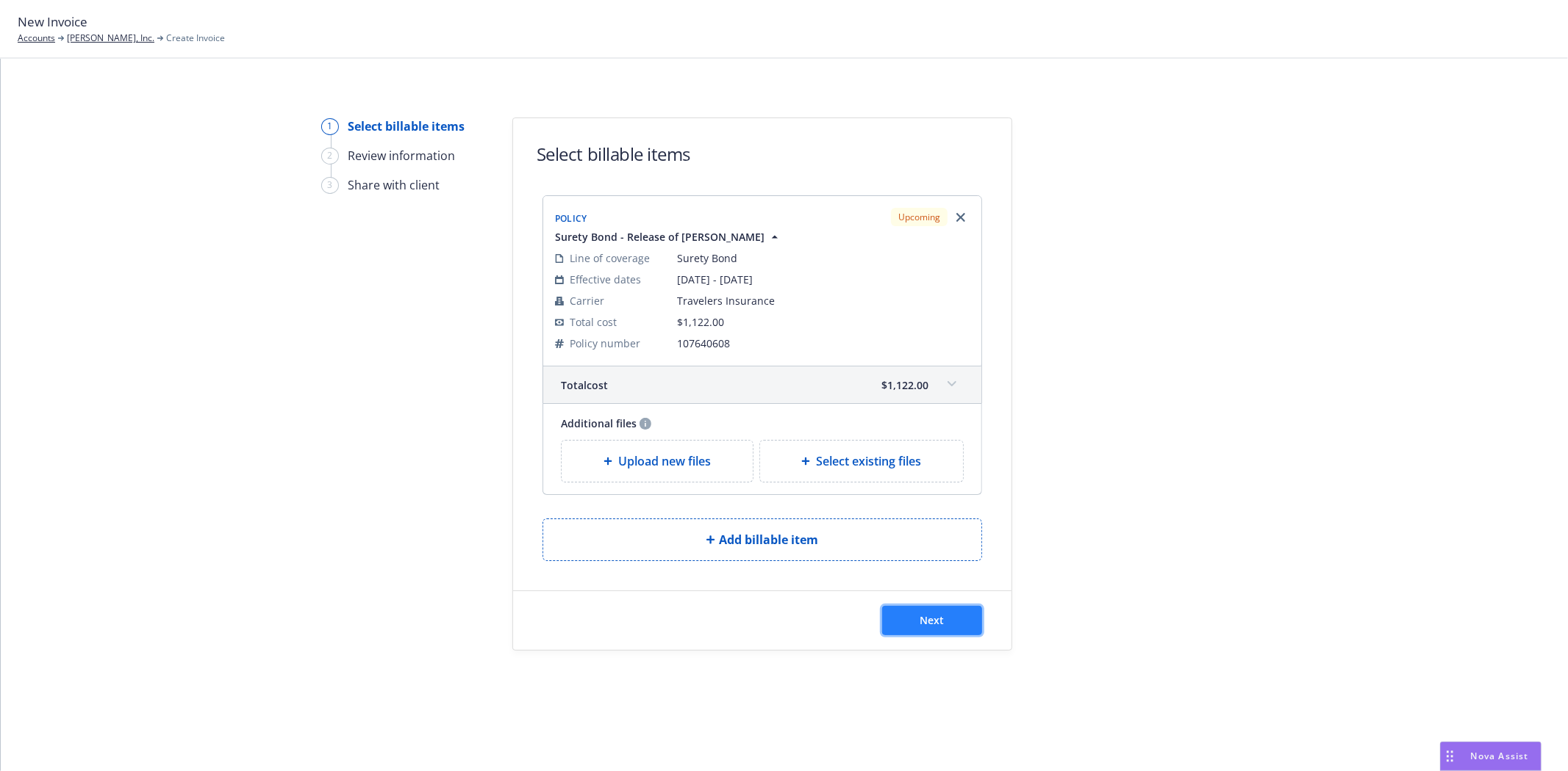
click at [937, 628] on button "Next" at bounding box center [932, 620] width 100 height 30
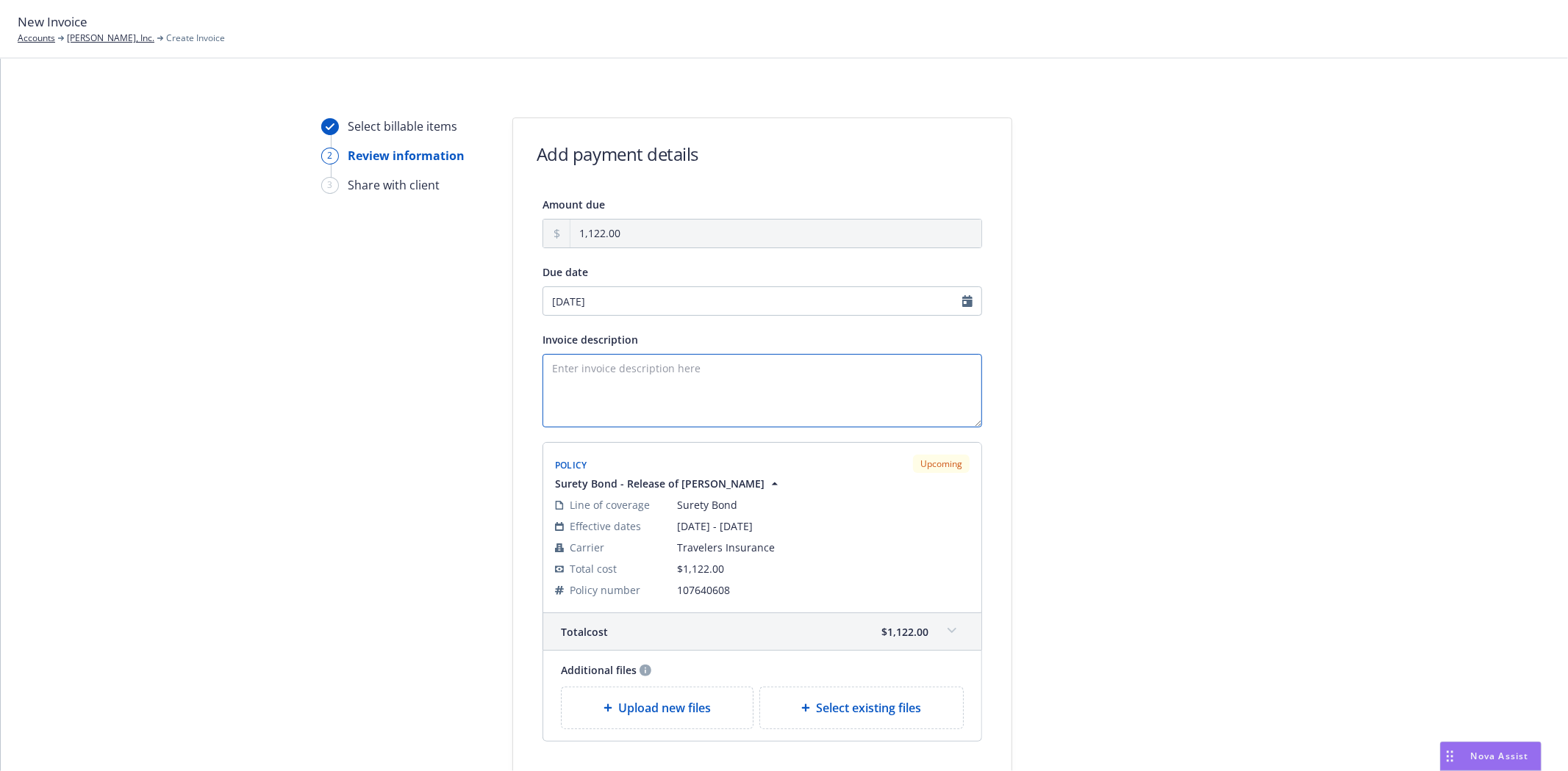
click at [599, 365] on textarea "Invoice description" at bounding box center [762, 391] width 440 height 73
paste textarea "CA Bond For Release of Stop Payment Notice Claimant: [PERSON_NAME] Construction…"
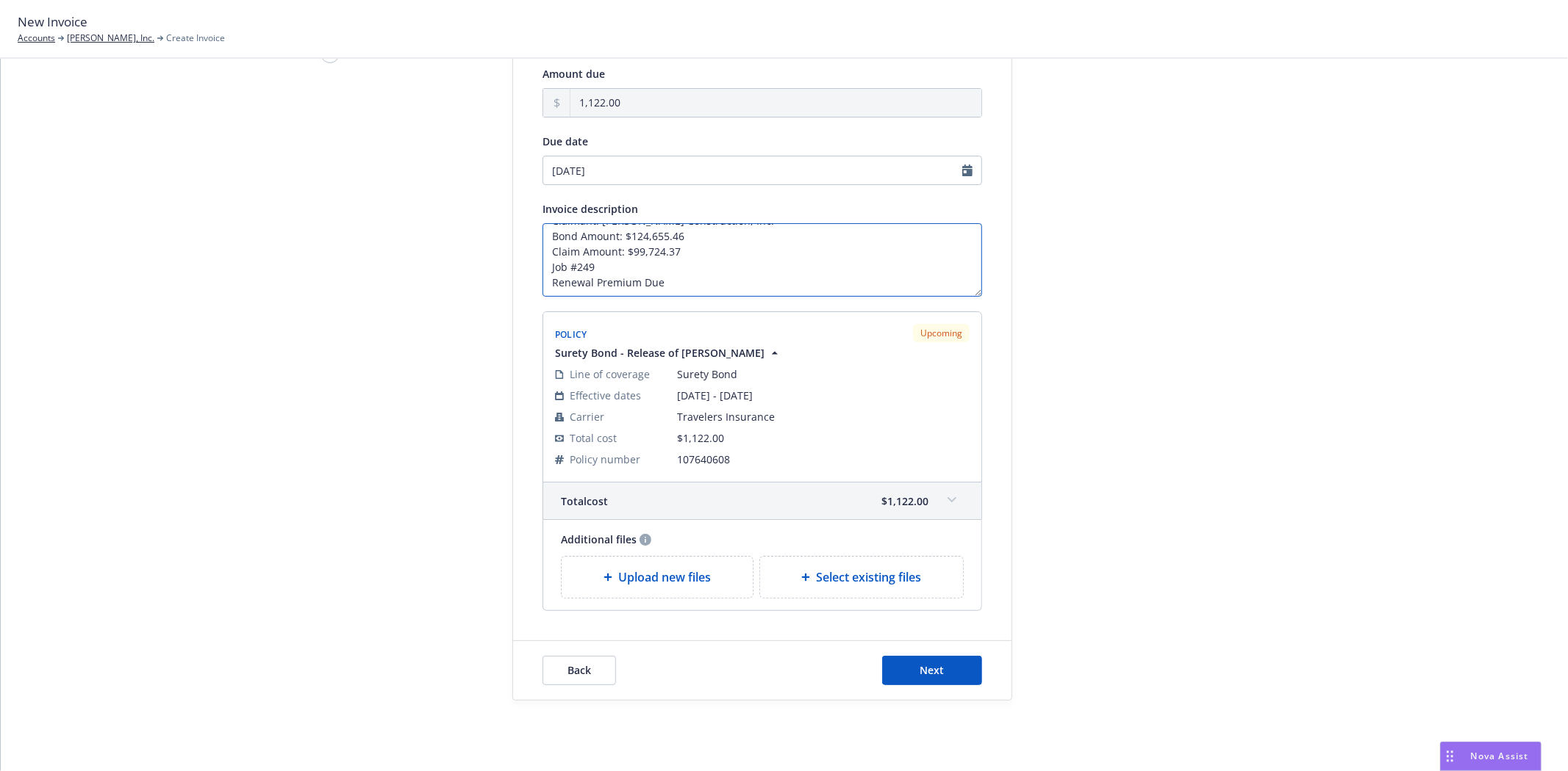
scroll to position [156, 0]
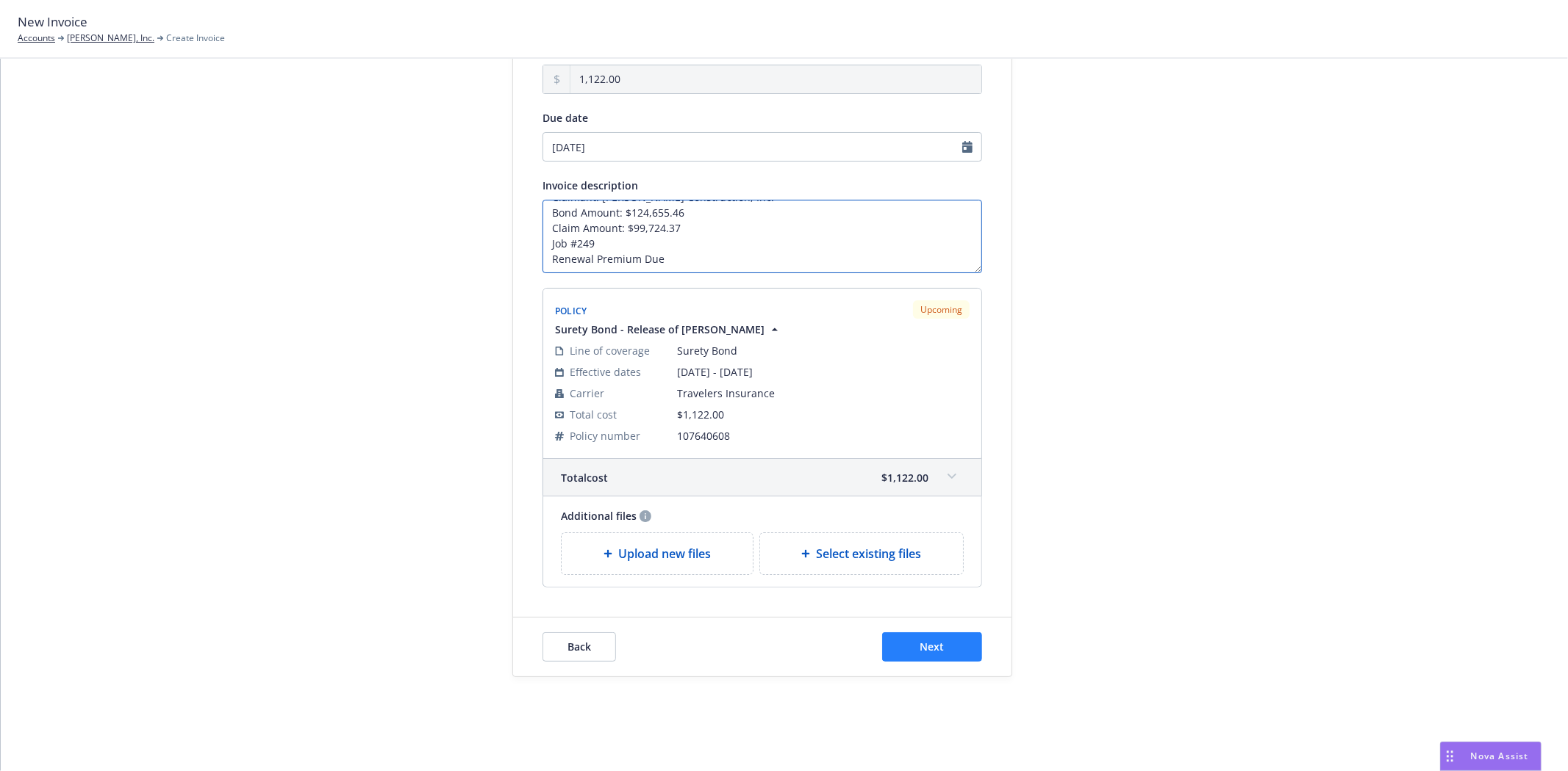
type textarea "CA Bond For Release of Stop Payment Notice Claimant: [PERSON_NAME] Construction…"
click at [950, 644] on button "Next" at bounding box center [932, 647] width 100 height 30
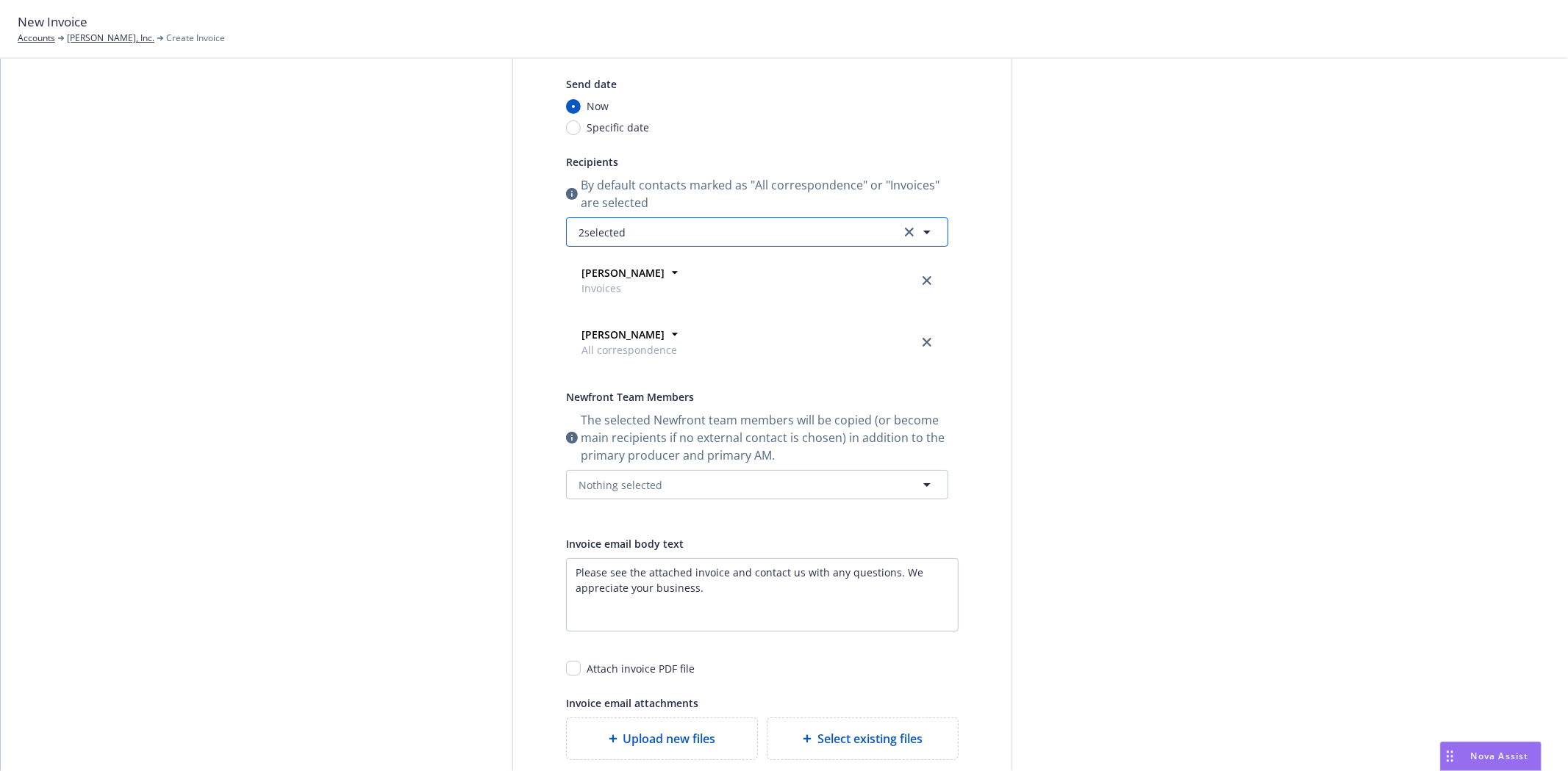
click at [603, 230] on span "2 selected" at bounding box center [602, 232] width 47 height 15
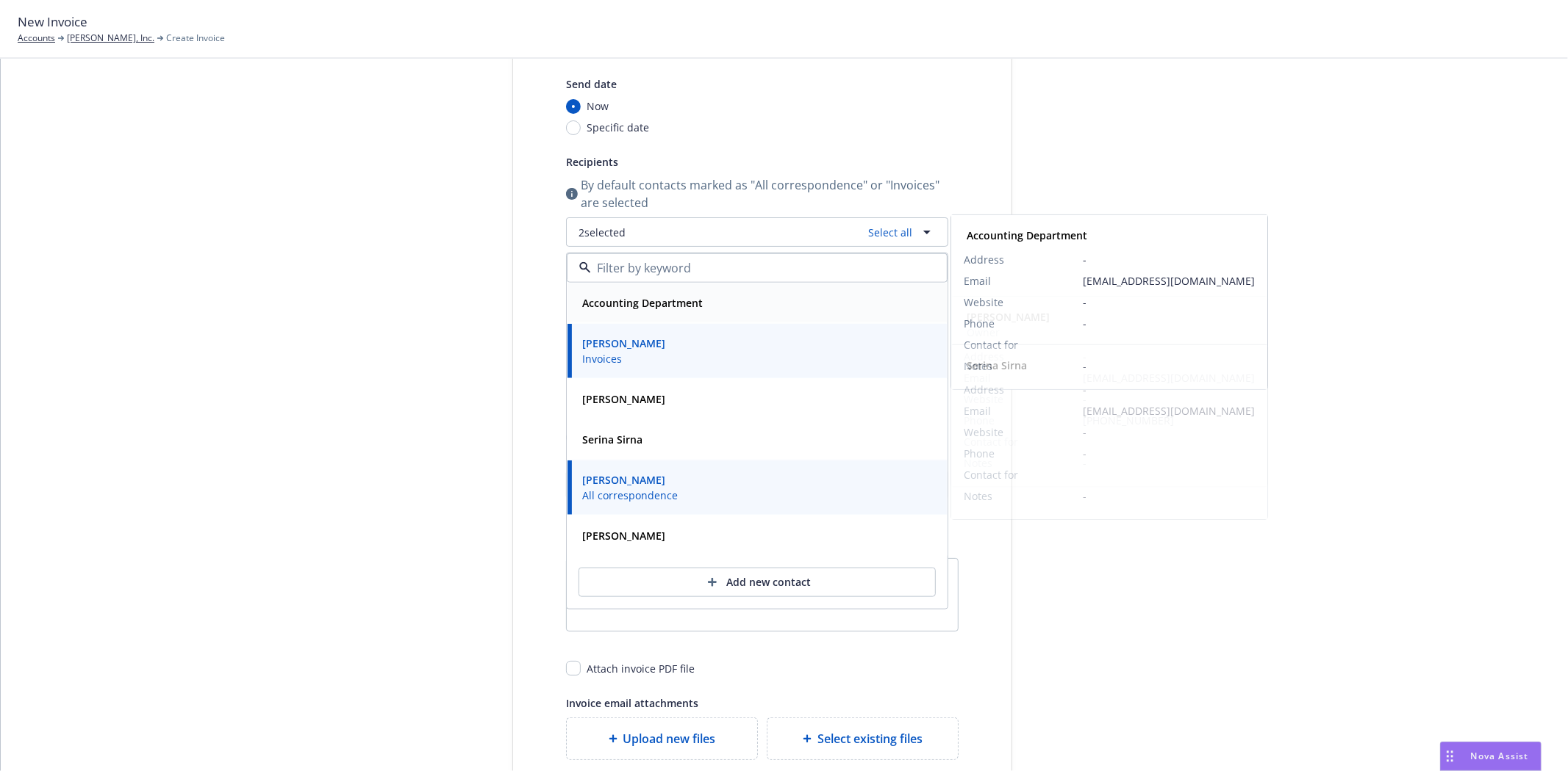
click at [604, 309] on strong "Accounting Department" at bounding box center [642, 303] width 121 height 14
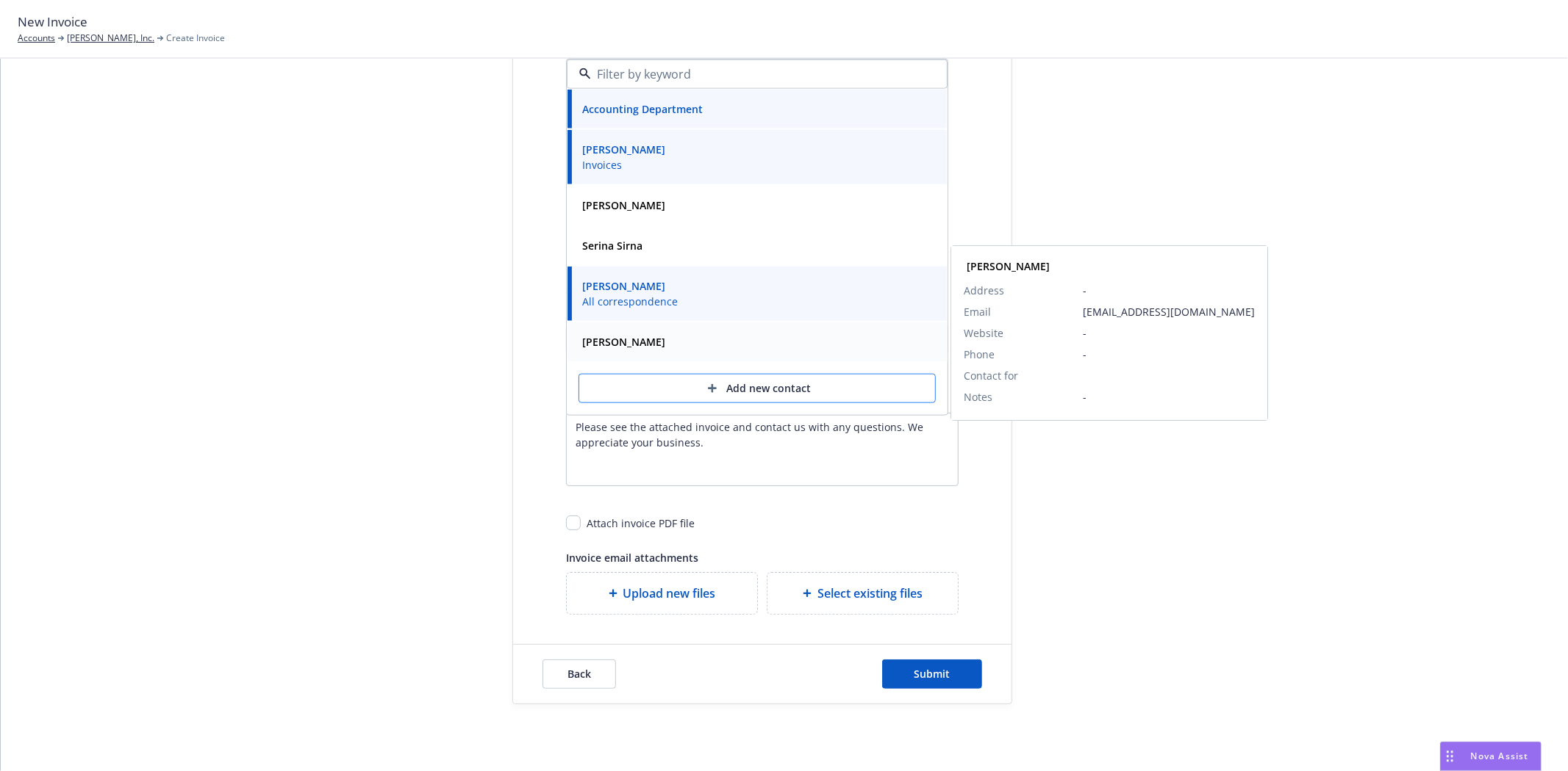
scroll to position [379, 0]
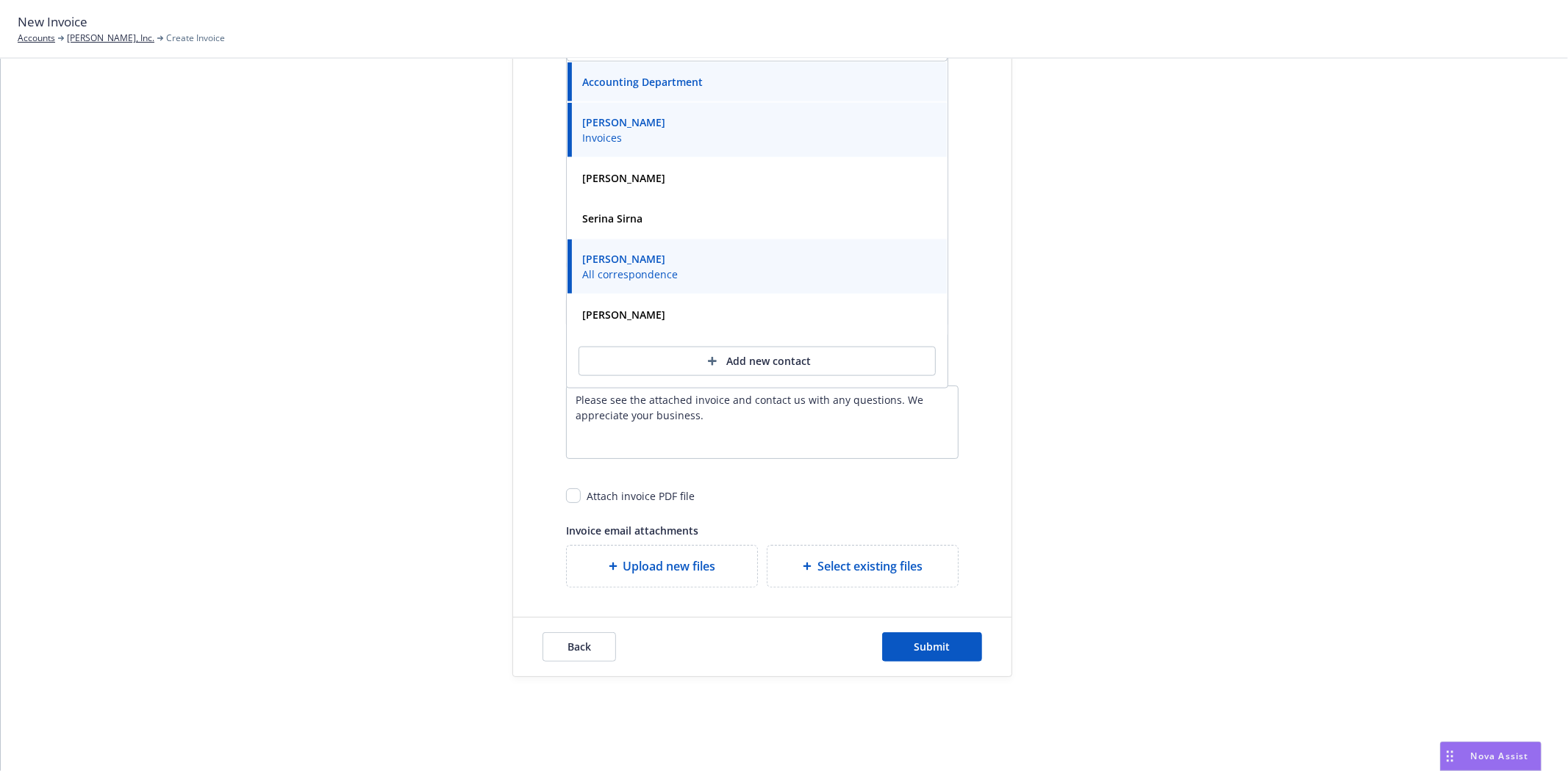
click at [244, 357] on div "Select billable items Review information 3 Share with client Share with client …" at bounding box center [784, 209] width 1532 height 936
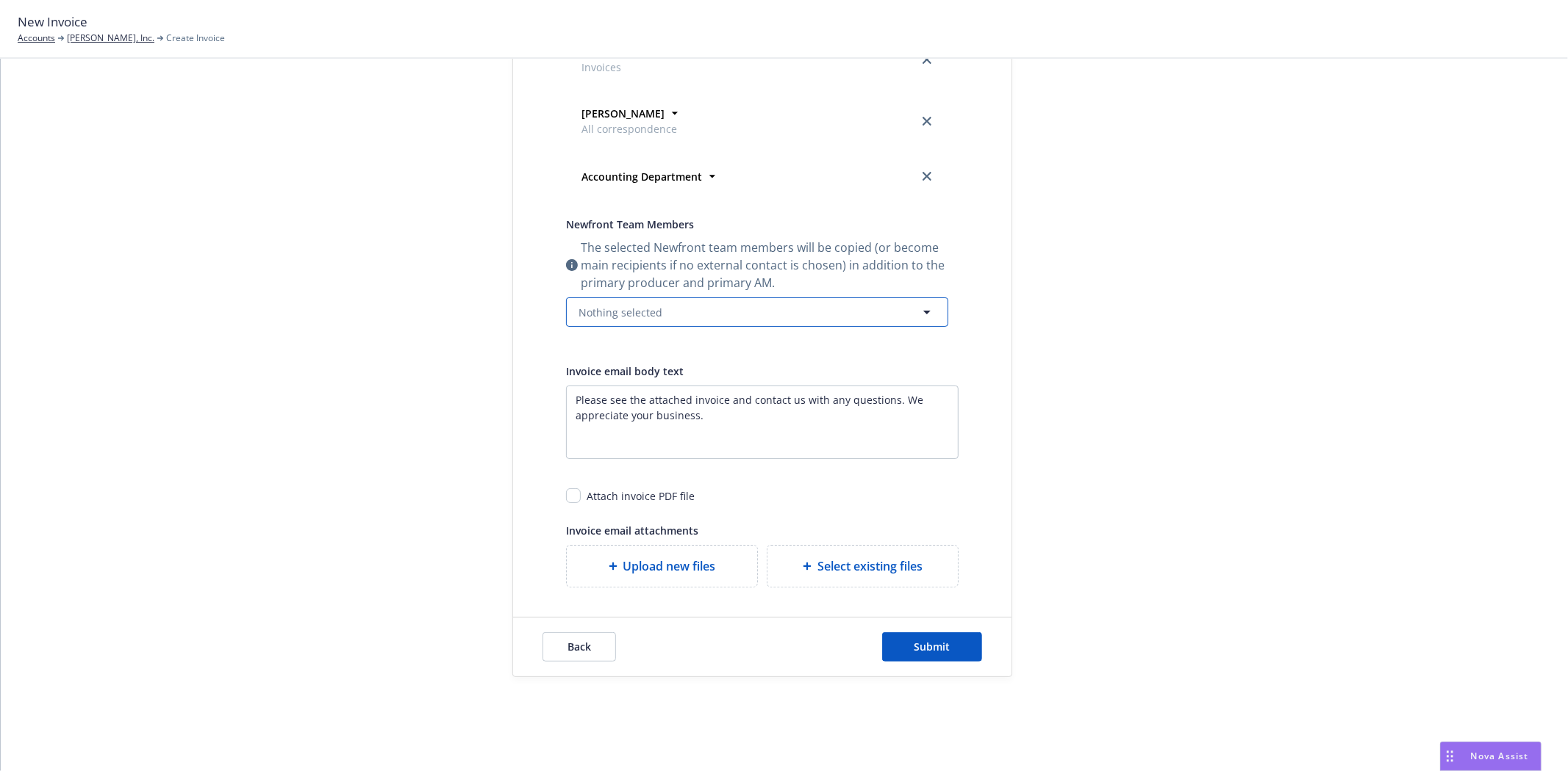
click at [596, 312] on span "Nothing selected" at bounding box center [619, 312] width 84 height 15
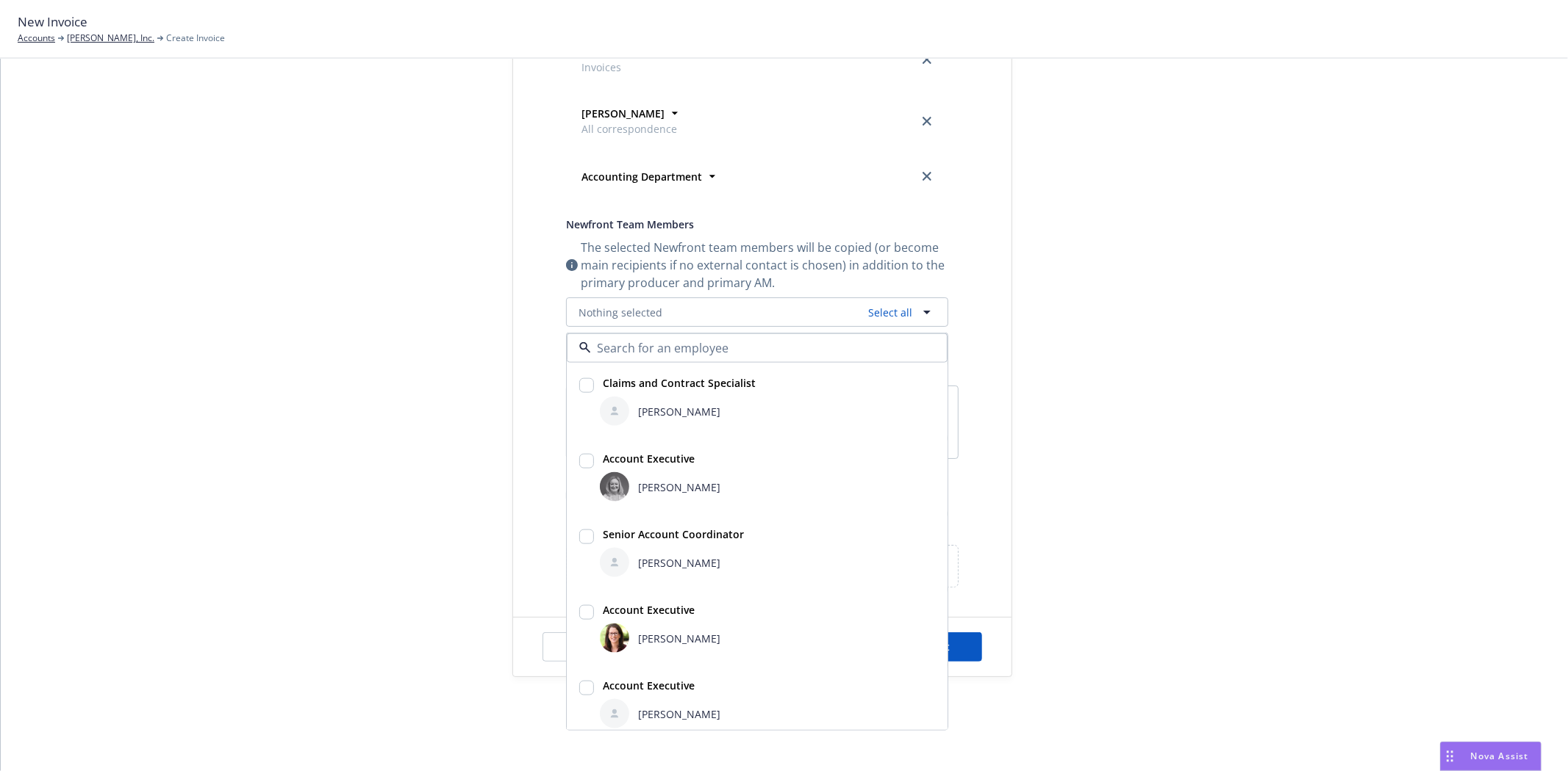
click at [615, 476] on img at bounding box center [614, 487] width 30 height 30
checkbox input "true"
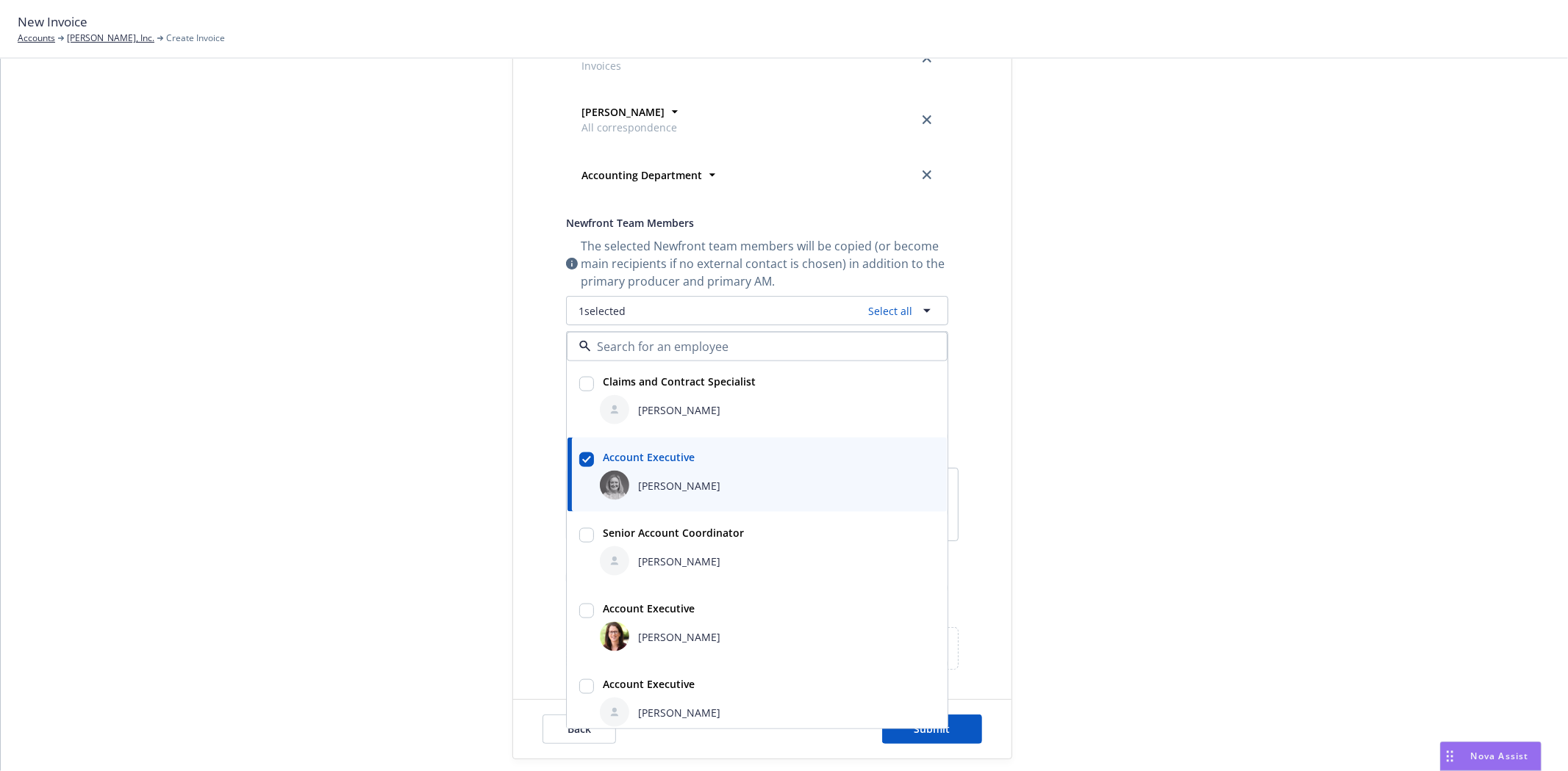
click at [607, 544] on div "Halle Bautista" at bounding box center [767, 561] width 341 height 35
checkbox input "true"
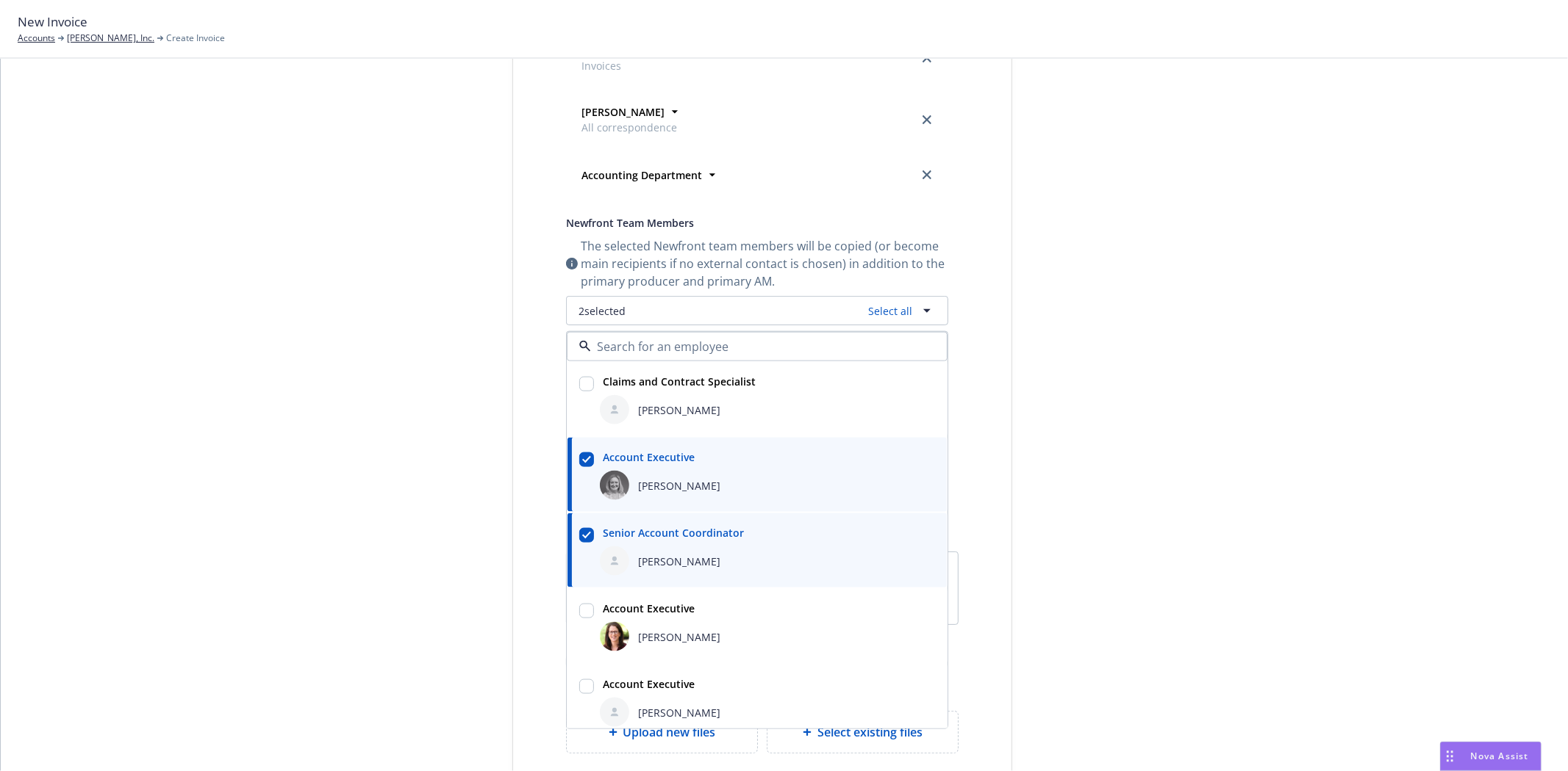
click at [294, 469] on div "Select billable items Review information 3 Share with client Share with client …" at bounding box center [784, 291] width 1532 height 1104
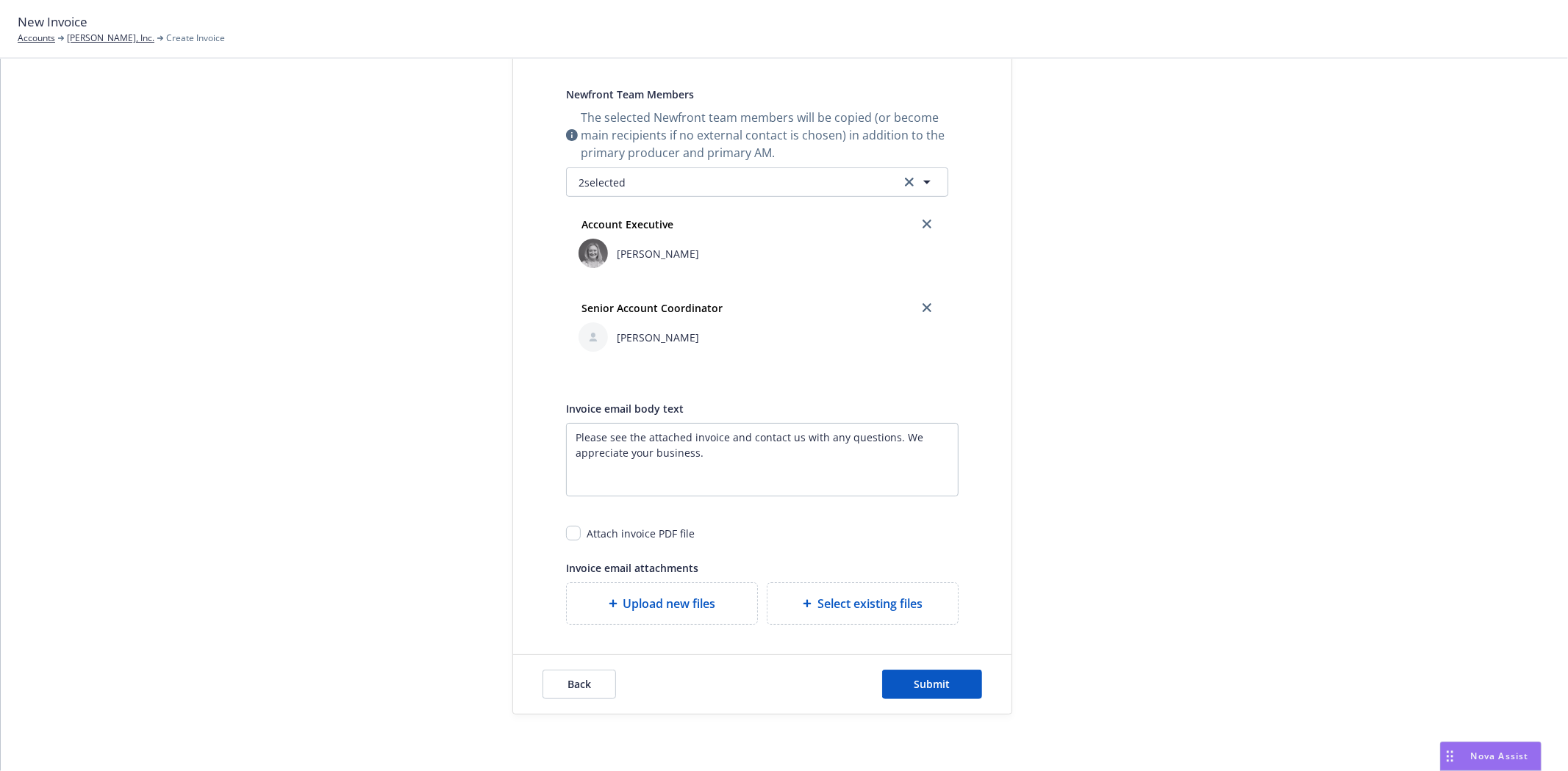
scroll to position [542, 0]
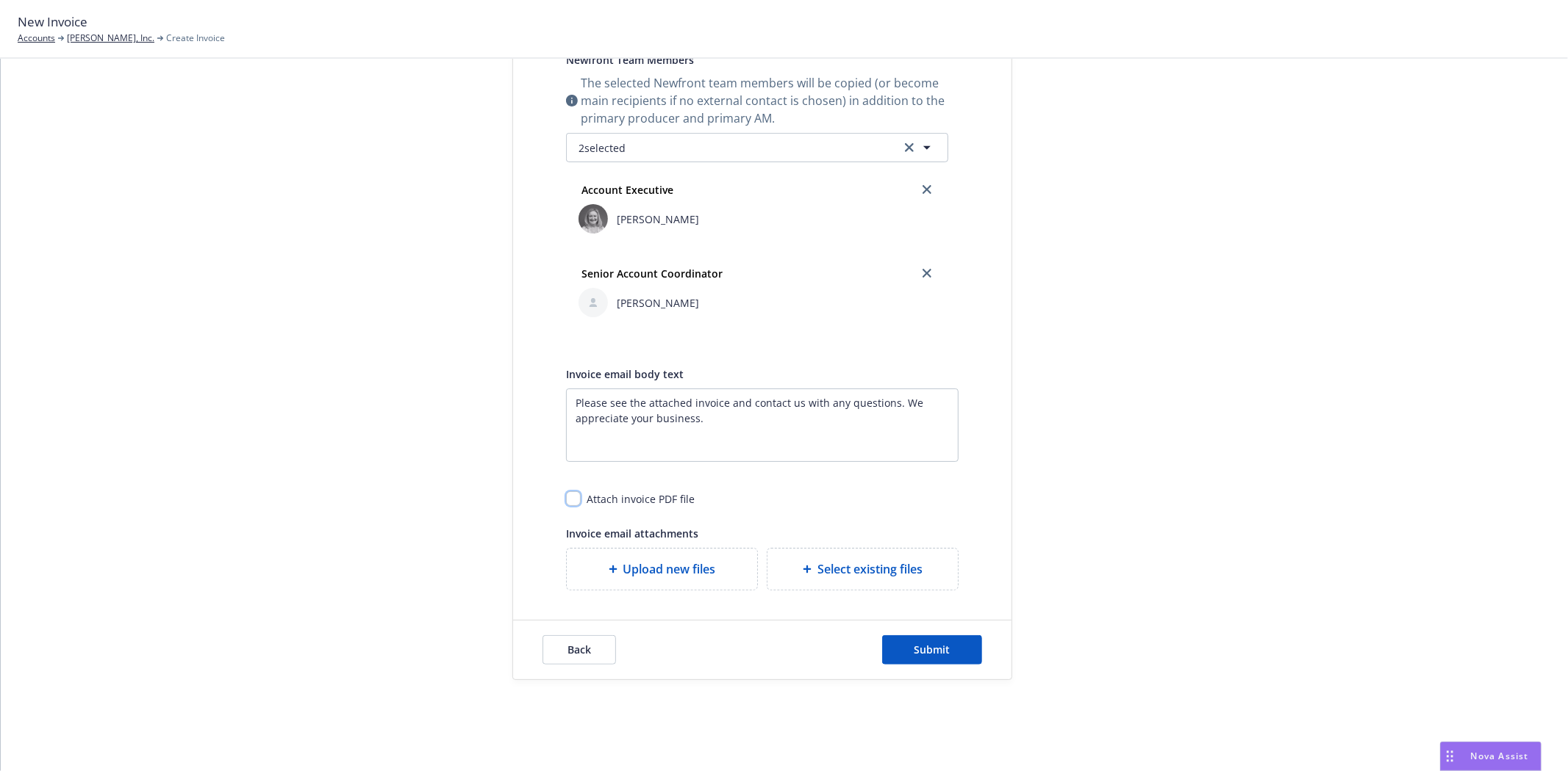
click at [570, 500] on input "checkbox" at bounding box center [573, 499] width 14 height 14
checkbox input "true"
click at [958, 651] on button "Submit" at bounding box center [932, 650] width 100 height 30
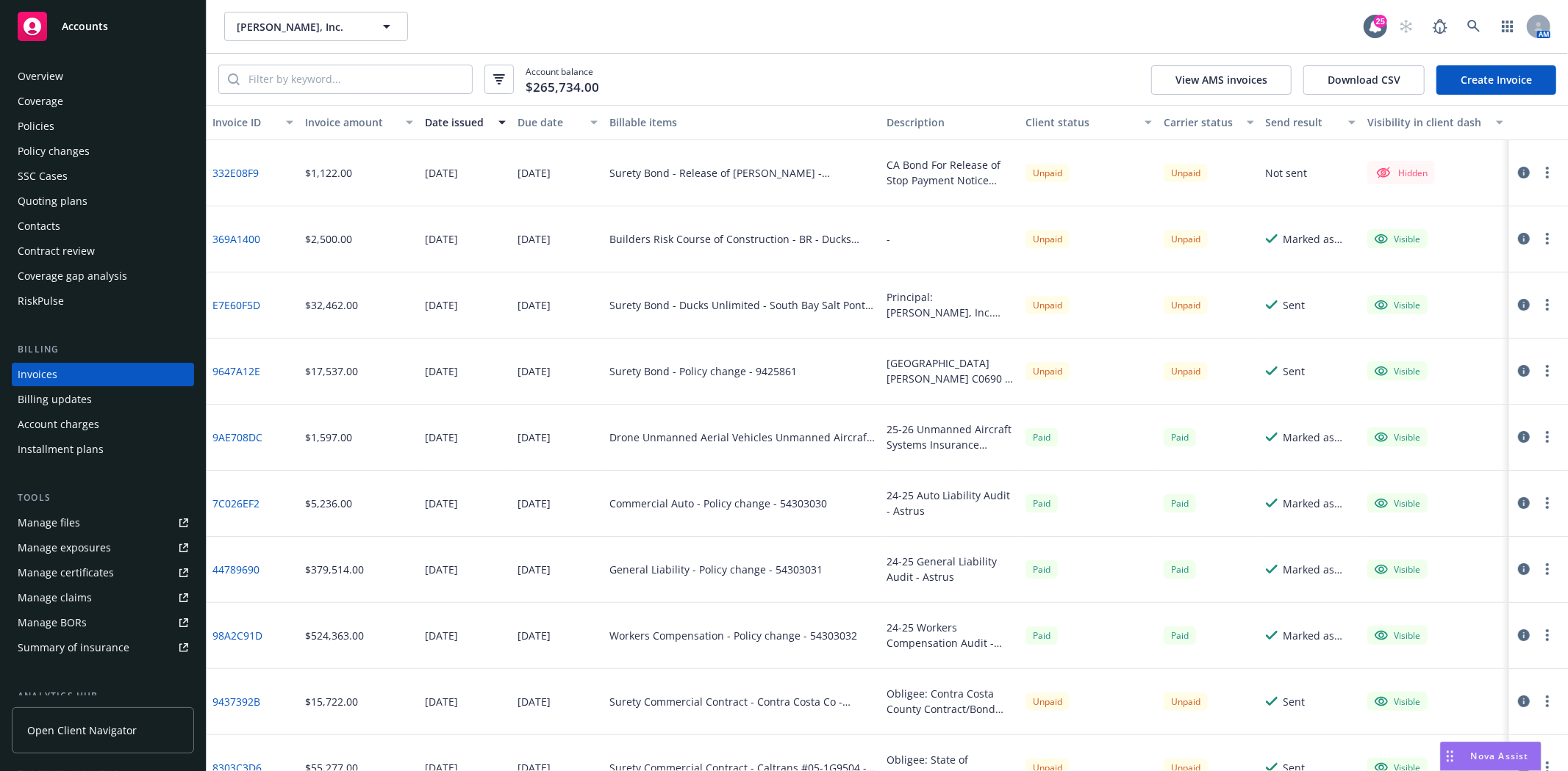
click at [1538, 170] on button "button" at bounding box center [1547, 172] width 18 height 18
drag, startPoint x: 1421, startPoint y: 297, endPoint x: 1400, endPoint y: 297, distance: 21.0
click at [1421, 297] on link "Make it visible in client dash" at bounding box center [1450, 291] width 187 height 30
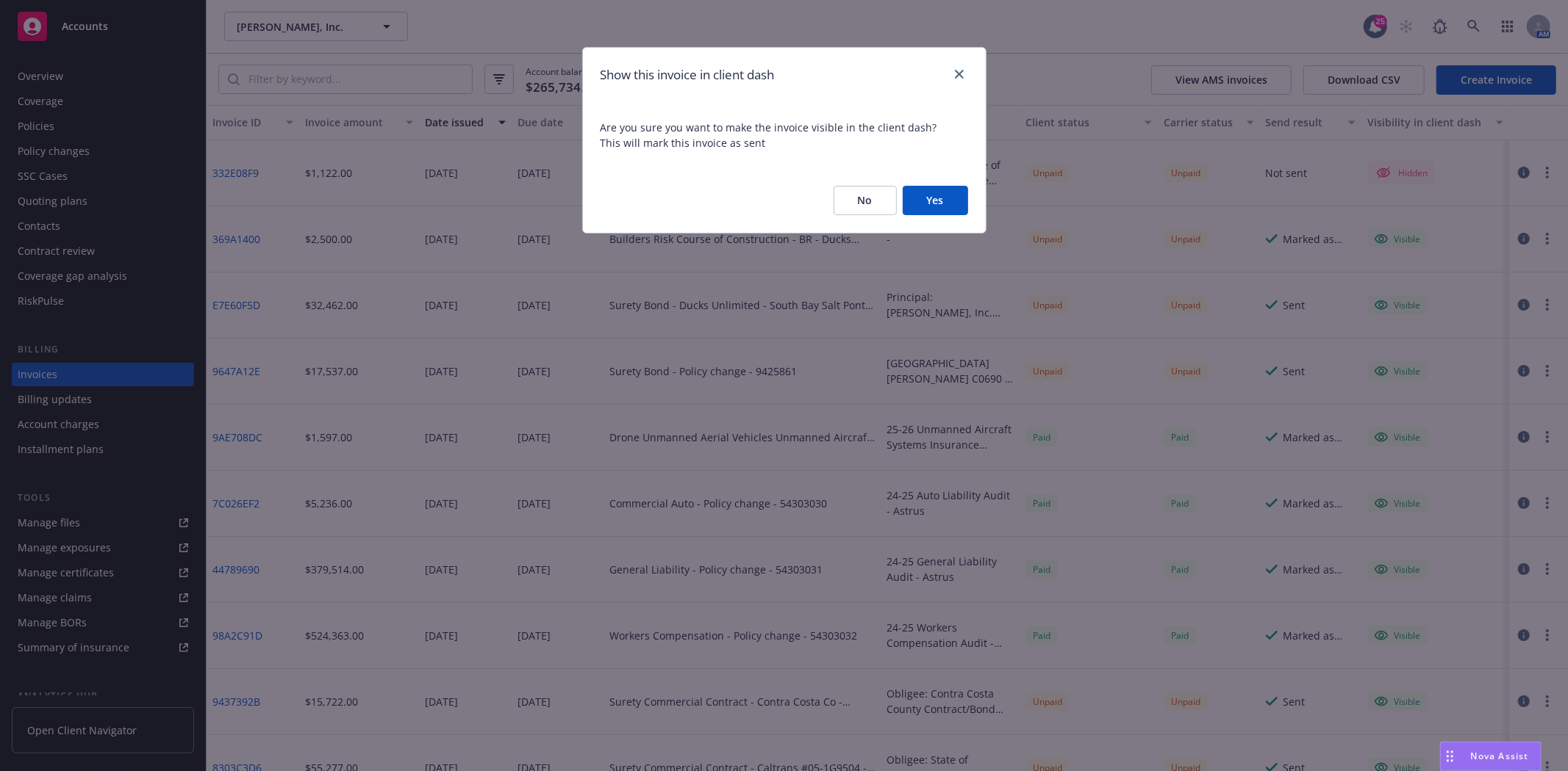
click at [951, 202] on button "Yes" at bounding box center [935, 200] width 66 height 30
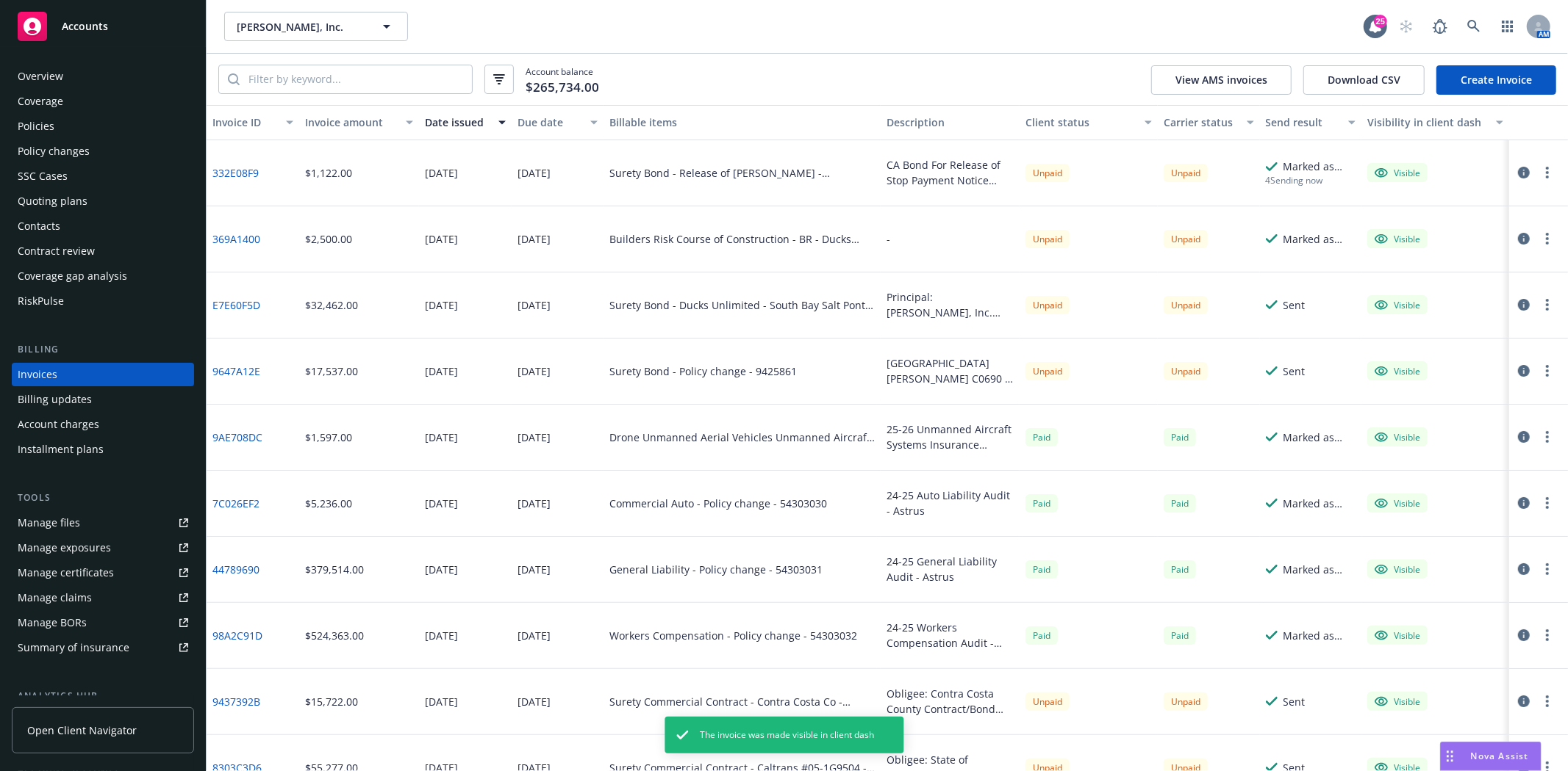
click at [1538, 174] on button "button" at bounding box center [1547, 172] width 18 height 18
click at [1429, 336] on link "Generate invoice PDF" at bounding box center [1450, 350] width 187 height 30
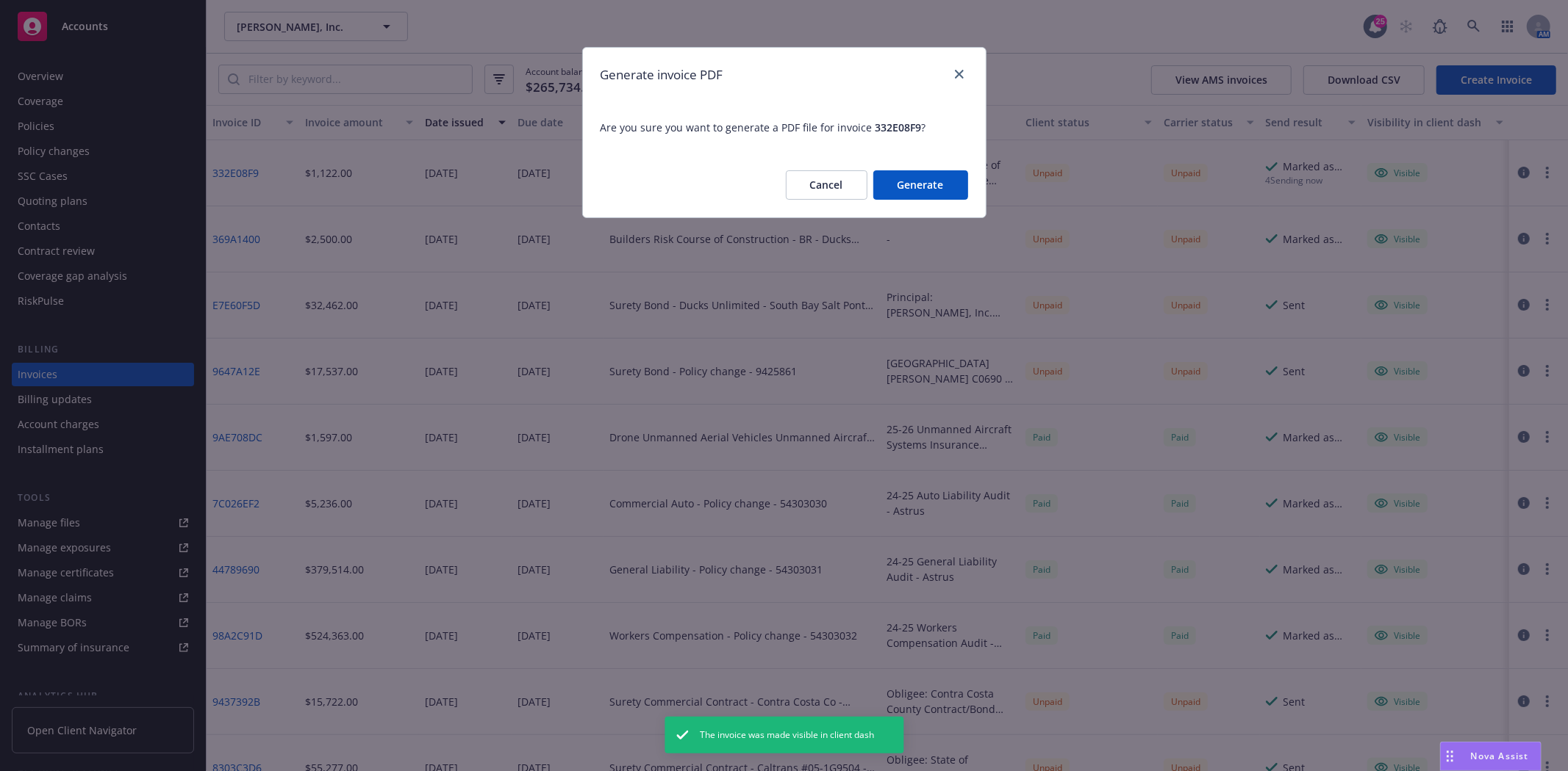
click at [901, 171] on button "Generate" at bounding box center [921, 185] width 95 height 30
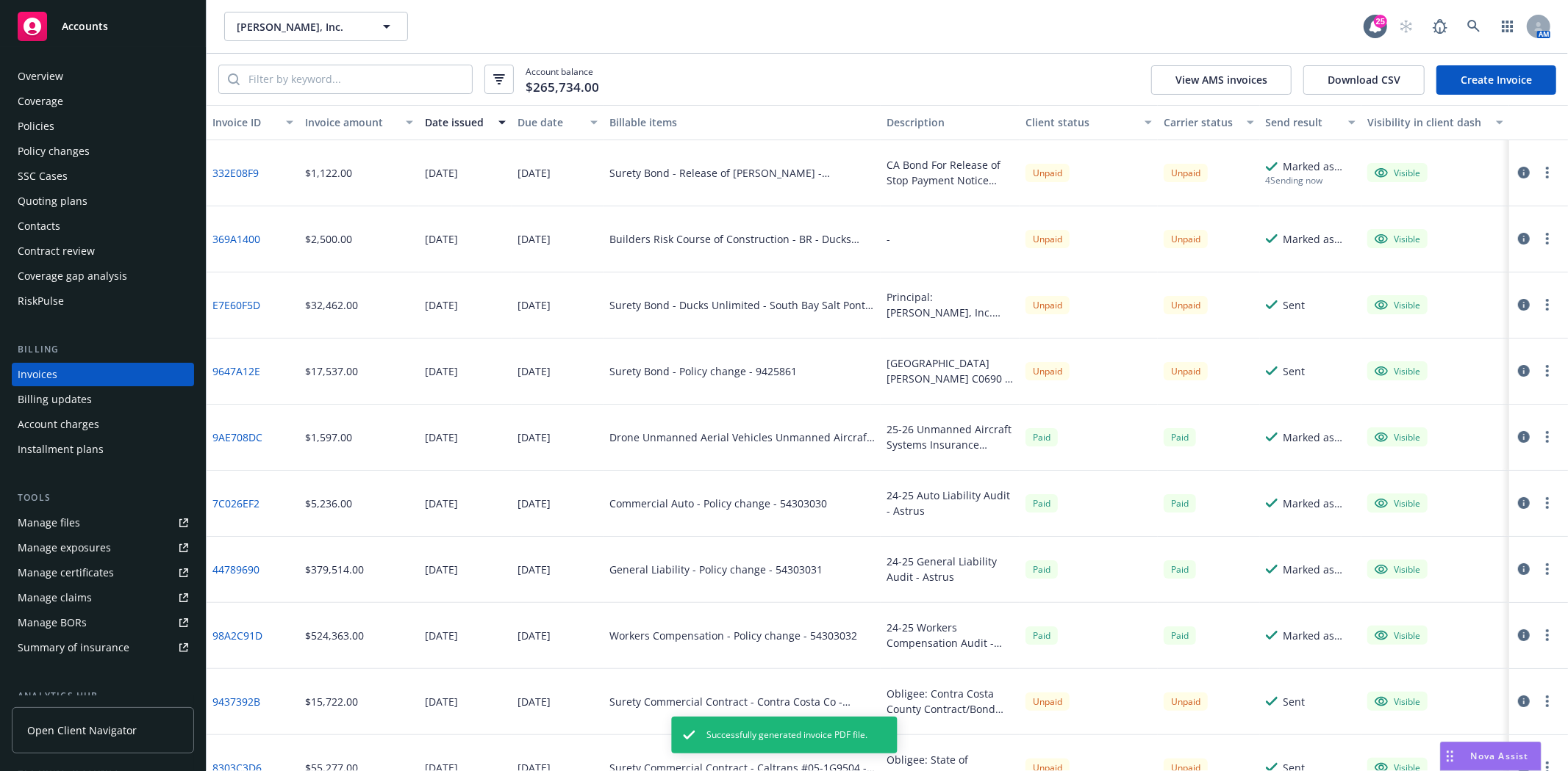
click at [1546, 170] on icon "button" at bounding box center [1547, 173] width 3 height 12
click at [1431, 351] on link "Download invoice PDF" at bounding box center [1450, 350] width 187 height 30
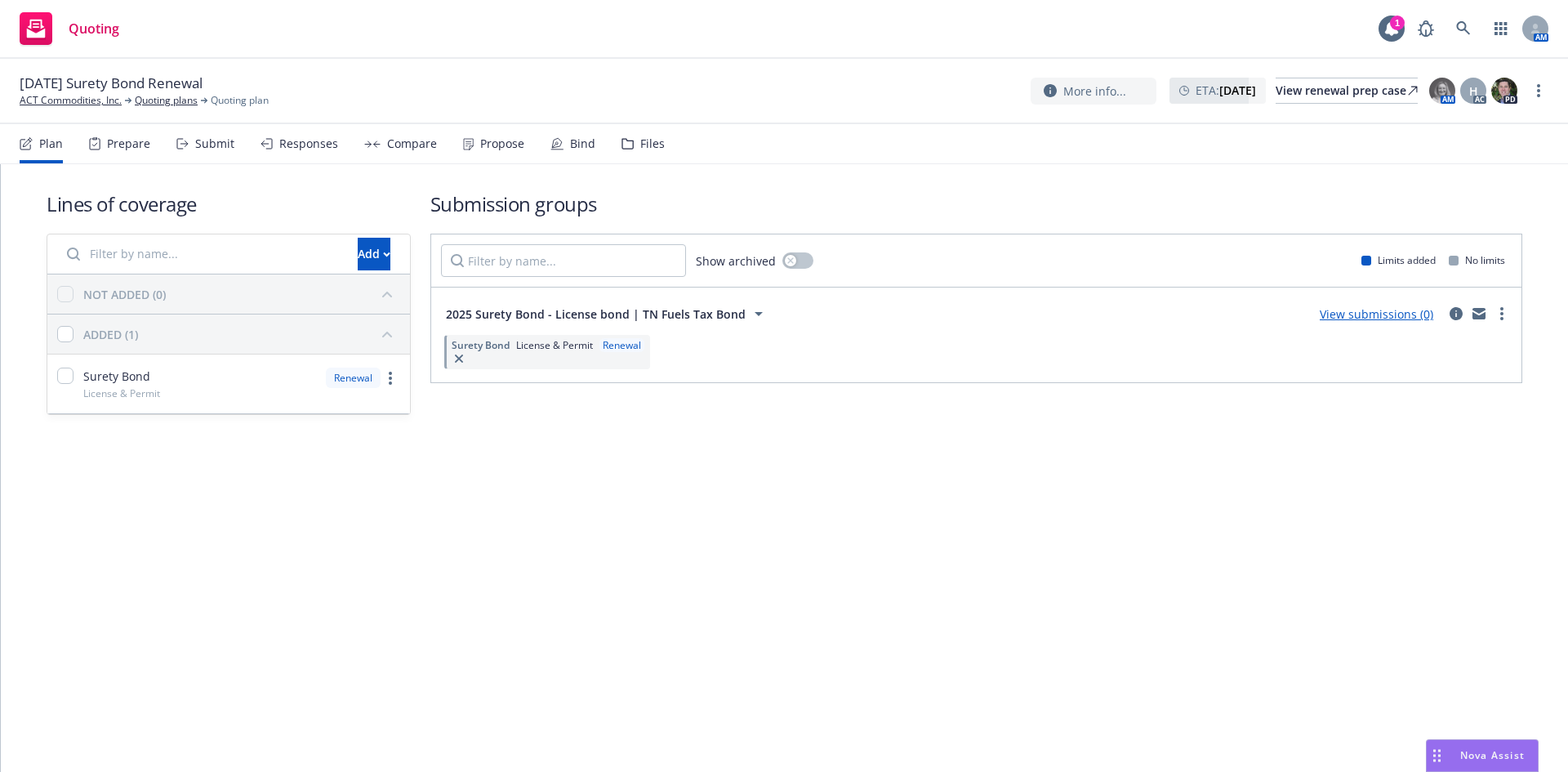
click at [103, 111] on div "[DATE] Surety Bond Renewal ACT Commodities, Inc. Quoting plans Quoting plan Mor…" at bounding box center [784, 92] width 1568 height 66
click at [103, 102] on link "ACT Commodities, Inc." at bounding box center [70, 100] width 102 height 15
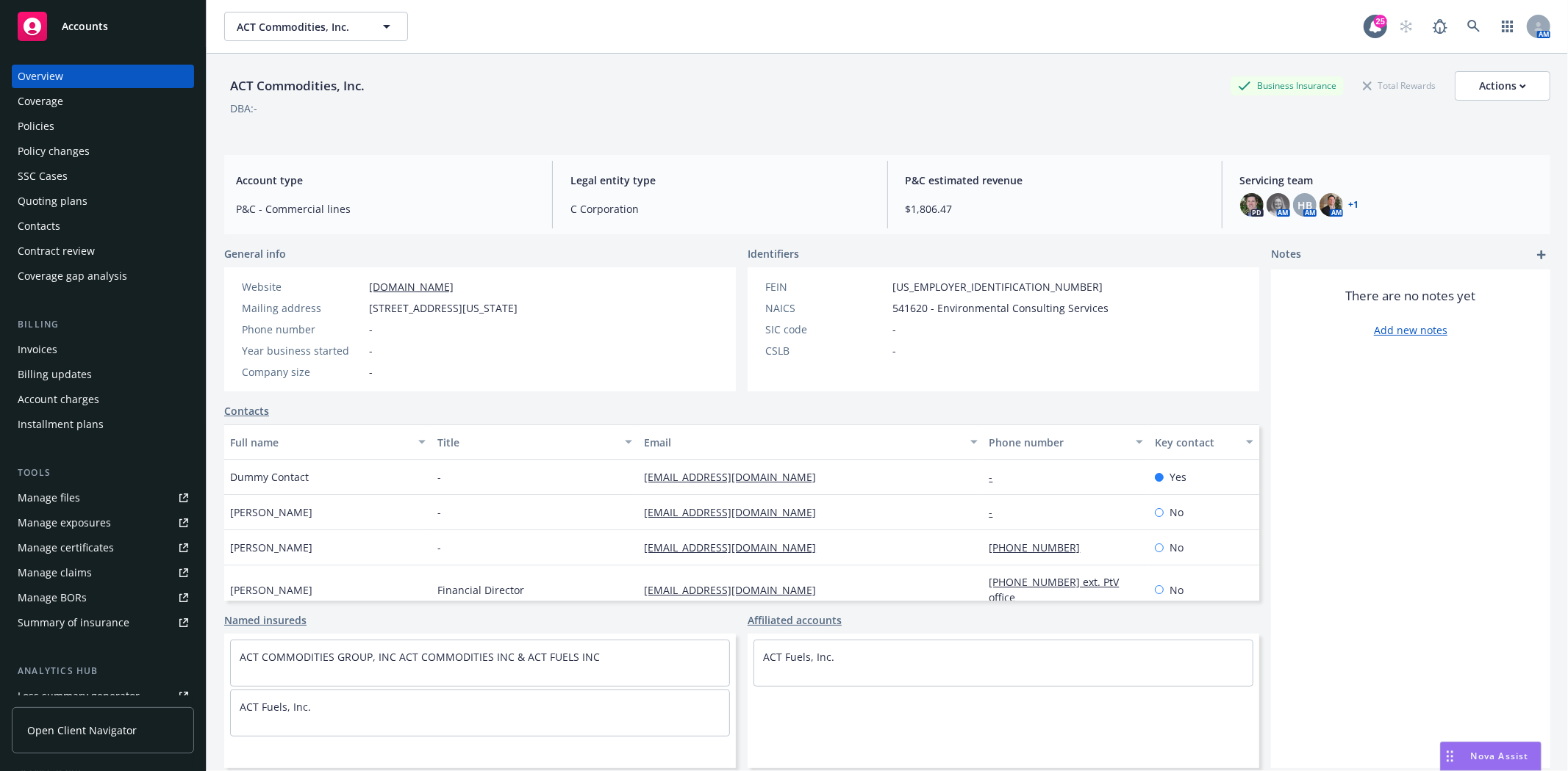
click at [68, 130] on div "Policies" at bounding box center [103, 127] width 170 height 24
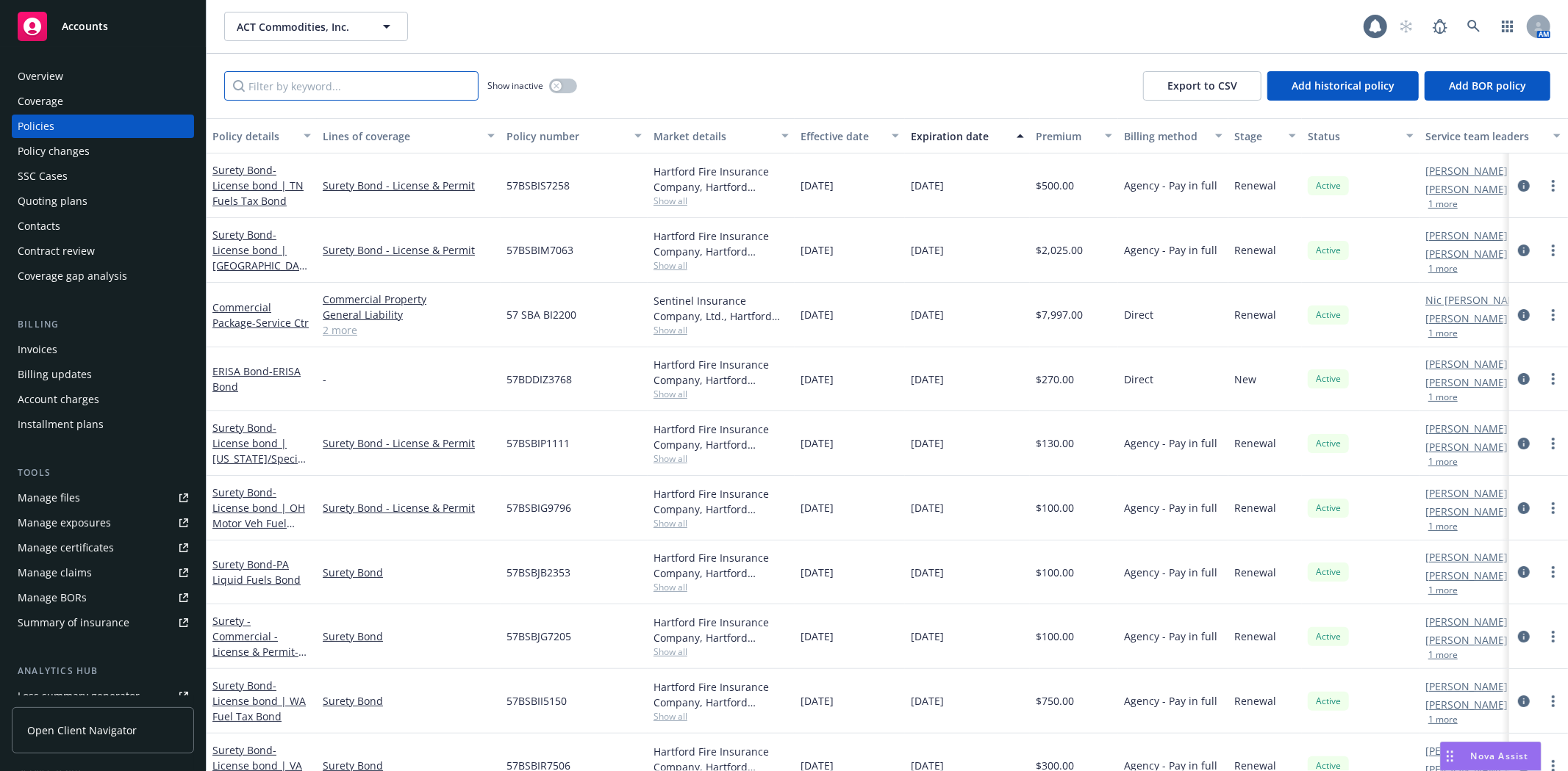
click at [300, 94] on input "Filter by keyword..." at bounding box center [351, 85] width 254 height 30
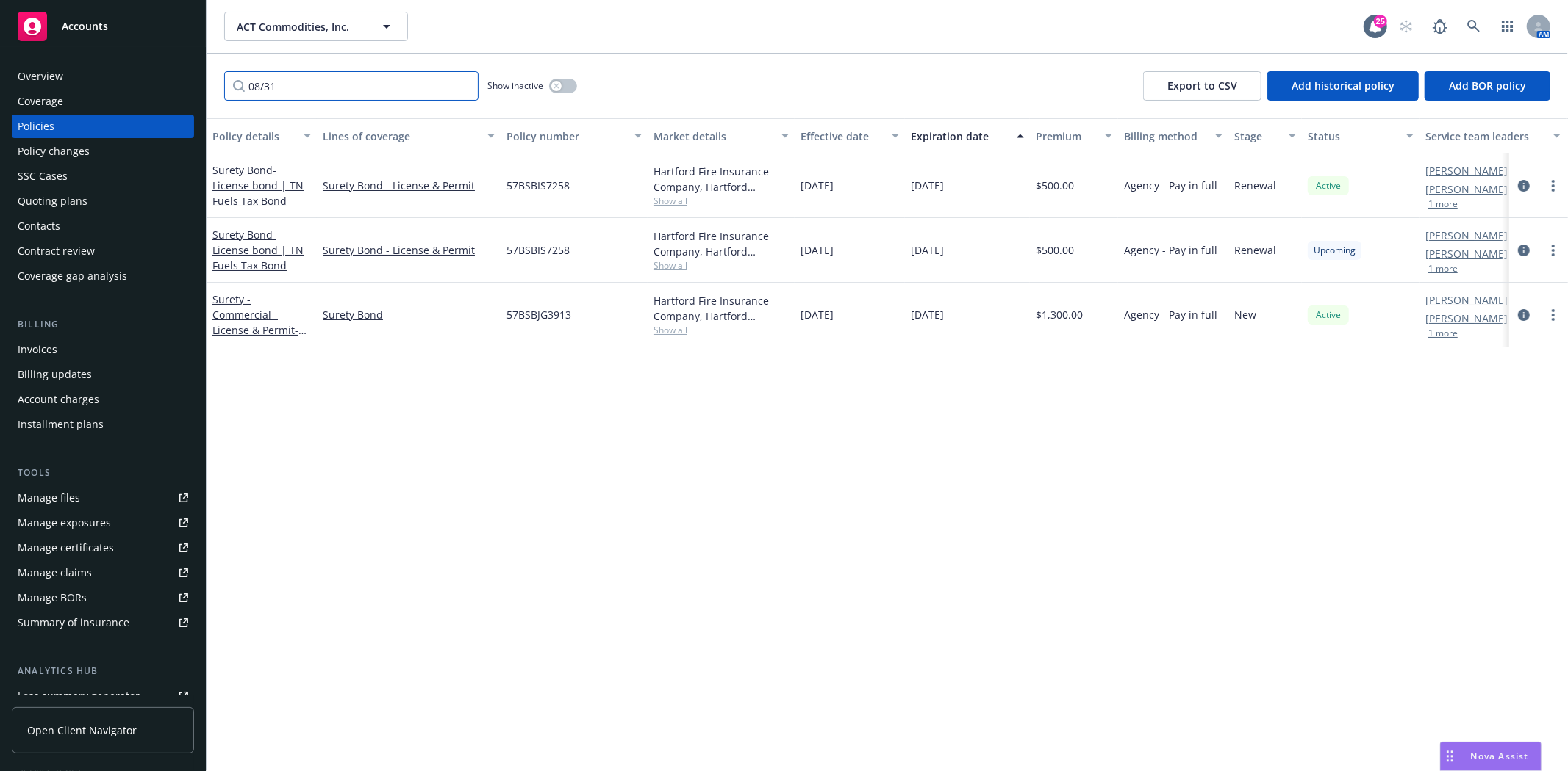
type input "08/31"
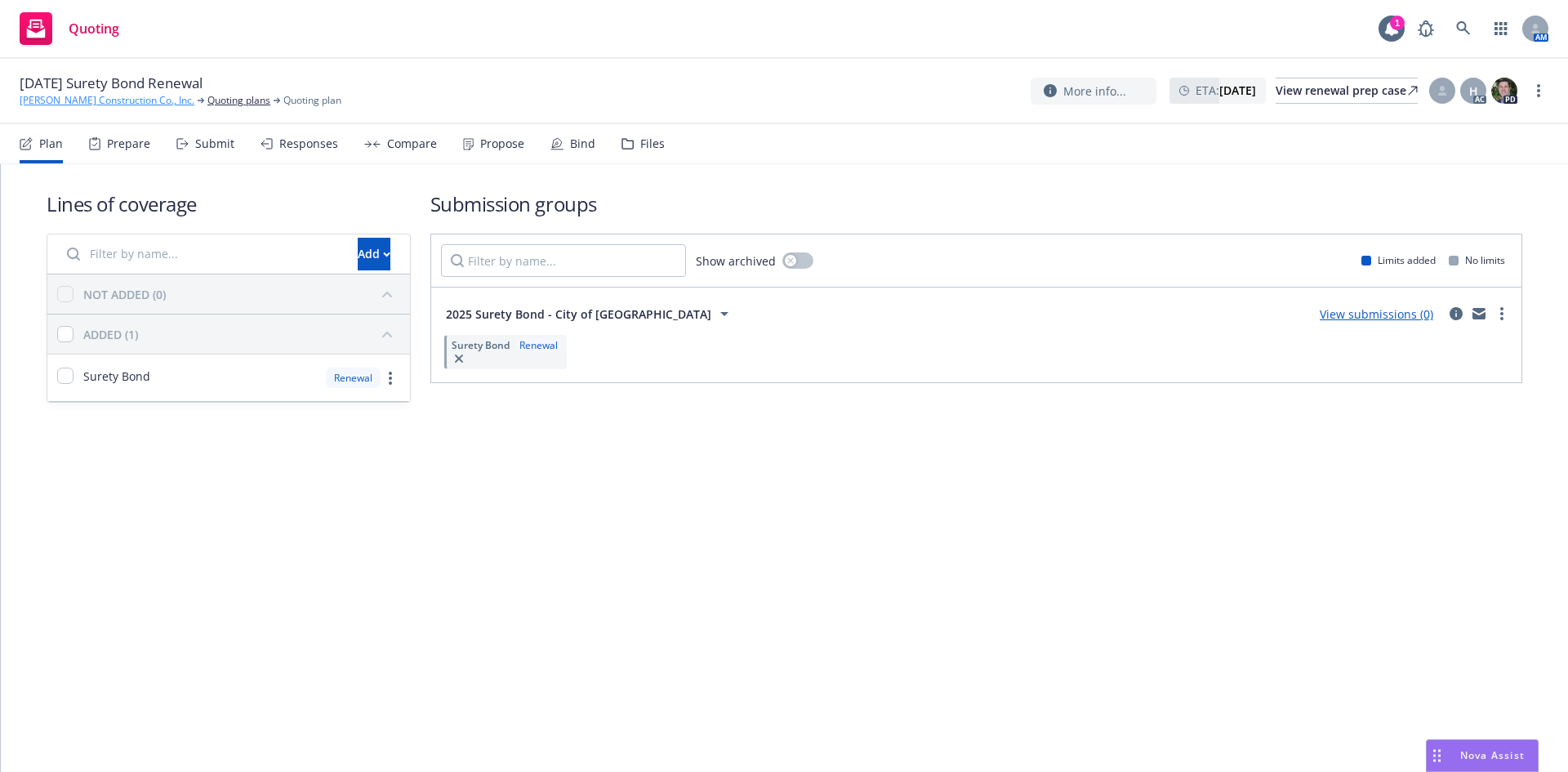
click at [98, 99] on link "[PERSON_NAME] Construction Co., Inc." at bounding box center [107, 100] width 174 height 15
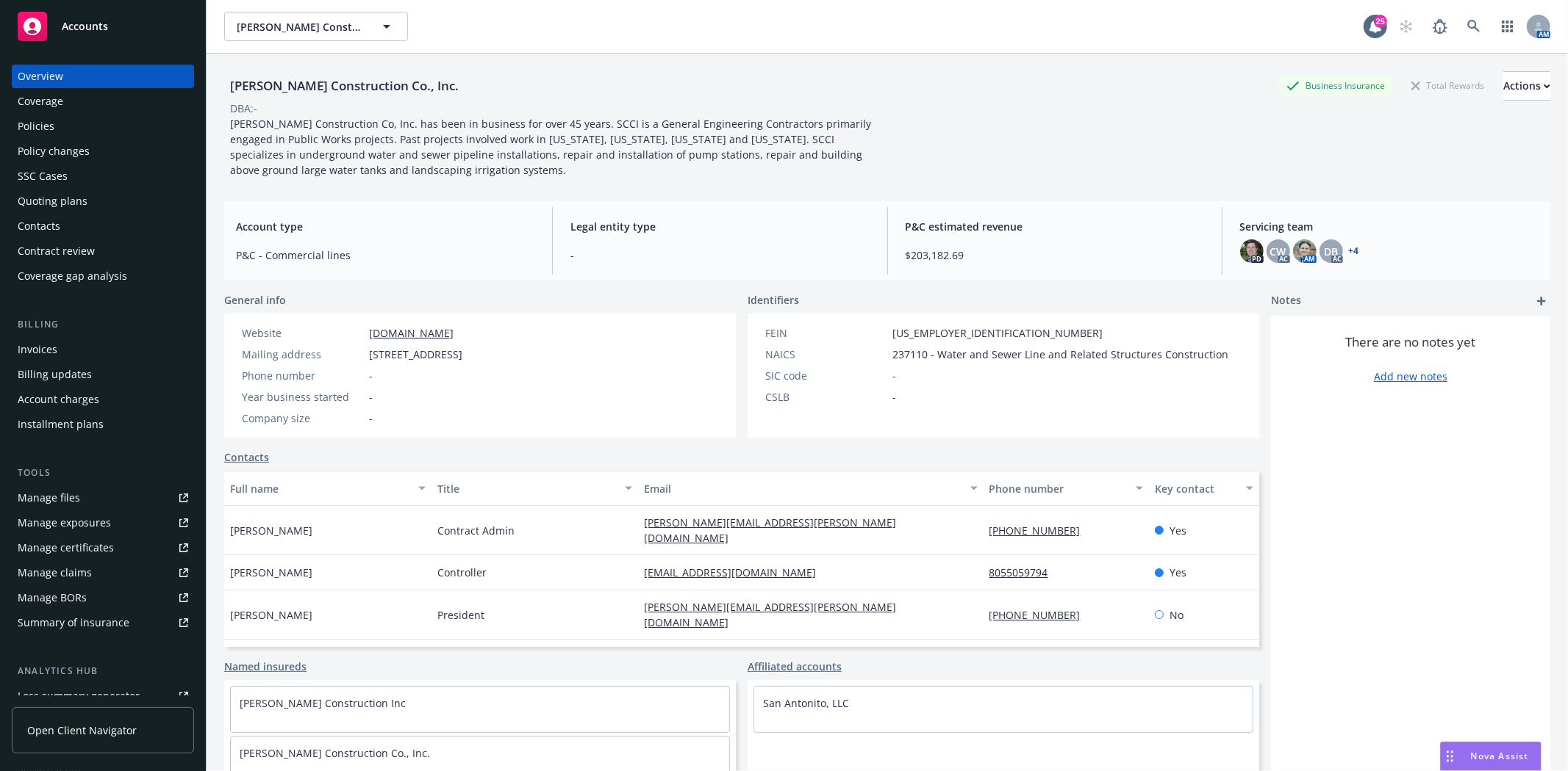
click at [100, 109] on div "Coverage" at bounding box center [103, 101] width 170 height 24
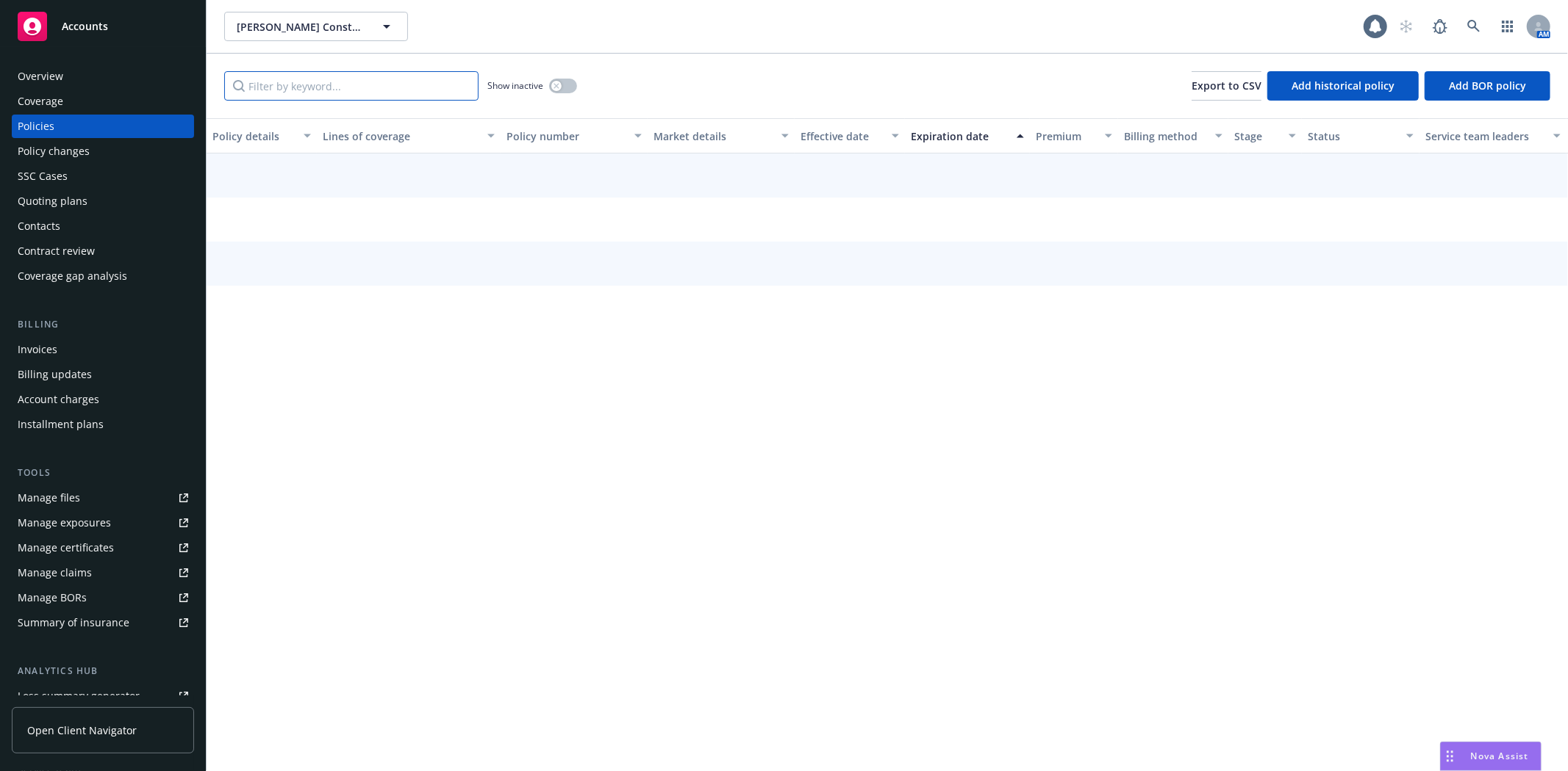
click at [355, 85] on input "Filter by keyword..." at bounding box center [351, 85] width 254 height 30
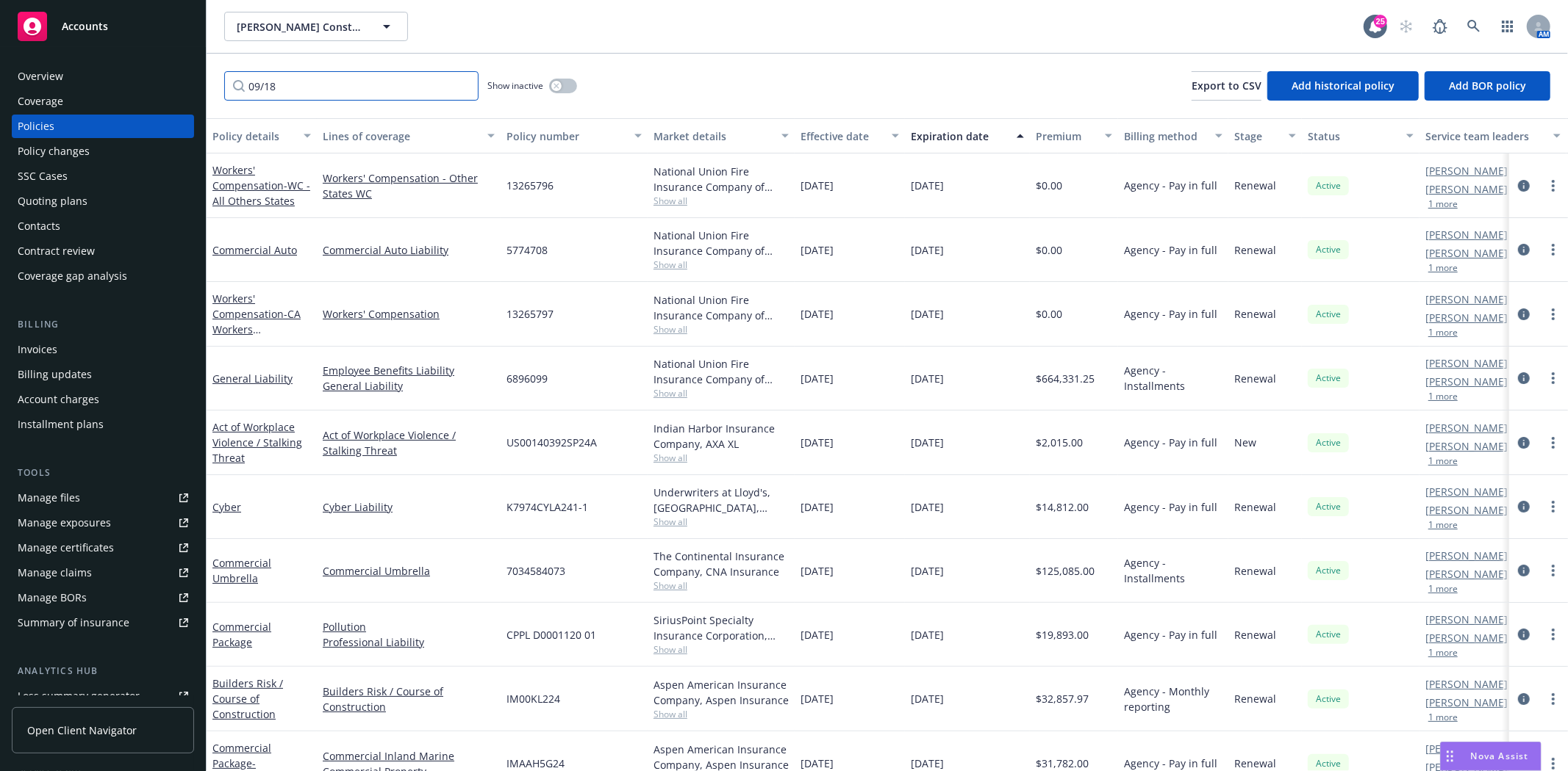
type input "09/18"
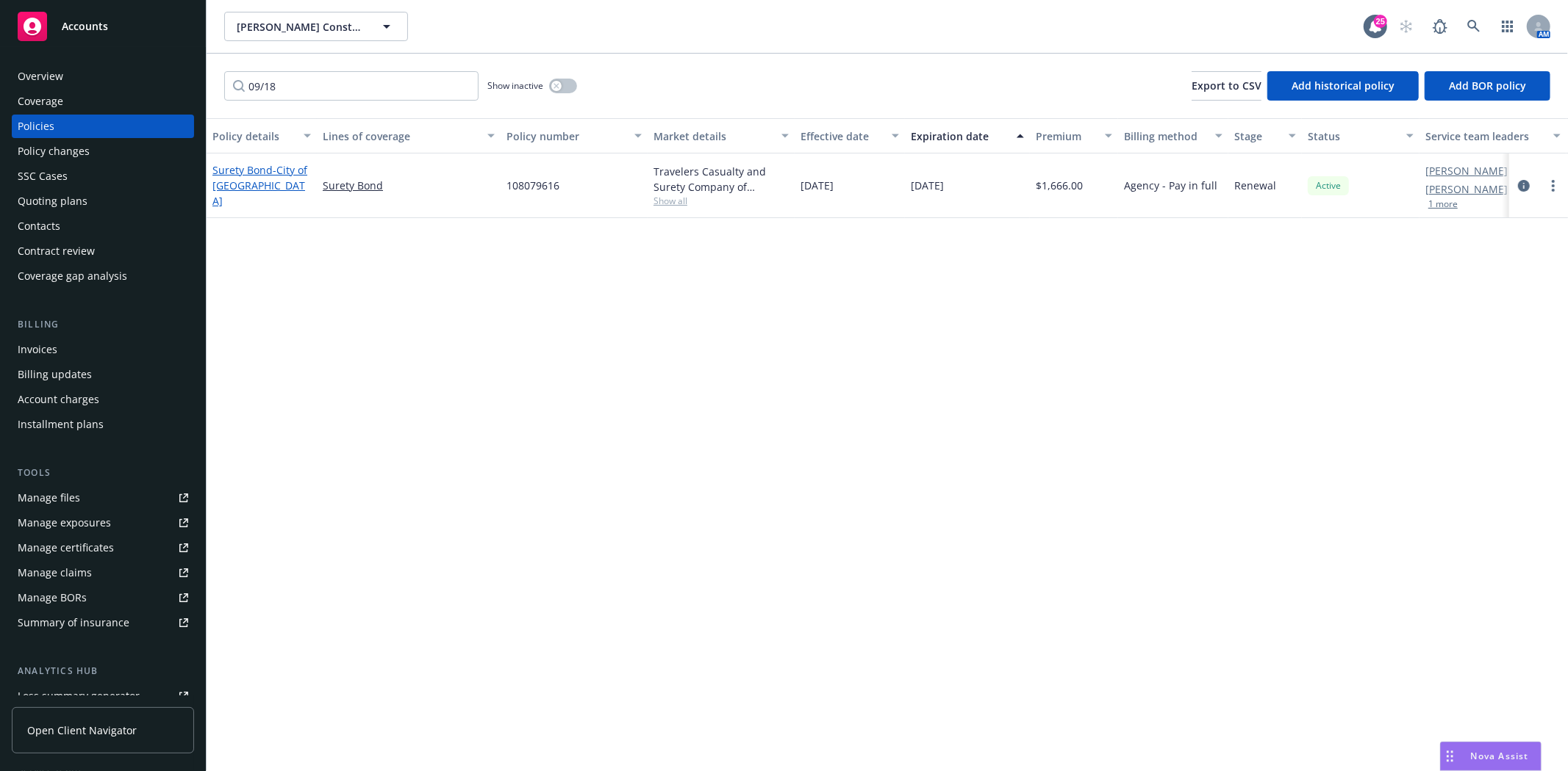
click at [239, 180] on link "Surety Bond - City of [GEOGRAPHIC_DATA]" at bounding box center [260, 185] width 95 height 45
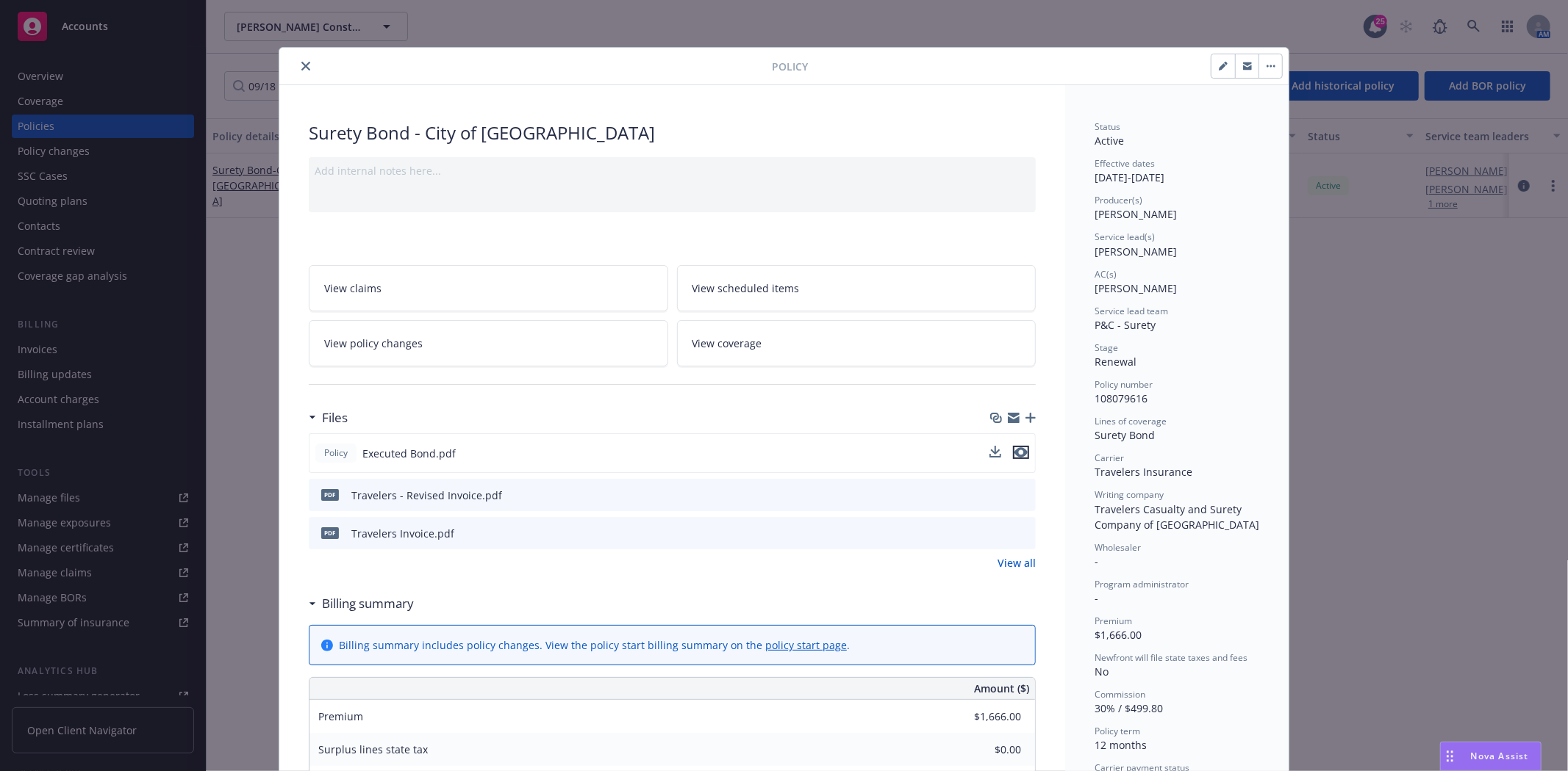
click at [1019, 456] on icon "preview file" at bounding box center [1021, 452] width 14 height 10
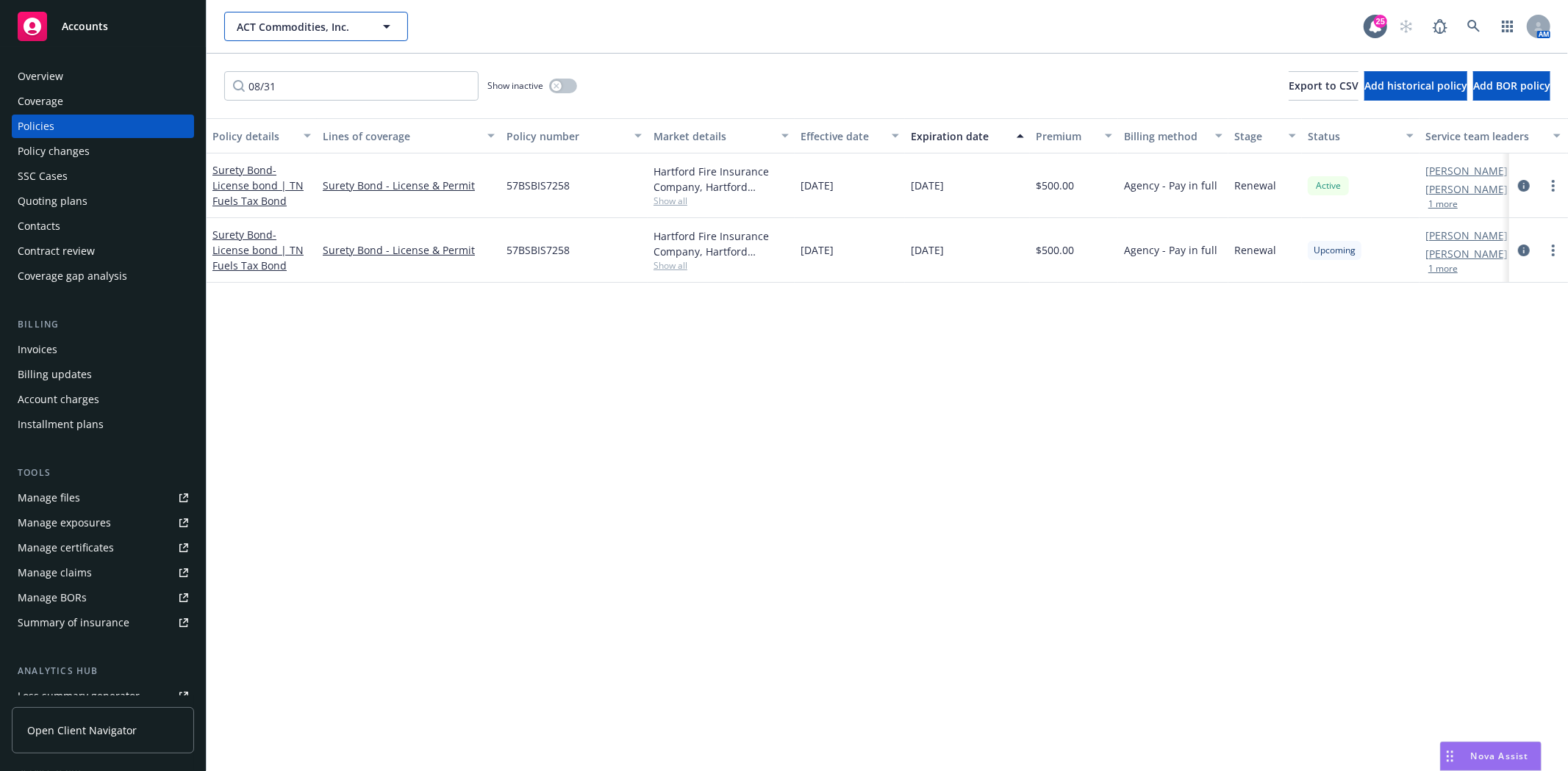
click at [265, 35] on button "ACT Commodities, Inc." at bounding box center [316, 26] width 184 height 30
type input "Thermal Mechanical"
click at [69, 201] on div "Quoting plans" at bounding box center [52, 202] width 70 height 24
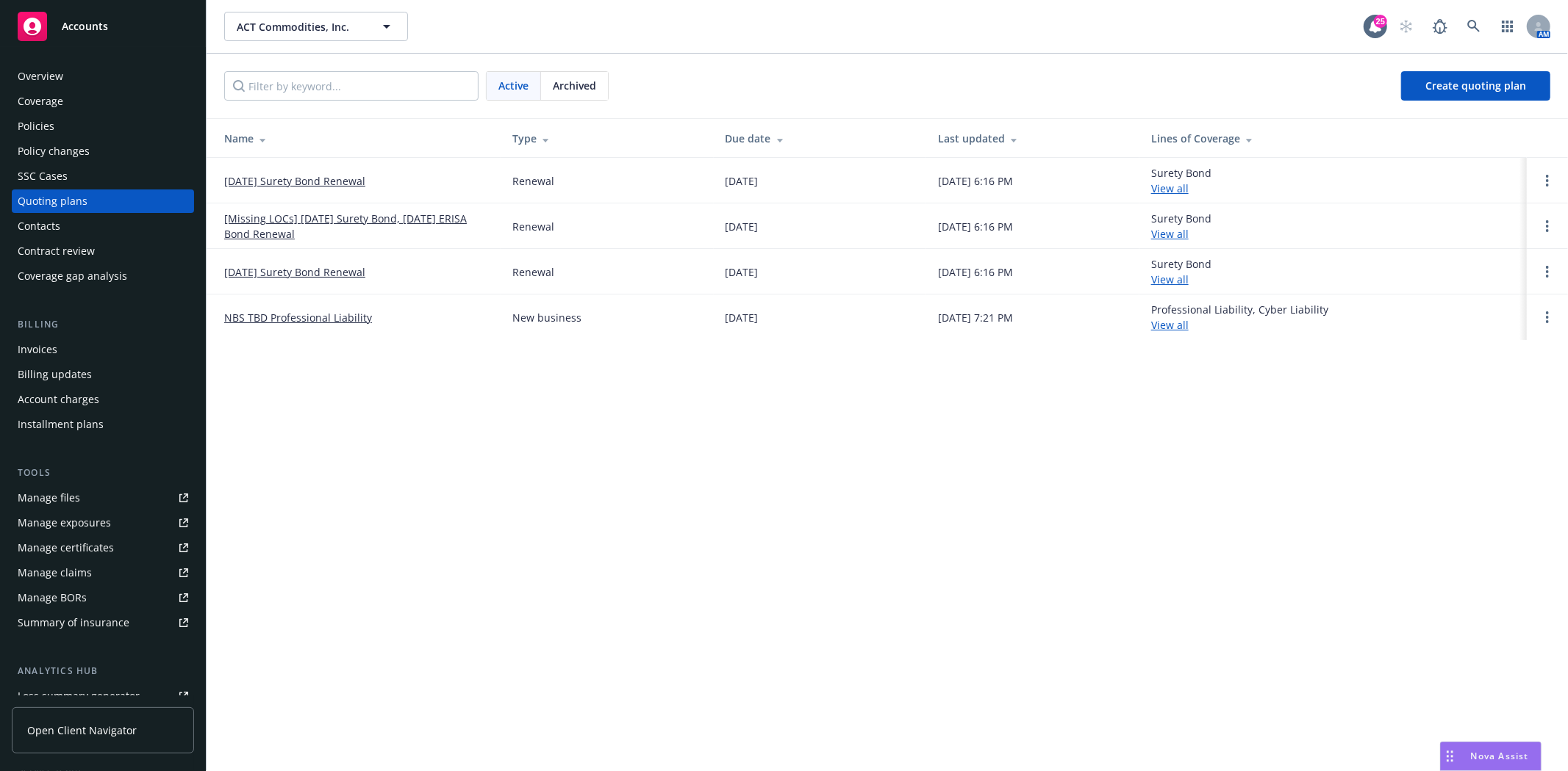
drag, startPoint x: 62, startPoint y: 126, endPoint x: 89, endPoint y: 117, distance: 28.5
click at [62, 126] on div "Policies" at bounding box center [103, 127] width 170 height 24
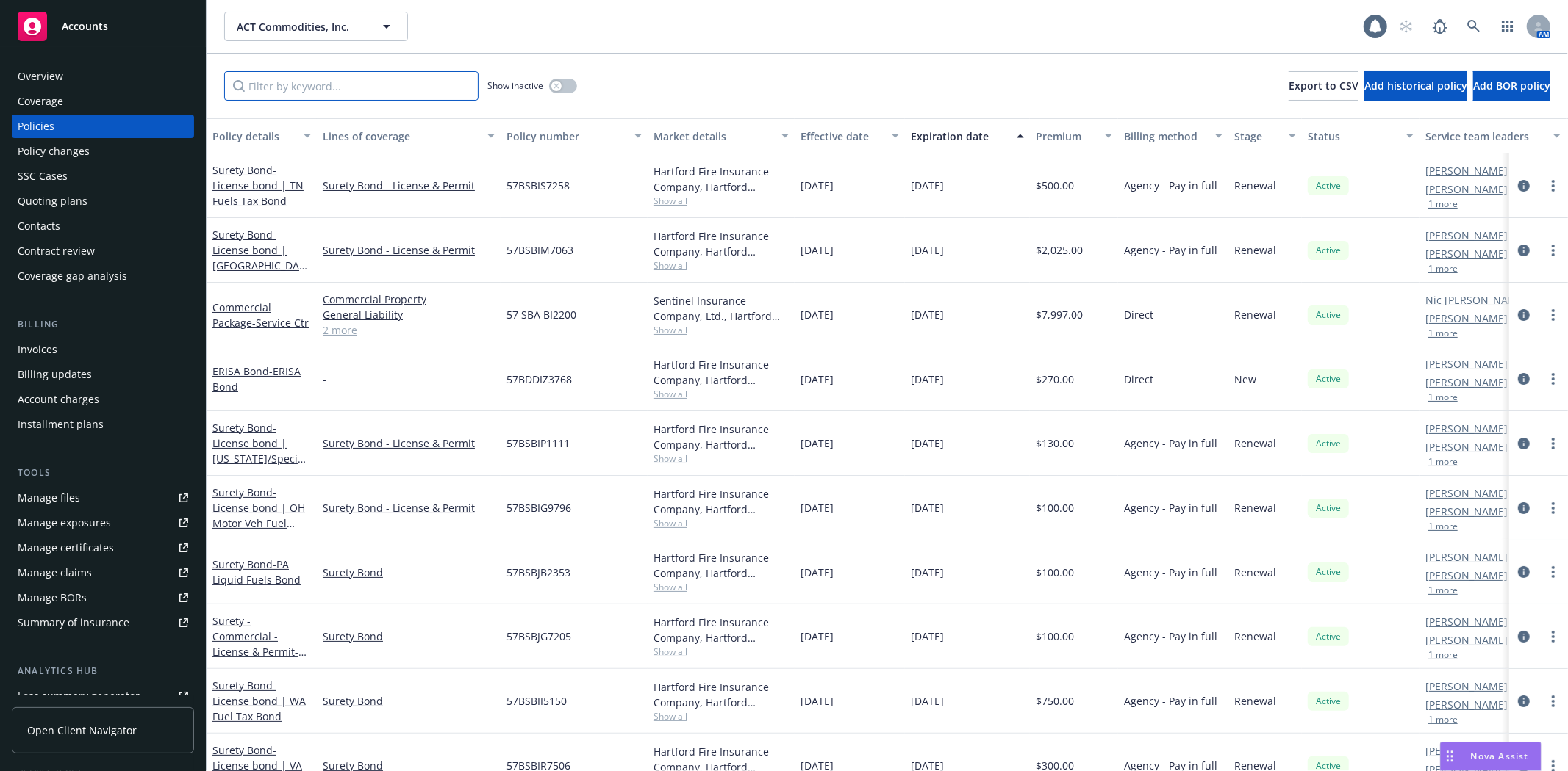
click at [347, 82] on input "Filter by keyword..." at bounding box center [351, 85] width 254 height 30
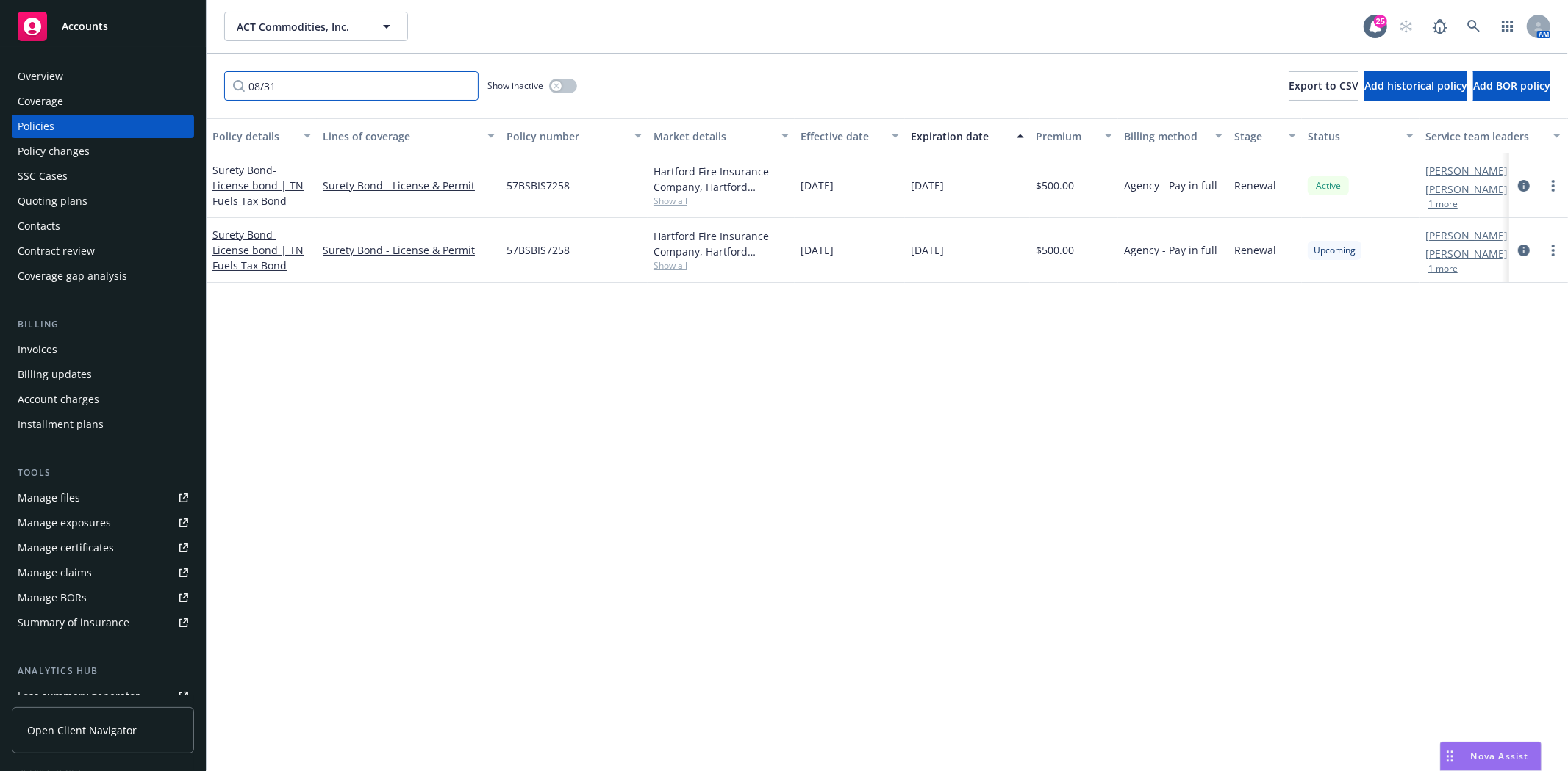
type input "08/31"
click at [306, 54] on div "08/31 Show inactive Export to CSV Add historical policy Add BOR policy" at bounding box center [887, 86] width 1361 height 65
click at [333, 20] on span "ACT Commodities, Inc." at bounding box center [300, 27] width 127 height 15
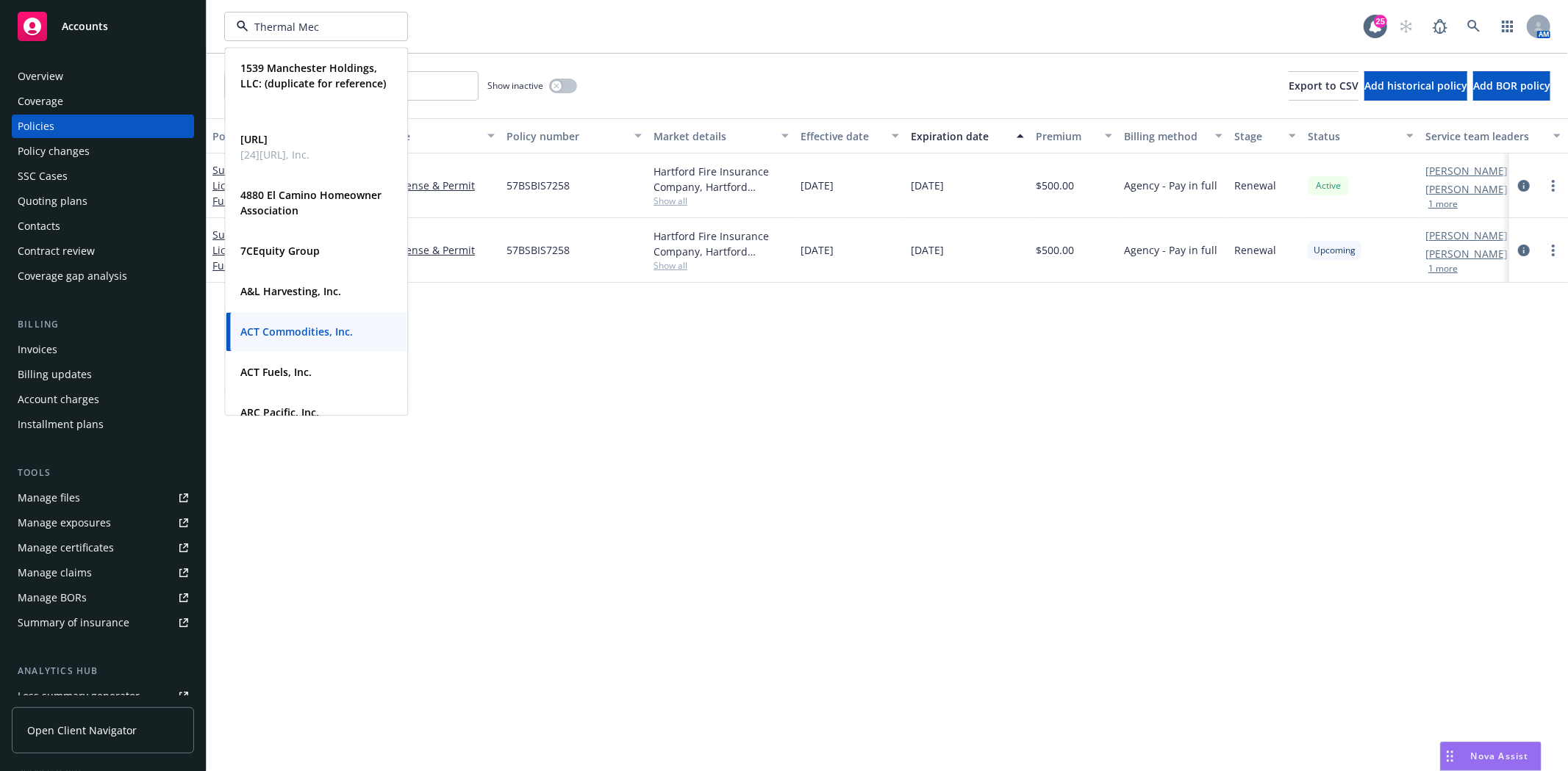
type input "Thermal Mech"
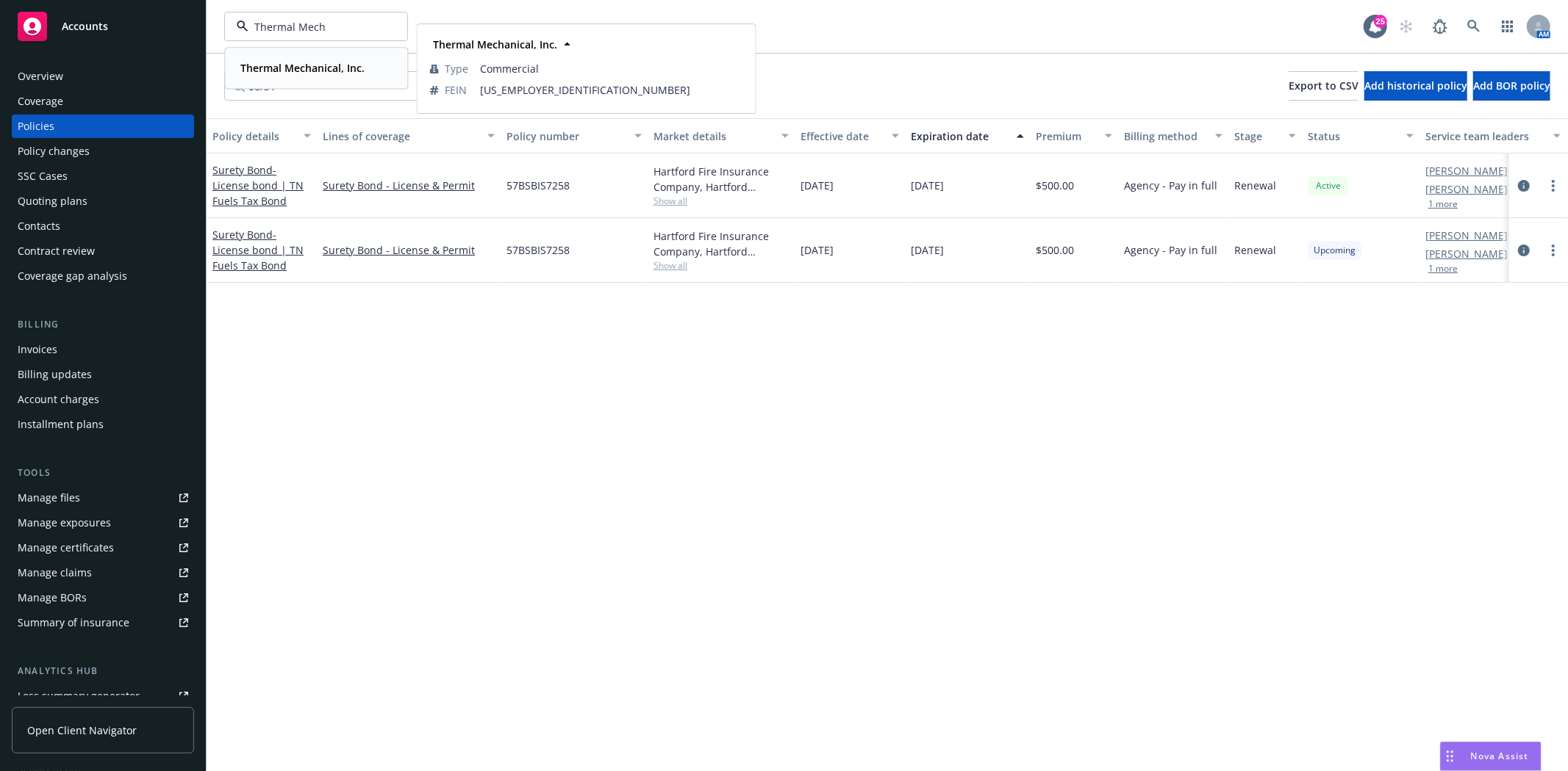
click at [324, 68] on strong "Thermal Mechanical, Inc." at bounding box center [302, 67] width 124 height 14
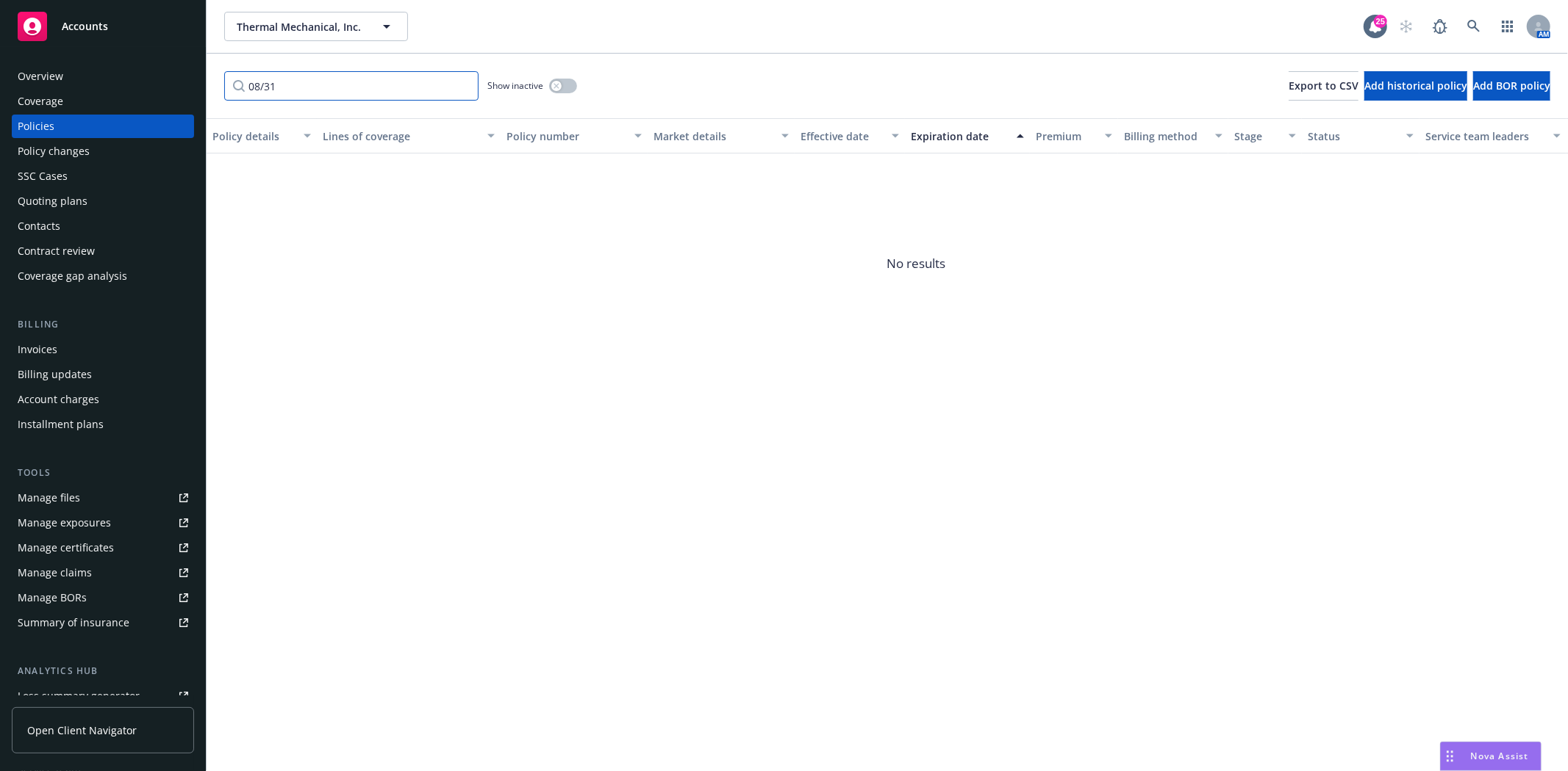
click at [466, 84] on input "08/31" at bounding box center [351, 85] width 254 height 30
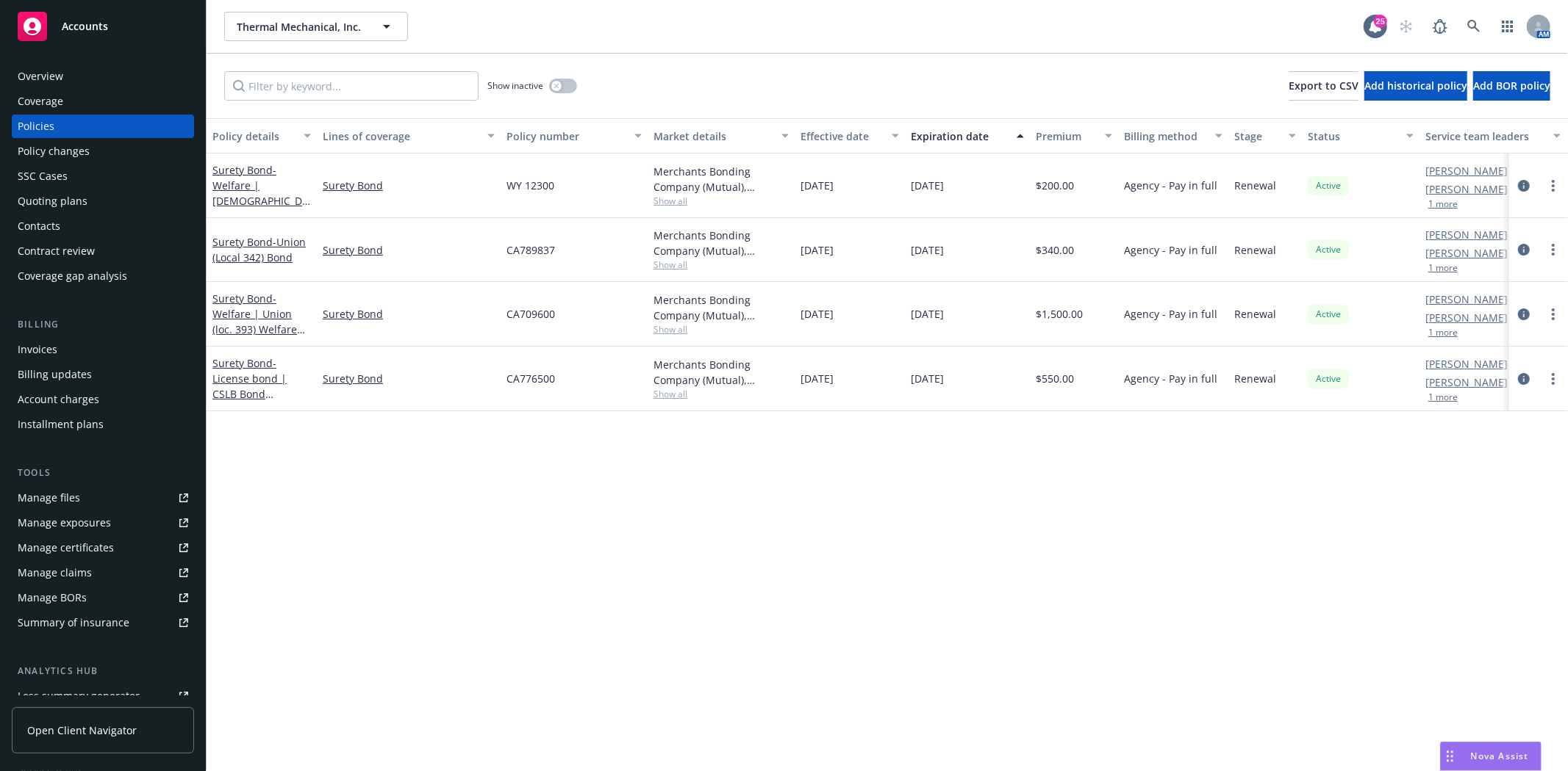
click at [54, 191] on div "Quoting plans" at bounding box center [52, 202] width 70 height 24
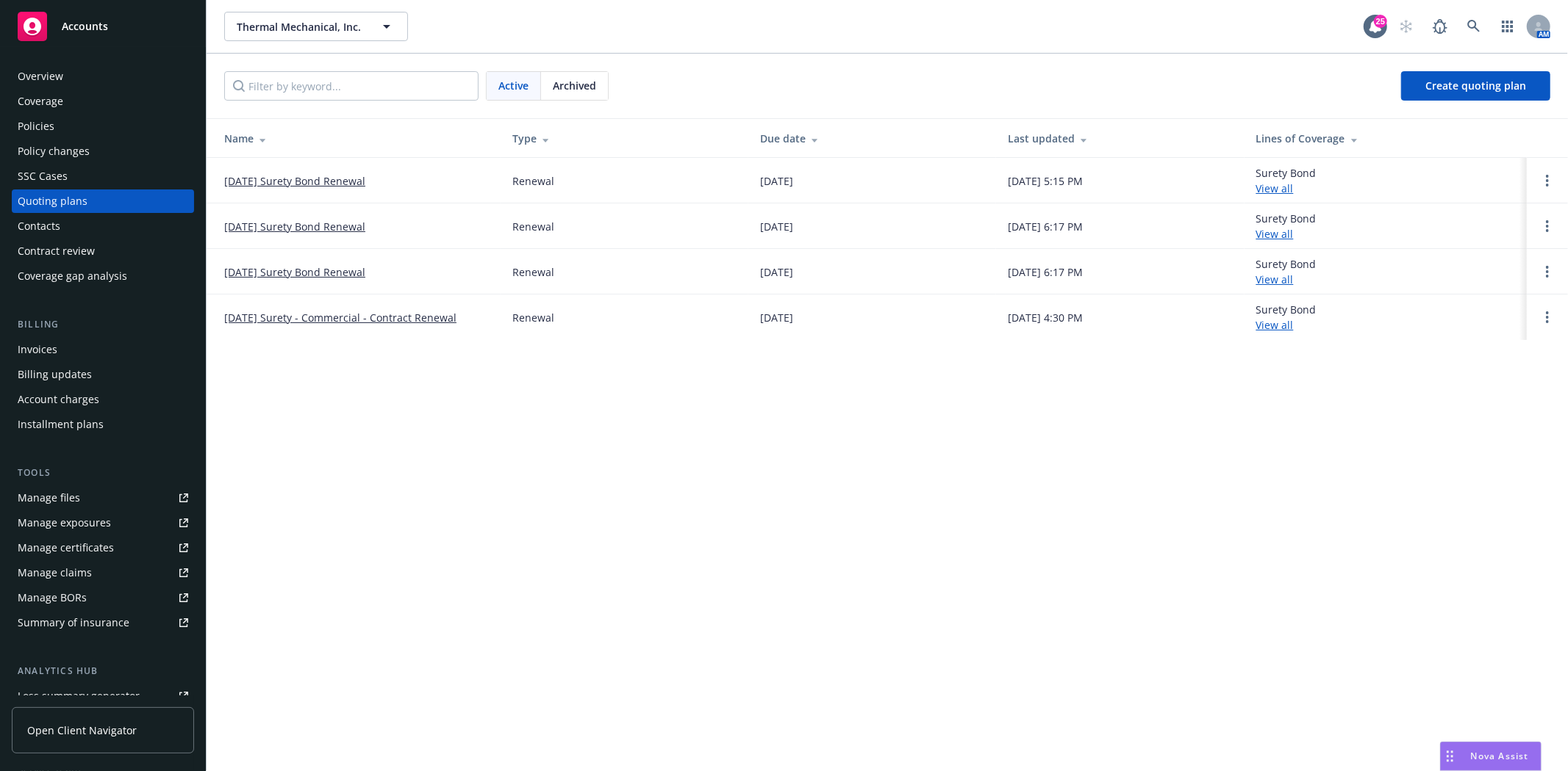
drag, startPoint x: 66, startPoint y: 117, endPoint x: 84, endPoint y: 111, distance: 19.0
click at [66, 117] on div "Policies" at bounding box center [103, 127] width 170 height 24
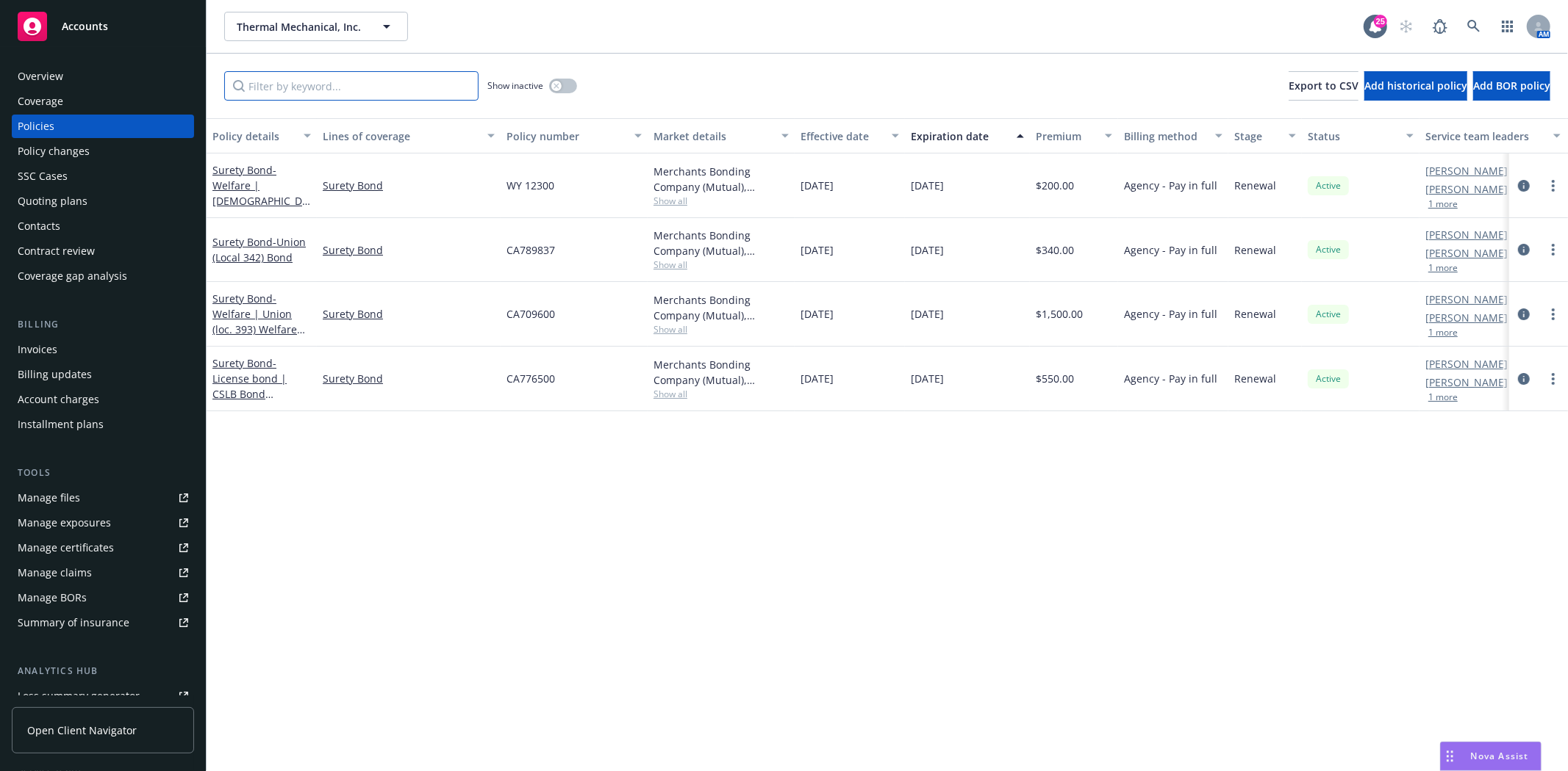
click at [321, 100] on input "Filter by keyword..." at bounding box center [351, 85] width 254 height 30
click at [333, 95] on input "Filter by keyword..." at bounding box center [351, 85] width 254 height 30
click at [553, 81] on button "button" at bounding box center [563, 85] width 28 height 14
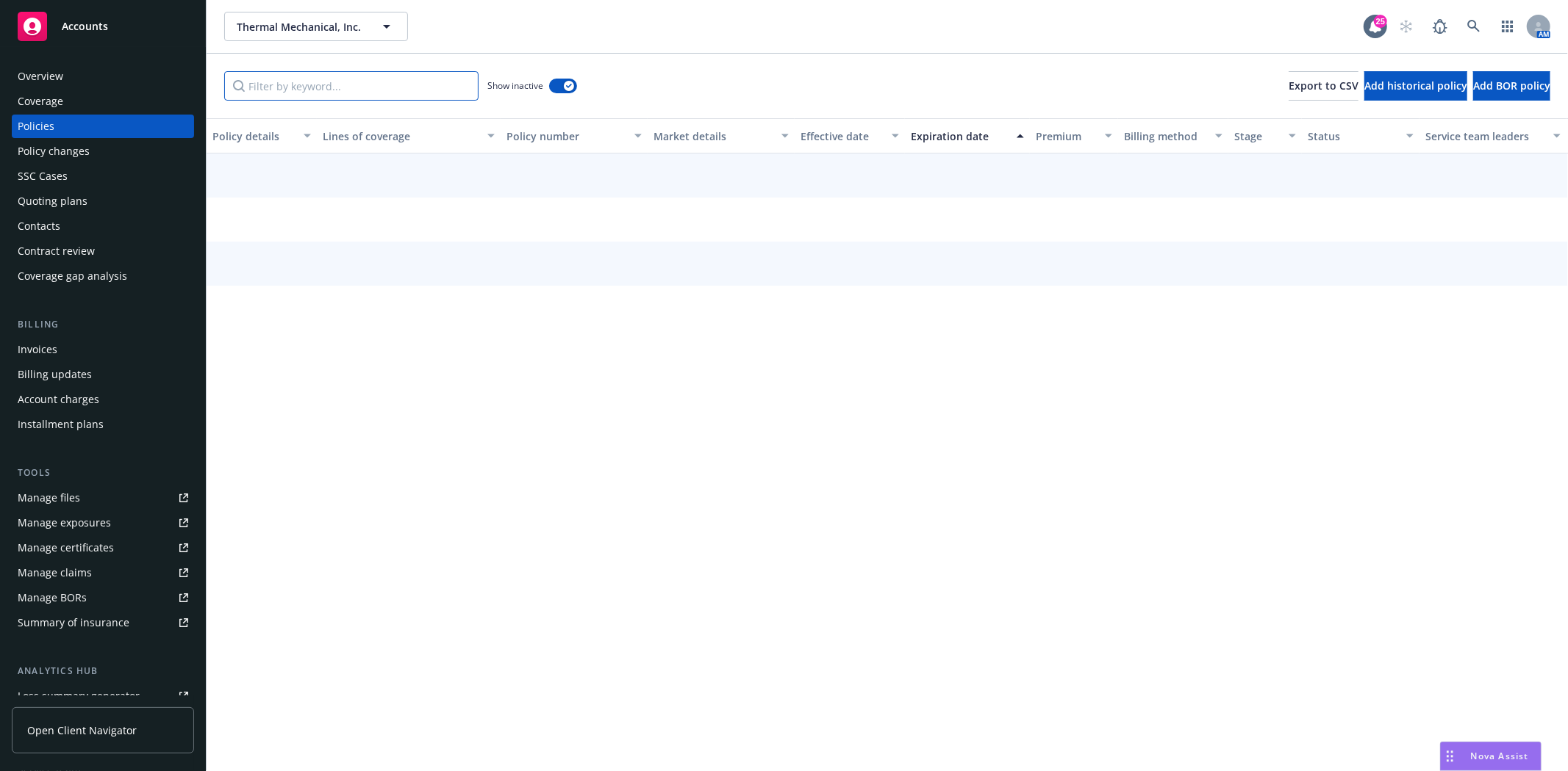
click at [319, 90] on input "Filter by keyword..." at bounding box center [351, 85] width 254 height 30
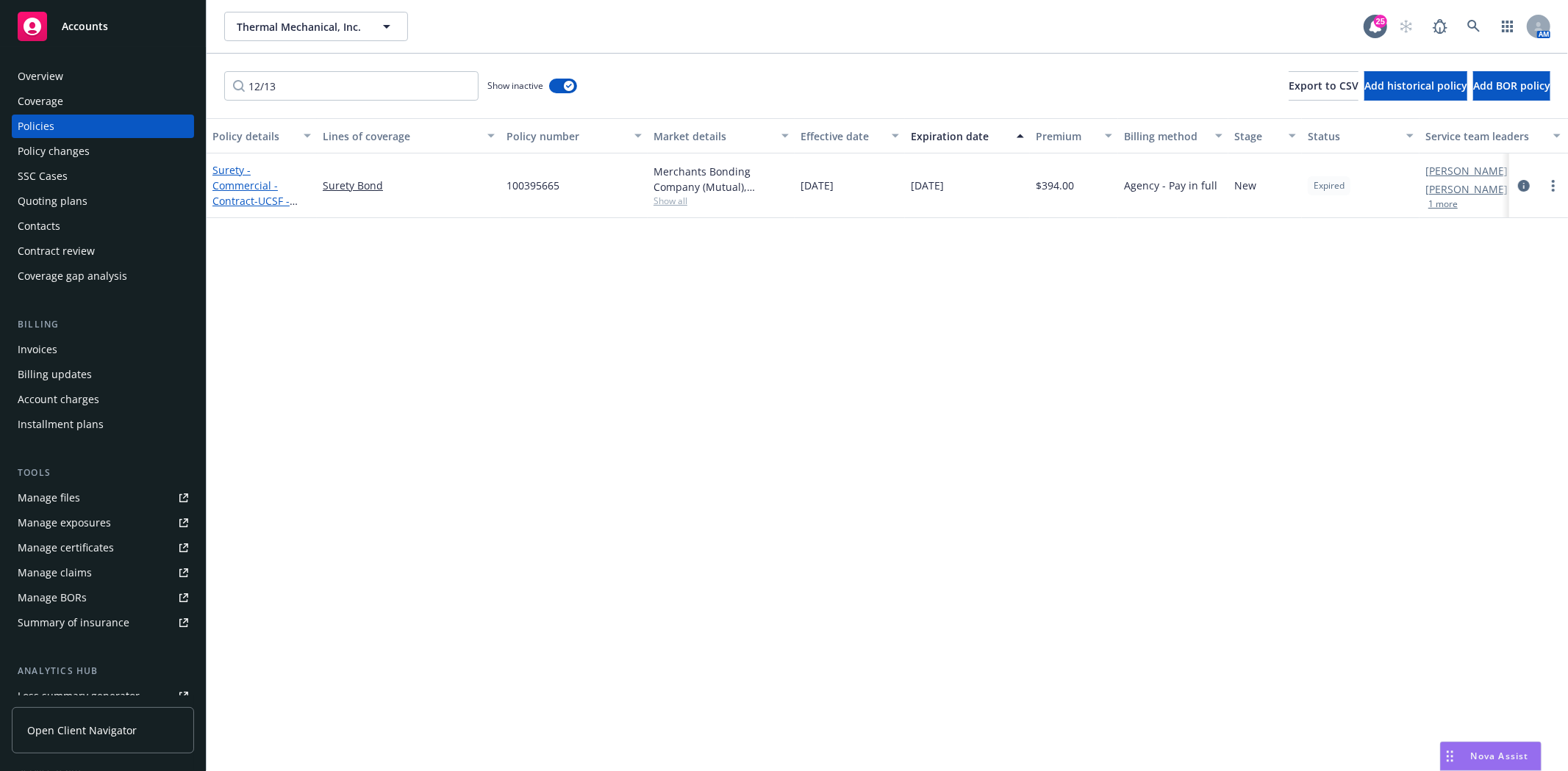
click at [230, 186] on link "Surety - Commercial - Contract - UCSF - [GEOGRAPHIC_DATA] Freezer Repair" at bounding box center [259, 201] width 93 height 76
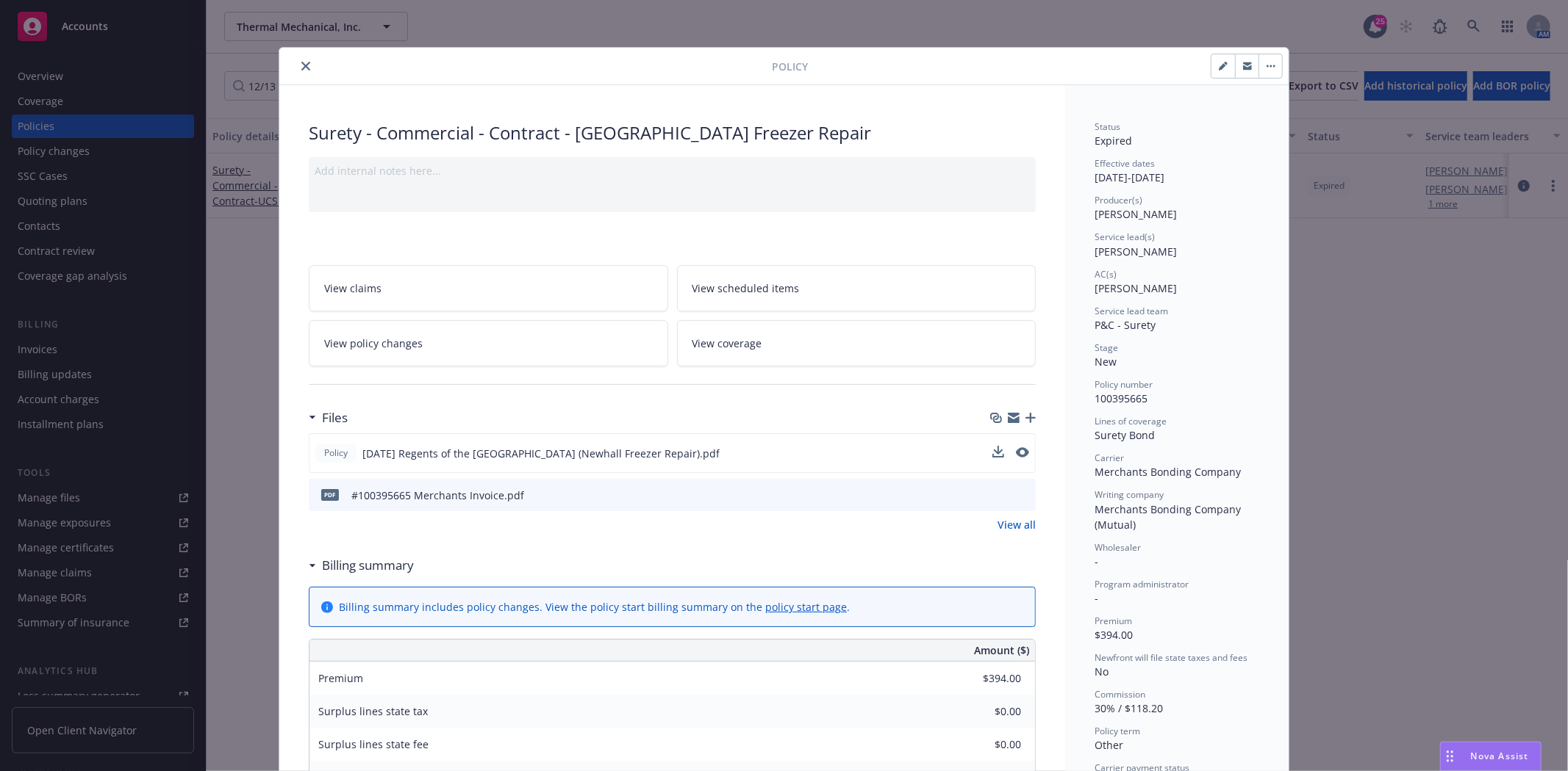
click at [1020, 459] on button at bounding box center [1023, 454] width 14 height 15
click at [1019, 450] on icon "preview file" at bounding box center [1021, 452] width 14 height 10
drag, startPoint x: 300, startPoint y: 65, endPoint x: 338, endPoint y: 77, distance: 39.8
click at [301, 64] on icon "close" at bounding box center [305, 66] width 8 height 8
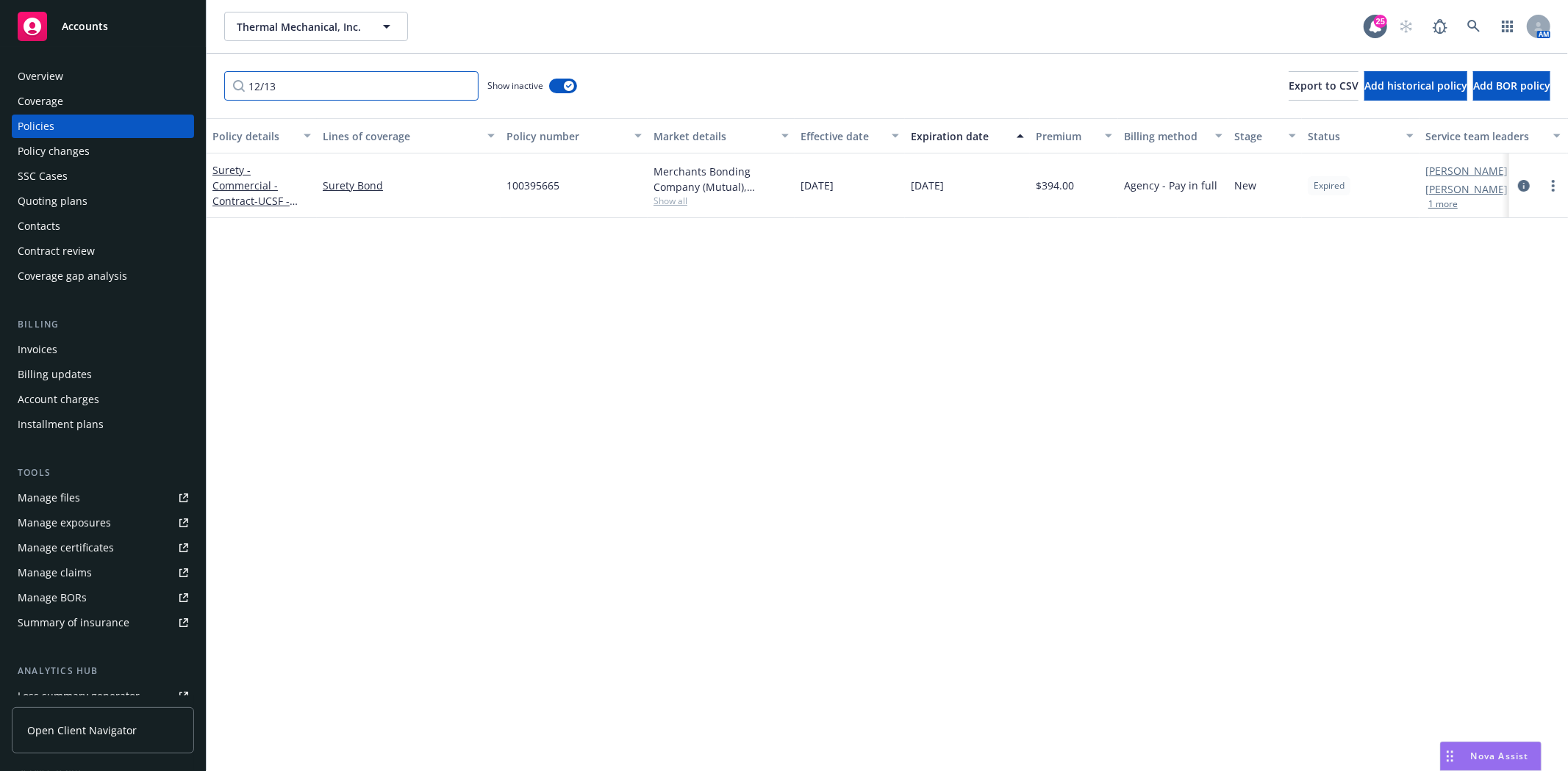
click at [327, 87] on input "12/13" at bounding box center [351, 85] width 254 height 30
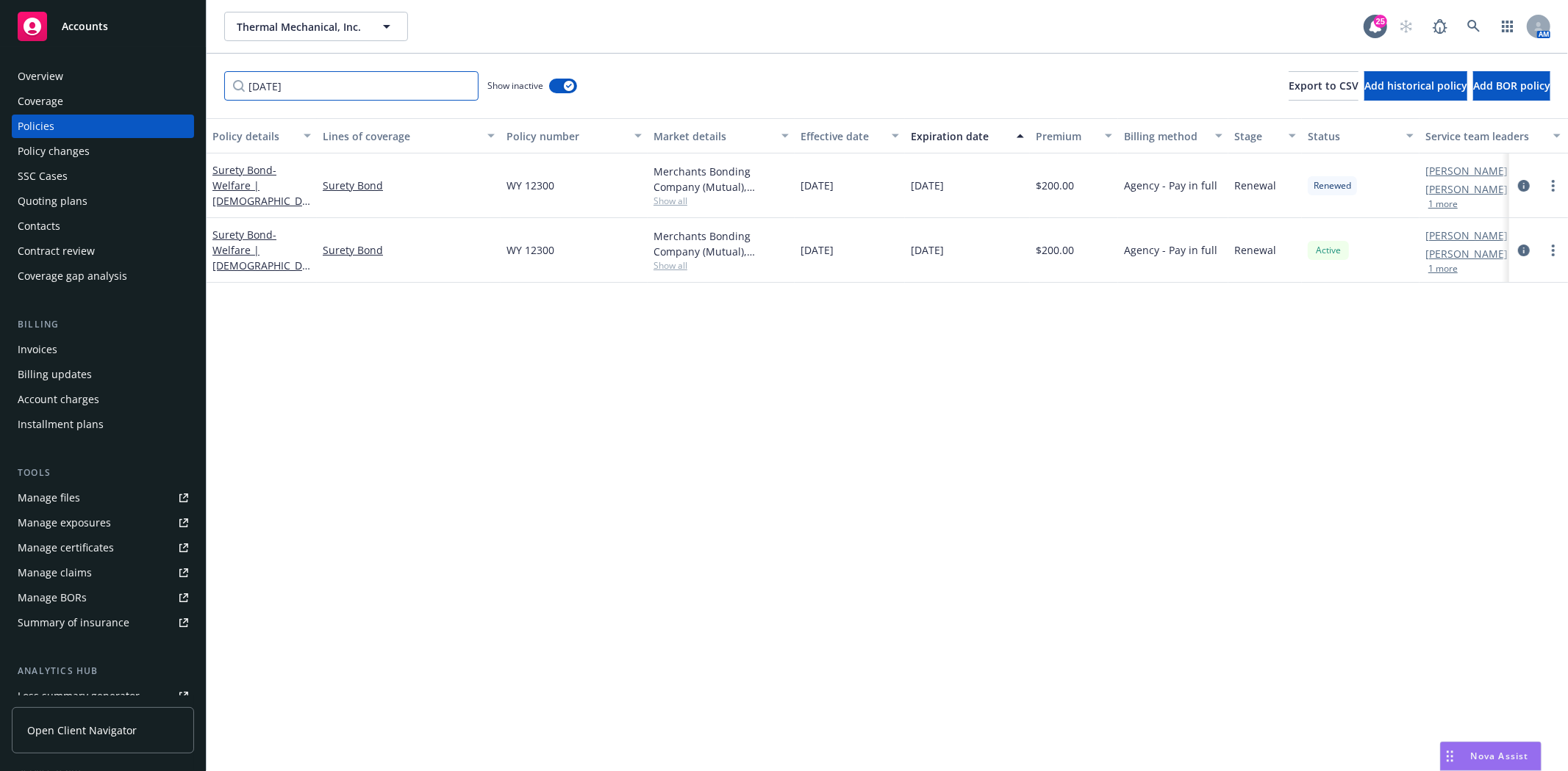
click at [410, 97] on input "[DATE]" at bounding box center [351, 85] width 254 height 30
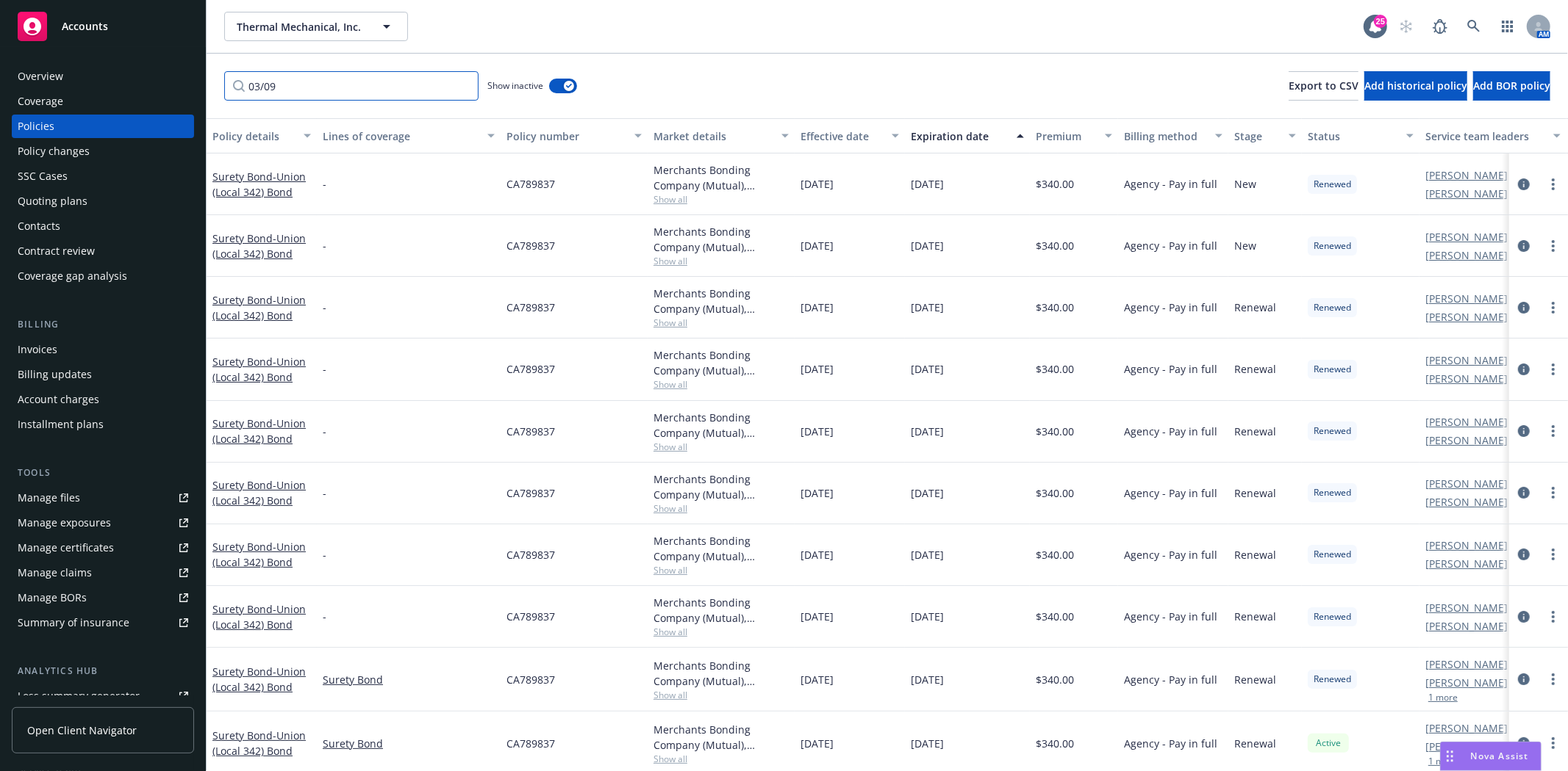
scroll to position [17, 0]
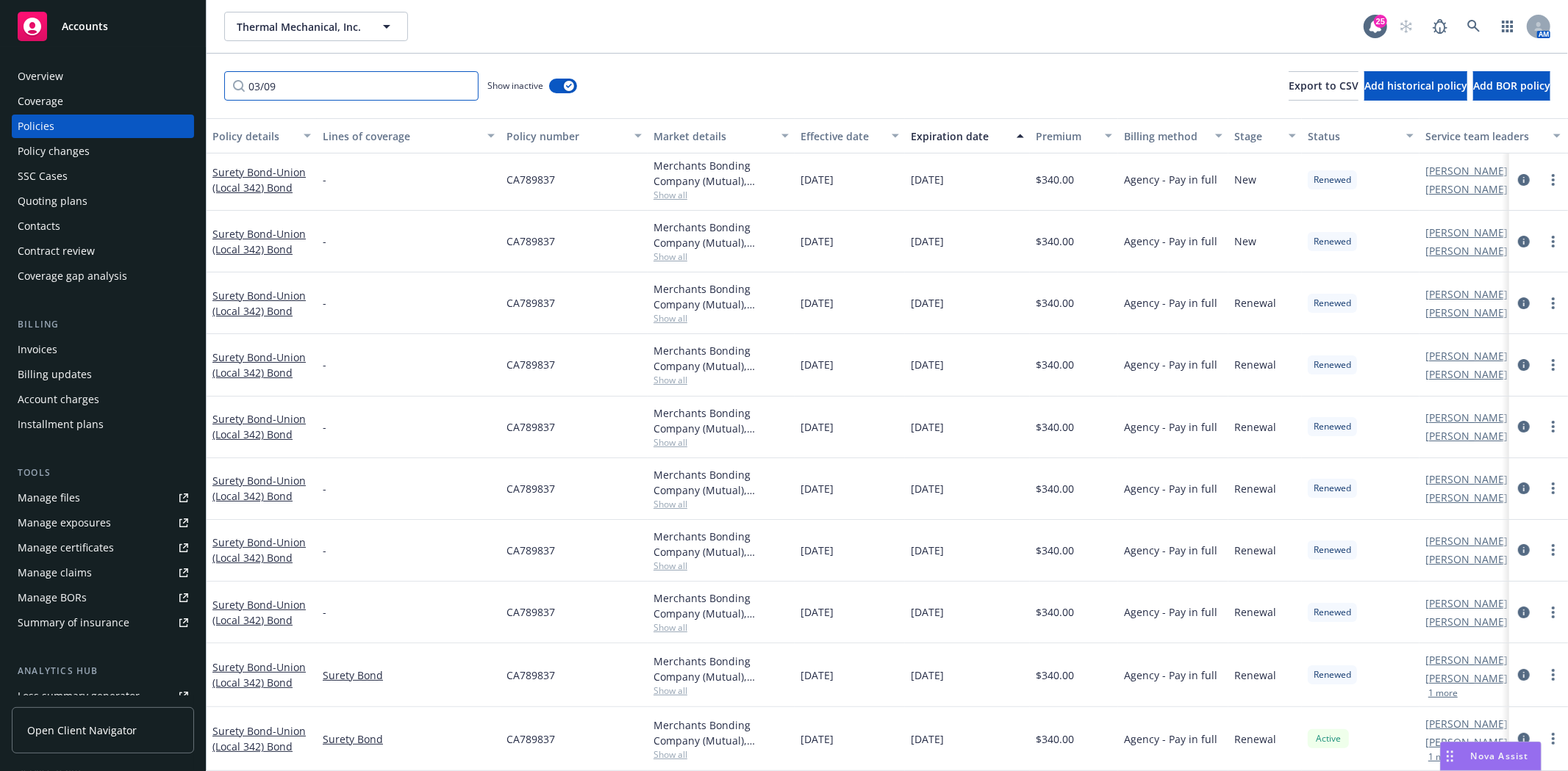
click at [402, 83] on input "03/09" at bounding box center [351, 85] width 254 height 30
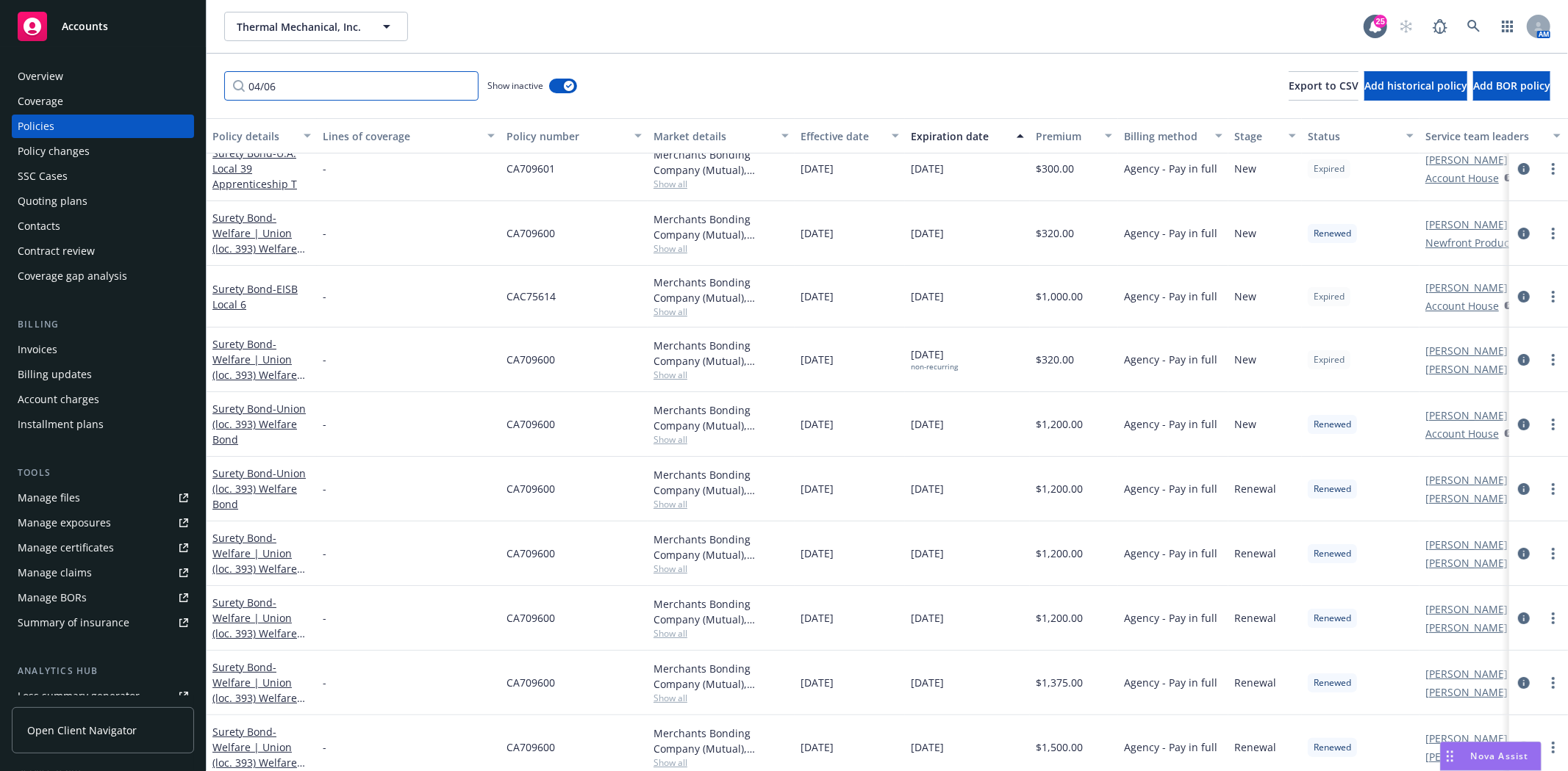
type input "04/06"
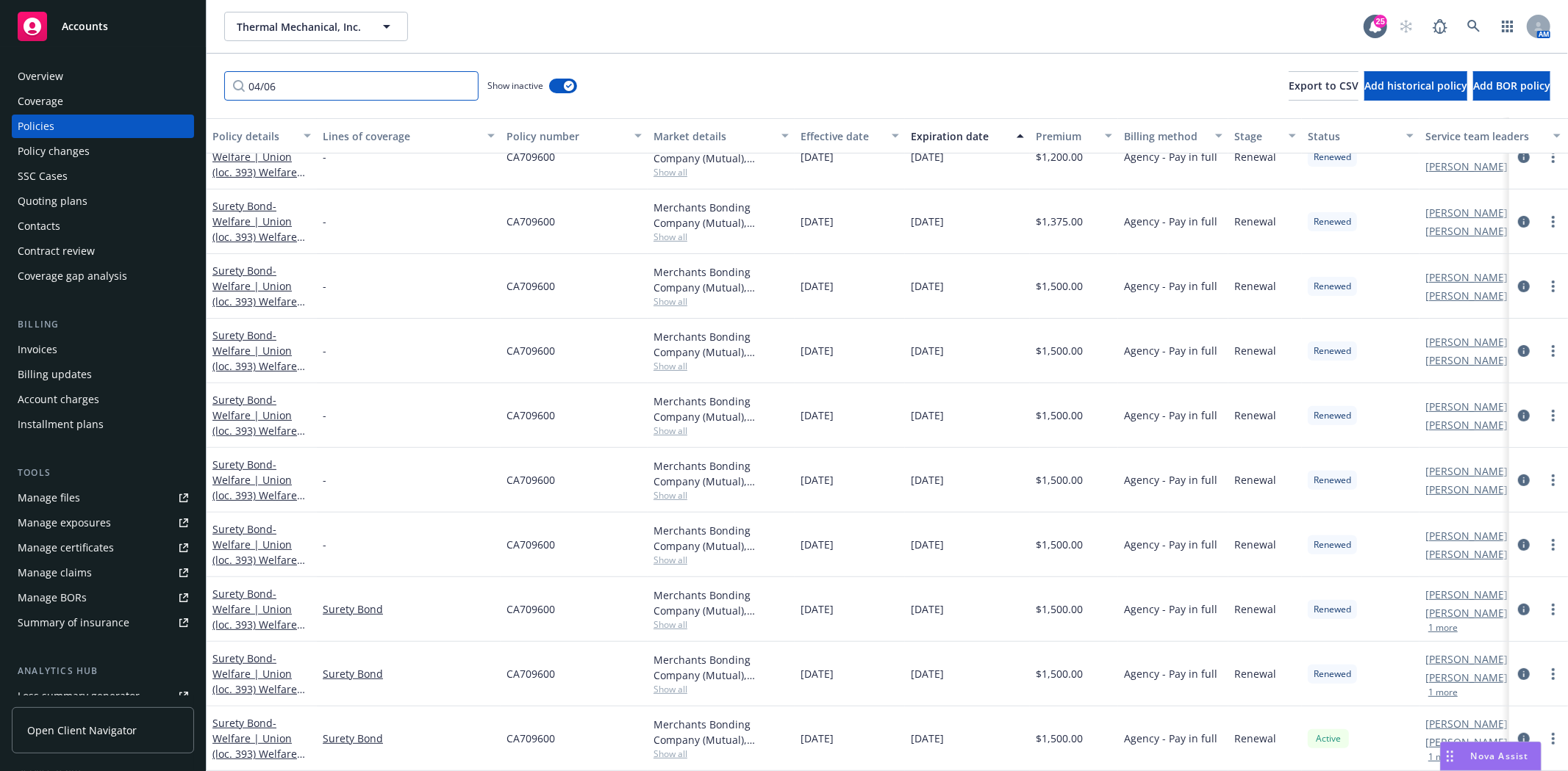
scroll to position [342, 0]
click at [83, 199] on div "Quoting plans" at bounding box center [52, 202] width 70 height 24
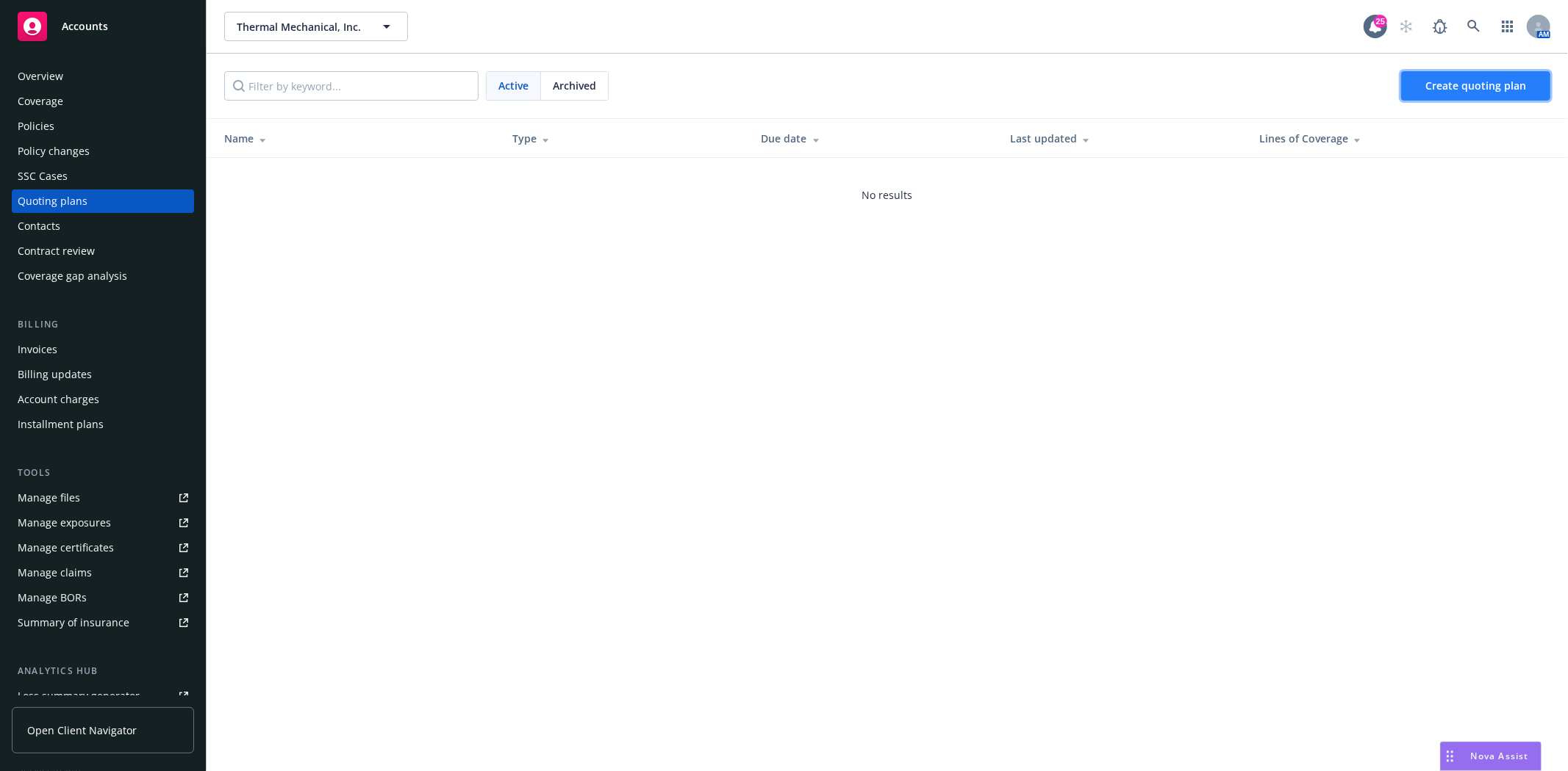
click at [1430, 84] on span "Create quoting plan" at bounding box center [1475, 85] width 100 height 14
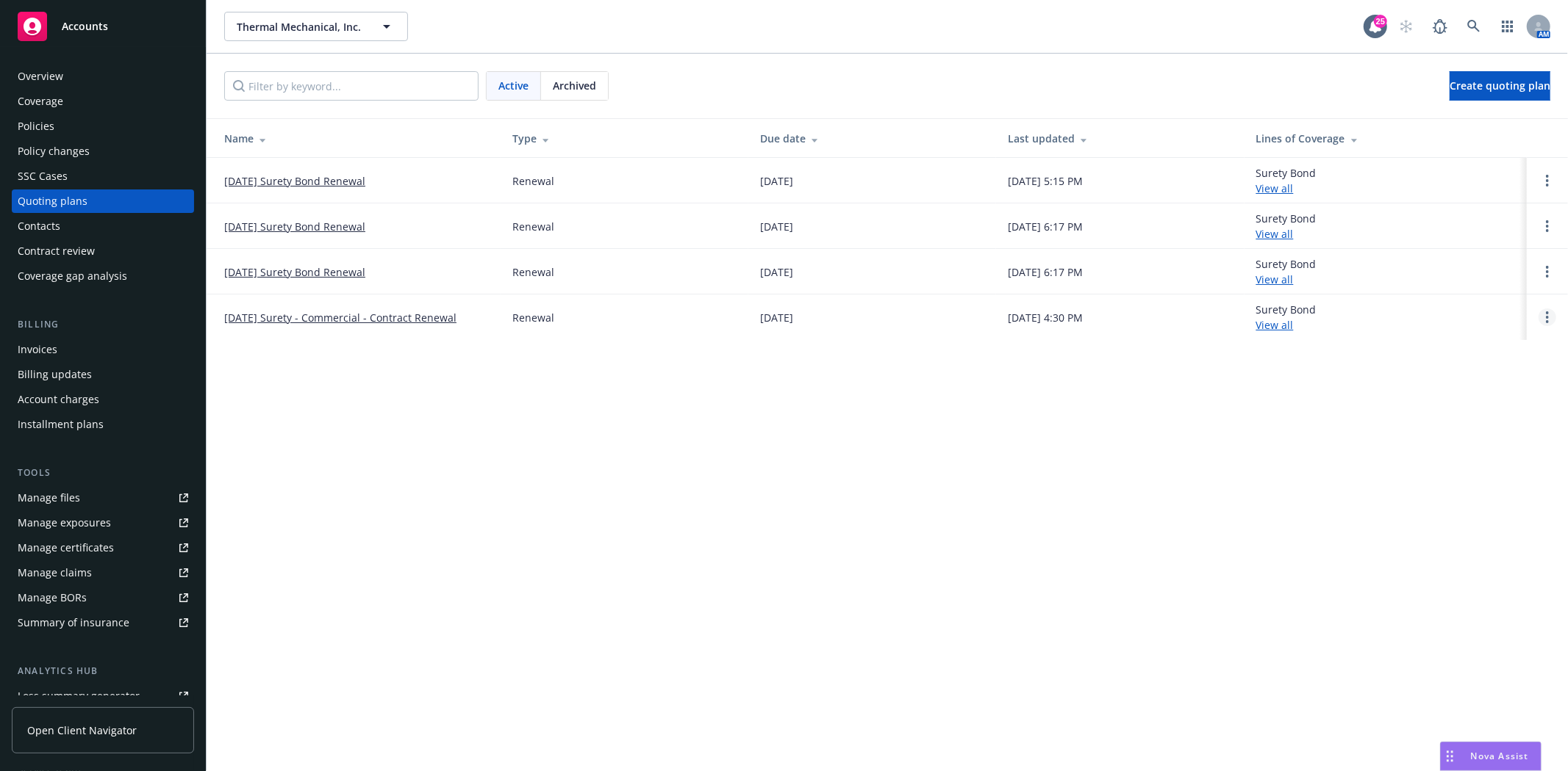
click at [1549, 321] on link "Open options" at bounding box center [1547, 317] width 18 height 18
click at [1430, 315] on link "Archive" at bounding box center [1472, 306] width 128 height 30
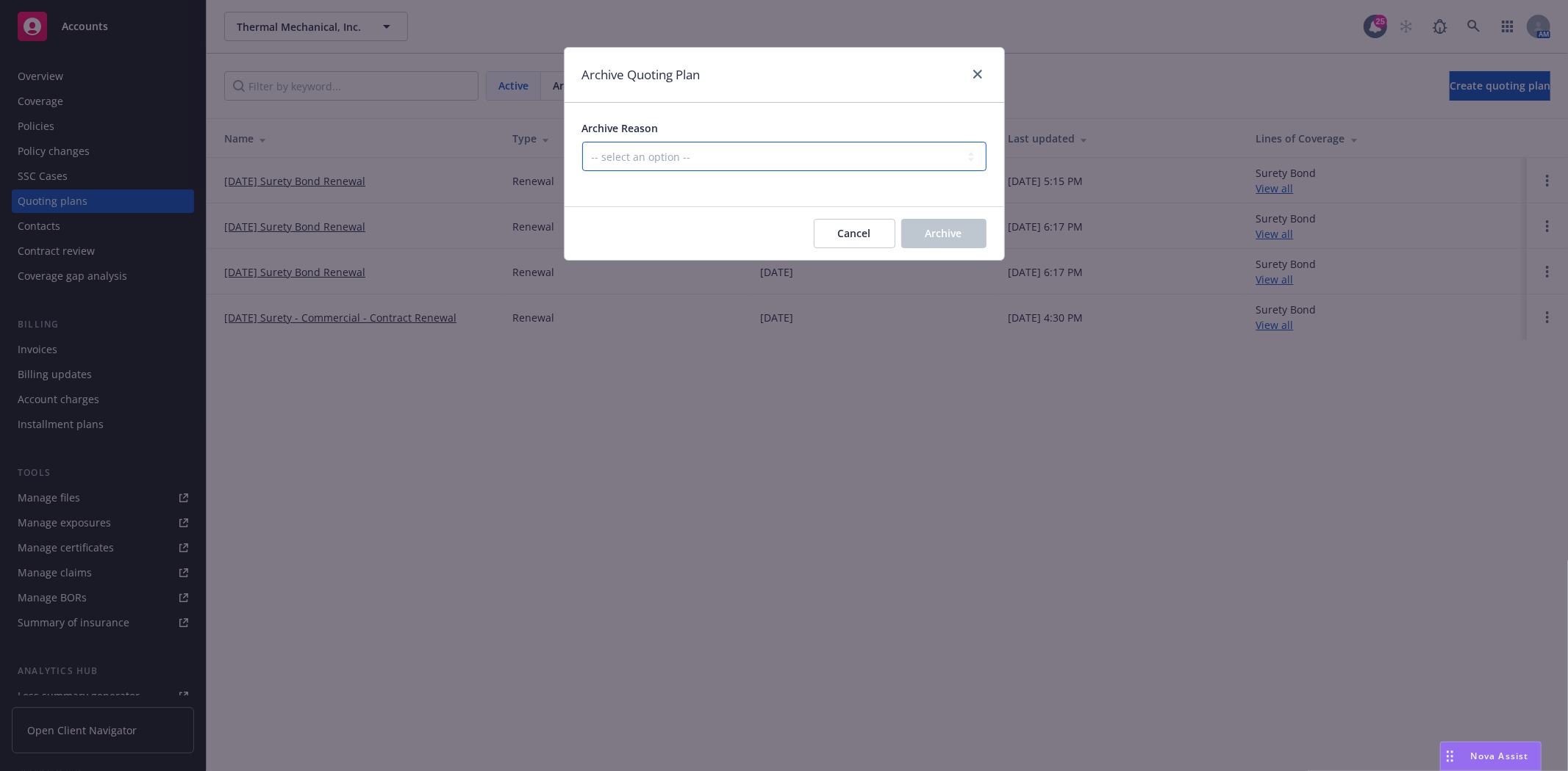
click at [731, 169] on select "-- select an option -- All policies in this renewal plan are auto-renewed Creat…" at bounding box center [784, 156] width 404 height 30
select select "ARCHIVED_RENEWAL_POLICY_AUTO_RENEWED"
click at [582, 142] on select "-- select an option -- All policies in this renewal plan are auto-renewed Creat…" at bounding box center [784, 156] width 404 height 30
click at [971, 245] on button "Archive" at bounding box center [944, 234] width 85 height 30
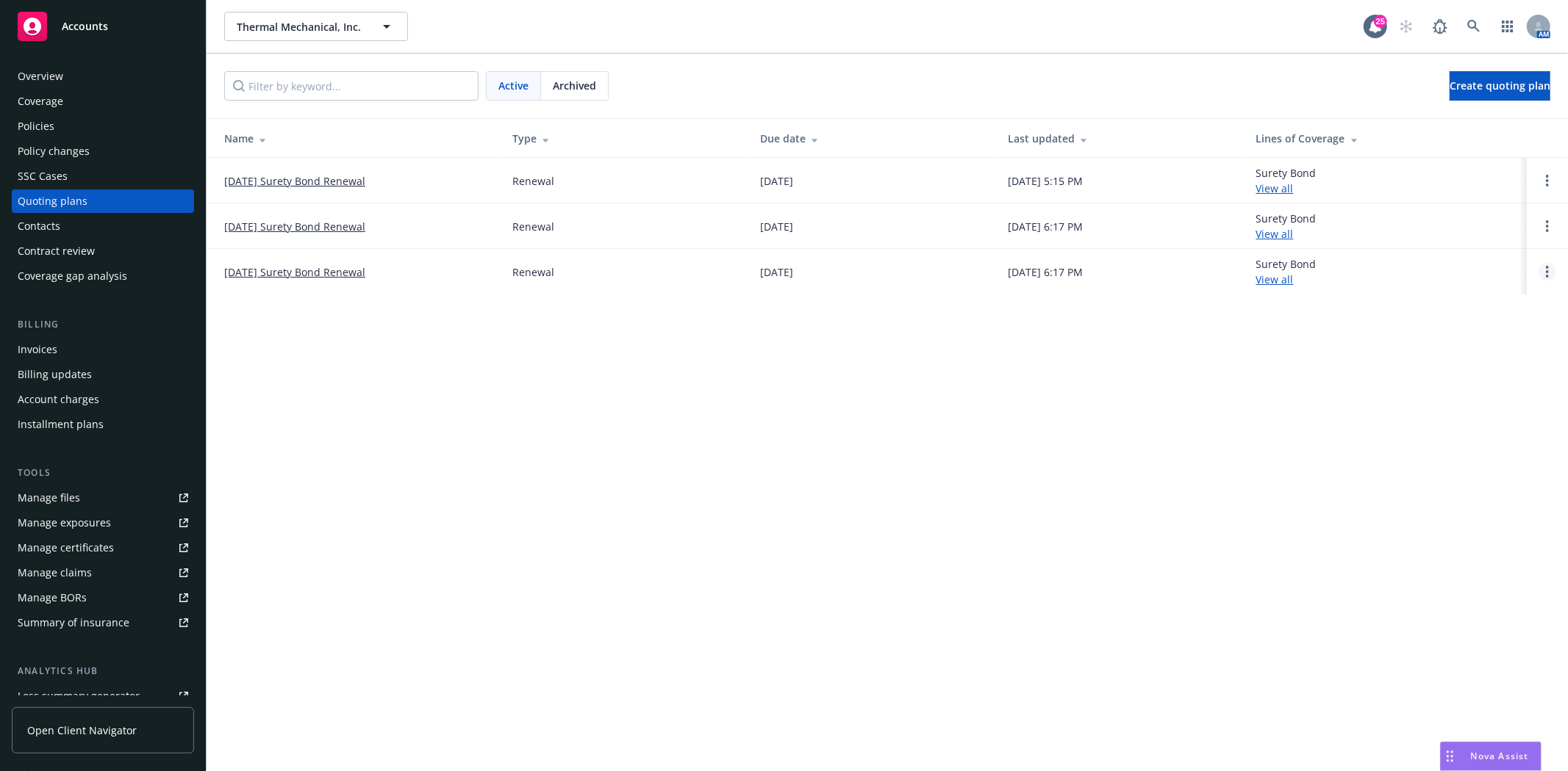
click at [1544, 265] on link "Open options" at bounding box center [1547, 272] width 18 height 18
click at [1443, 261] on span "Archive" at bounding box center [1443, 260] width 72 height 14
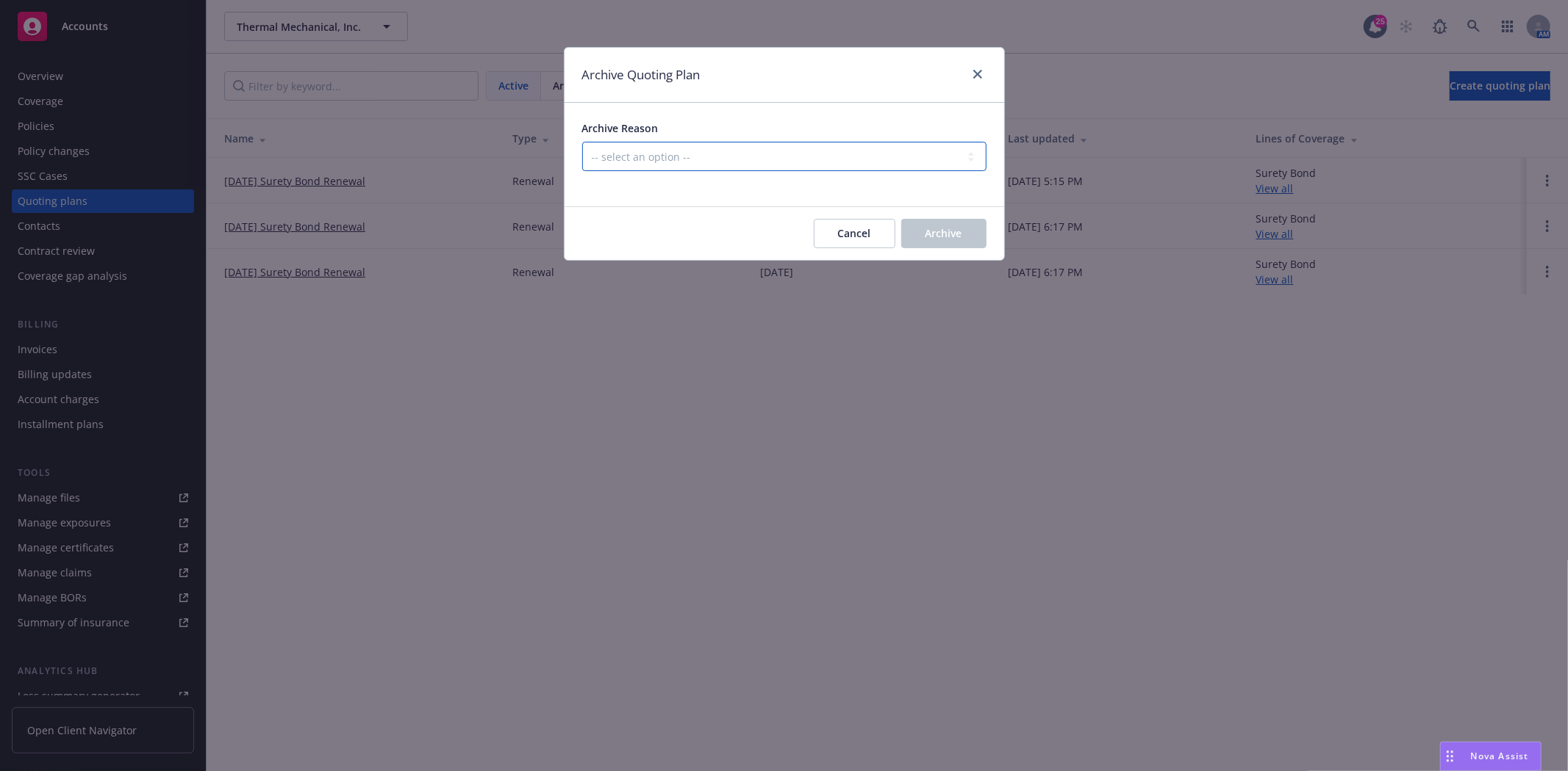
click at [823, 170] on select "-- select an option -- All policies in this renewal plan are auto-renewed Creat…" at bounding box center [784, 156] width 404 height 30
select select "ARCHIVED_RENEWAL_POLICY_AUTO_RENEWED"
click at [582, 142] on select "-- select an option -- All policies in this renewal plan are auto-renewed Creat…" at bounding box center [784, 156] width 404 height 30
click at [953, 236] on span "Archive" at bounding box center [944, 233] width 37 height 14
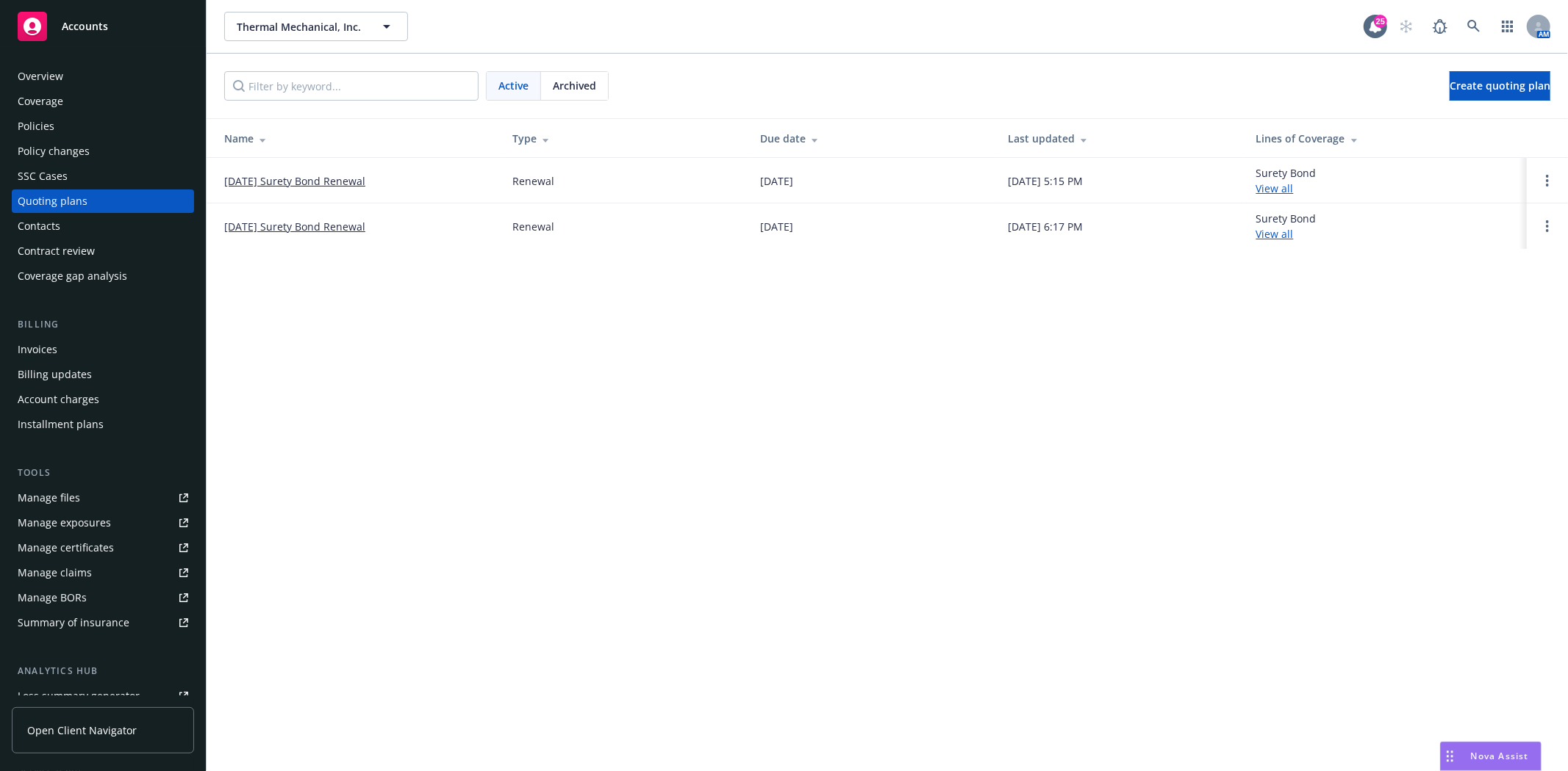
click at [1552, 237] on td at bounding box center [1547, 226] width 41 height 46
click at [1551, 230] on link "Open options" at bounding box center [1547, 226] width 18 height 18
click at [1436, 230] on div "Copy logging email Rename View case Archive" at bounding box center [1472, 170] width 128 height 129
drag, startPoint x: 1443, startPoint y: 220, endPoint x: 1422, endPoint y: 215, distance: 21.6
click at [1443, 219] on span "Archive" at bounding box center [1443, 214] width 72 height 14
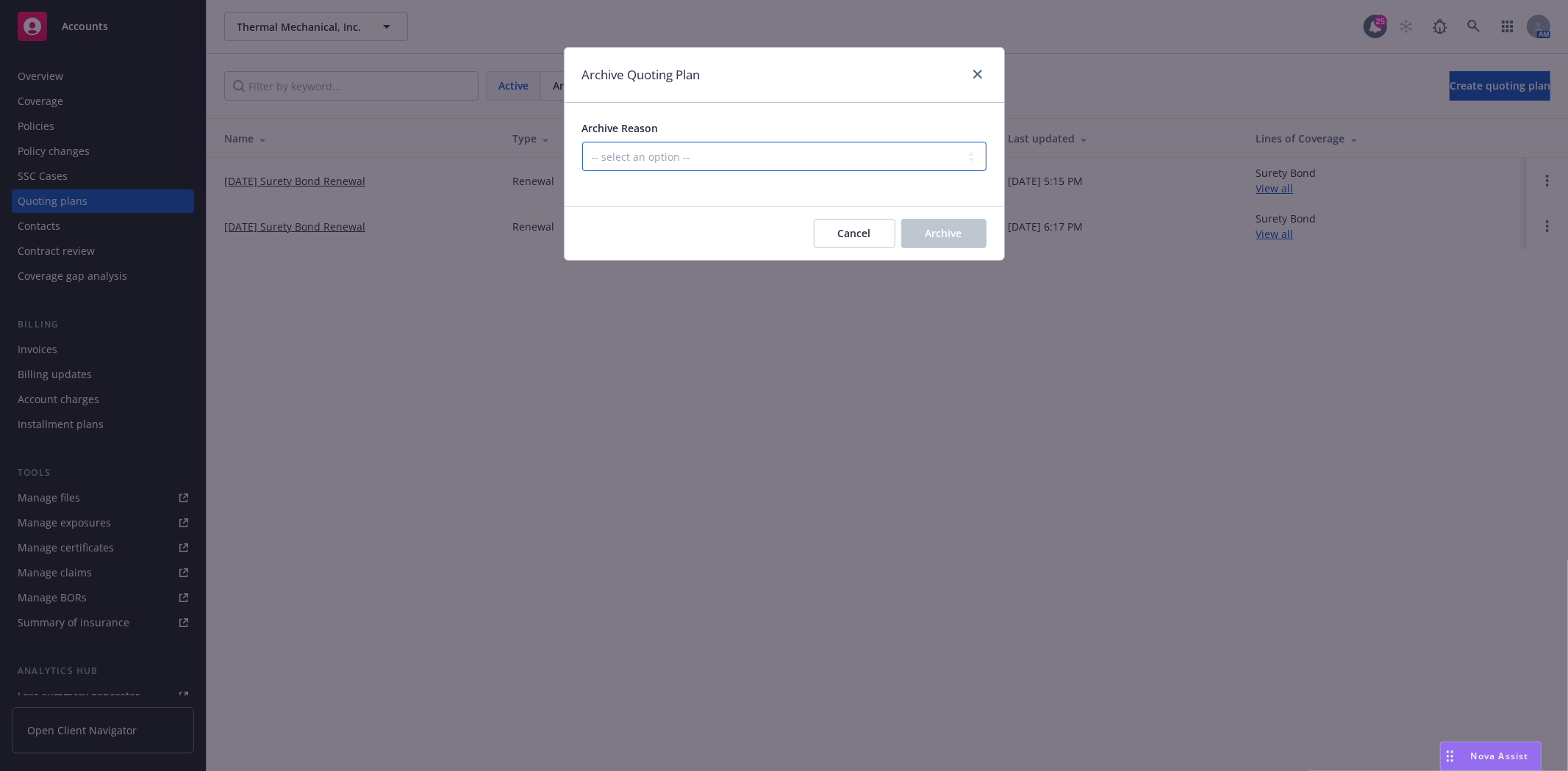
drag, startPoint x: 875, startPoint y: 159, endPoint x: 880, endPoint y: 170, distance: 12.1
click at [877, 163] on select "-- select an option -- All policies in this renewal plan are auto-renewed Creat…" at bounding box center [784, 156] width 404 height 30
select select "ARCHIVED_RENEWAL_POLICY_AUTO_RENEWED"
click at [582, 142] on select "-- select an option -- All policies in this renewal plan are auto-renewed Creat…" at bounding box center [784, 156] width 404 height 30
click at [942, 229] on span "Archive" at bounding box center [944, 233] width 37 height 14
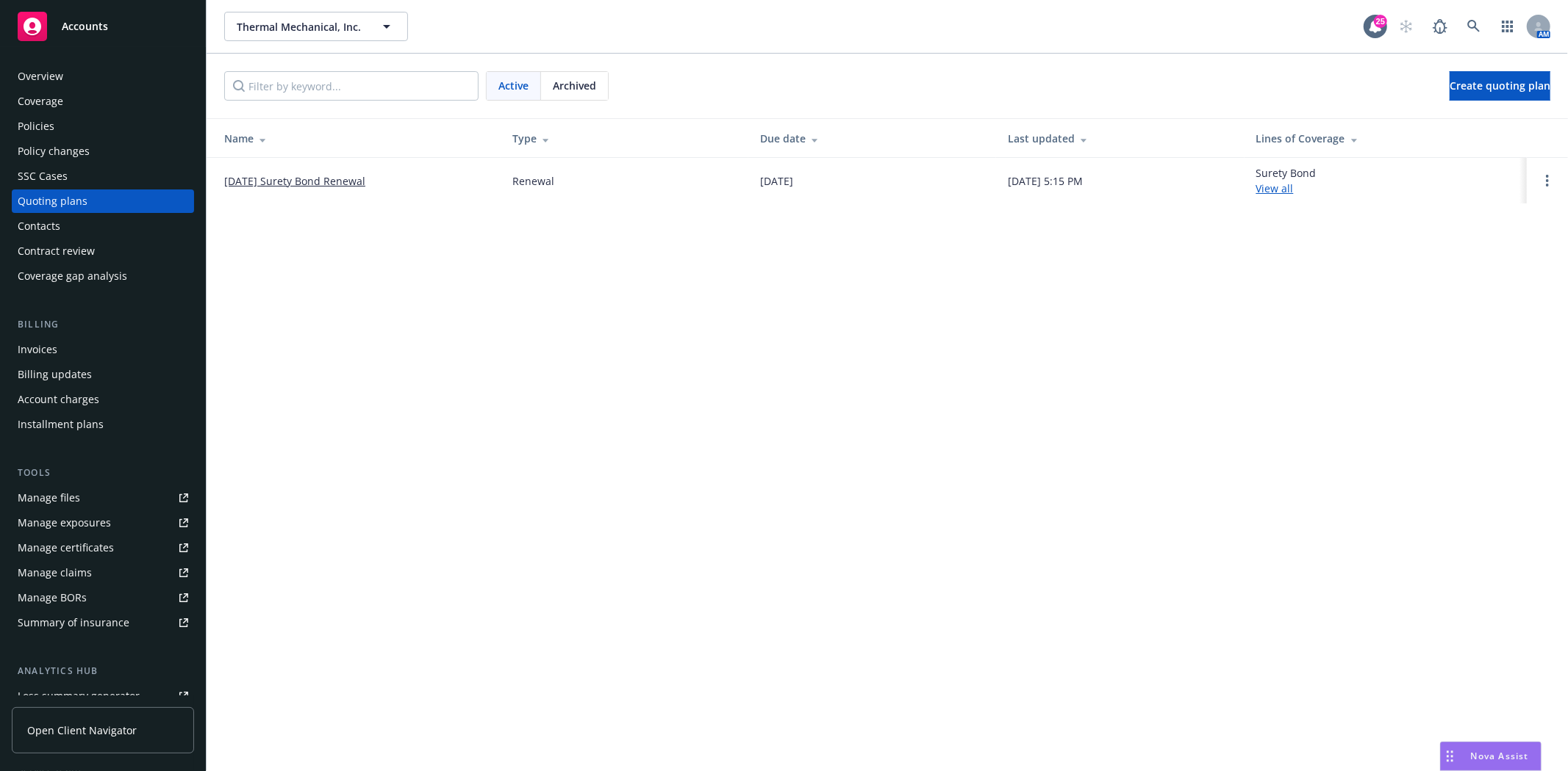
drag, startPoint x: 1544, startPoint y: 186, endPoint x: 1525, endPoint y: 197, distance: 22.0
click at [1544, 186] on link "Open options" at bounding box center [1547, 181] width 18 height 18
click at [1466, 174] on span "Archive" at bounding box center [1443, 169] width 72 height 14
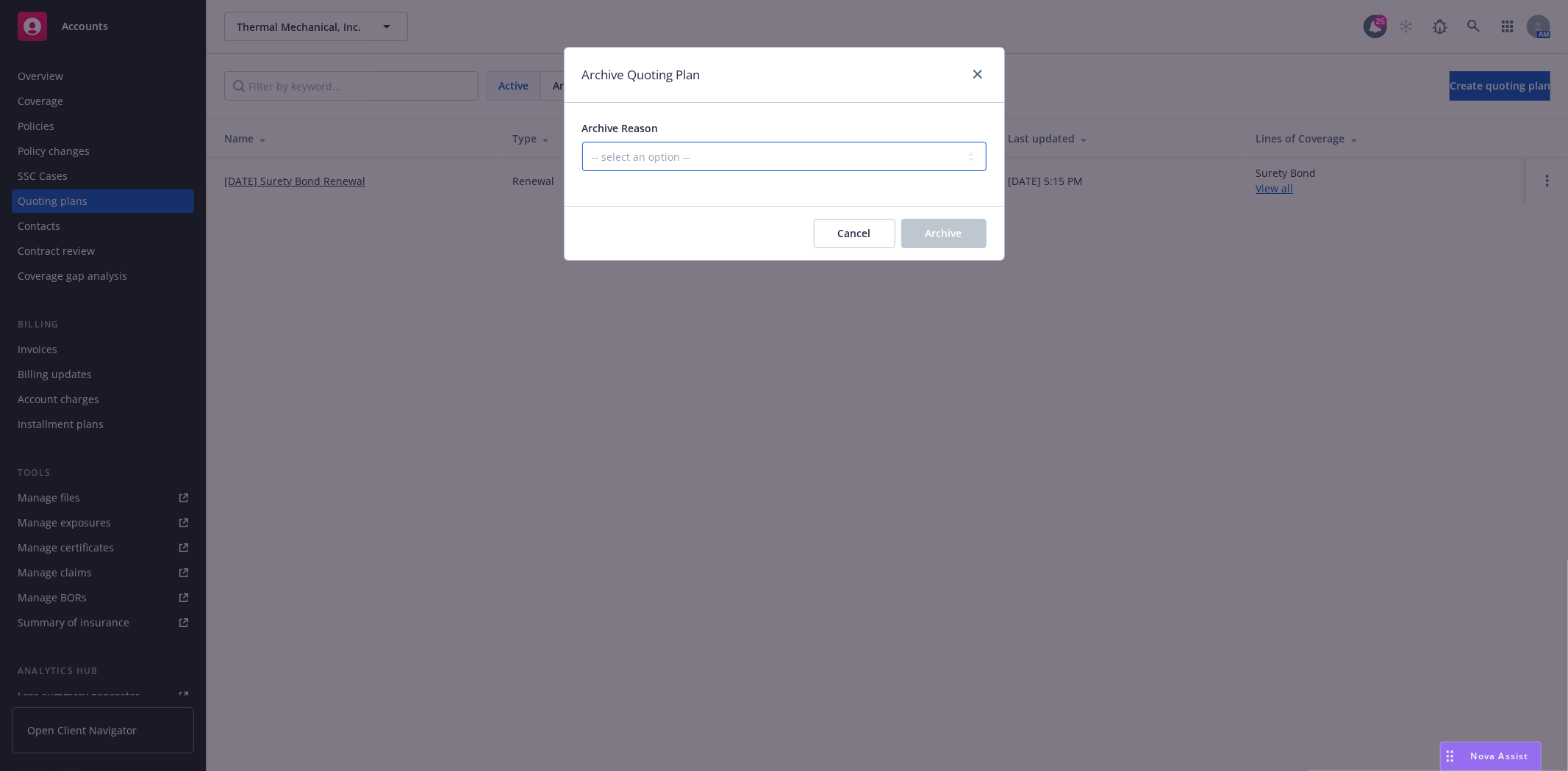
drag, startPoint x: 659, startPoint y: 159, endPoint x: 664, endPoint y: 170, distance: 12.1
click at [659, 162] on select "-- select an option -- All policies in this renewal plan are auto-renewed Creat…" at bounding box center [784, 156] width 404 height 30
select select "ARCHIVED_RENEWAL_POLICY_AUTO_RENEWED"
click at [582, 142] on select "-- select an option -- All policies in this renewal plan are auto-renewed Creat…" at bounding box center [784, 156] width 404 height 30
click at [951, 240] on button "Archive" at bounding box center [944, 234] width 85 height 30
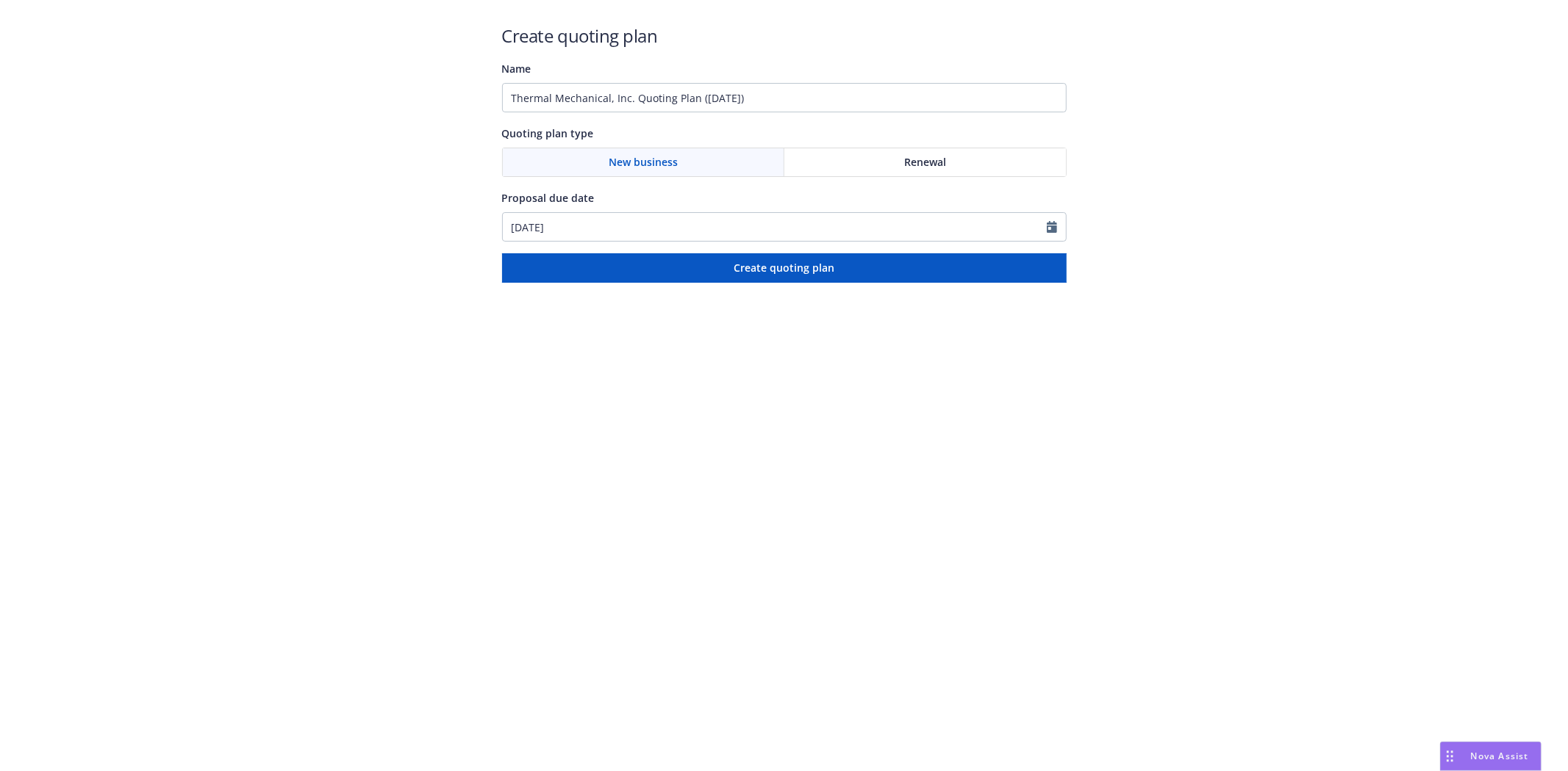
click at [894, 164] on div "Renewal" at bounding box center [925, 162] width 282 height 28
drag, startPoint x: 814, startPoint y: 106, endPoint x: 241, endPoint y: 86, distance: 573.3
click at [241, 86] on div "Create quoting plan Name Thermal Mechanical, Inc. Quoting Plan ([DATE]) Quoting…" at bounding box center [784, 141] width 1568 height 283
click at [601, 83] on input "Bond #" at bounding box center [784, 97] width 565 height 30
paste input "101519871"
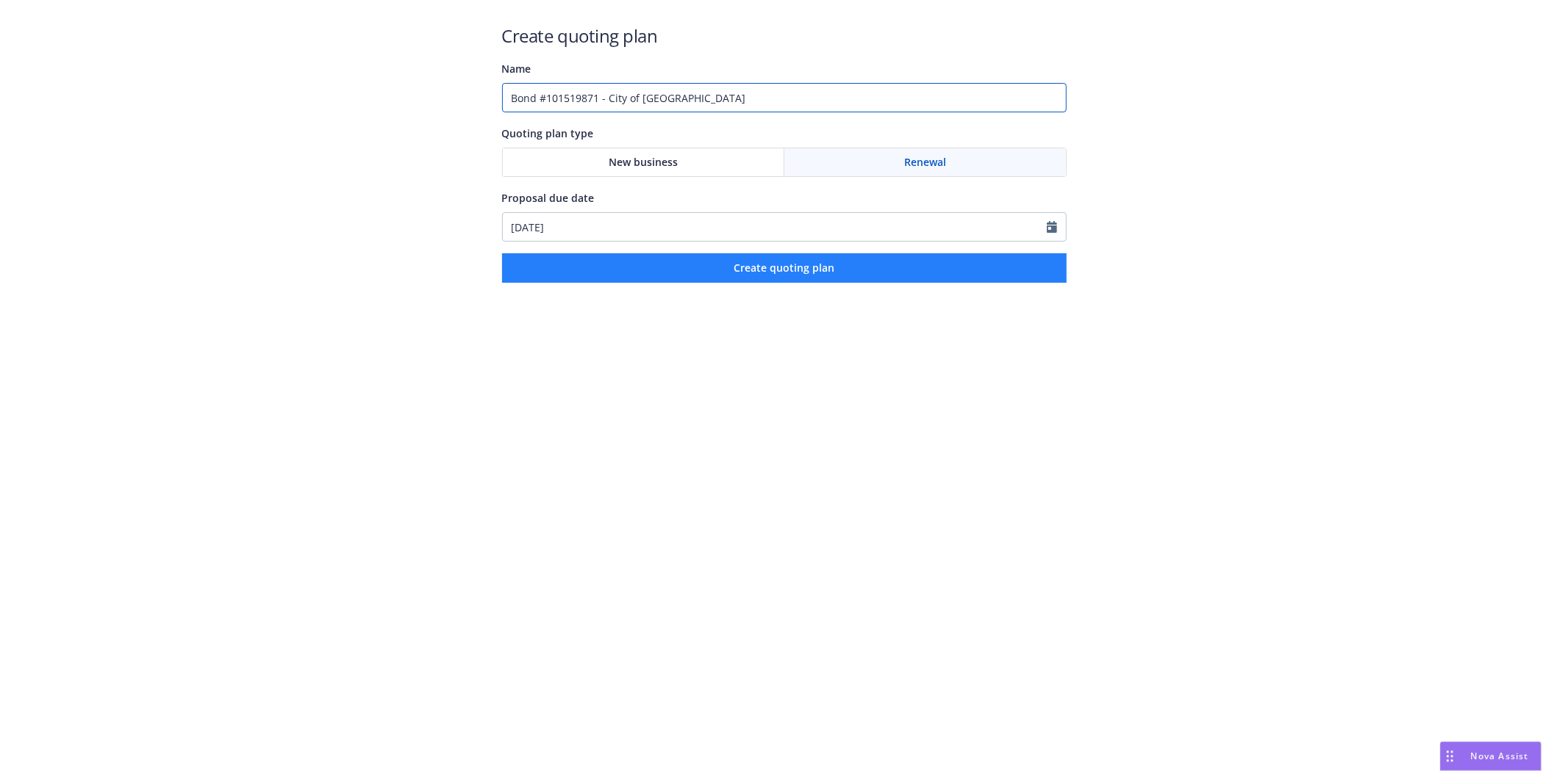
type input "Bond #101519871 - City of [GEOGRAPHIC_DATA]"
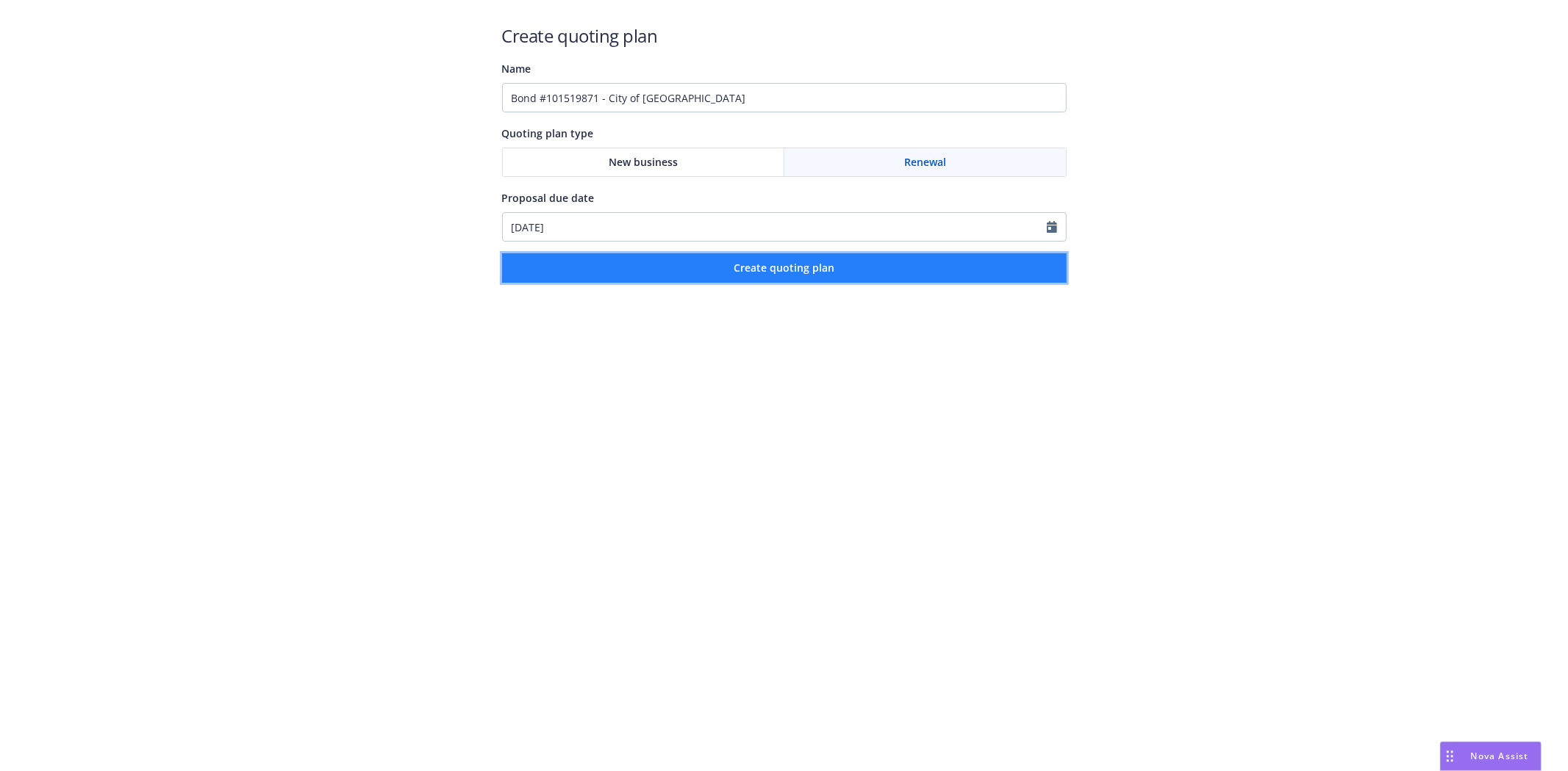
click at [691, 255] on button "Create quoting plan" at bounding box center [784, 267] width 565 height 30
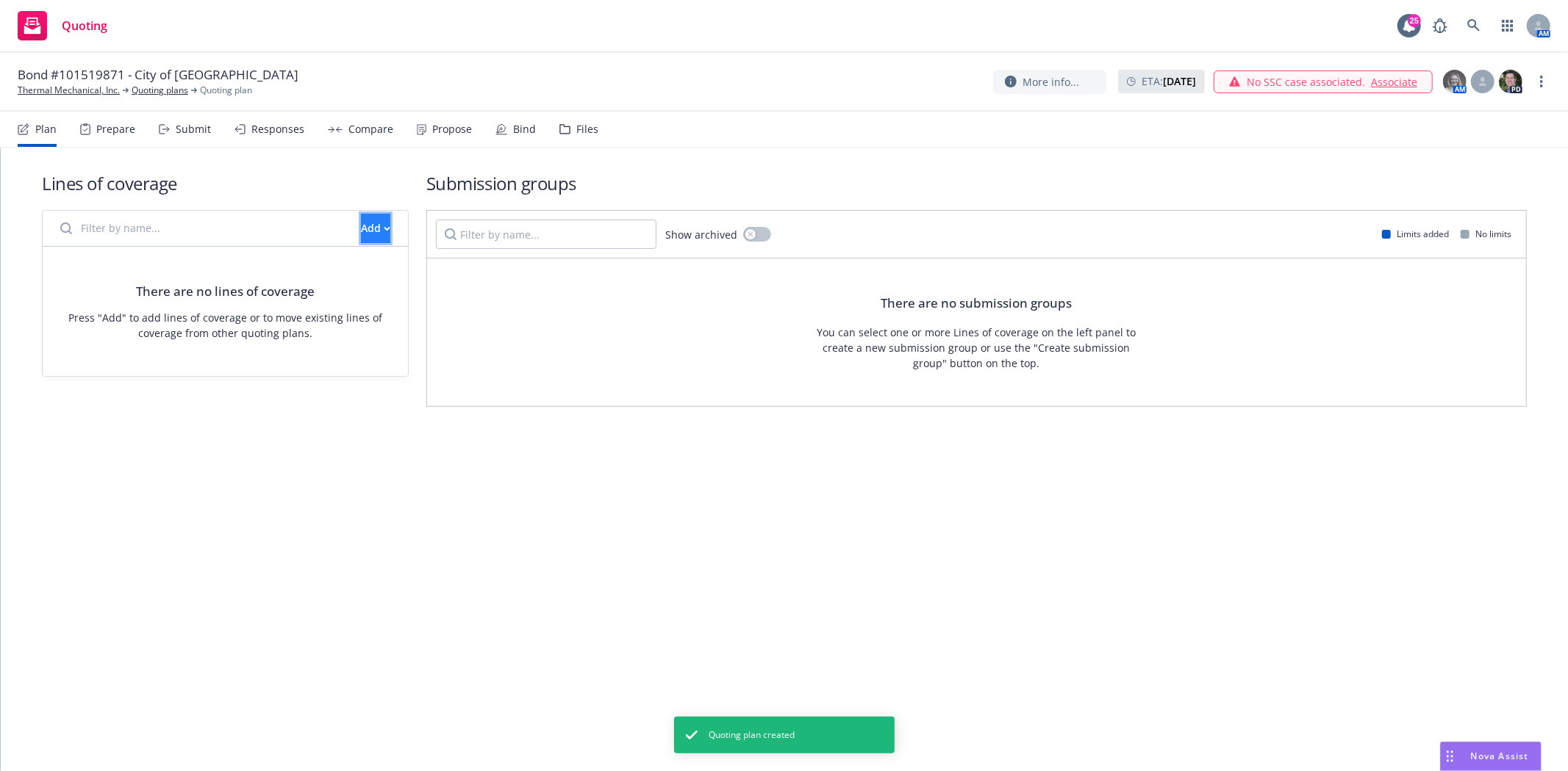
click at [361, 236] on button "Add" at bounding box center [376, 228] width 30 height 30
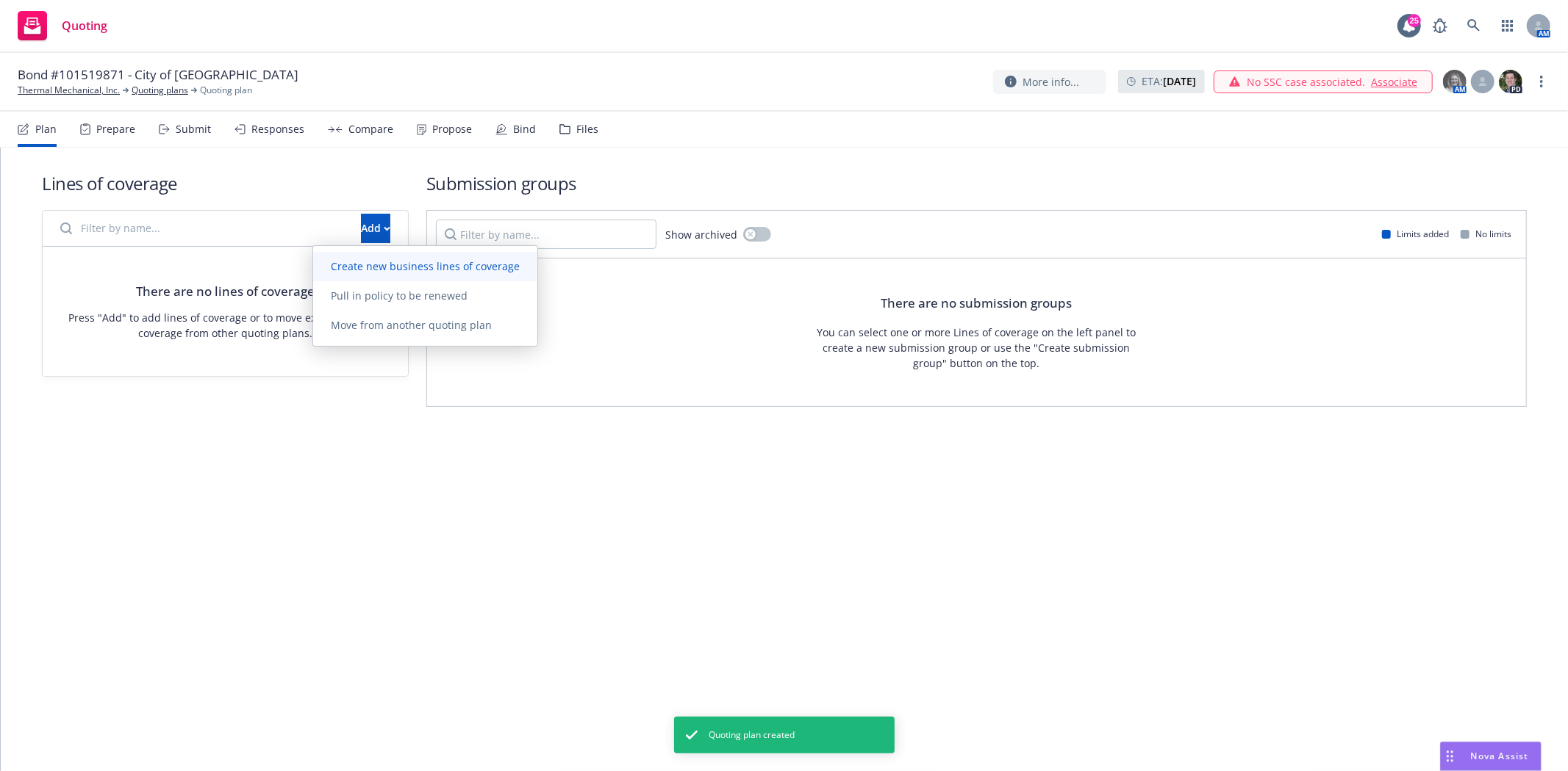
click at [379, 265] on span "Create new business lines of coverage" at bounding box center [425, 266] width 224 height 14
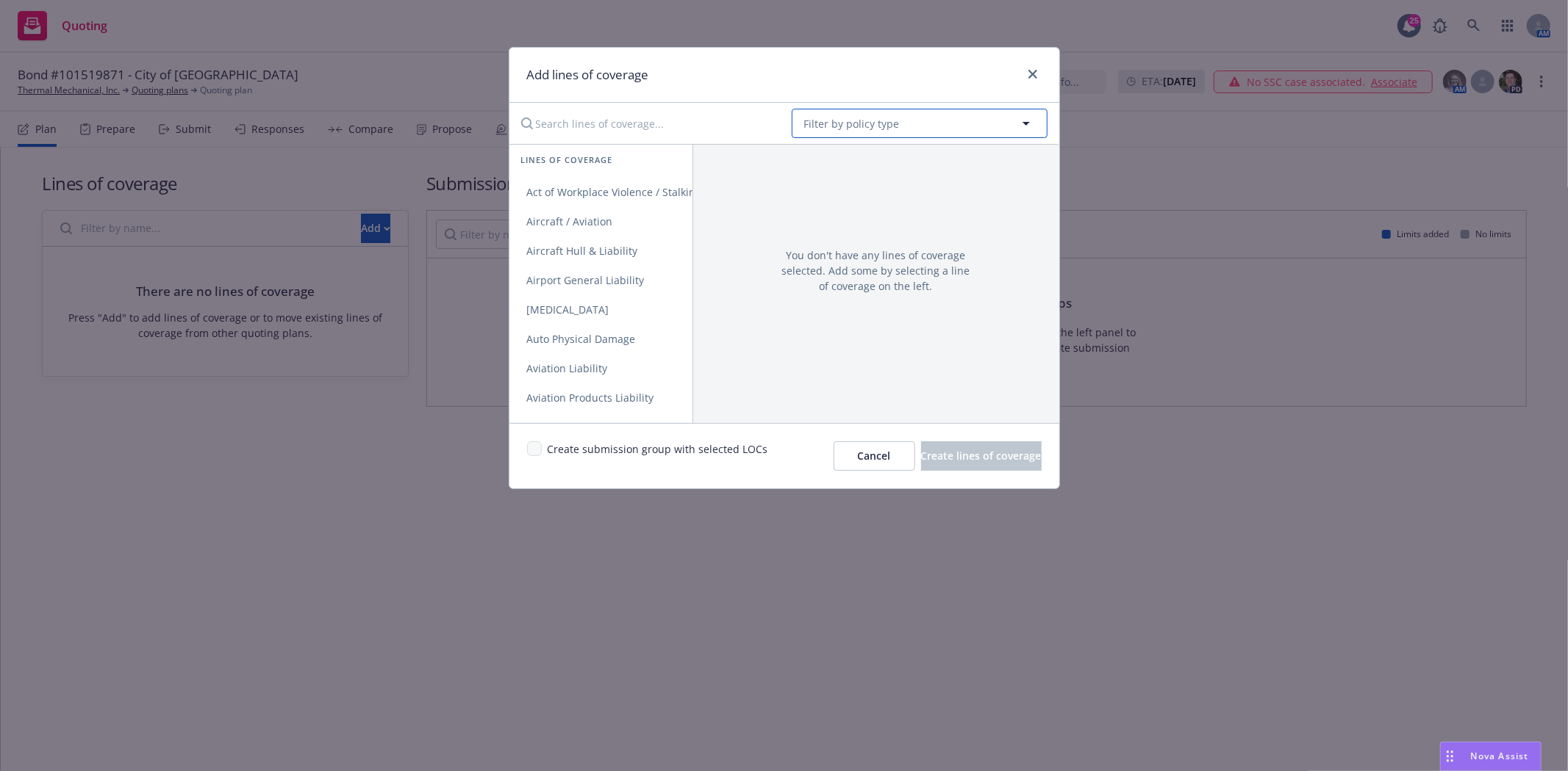
click at [856, 121] on span "Filter by policy type" at bounding box center [852, 124] width 95 height 15
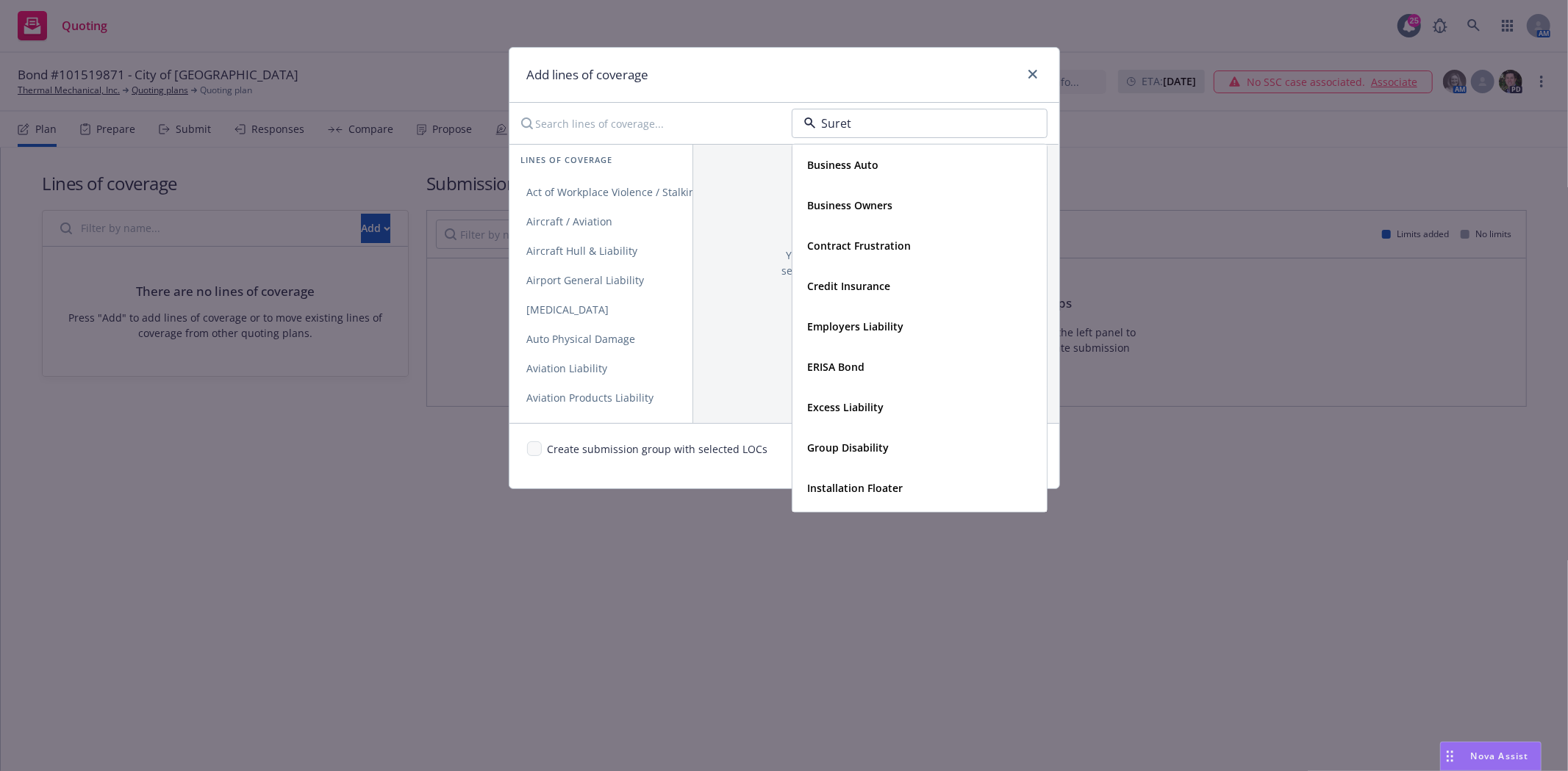
type input "Surety"
click at [860, 163] on strong "Surety Bond" at bounding box center [839, 164] width 62 height 14
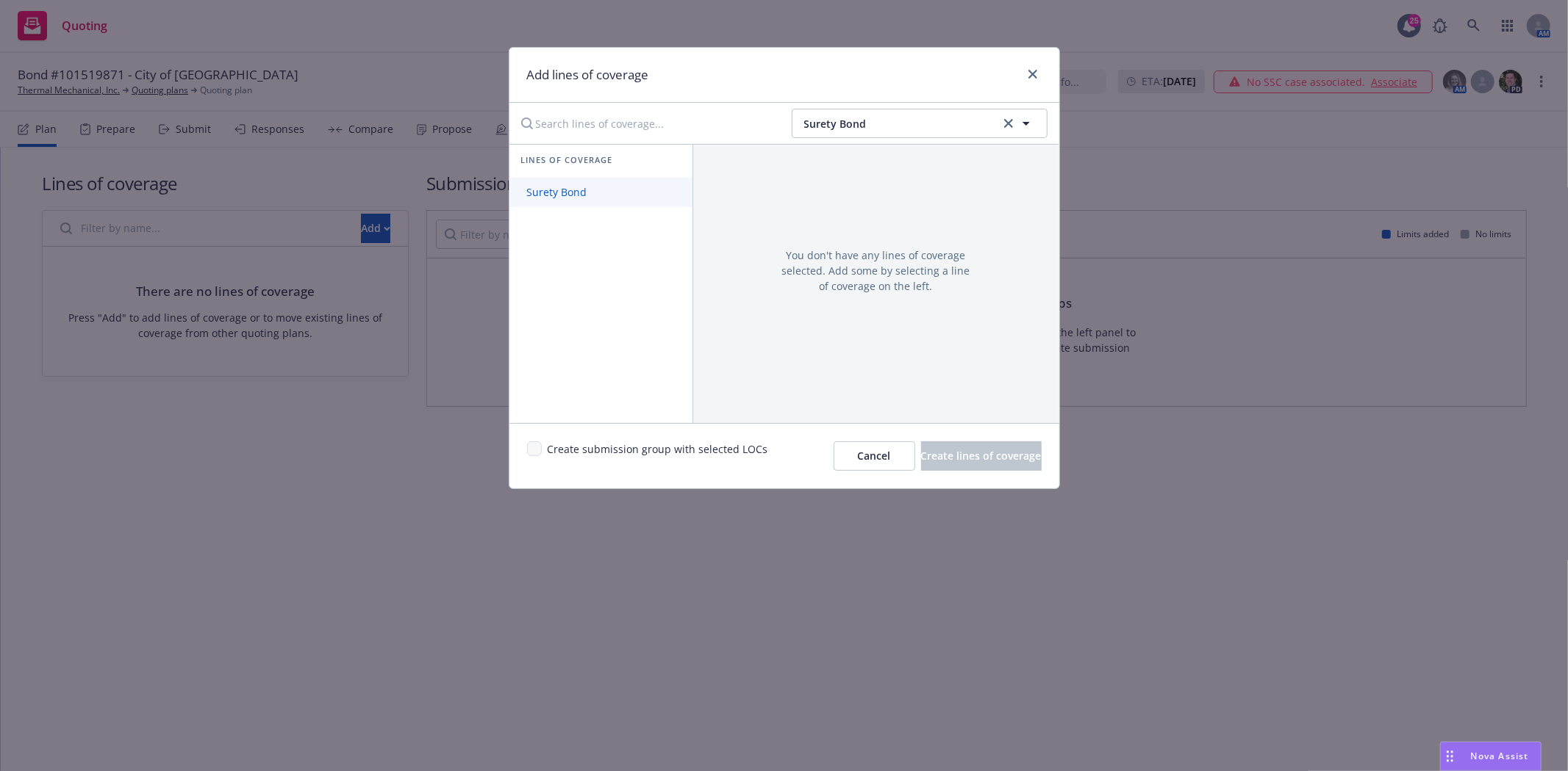
click at [599, 208] on link "Surety Bond" at bounding box center [601, 192] width 183 height 30
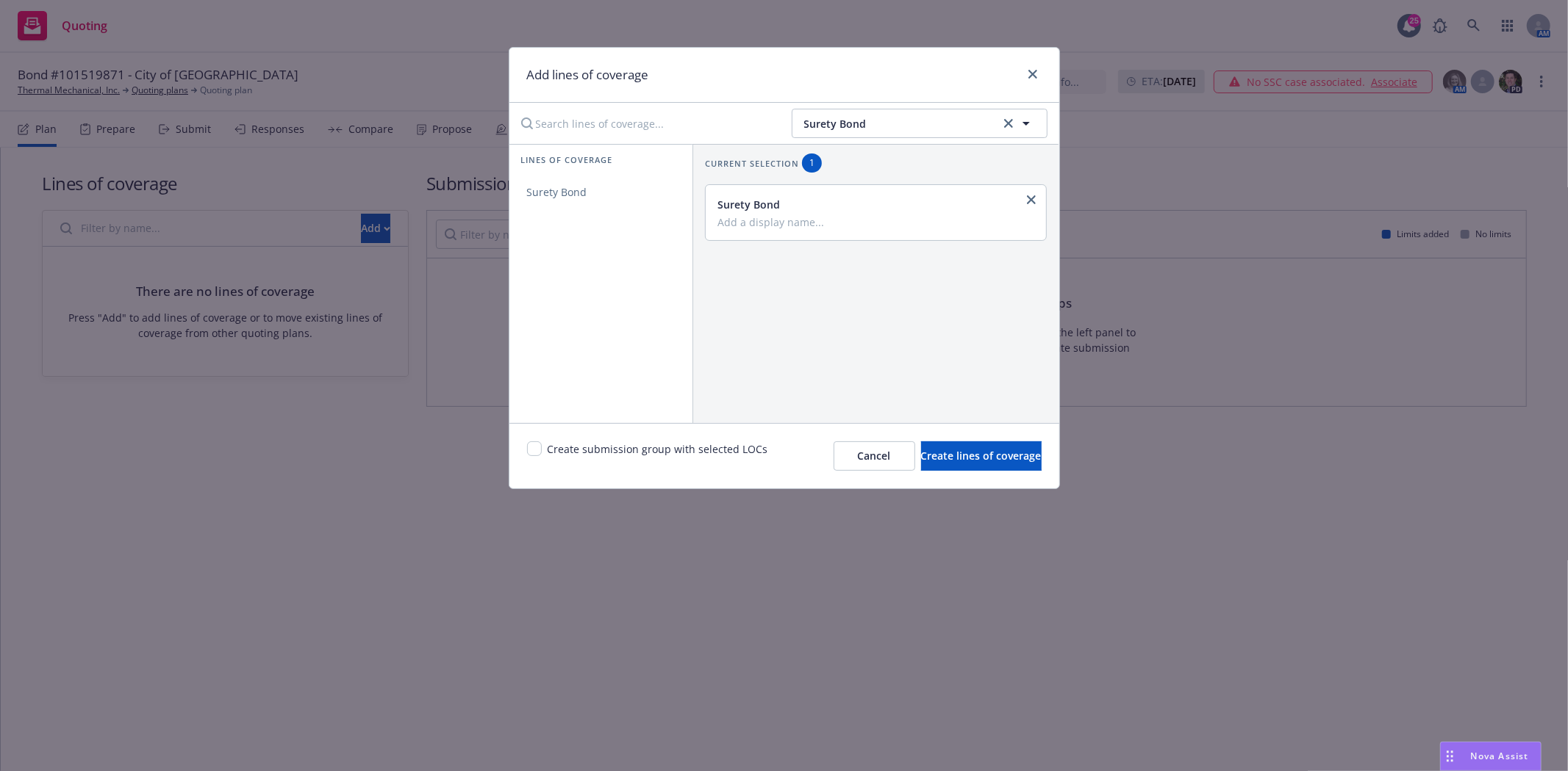
click at [835, 213] on div "Surety Bond" at bounding box center [874, 212] width 315 height 31
click at [820, 229] on div "Surety Bond" at bounding box center [876, 212] width 341 height 55
click at [758, 219] on input "Add a display name..." at bounding box center [874, 222] width 315 height 13
type input "Contract"
click at [535, 452] on input "checkbox" at bounding box center [533, 448] width 14 height 14
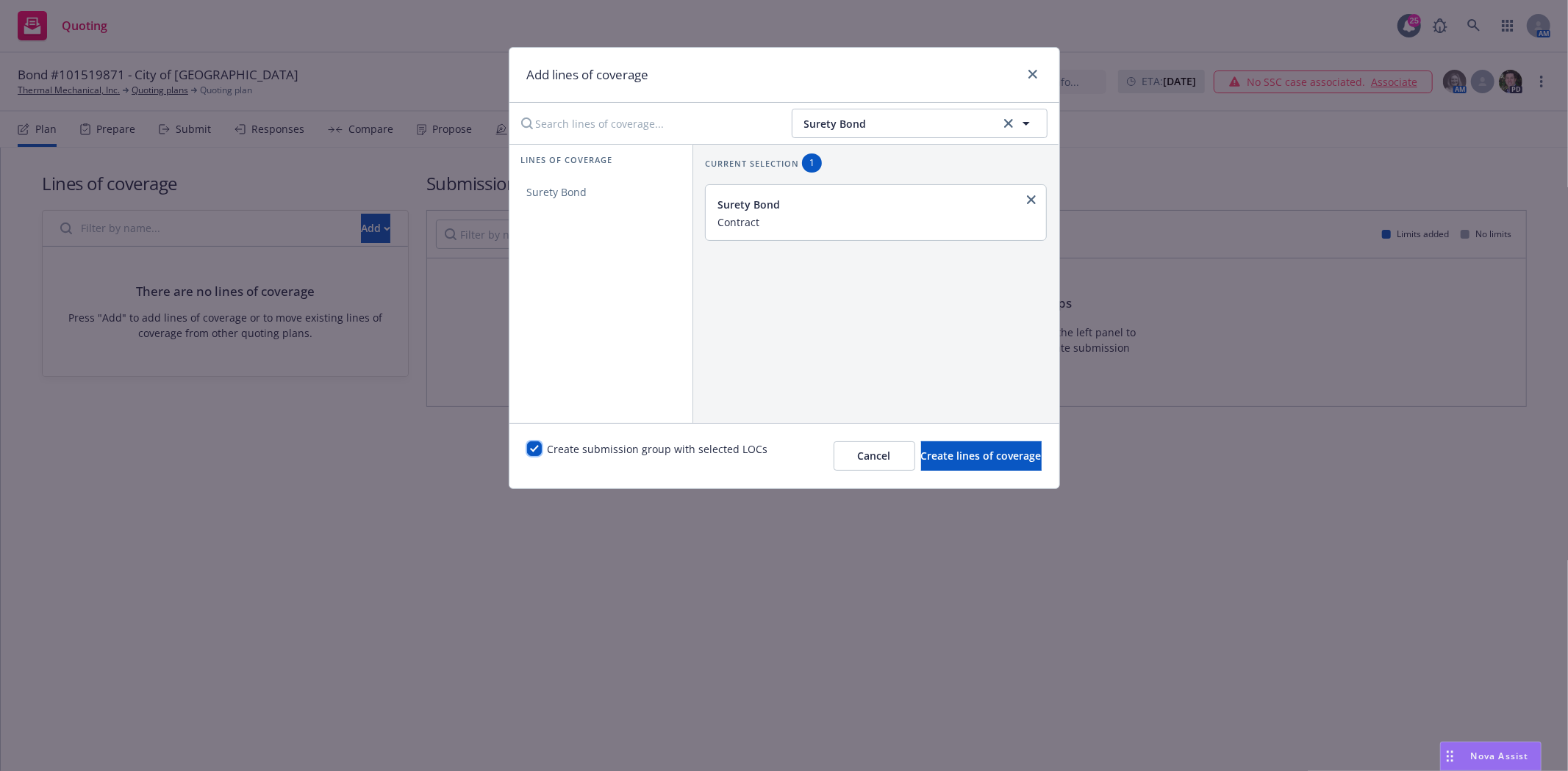
checkbox input "true"
click at [1011, 464] on button "Create lines of coverage" at bounding box center [981, 456] width 121 height 30
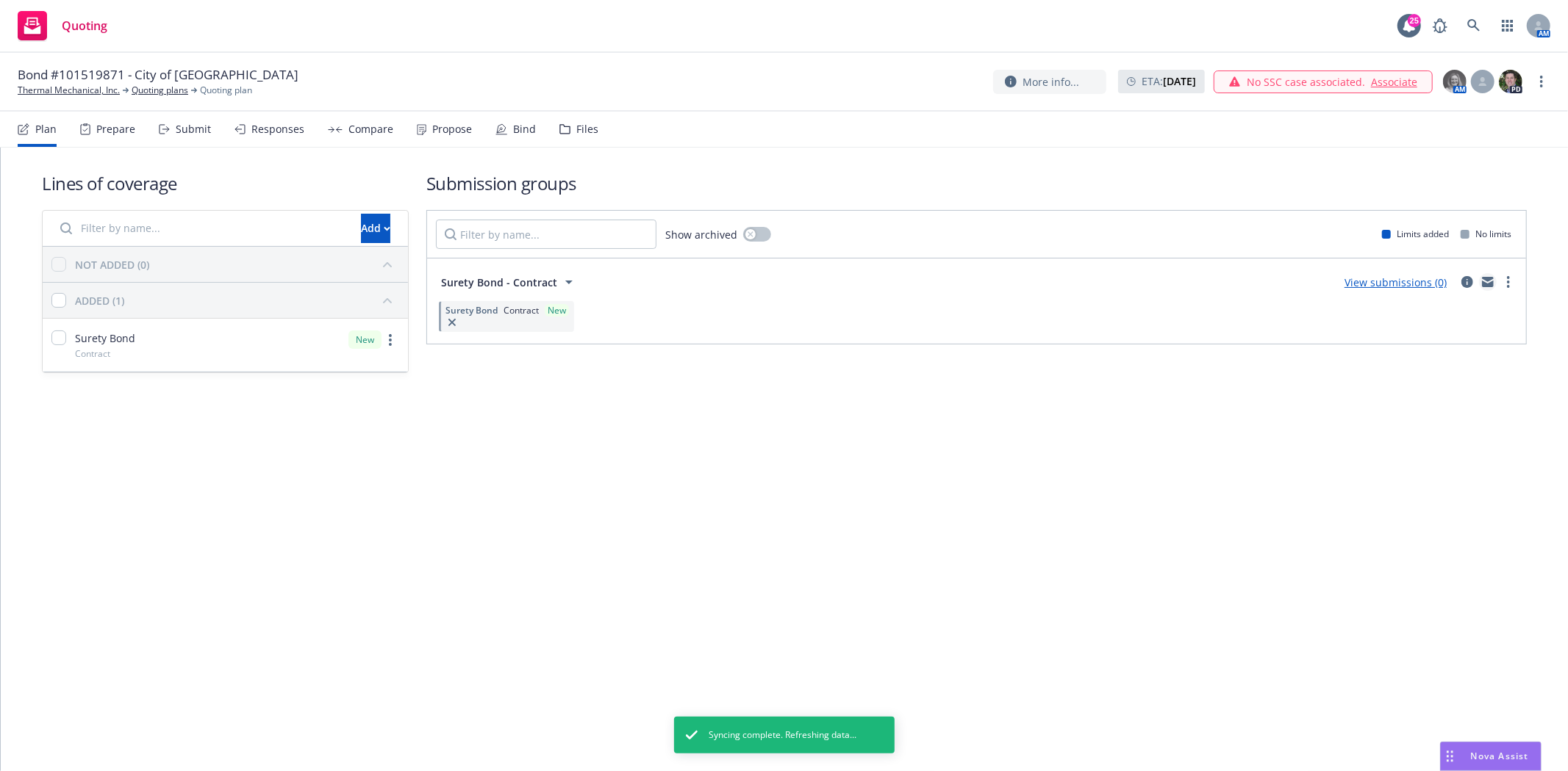
click at [1495, 284] on link "mail" at bounding box center [1487, 282] width 18 height 18
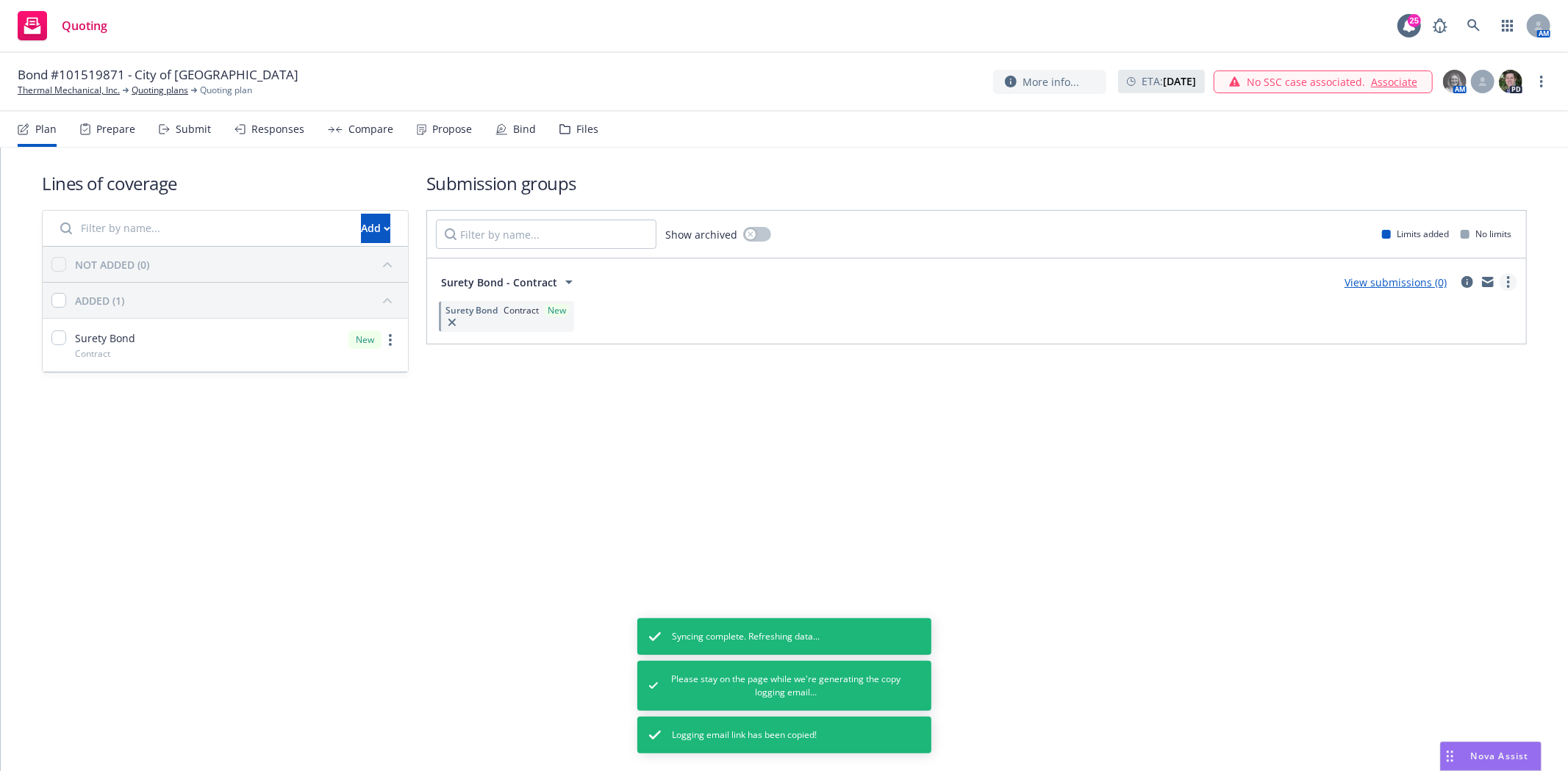
click at [1503, 282] on link "more" at bounding box center [1508, 282] width 18 height 18
click at [1415, 461] on span "Create policy (fast track)" at bounding box center [1438, 465] width 154 height 14
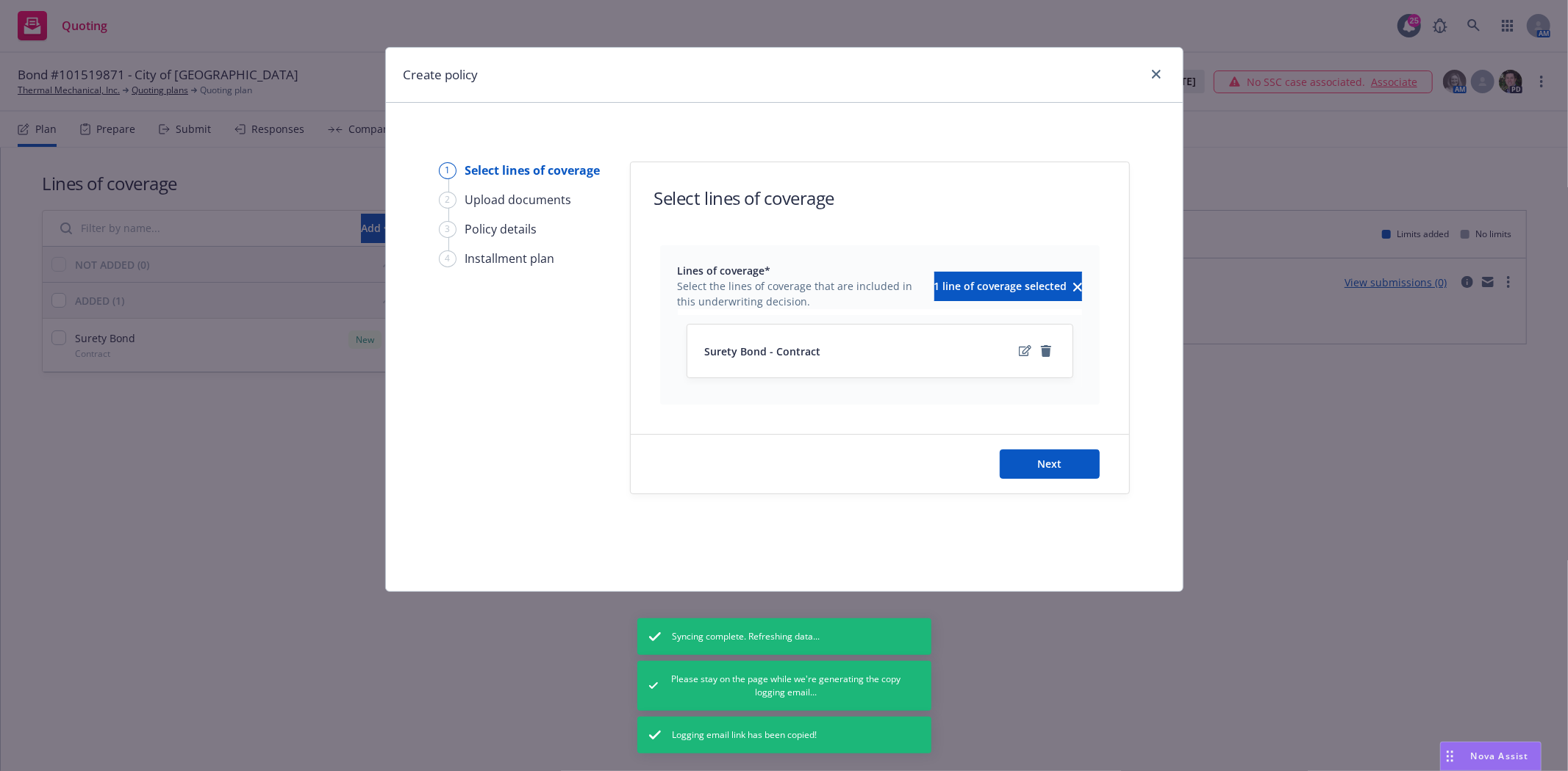
click at [1060, 487] on div "Next" at bounding box center [879, 465] width 498 height 59
click at [1063, 471] on button "Next" at bounding box center [1049, 464] width 100 height 30
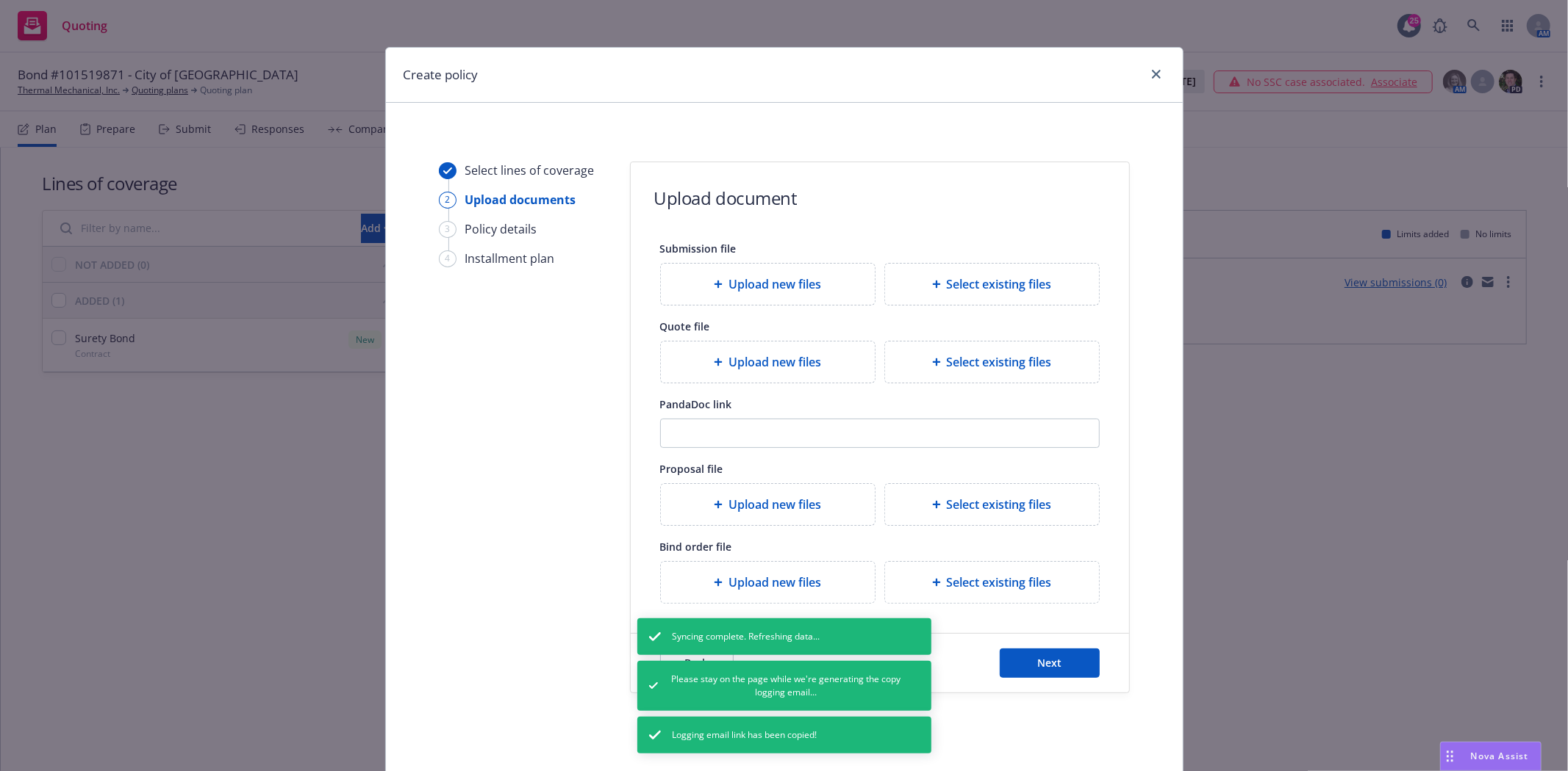
click at [1093, 674] on div "Back Next" at bounding box center [879, 664] width 498 height 59
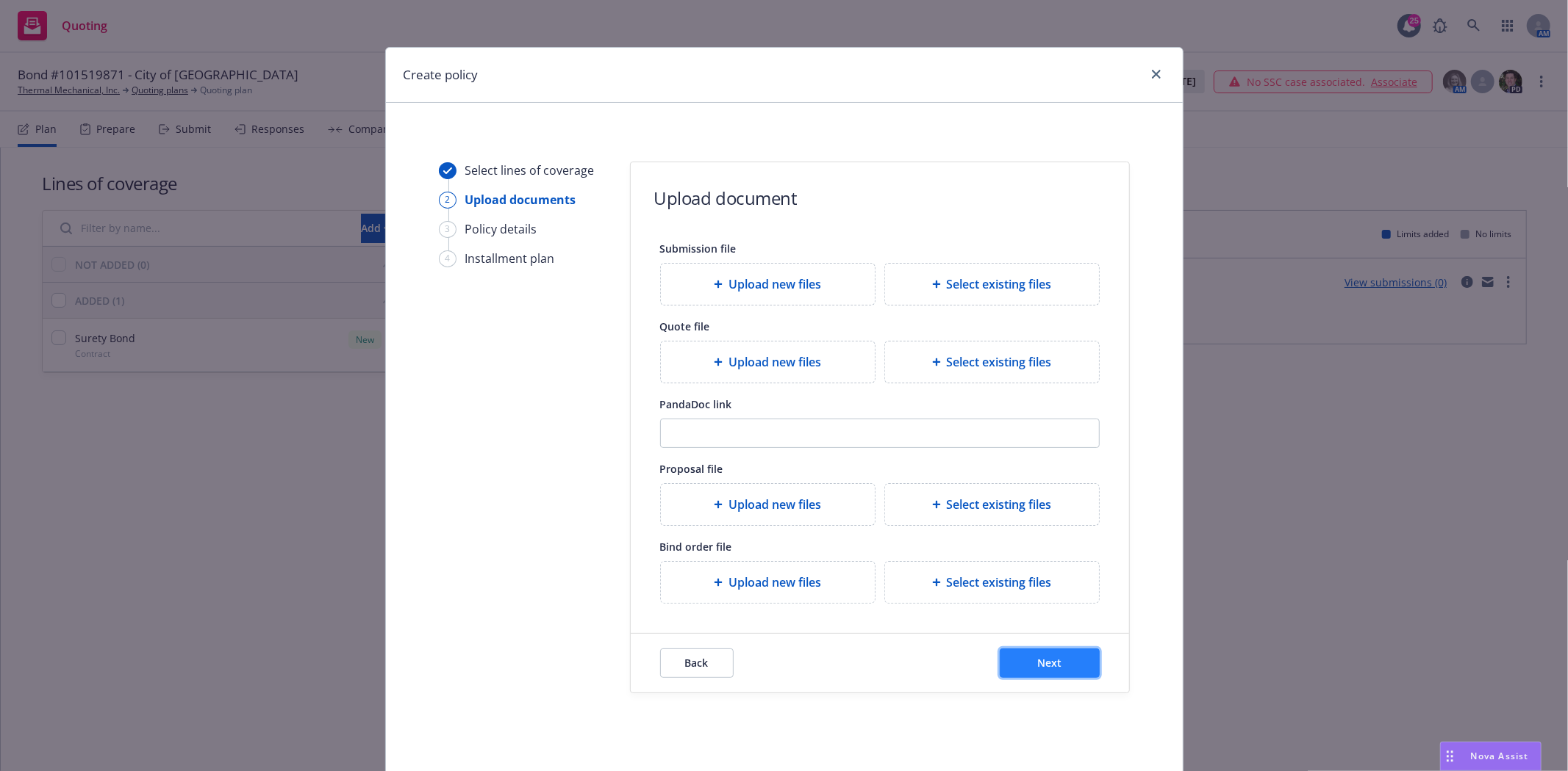
click at [1084, 666] on button "Next" at bounding box center [1049, 663] width 100 height 30
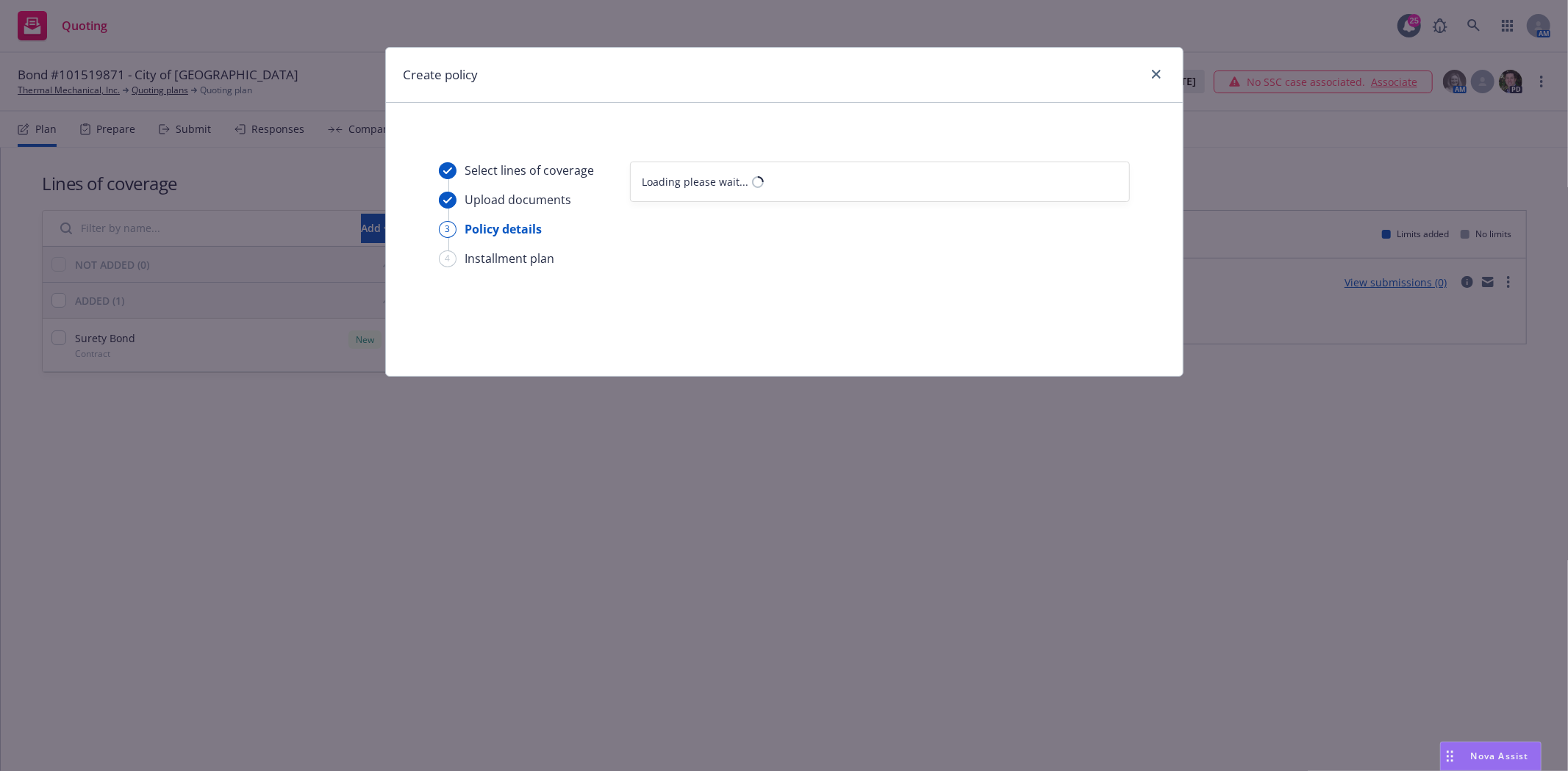
select select "12"
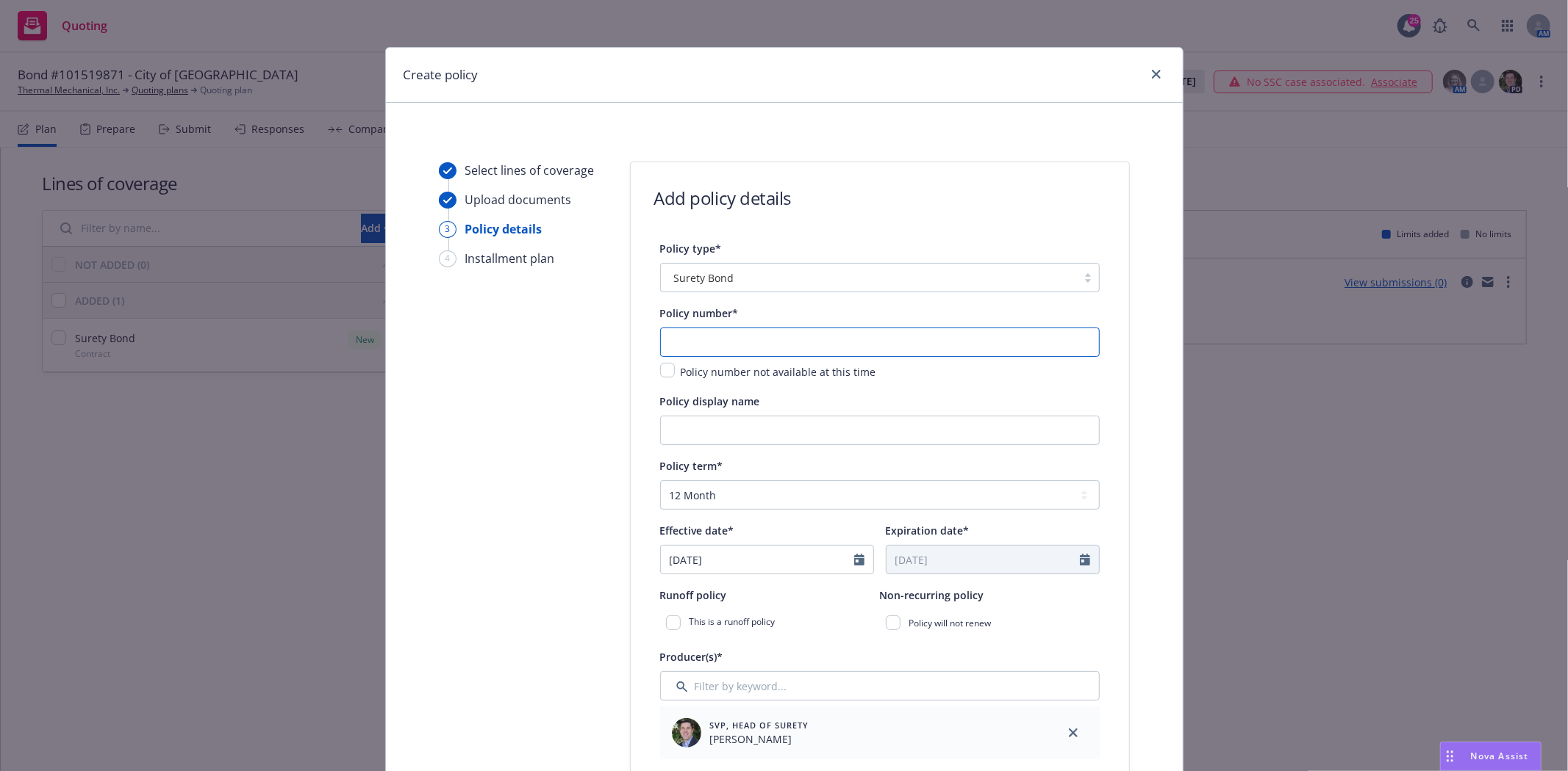
click at [741, 338] on input "text" at bounding box center [879, 342] width 440 height 30
type input "101519871"
drag, startPoint x: 897, startPoint y: 446, endPoint x: 885, endPoint y: 432, distance: 18.4
click at [895, 445] on input "City of Cupertino - SO 21" at bounding box center [879, 430] width 440 height 30
paste input "Special Project Trane Box S/N C04C02506"
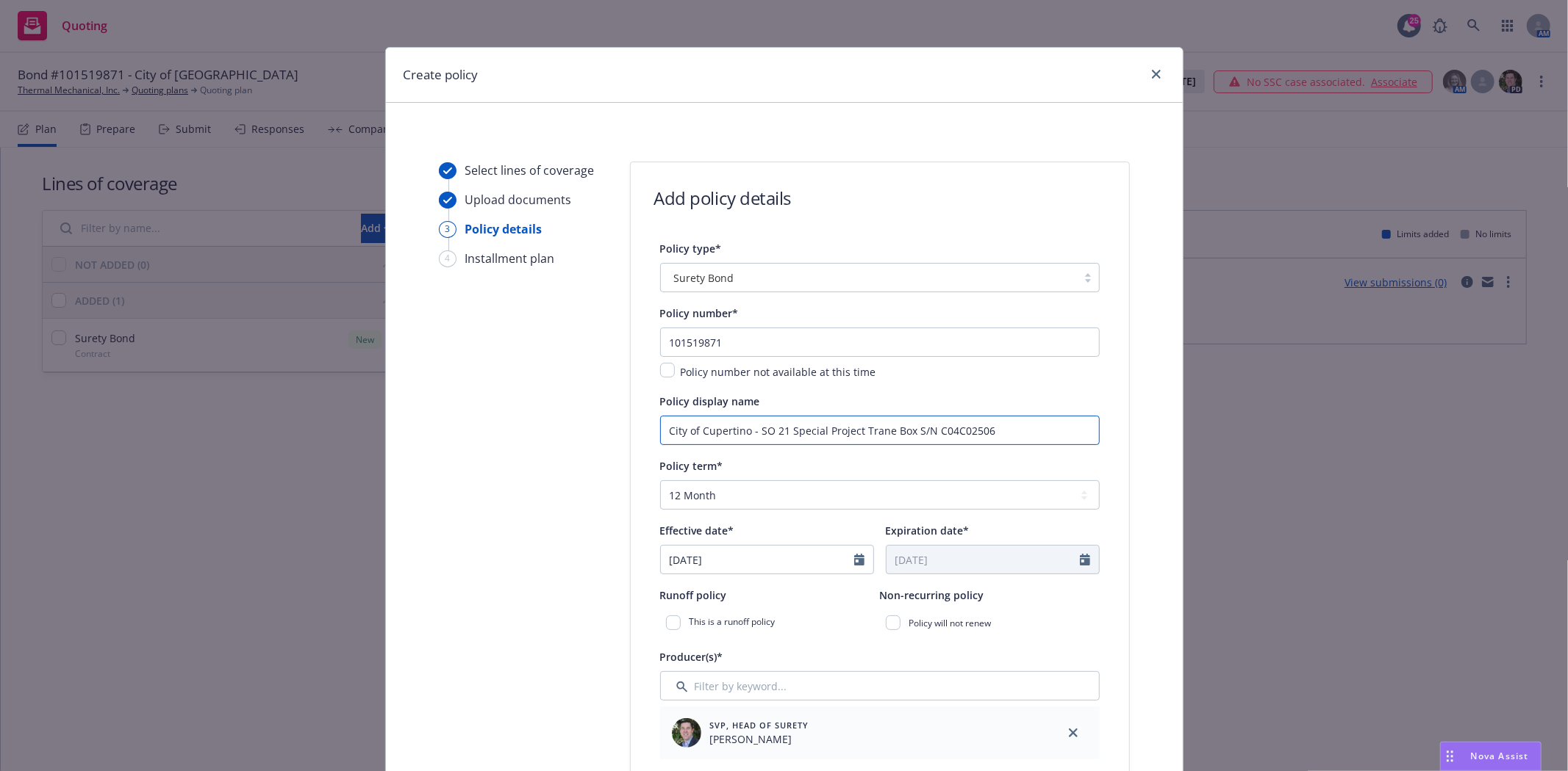
click at [1025, 427] on input "City of Cupertino - SO 21 Special Project Trane Box S/N C04C02506" at bounding box center [879, 430] width 440 height 30
paste input "- Library 2 VFD Replacement - 10800 Torre"
click at [888, 430] on input "City of Cupertino - SO 21 Special Project Trane Box S/N C04C02506 - - Library 2…" at bounding box center [879, 430] width 440 height 30
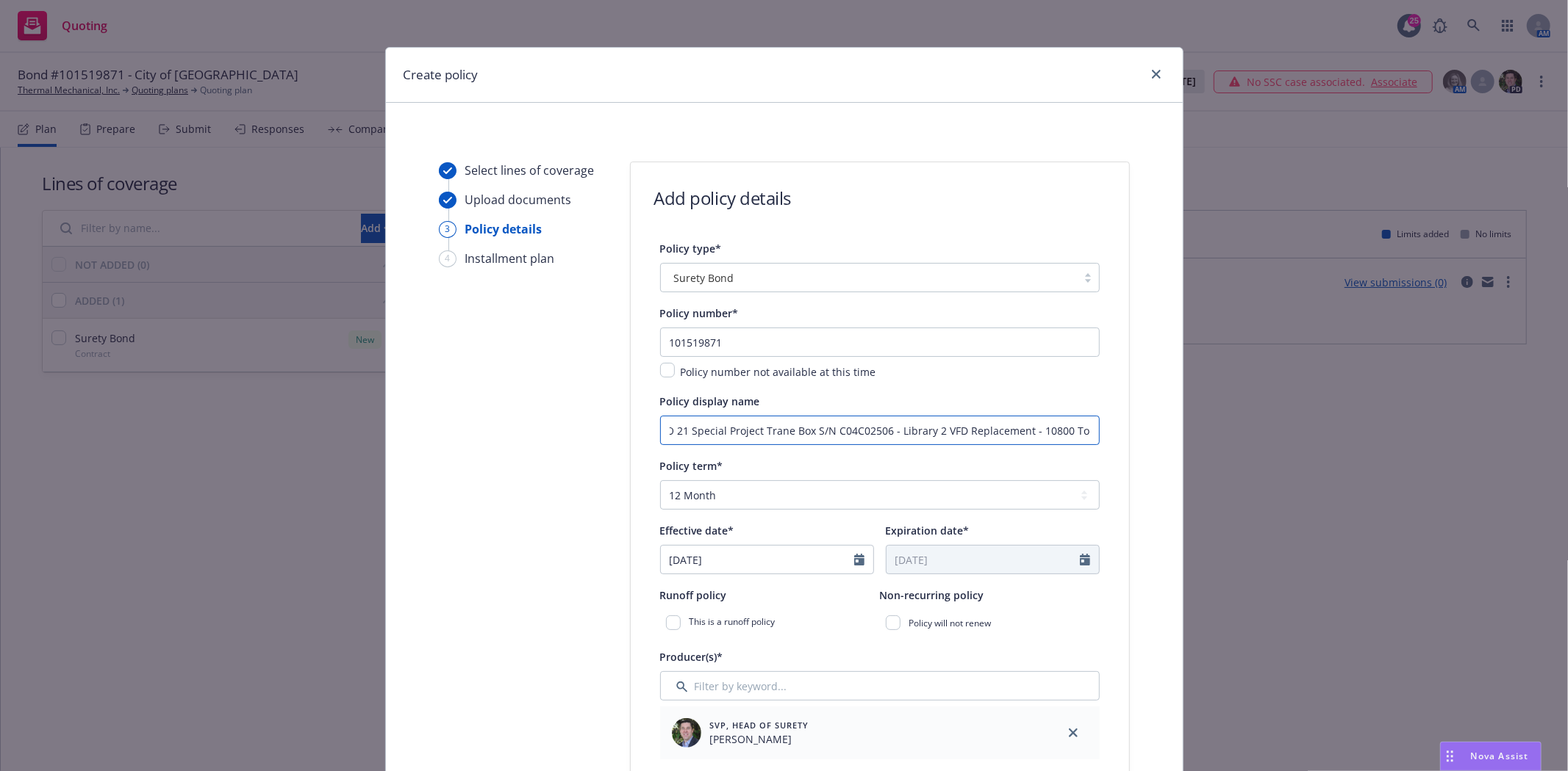
type input "City of Cupertino - SO 21 Special Project Trane Box S/N C04C02506 - Library 2 V…"
click at [777, 563] on input "[DATE]" at bounding box center [757, 559] width 193 height 28
select select "8"
click at [767, 436] on span "7" at bounding box center [775, 438] width 20 height 19
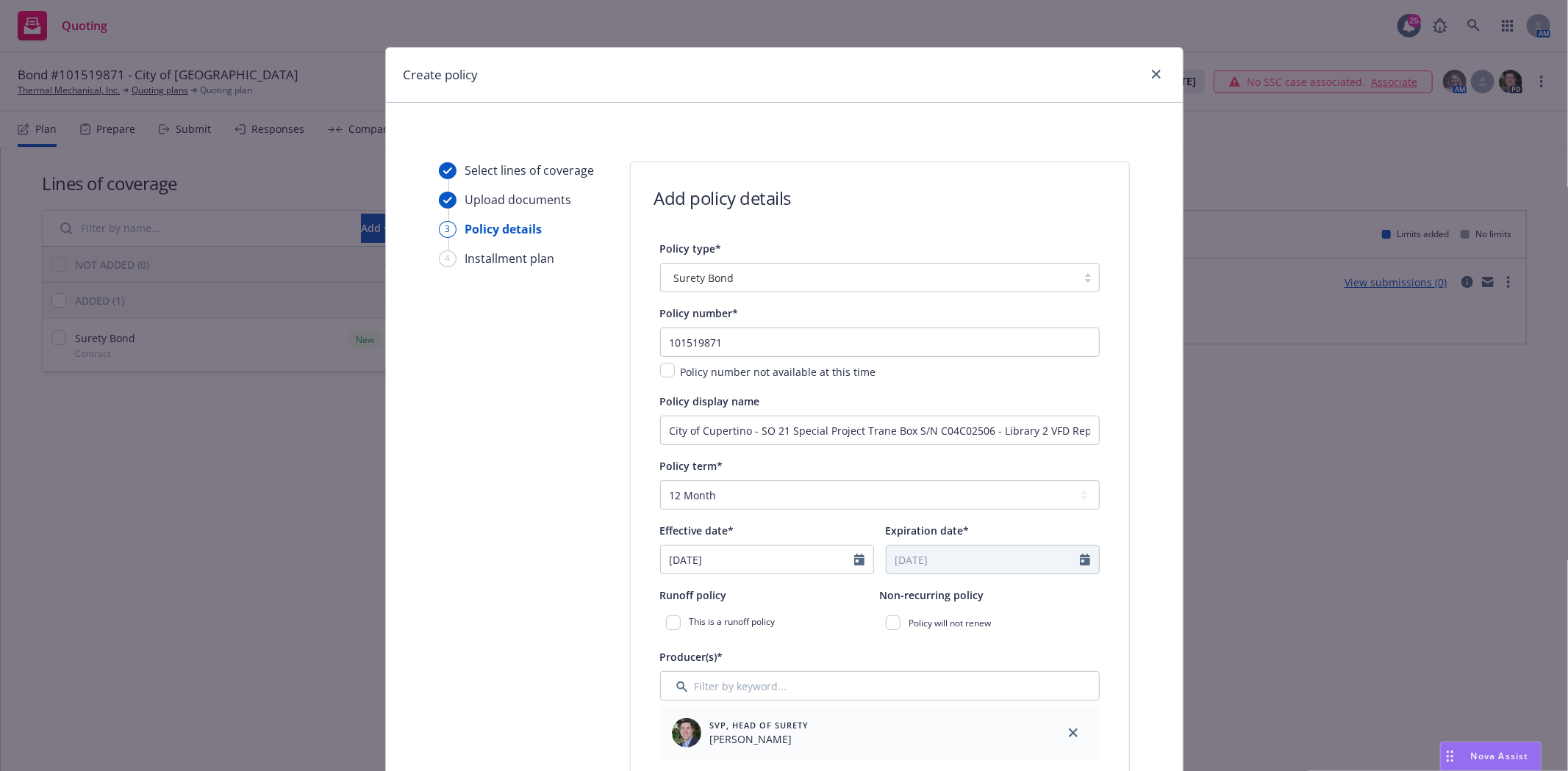
type input "[DATE]"
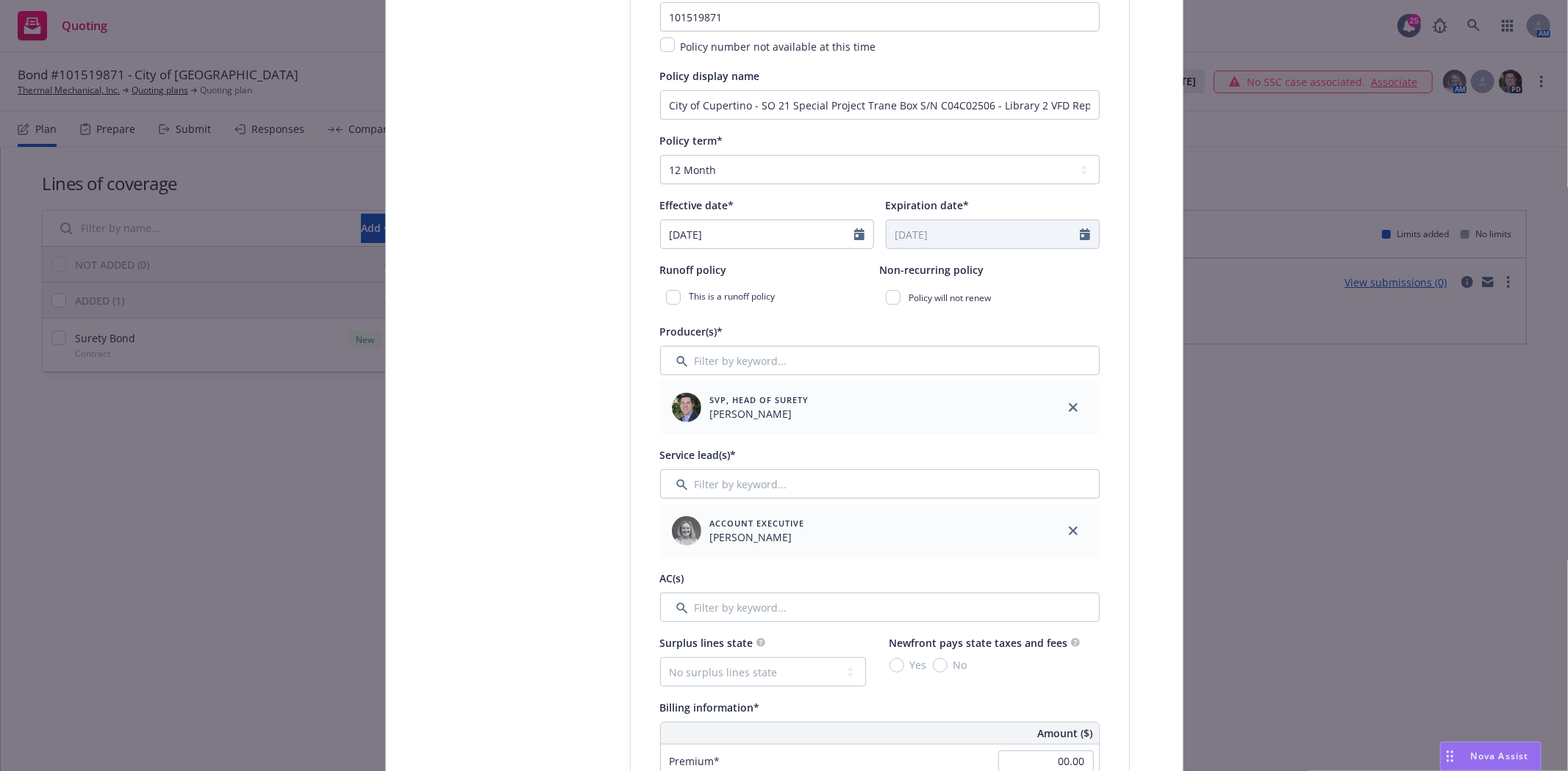
scroll to position [326, 0]
click at [1068, 530] on icon "close" at bounding box center [1073, 531] width 8 height 8
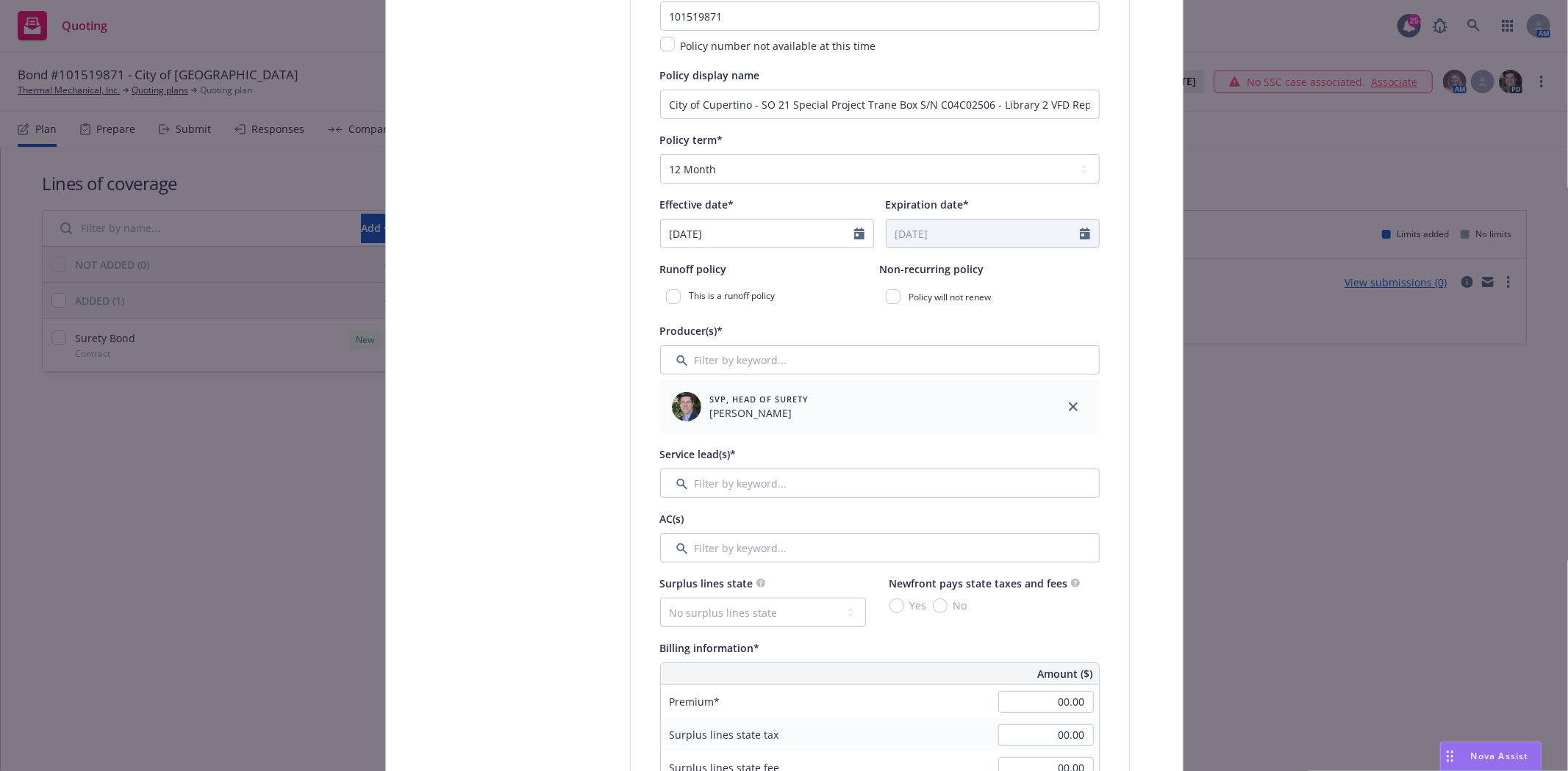
click at [818, 469] on div "Service lead(s)*" at bounding box center [879, 472] width 440 height 53
click at [817, 482] on input "Filter by keyword..." at bounding box center [879, 483] width 440 height 30
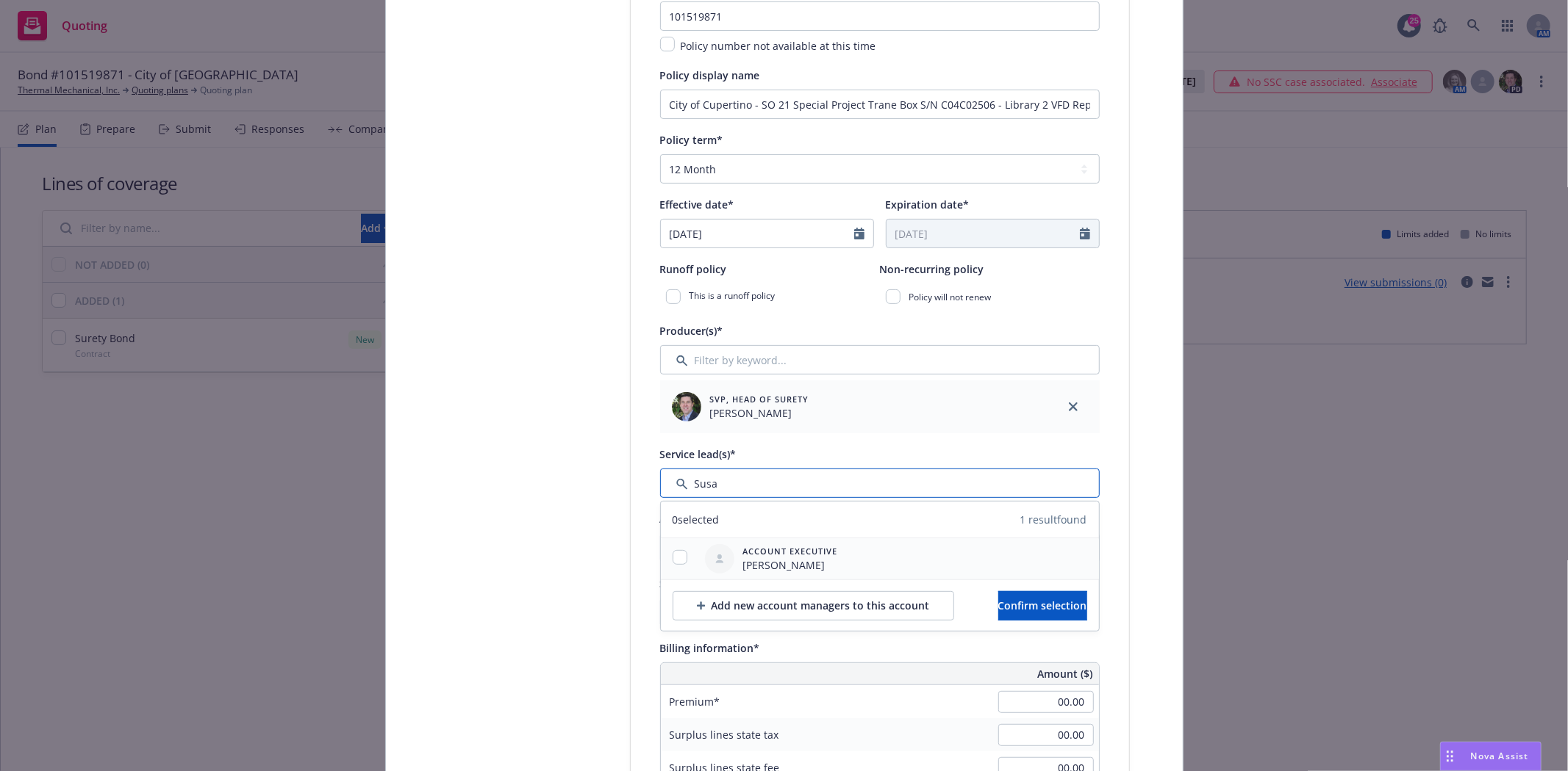
type input "Susa"
click at [669, 552] on div at bounding box center [679, 558] width 38 height 18
click at [674, 560] on input "checkbox" at bounding box center [679, 557] width 14 height 14
checkbox input "true"
click at [998, 592] on button "Confirm selection" at bounding box center [1042, 606] width 89 height 30
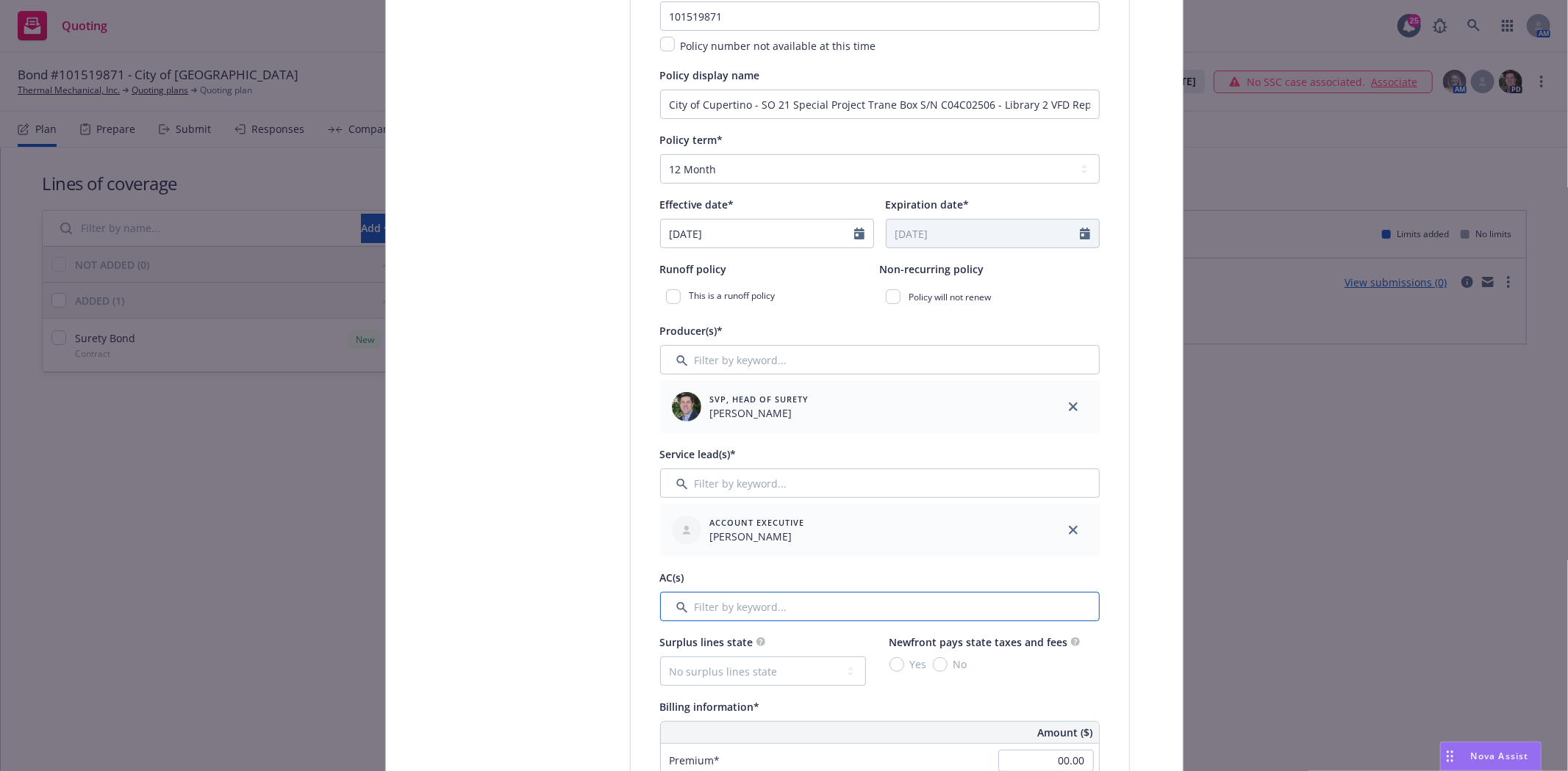
click at [884, 601] on input "Filter by keyword..." at bounding box center [879, 607] width 440 height 30
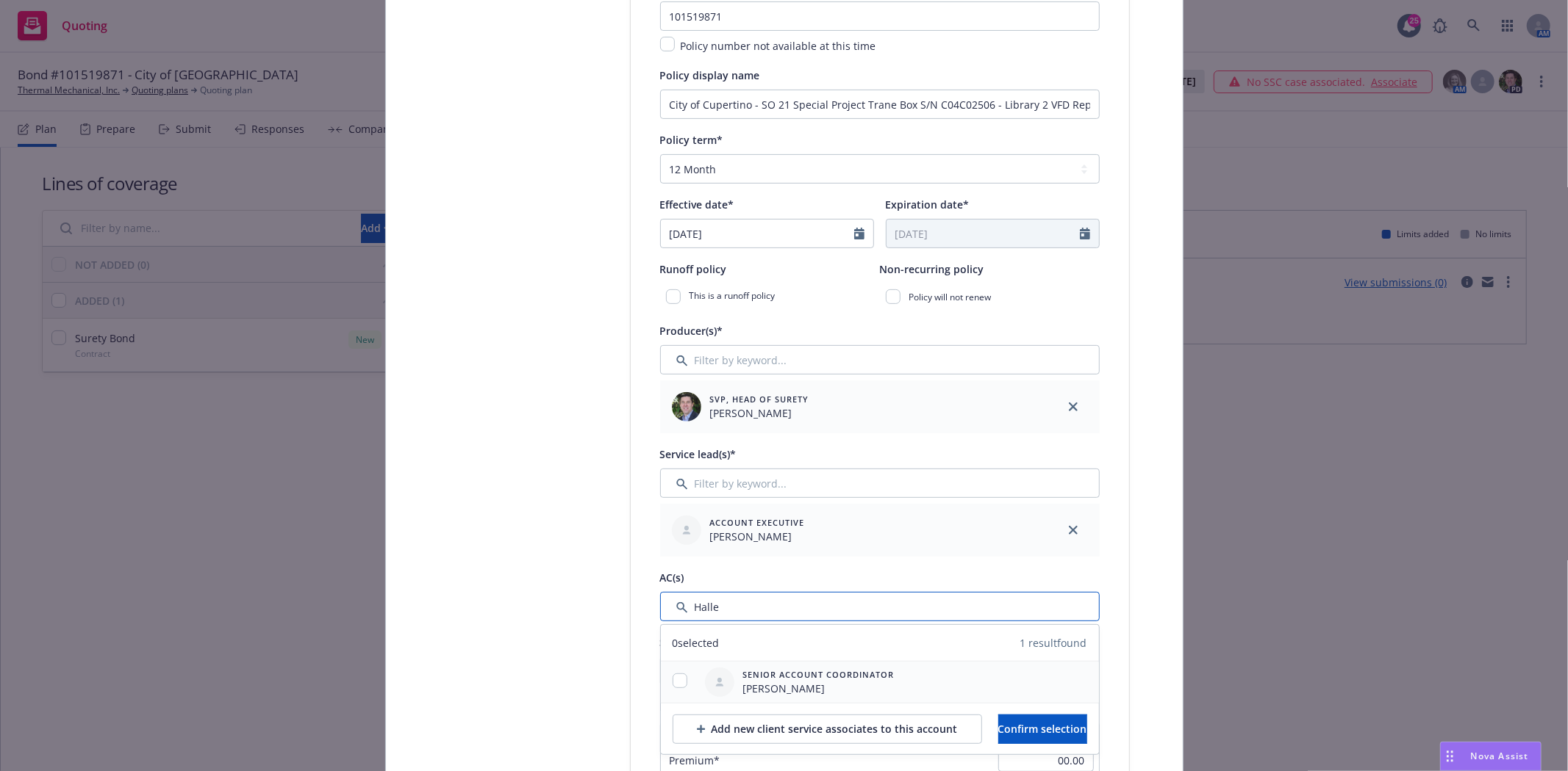
type input "Halle"
click at [677, 681] on input "checkbox" at bounding box center [679, 681] width 14 height 14
checkbox input "true"
click at [1050, 730] on span "Confirm selection" at bounding box center [1042, 729] width 89 height 14
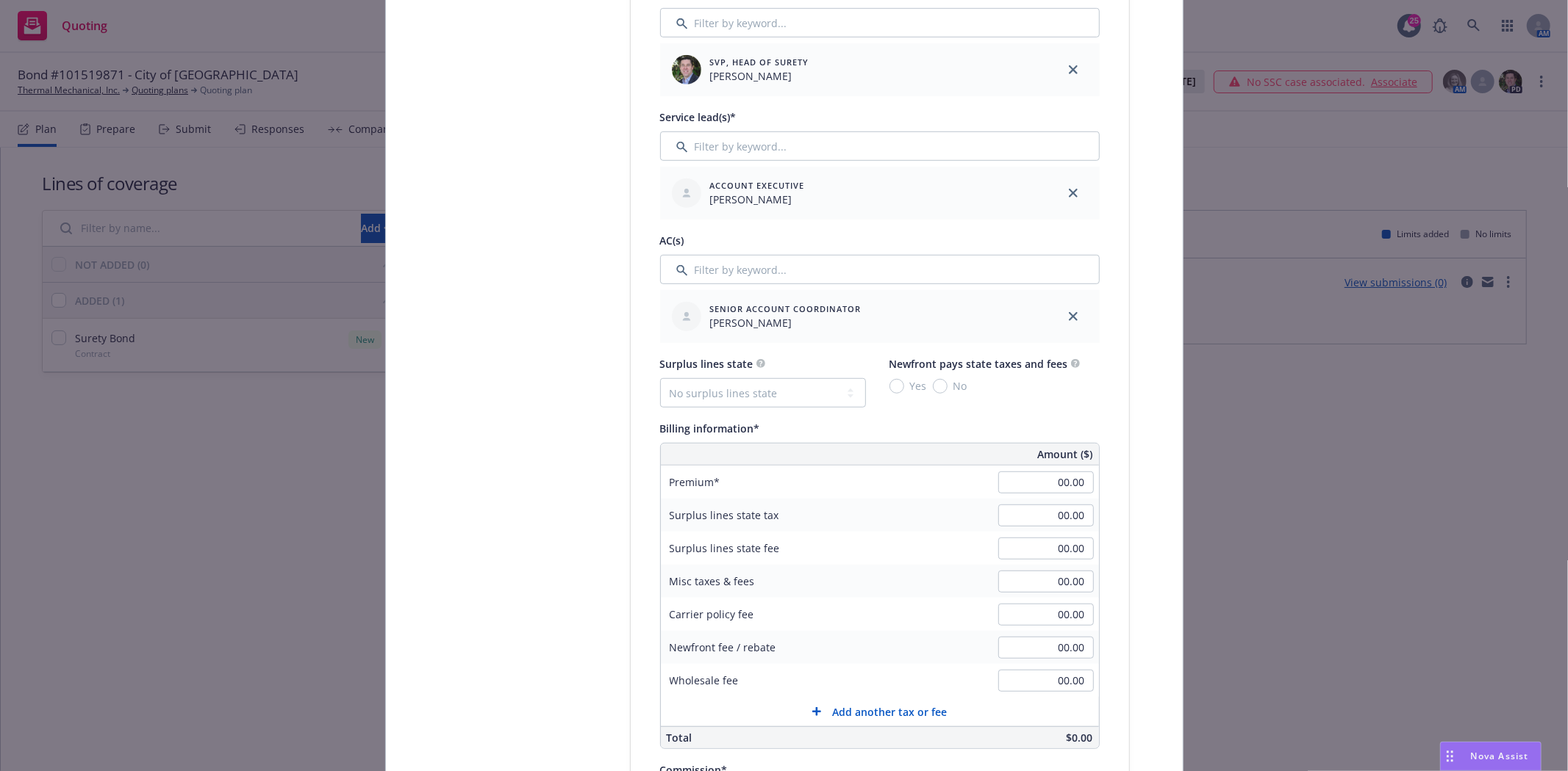
scroll to position [898, 0]
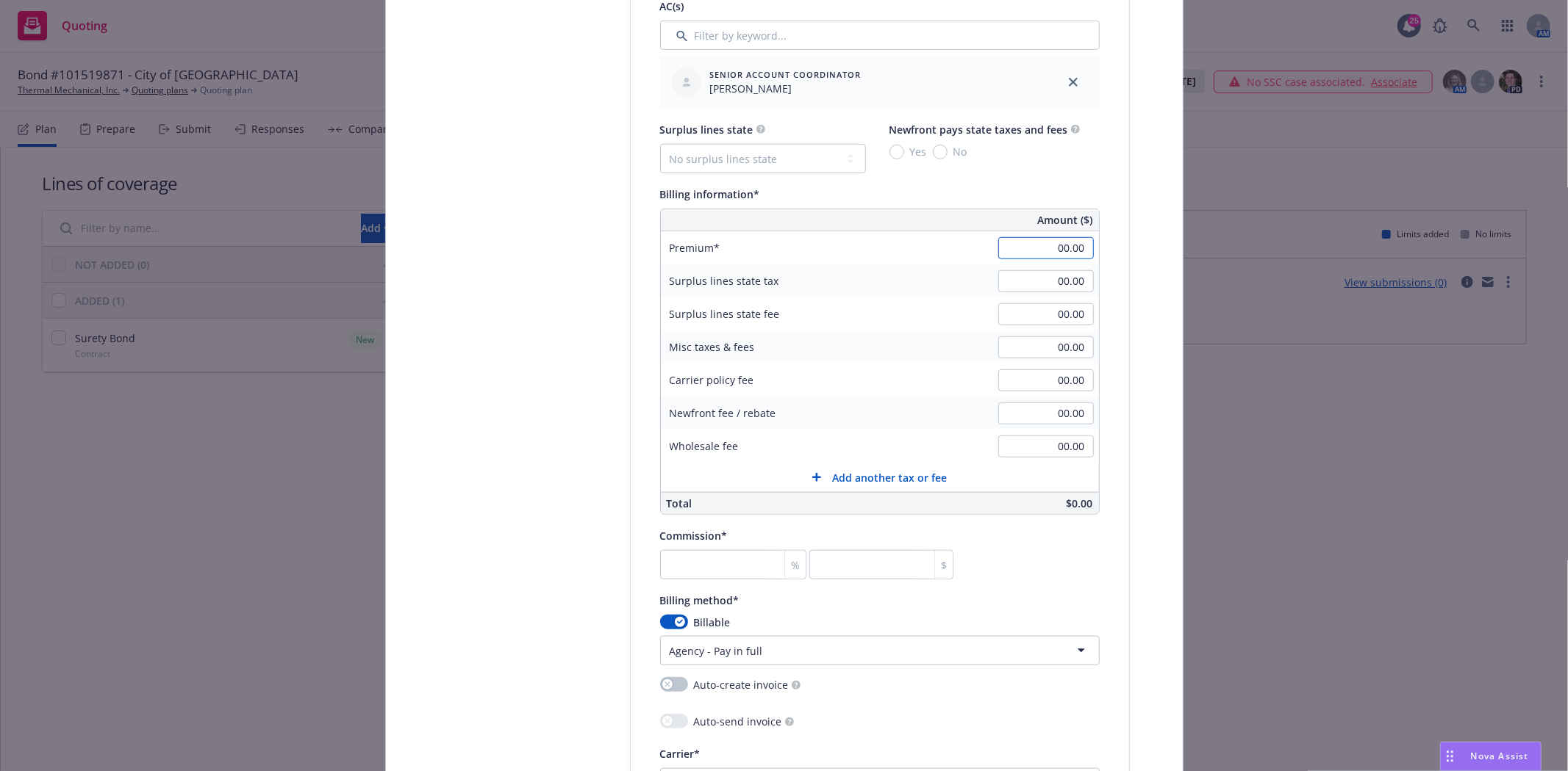
click at [1042, 252] on input "00.00" at bounding box center [1046, 248] width 95 height 22
type input "396.00"
click at [682, 566] on input "number" at bounding box center [733, 564] width 147 height 30
type input "3"
type input "11.88"
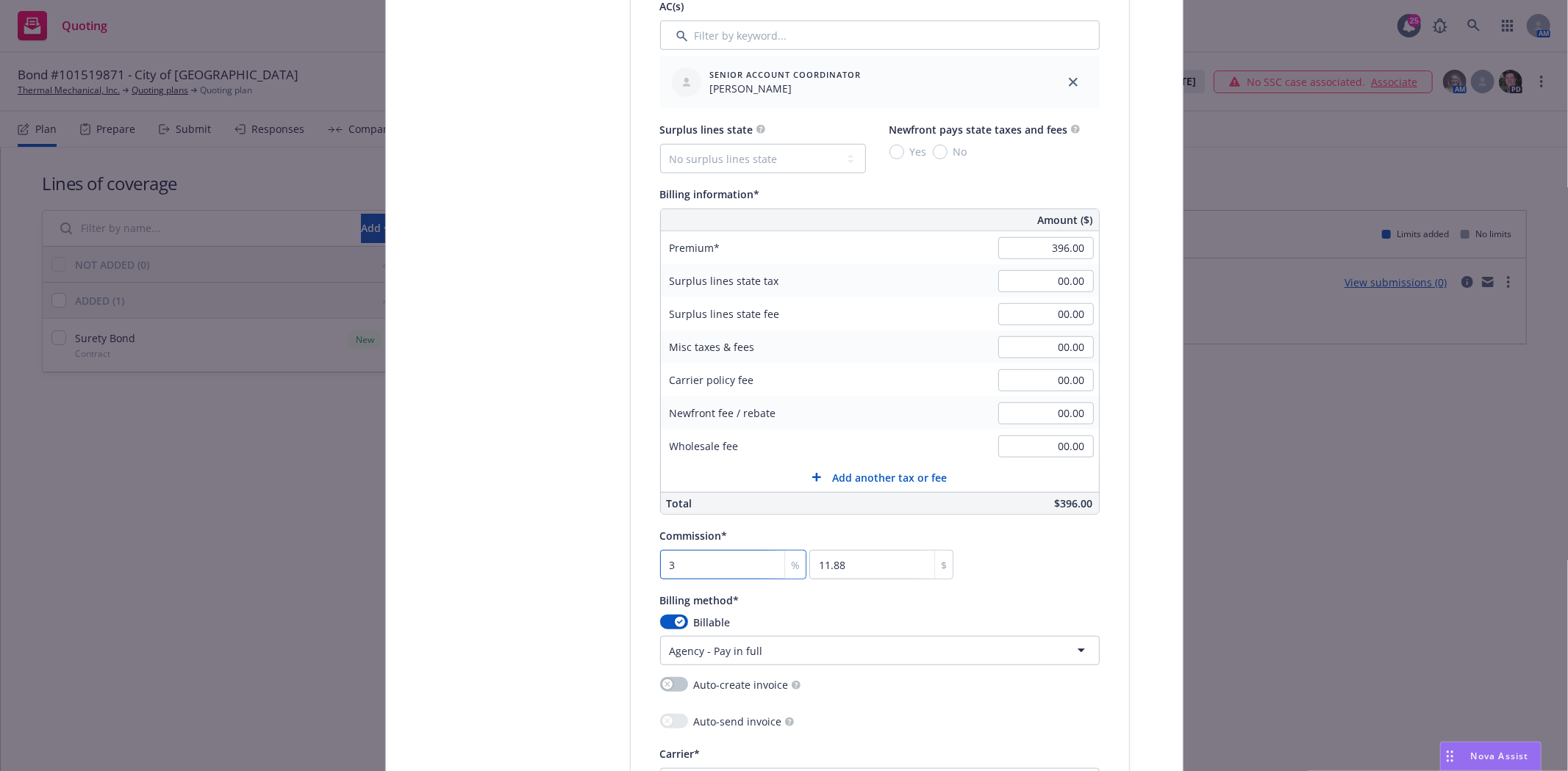
type input "30"
type input "118.8"
type input "30"
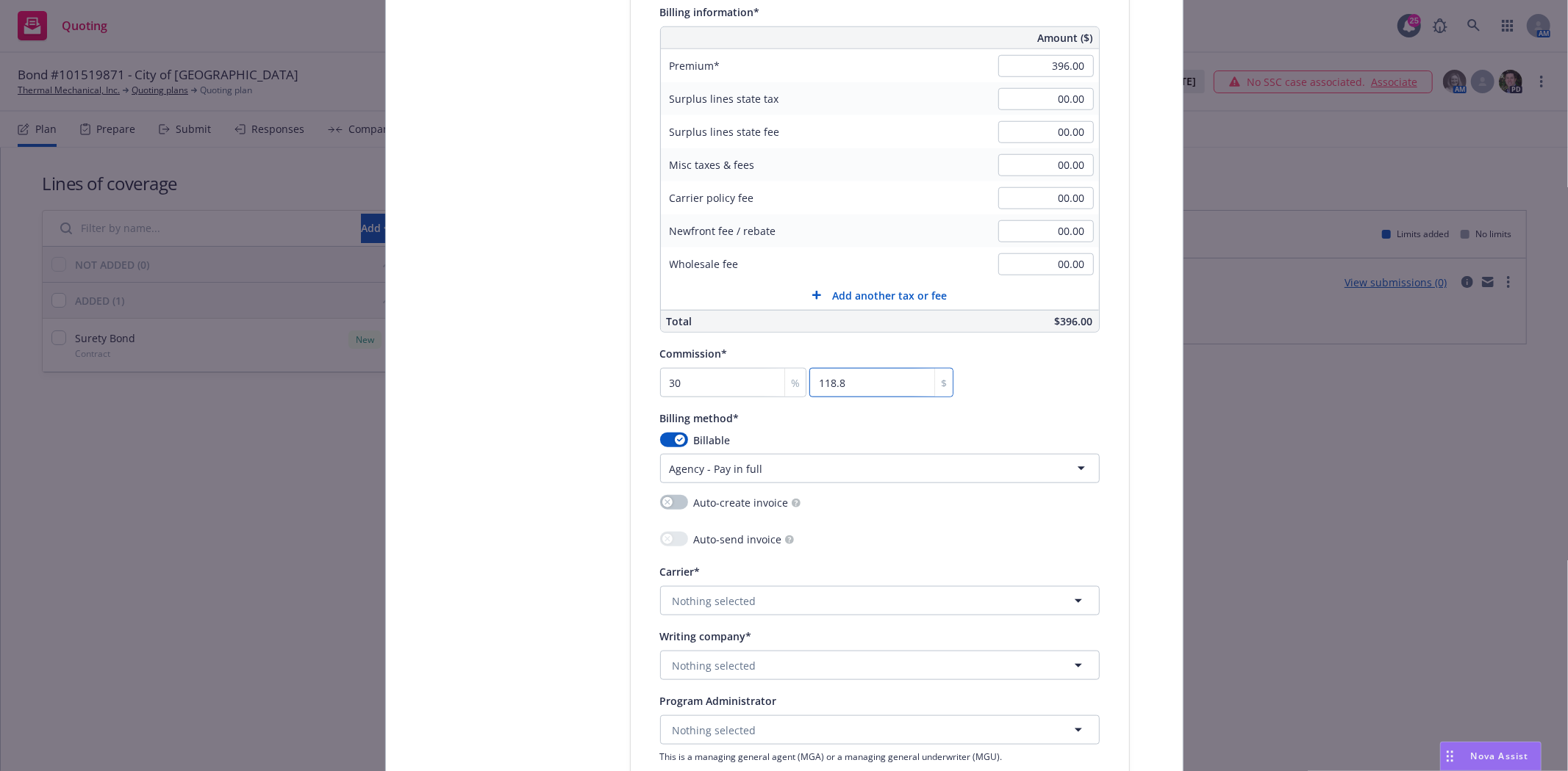
scroll to position [1142, 0]
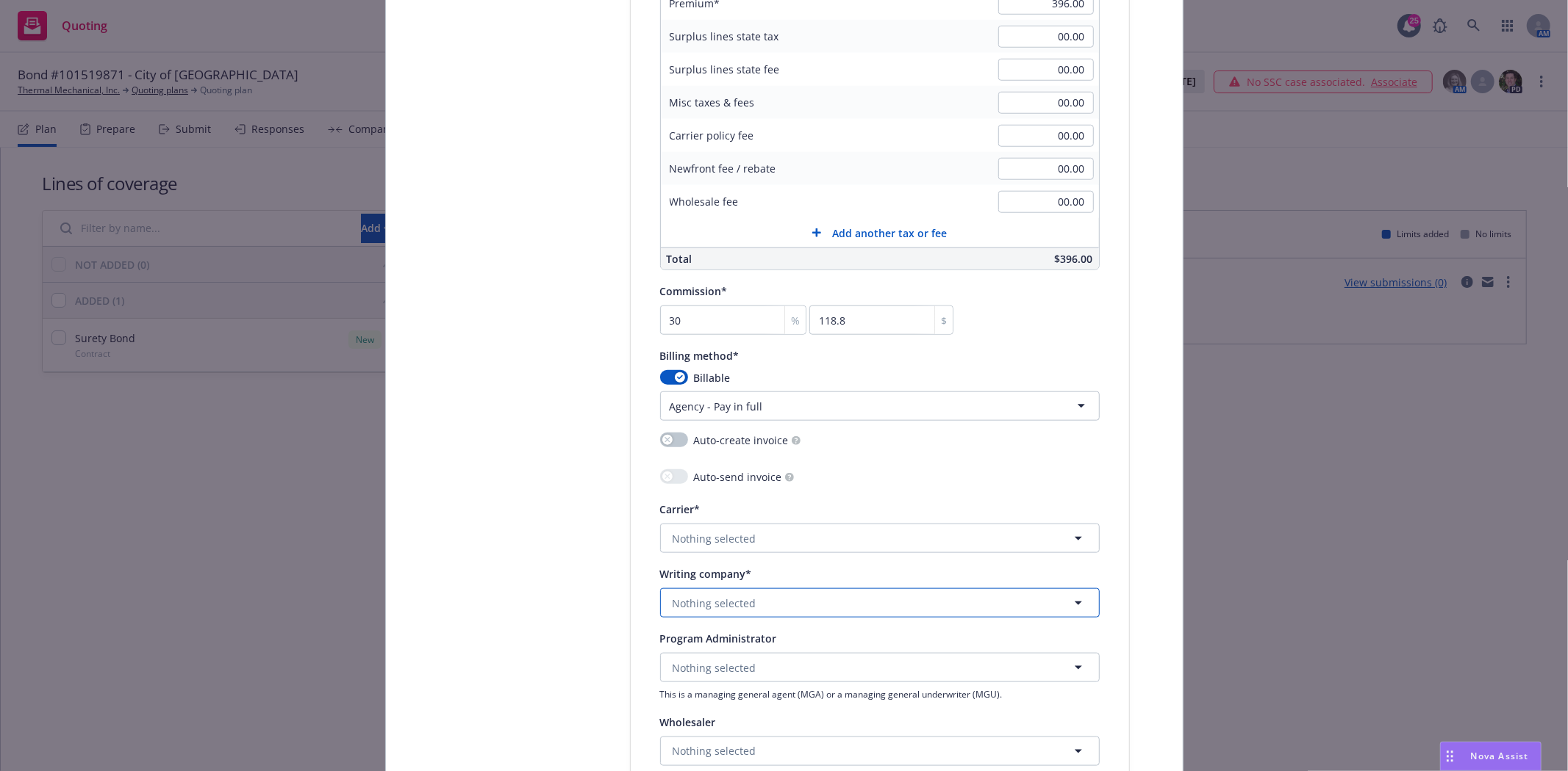
click at [767, 600] on button "Nothing selected" at bounding box center [879, 603] width 440 height 30
type input "merchants"
click at [777, 481] on div "Merchants Bonding Company (Mutual) Domestic - 14494" at bounding box center [879, 499] width 436 height 54
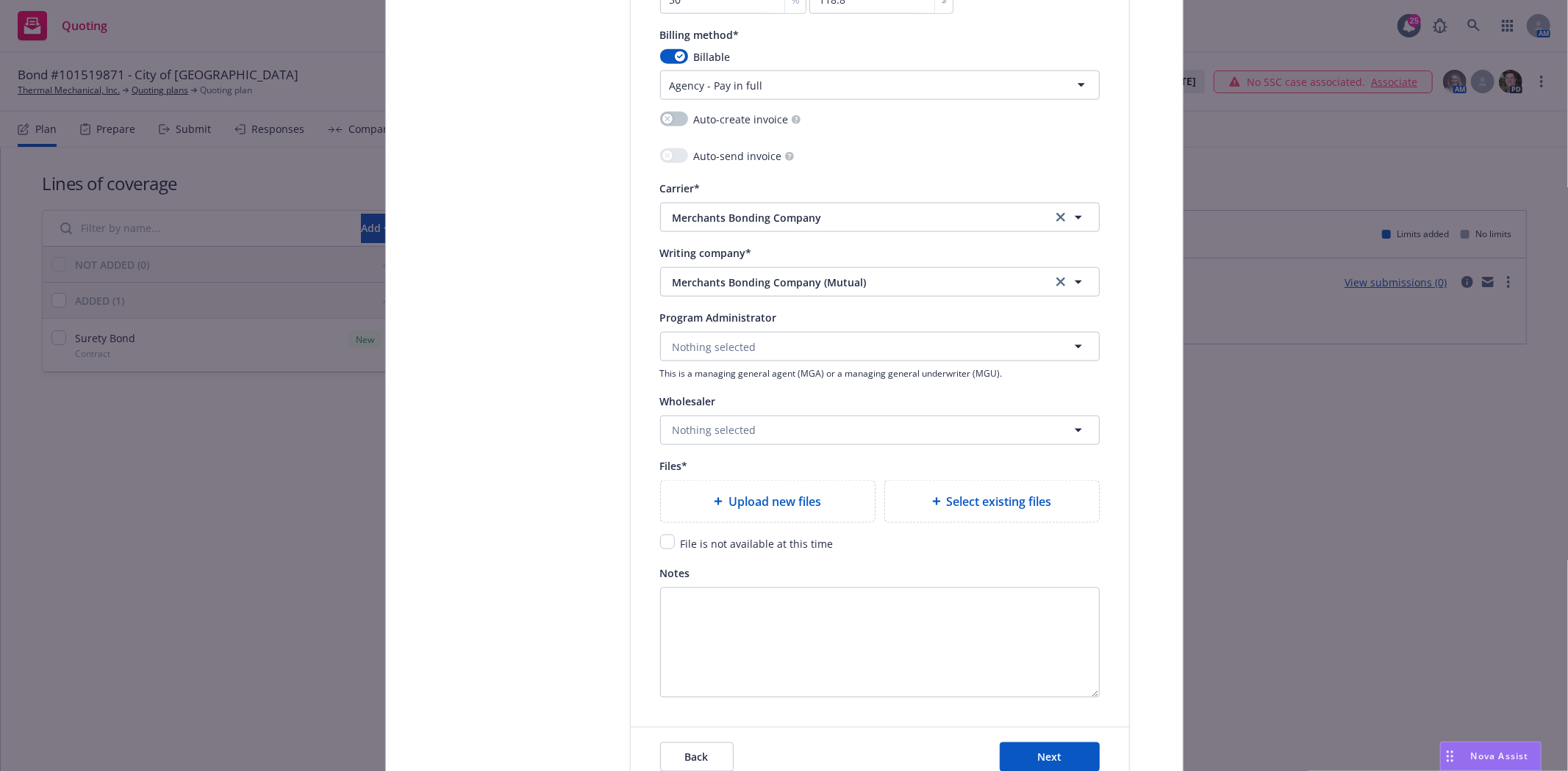
scroll to position [1469, 0]
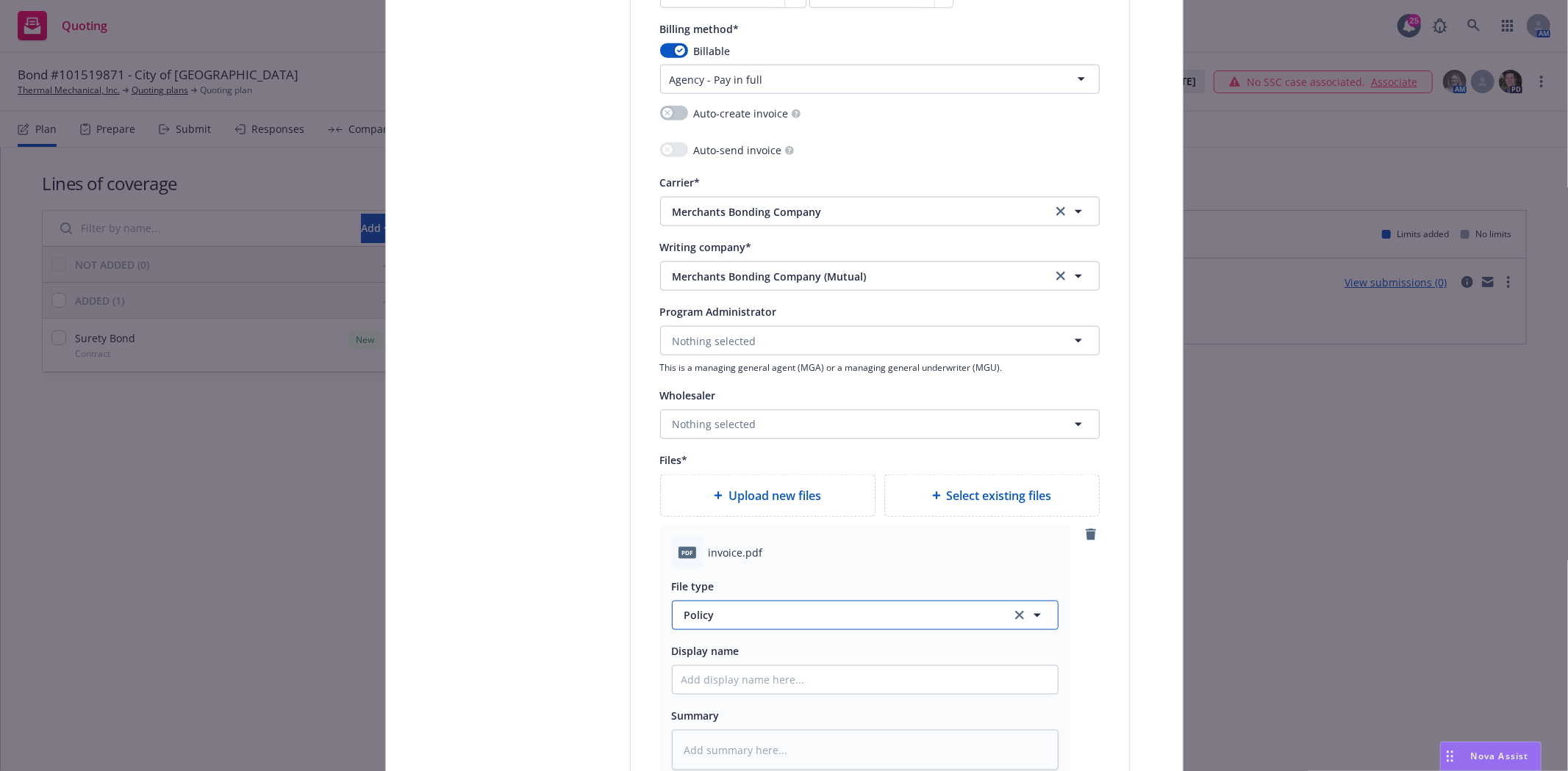
click at [701, 623] on span "Policy" at bounding box center [839, 615] width 310 height 15
type input "Invoic"
click at [729, 585] on div "Invoice - Third Party" at bounding box center [736, 574] width 111 height 21
type textarea "x"
click at [739, 677] on input "Policy display name" at bounding box center [865, 680] width 385 height 28
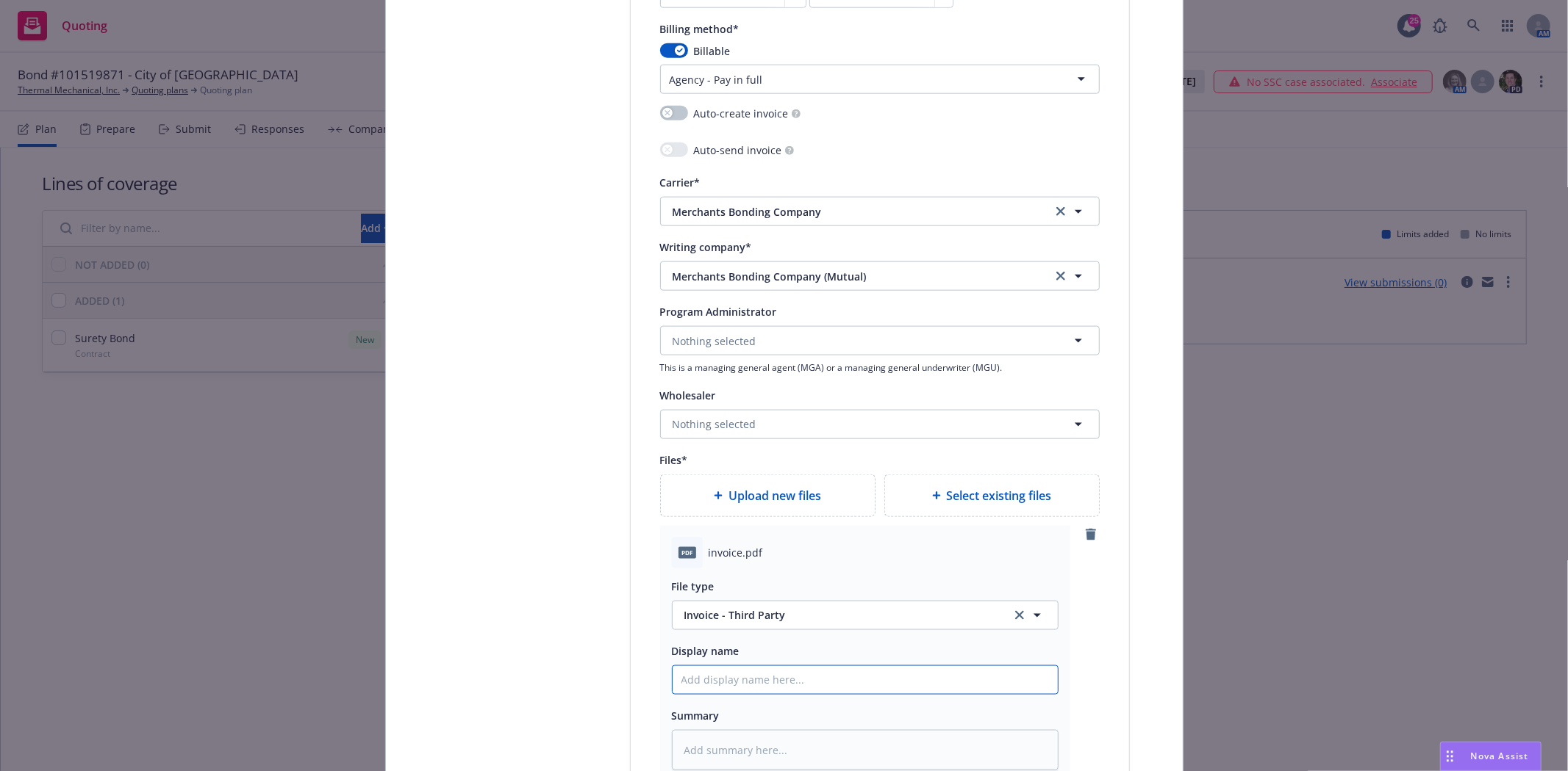
type input "M"
type textarea "x"
type input "Me"
type textarea "x"
type input "Mer"
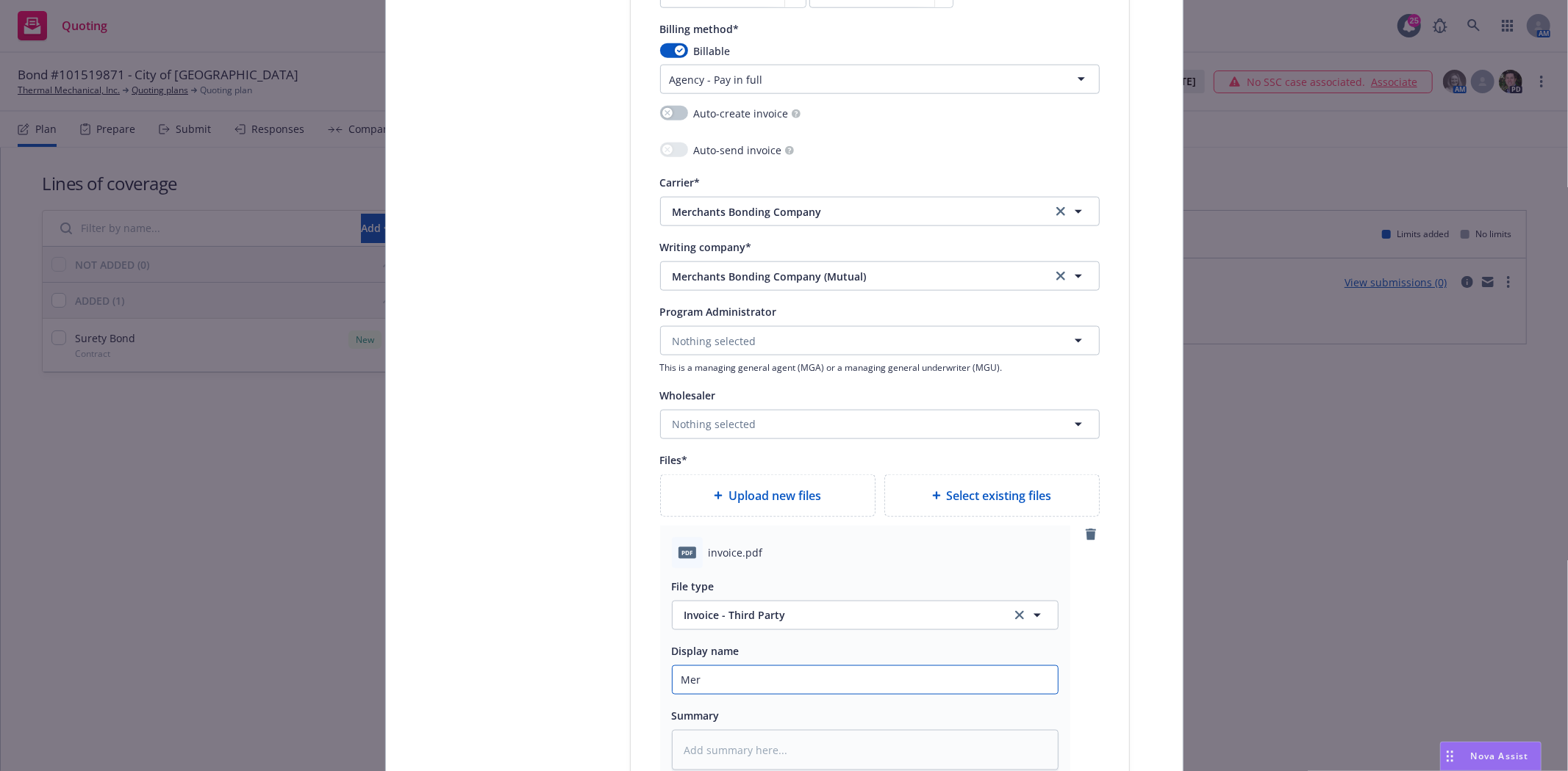
type textarea "x"
type input "Merc"
type textarea "x"
type input "Merch"
type textarea "x"
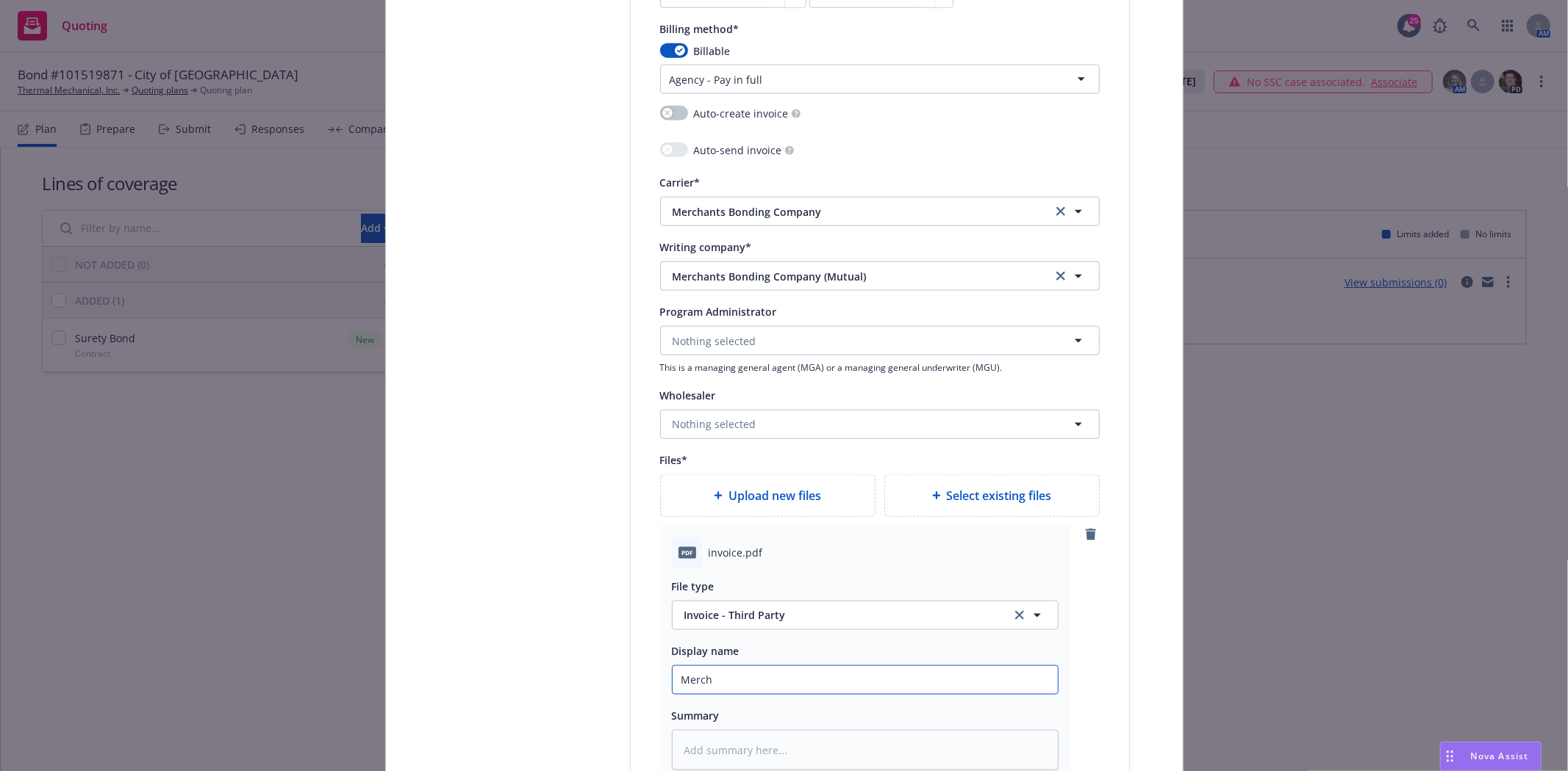
type input "Mercha"
type textarea "x"
type input "[PERSON_NAME]"
type textarea "x"
type input "Merchant"
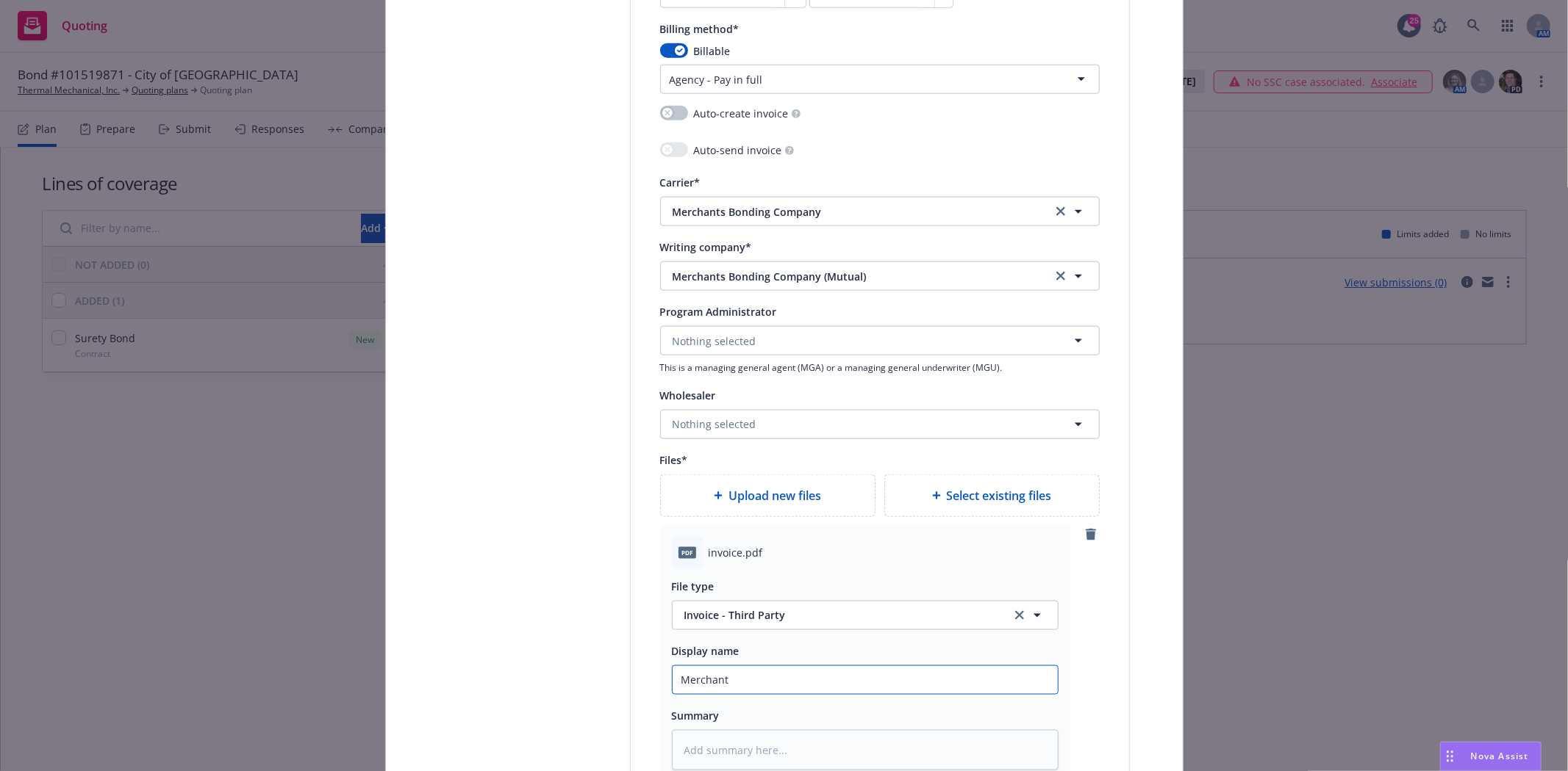
type textarea "x"
type input "Merchants"
type textarea "x"
type input "Merchants I"
type textarea "x"
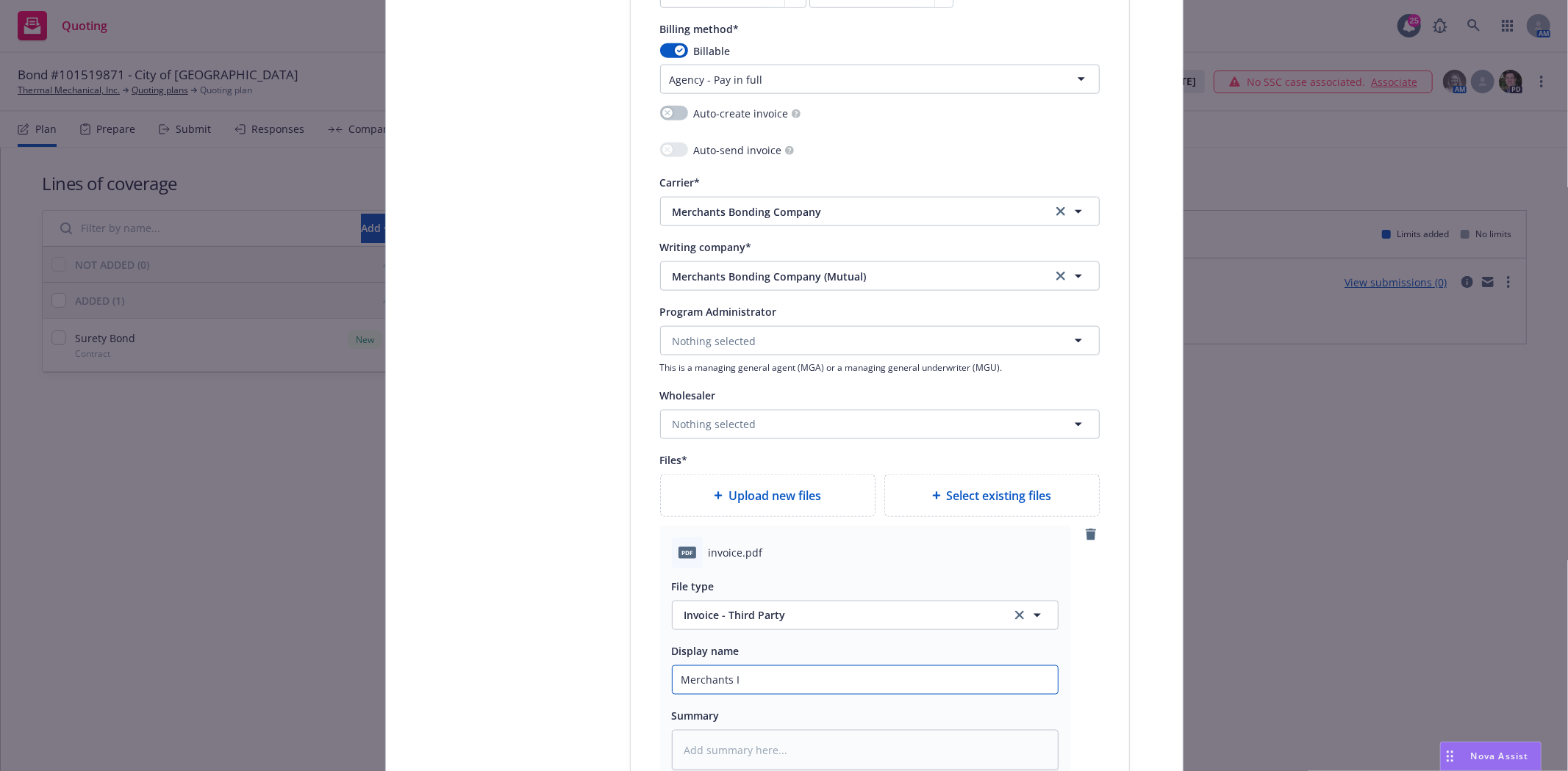
type input "Merchants In"
type textarea "x"
type input "Merchants Inv"
type textarea "x"
type input "Merchants Invo"
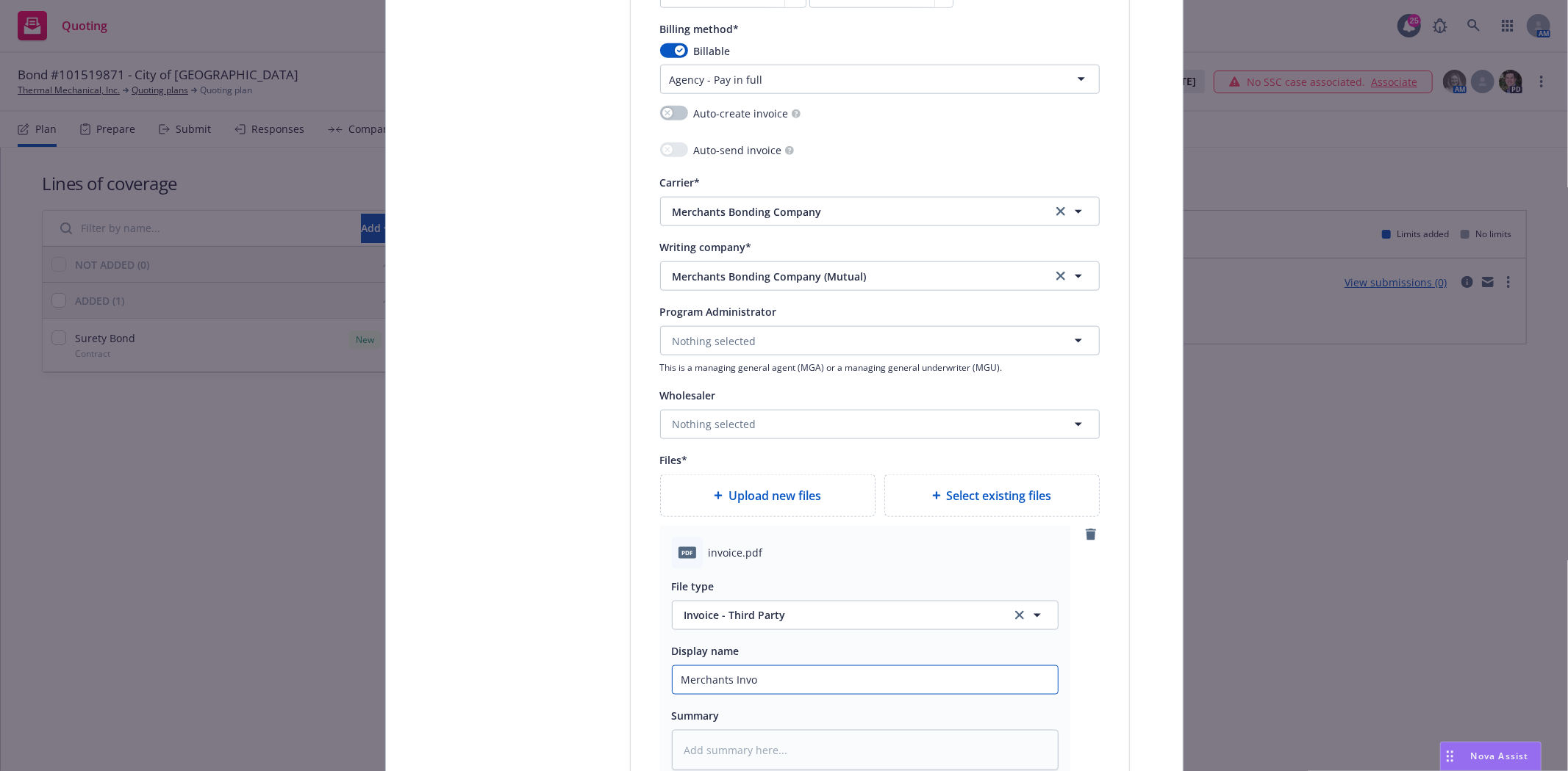
type textarea "x"
type input "Merchants Invoi"
type textarea "x"
type input "Merchants Invoic"
type textarea "x"
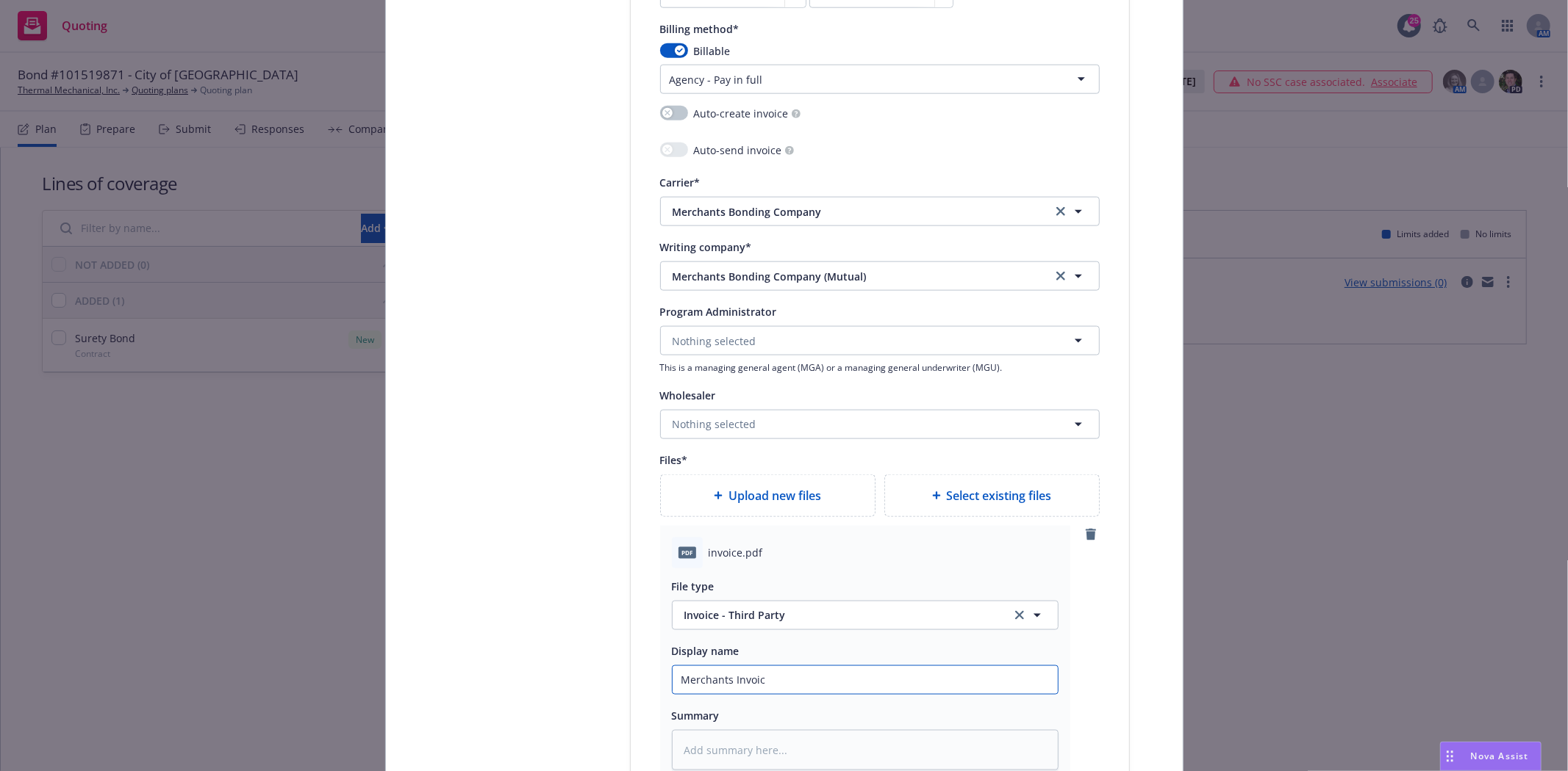
type input "Merchants Invoice"
type textarea "x"
type input "Merchants Invoice"
type textarea "x"
type input "Merchants Invoice B"
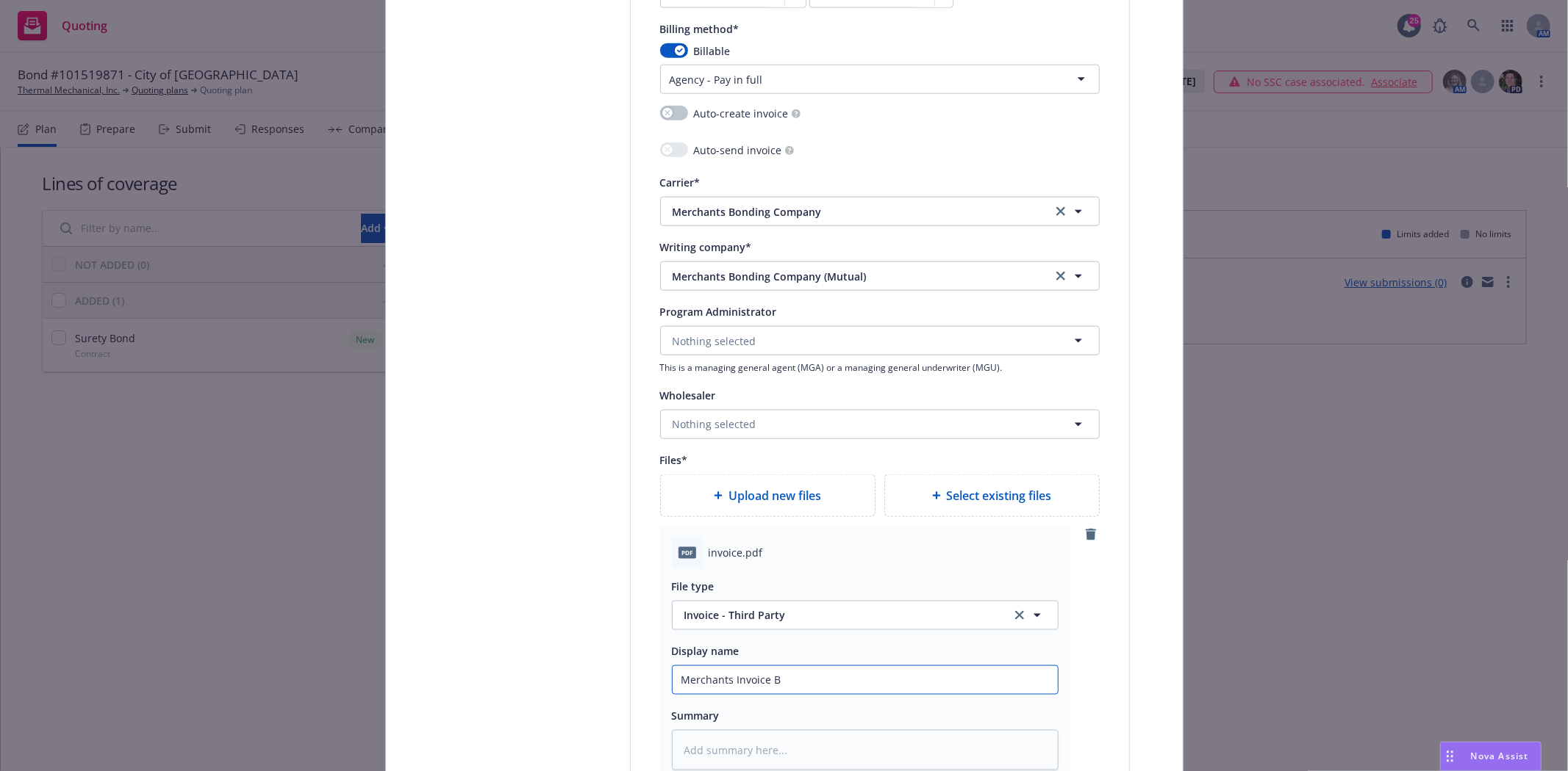
type textarea "x"
type input "Merchants Invoice Bo"
type textarea "x"
type input "Merchants Invoice Bon"
type textarea "x"
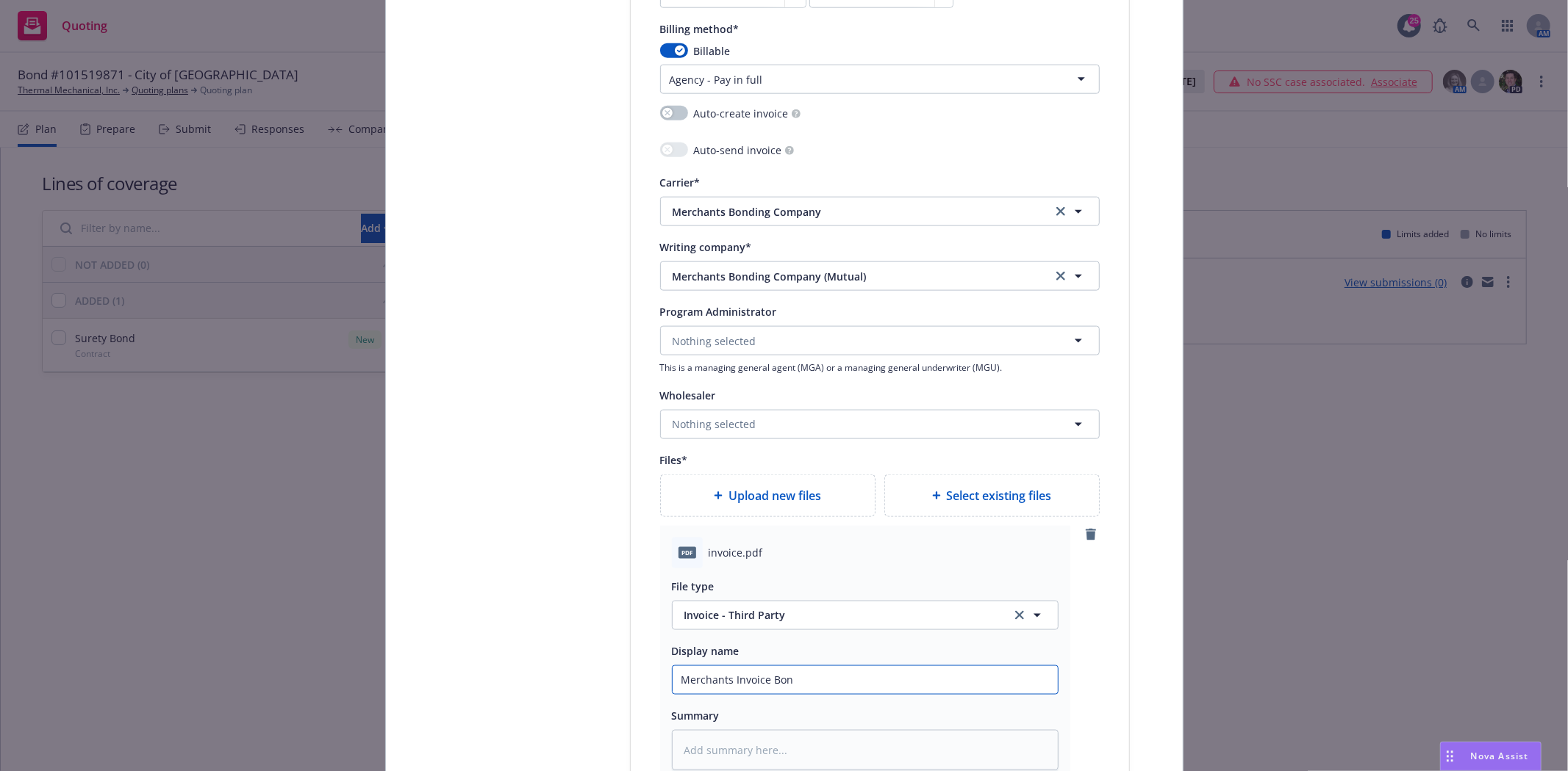
type input "Merchants Invoice Bond"
type textarea "x"
type input "Merchants Invoice Bond"
type textarea "x"
type input "Merchants Invoice Bond #"
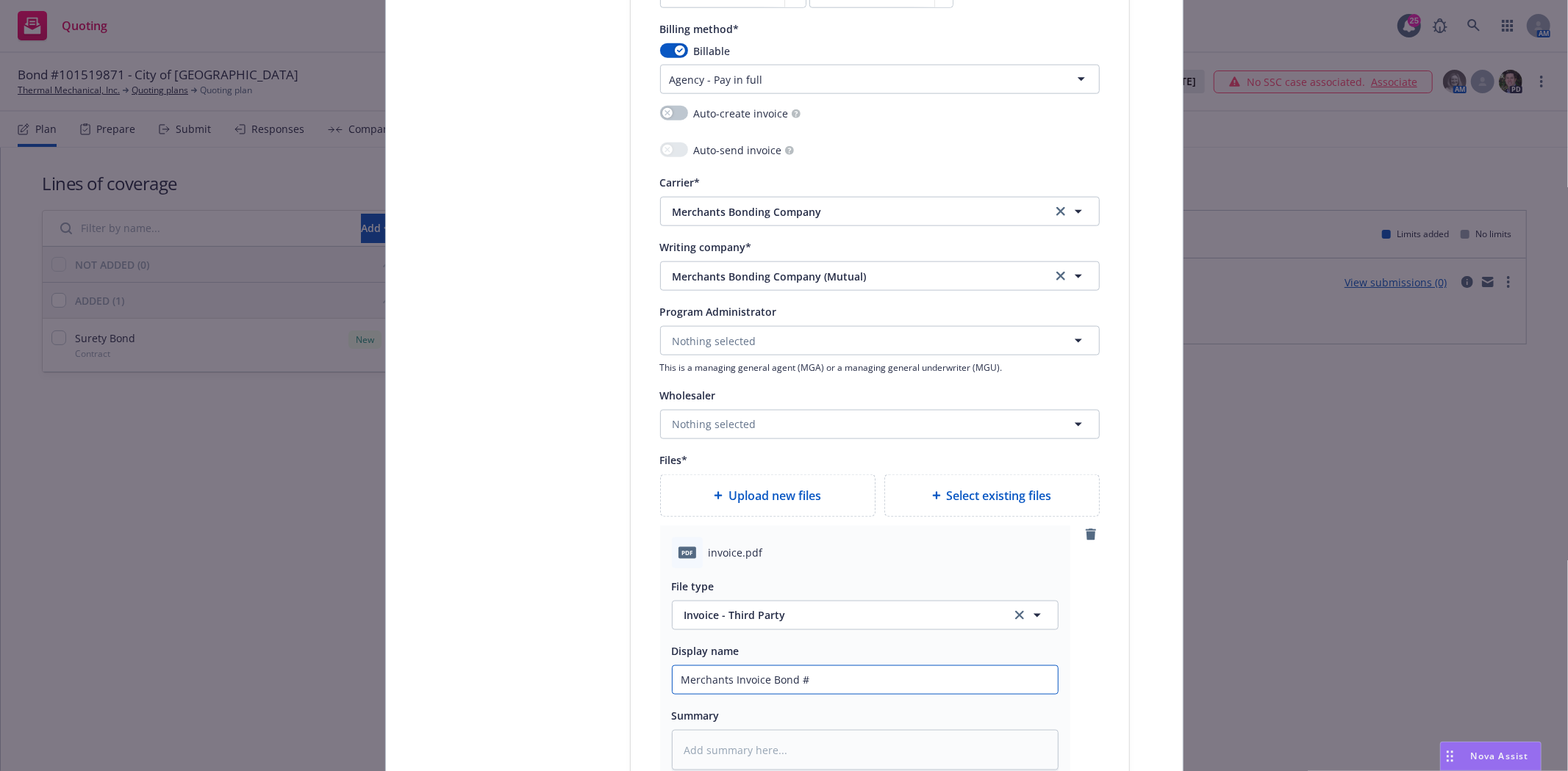
type textarea "x"
type input "Merchants Invoice Bond #1"
type textarea "x"
type input "Merchants Invoice Bond #10"
type textarea "x"
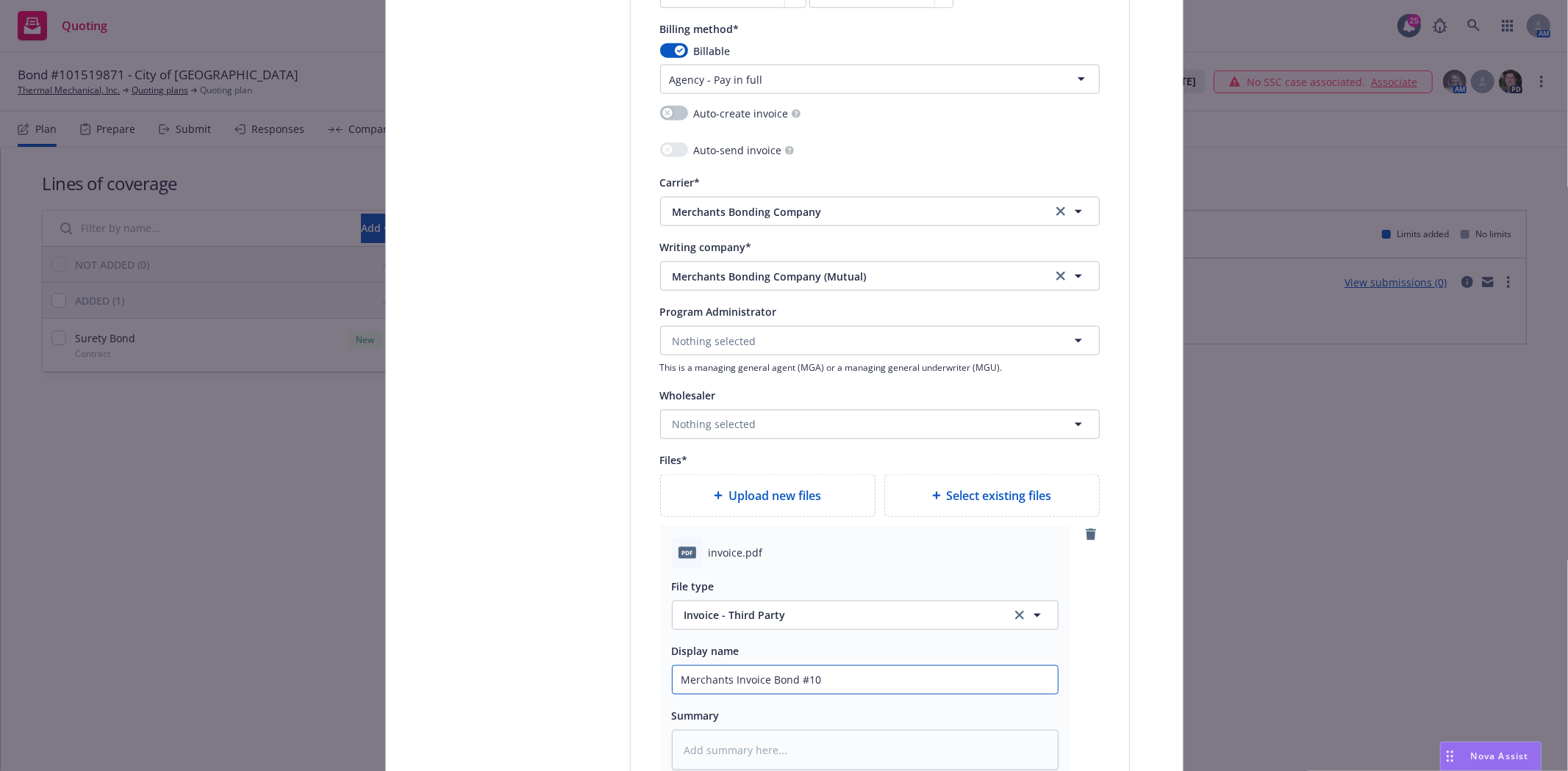
type input "Merchants Invoice Bond #101"
type textarea "x"
type input "Merchants Invoice Bond #1015"
type textarea "x"
type input "Merchants Invoice Bond #10151"
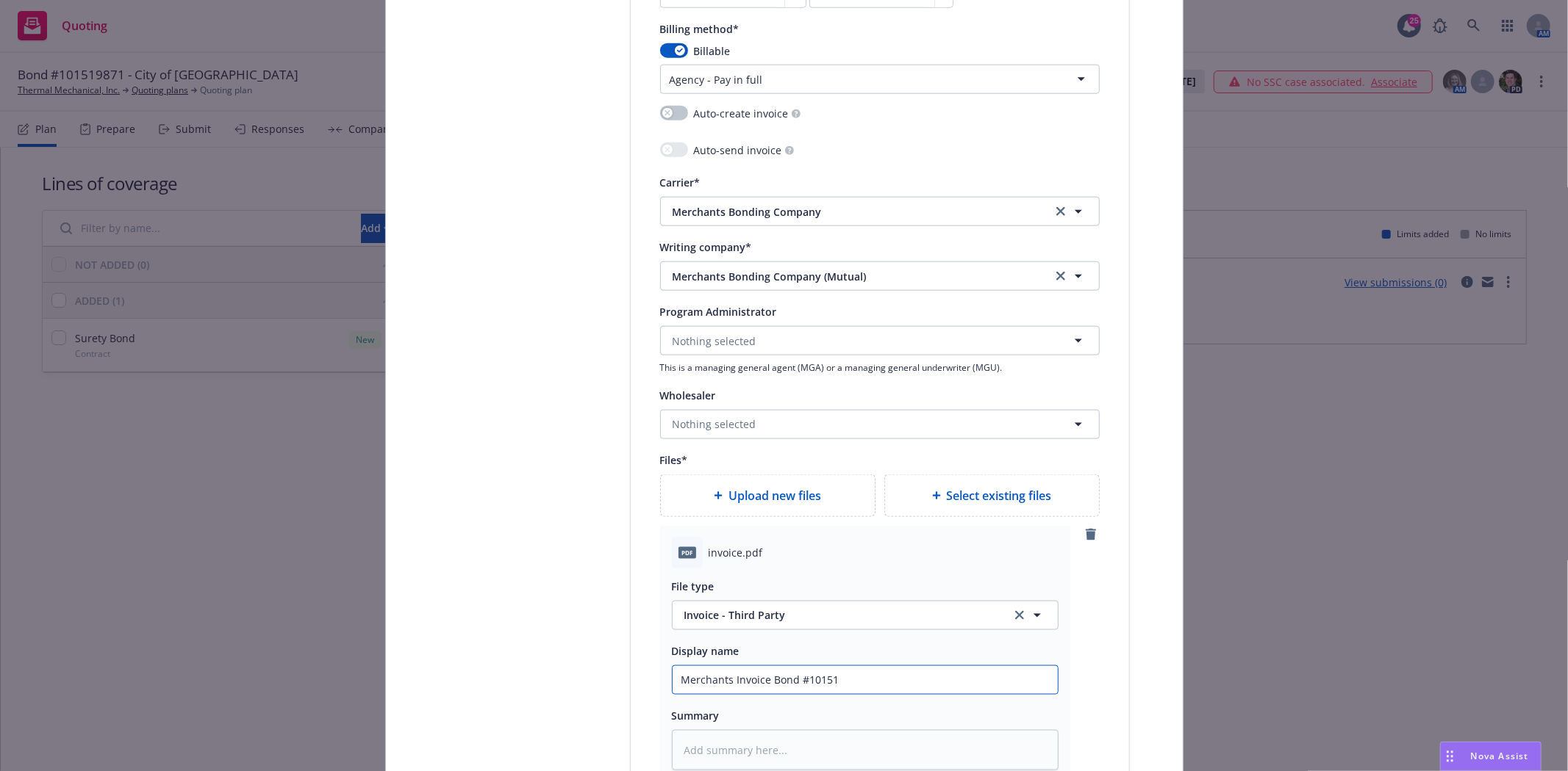
type textarea "x"
type input "Merchants Invoice Bond #101519"
type textarea "x"
type input "Merchants Invoice Bond #1015198"
type textarea "x"
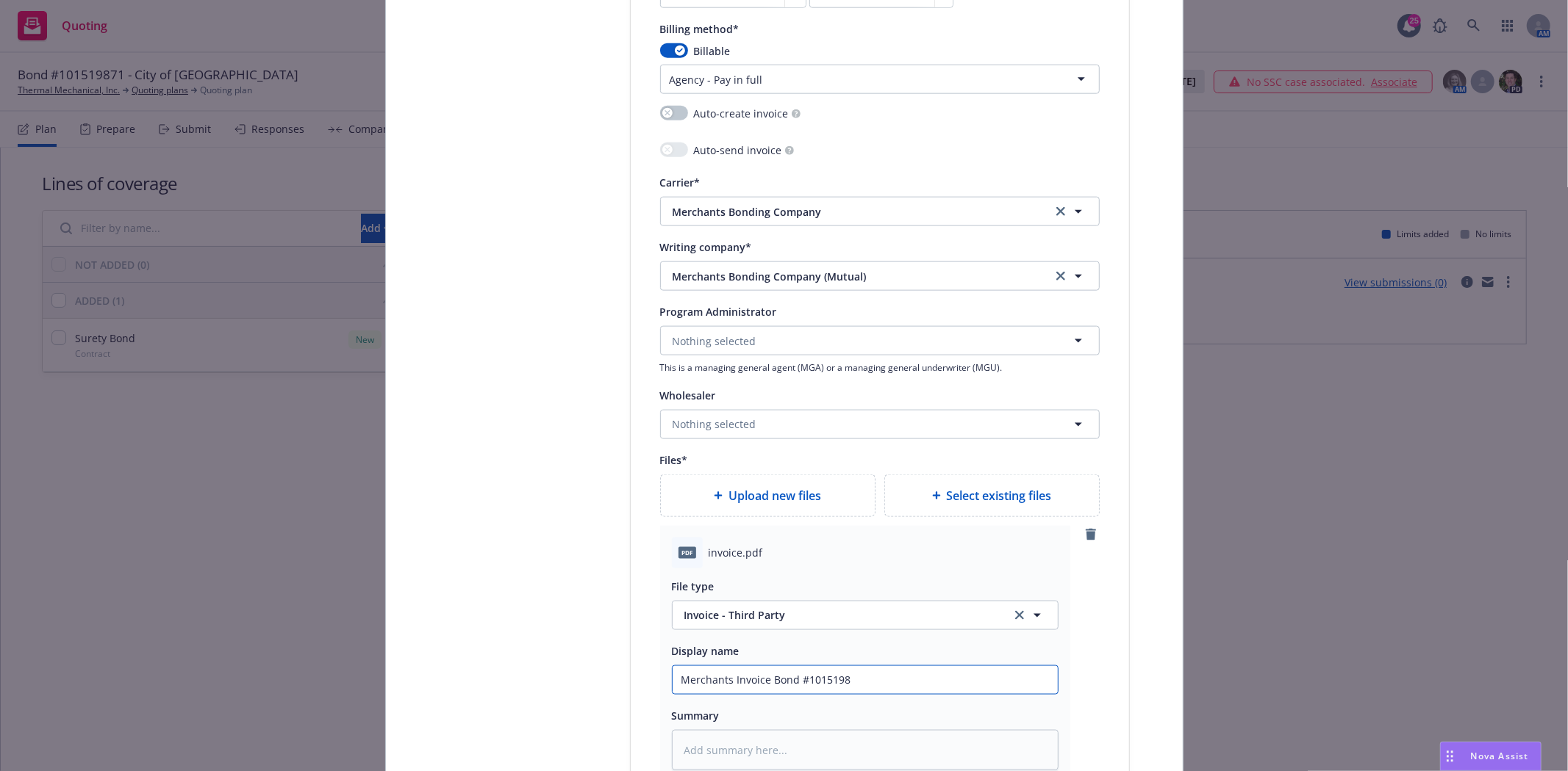
type input "Merchants Invoice Bond #10151987"
type textarea "x"
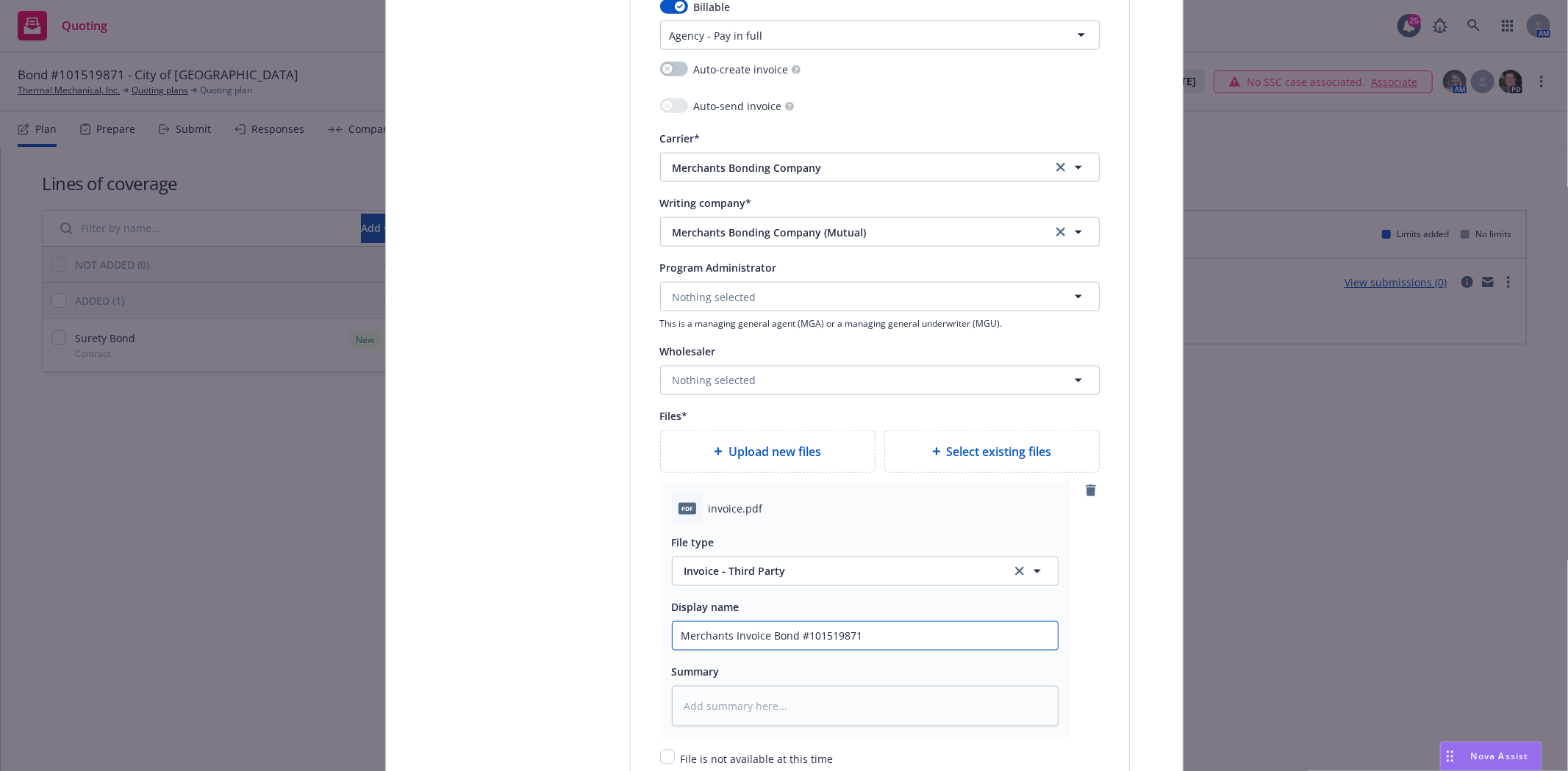
scroll to position [1550, 0]
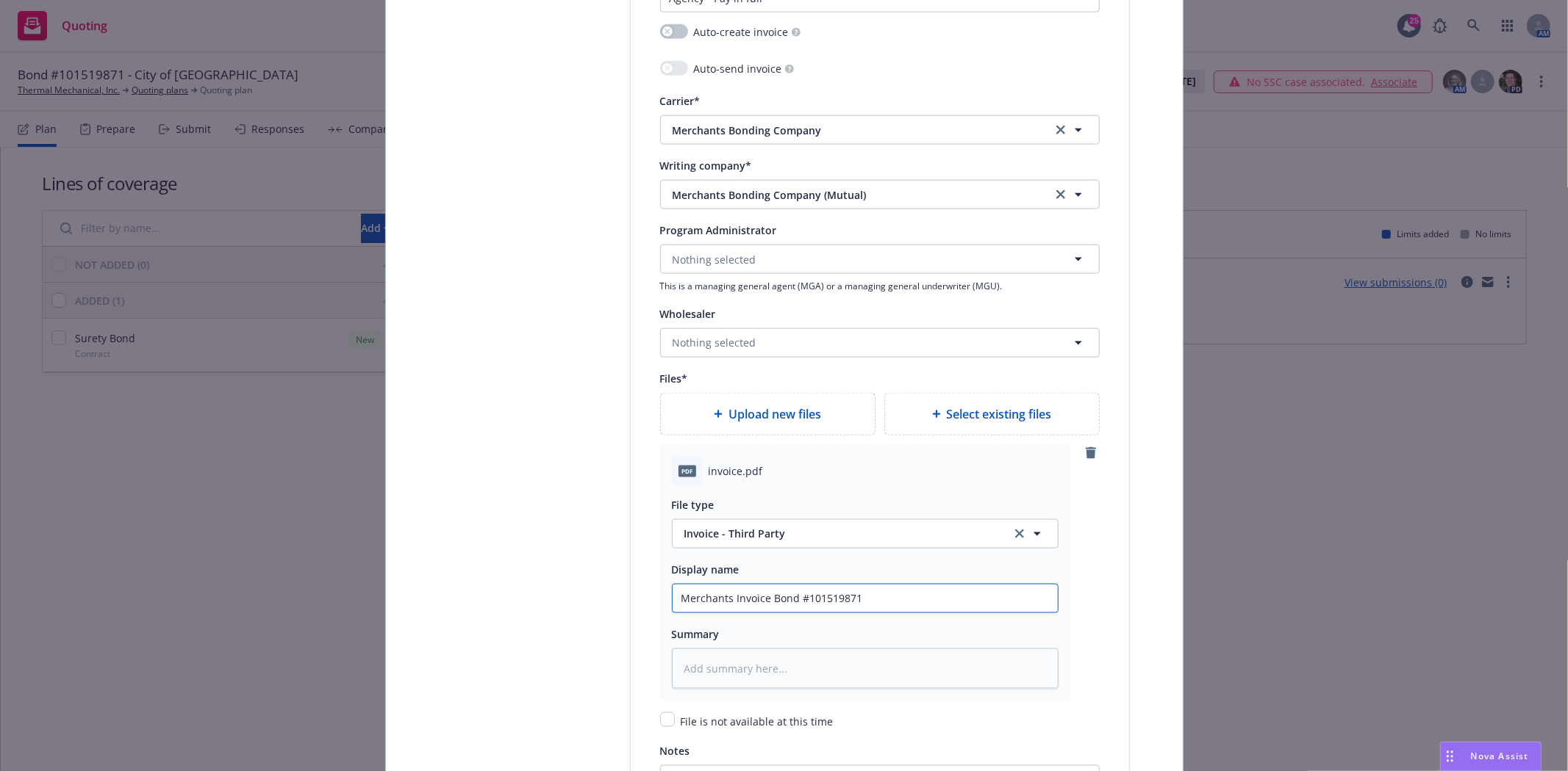
type input "Merchants Invoice Bond #101519871"
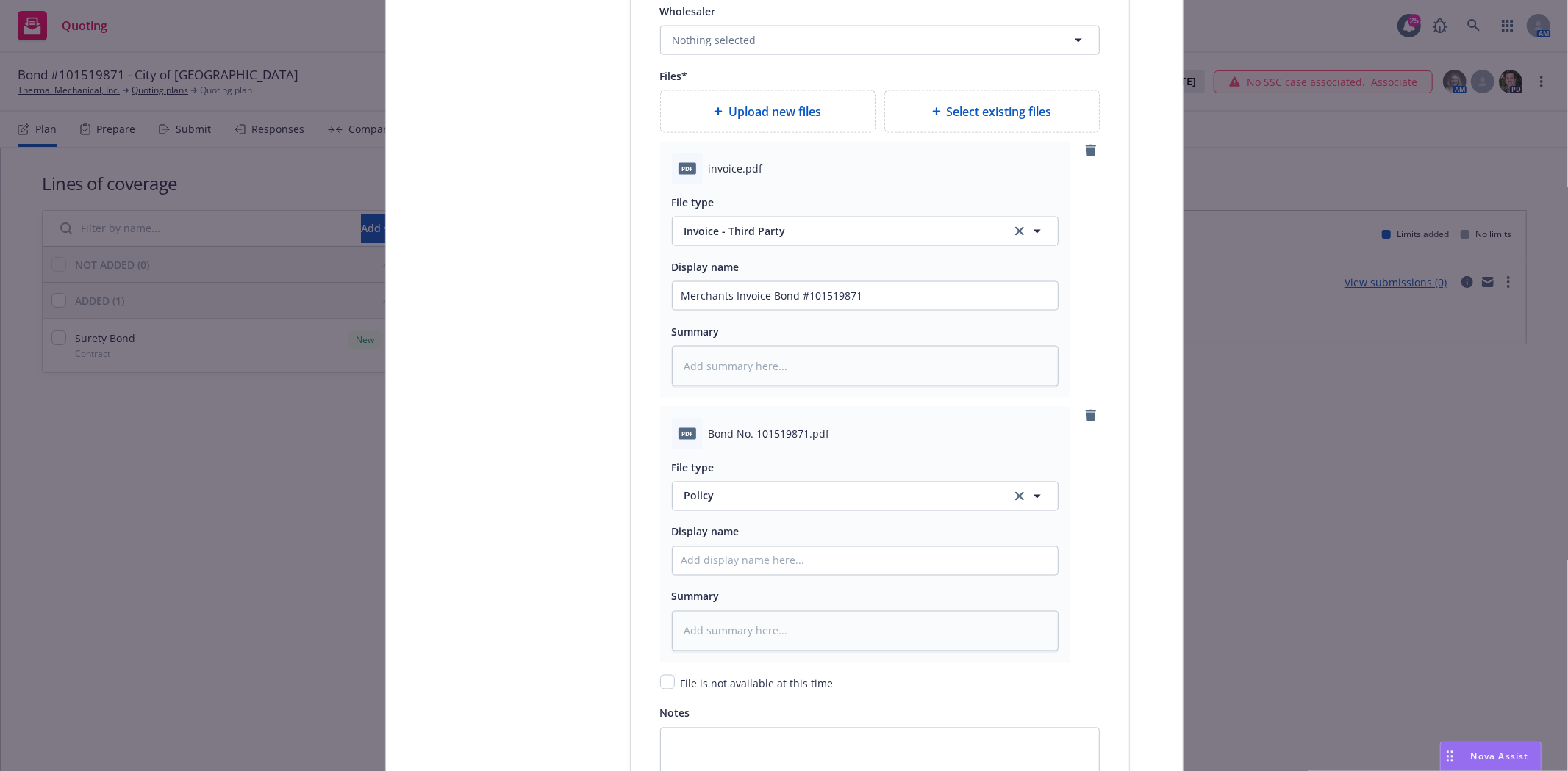
scroll to position [1877, 0]
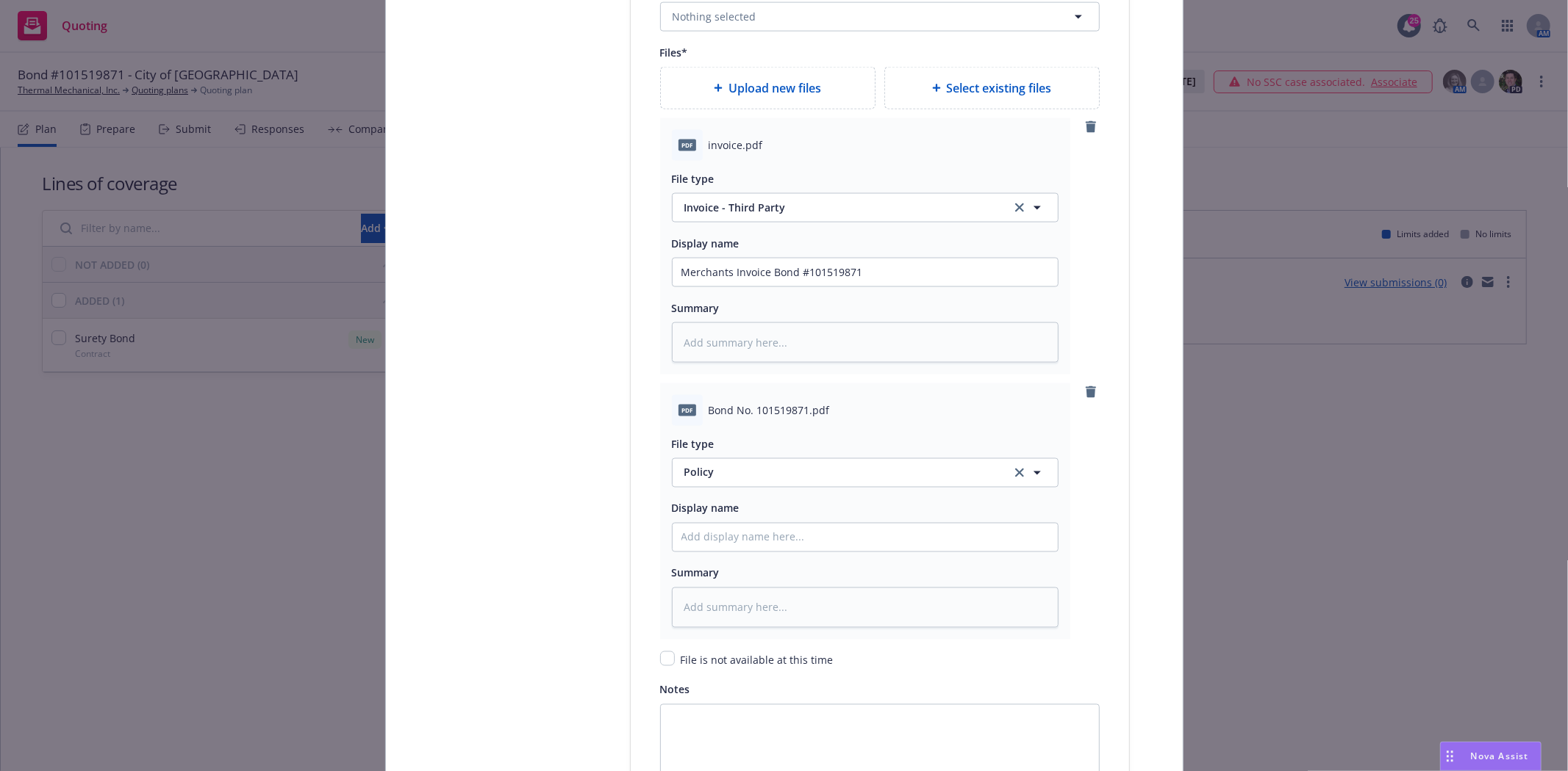
click at [743, 418] on span "Bond No. 101519871.pdf" at bounding box center [770, 410] width 122 height 15
copy span "Bond No. 101519871.pdf"
click at [720, 287] on input "Policy display name" at bounding box center [865, 272] width 385 height 28
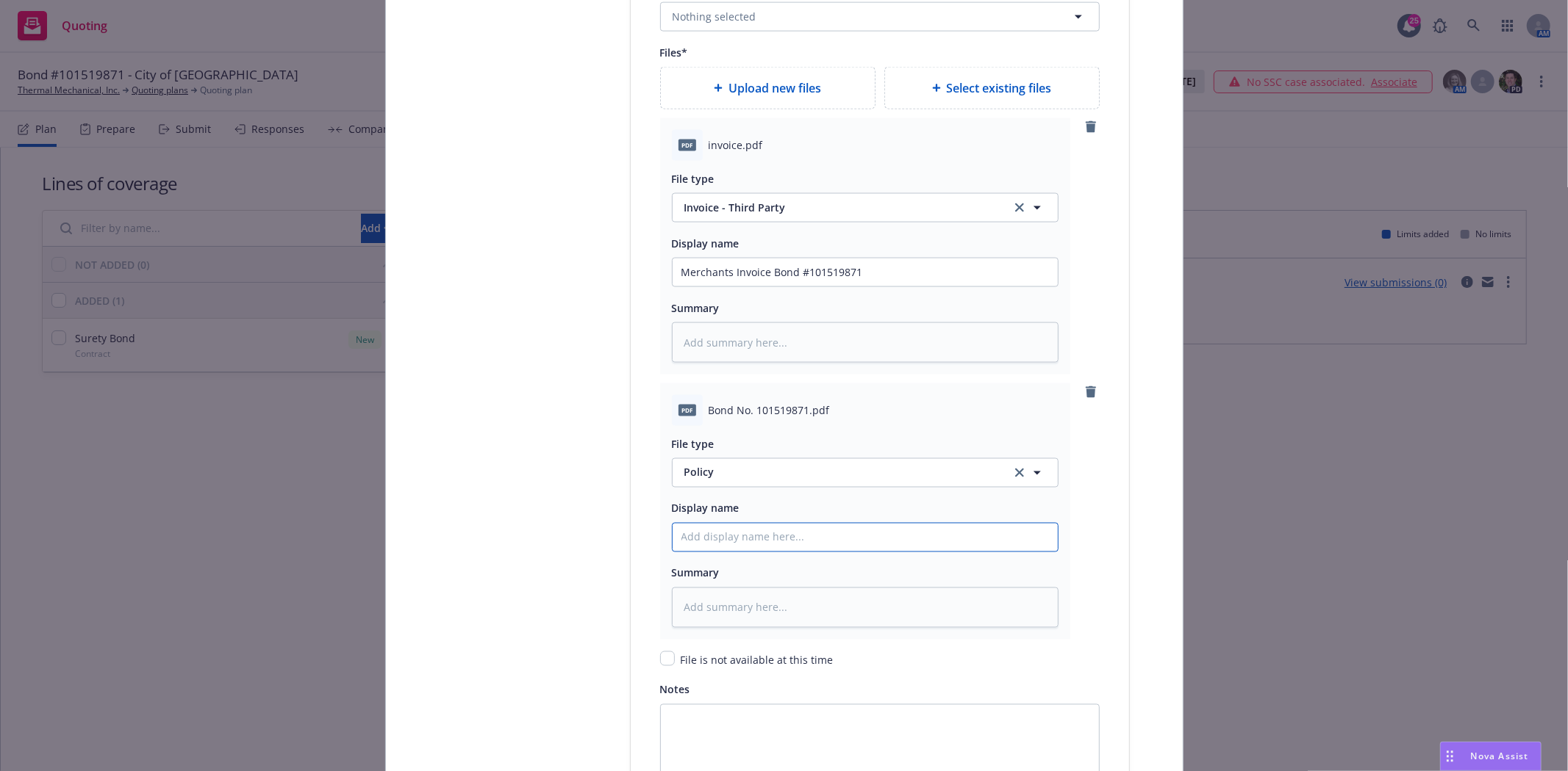
paste input "Bond No. 101519871.pdf"
type textarea "x"
type input "Bond No. 101519871.pdf"
type textarea "x"
type input "Bond No. 101519871.pd"
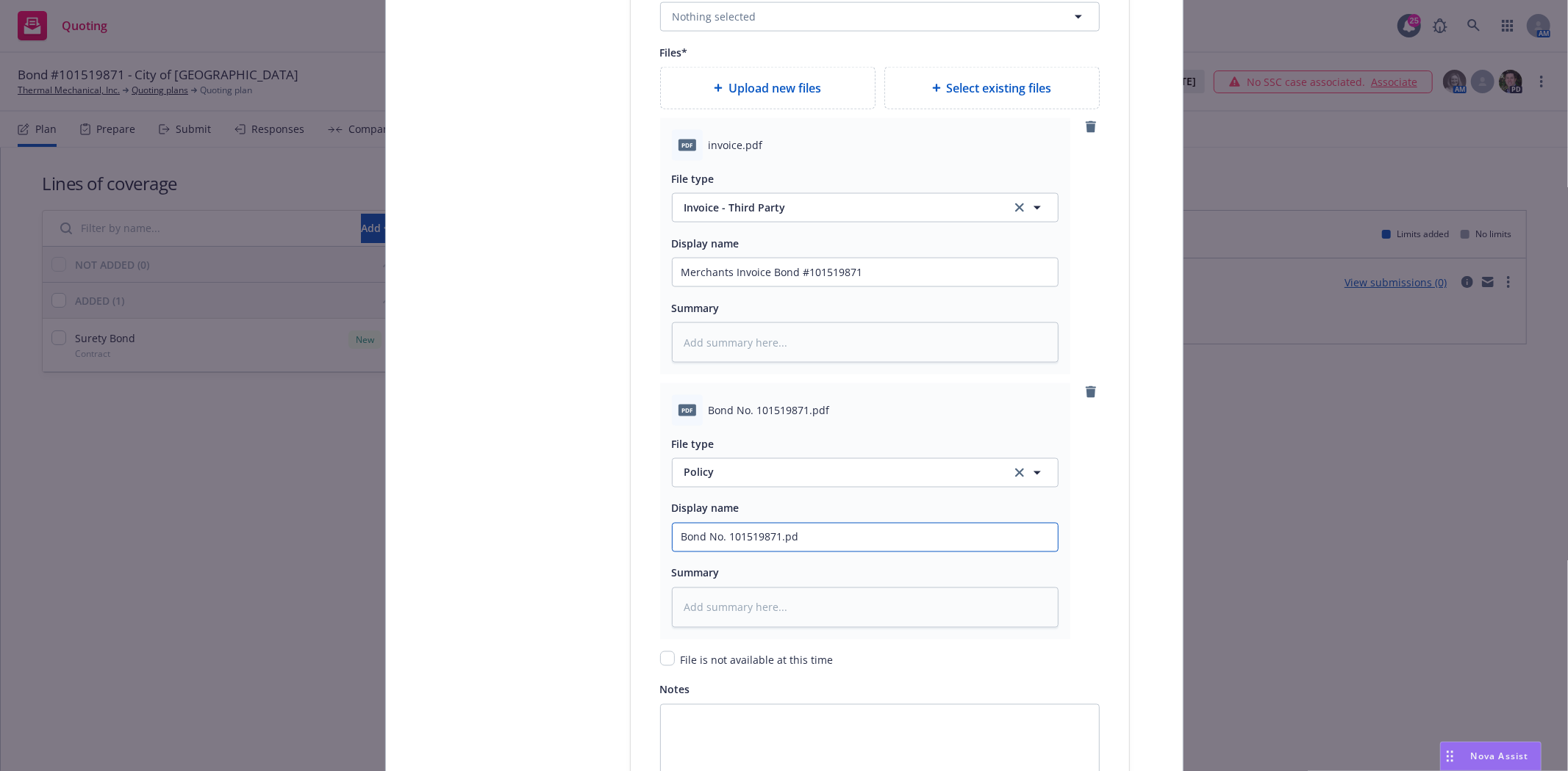
type textarea "x"
type input "Bond No. 101519871.p"
type textarea "x"
type input "Bond No. 101519871."
type textarea "x"
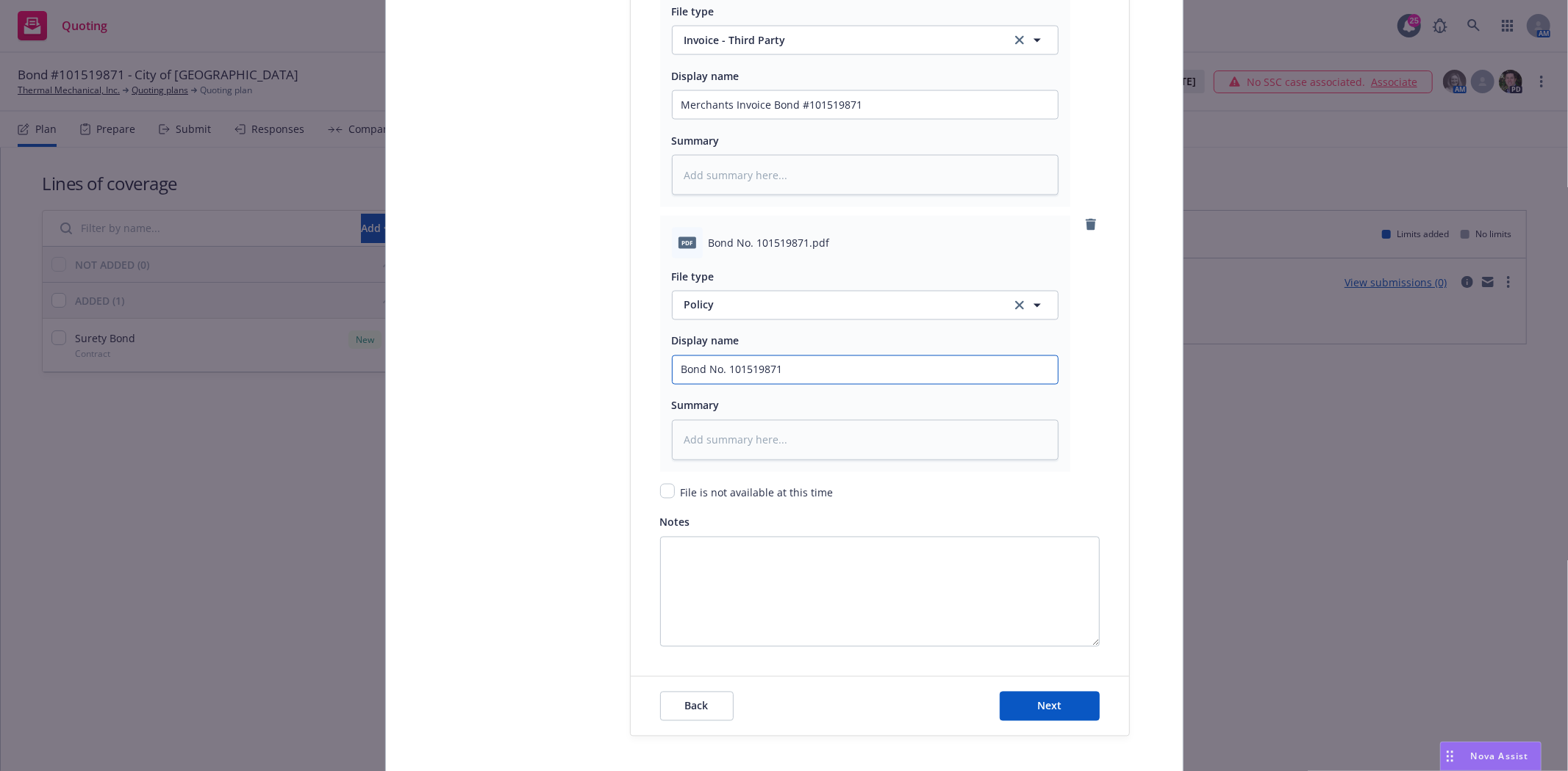
scroll to position [2161, 0]
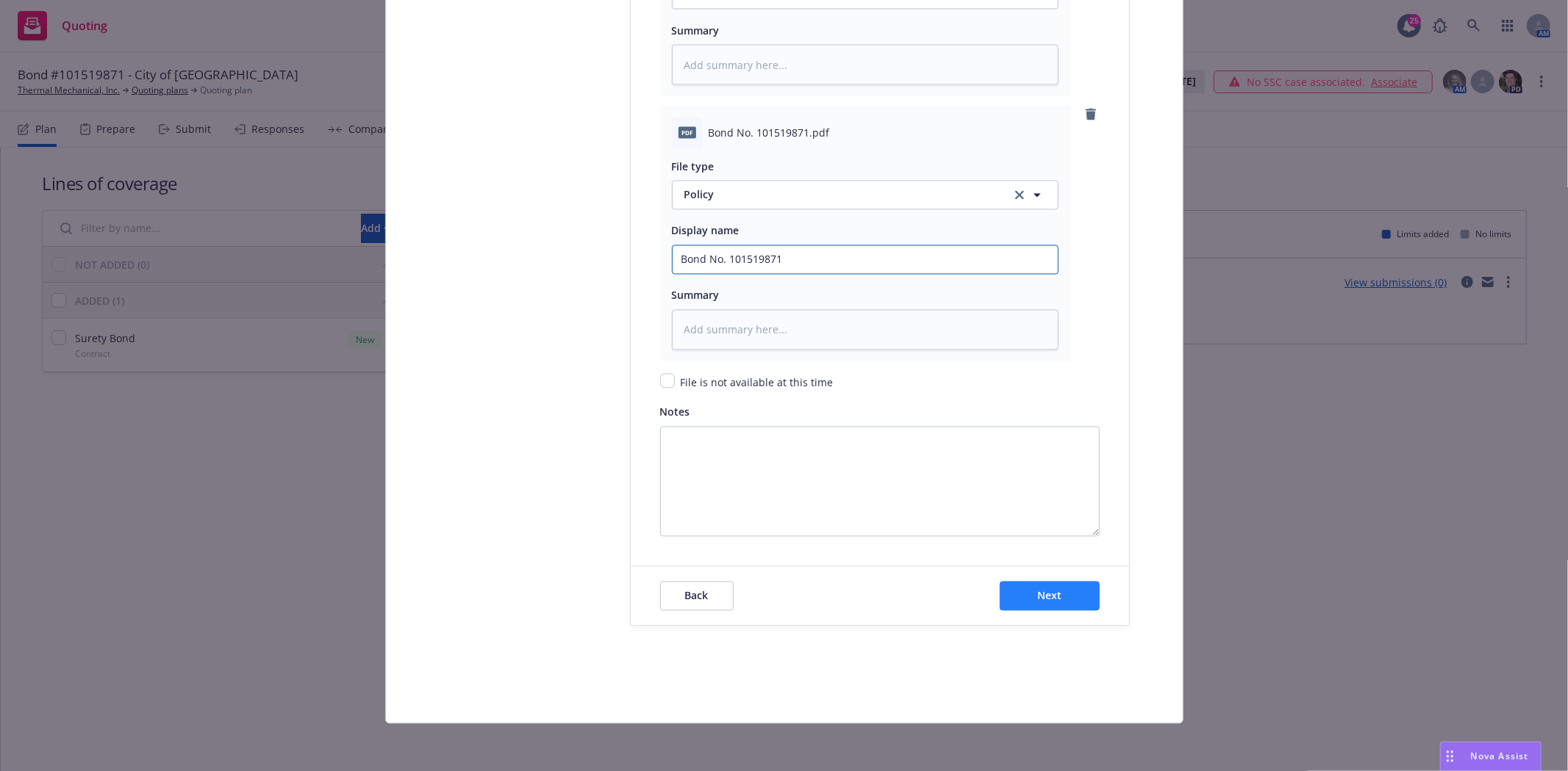
type input "Bond No. 101519871"
click at [1024, 601] on button "Next" at bounding box center [1049, 596] width 100 height 30
type textarea "x"
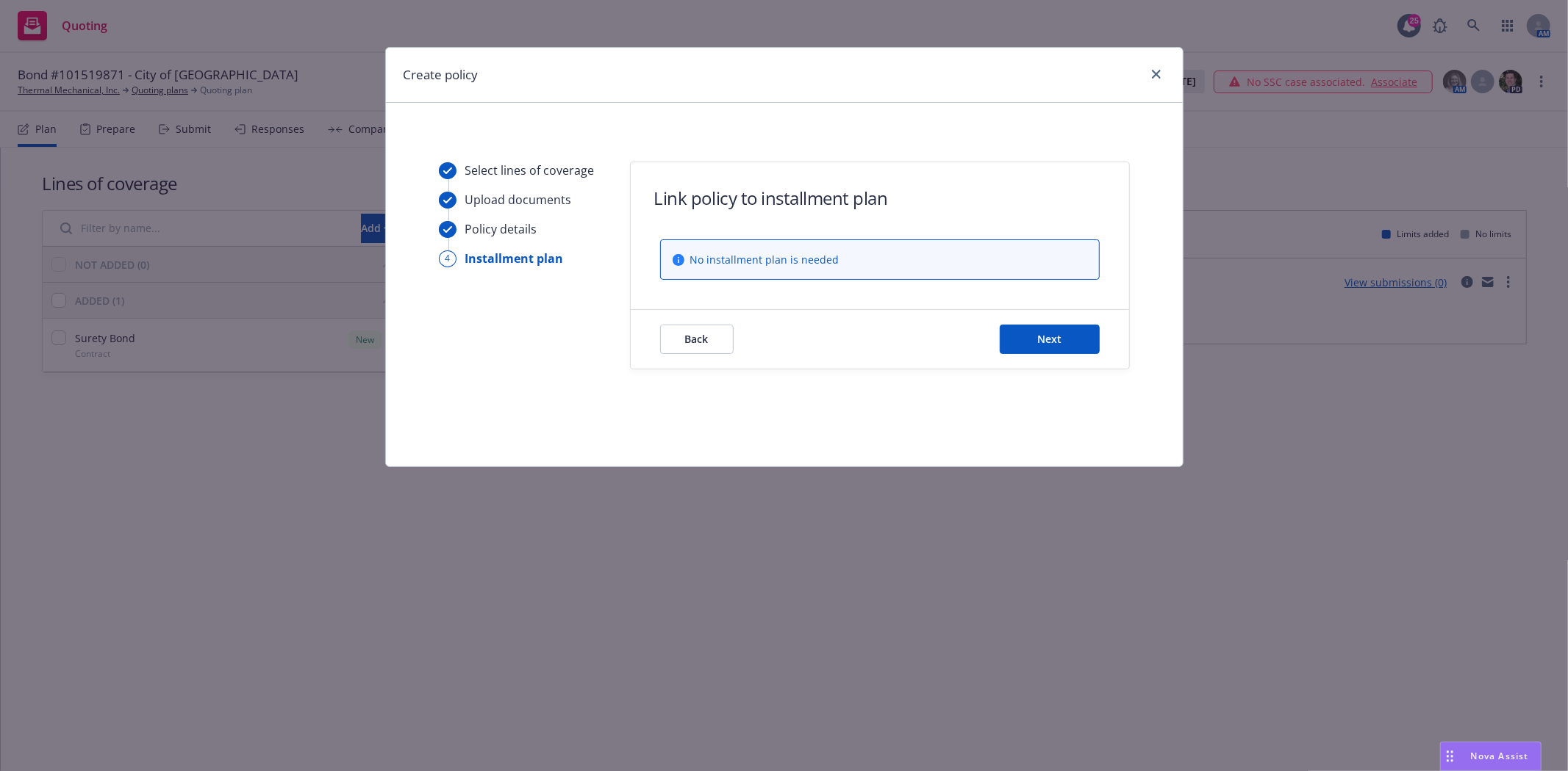
scroll to position [0, 0]
click at [1070, 353] on button "Next" at bounding box center [1049, 339] width 100 height 30
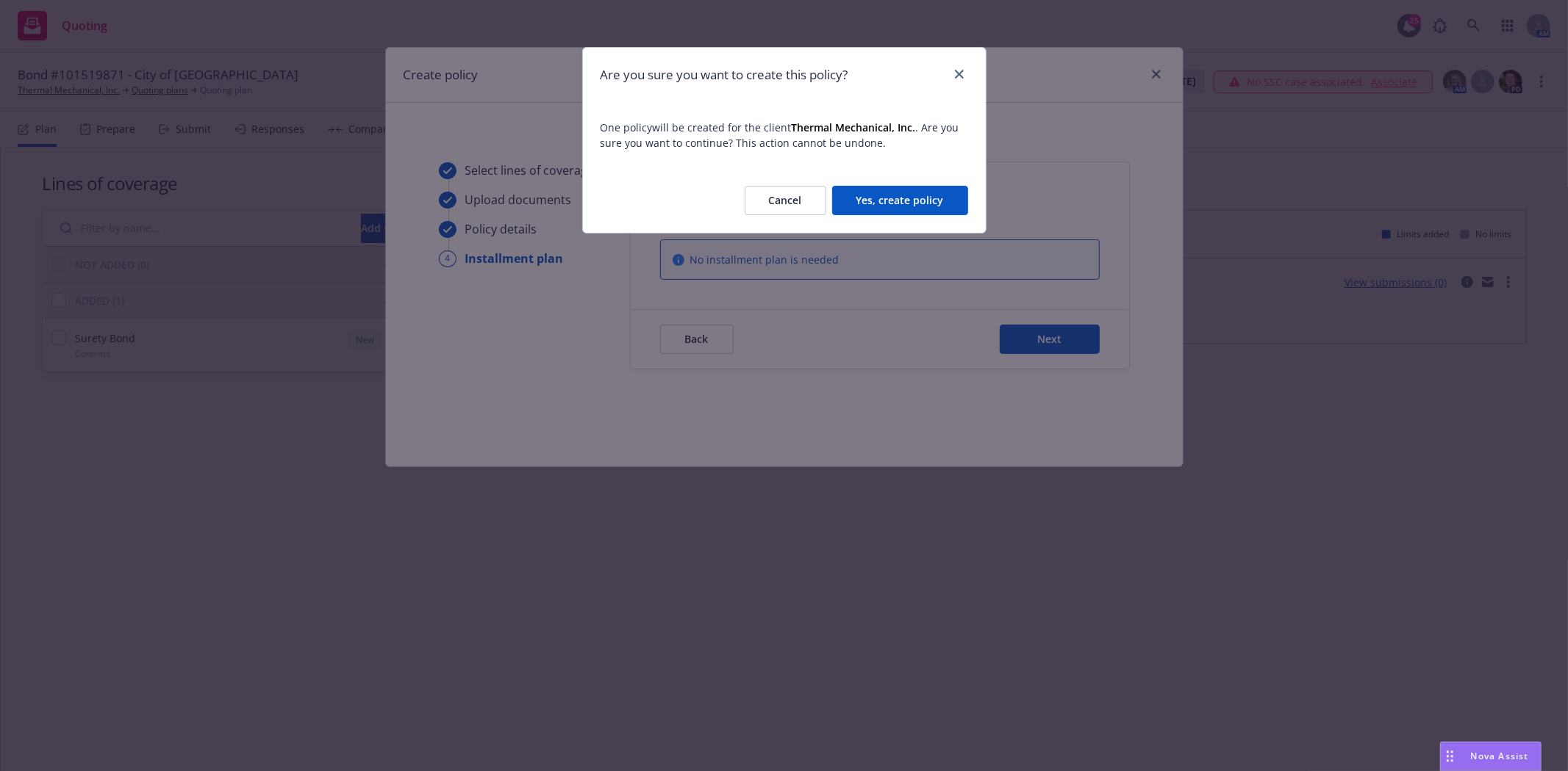
click at [923, 186] on button "Yes, create policy" at bounding box center [900, 200] width 136 height 30
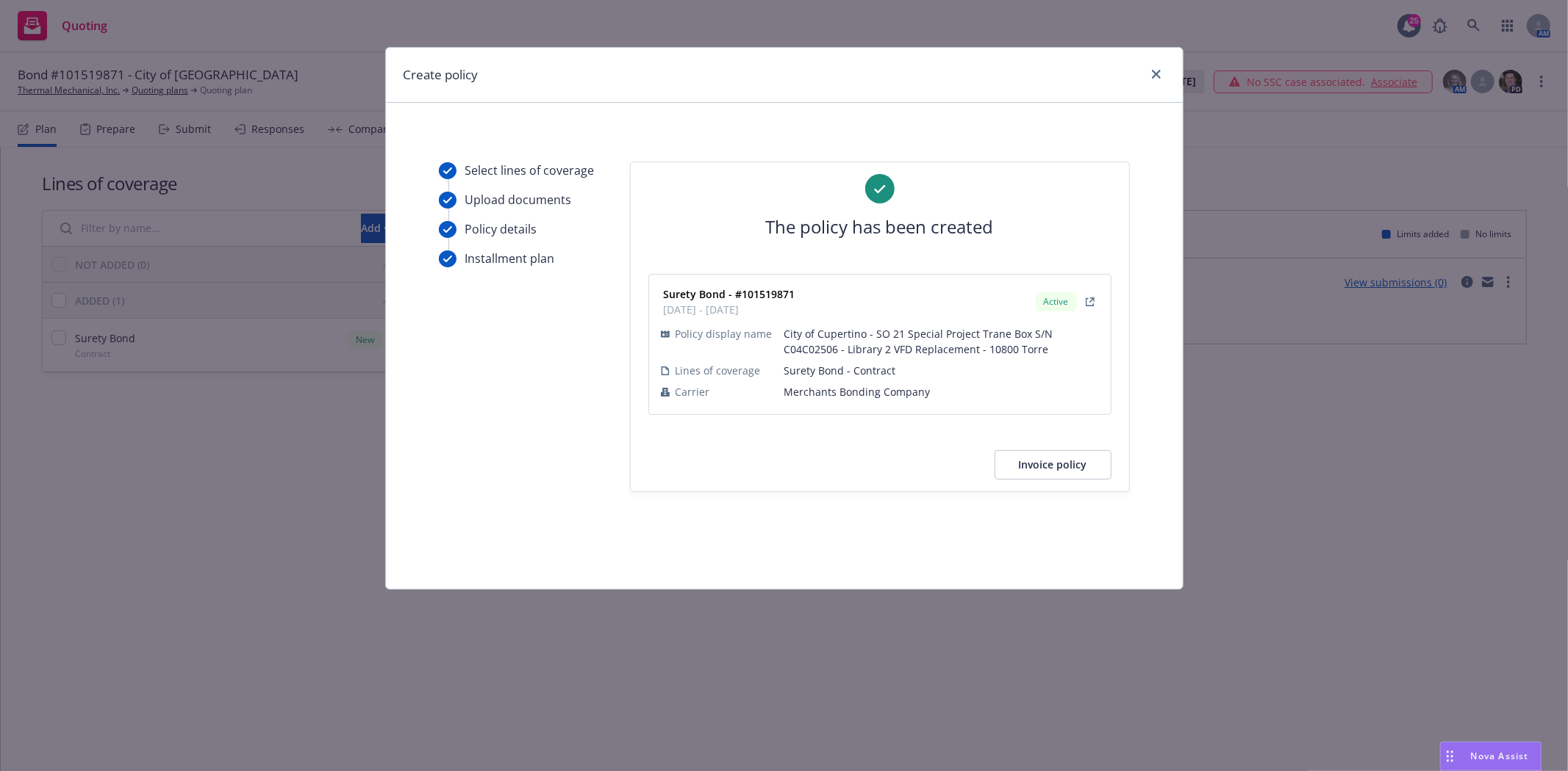
click at [1068, 464] on button "Invoice policy" at bounding box center [1052, 465] width 116 height 30
